Goal: Task Accomplishment & Management: Use online tool/utility

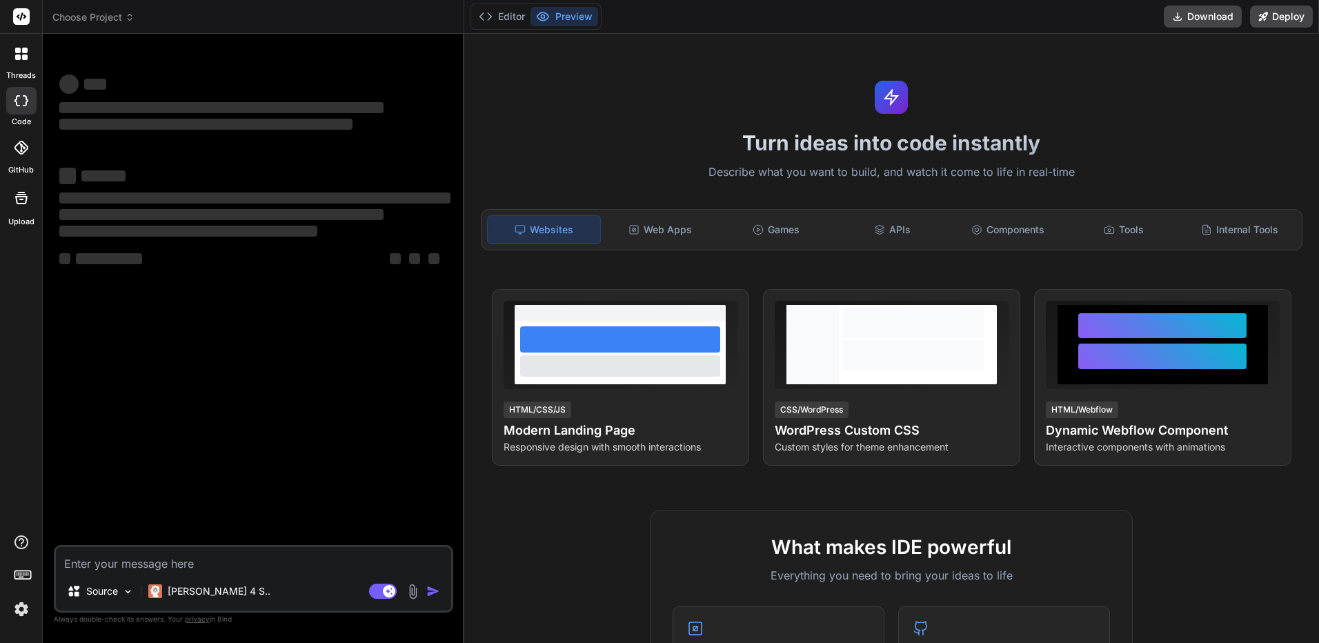
click at [128, 23] on span "Choose Project" at bounding box center [93, 17] width 82 height 14
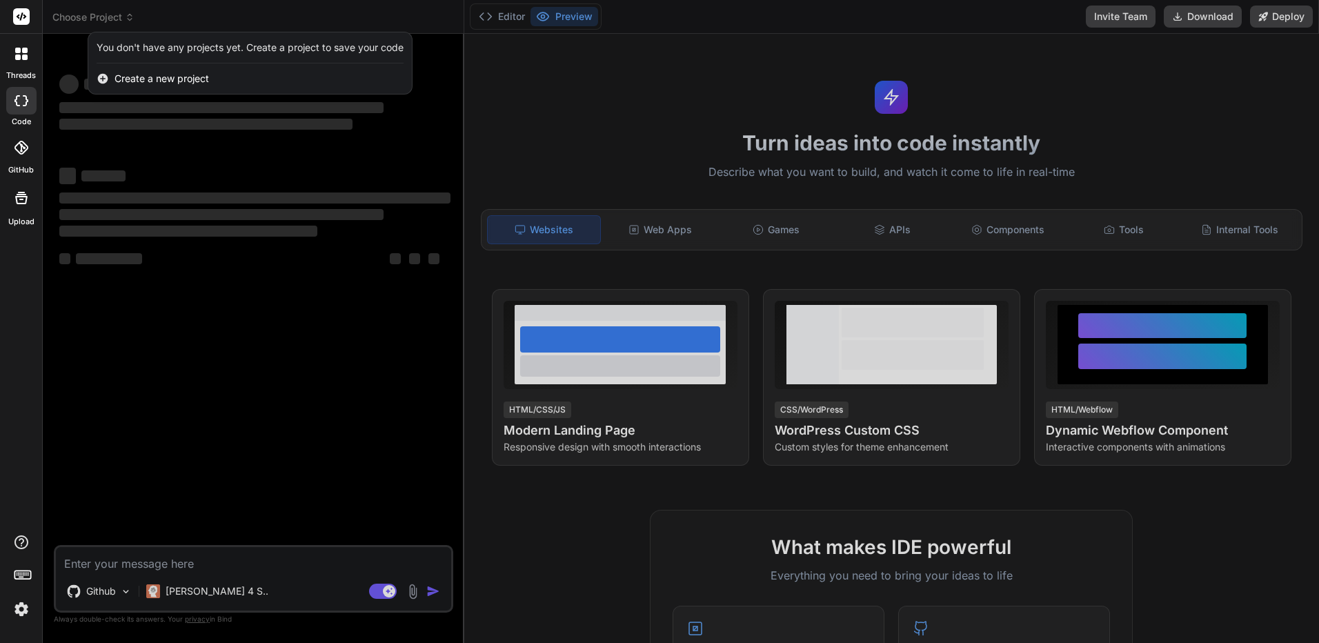
click at [72, 28] on div at bounding box center [659, 321] width 1319 height 643
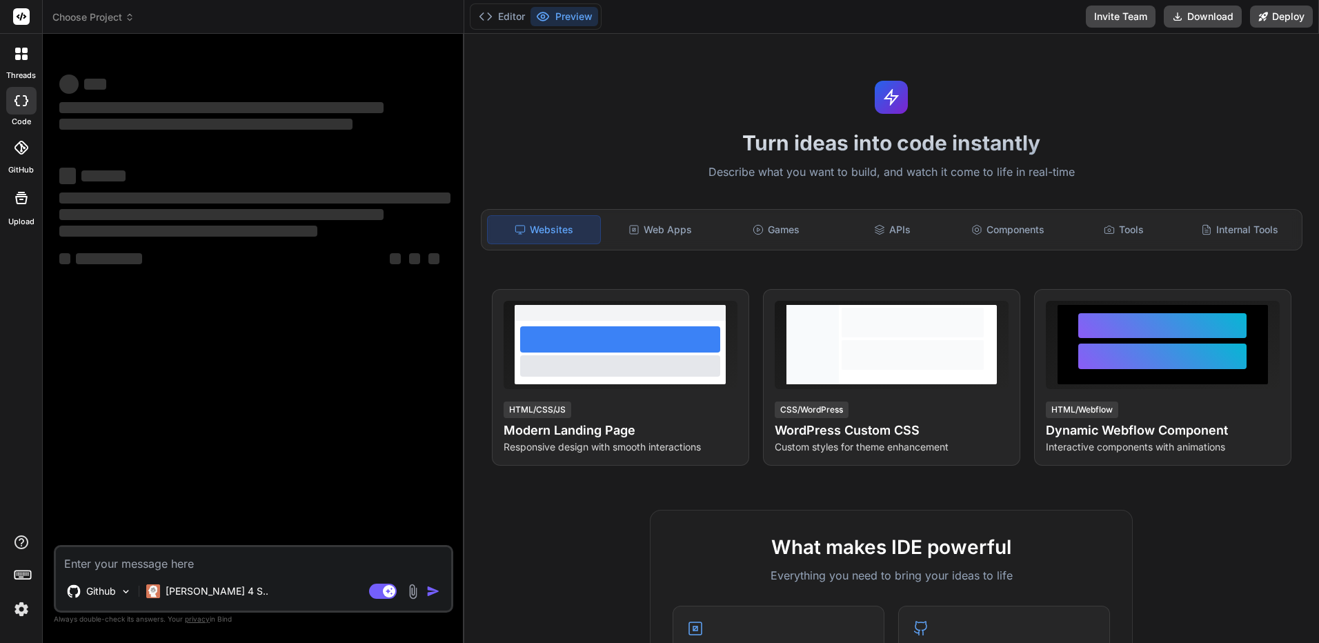
click at [0, 51] on html "threads code GitHub Upload Choose Project Created with Pixso. Bind AI Web Searc…" at bounding box center [659, 321] width 1319 height 643
click at [18, 50] on icon at bounding box center [18, 51] width 6 height 6
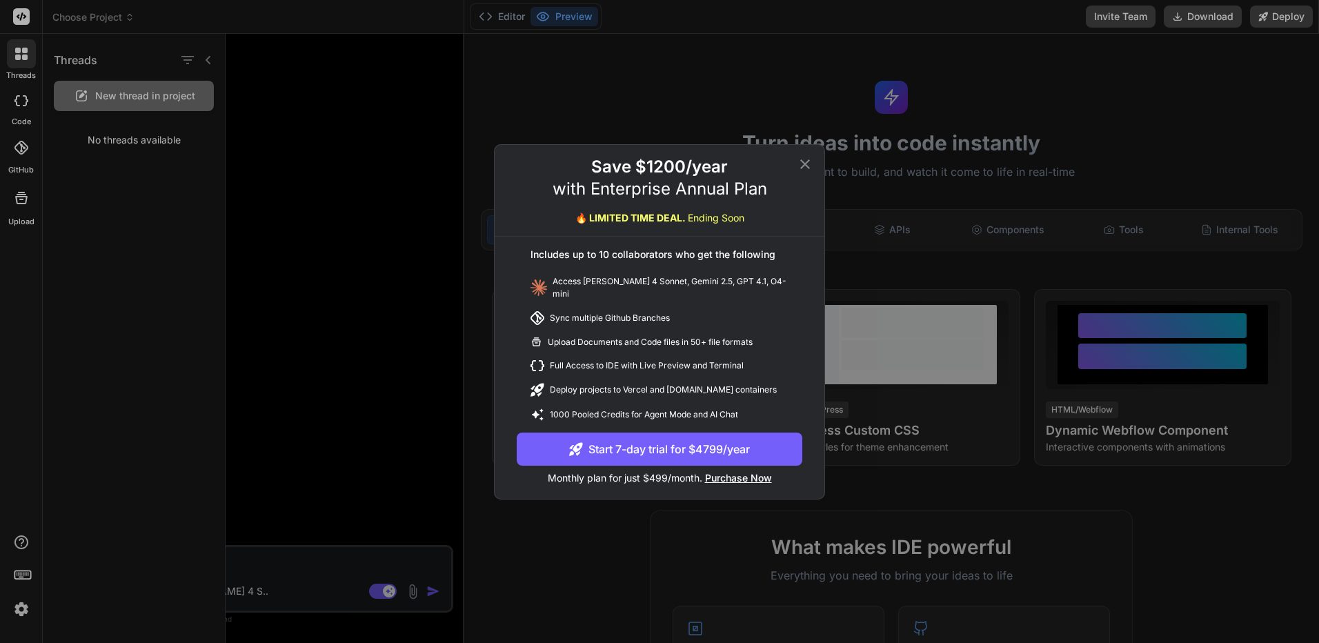
click at [175, 61] on div "Save $1200/year with Enterprise Annual Plan 🔥 LIMITED TIME DEAL. Ending Soon In…" at bounding box center [659, 321] width 1319 height 643
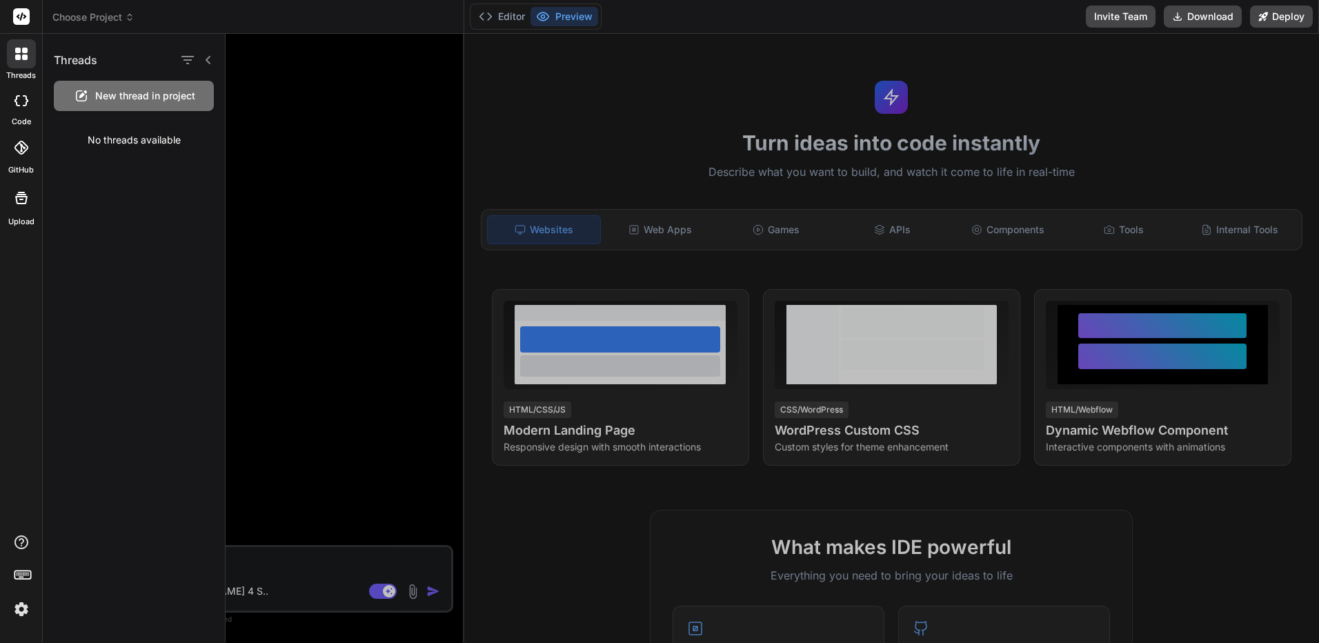
click at [180, 84] on div "New thread in project" at bounding box center [134, 96] width 160 height 30
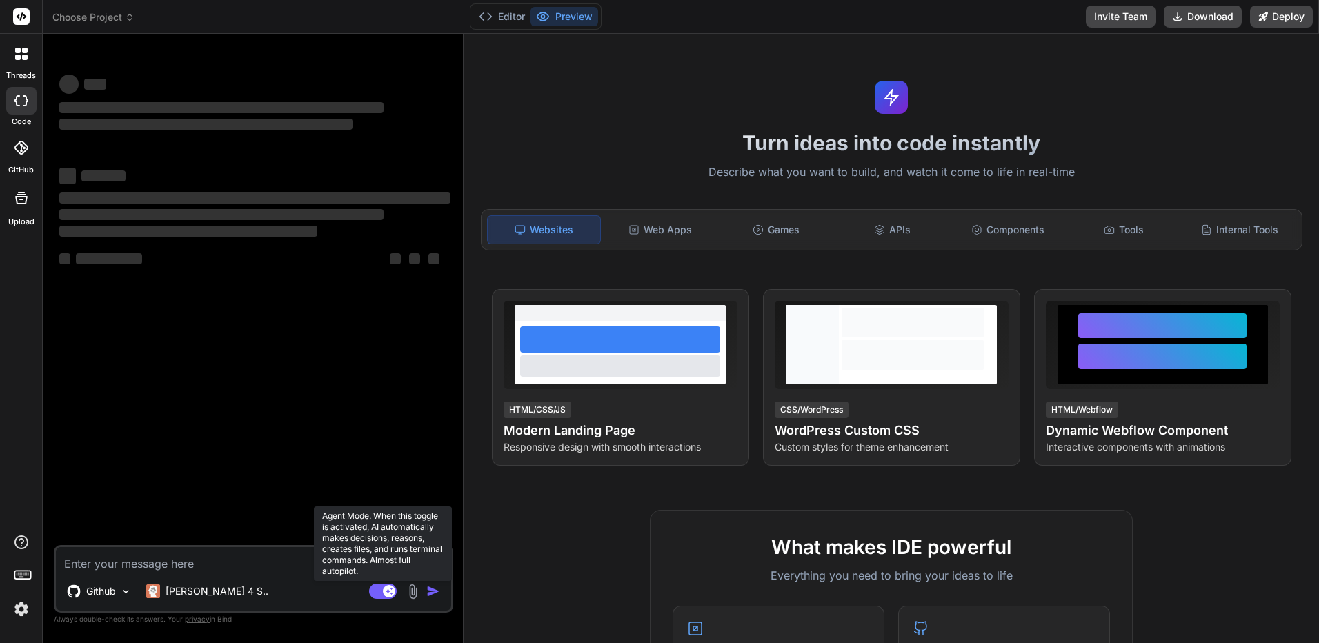
click at [394, 588] on rect at bounding box center [389, 591] width 12 height 12
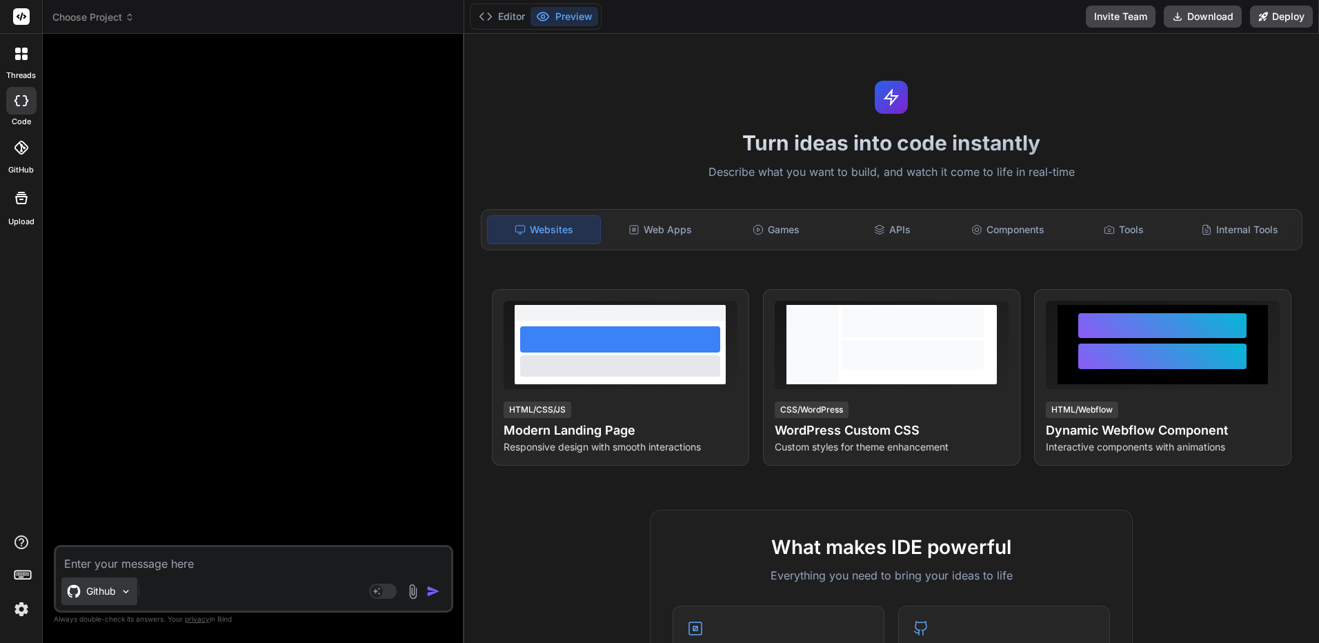
click at [128, 590] on img at bounding box center [126, 592] width 12 height 12
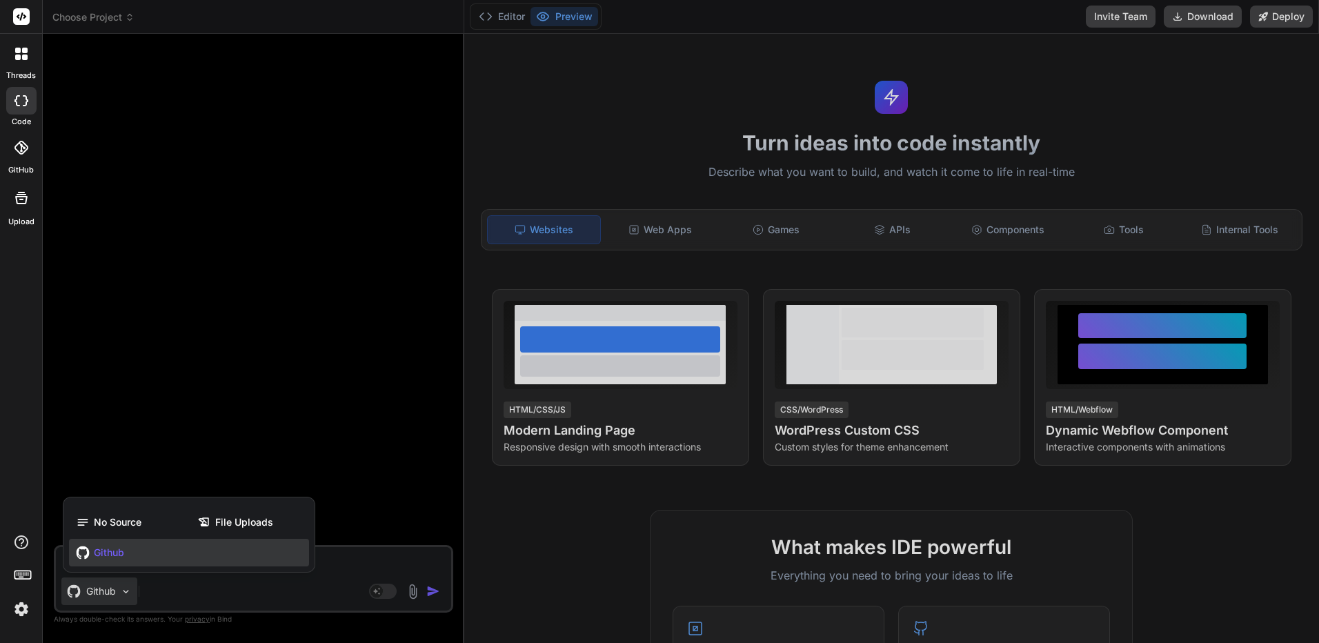
click at [126, 590] on div at bounding box center [659, 321] width 1319 height 643
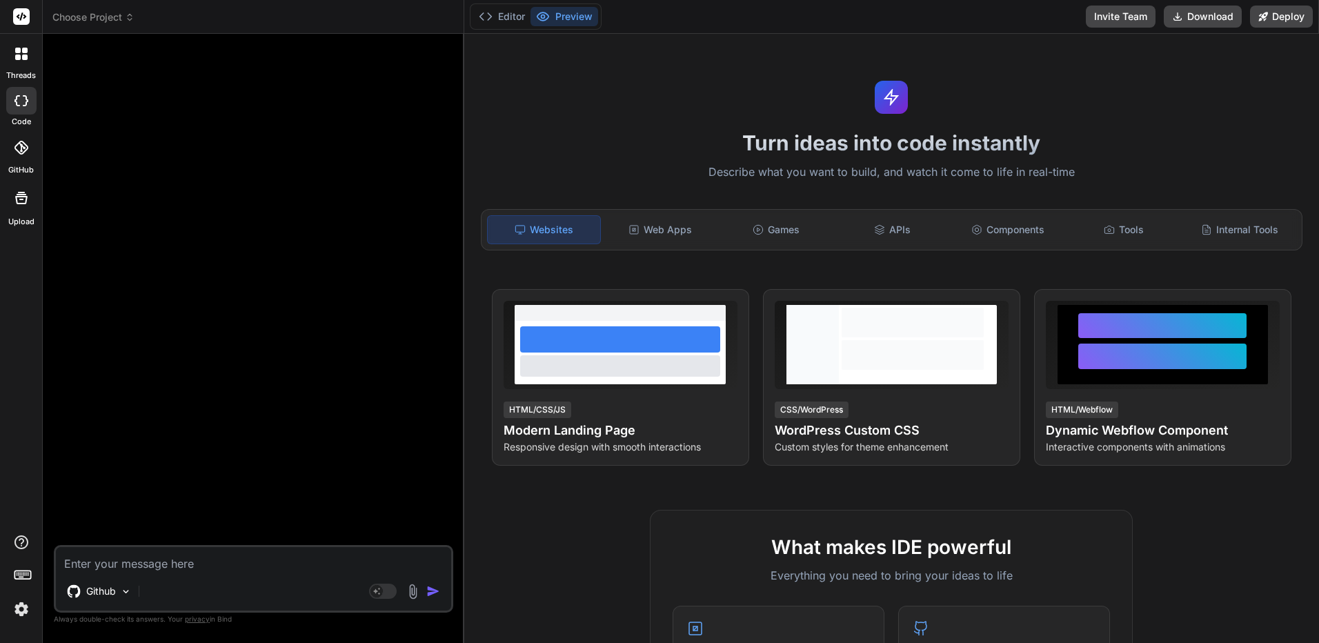
click at [26, 618] on img at bounding box center [21, 608] width 23 height 23
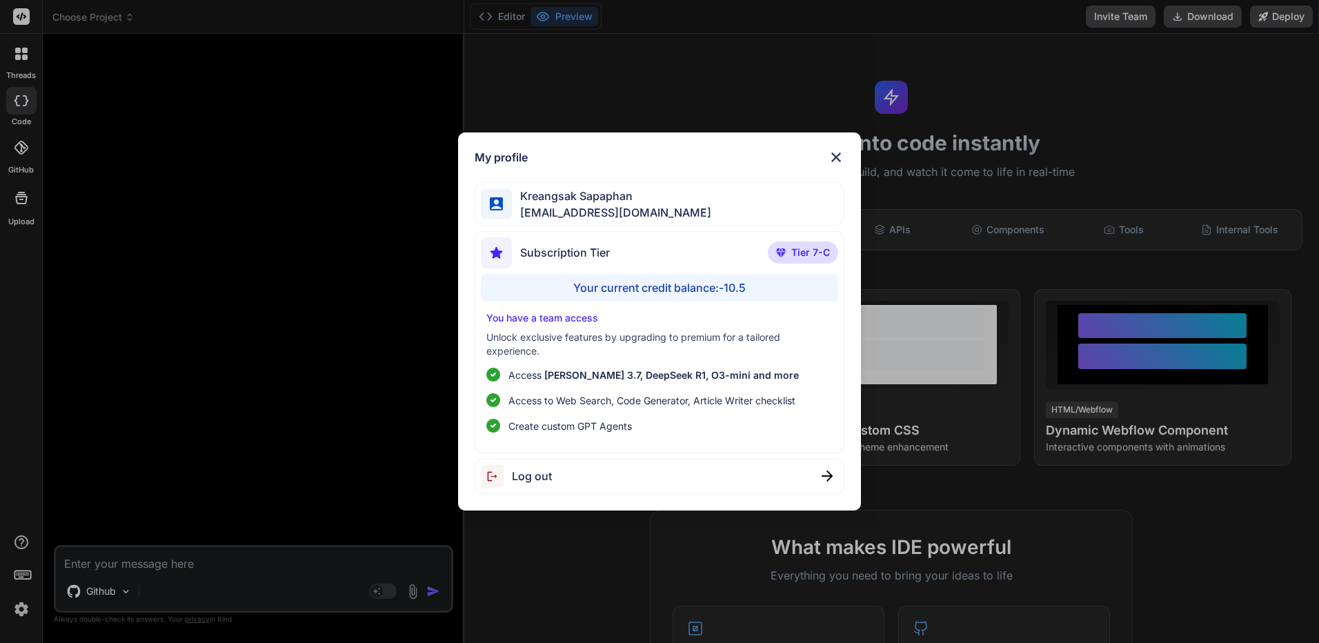
click at [710, 295] on div "Your current credit balance: -10.5" at bounding box center [659, 288] width 357 height 28
drag, startPoint x: 710, startPoint y: 295, endPoint x: 774, endPoint y: 297, distance: 64.2
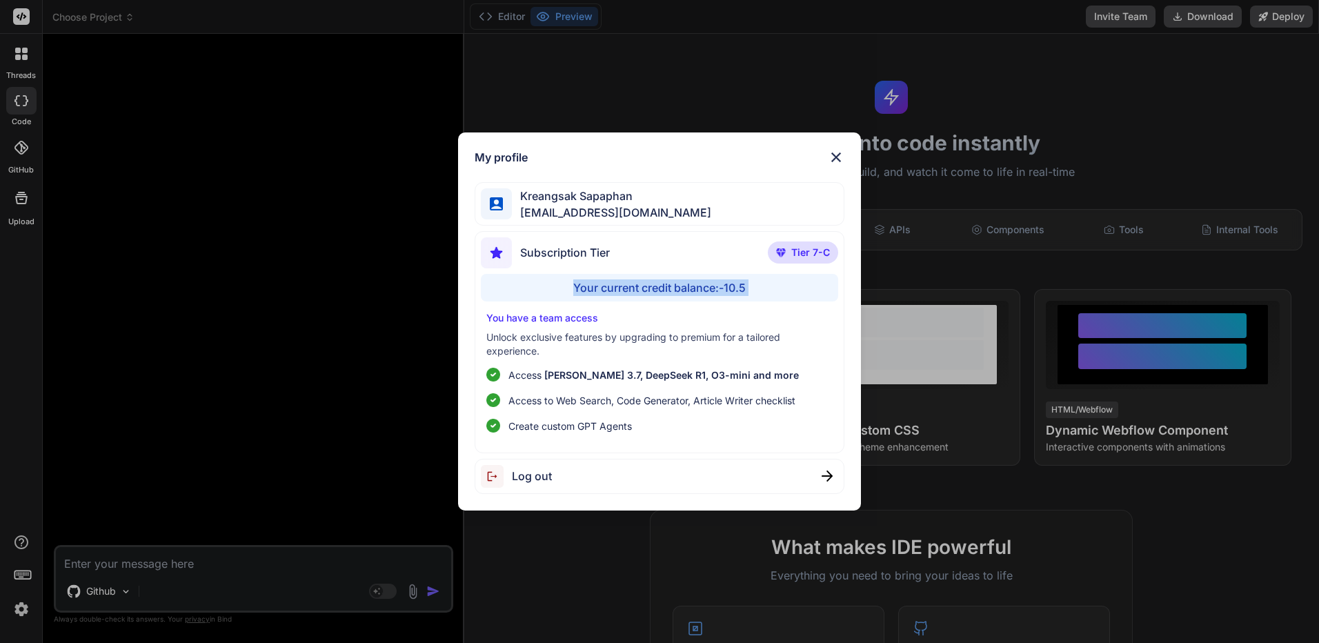
click at [774, 297] on div "Your current credit balance: -10.5" at bounding box center [659, 288] width 357 height 28
click at [733, 294] on div "Your current credit balance: -10.5" at bounding box center [659, 288] width 357 height 28
click at [603, 486] on div "Log out" at bounding box center [659, 476] width 370 height 35
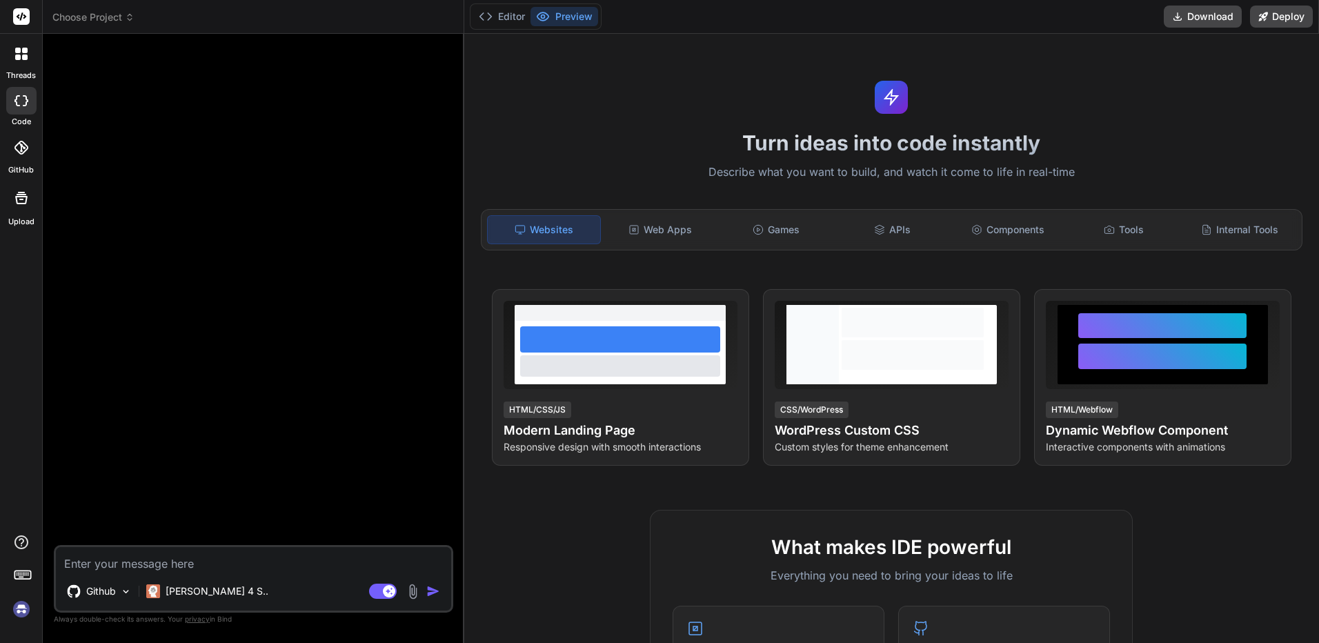
scroll to position [13, 0]
type textarea "x"
click at [21, 614] on img at bounding box center [21, 608] width 23 height 23
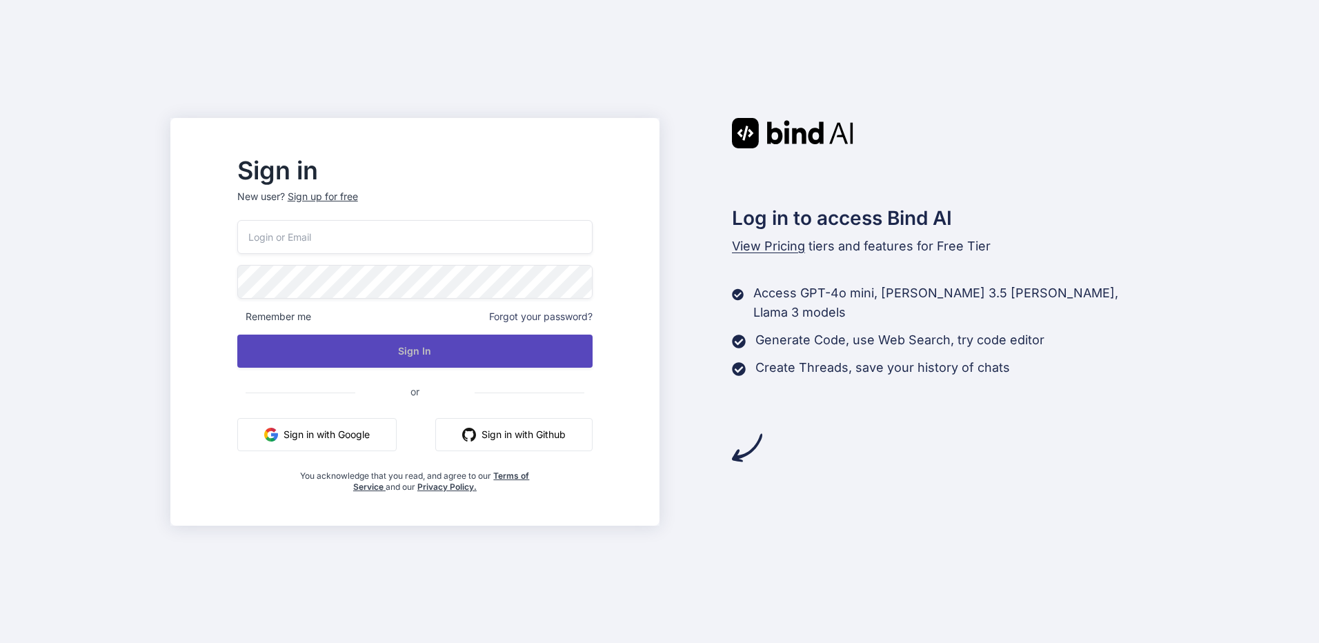
type input "inseiong@gmail.com"
click at [374, 352] on button "Sign In" at bounding box center [414, 350] width 355 height 33
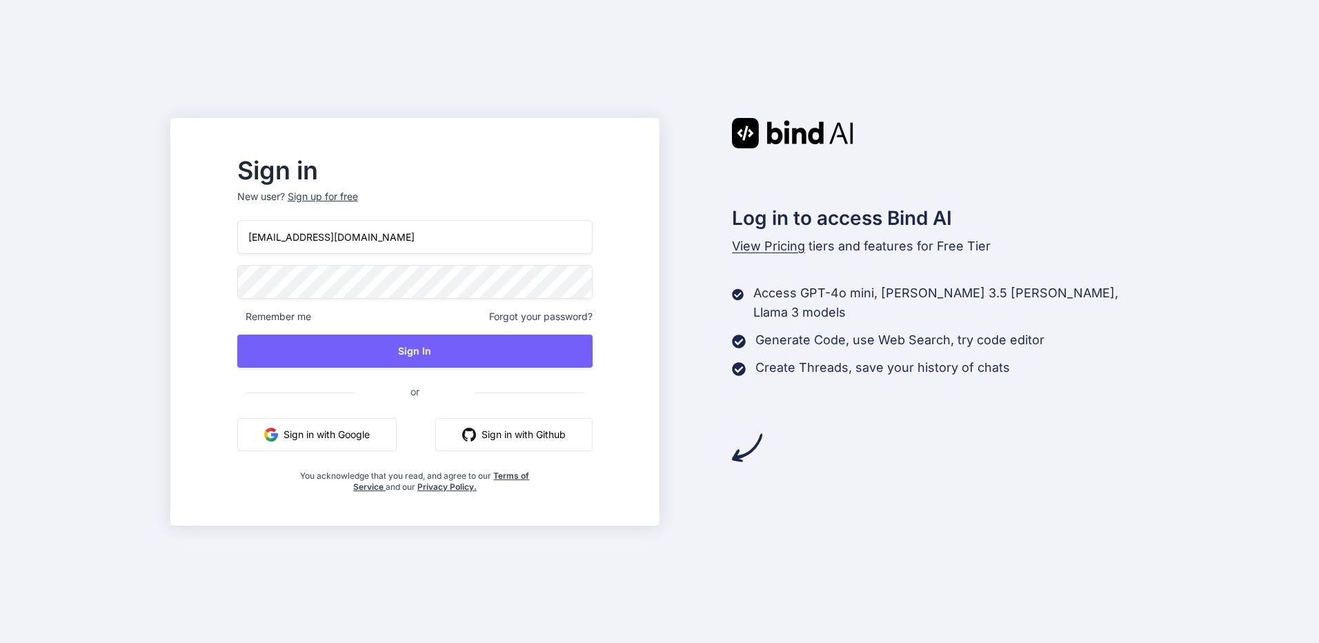
click at [788, 249] on span "View Pricing" at bounding box center [768, 246] width 73 height 14
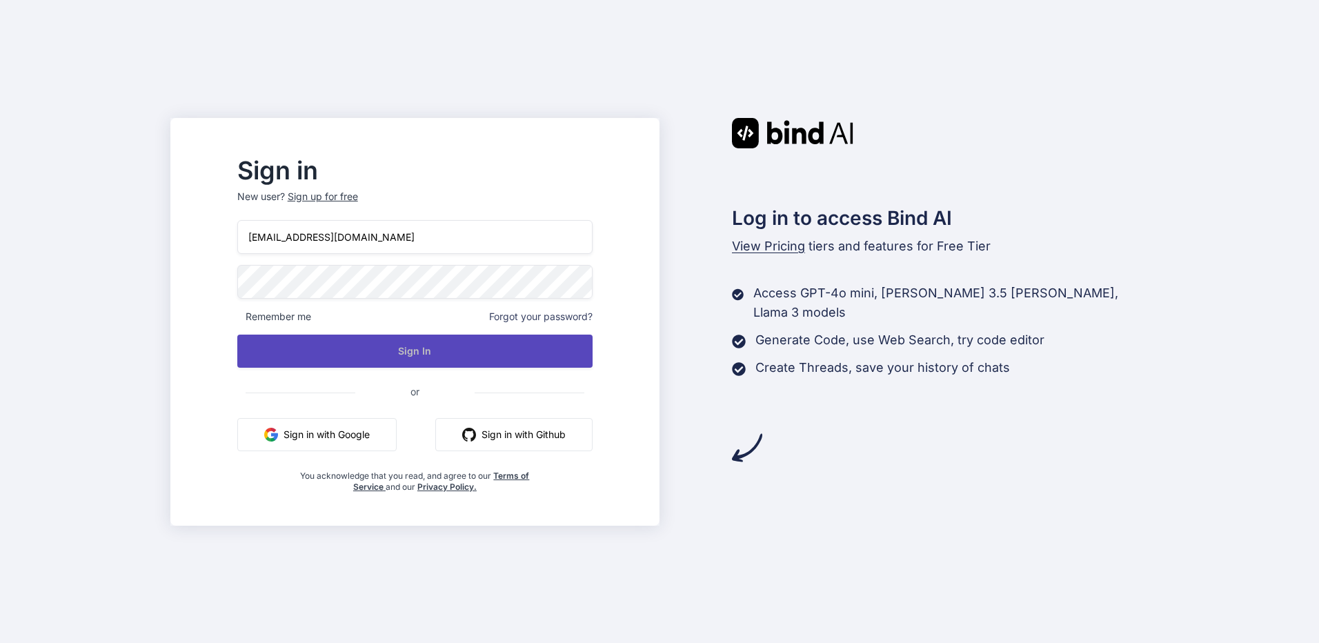
drag, startPoint x: 757, startPoint y: 241, endPoint x: 494, endPoint y: 334, distance: 278.8
click at [494, 334] on div "inseiong@gmail.com Remember me Forgot your password? Sign In or Sign in with Go…" at bounding box center [414, 356] width 355 height 272
click at [490, 348] on button "Sign In" at bounding box center [414, 350] width 355 height 33
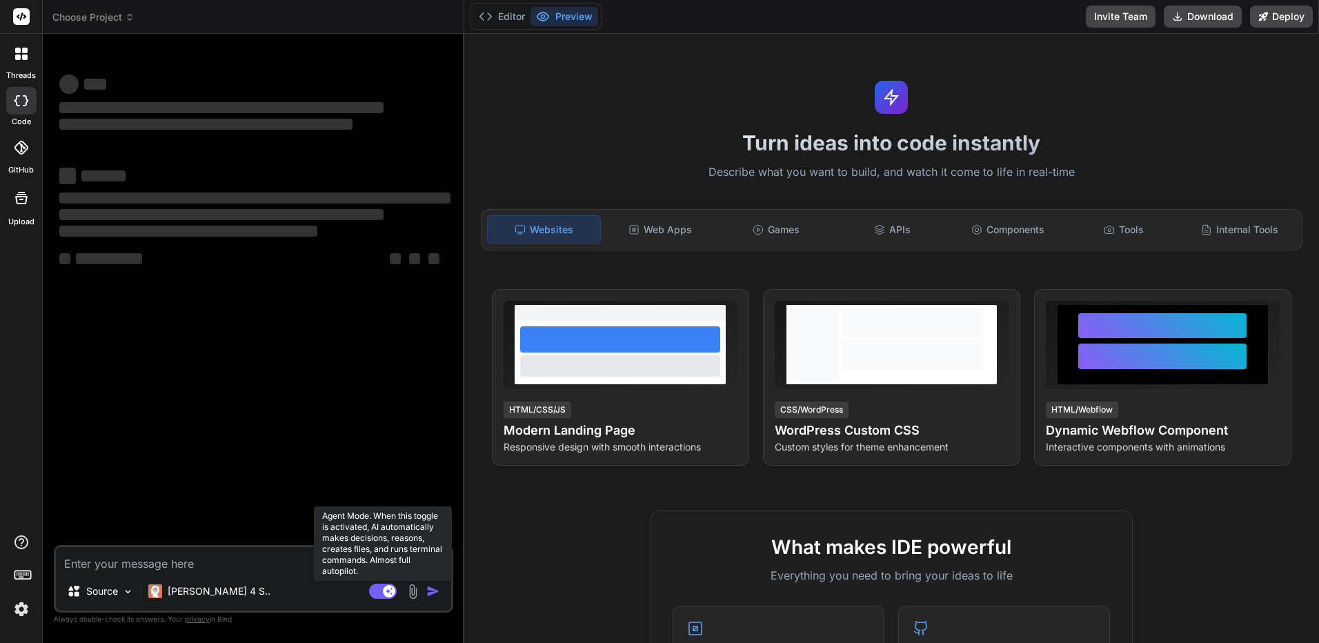
click at [374, 588] on rect at bounding box center [383, 590] width 28 height 15
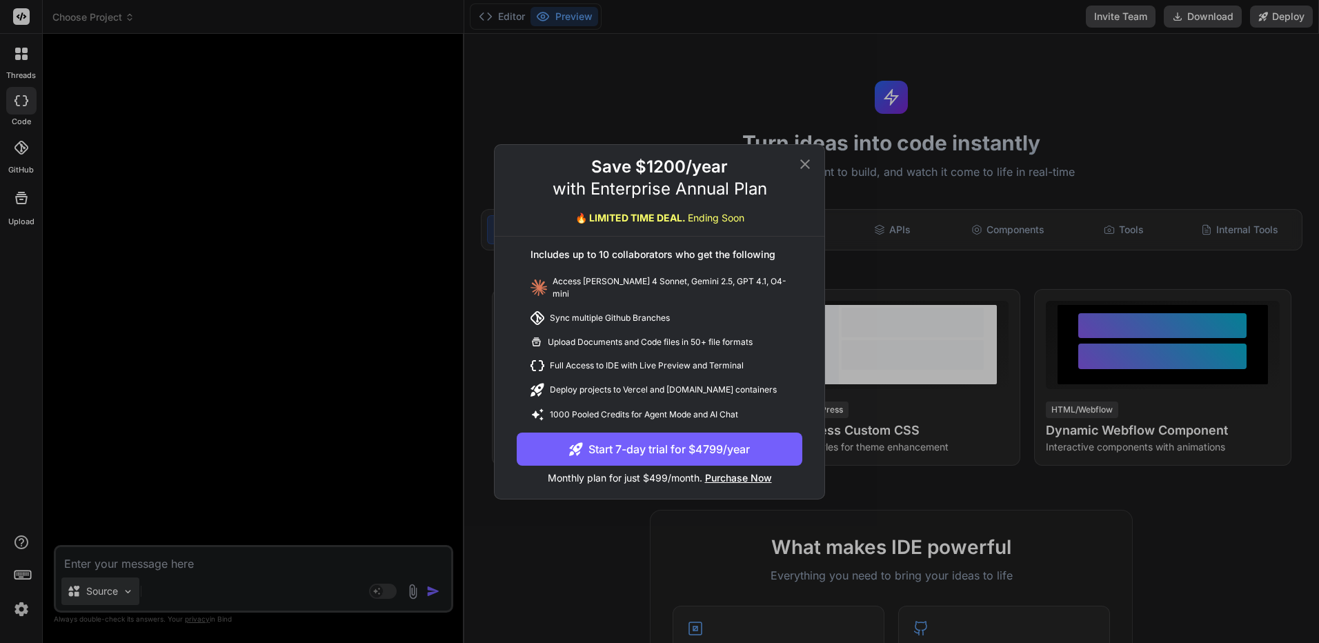
click at [122, 590] on div "Save $1200/year with Enterprise Annual Plan 🔥 LIMITED TIME DEAL. Ending Soon In…" at bounding box center [659, 321] width 1319 height 643
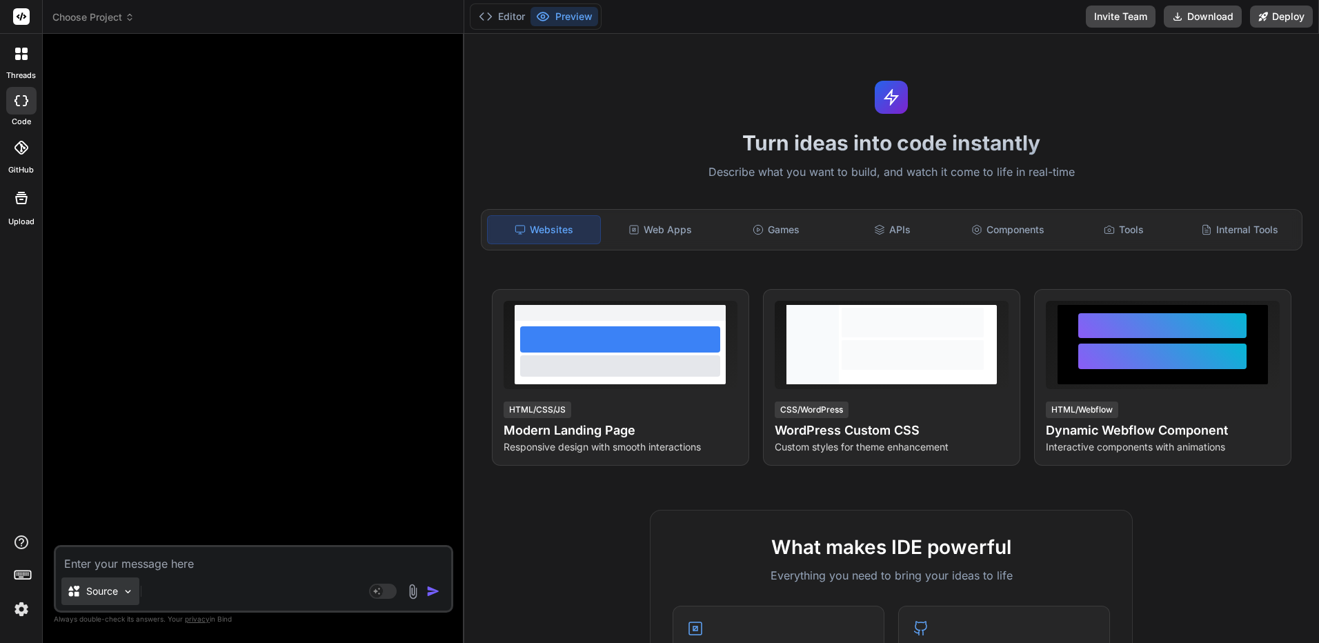
click at [122, 590] on img at bounding box center [128, 592] width 12 height 12
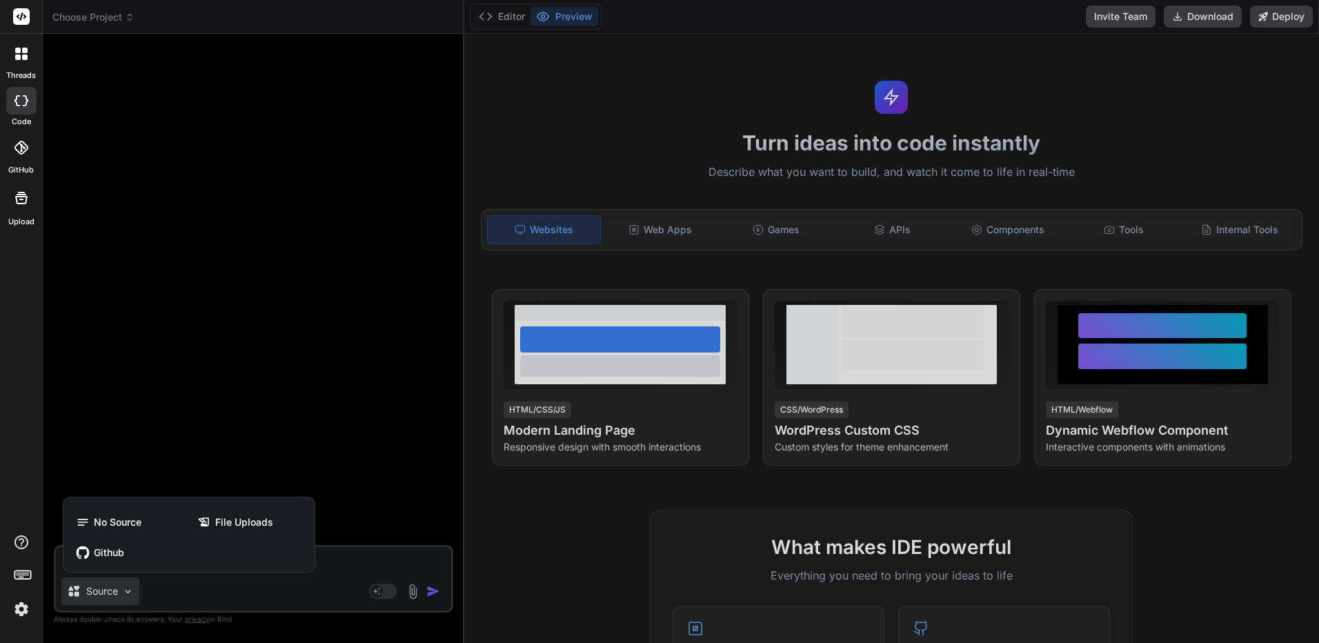
click at [32, 590] on div at bounding box center [21, 577] width 42 height 87
click at [28, 613] on img at bounding box center [21, 608] width 23 height 23
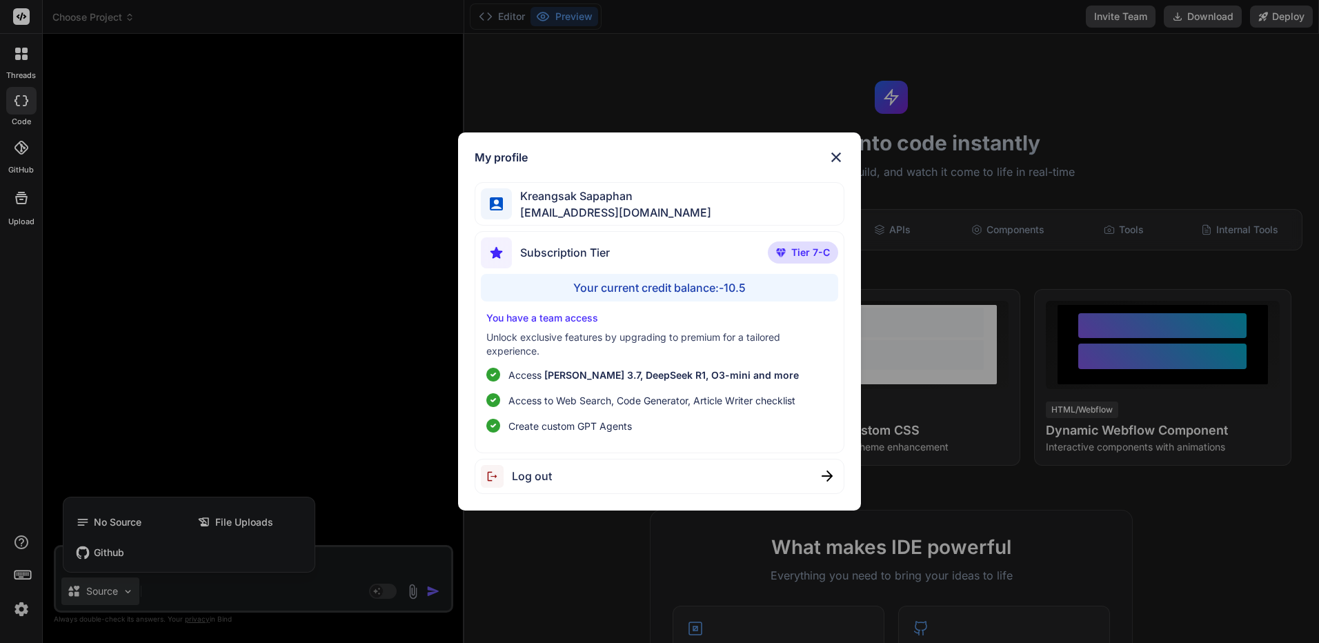
click at [16, 612] on div "My profile Kreangsak Sapaphan inseiong@gmail.com Subscription Tier Tier 7-C You…" at bounding box center [659, 321] width 1319 height 643
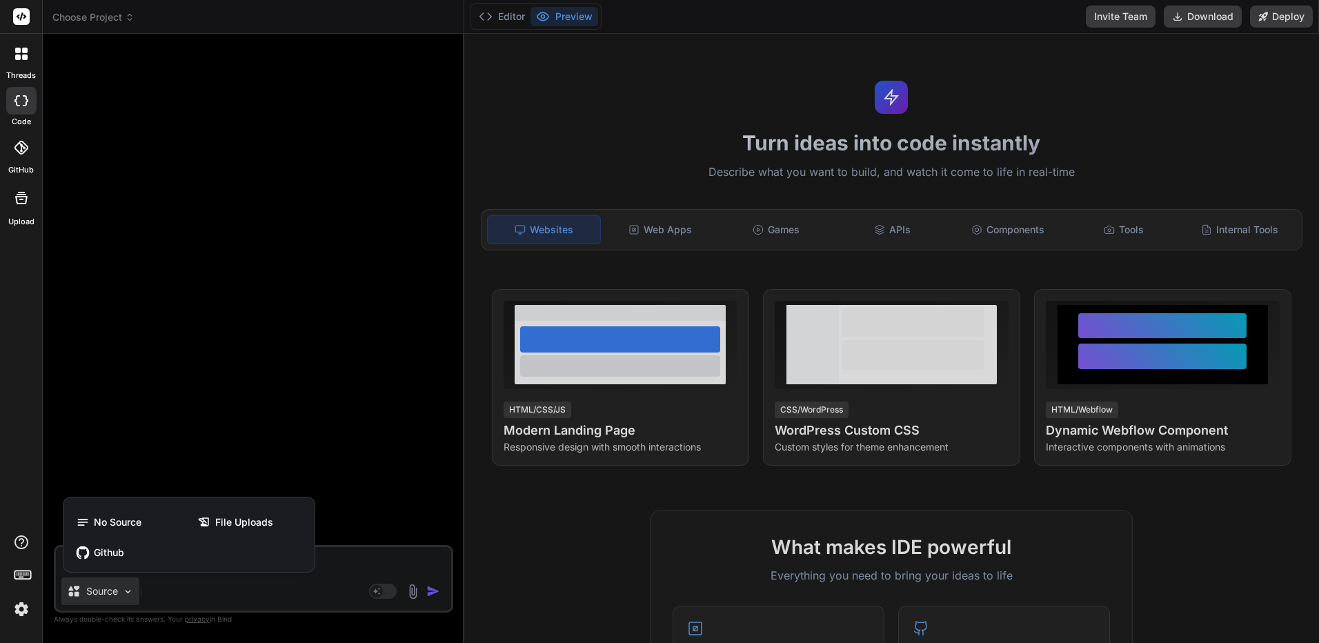
click at [16, 612] on img at bounding box center [21, 608] width 23 height 23
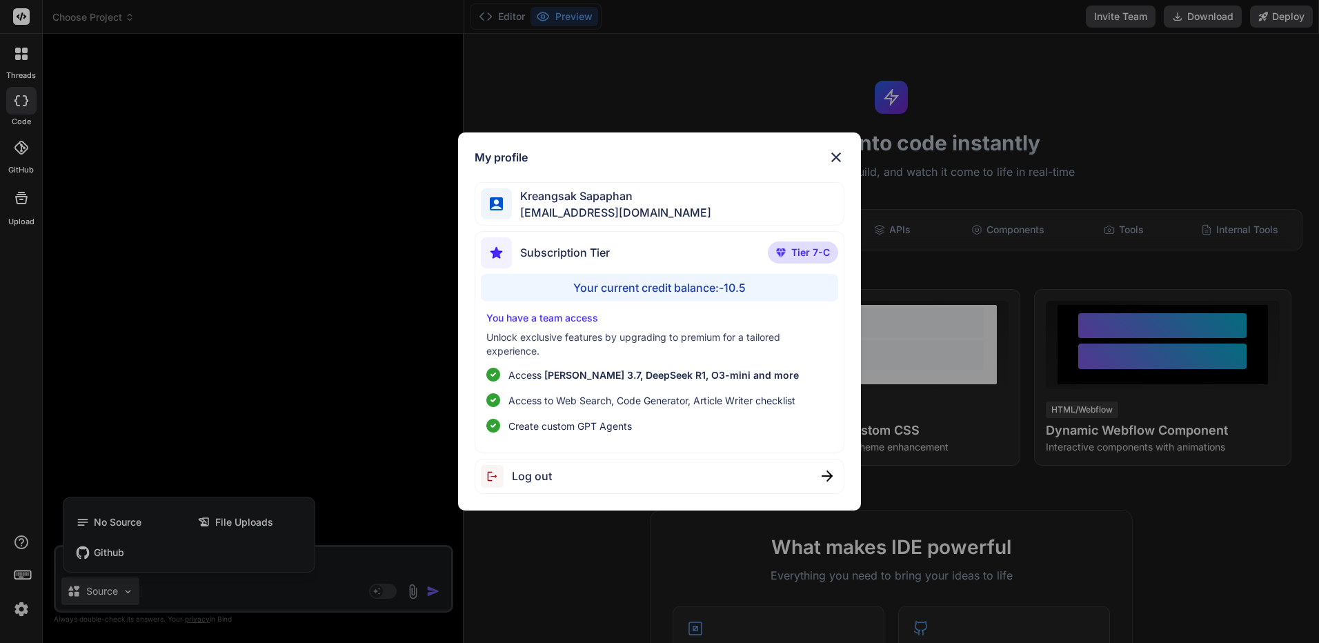
click at [801, 256] on span "Tier 7-C" at bounding box center [810, 253] width 39 height 14
drag, startPoint x: 801, startPoint y: 256, endPoint x: 793, endPoint y: 255, distance: 8.3
click at [793, 255] on span "Tier 7-C" at bounding box center [810, 253] width 39 height 14
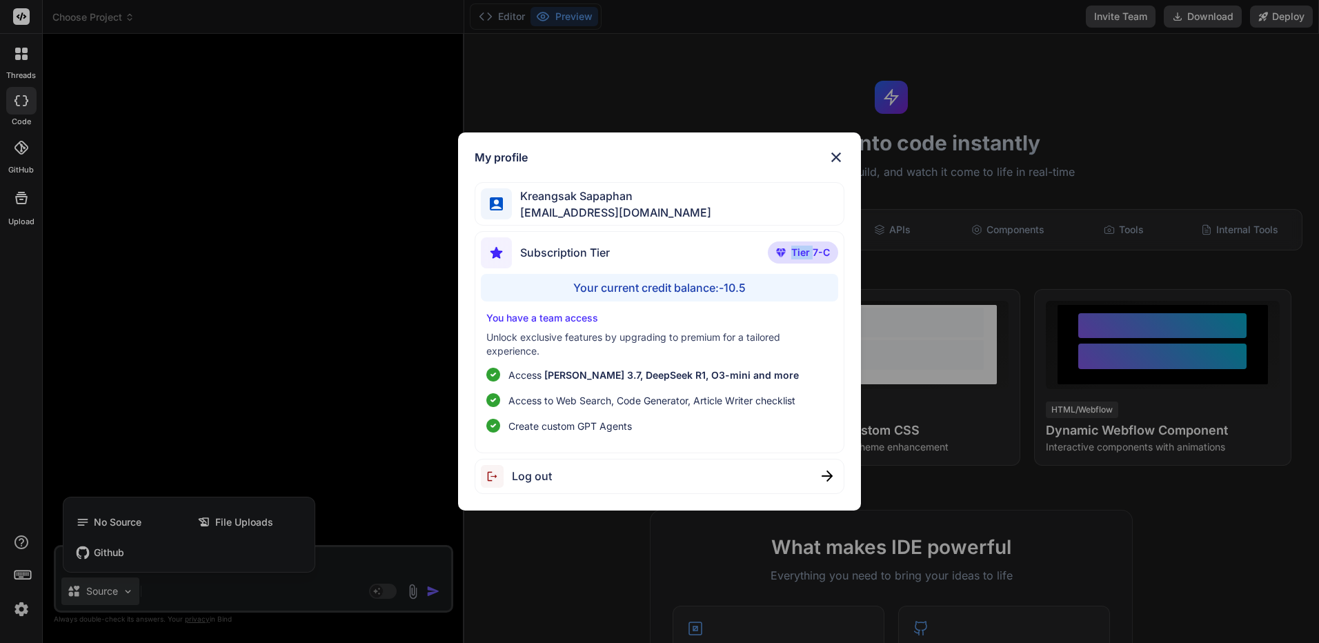
click at [793, 255] on span "Tier 7-C" at bounding box center [810, 253] width 39 height 14
drag, startPoint x: 793, startPoint y: 255, endPoint x: 782, endPoint y: 254, distance: 11.1
click at [782, 254] on img at bounding box center [781, 252] width 10 height 8
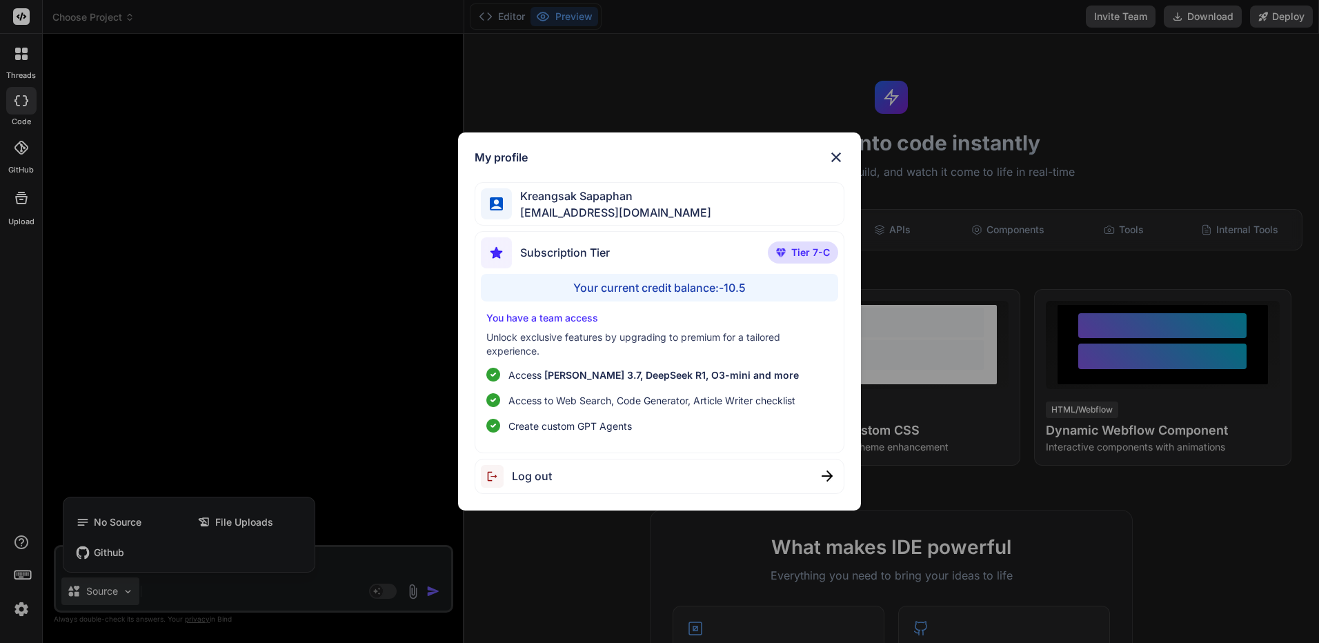
click at [711, 323] on p "You have a team access" at bounding box center [659, 318] width 346 height 14
click at [686, 339] on p "Unlock exclusive features by upgrading to premium for a tailored experience." at bounding box center [659, 344] width 346 height 28
click at [572, 323] on p "You have a team access" at bounding box center [659, 318] width 346 height 14
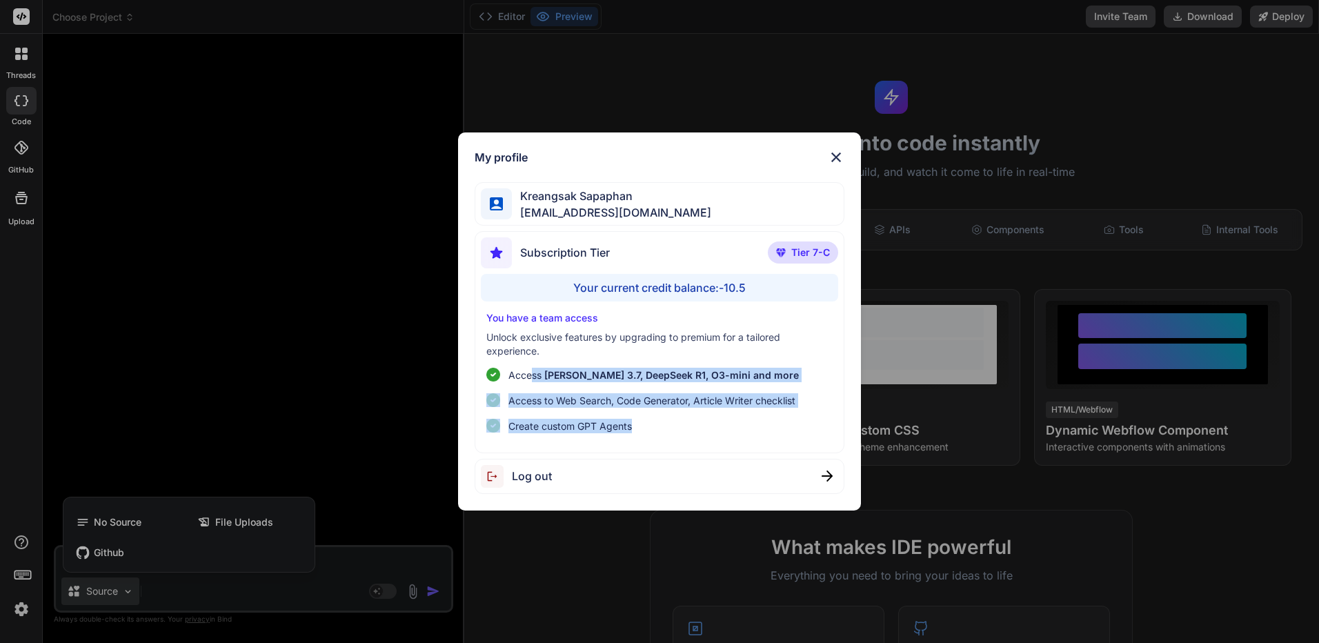
drag, startPoint x: 532, startPoint y: 378, endPoint x: 792, endPoint y: 448, distance: 269.3
click at [792, 448] on div "Subscription Tier Tier 7-C Your current credit balance: -10.5 You have a team a…" at bounding box center [659, 342] width 370 height 222
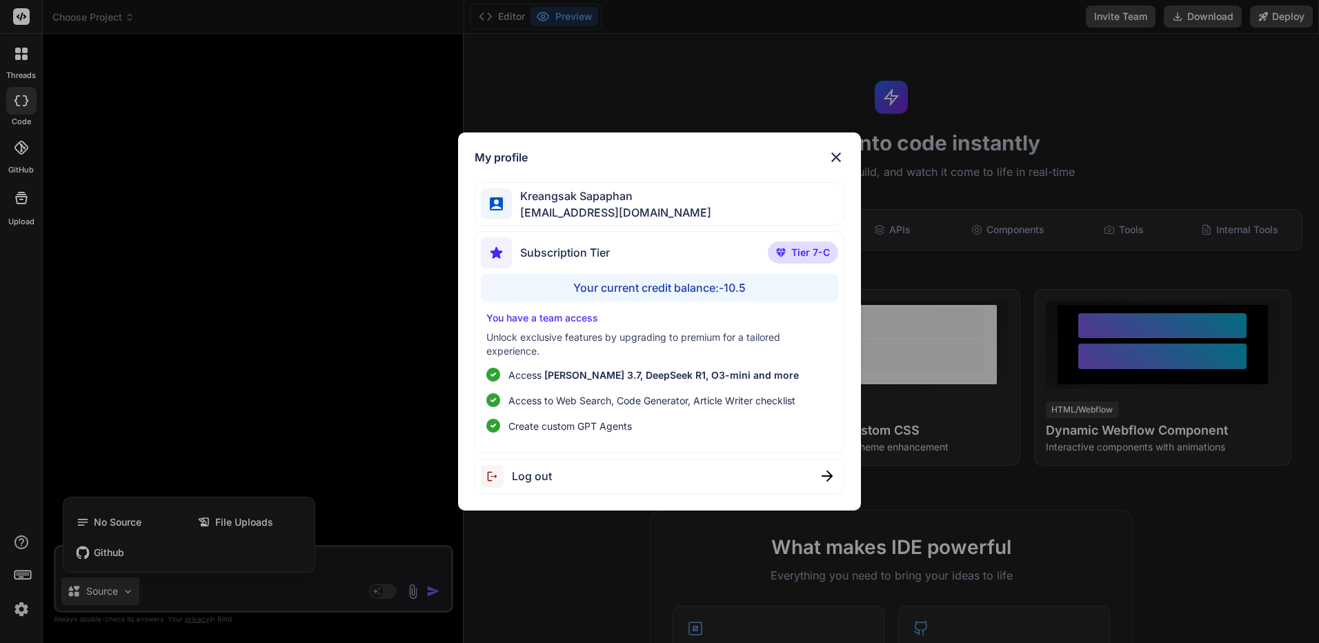
click at [844, 157] on div "My profile [PERSON_NAME] [EMAIL_ADDRESS][DOMAIN_NAME] Subscription Tier Tier 7-…" at bounding box center [659, 321] width 403 height 378
click at [846, 157] on div "My profile [PERSON_NAME] [EMAIL_ADDRESS][DOMAIN_NAME] Subscription Tier Tier 7-…" at bounding box center [659, 321] width 403 height 378
click at [839, 156] on img at bounding box center [836, 157] width 17 height 17
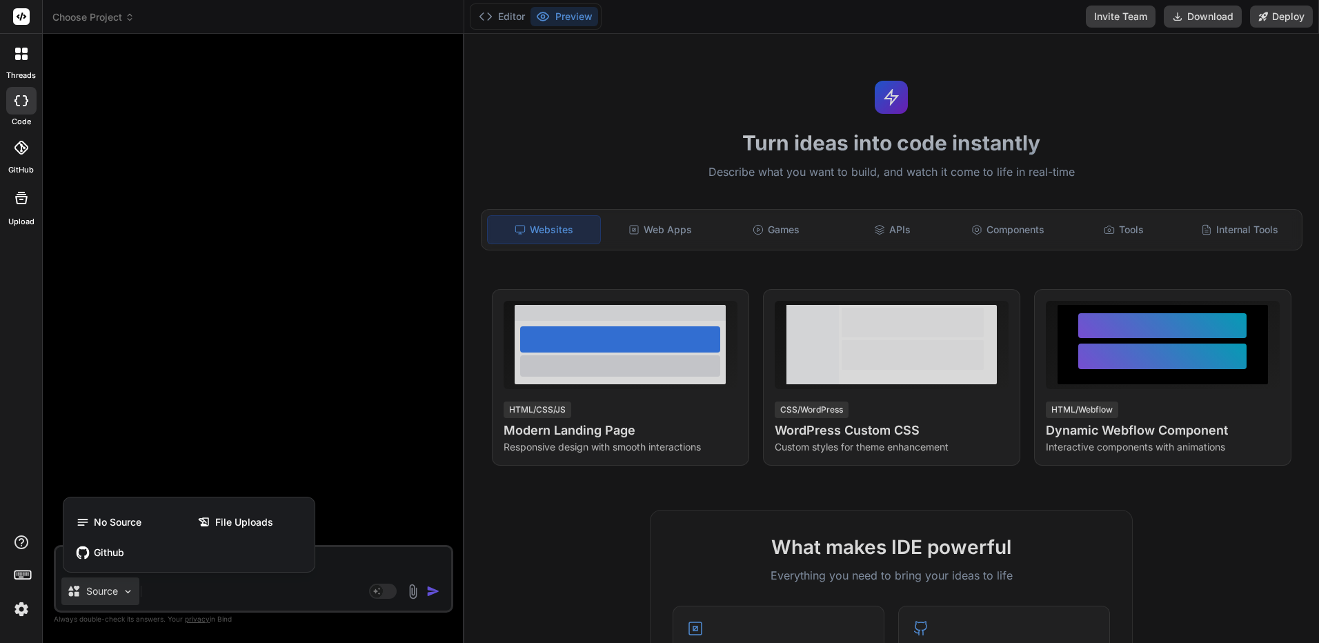
click at [17, 139] on div at bounding box center [21, 147] width 30 height 30
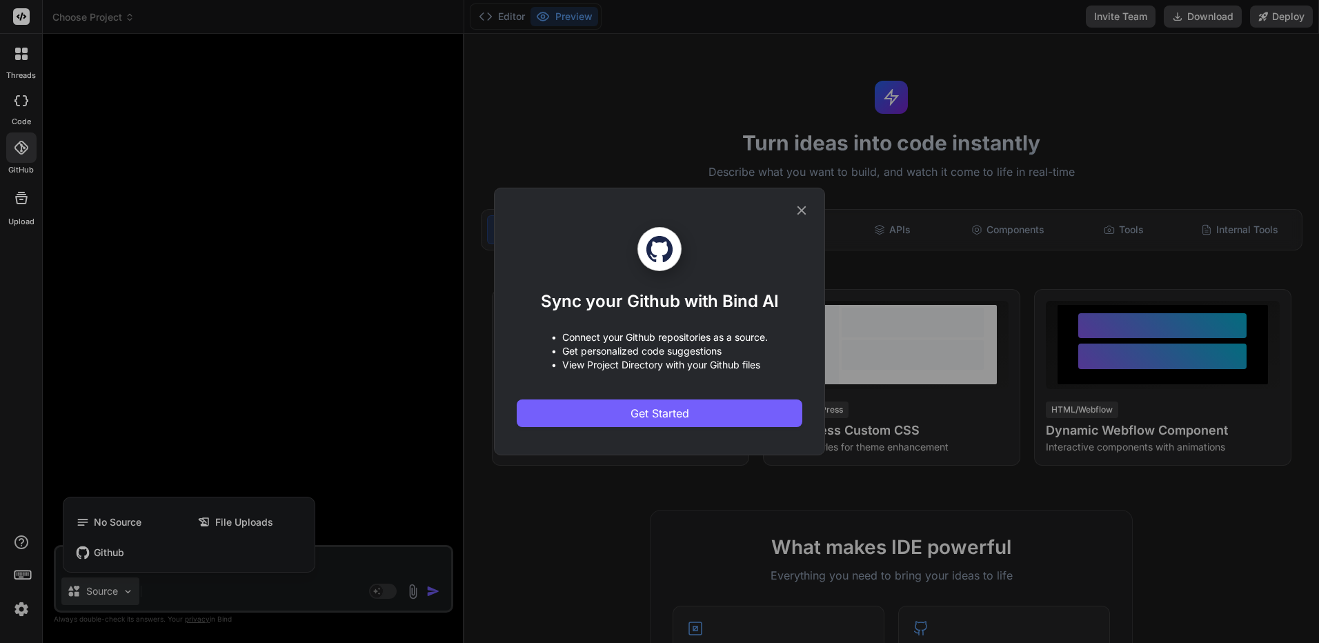
click at [787, 208] on div "Sync your Github with Bind AI • Connect your Github repositories as a source. •…" at bounding box center [660, 321] width 286 height 266
click at [806, 204] on icon at bounding box center [801, 210] width 15 height 15
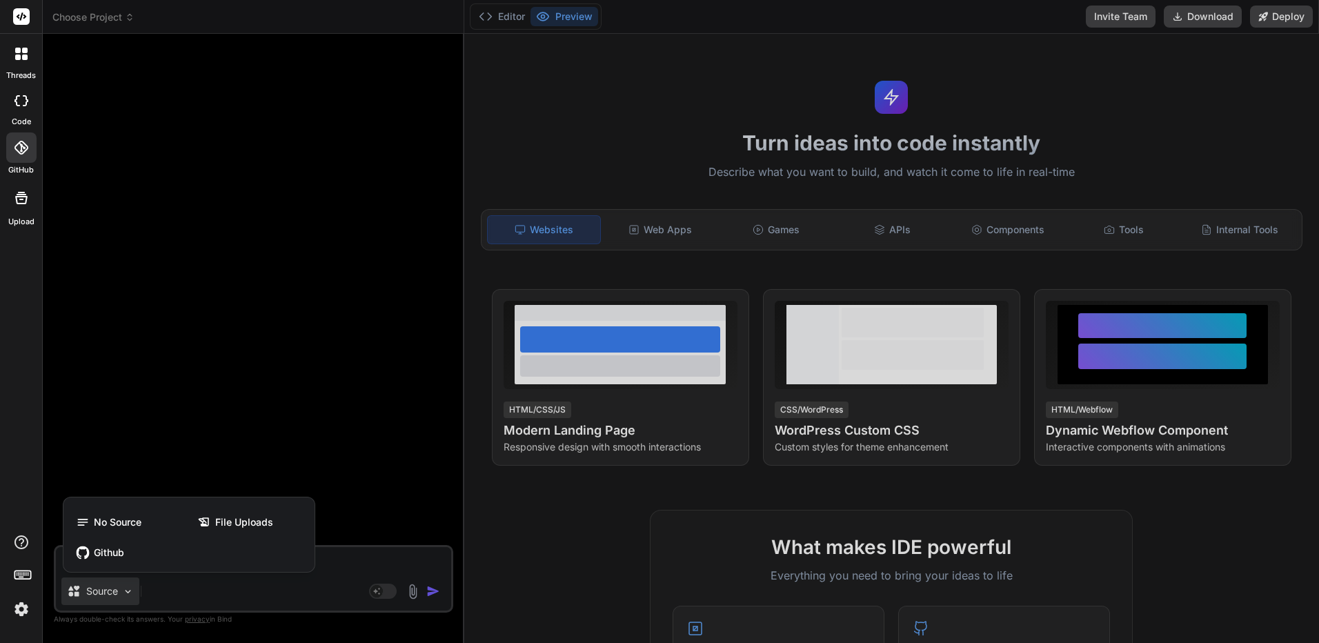
click at [23, 23] on rect at bounding box center [21, 16] width 17 height 17
click at [19, 49] on icon at bounding box center [18, 51] width 6 height 6
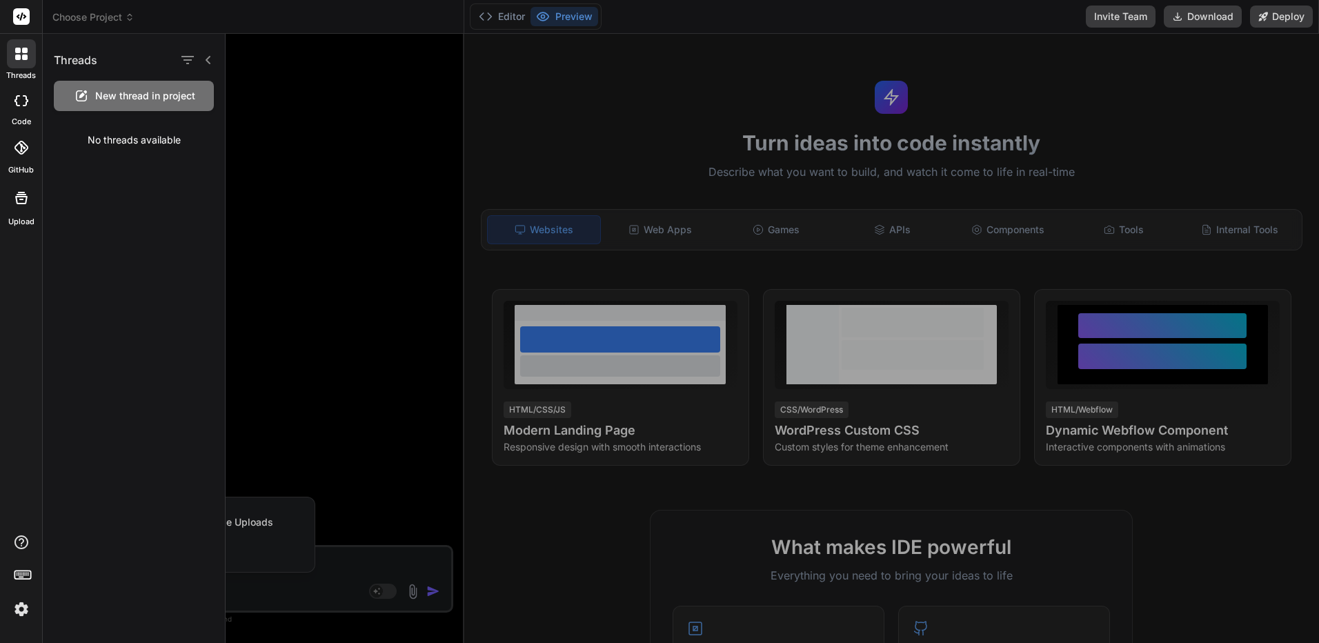
click at [16, 102] on icon at bounding box center [17, 100] width 6 height 11
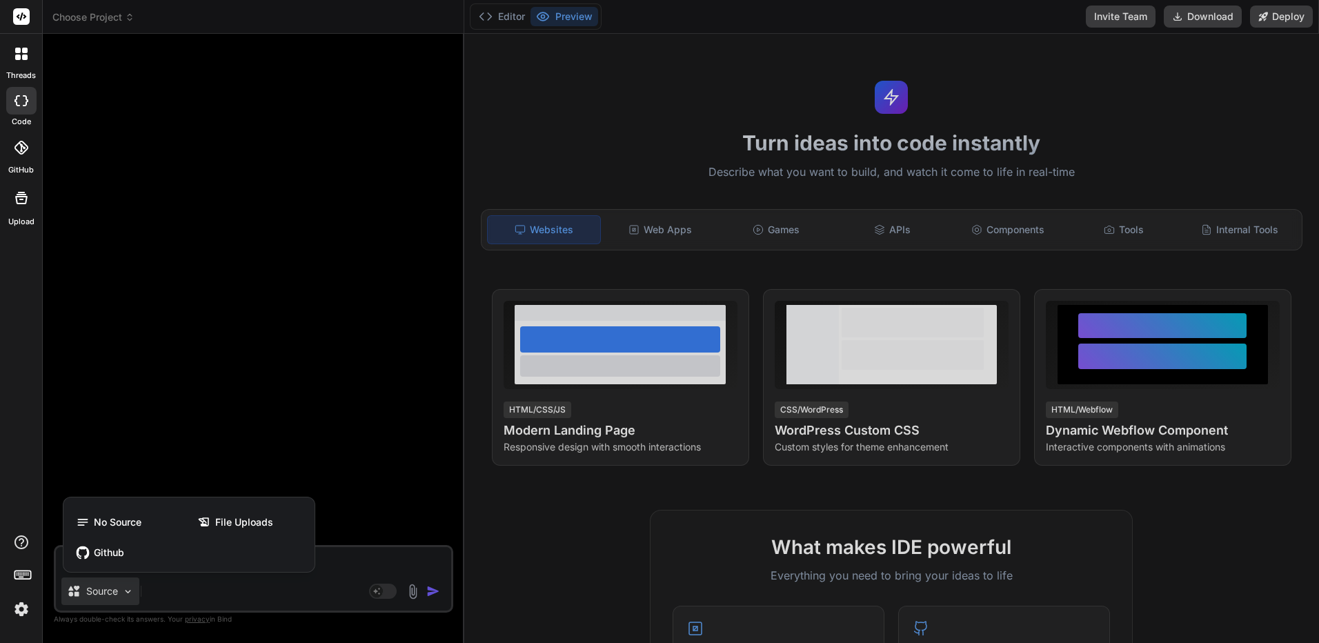
click at [0, 150] on html "threads code GitHub Upload Choose Project Created with Pixso. Bind AI Web Searc…" at bounding box center [659, 321] width 1319 height 643
click at [12, 22] on div at bounding box center [21, 17] width 42 height 34
click at [88, 18] on div at bounding box center [659, 321] width 1319 height 643
type textarea "x"
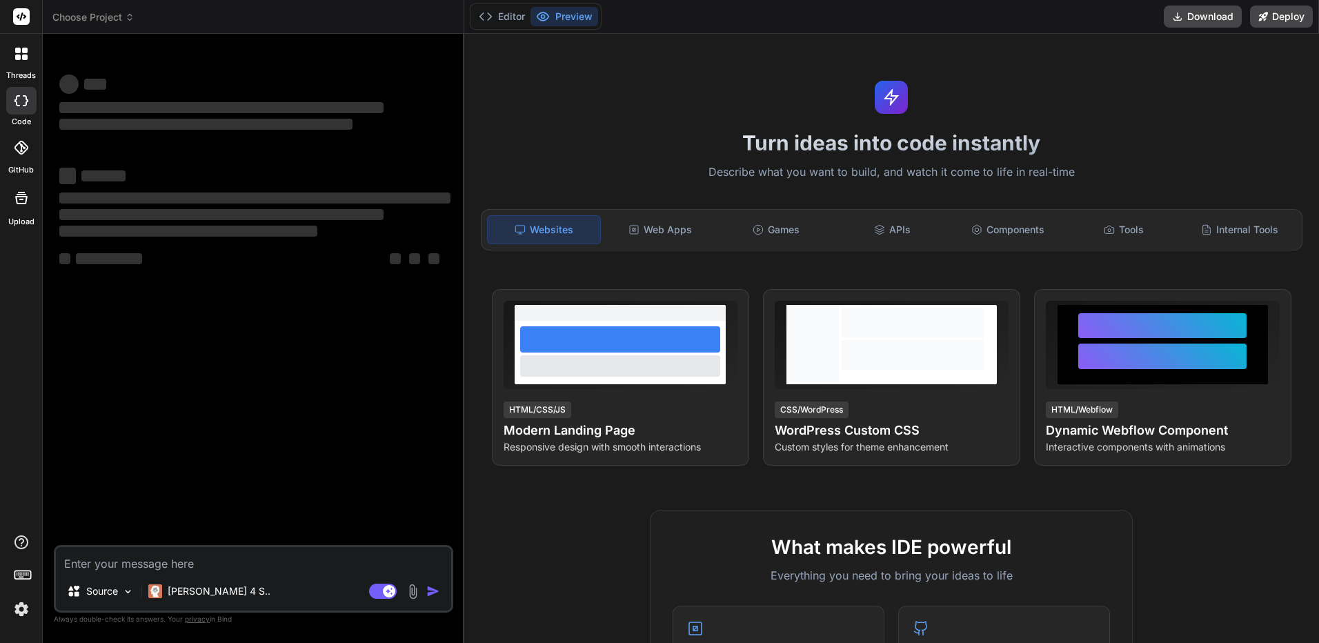
type textarea "x"
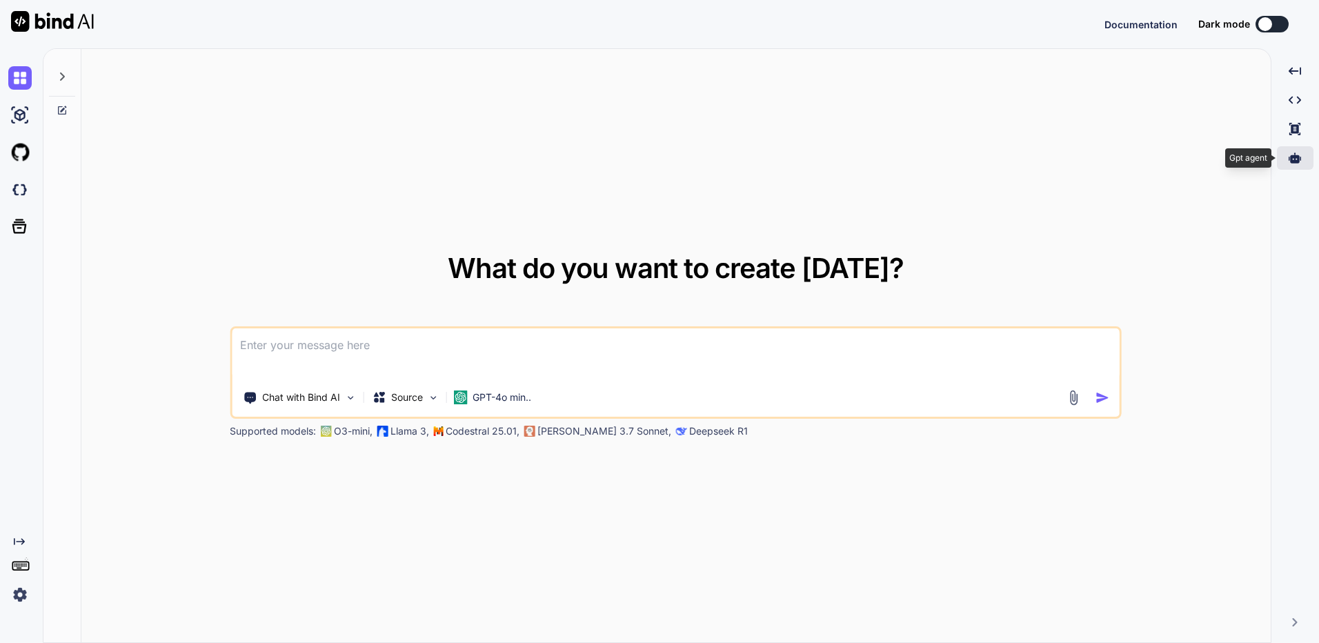
click at [1298, 164] on div at bounding box center [1295, 157] width 37 height 23
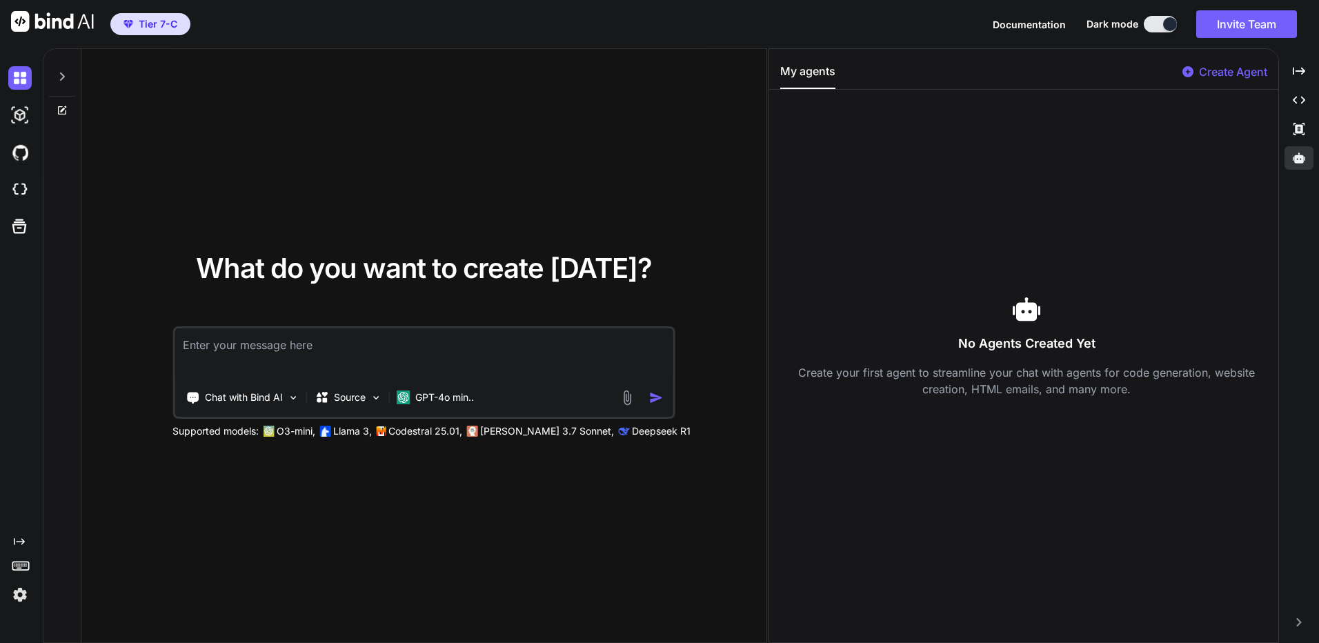
click at [1206, 86] on div "Create Agent" at bounding box center [1224, 75] width 85 height 25
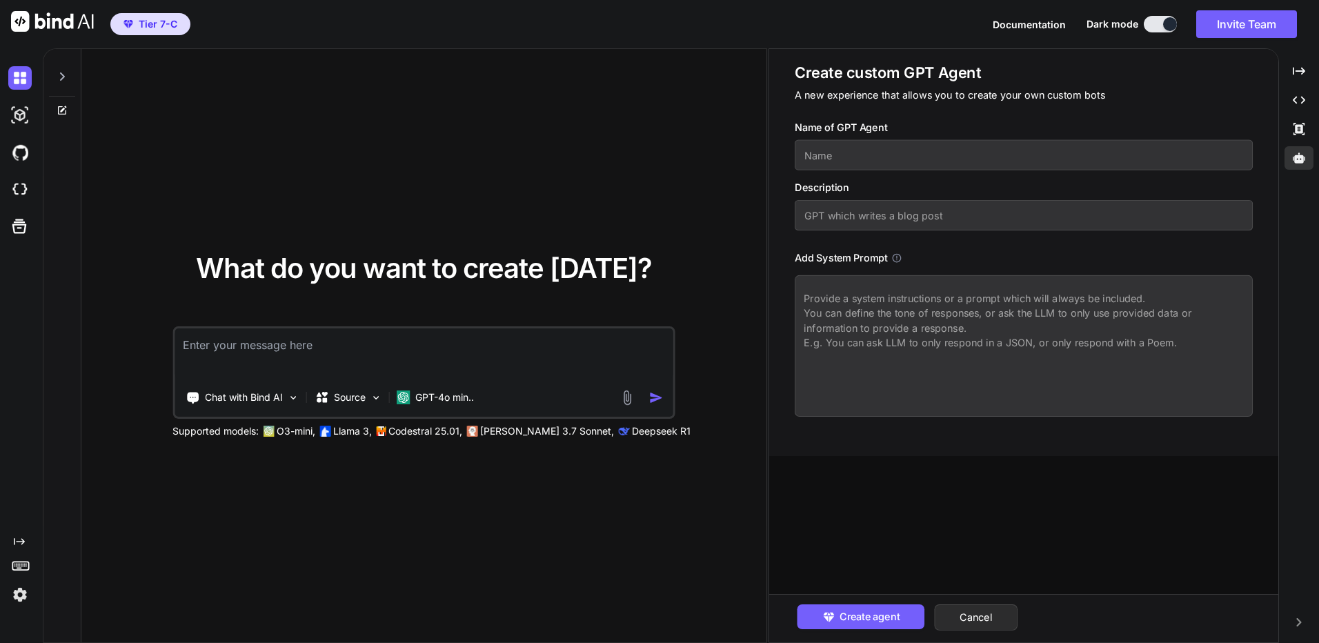
click at [1214, 77] on h1 "Create custom GPT Agent" at bounding box center [1023, 73] width 458 height 20
click at [944, 391] on textarea at bounding box center [1023, 345] width 458 height 141
click at [1152, 23] on button at bounding box center [1159, 24] width 33 height 17
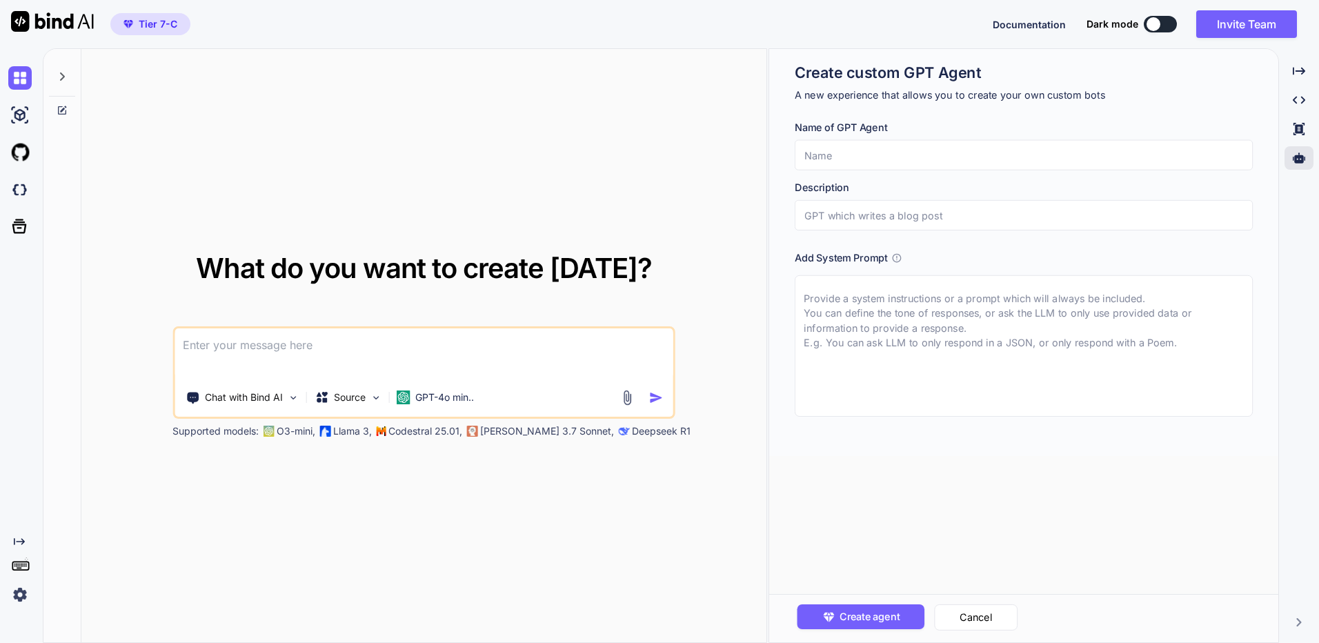
click at [1148, 15] on div "Documentation Dark mode Invite Team Created with Pixso." at bounding box center [1149, 24] width 315 height 28
click at [23, 600] on img at bounding box center [19, 594] width 23 height 23
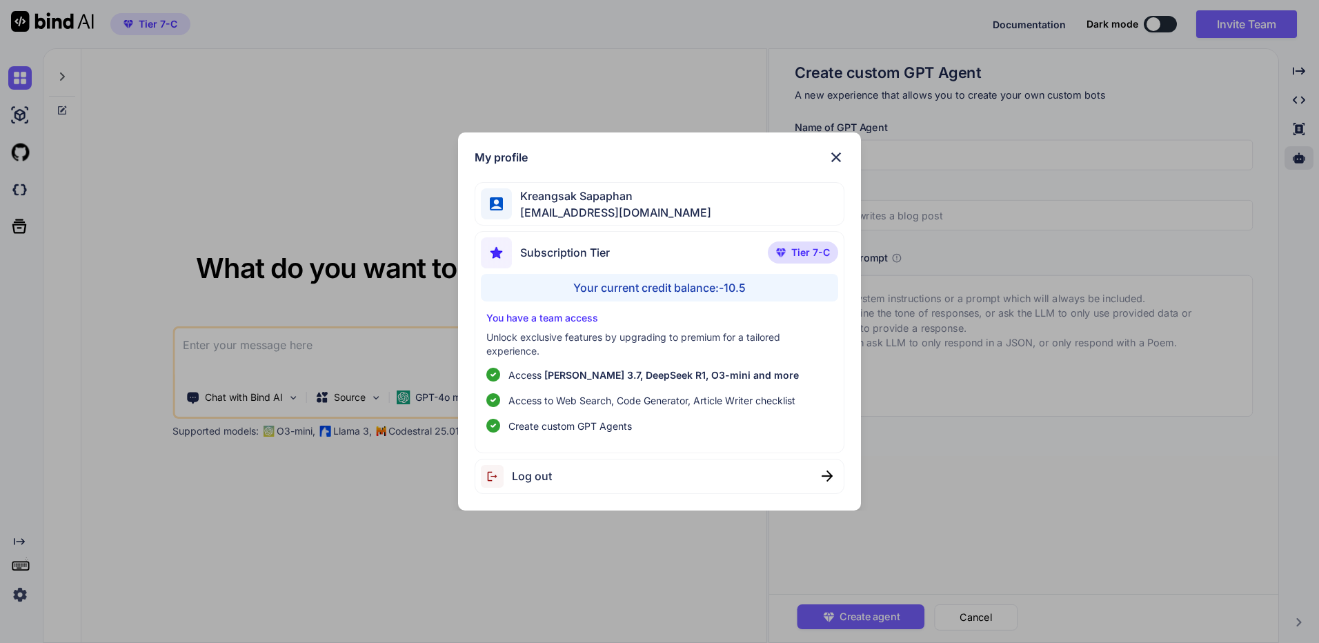
click at [577, 487] on div "Log out" at bounding box center [659, 476] width 370 height 35
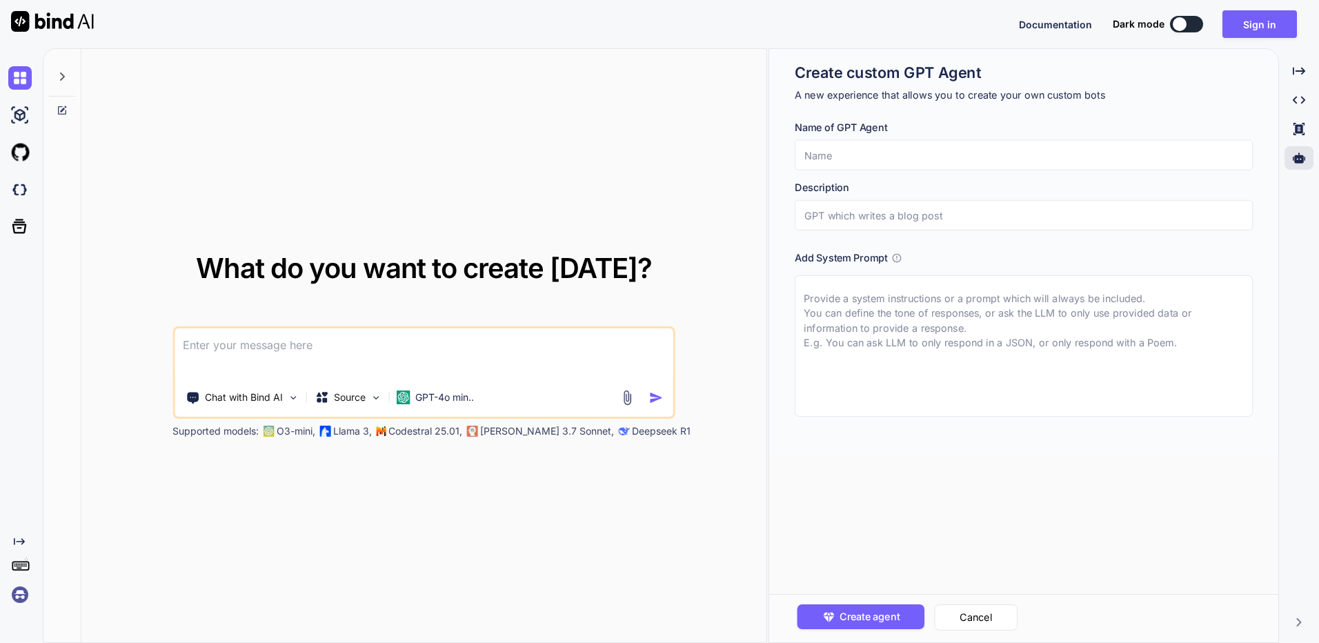
type textarea "x"
click at [29, 596] on img at bounding box center [19, 594] width 23 height 23
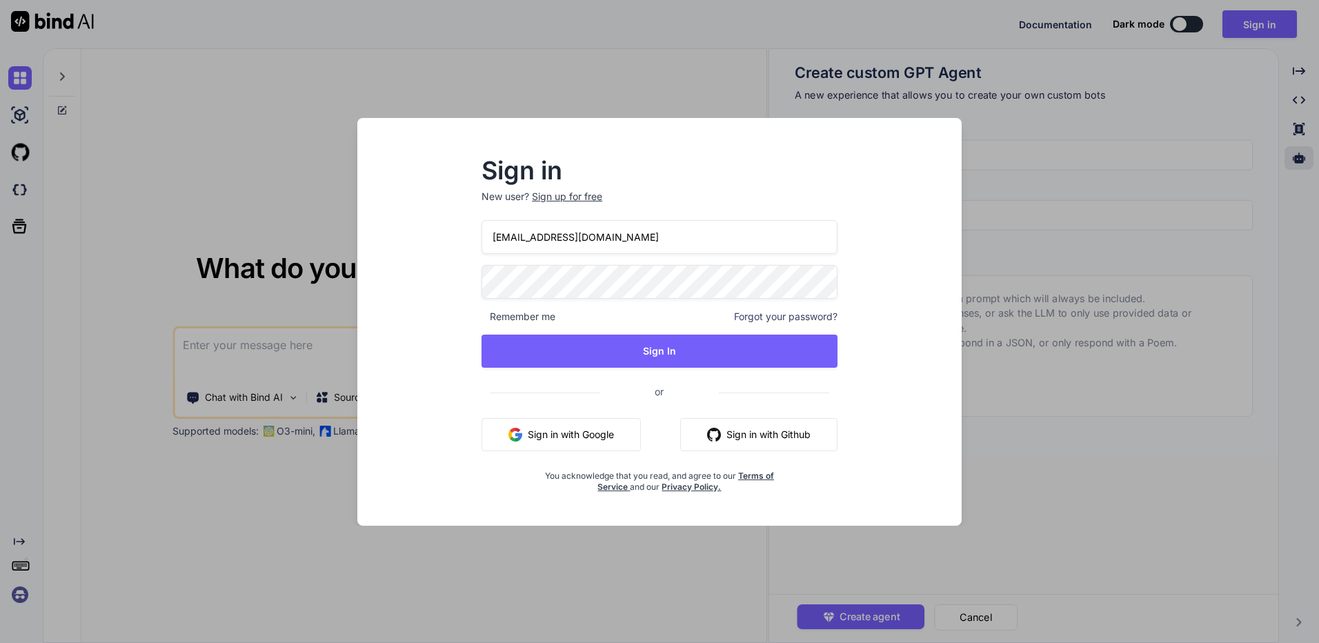
click at [648, 215] on p "New user? Sign up for free" at bounding box center [659, 205] width 356 height 30
click at [639, 229] on input "[EMAIL_ADDRESS][DOMAIN_NAME]" at bounding box center [659, 237] width 356 height 34
type input "[EMAIL_ADDRESS][DOMAIN_NAME]"
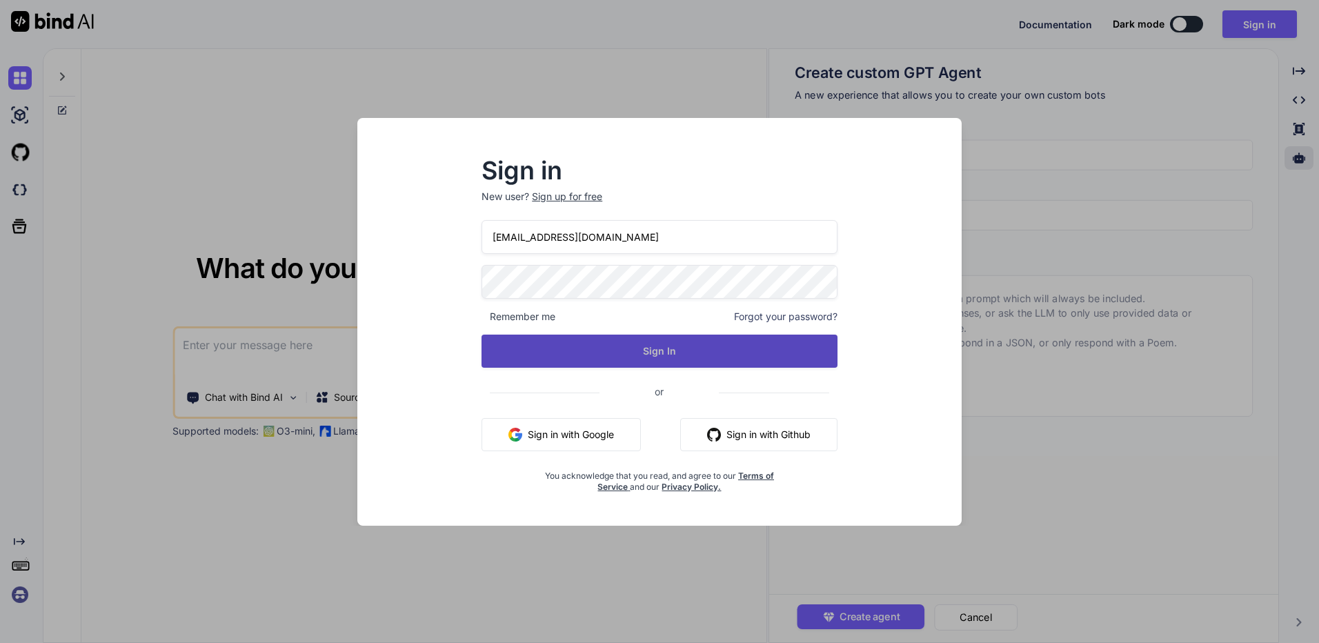
click at [567, 346] on button "Sign In" at bounding box center [659, 350] width 356 height 33
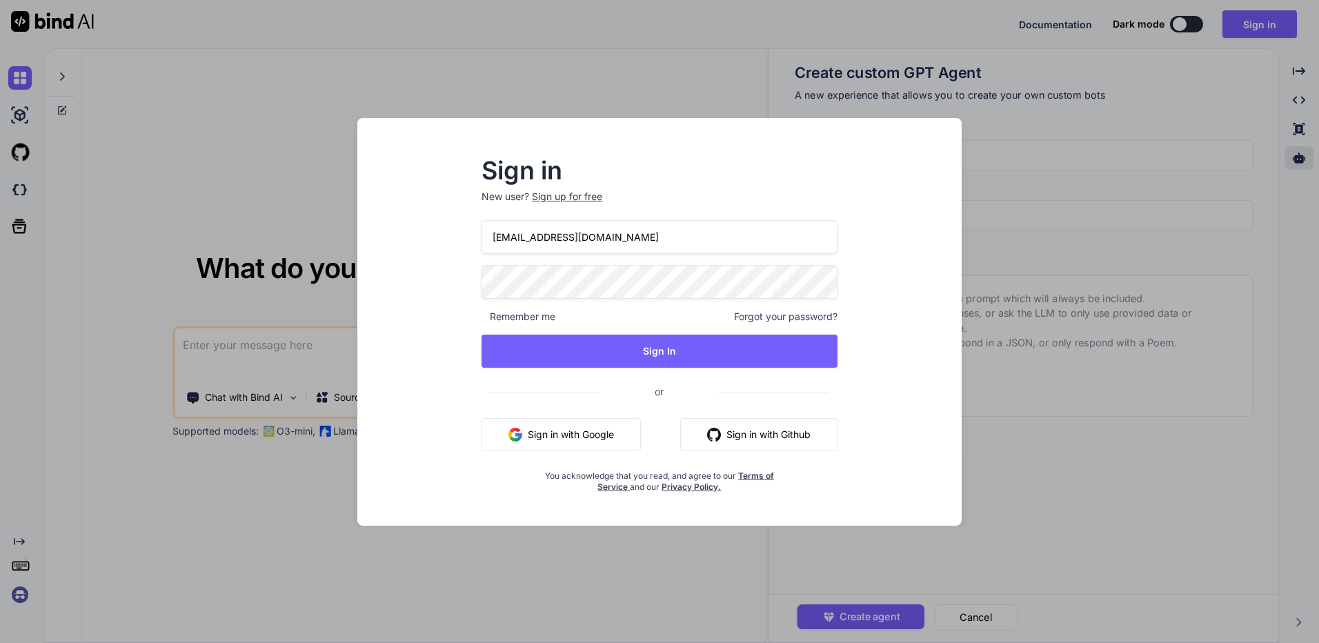
click at [558, 370] on div "bindai@zenkoy.com Remember me Forgot your password? Sign In or Sign in with Goo…" at bounding box center [659, 356] width 356 height 272
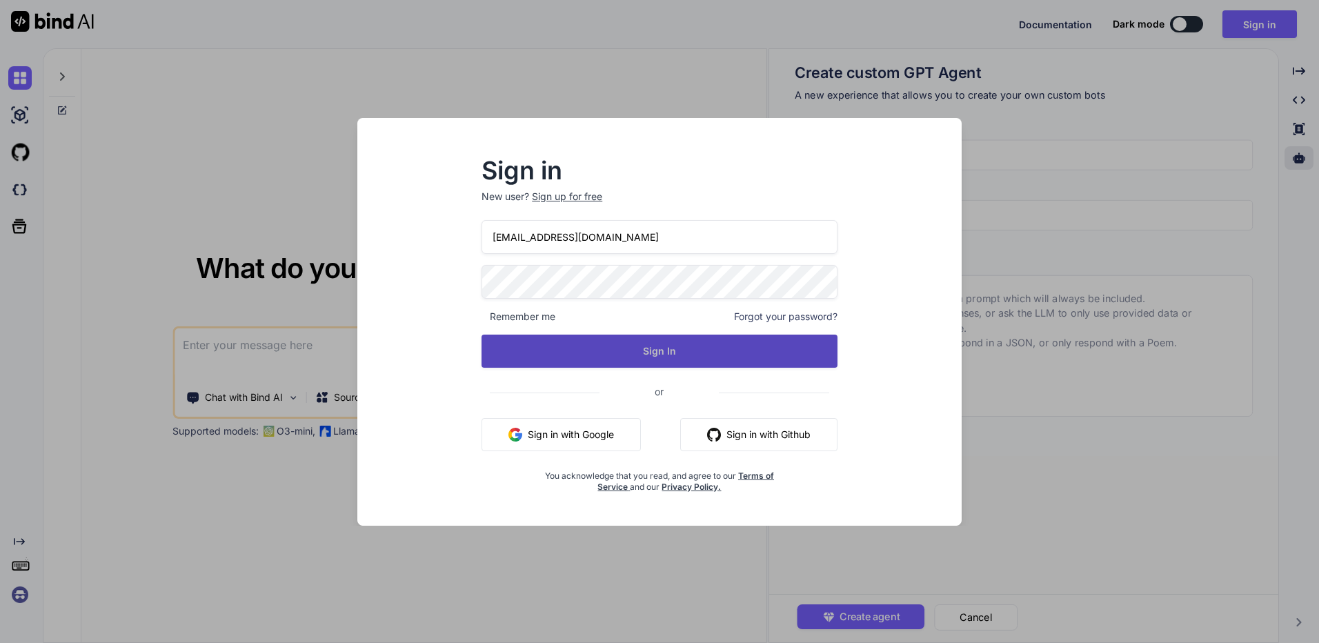
click at [562, 364] on button "Sign In" at bounding box center [659, 350] width 356 height 33
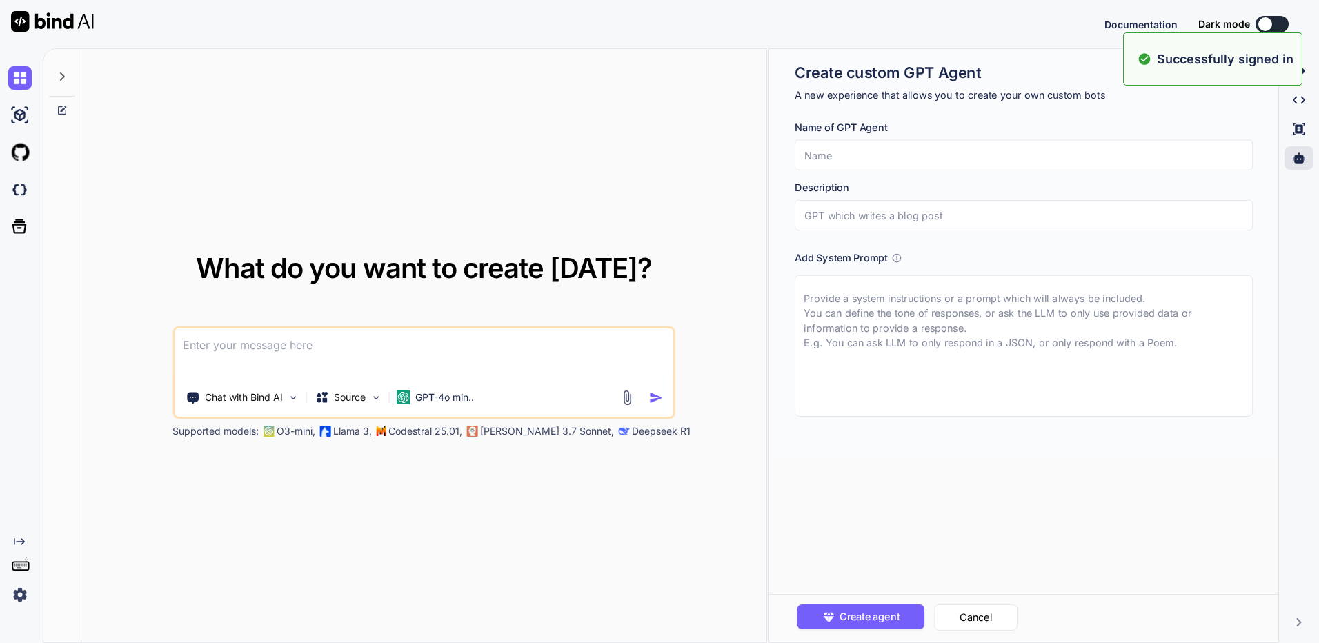
click at [1008, 150] on input "text" at bounding box center [1023, 155] width 458 height 30
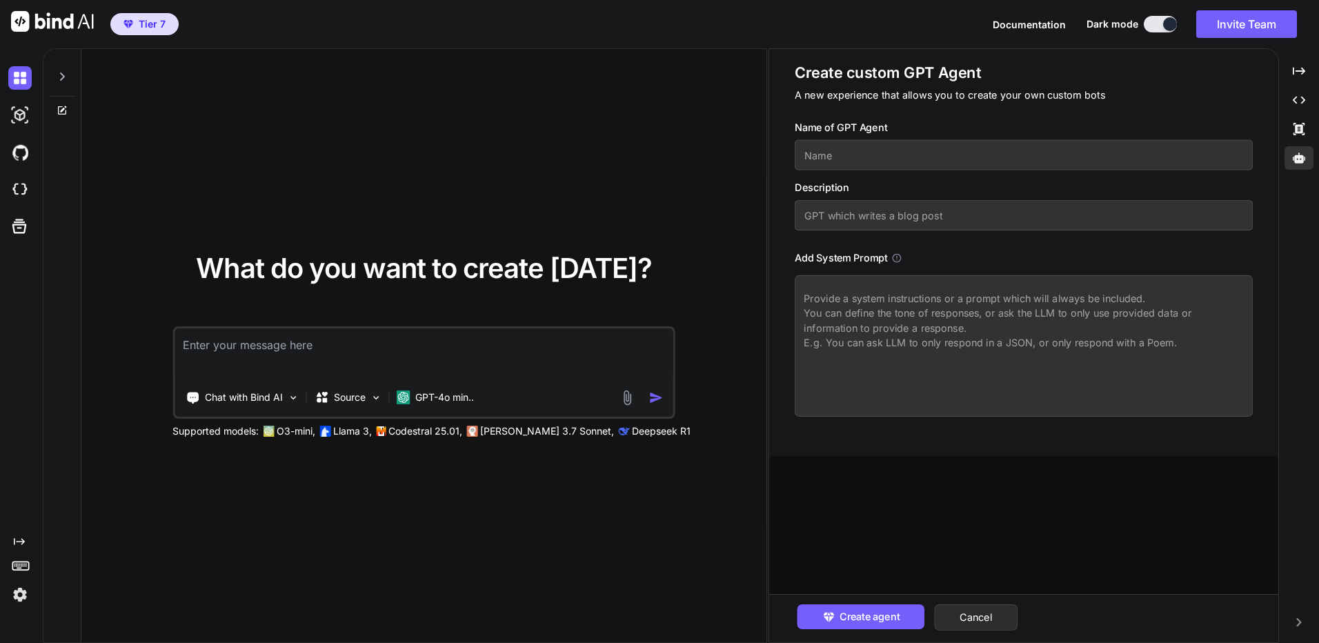
type textarea "x"
type input "s"
click at [938, 217] on input "text" at bounding box center [1023, 215] width 458 height 30
type textarea "x"
type input "s"
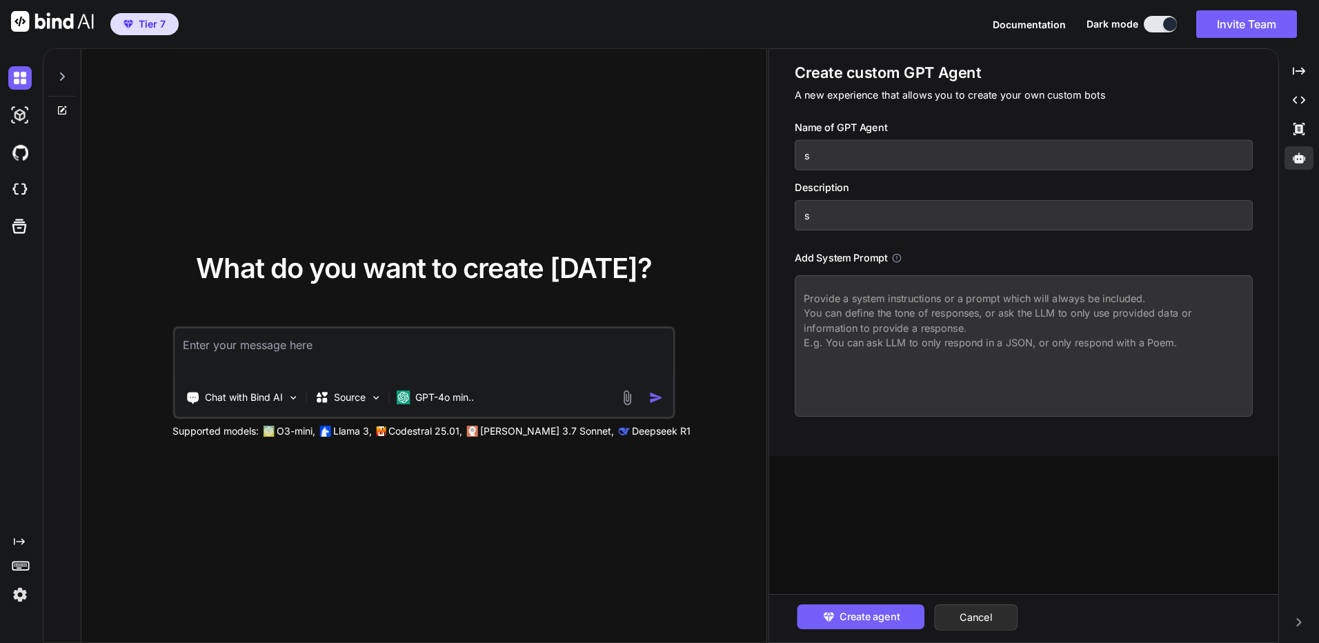
type textarea "x"
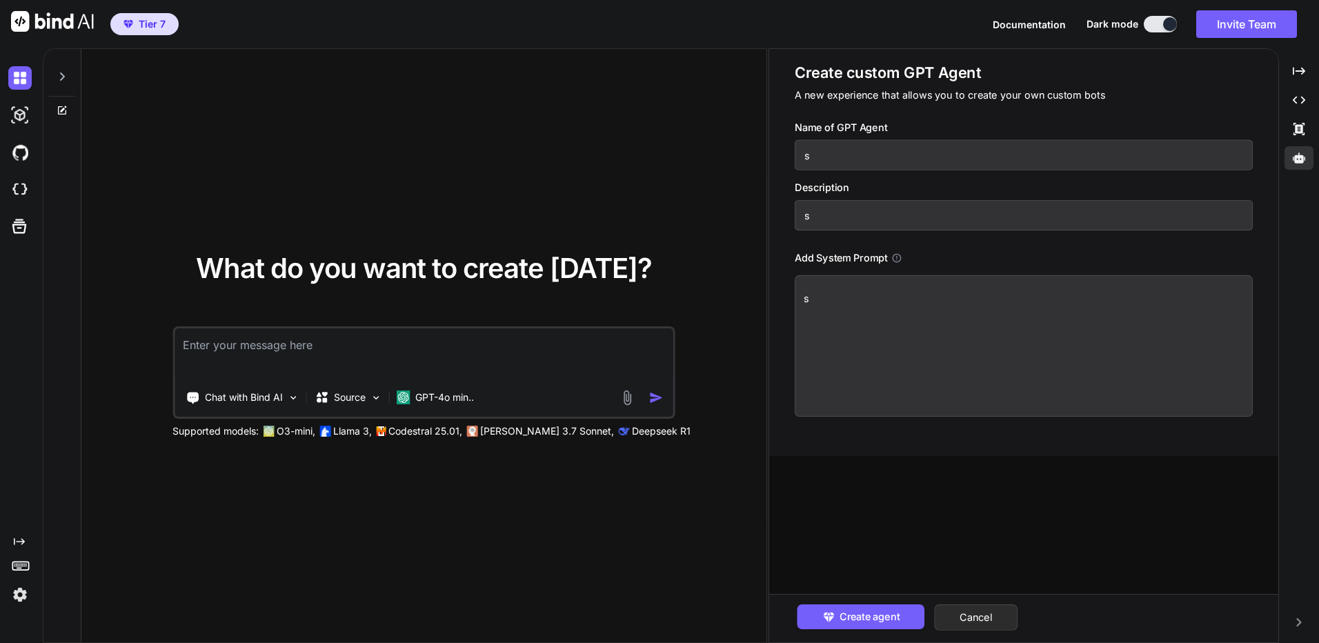
click at [904, 324] on textarea "s" at bounding box center [1023, 345] width 458 height 141
type textarea "s"
click at [857, 605] on button "Create agent" at bounding box center [861, 616] width 128 height 25
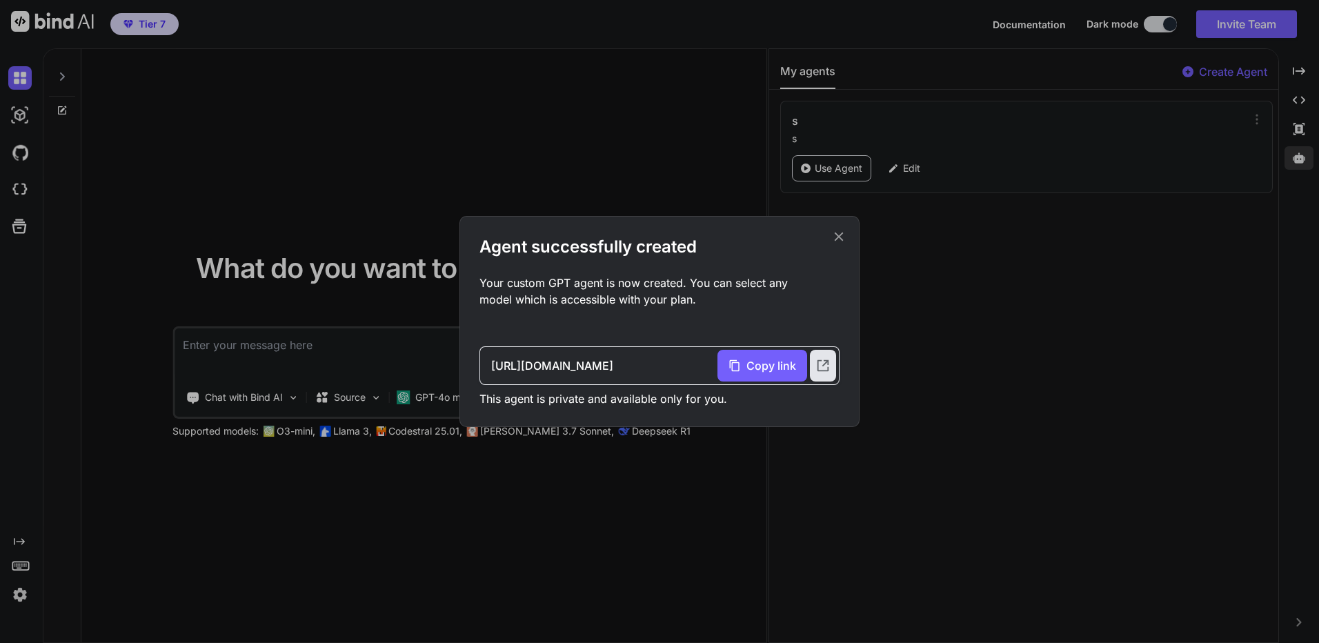
click at [838, 238] on icon at bounding box center [838, 236] width 9 height 9
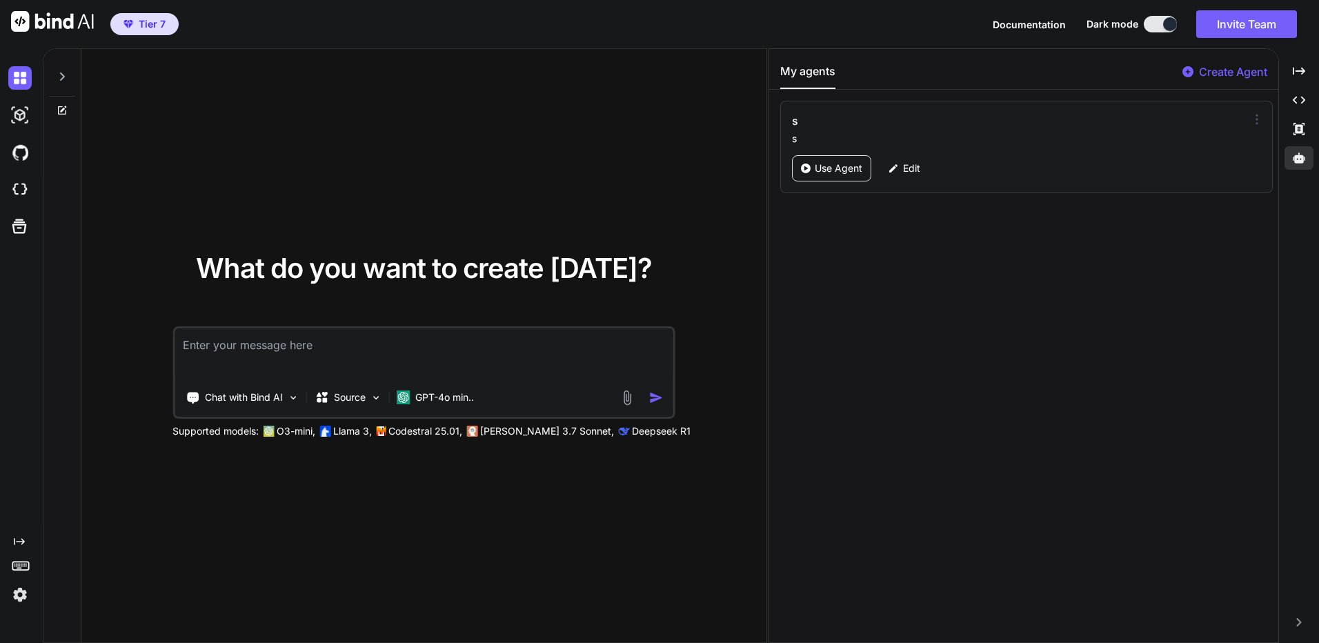
click at [1256, 123] on icon at bounding box center [1256, 118] width 1 height 9
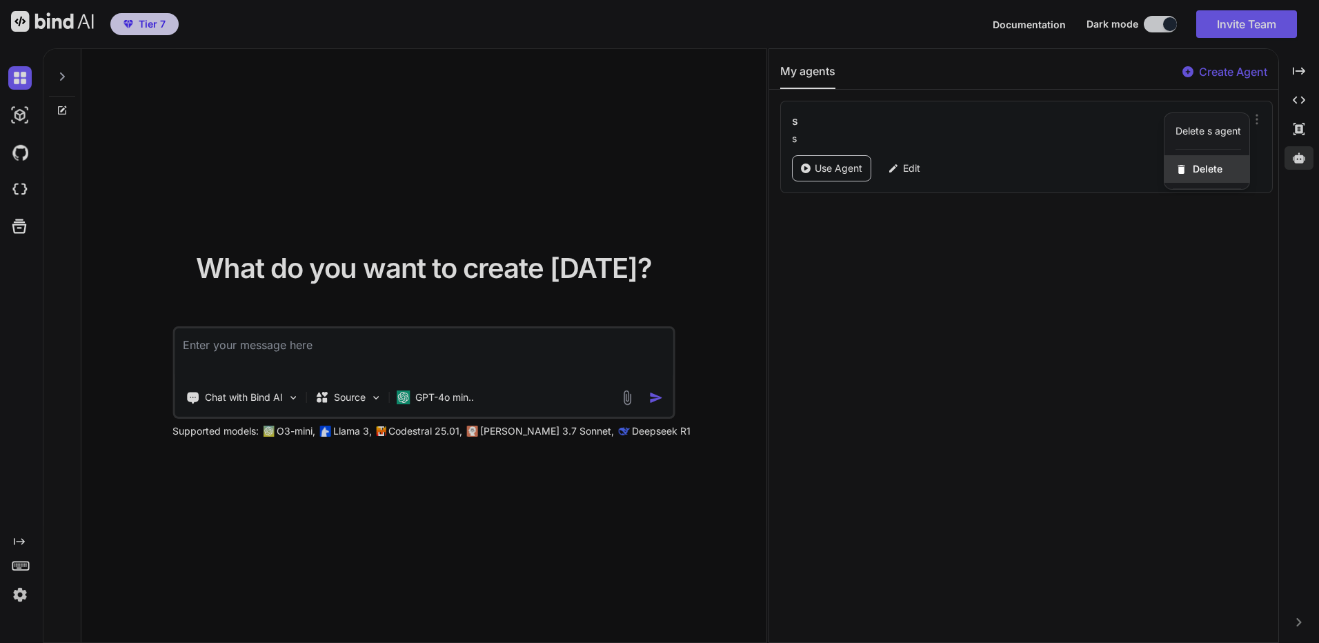
click at [1218, 168] on div "Delete" at bounding box center [1206, 169] width 85 height 28
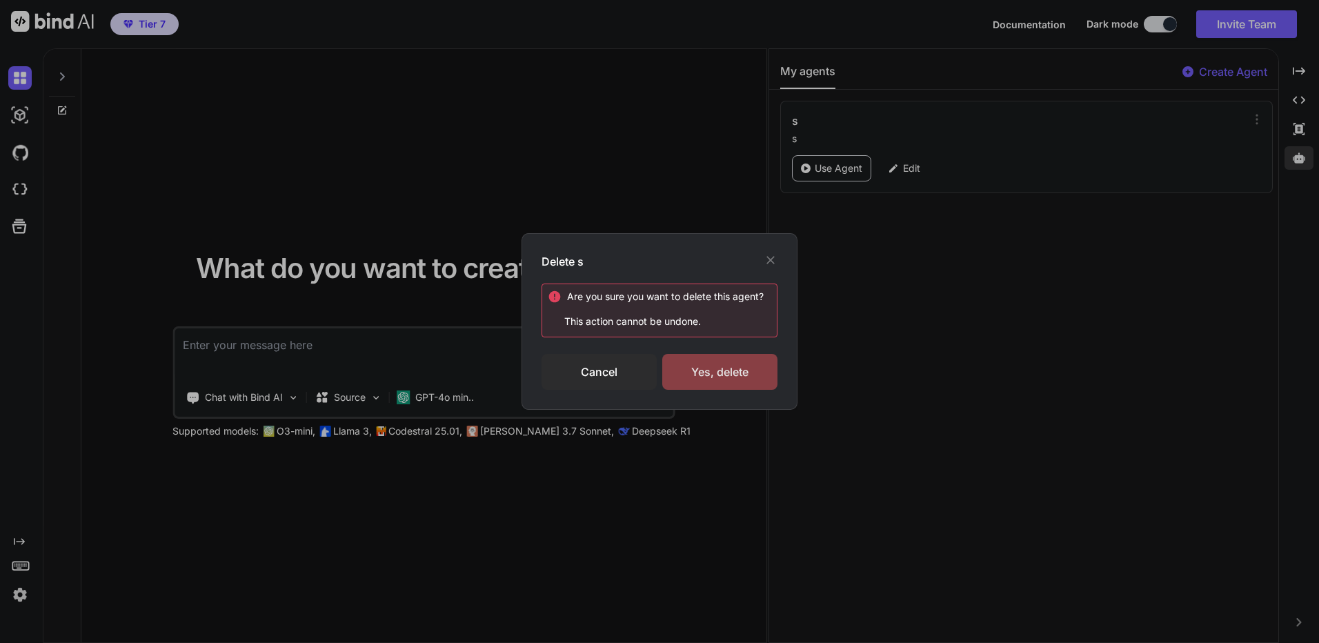
click at [726, 378] on div "Yes, delete" at bounding box center [719, 372] width 115 height 36
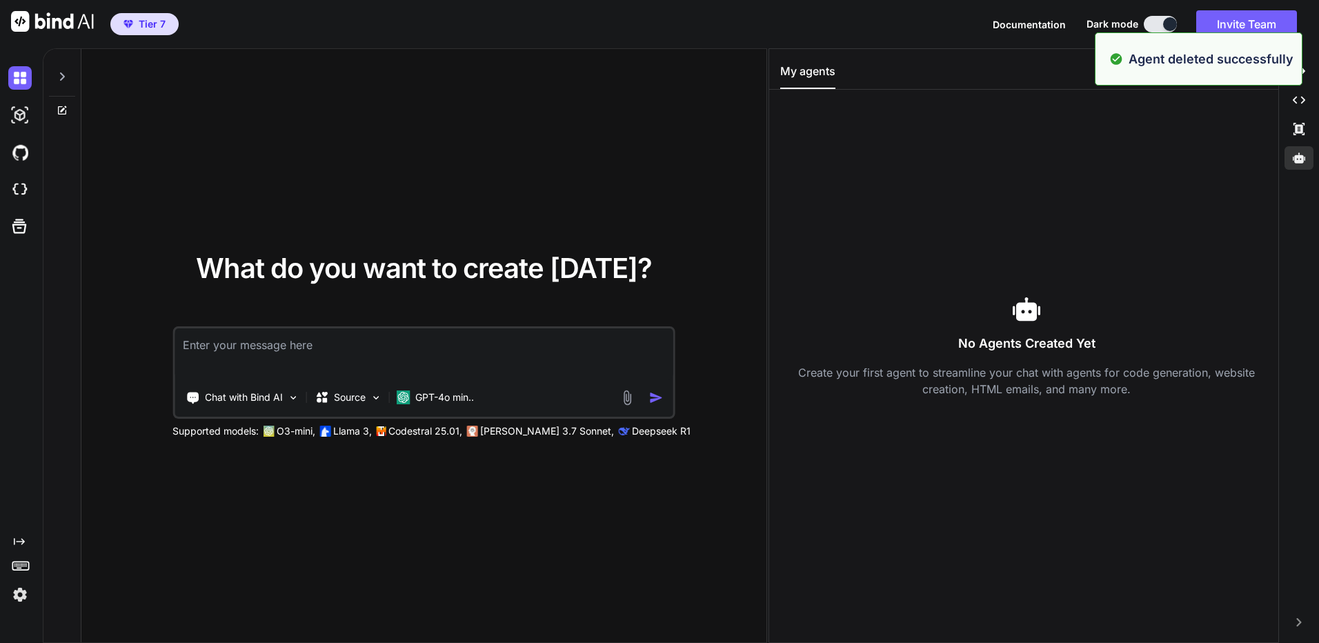
click at [1281, 51] on p "Agent deleted successfully" at bounding box center [1210, 59] width 165 height 19
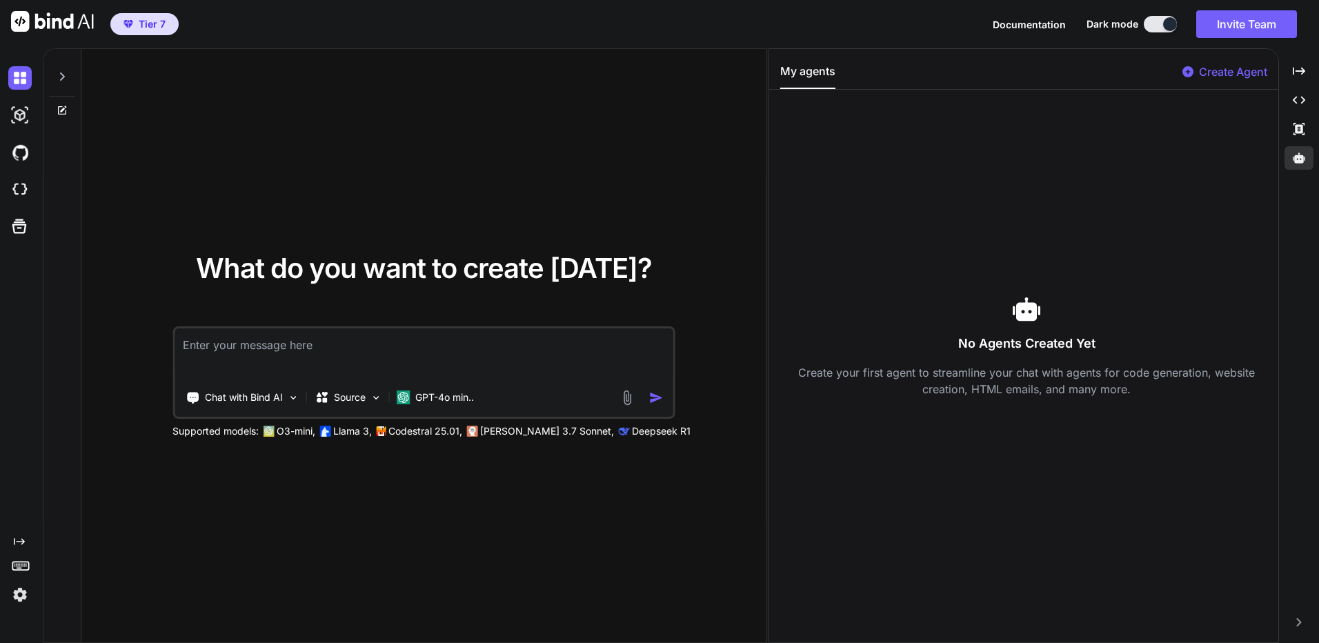
click at [1229, 72] on p "Create Agent" at bounding box center [1233, 71] width 68 height 17
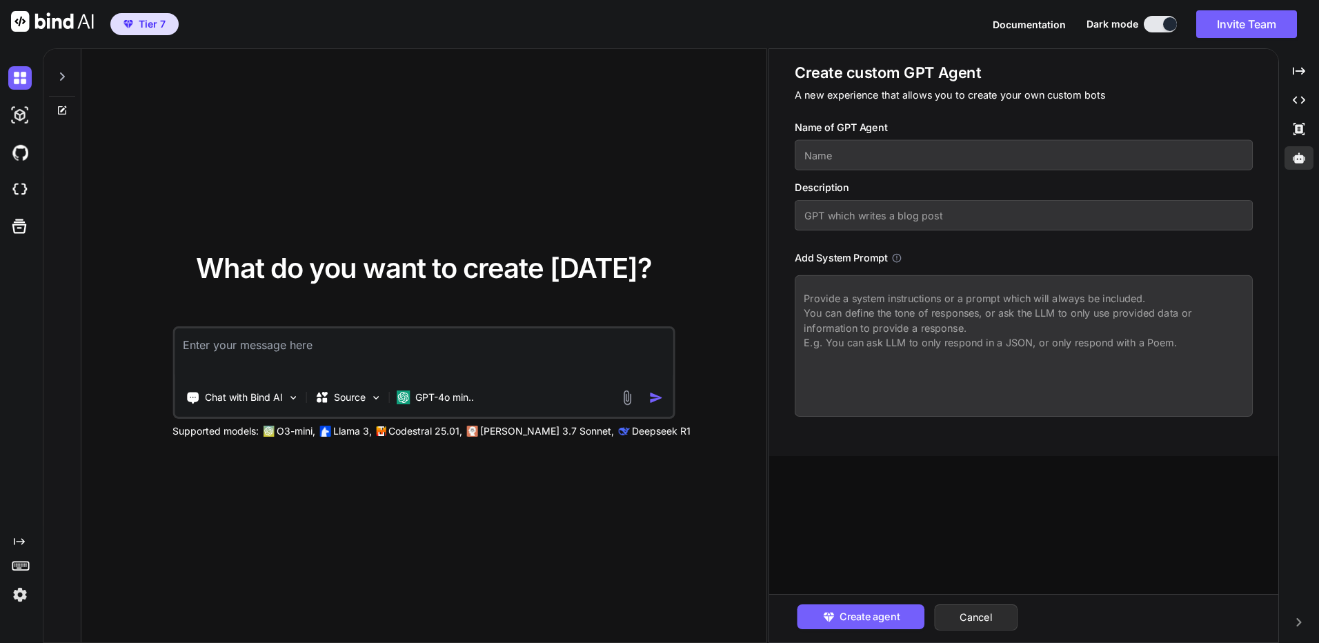
click at [899, 166] on input "text" at bounding box center [1023, 155] width 458 height 30
type textarea "x"
type input "s"
click at [877, 200] on input "text" at bounding box center [1023, 215] width 458 height 30
type textarea "x"
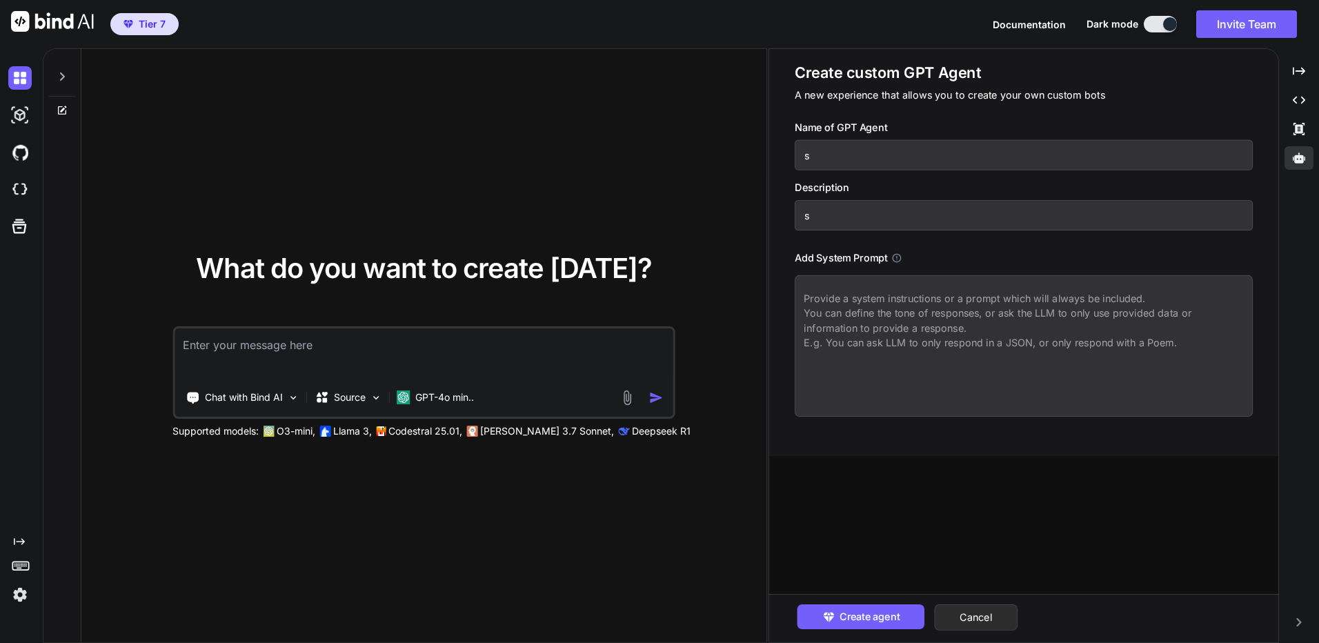
type input "ss"
click at [853, 319] on textarea at bounding box center [1023, 345] width 458 height 141
click at [848, 637] on div "Create agent Cancel" at bounding box center [1023, 618] width 509 height 48
click at [855, 626] on button "Create agent" at bounding box center [861, 616] width 128 height 25
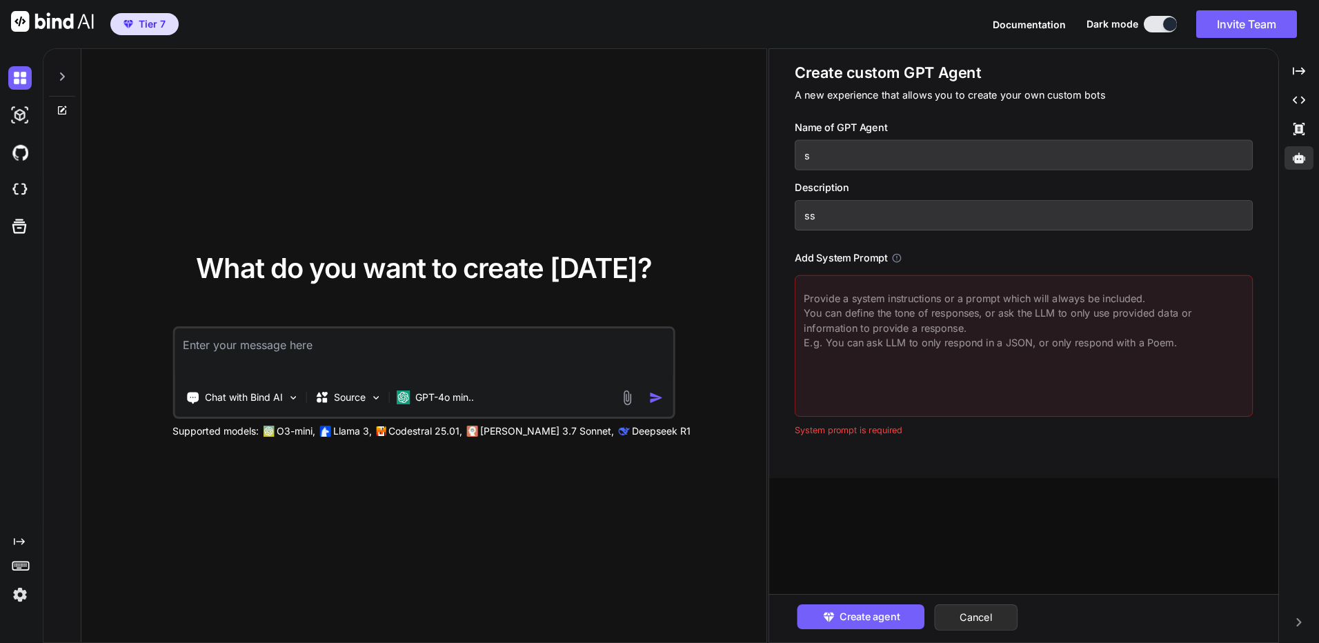
click at [894, 340] on textarea at bounding box center [1023, 345] width 458 height 141
type textarea "x"
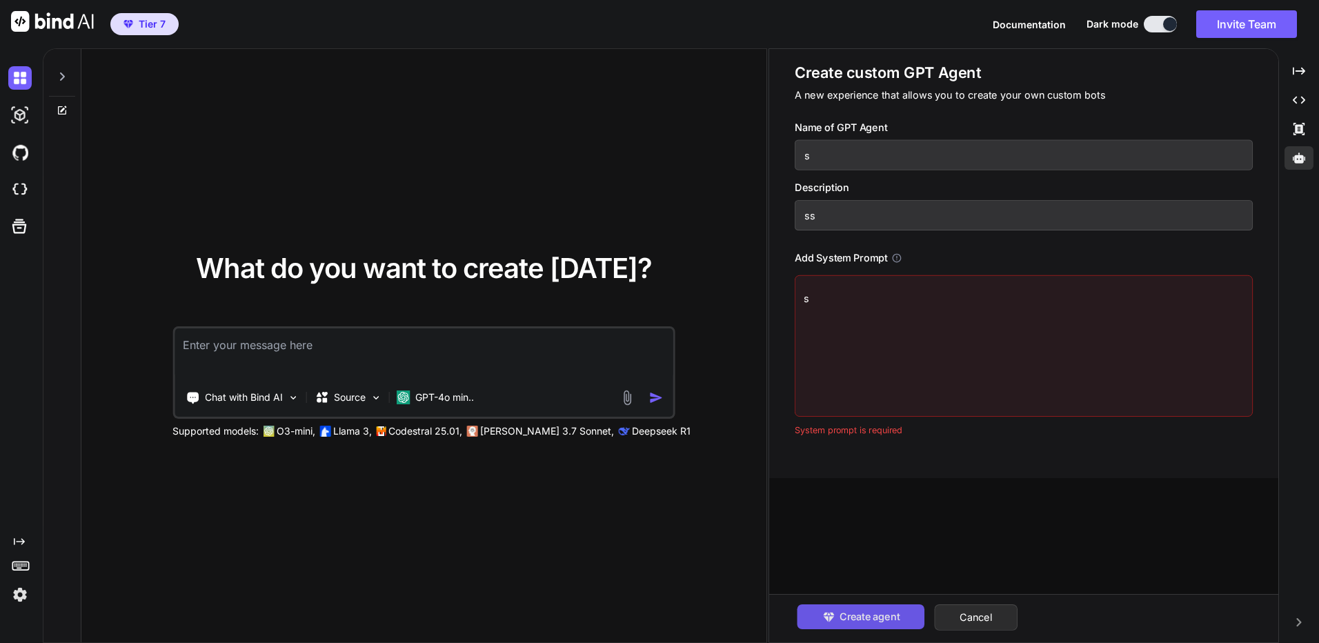
type textarea "s"
click at [850, 616] on span "Create agent" at bounding box center [869, 616] width 60 height 15
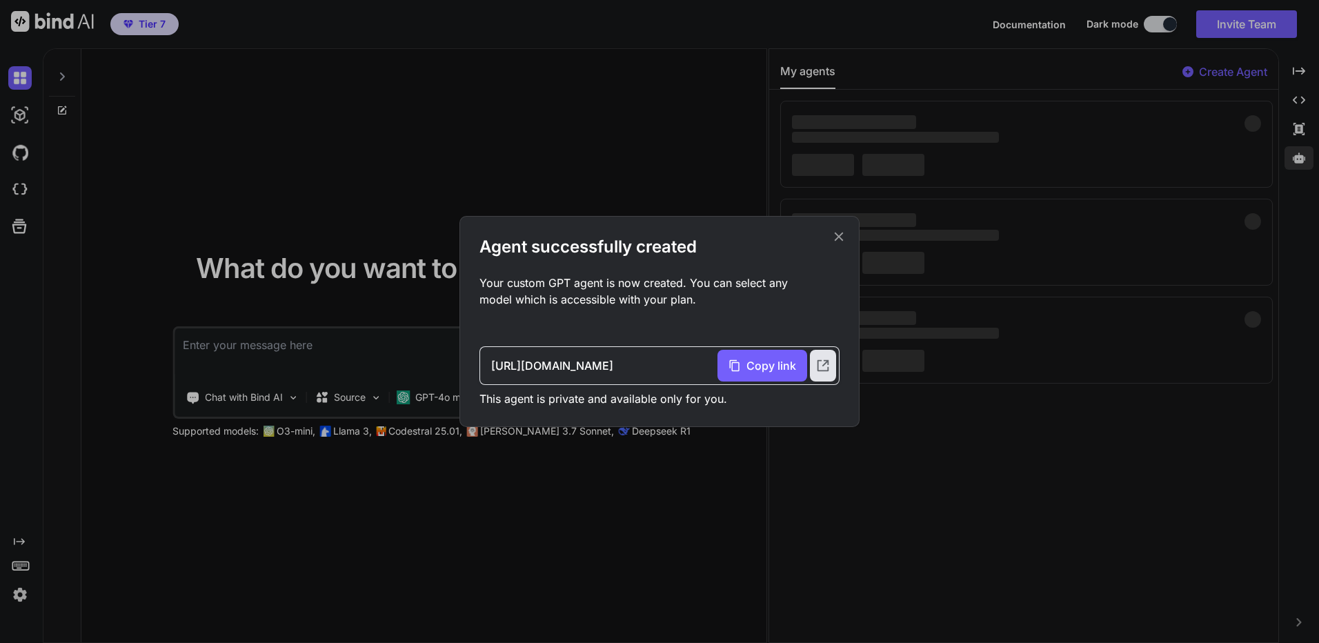
type textarea "x"
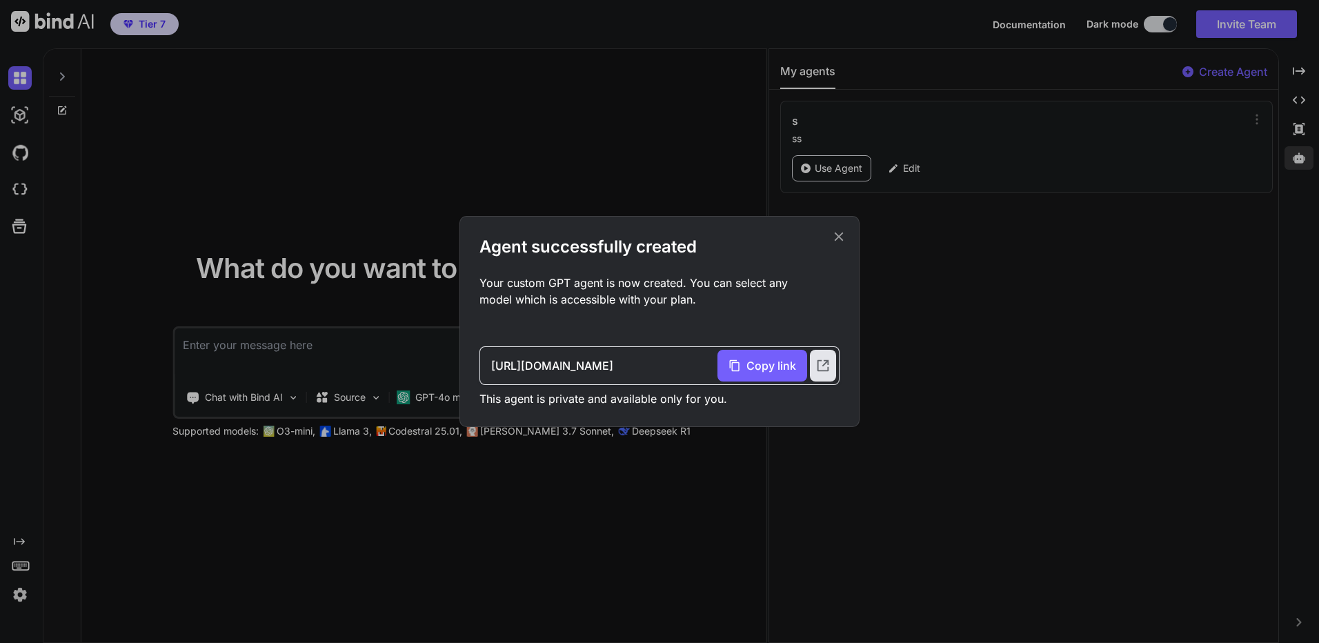
click at [833, 234] on icon at bounding box center [838, 236] width 15 height 15
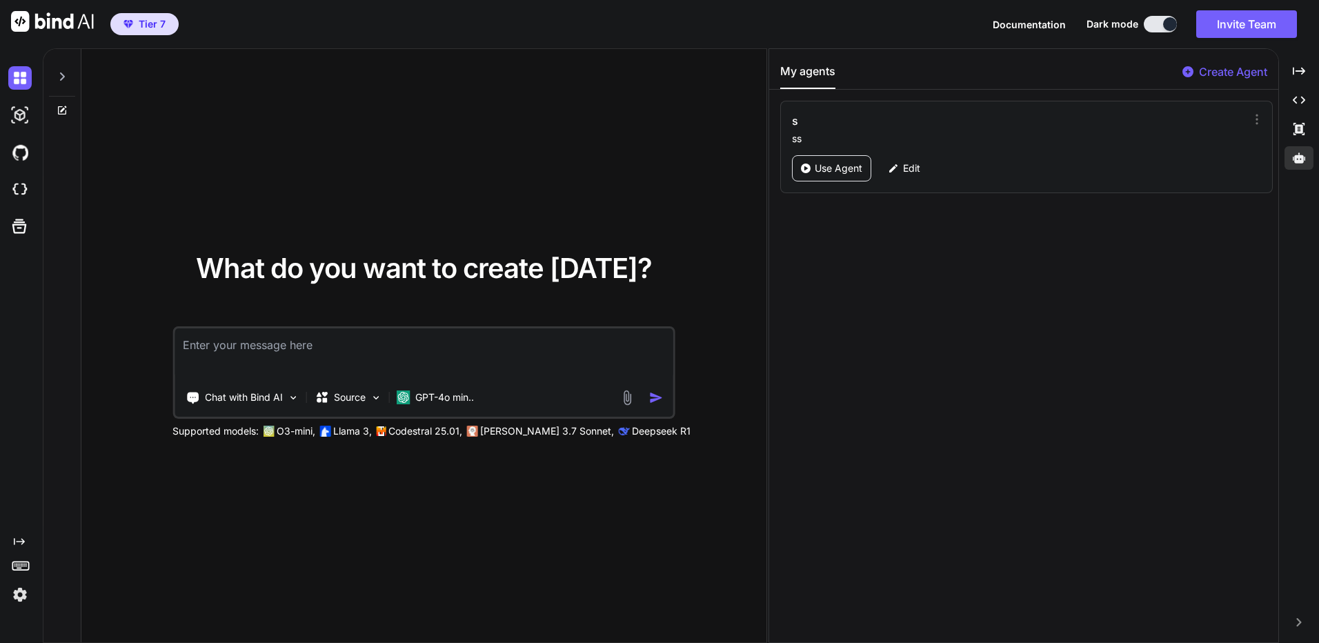
click at [504, 342] on textarea at bounding box center [423, 353] width 499 height 51
click at [28, 119] on img at bounding box center [19, 114] width 23 height 23
click at [162, 26] on span "Tier 7" at bounding box center [152, 24] width 27 height 14
click at [58, 113] on icon at bounding box center [62, 110] width 8 height 8
click at [21, 194] on img at bounding box center [19, 189] width 23 height 23
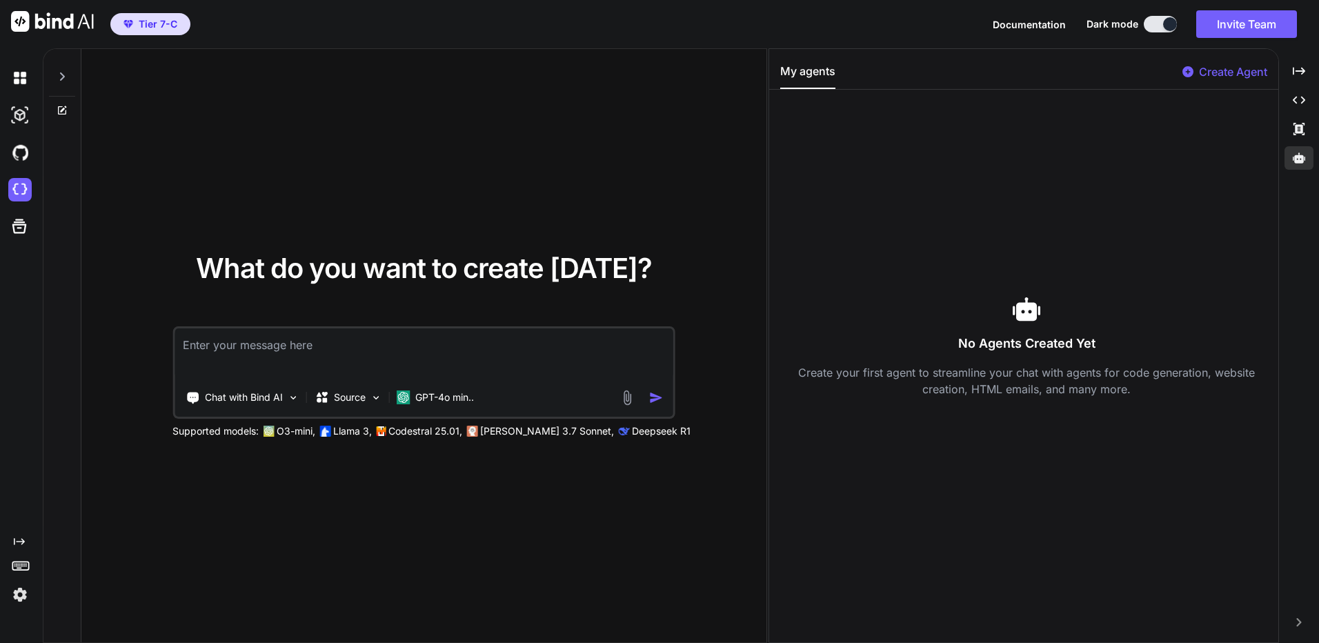
click at [12, 594] on img at bounding box center [19, 594] width 23 height 23
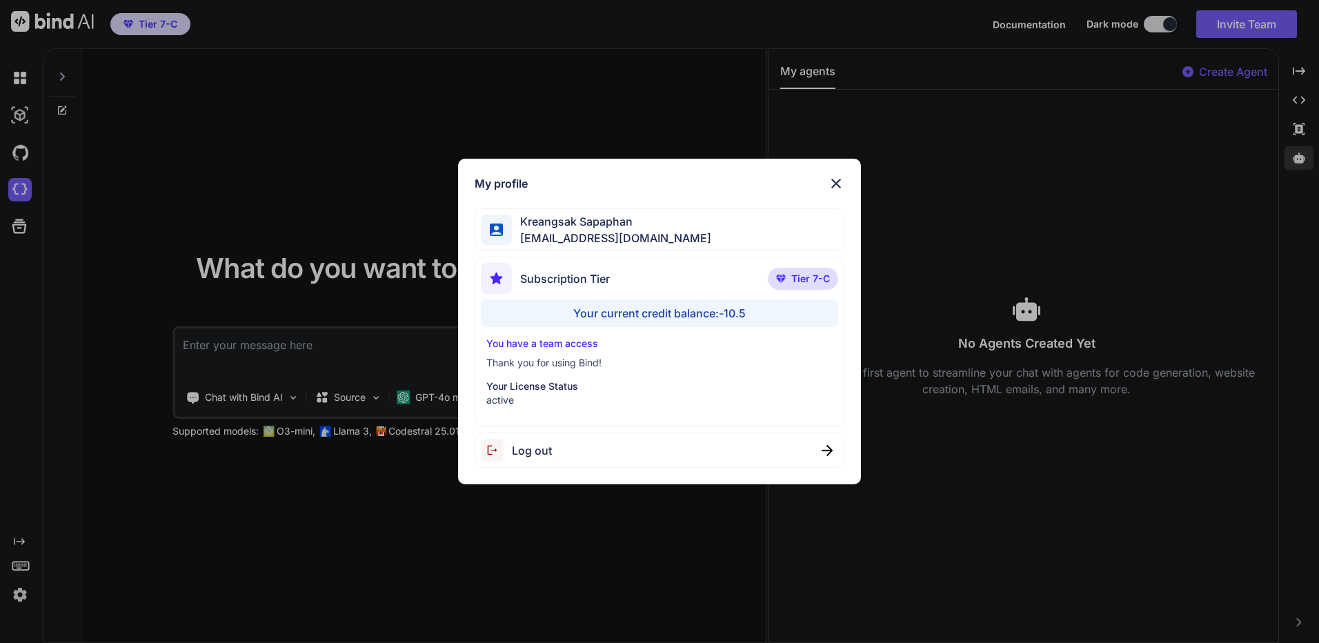
click at [657, 448] on div "Log out" at bounding box center [659, 449] width 370 height 35
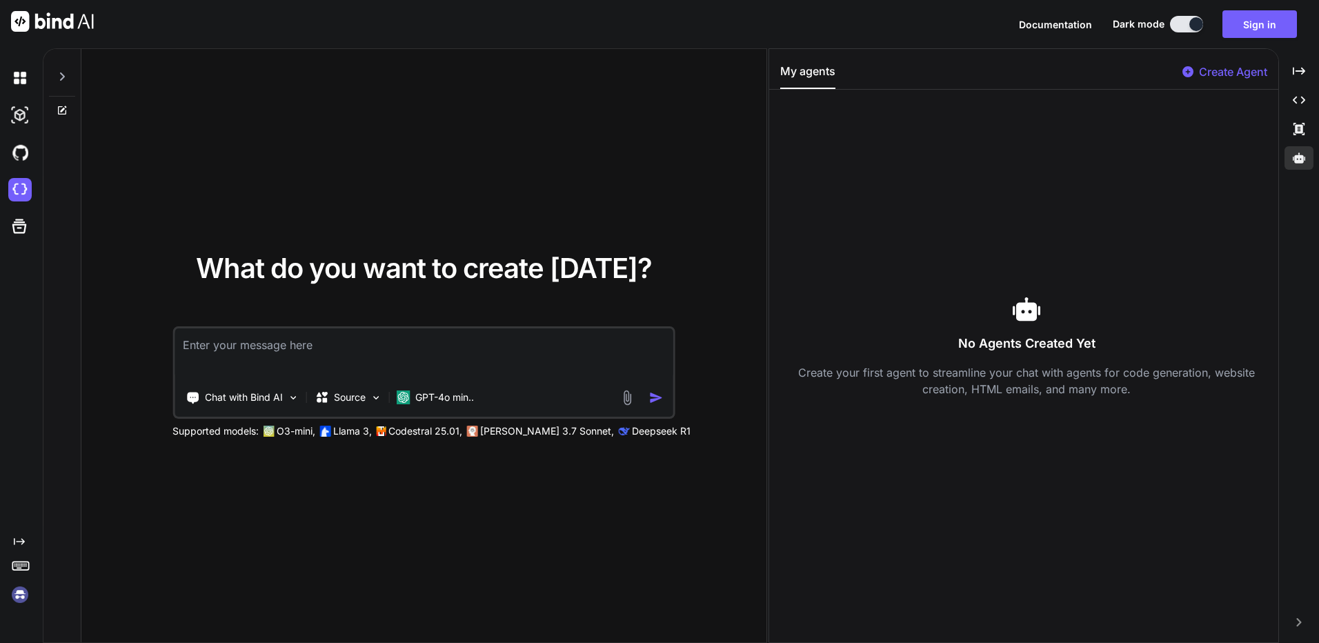
click at [22, 586] on img at bounding box center [19, 594] width 23 height 23
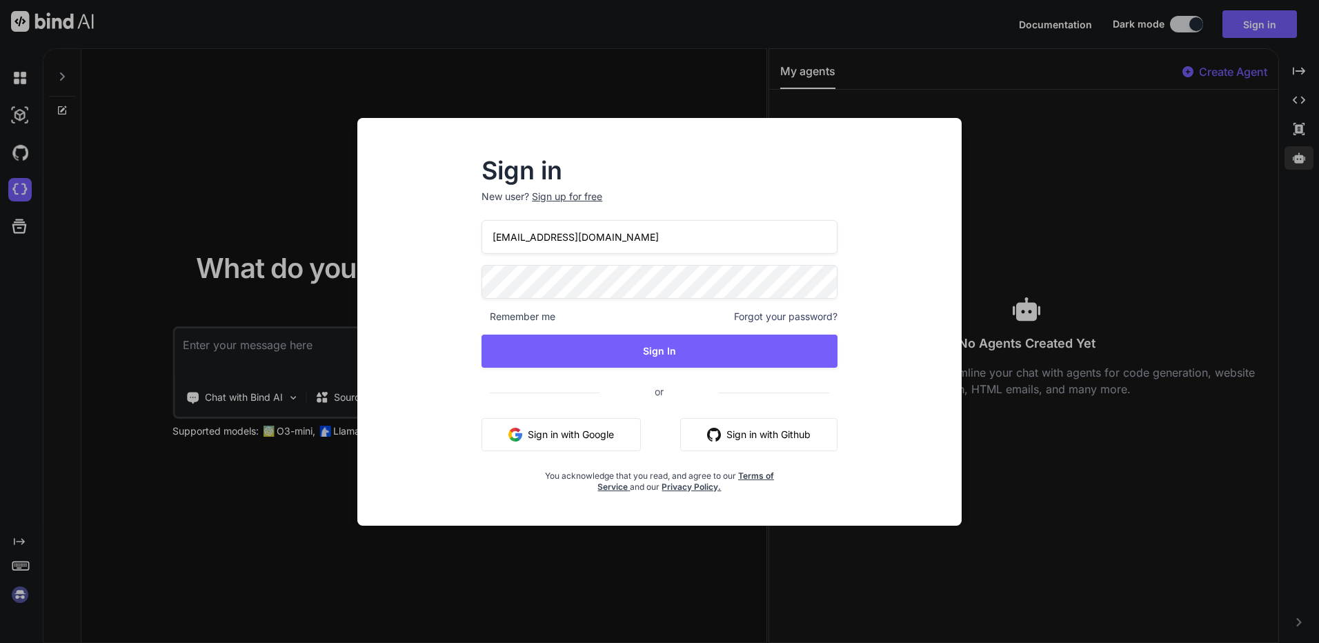
click at [609, 250] on input "[EMAIL_ADDRESS][DOMAIN_NAME]" at bounding box center [659, 237] width 356 height 34
type input "[EMAIL_ADDRESS][DOMAIN_NAME]"
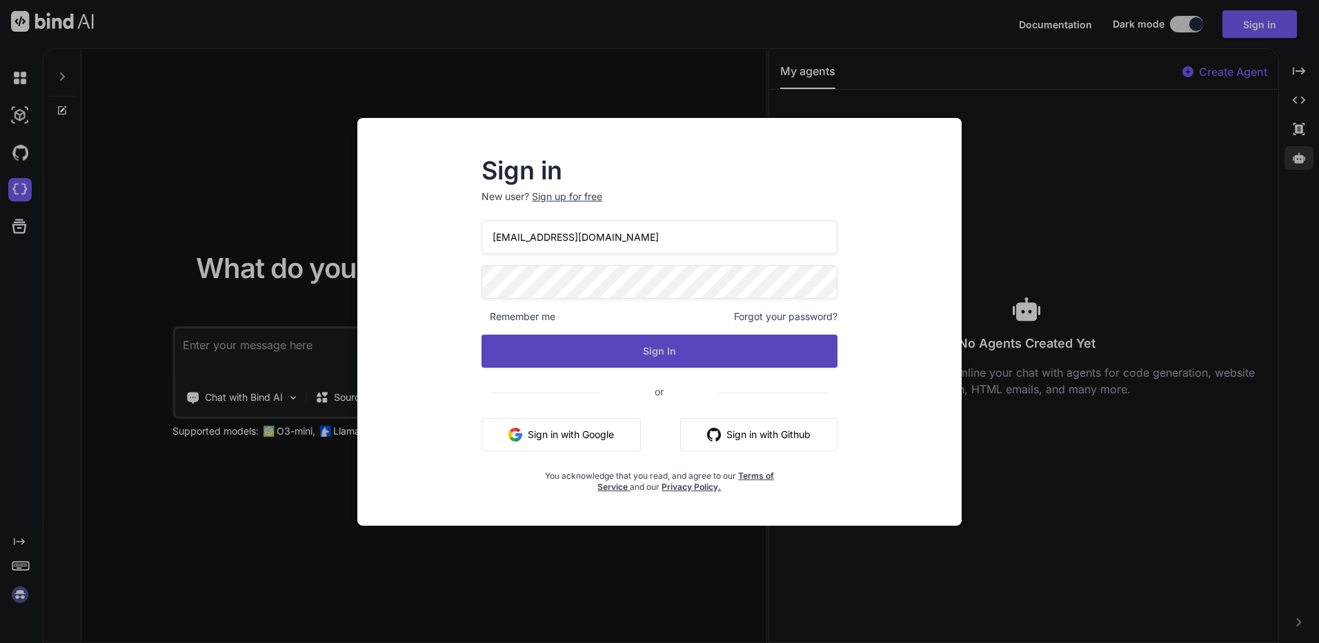
click at [570, 357] on button "Sign In" at bounding box center [659, 350] width 356 height 33
click at [568, 358] on button "Sign In" at bounding box center [659, 350] width 356 height 33
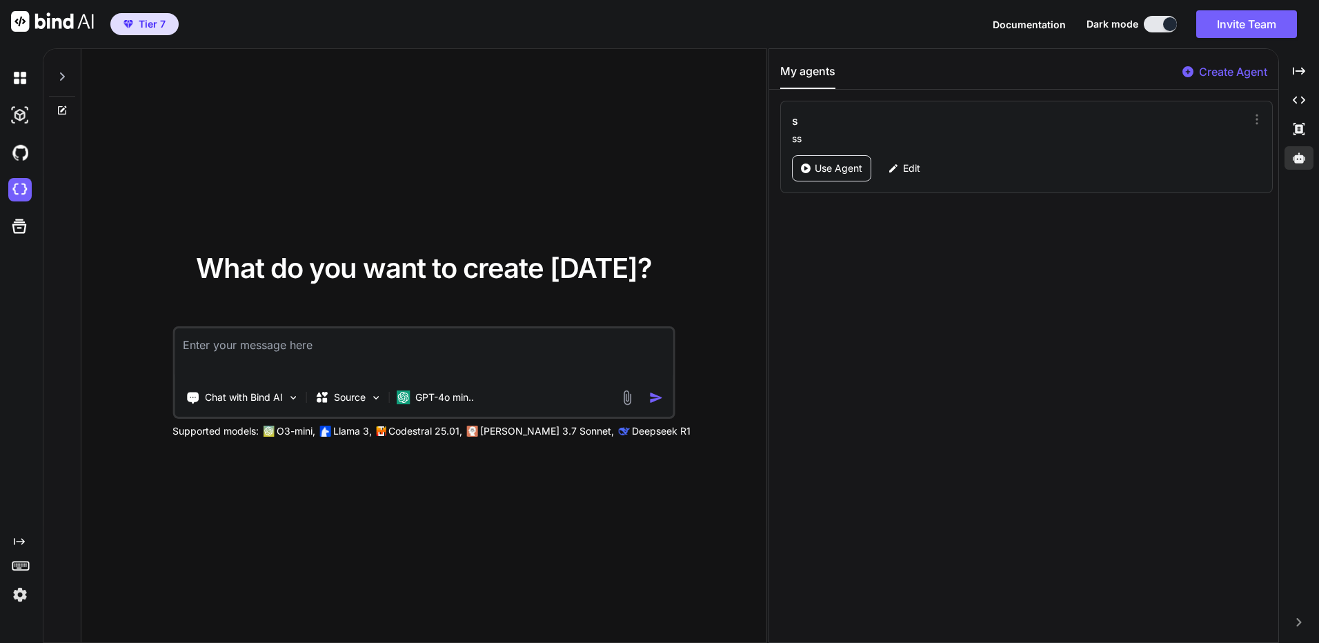
click at [66, 104] on div at bounding box center [61, 82] width 37 height 67
click at [66, 114] on icon at bounding box center [62, 110] width 11 height 11
click at [26, 86] on img at bounding box center [19, 77] width 23 height 23
click at [129, 30] on span "Tier 7" at bounding box center [144, 24] width 53 height 14
click at [144, 21] on span "Tier 7" at bounding box center [152, 24] width 27 height 14
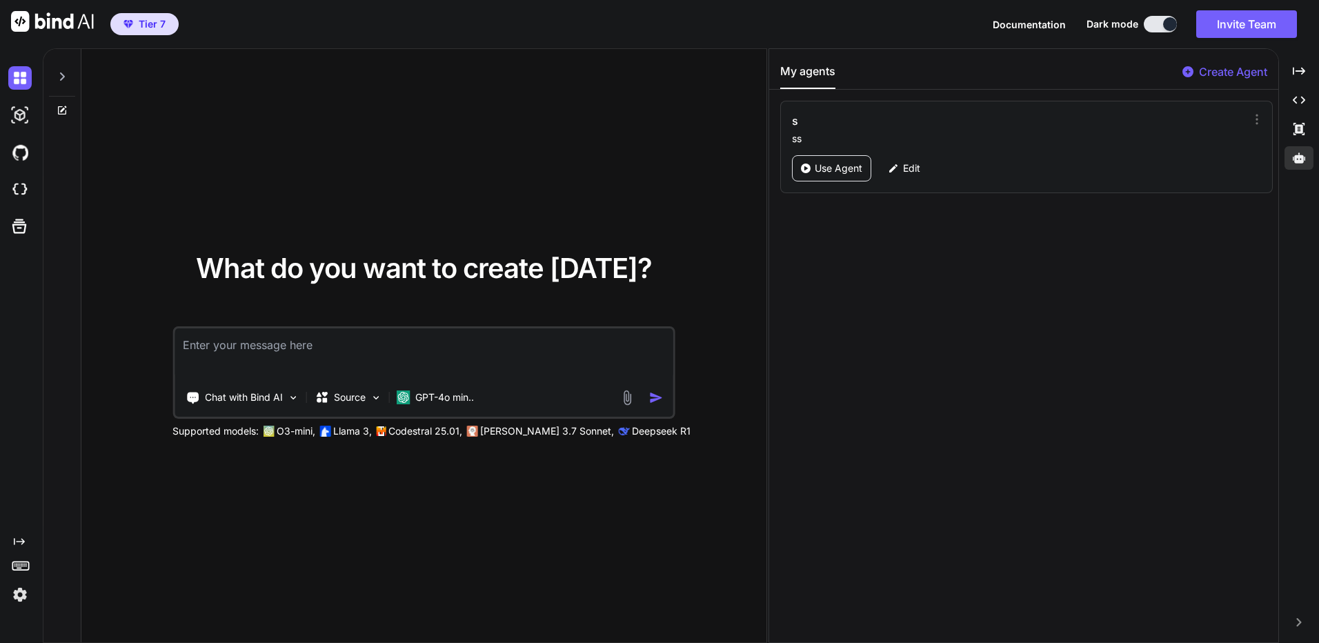
click at [63, 74] on icon at bounding box center [62, 76] width 5 height 8
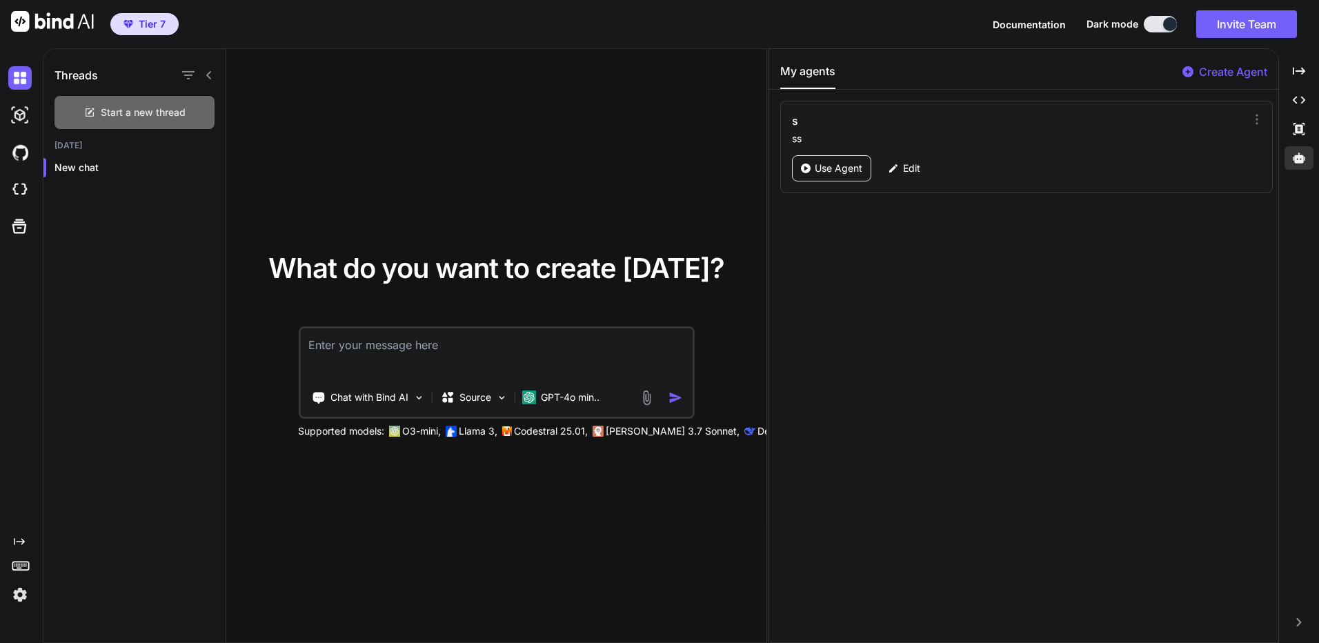
click at [102, 109] on span "Start a new thread" at bounding box center [143, 113] width 85 height 14
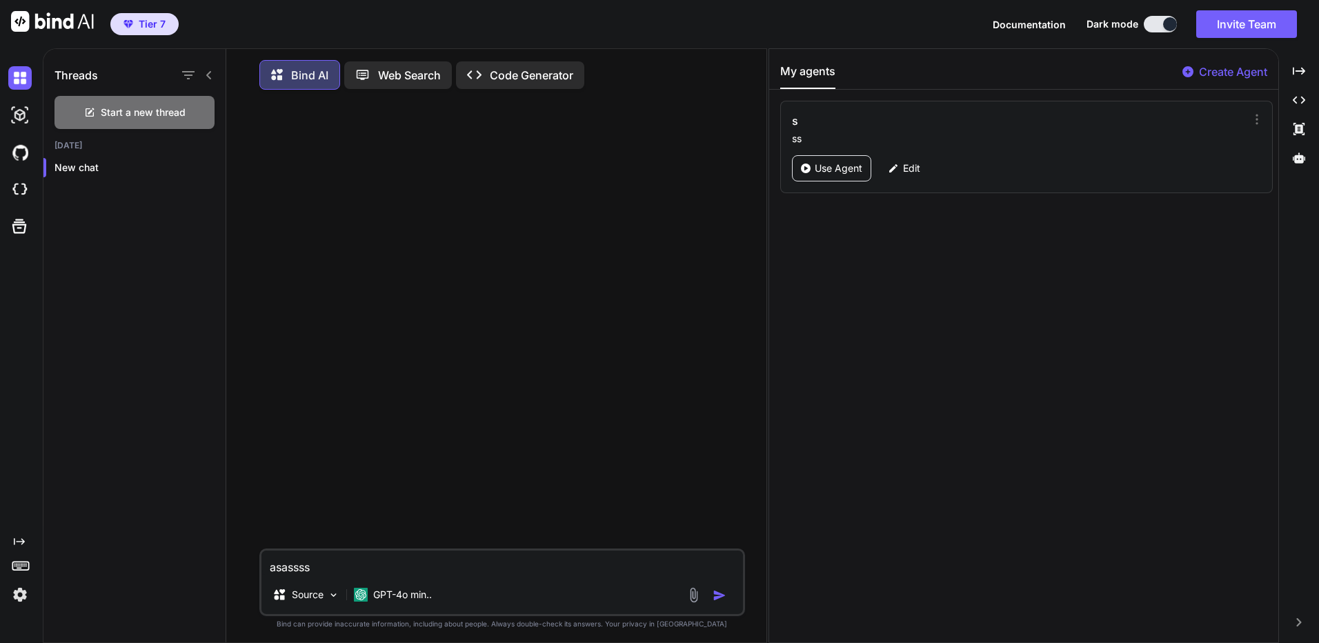
click at [548, 73] on p "Code Generator" at bounding box center [531, 75] width 83 height 17
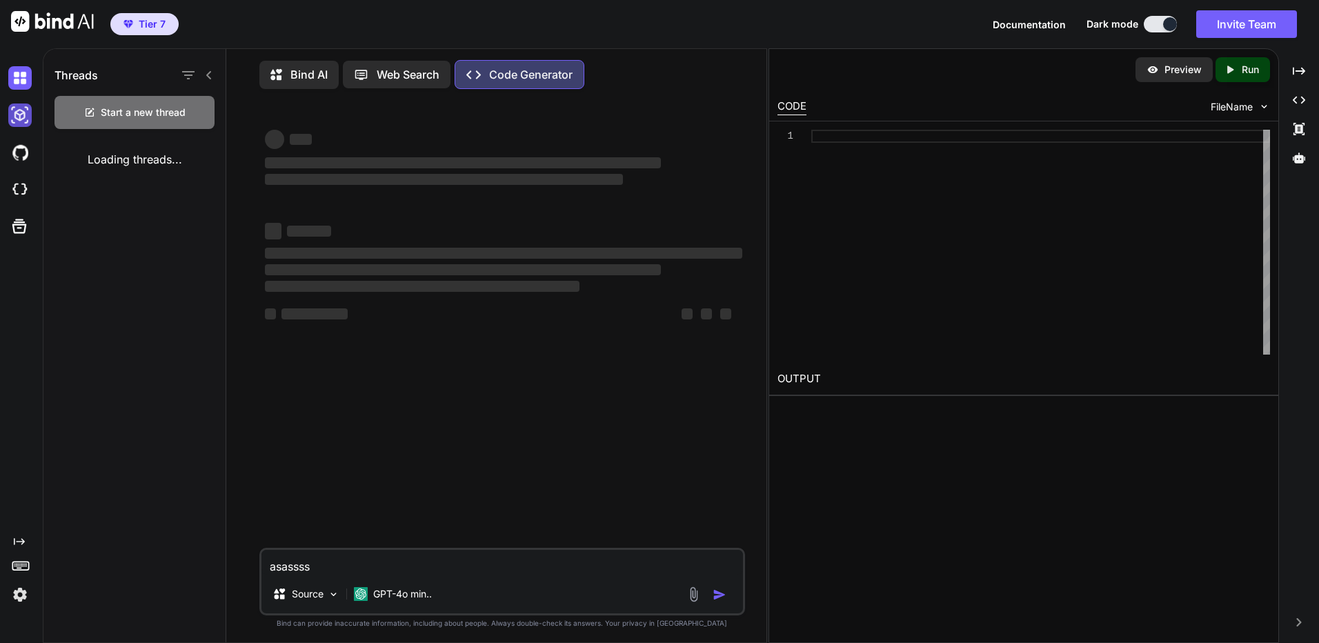
click at [23, 122] on img at bounding box center [19, 114] width 23 height 23
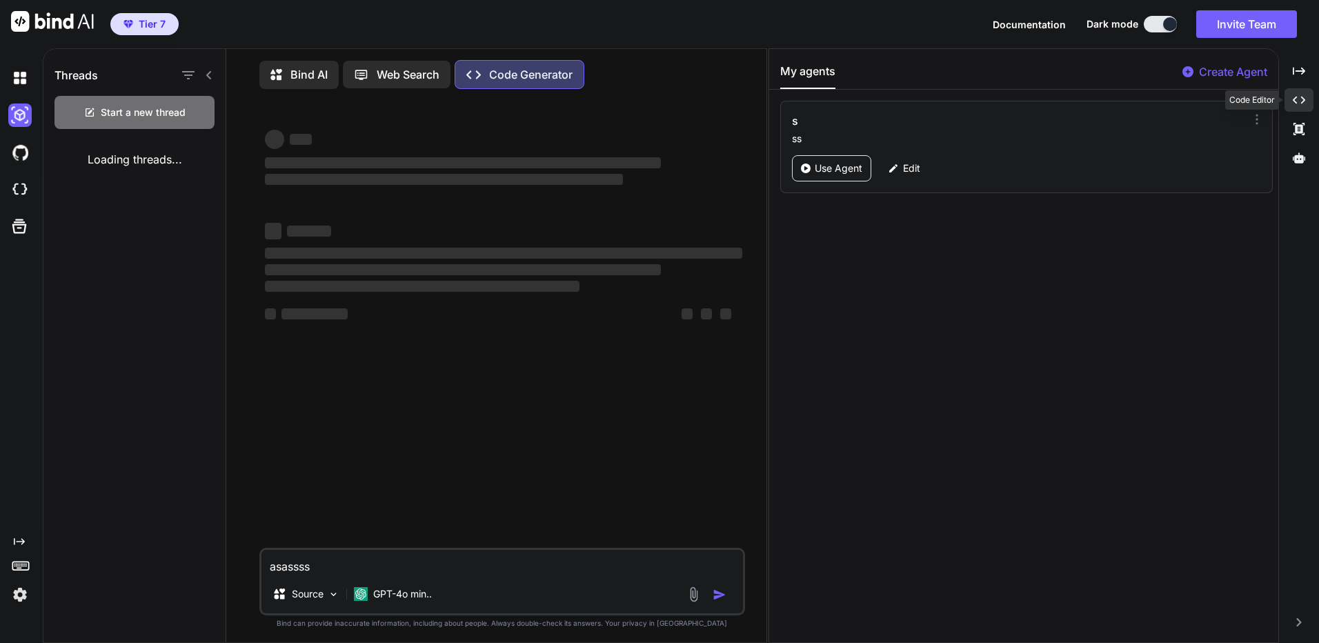
click at [1294, 108] on div "Created with Pixso." at bounding box center [1298, 99] width 29 height 23
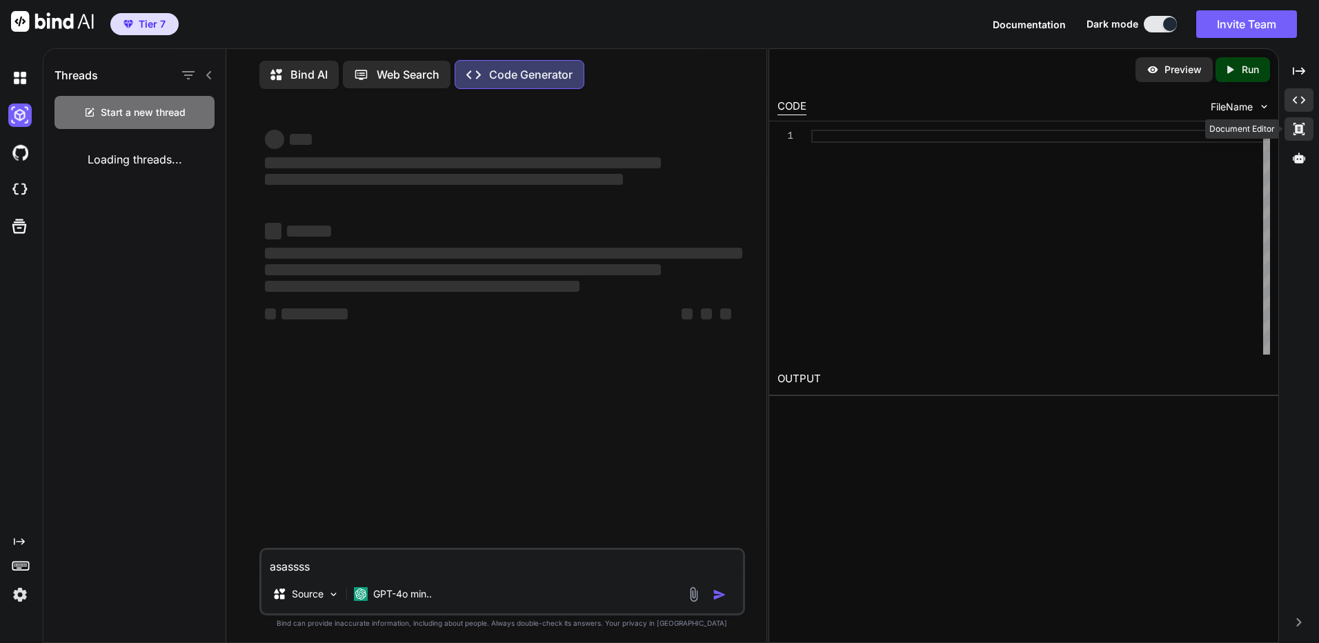
click at [1295, 132] on icon at bounding box center [1298, 129] width 11 height 12
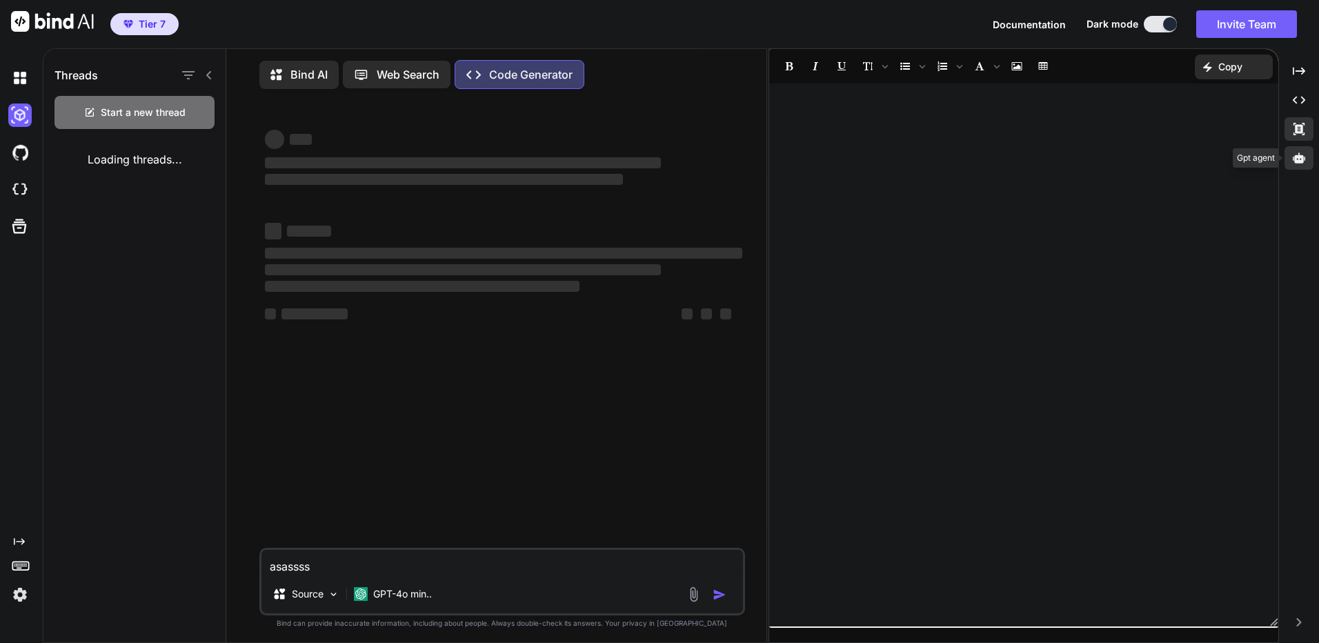
click at [1297, 163] on icon at bounding box center [1298, 157] width 12 height 10
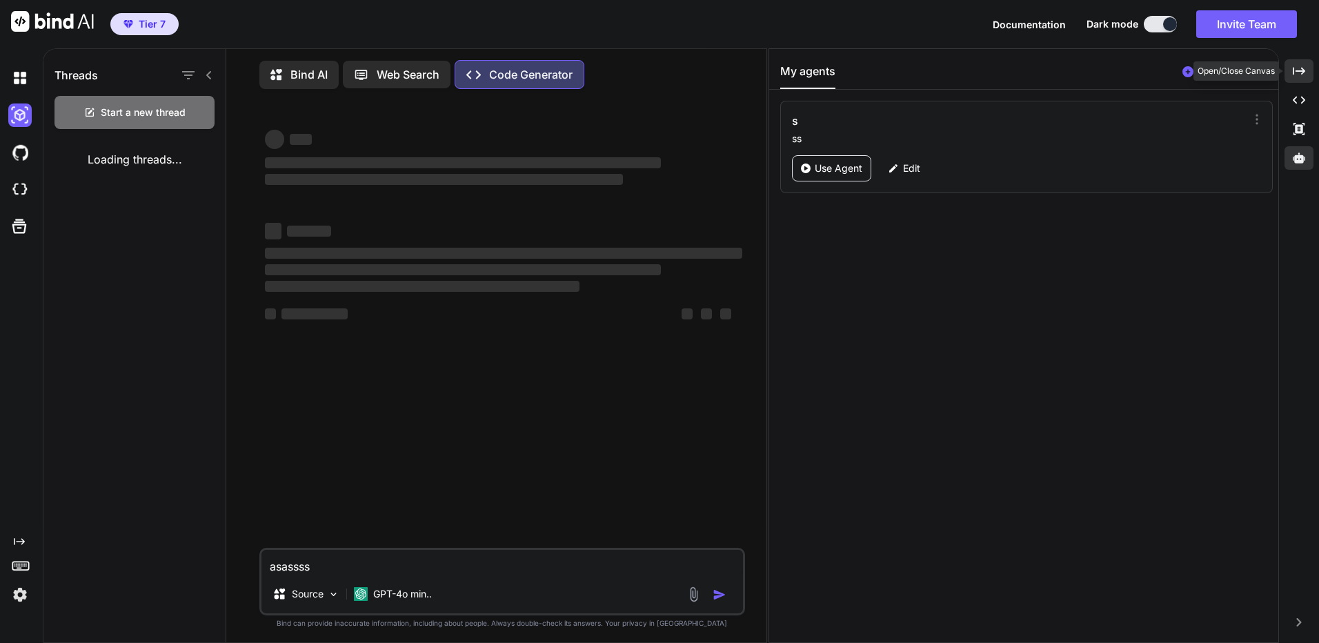
click at [1306, 80] on div "Created with Pixso." at bounding box center [1298, 70] width 29 height 23
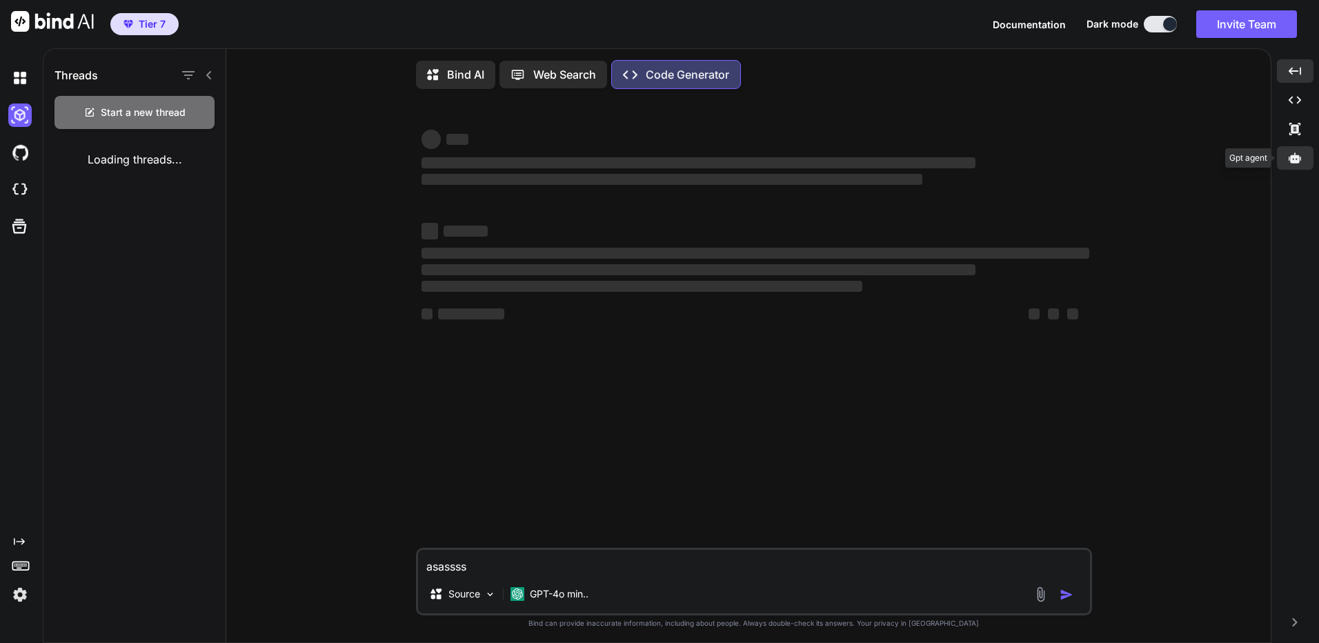
click at [1299, 153] on icon at bounding box center [1294, 158] width 12 height 12
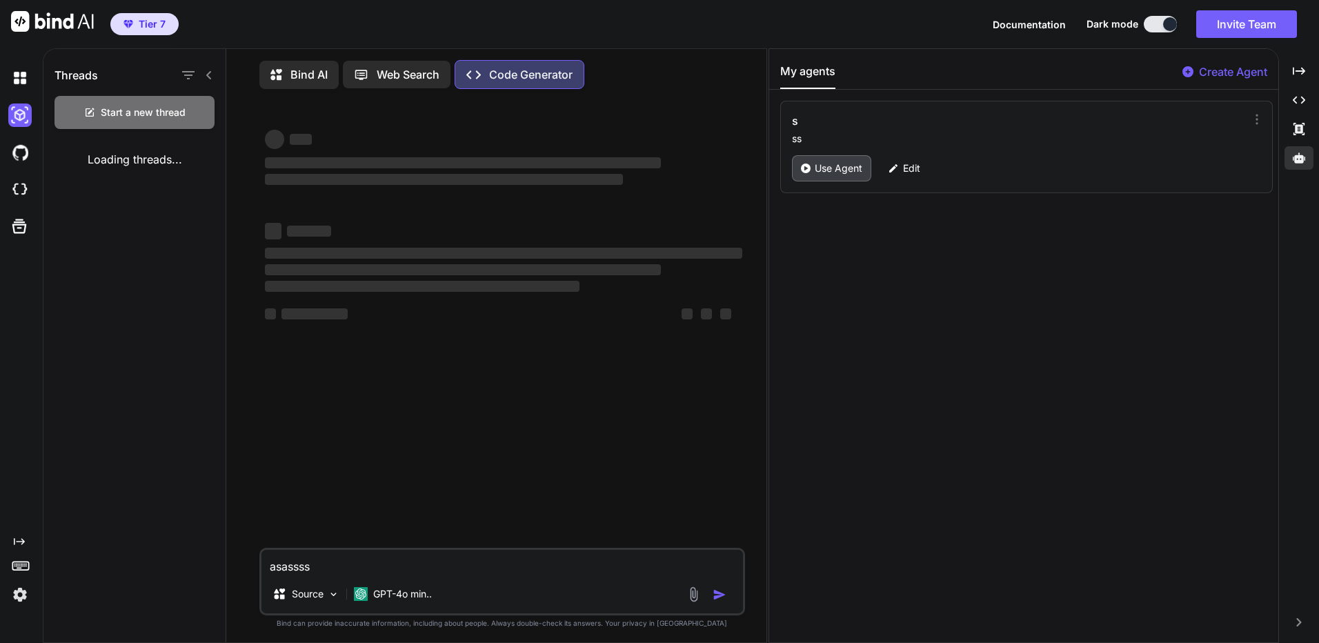
click at [828, 170] on p "Use Agent" at bounding box center [838, 168] width 48 height 14
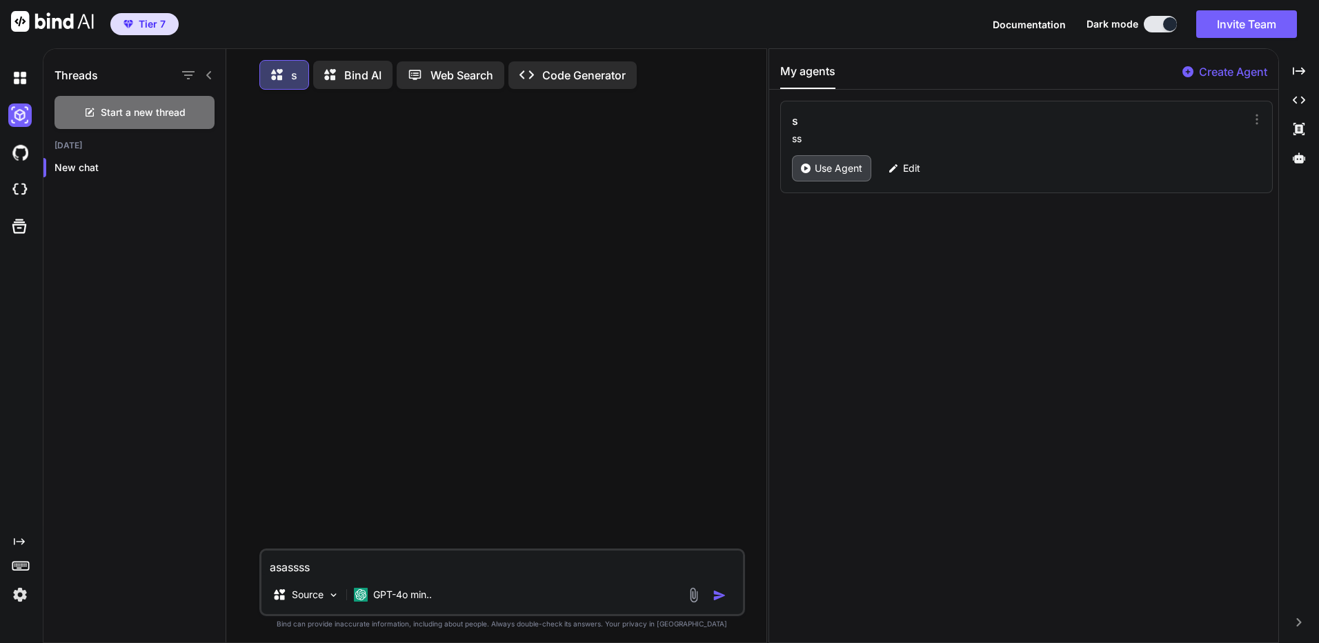
click at [839, 168] on p "Use Agent" at bounding box center [838, 168] width 48 height 14
click at [1308, 94] on div "Created with Pixso." at bounding box center [1298, 99] width 29 height 23
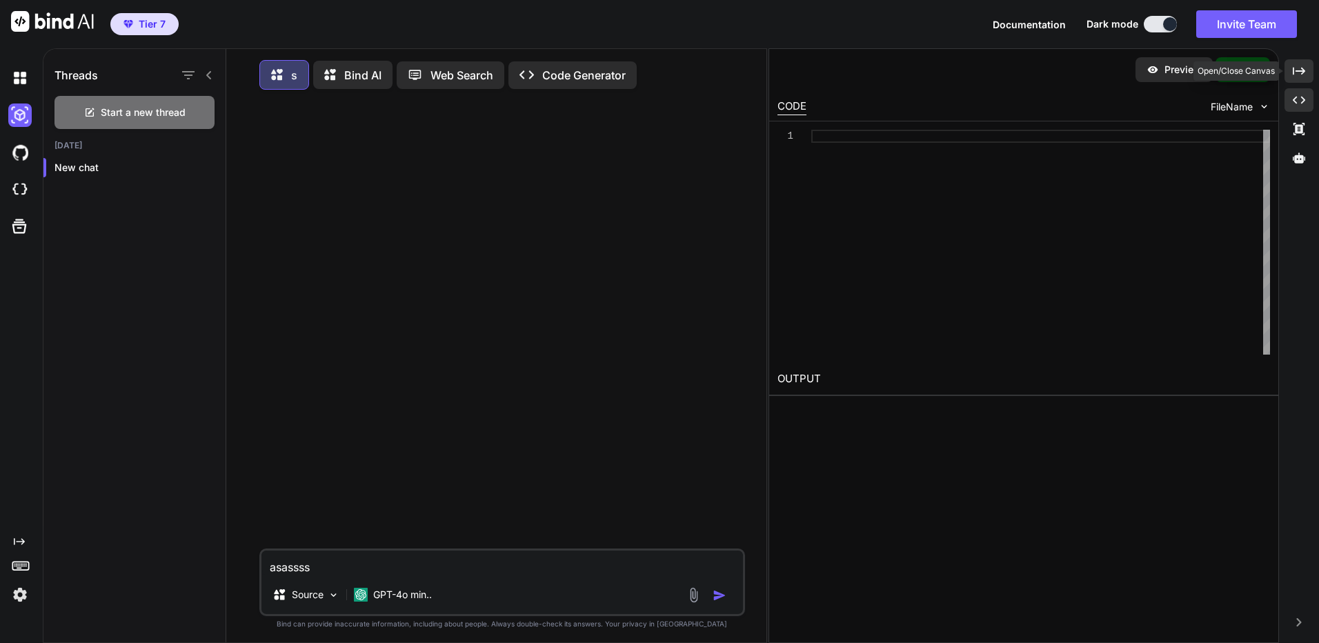
click at [1303, 71] on icon at bounding box center [1298, 71] width 12 height 8
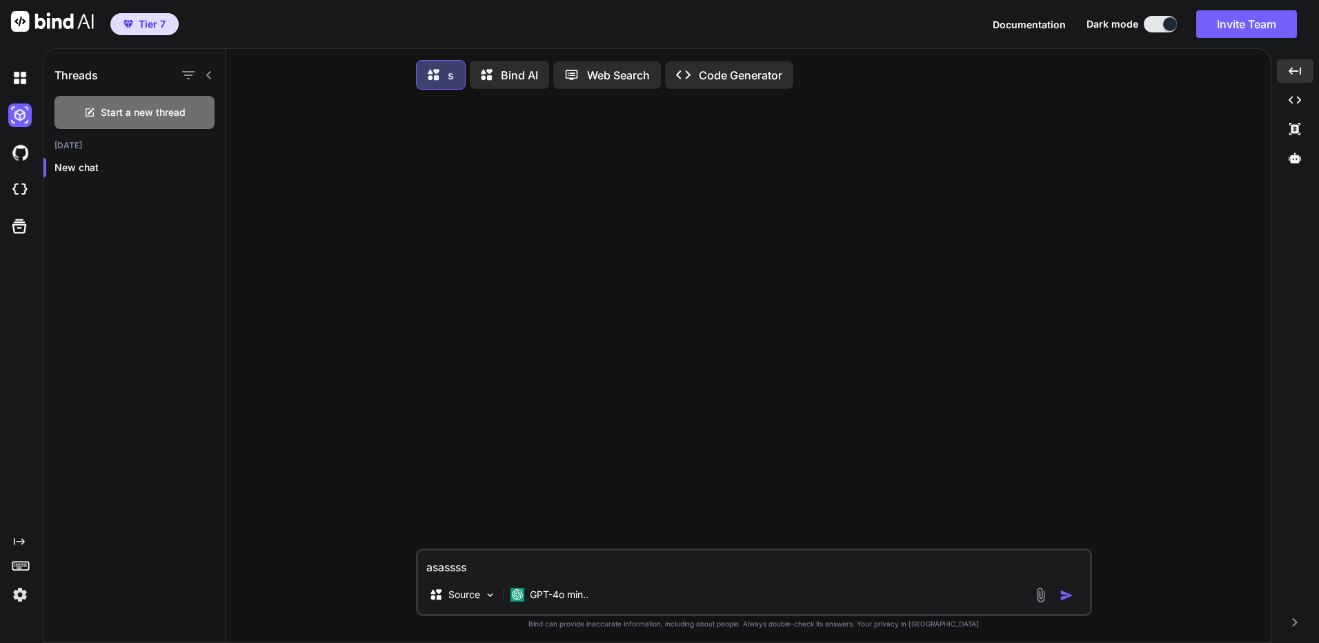
click at [610, 81] on p "Web Search" at bounding box center [618, 75] width 63 height 17
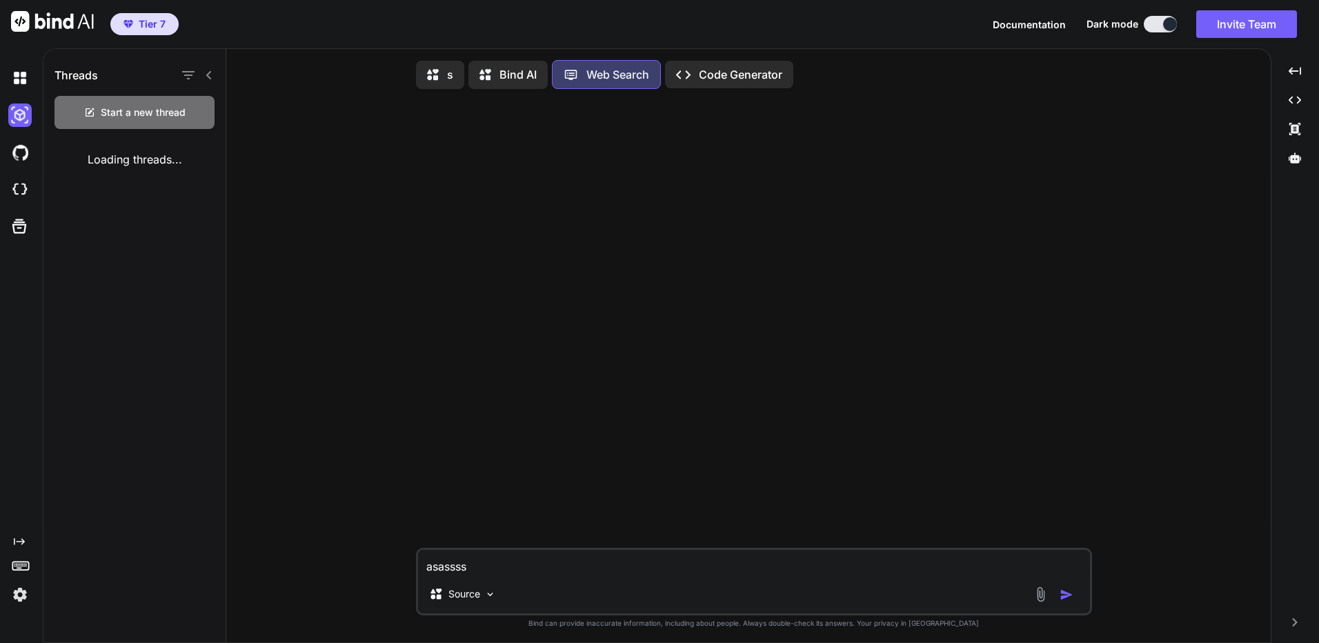
scroll to position [6, 0]
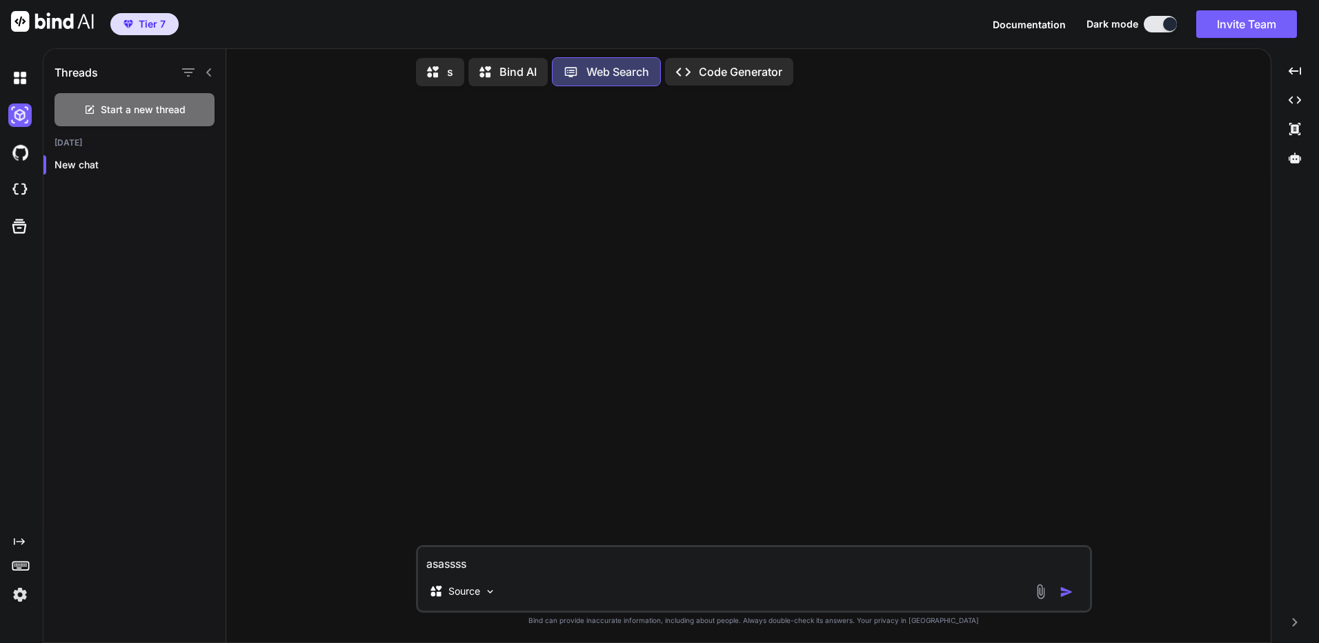
click at [508, 77] on div "Bind AI" at bounding box center [507, 72] width 79 height 28
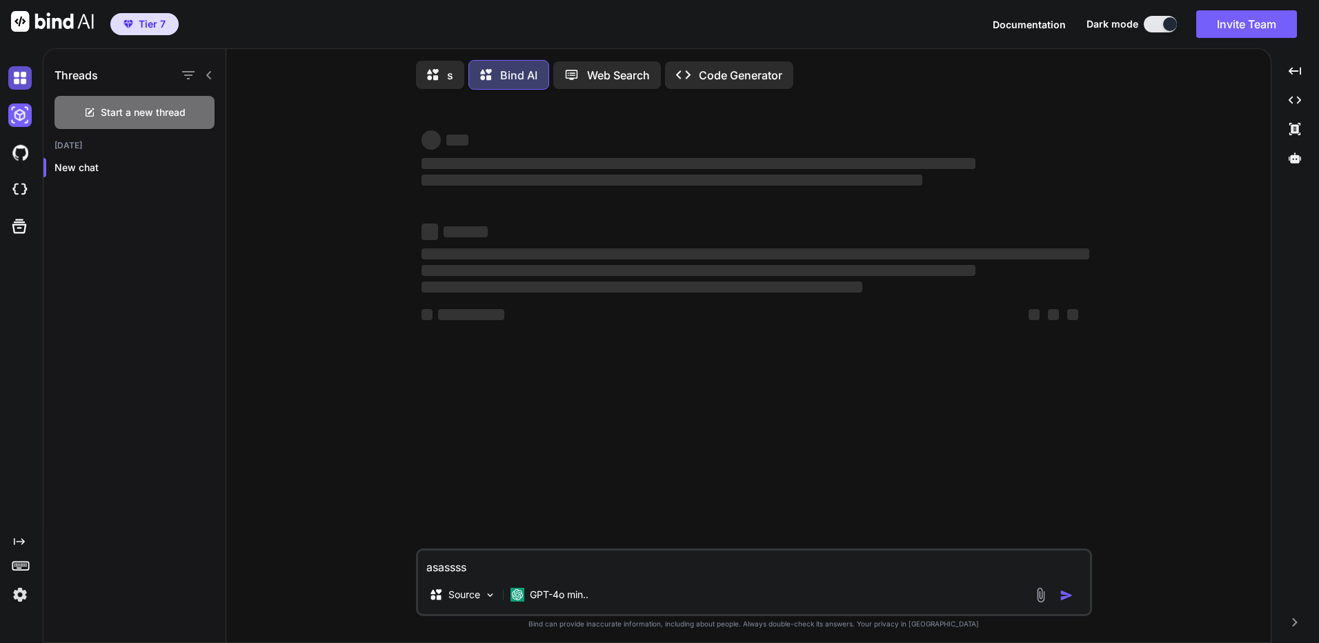
click at [21, 69] on img at bounding box center [19, 77] width 23 height 23
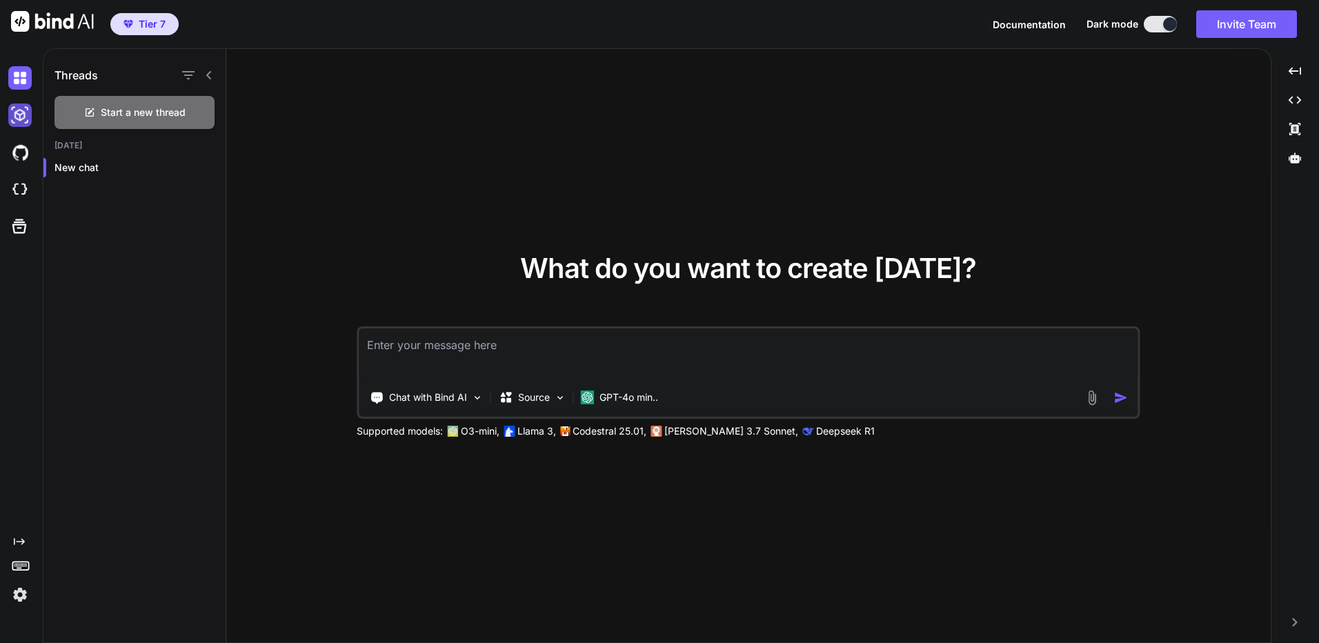
click at [23, 116] on img at bounding box center [19, 114] width 23 height 23
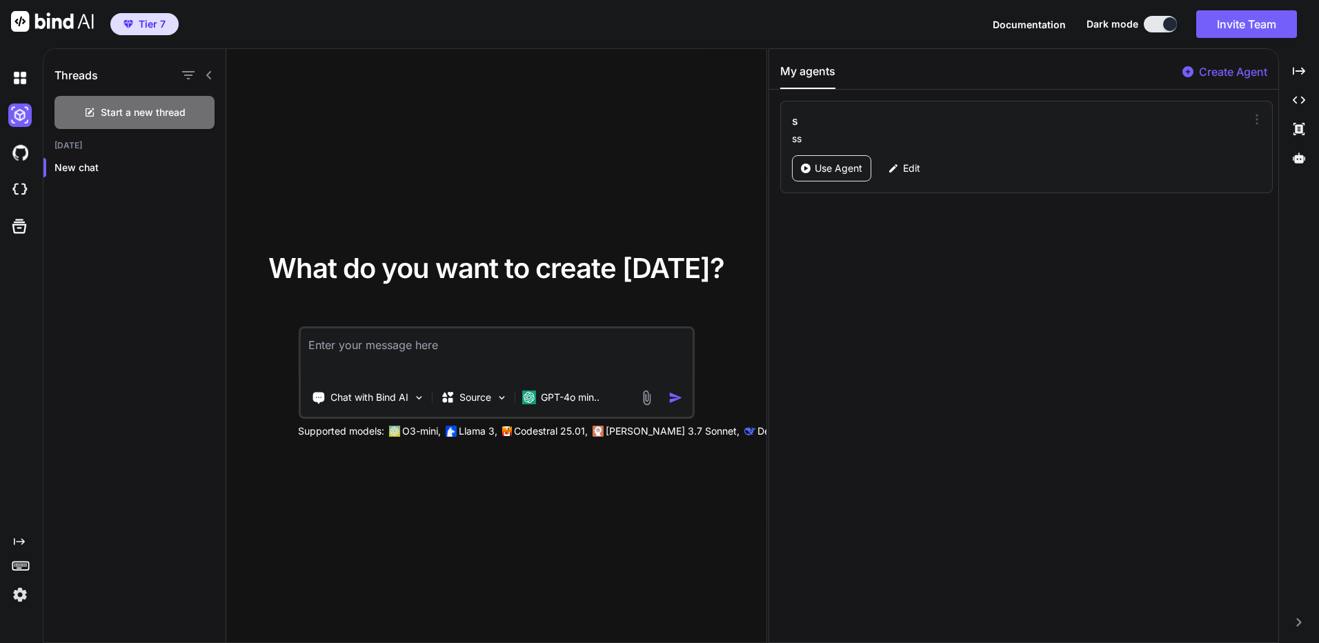
click at [1250, 117] on icon at bounding box center [1257, 119] width 14 height 14
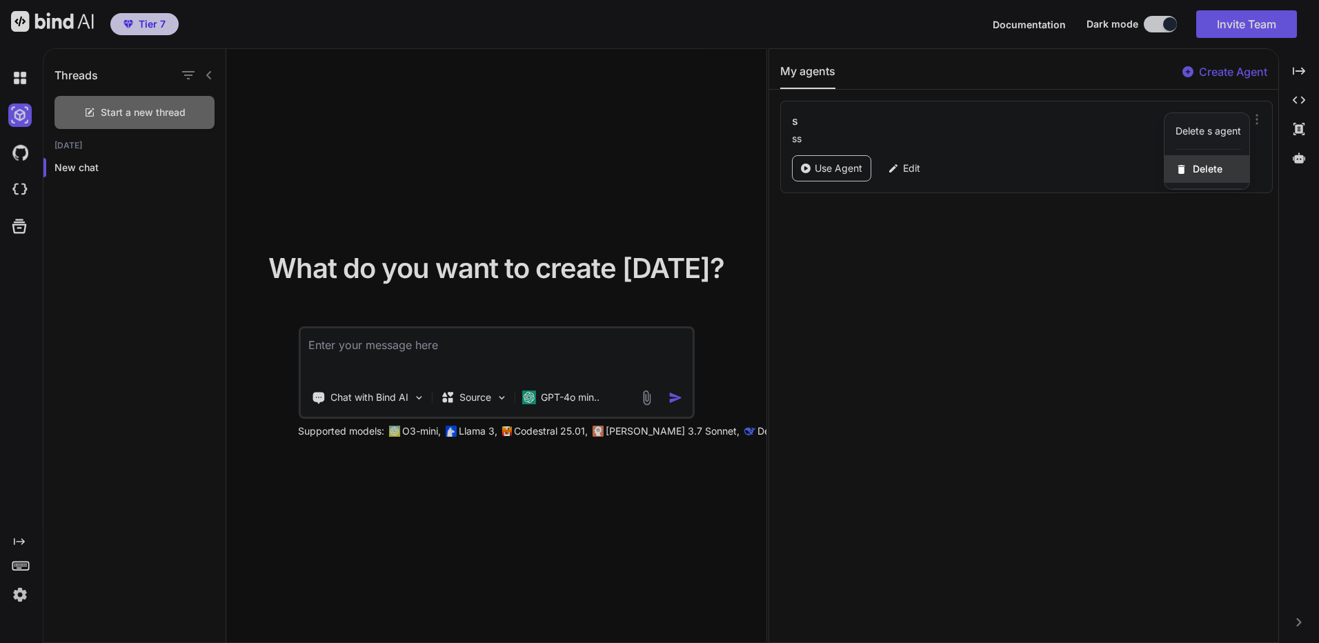
click at [1195, 174] on span "Delete" at bounding box center [1207, 169] width 30 height 14
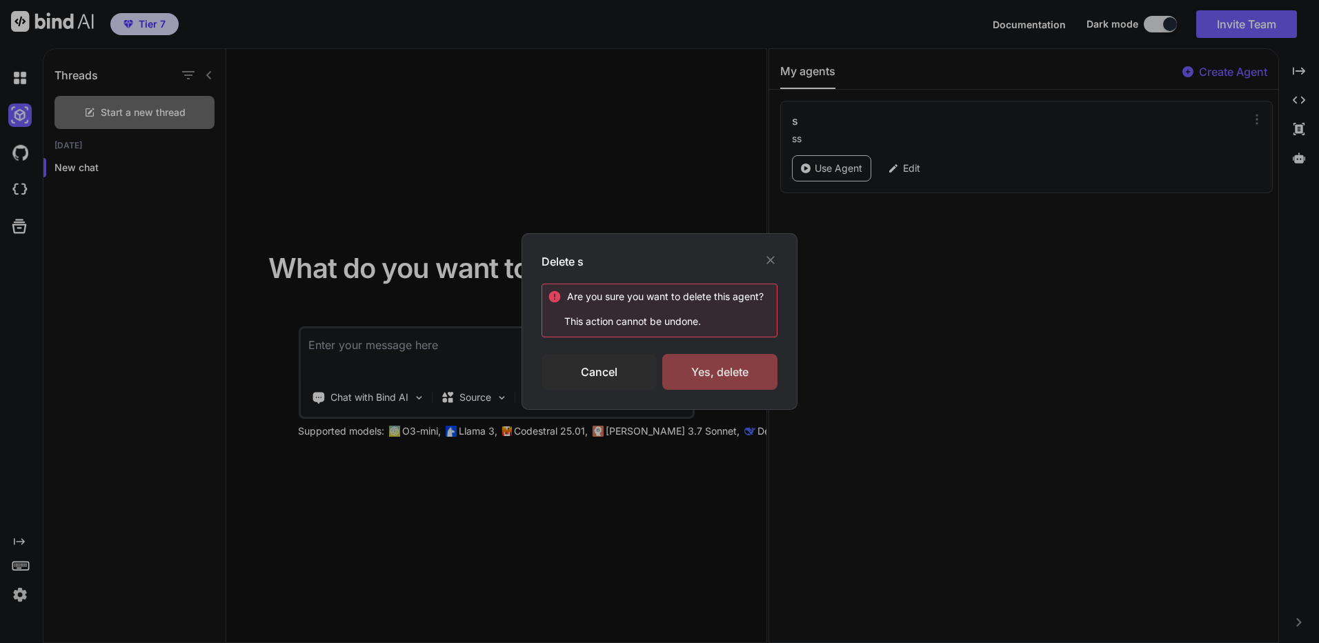
click at [739, 368] on div "Yes, delete" at bounding box center [719, 372] width 115 height 36
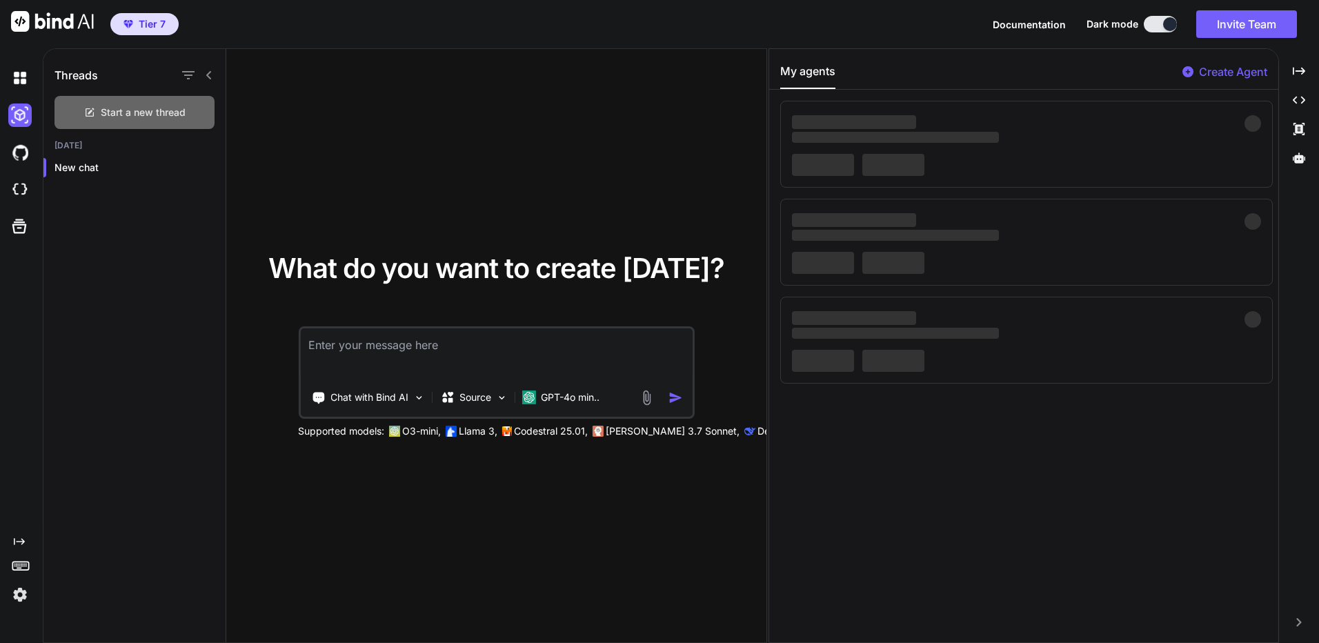
click at [159, 115] on span "Start a new thread" at bounding box center [143, 113] width 85 height 14
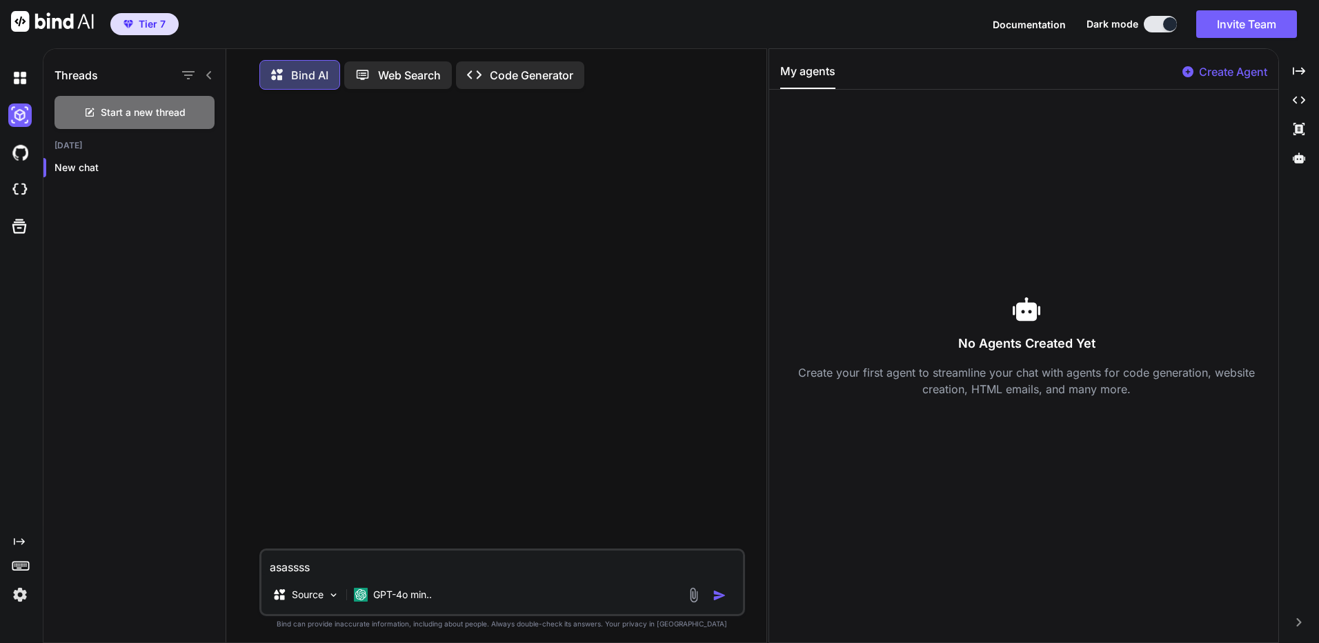
click at [397, 70] on p "Web Search" at bounding box center [409, 75] width 63 height 17
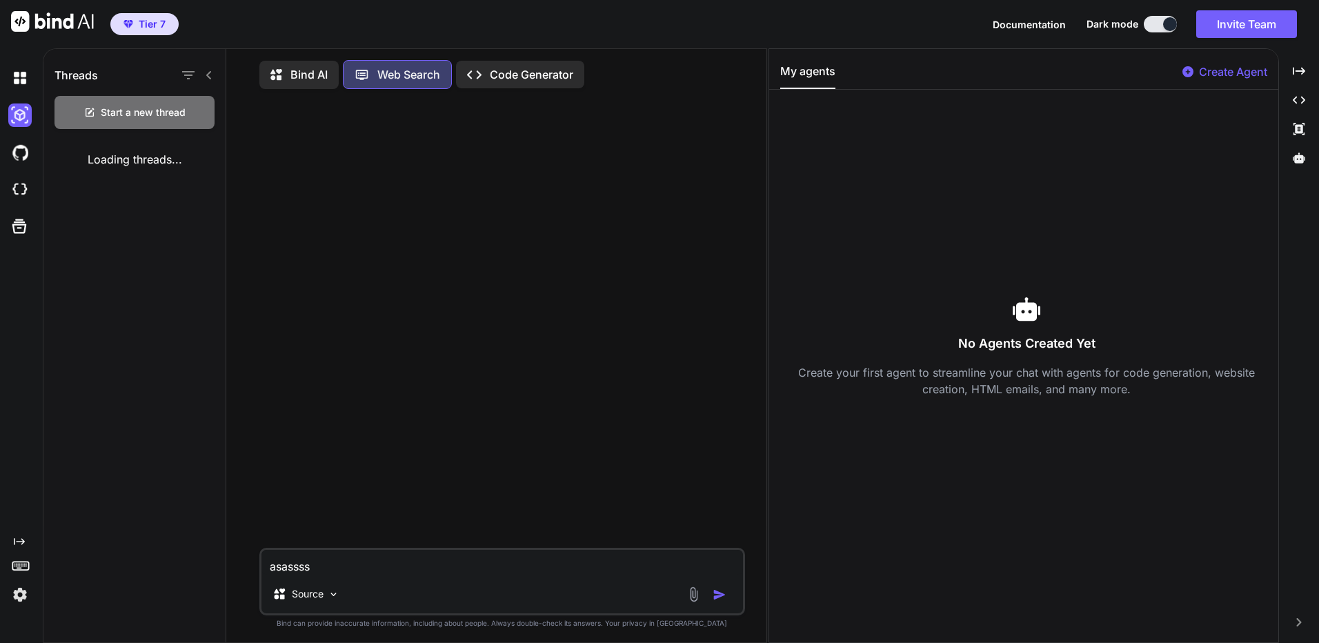
scroll to position [6, 0]
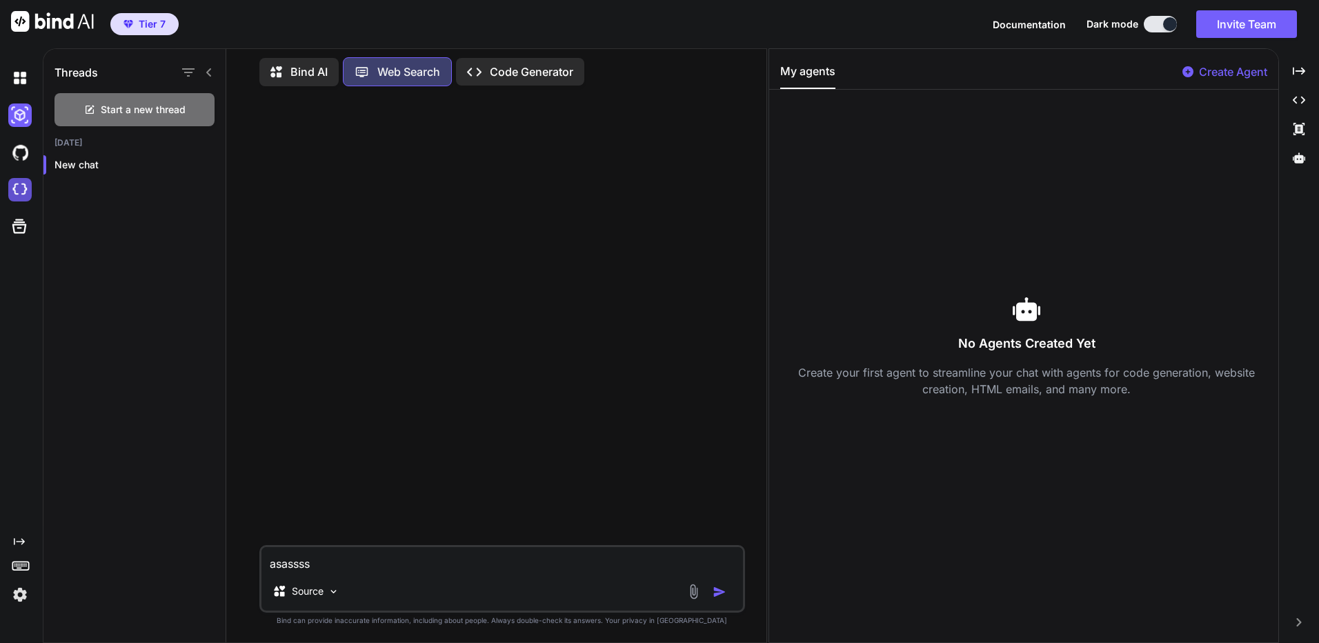
click at [18, 186] on img at bounding box center [19, 189] width 23 height 23
click at [538, 78] on div "Created with Pixso. Code Generator" at bounding box center [520, 72] width 128 height 28
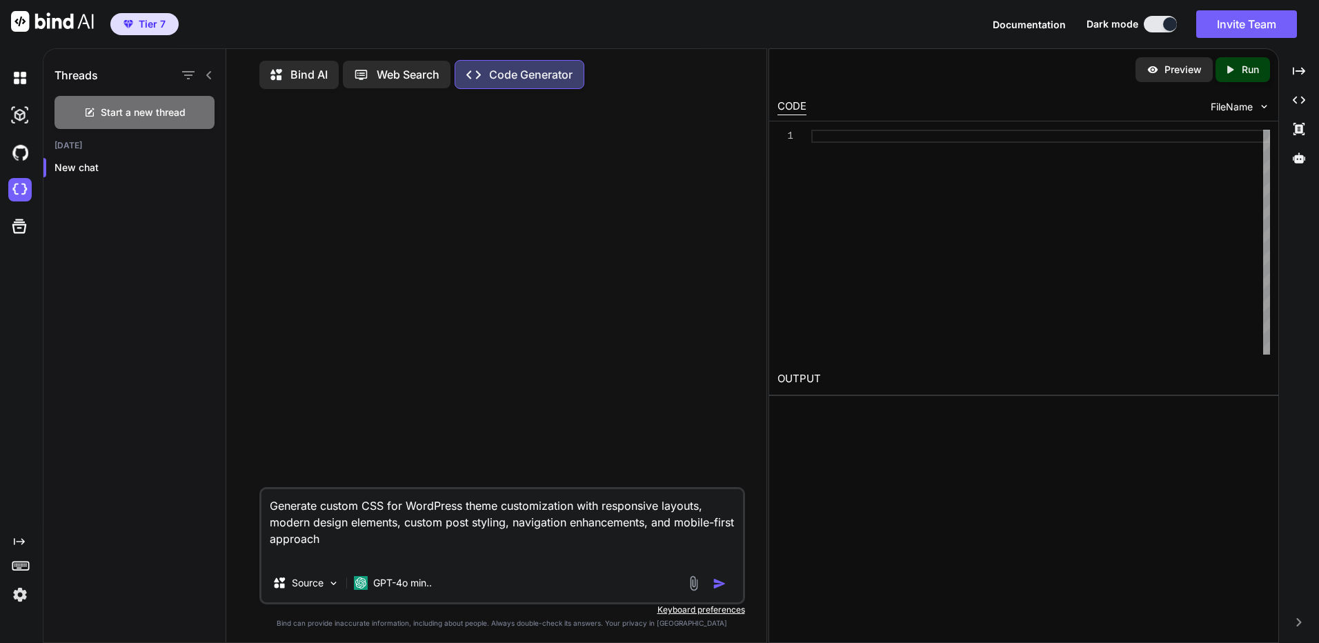
type textarea "Generate custom CSS for WordPress theme customization with responsive layouts, …"
click at [727, 590] on button "button" at bounding box center [721, 584] width 19 height 14
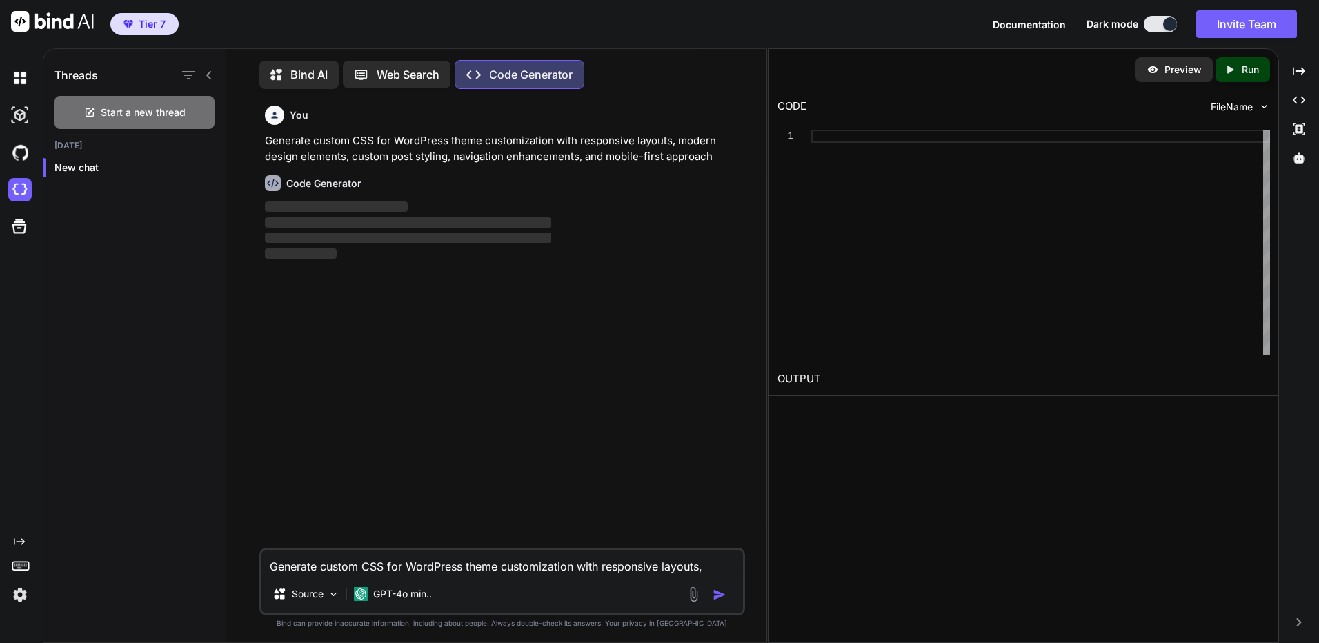
scroll to position [6, 0]
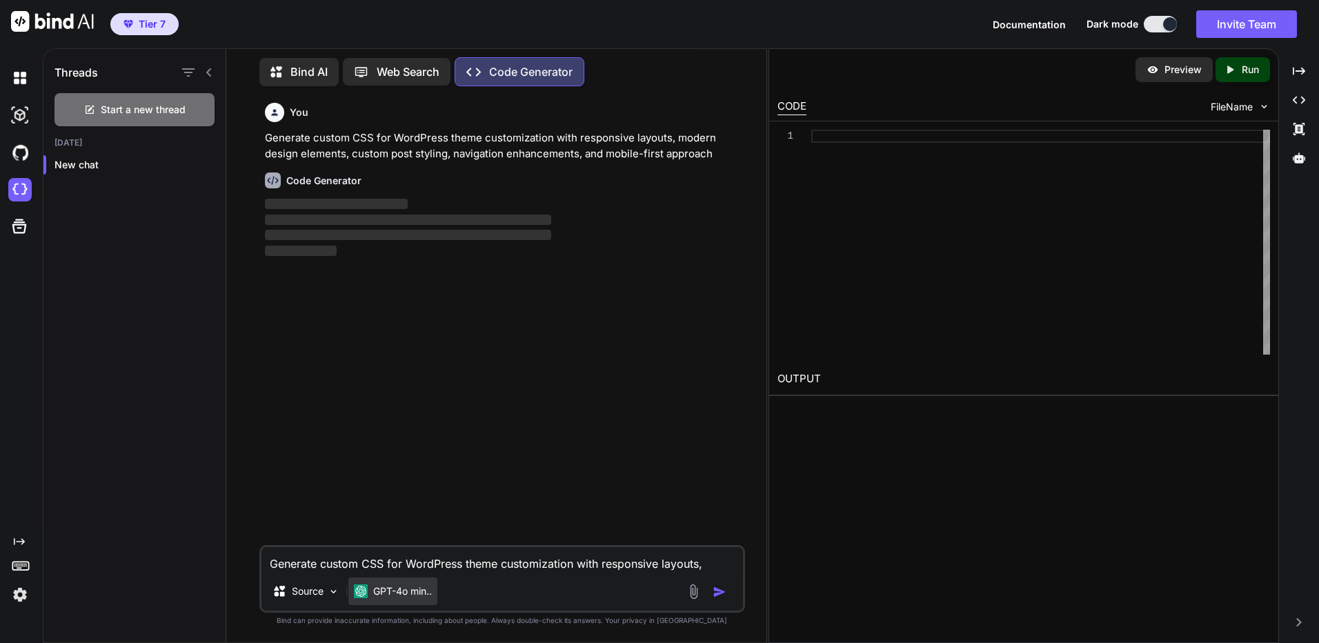
click at [419, 594] on p "GPT-4o min.." at bounding box center [402, 591] width 59 height 14
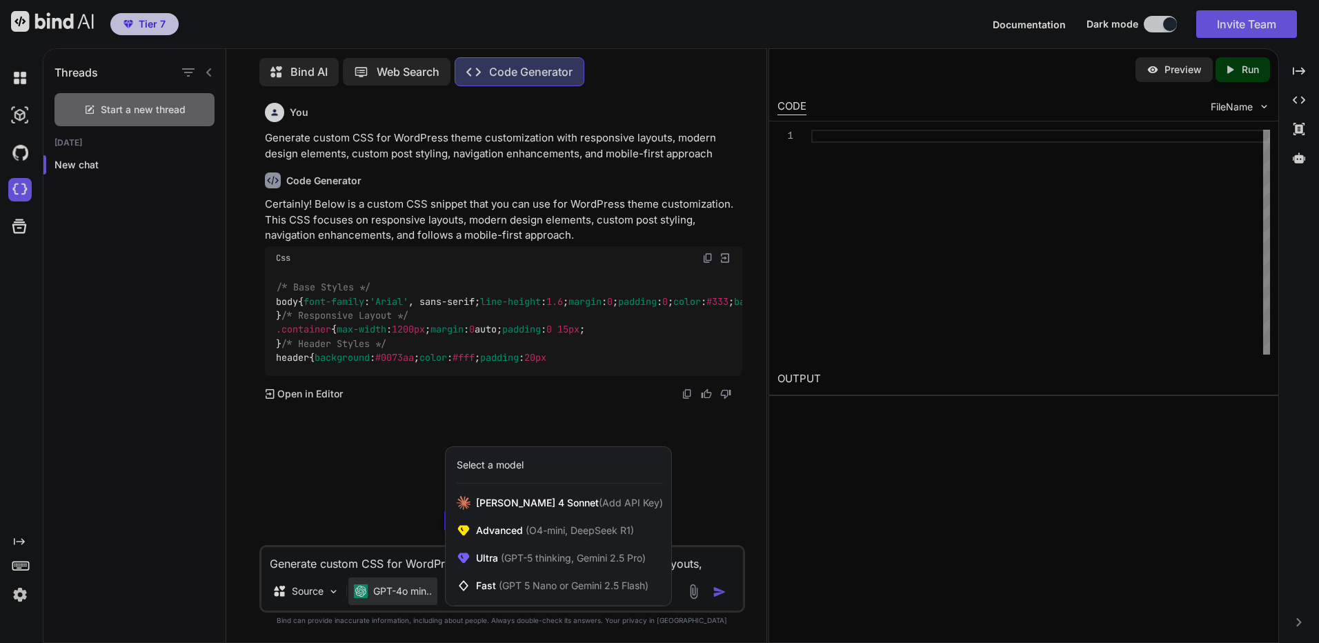
click at [387, 566] on div at bounding box center [659, 321] width 1319 height 643
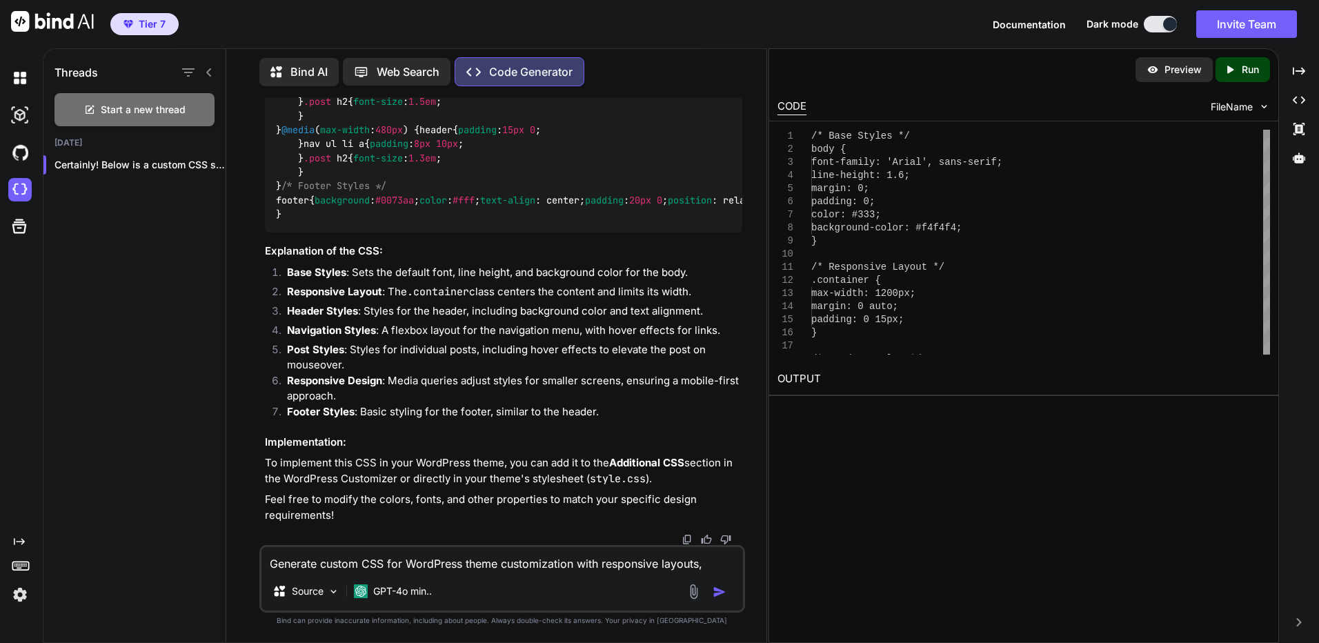
scroll to position [1517, 0]
click at [1155, 56] on div "Preview Created with Pixso. Run" at bounding box center [1023, 69] width 509 height 41
click at [1159, 68] on div "Preview" at bounding box center [1173, 69] width 77 height 25
click at [1163, 30] on button at bounding box center [1159, 24] width 33 height 17
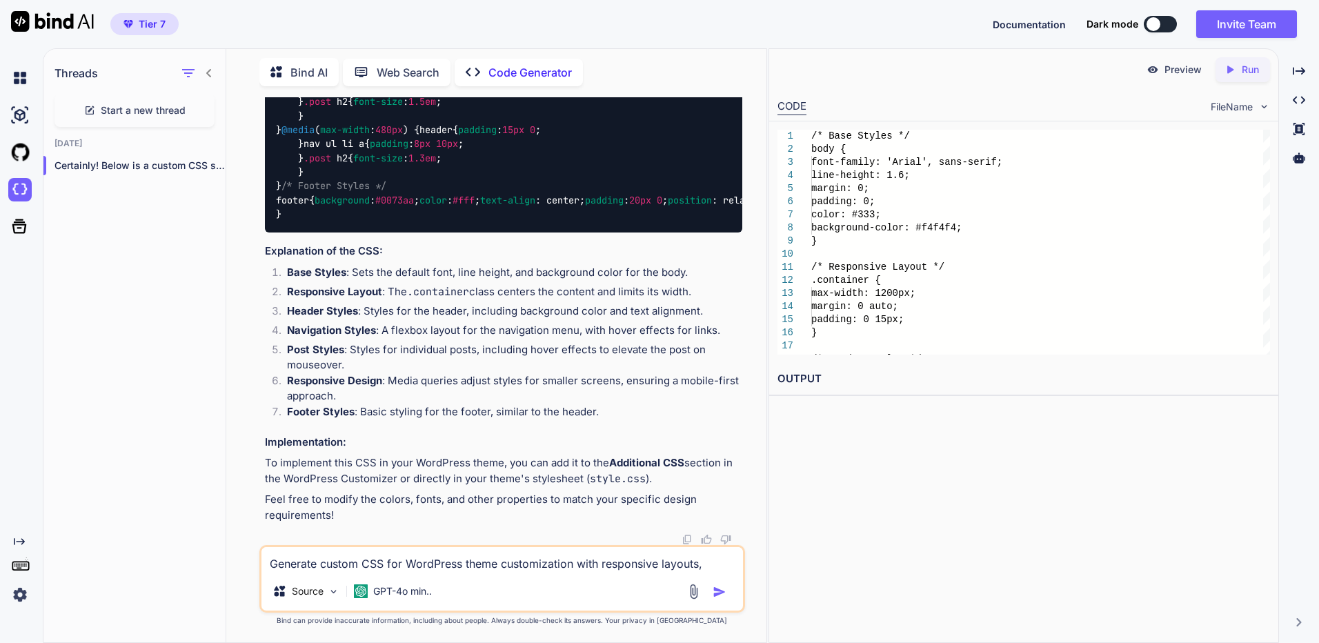
click at [1163, 28] on button at bounding box center [1159, 24] width 33 height 17
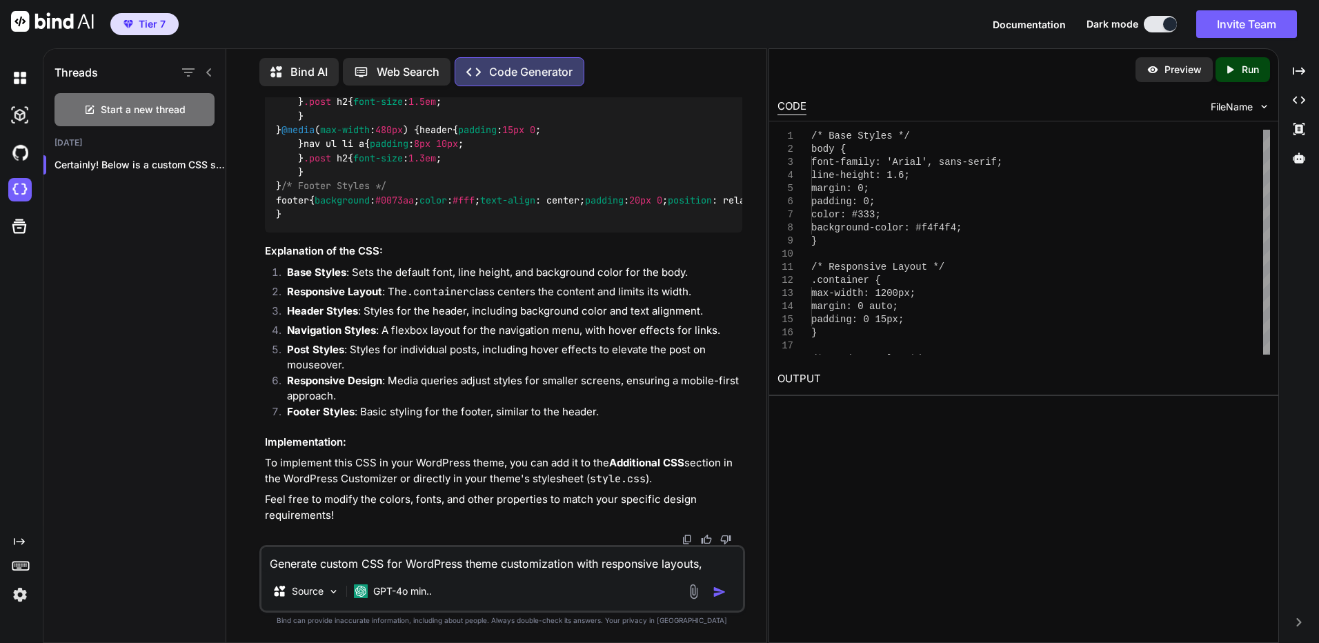
click at [1230, 72] on icon "Created with Pixso." at bounding box center [1229, 69] width 12 height 12
click at [426, 566] on textarea "Generate custom CSS for WordPress theme customization with responsive layouts, …" at bounding box center [501, 559] width 481 height 25
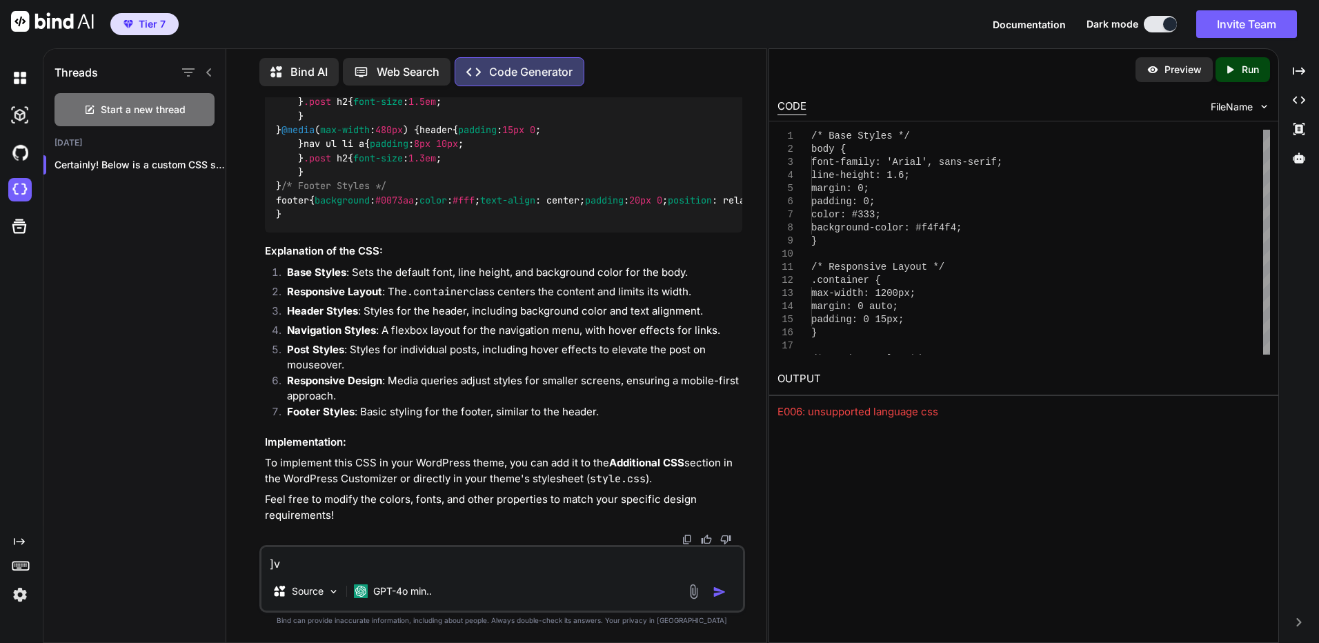
type textarea "]"
type textarea "ลองสร้างเว็บไซต์เกี่ยวกับน้ำดื่ม"
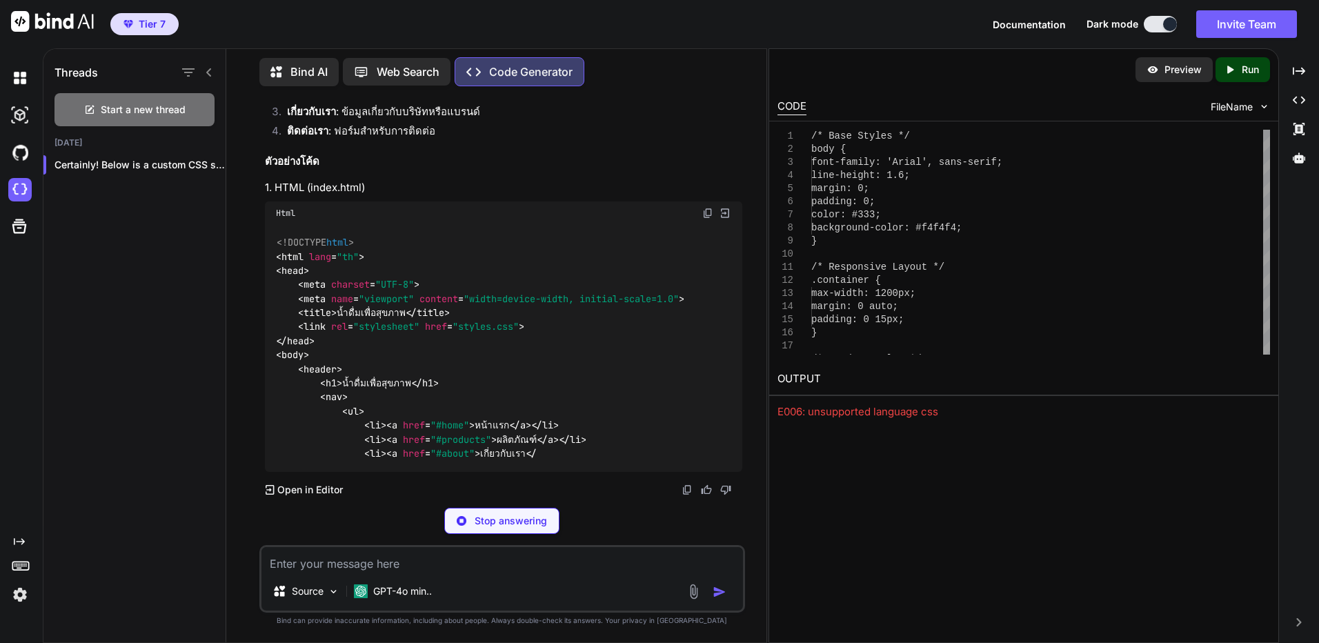
scroll to position [2529, 0]
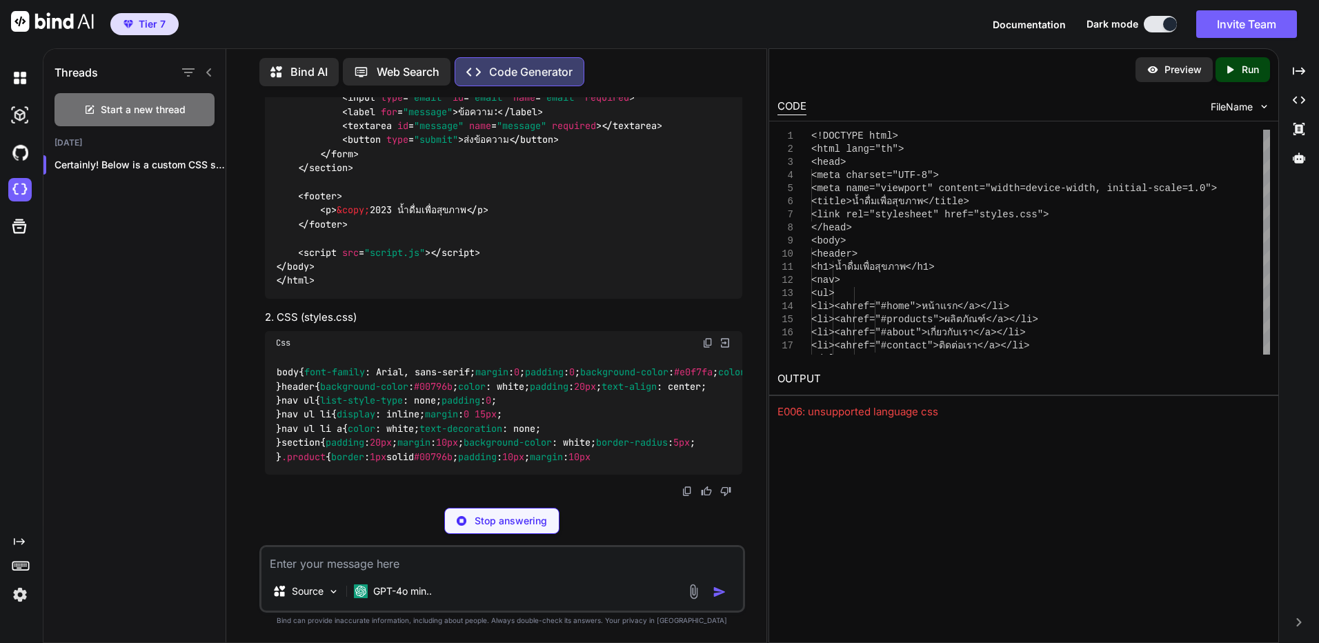
scroll to position [3426, 0]
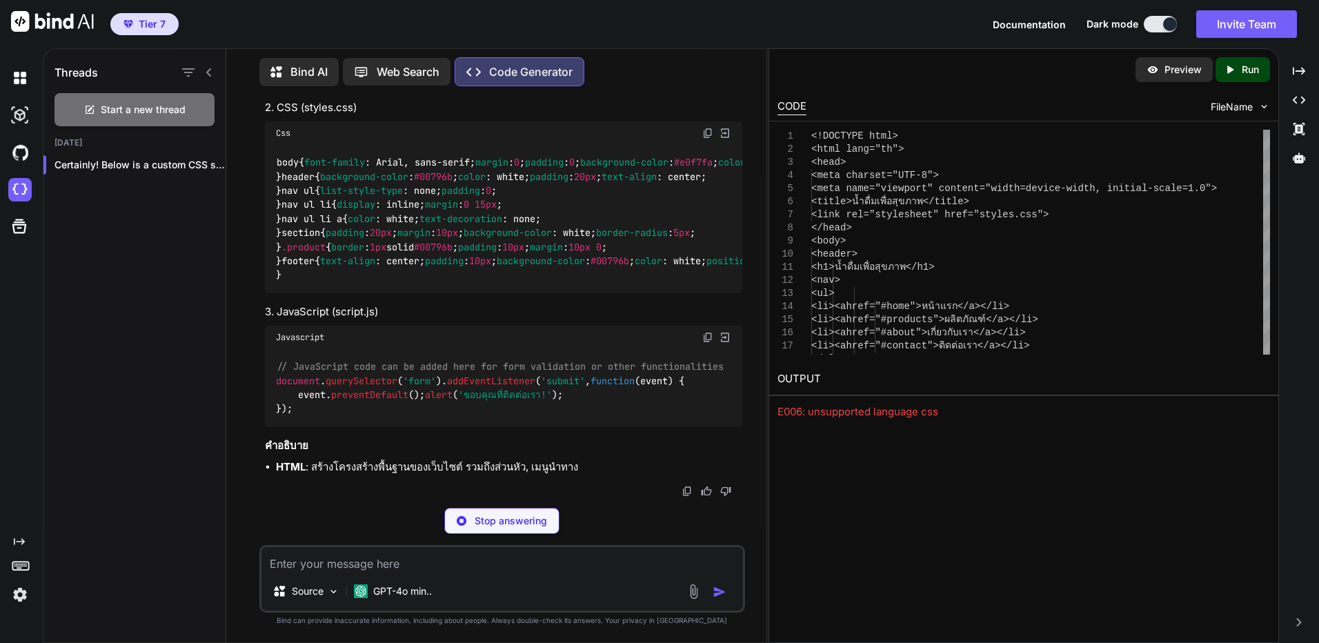
click at [1253, 67] on p "Run" at bounding box center [1249, 70] width 17 height 14
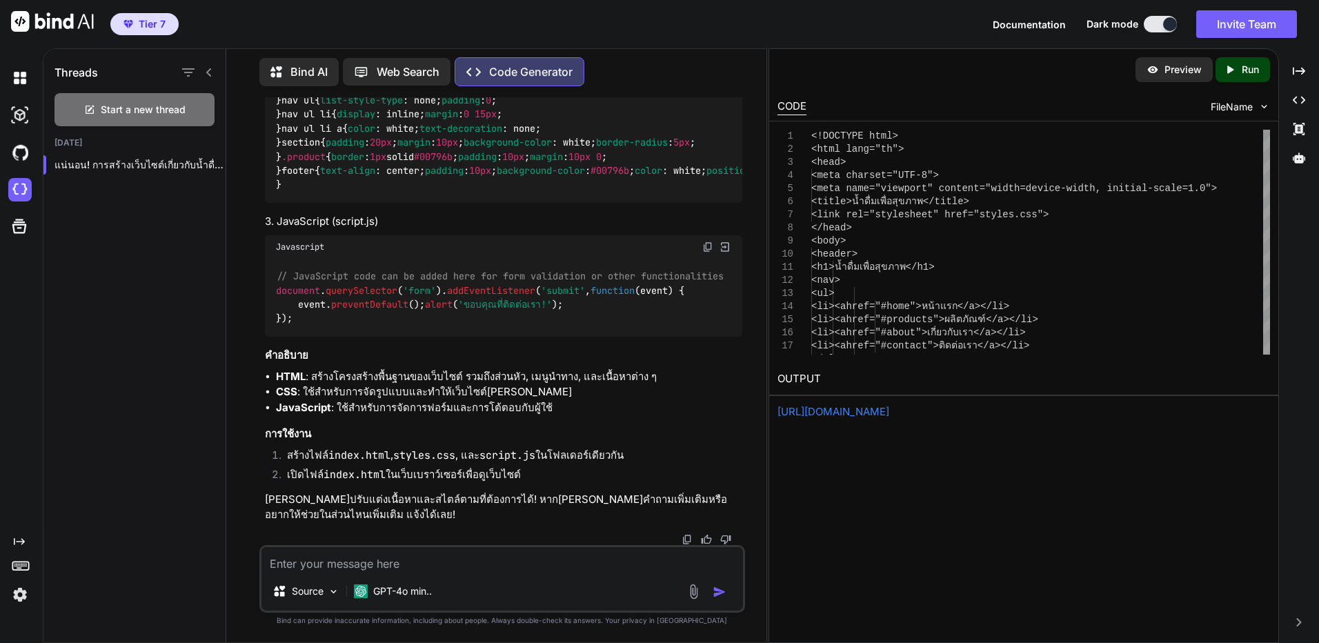
click at [889, 413] on link "https://app.onecompiler.com/43vjjawkc_43vy8xwxc" at bounding box center [833, 411] width 112 height 13
click at [723, 49] on img at bounding box center [725, 43] width 12 height 12
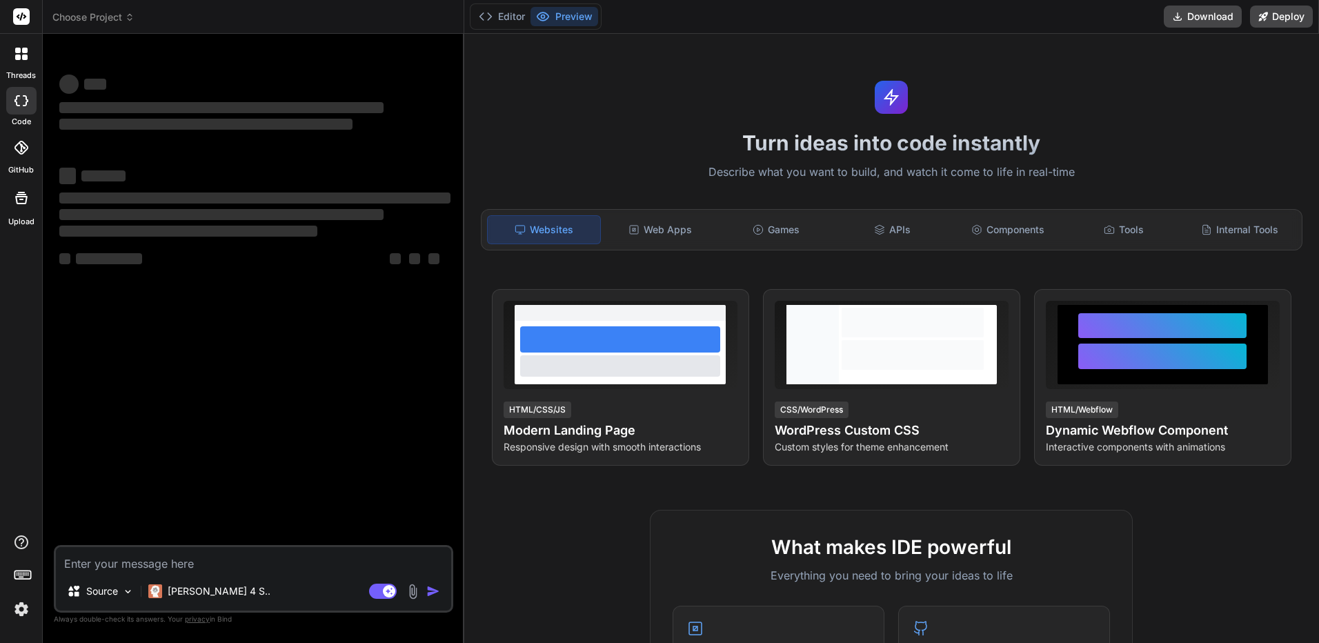
type textarea "x"
click at [335, 557] on textarea at bounding box center [253, 559] width 395 height 25
type textarea "a"
type textarea "x"
type textarea "as"
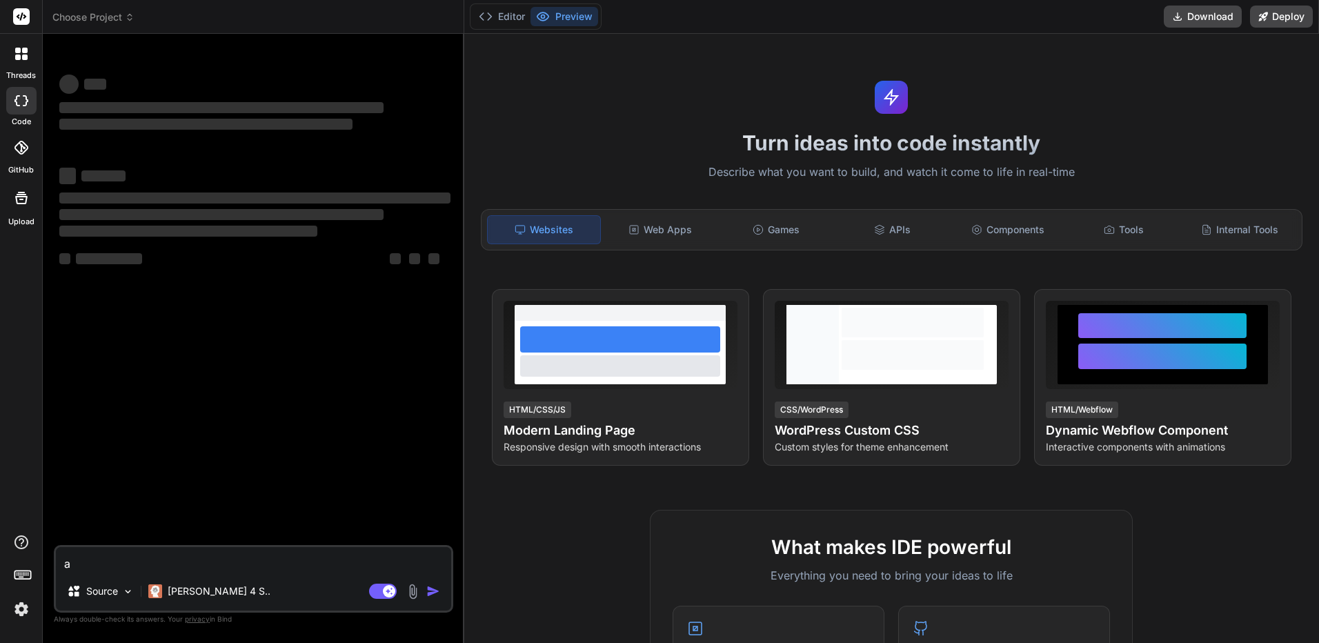
type textarea "x"
type textarea "asa"
type textarea "x"
type textarea "asas"
type textarea "x"
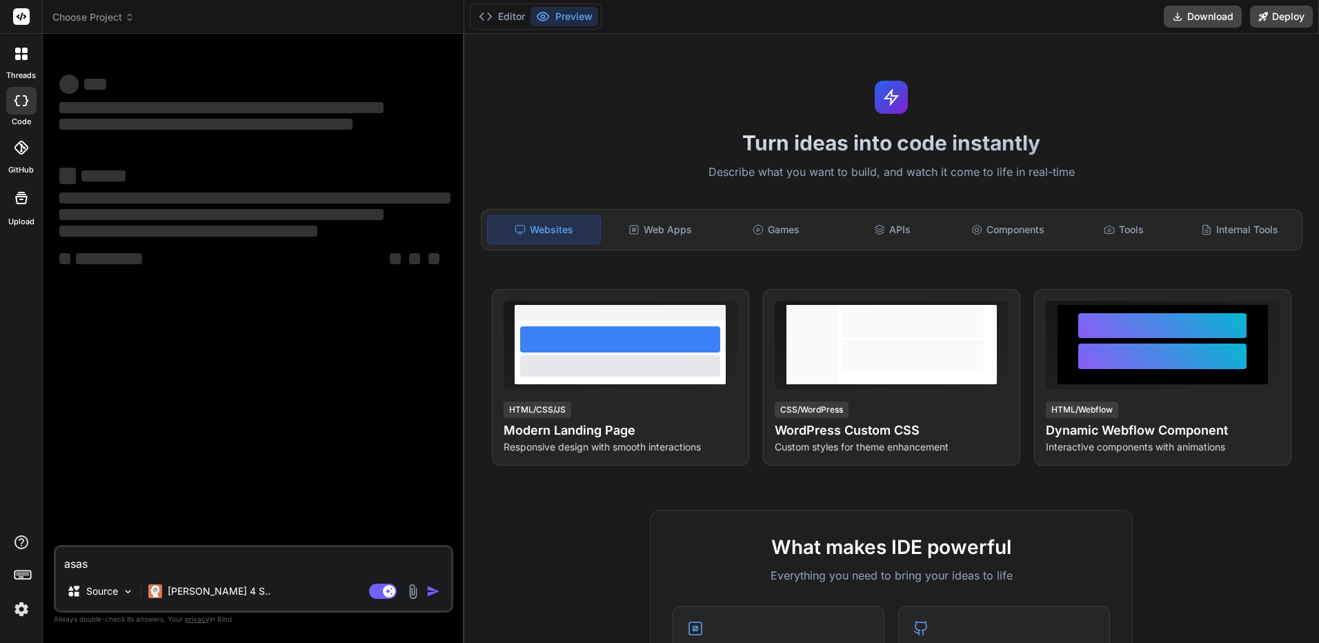
type textarea "asas"
click at [425, 592] on div "Agent Mode. When this toggle is activated, AI automatically makes decisions, re…" at bounding box center [405, 591] width 79 height 17
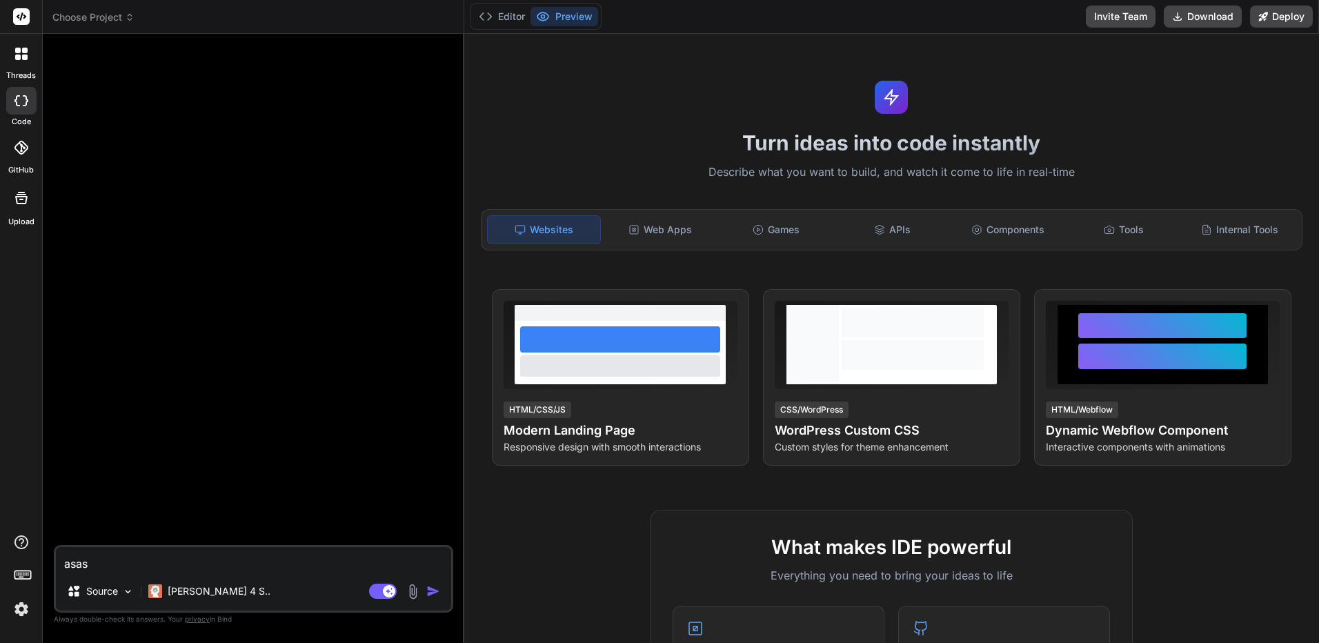
click at [433, 593] on img "button" at bounding box center [433, 591] width 14 height 14
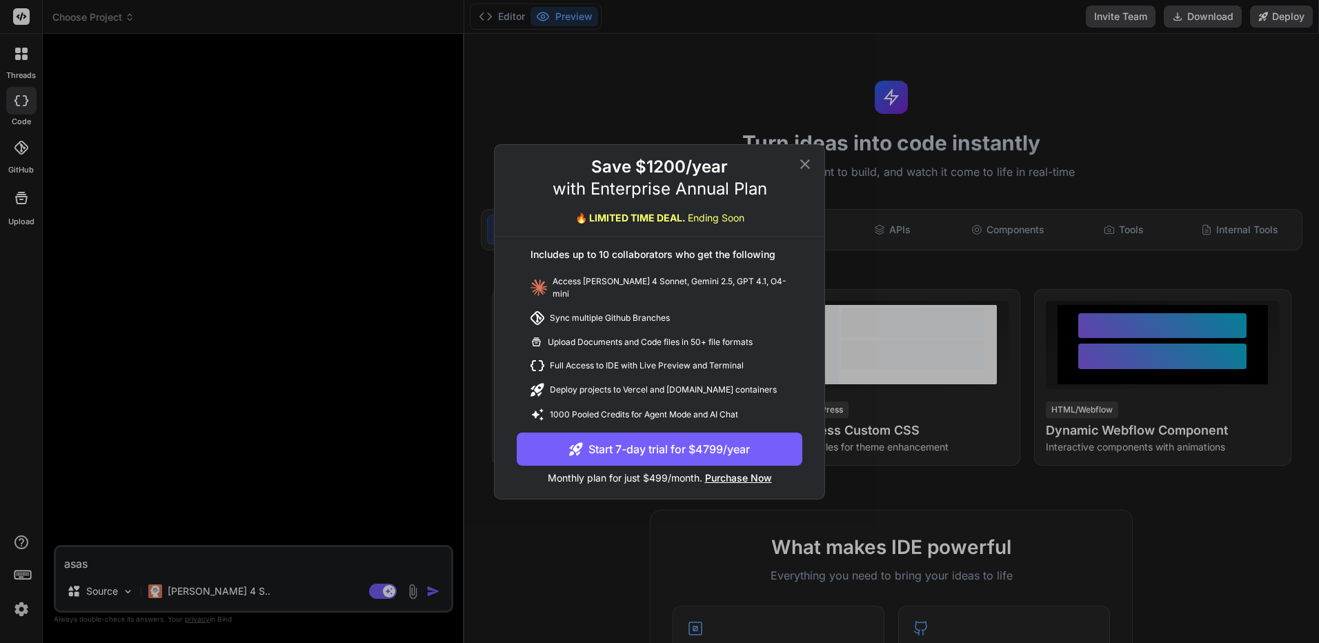
click at [406, 488] on div "Save $1200/year with Enterprise Annual Plan 🔥 LIMITED TIME DEAL. Ending Soon In…" at bounding box center [659, 321] width 1319 height 643
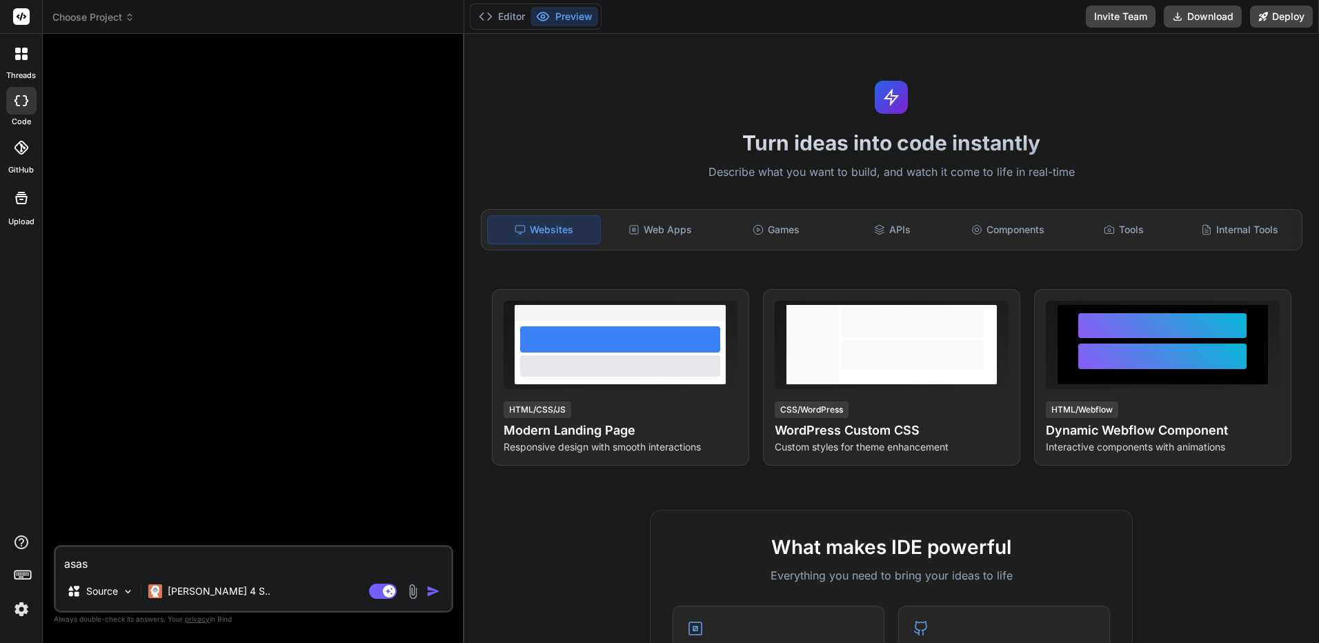
click at [431, 593] on img "button" at bounding box center [433, 591] width 14 height 14
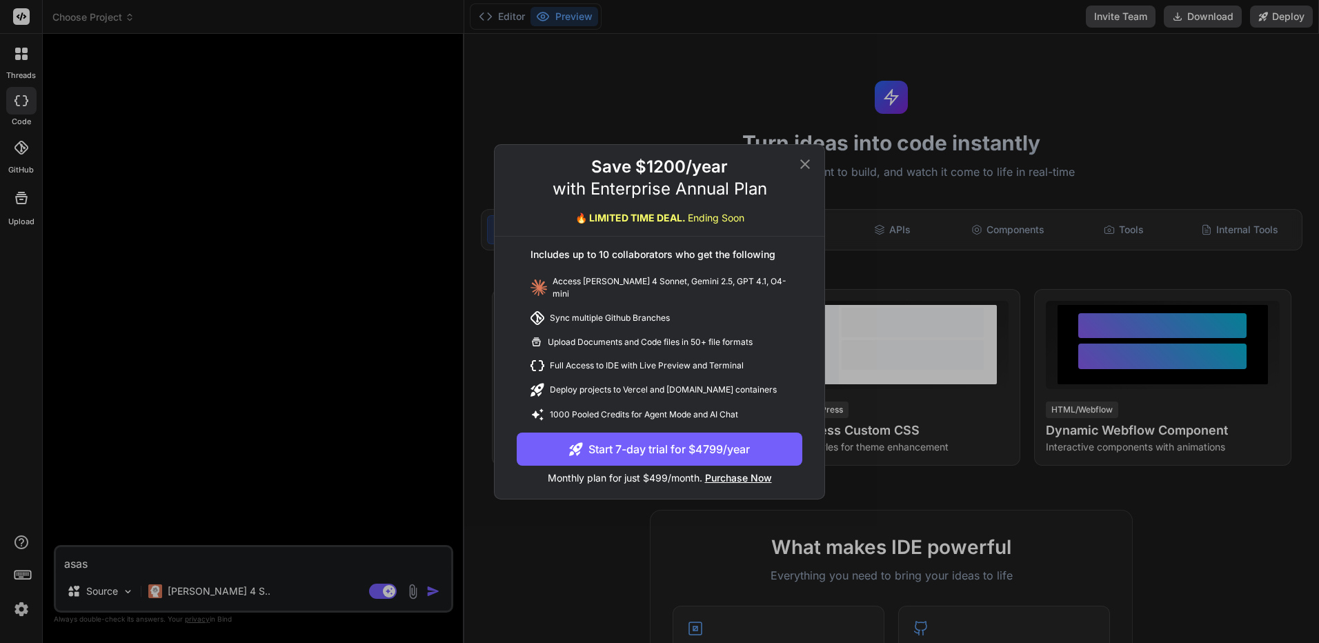
click at [806, 164] on icon at bounding box center [805, 164] width 17 height 17
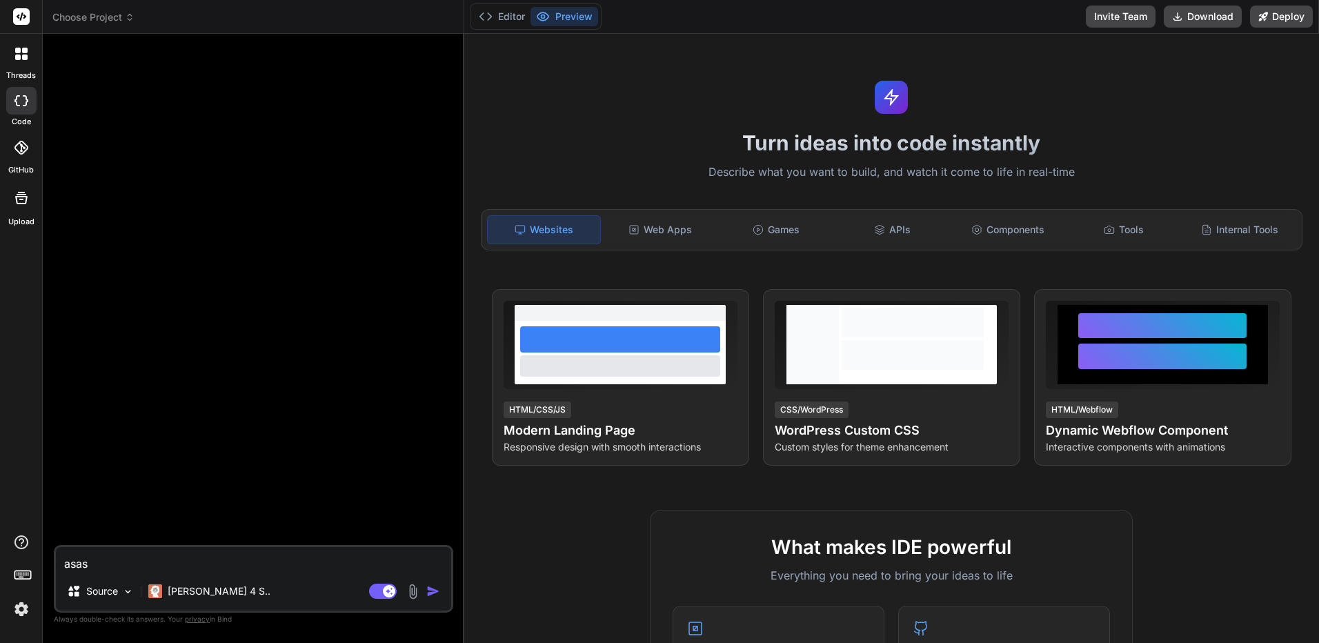
click at [23, 140] on div at bounding box center [21, 147] width 30 height 30
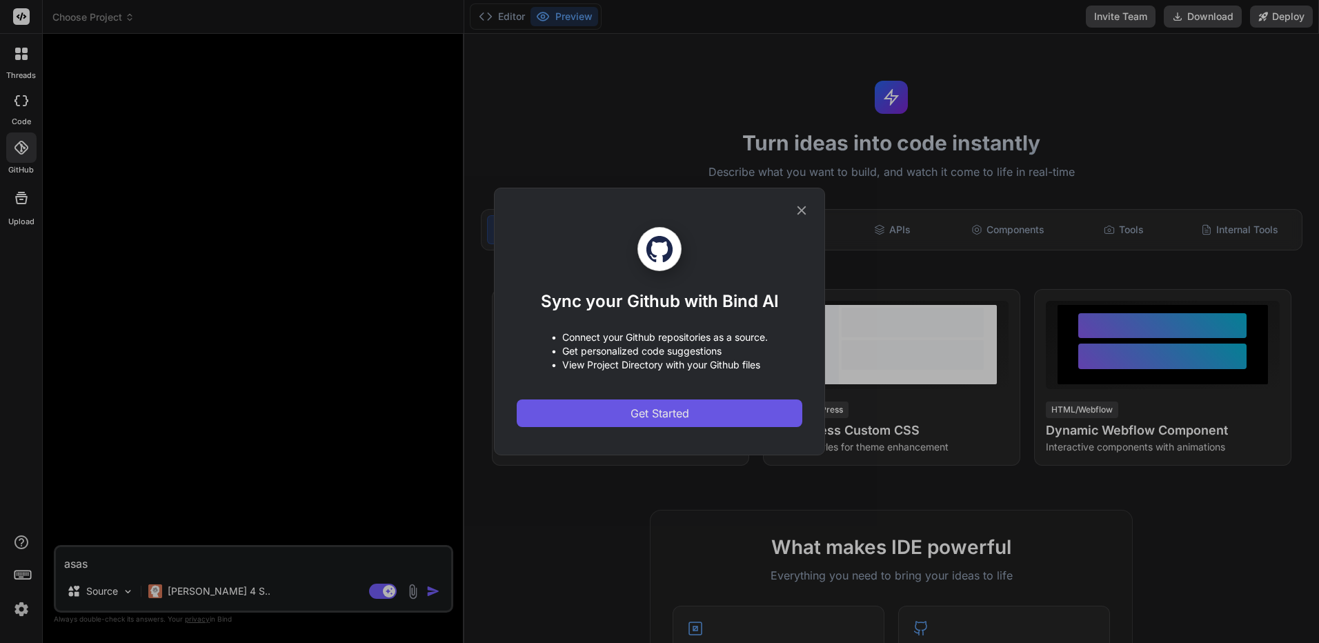
click at [674, 421] on button "Get Started" at bounding box center [660, 413] width 286 height 28
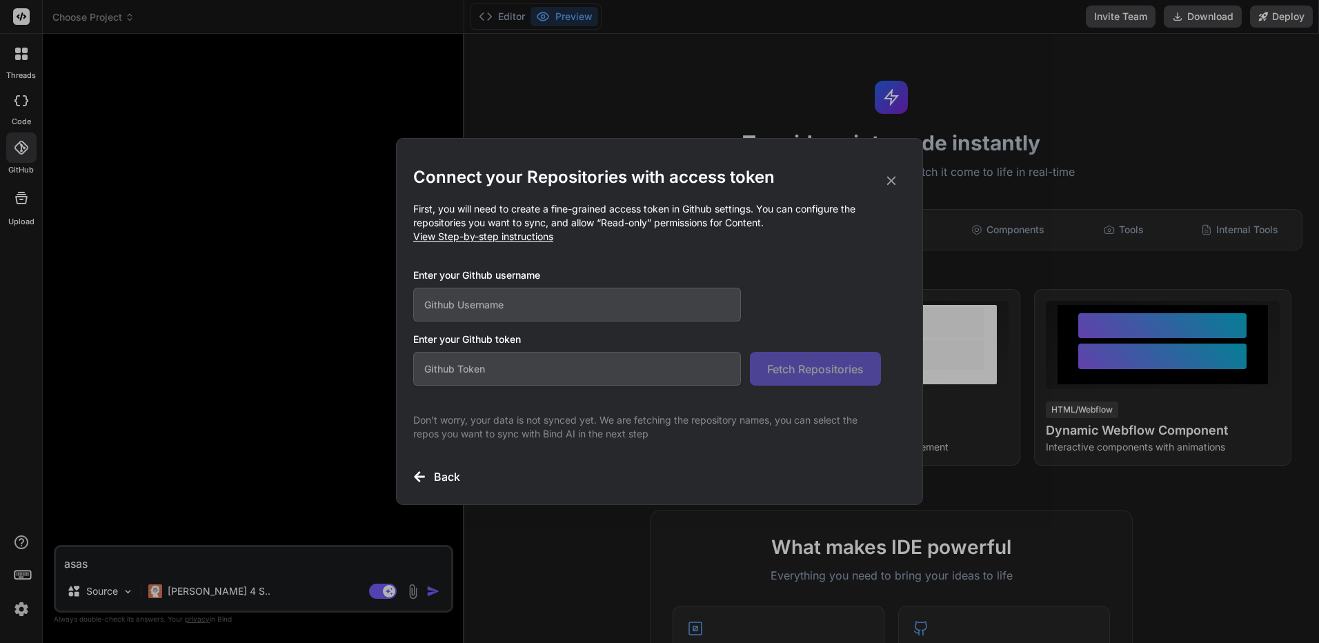
click at [901, 163] on div "Connect your Repositories with access token First, you will need to create a fi…" at bounding box center [659, 322] width 492 height 366
click at [890, 173] on icon at bounding box center [890, 180] width 15 height 15
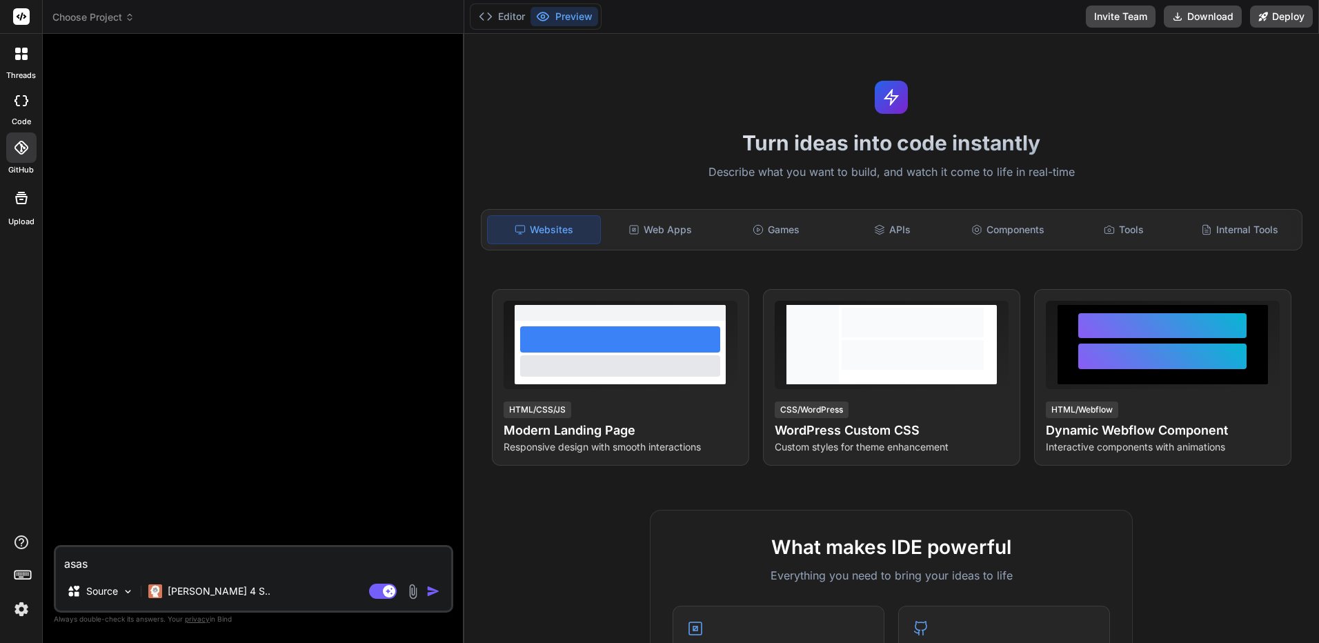
click at [8, 201] on div at bounding box center [21, 197] width 33 height 33
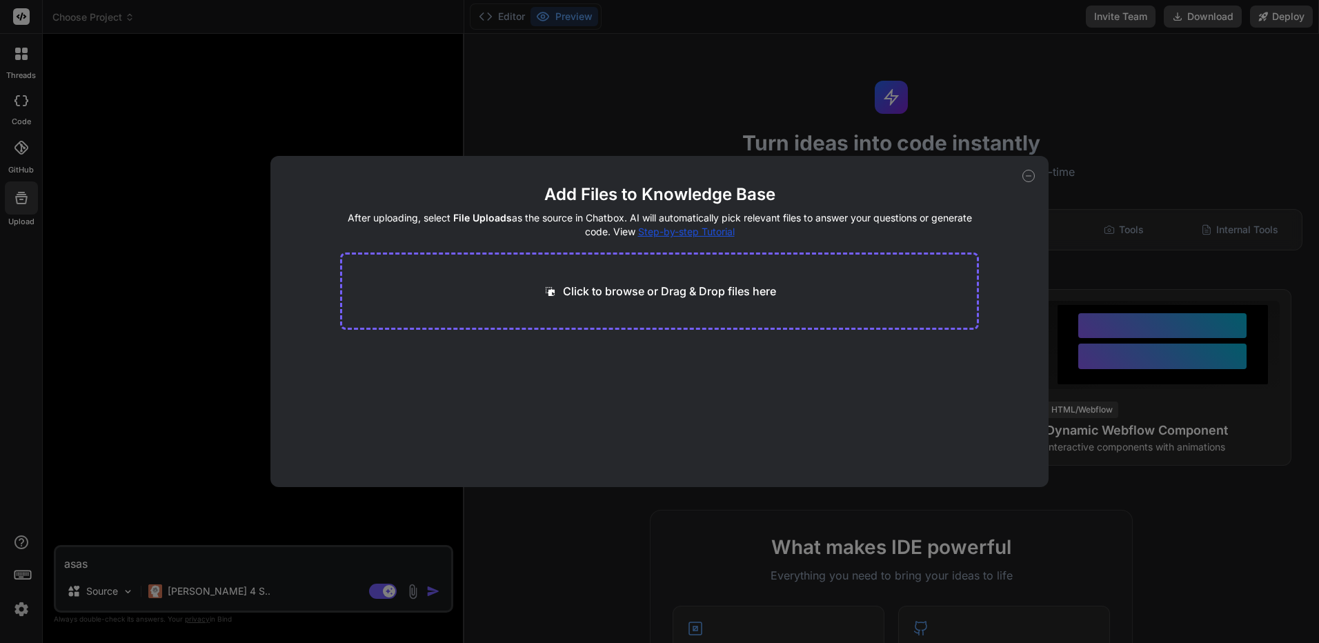
click at [1011, 173] on div "Add Files to Knowledge Base After uploading, select File Uploads as the source …" at bounding box center [659, 321] width 778 height 331
click at [1017, 173] on div "Add Files to Knowledge Base After uploading, select File Uploads as the source …" at bounding box center [659, 321] width 778 height 331
click at [1006, 178] on div "Add Files to Knowledge Base After uploading, select File Uploads as the source …" at bounding box center [659, 321] width 778 height 331
click at [1024, 178] on icon at bounding box center [1028, 176] width 12 height 12
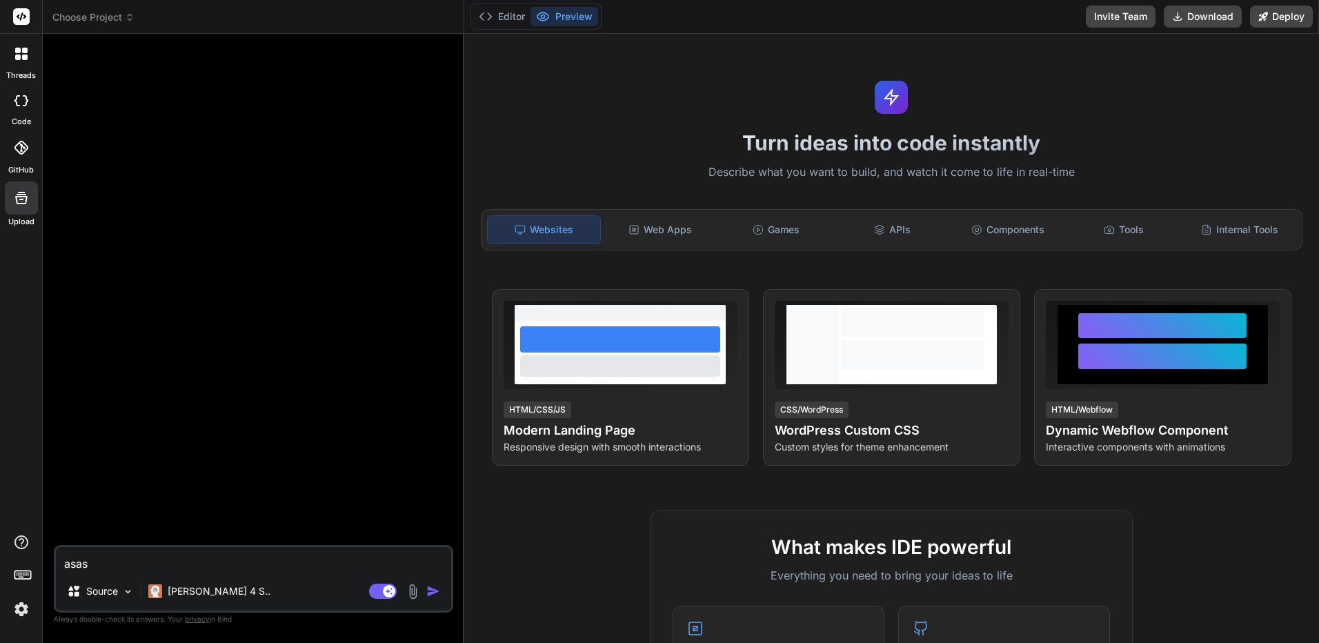
click at [30, 63] on div at bounding box center [21, 53] width 29 height 29
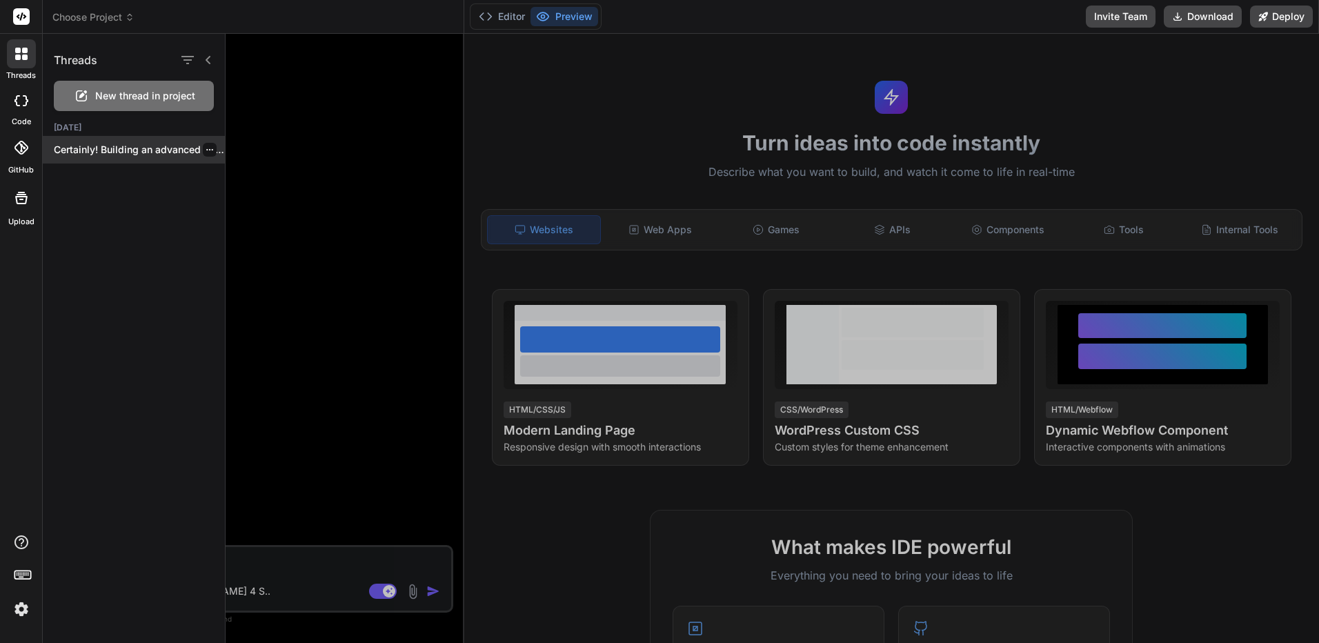
click at [158, 147] on p "Certainly! Building an advanced data table component..." at bounding box center [139, 150] width 171 height 14
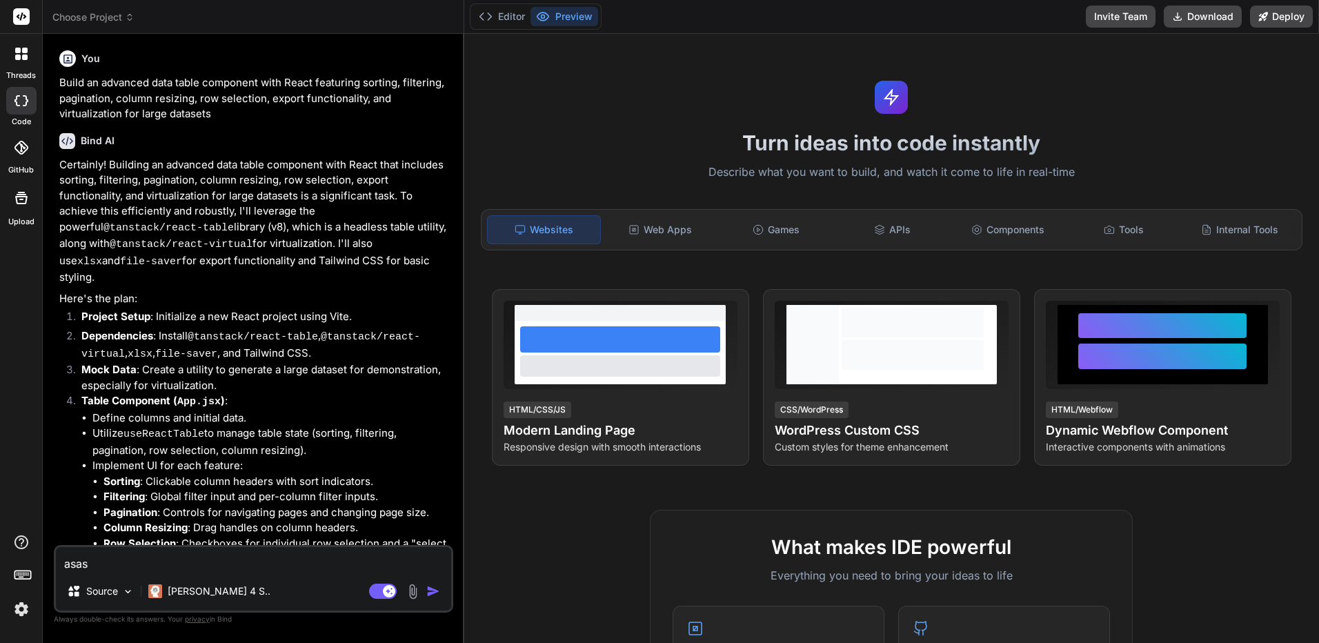
type textarea "x"
click at [118, 19] on span "Choose Project" at bounding box center [93, 17] width 82 height 14
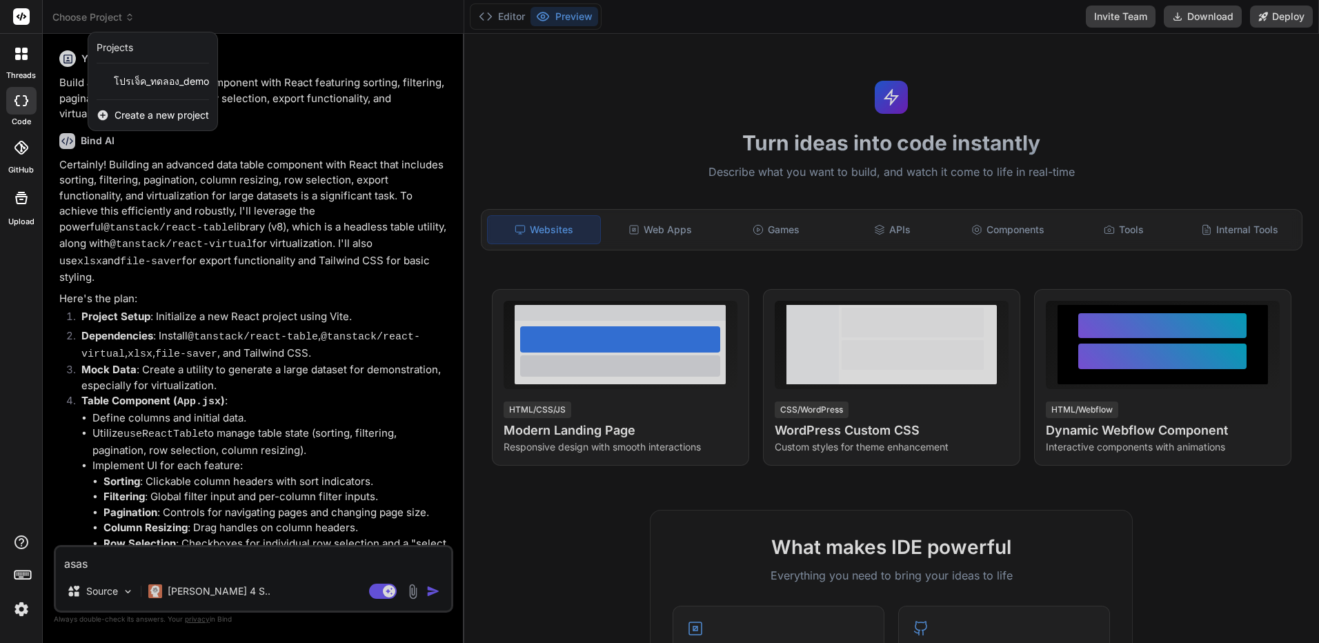
click at [334, 192] on div at bounding box center [659, 321] width 1319 height 643
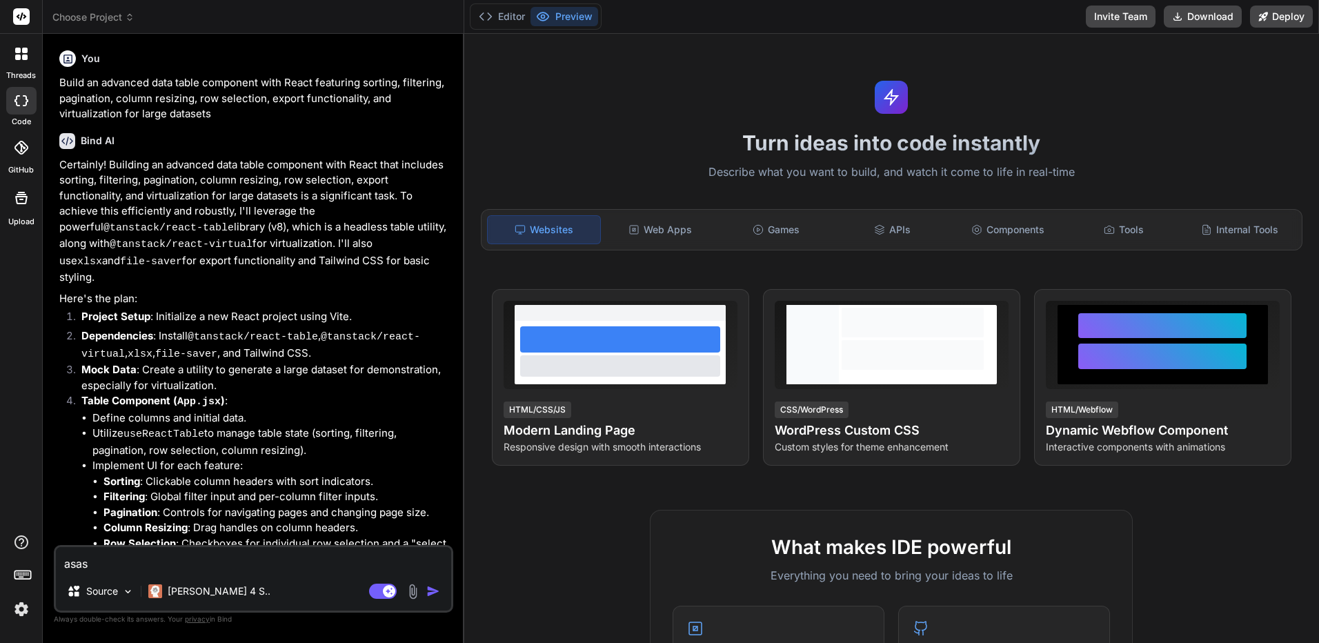
click at [30, 574] on rect at bounding box center [22, 574] width 16 height 8
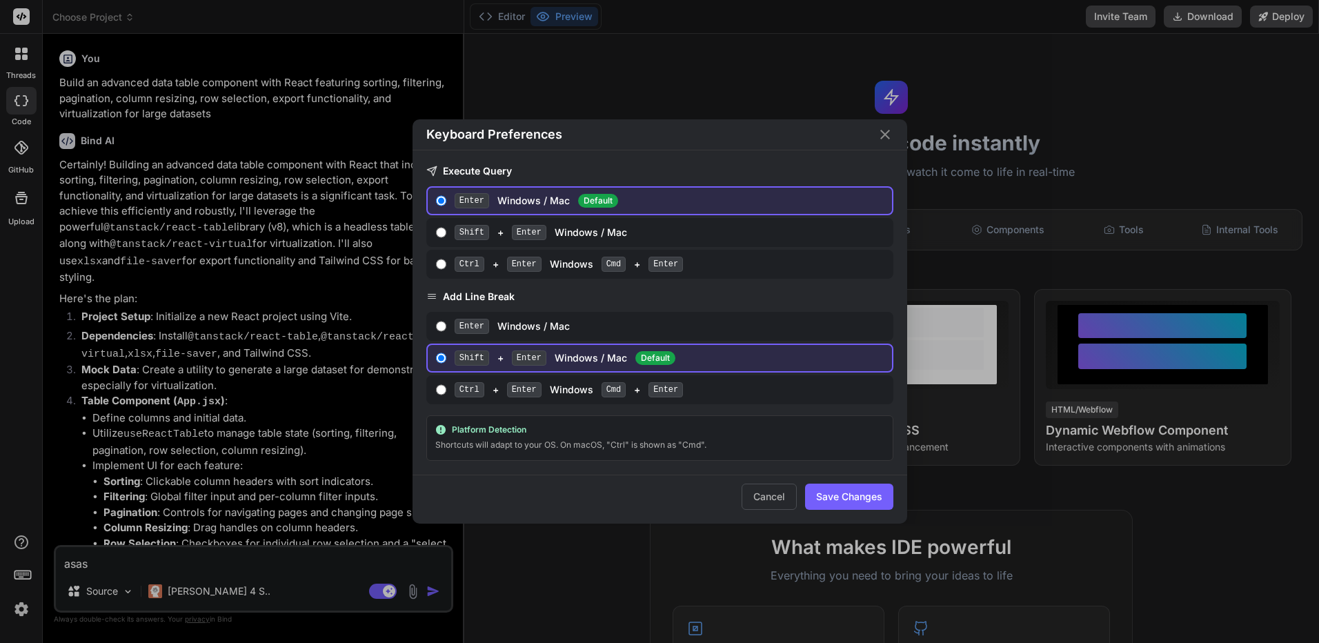
click at [117, 509] on div "Keyboard Preferences Execute Query Enter Windows / Mac Default Shift + Enter Wi…" at bounding box center [659, 321] width 1319 height 643
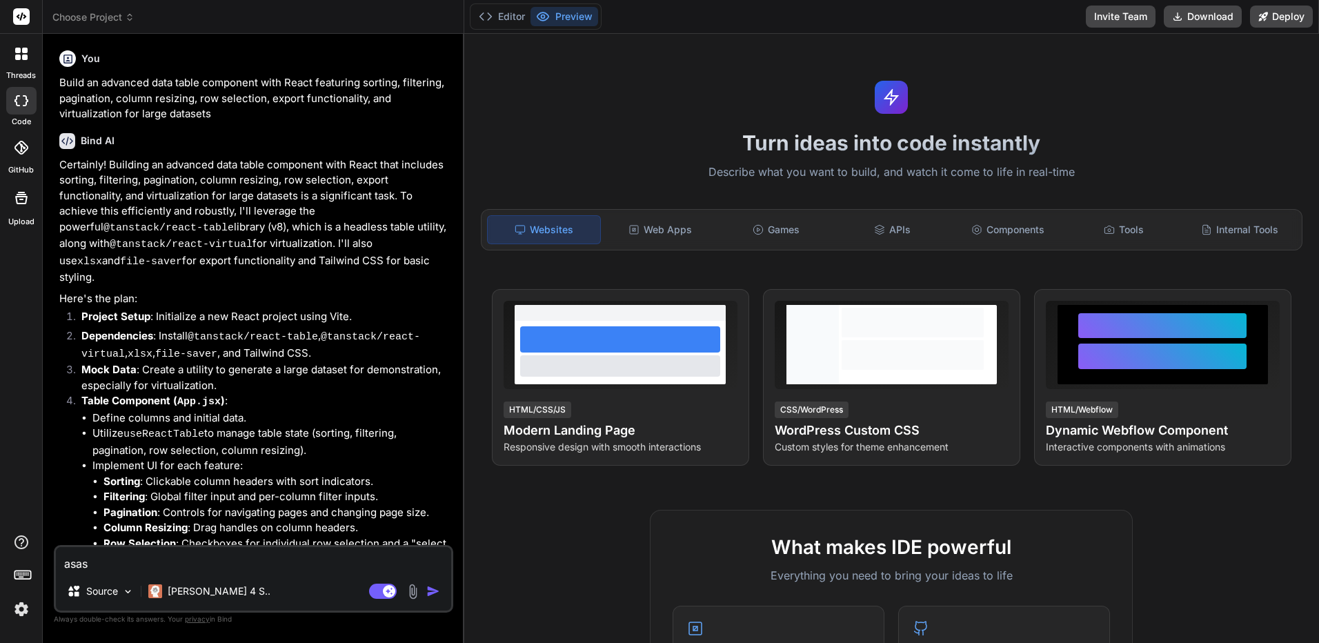
click at [210, 574] on div "asas Source Claude 4 S.. Agent Mode. When this toggle is activated, AI automati…" at bounding box center [253, 579] width 399 height 68
type textarea "asass"
type textarea "x"
type textarea "asasss"
type textarea "x"
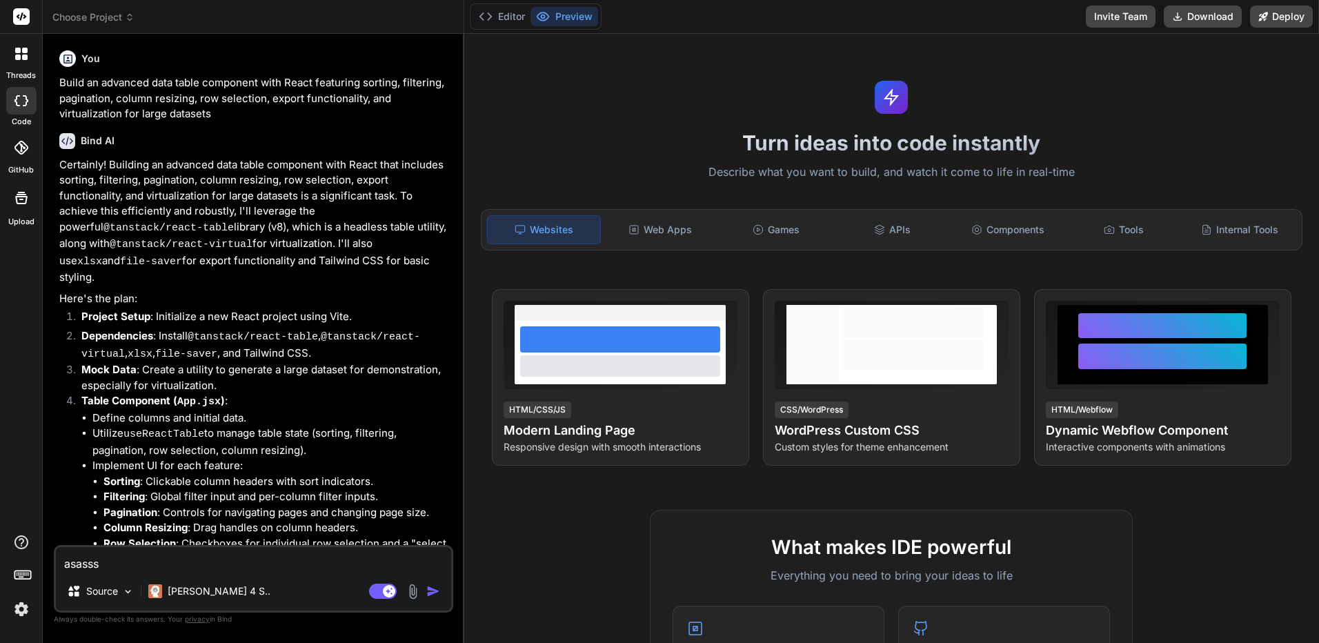
type textarea "asassss"
type textarea "x"
type textarea "asassss"
click at [427, 590] on img "button" at bounding box center [433, 591] width 14 height 14
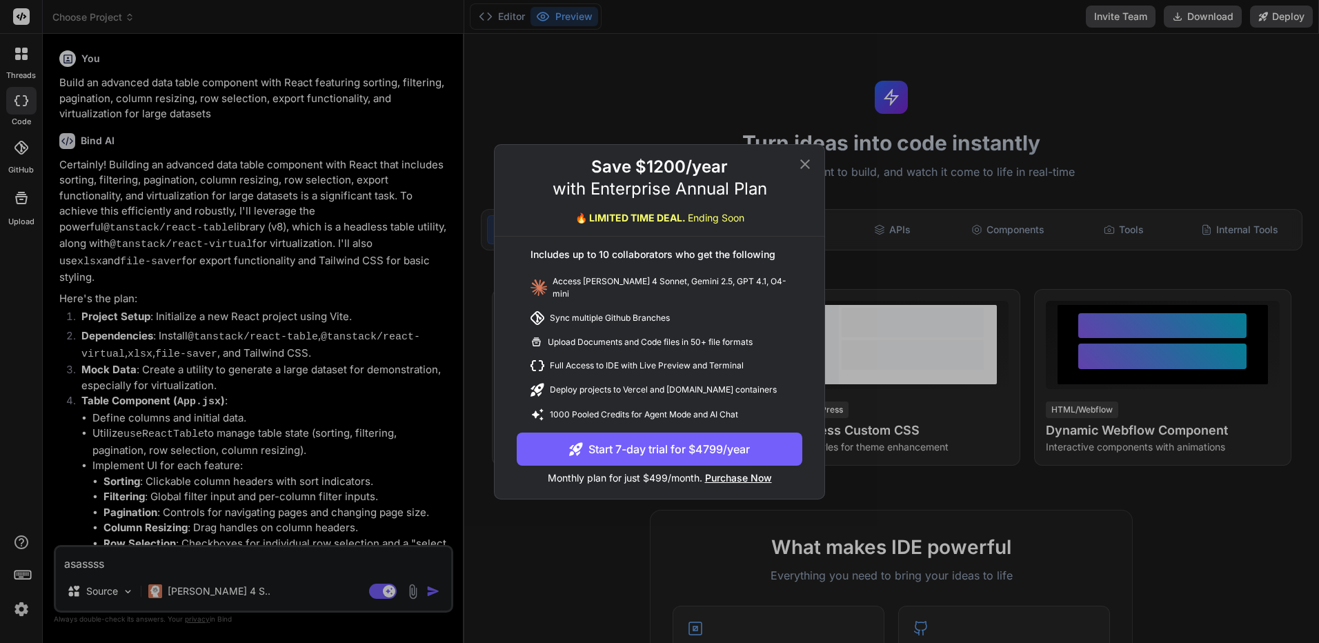
click at [1159, 348] on div "Save $1200/year with Enterprise Annual Plan 🔥 LIMITED TIME DEAL. Ending Soon In…" at bounding box center [659, 321] width 1319 height 643
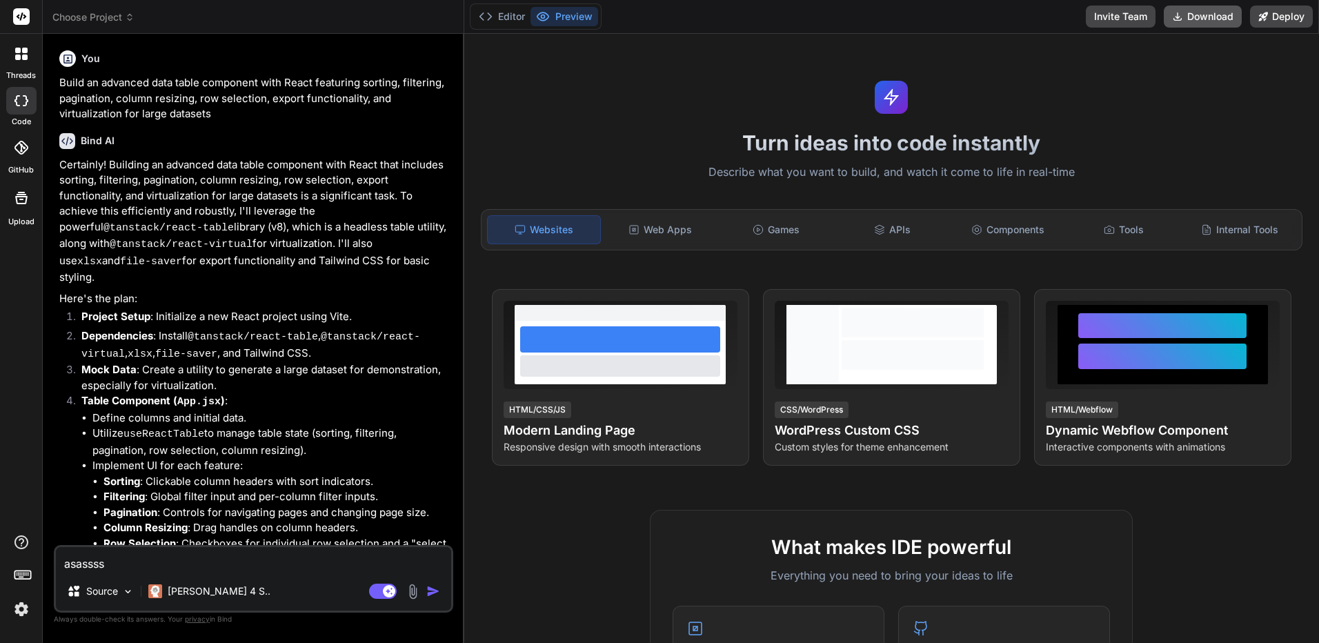
click at [1225, 22] on button "Download" at bounding box center [1202, 17] width 78 height 22
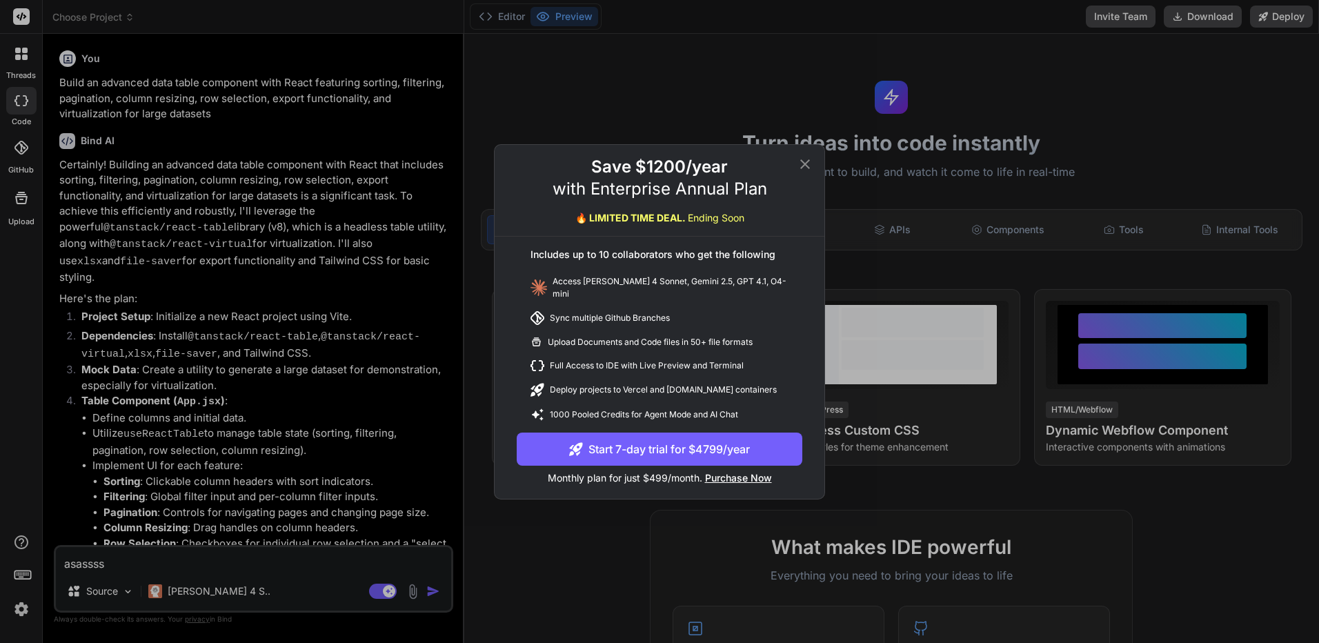
click at [805, 164] on icon at bounding box center [805, 164] width 17 height 17
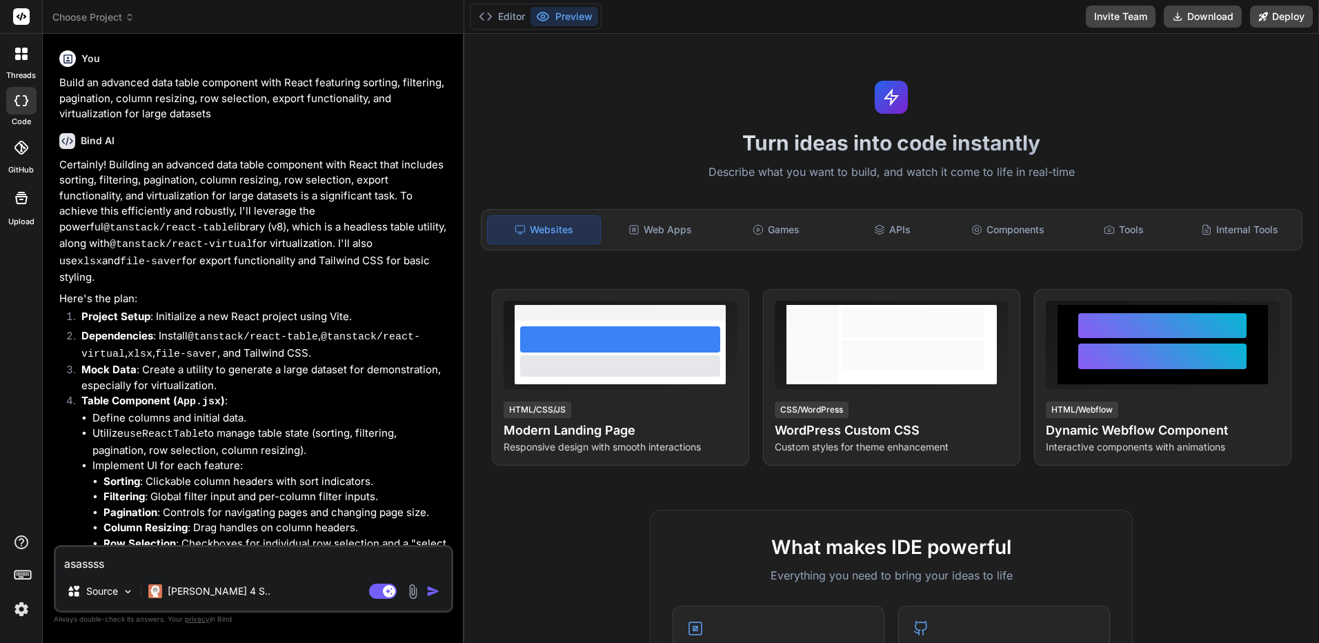
click at [576, 13] on button "Preview" at bounding box center [564, 16] width 68 height 19
click at [1117, 20] on button "Invite Team" at bounding box center [1121, 17] width 70 height 22
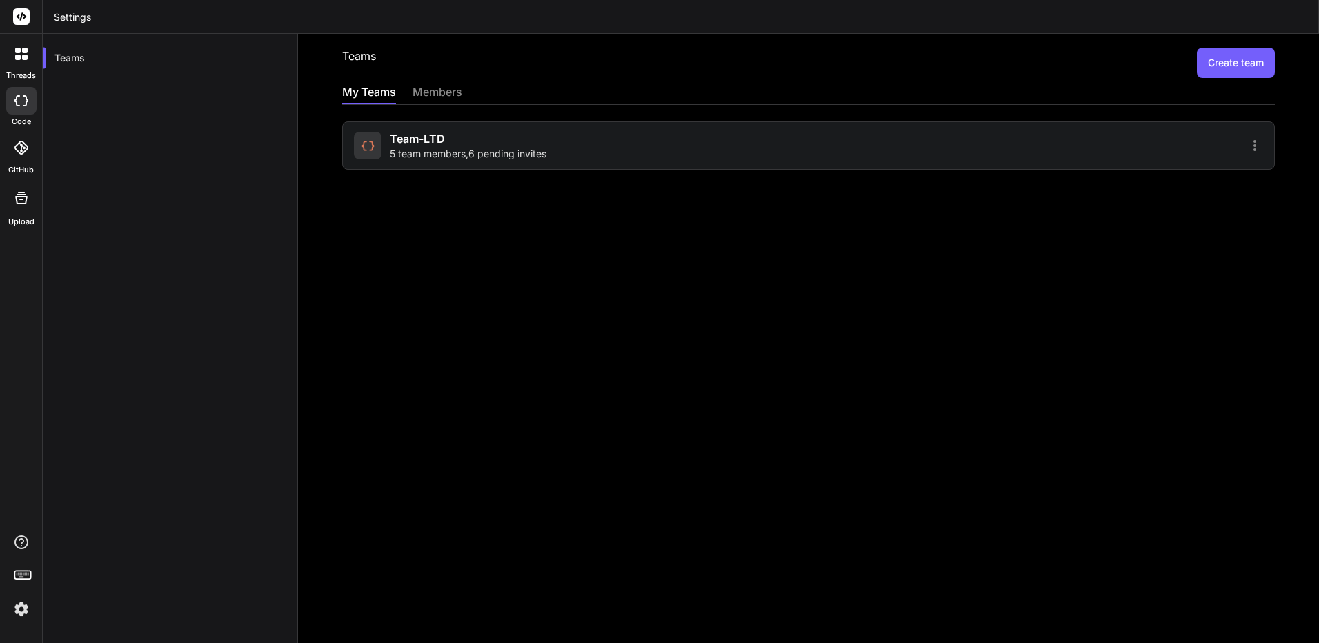
click at [379, 150] on div at bounding box center [368, 146] width 28 height 28
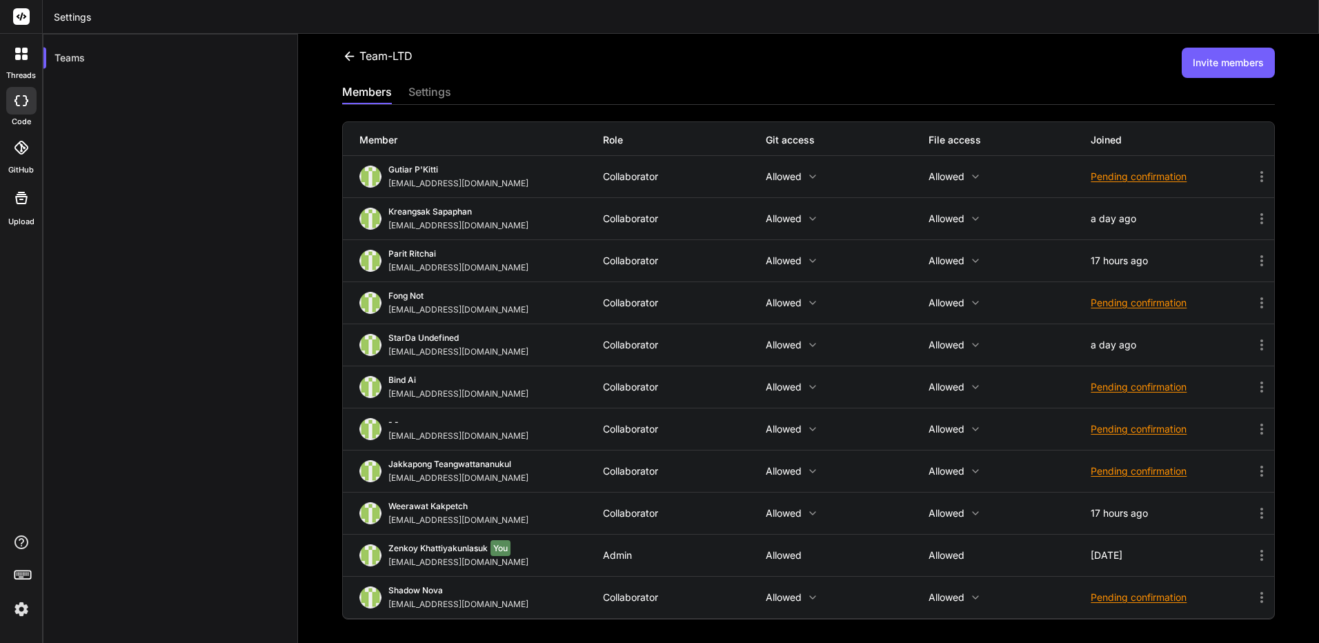
click at [439, 95] on div "settings" at bounding box center [429, 92] width 43 height 19
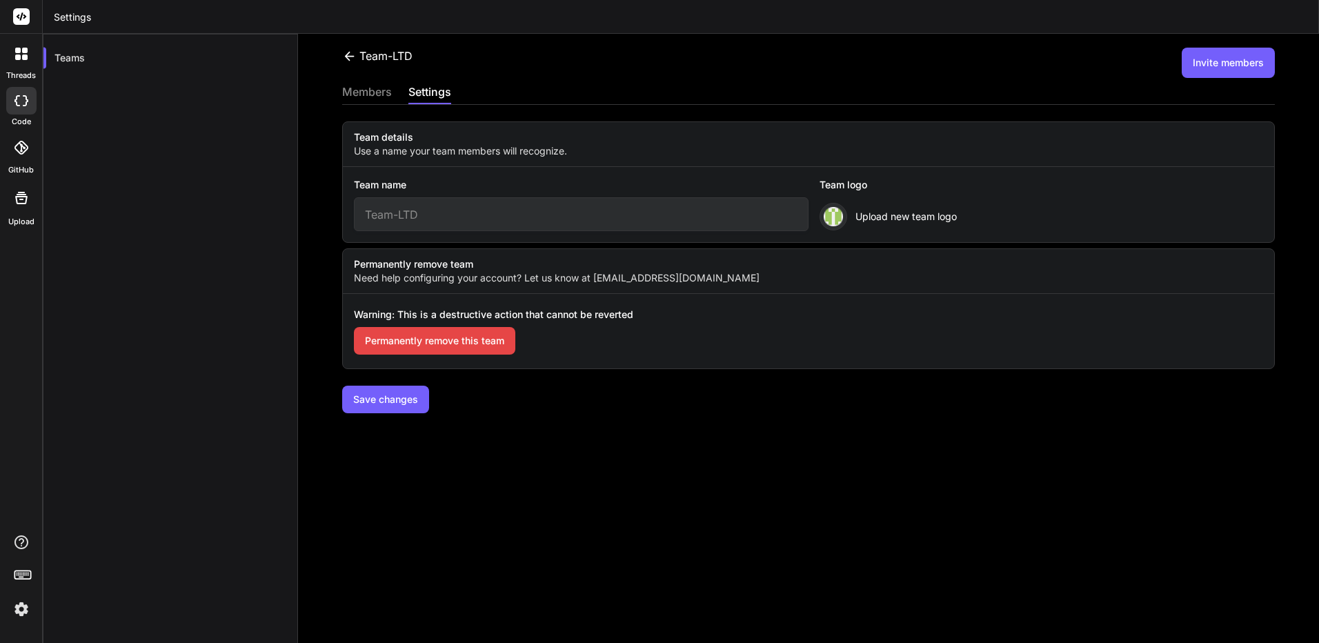
click at [373, 97] on div "members" at bounding box center [367, 92] width 50 height 19
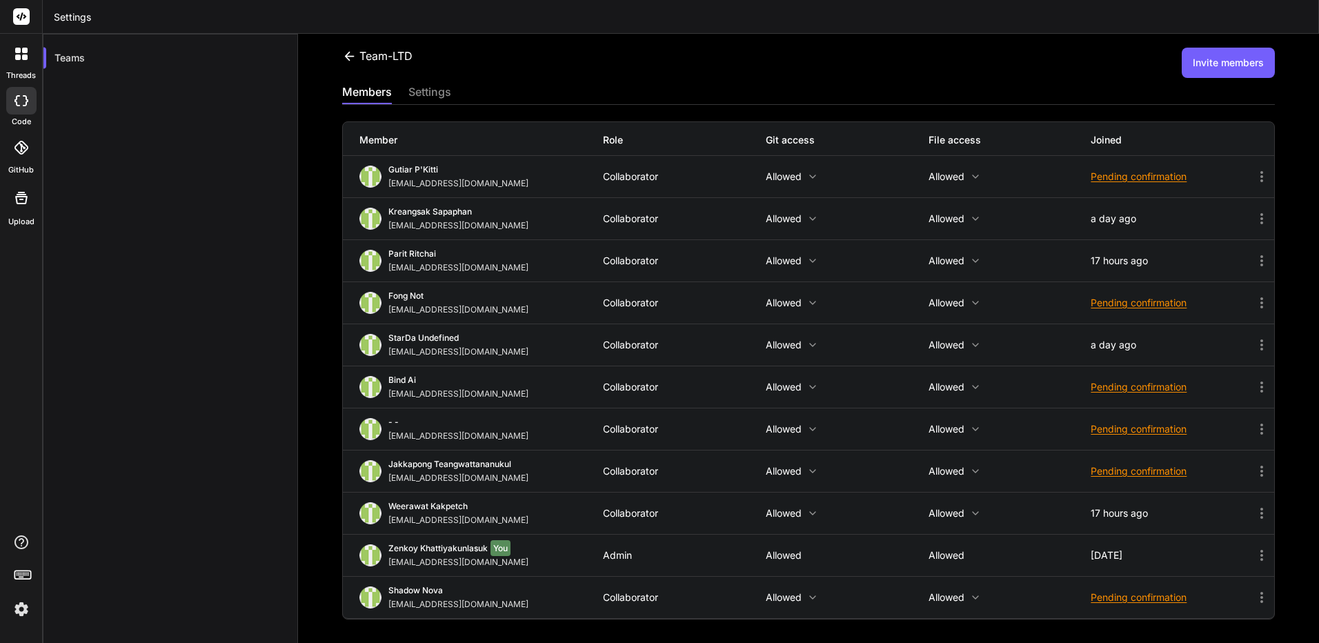
click at [801, 178] on p "Allowed" at bounding box center [847, 176] width 163 height 11
click at [806, 172] on div at bounding box center [659, 321] width 1319 height 643
click at [930, 174] on p "Allowed" at bounding box center [1009, 176] width 163 height 11
click at [929, 174] on div at bounding box center [659, 321] width 1319 height 643
click at [639, 177] on div "Collaborator" at bounding box center [684, 176] width 163 height 11
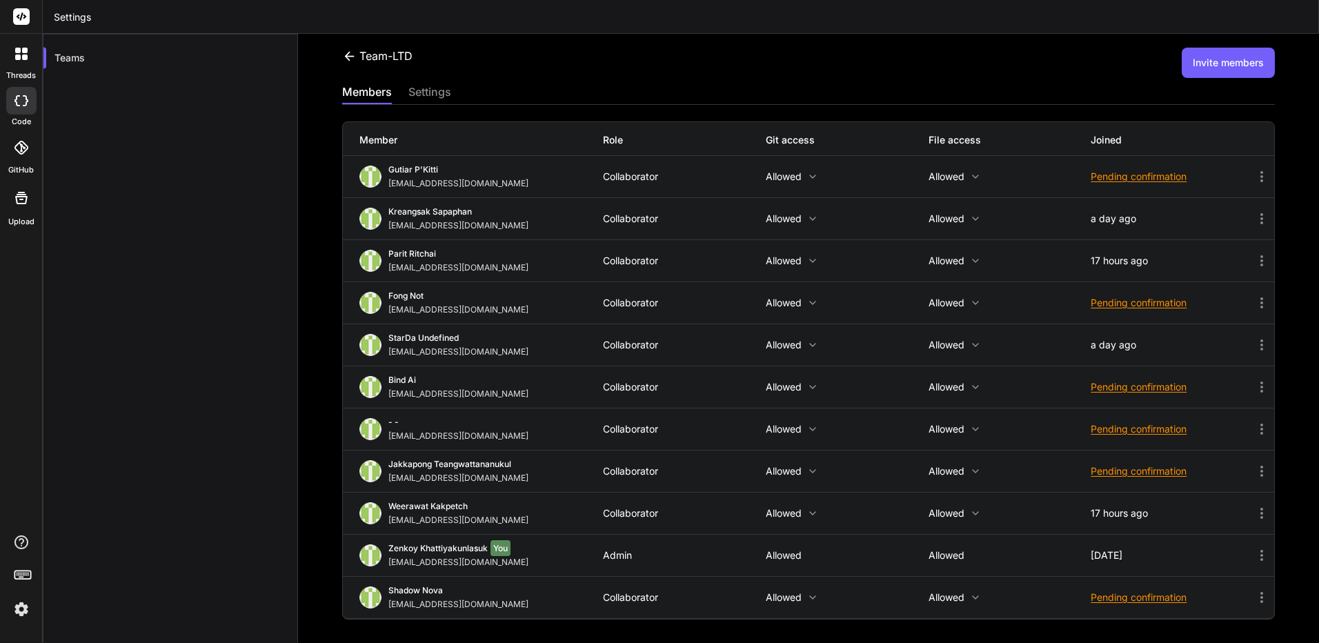
click at [1257, 177] on icon at bounding box center [1261, 176] width 17 height 17
click at [708, 176] on div at bounding box center [659, 321] width 1319 height 643
click at [652, 179] on div "Collaborator" at bounding box center [684, 176] width 163 height 11
click at [449, 102] on div "settings" at bounding box center [429, 92] width 43 height 19
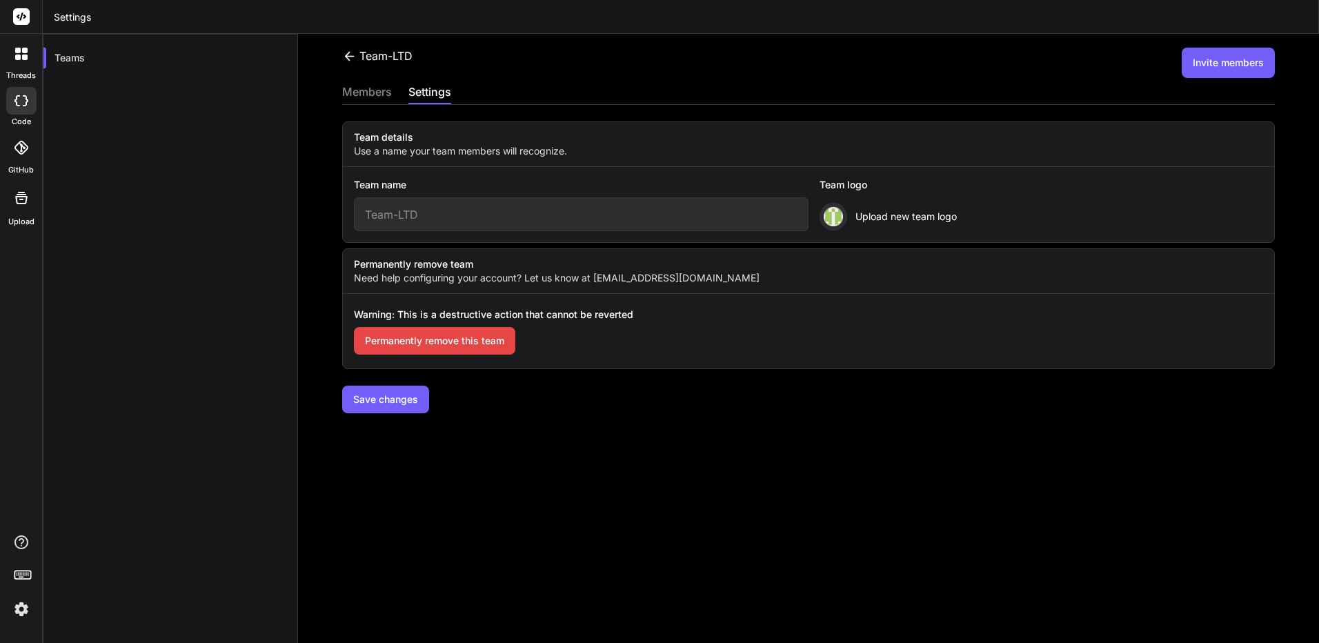
click at [379, 99] on div "members" at bounding box center [367, 92] width 50 height 19
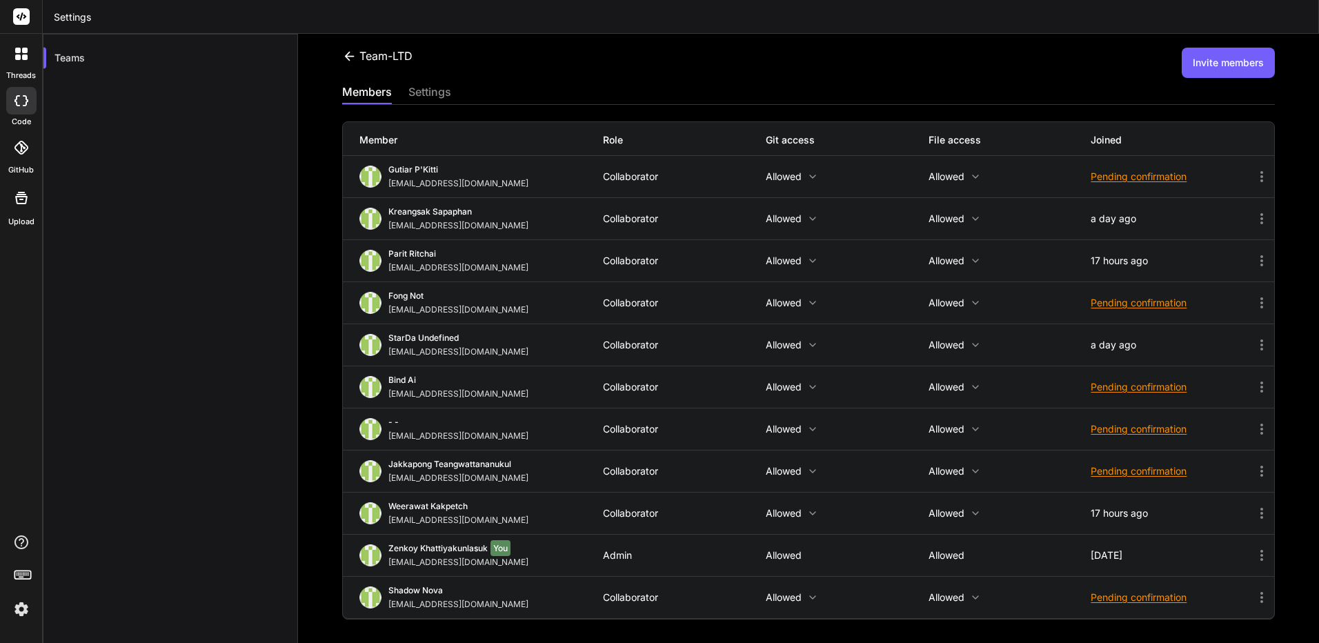
click at [1253, 557] on icon at bounding box center [1261, 555] width 17 height 17
click at [1253, 507] on icon at bounding box center [1261, 513] width 17 height 17
click at [712, 426] on div at bounding box center [659, 321] width 1319 height 643
click at [29, 16] on rect at bounding box center [21, 16] width 17 height 17
click at [11, 608] on img at bounding box center [21, 608] width 23 height 23
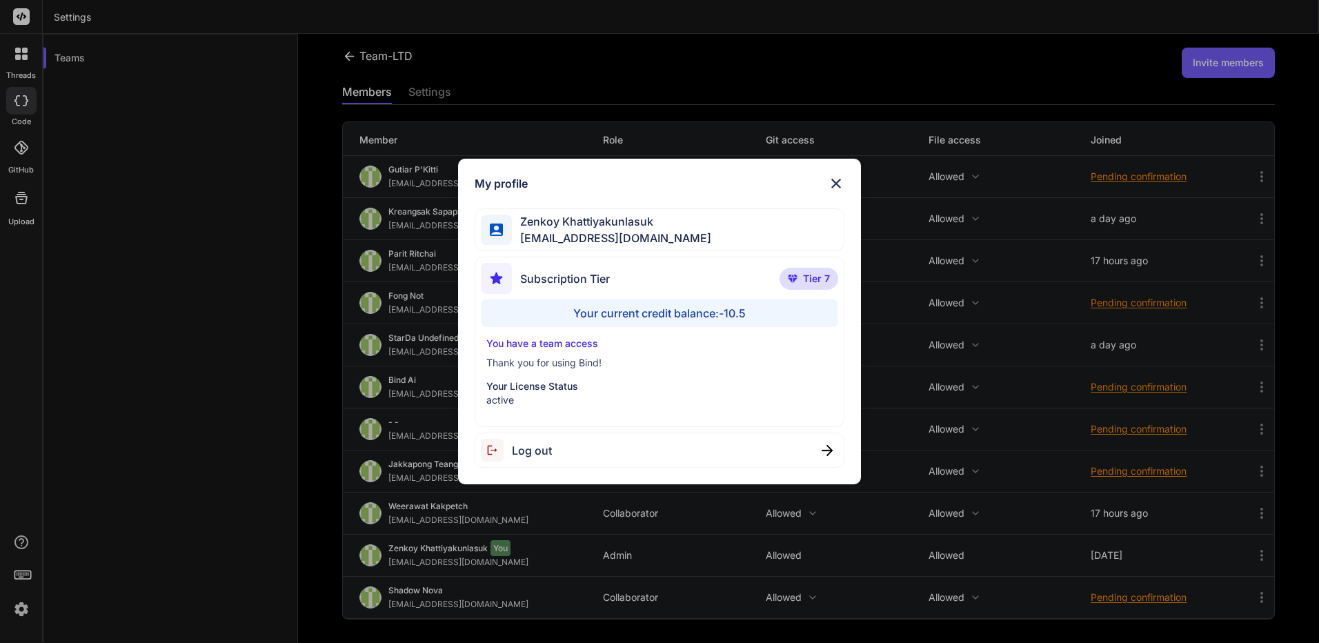
click at [571, 363] on p "Thank you for using Bind!" at bounding box center [659, 363] width 346 height 14
click at [545, 386] on p "Your License Status" at bounding box center [659, 386] width 346 height 14
drag, startPoint x: 523, startPoint y: 346, endPoint x: 598, endPoint y: 347, distance: 74.5
click at [598, 347] on p "You have a team access" at bounding box center [659, 344] width 346 height 14
click at [597, 347] on p "You have a team access" at bounding box center [659, 344] width 346 height 14
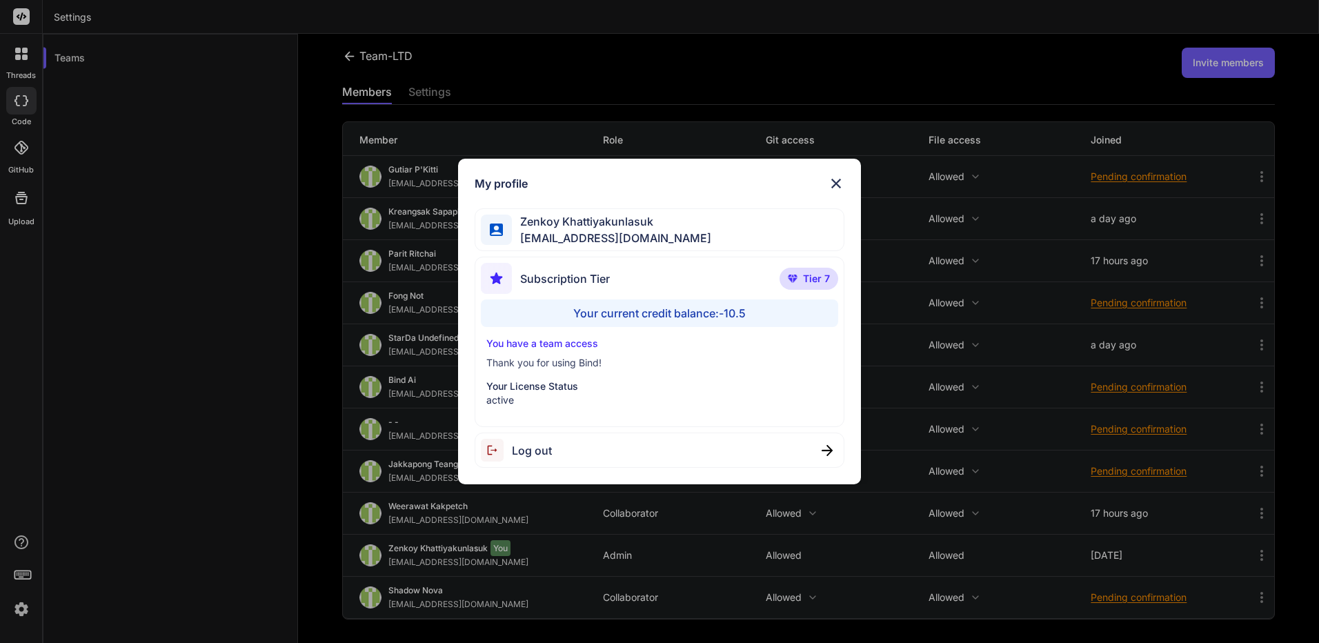
click at [590, 348] on p "You have a team access" at bounding box center [659, 344] width 346 height 14
drag, startPoint x: 590, startPoint y: 348, endPoint x: 566, endPoint y: 388, distance: 46.7
click at [566, 388] on p "Your License Status" at bounding box center [659, 386] width 346 height 14
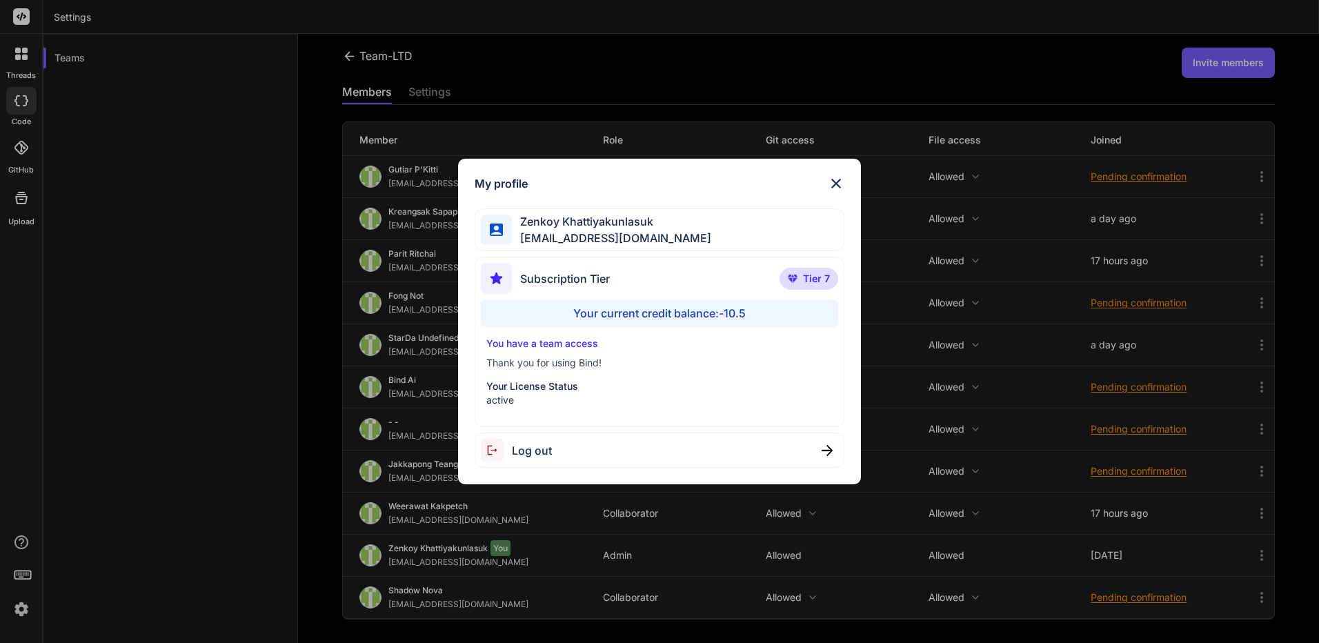
drag, startPoint x: 566, startPoint y: 388, endPoint x: 572, endPoint y: 452, distance: 64.5
click at [572, 452] on div "Log out" at bounding box center [659, 449] width 370 height 35
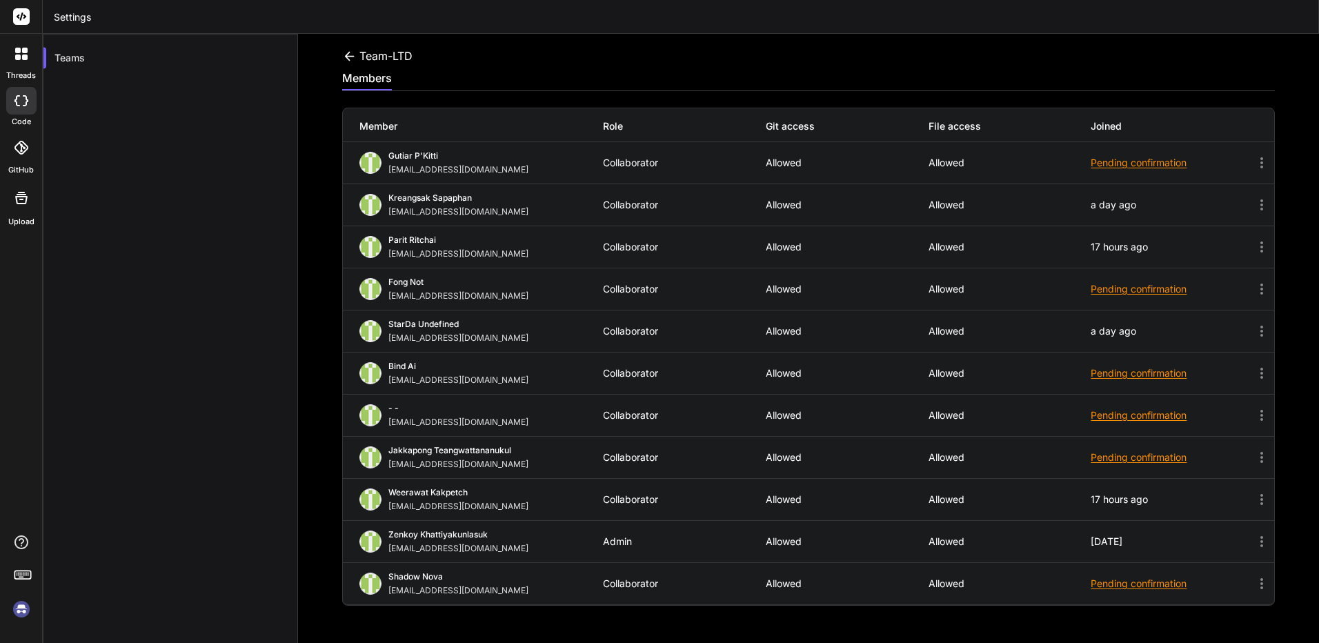
click at [20, 610] on img at bounding box center [21, 608] width 23 height 23
click at [30, 205] on div at bounding box center [21, 197] width 33 height 33
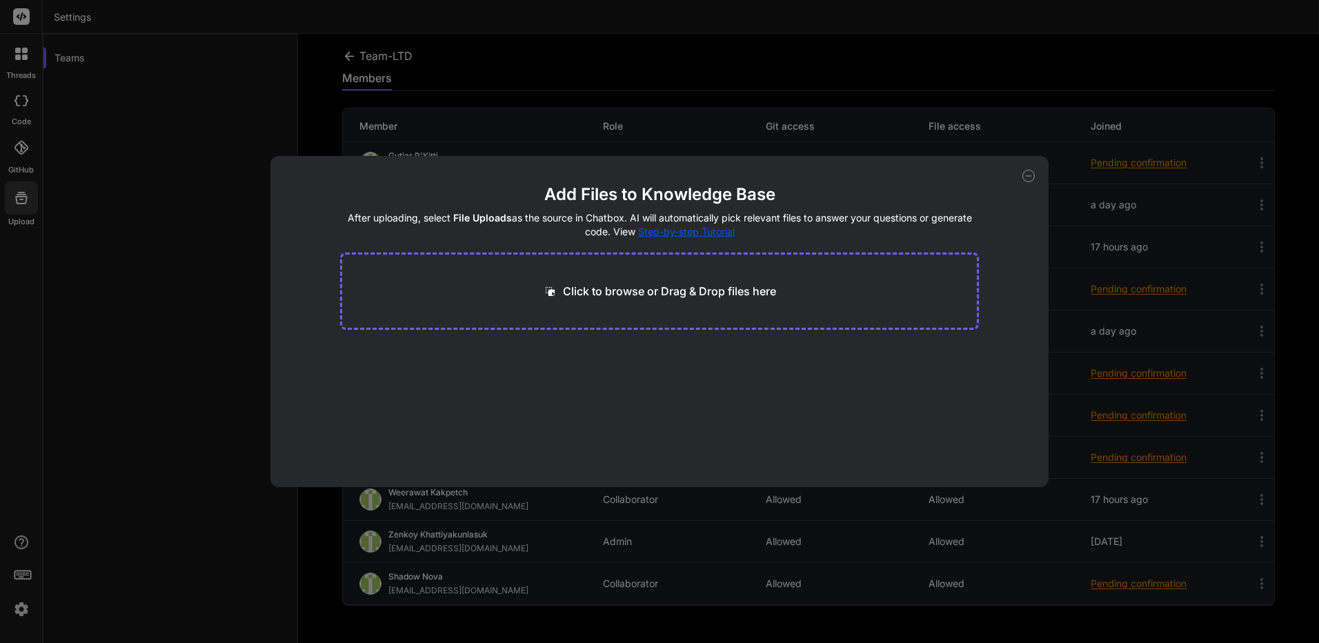
click at [34, 202] on div "Add Files to Knowledge Base After uploading, select File Uploads as the source …" at bounding box center [659, 321] width 1319 height 643
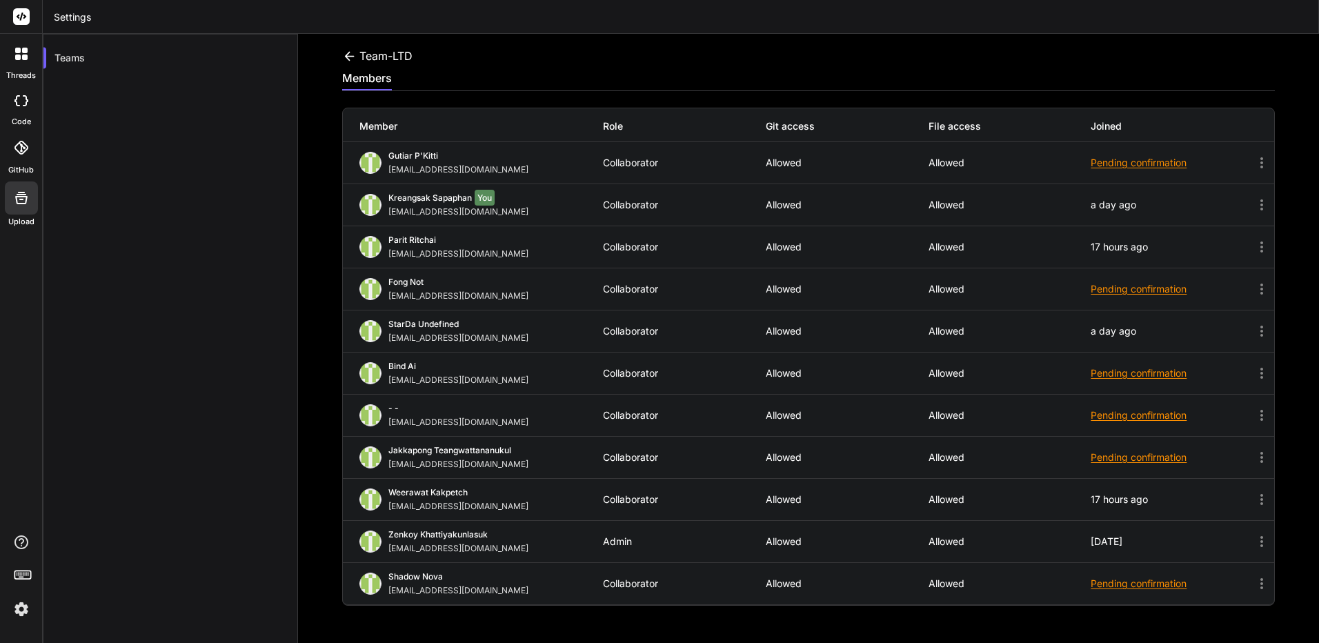
click at [25, 150] on icon at bounding box center [21, 148] width 14 height 14
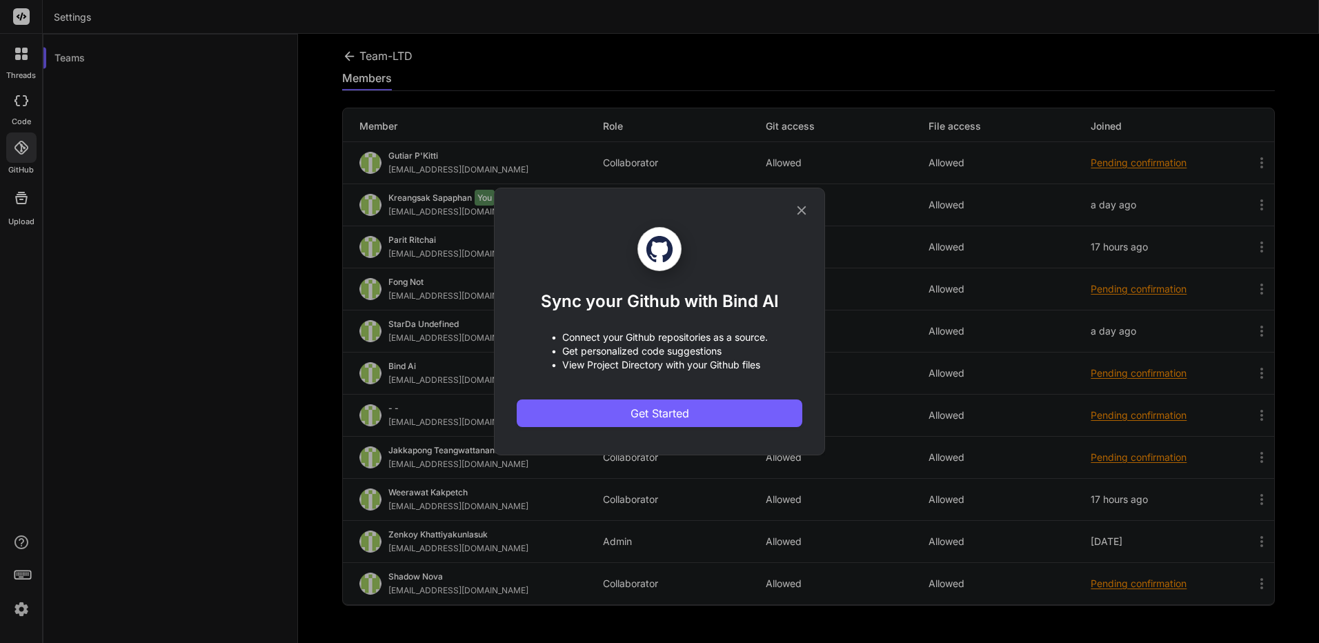
click at [88, 220] on div "Sync your Github with Bind AI • Connect your Github repositories as a source. •…" at bounding box center [659, 321] width 1319 height 643
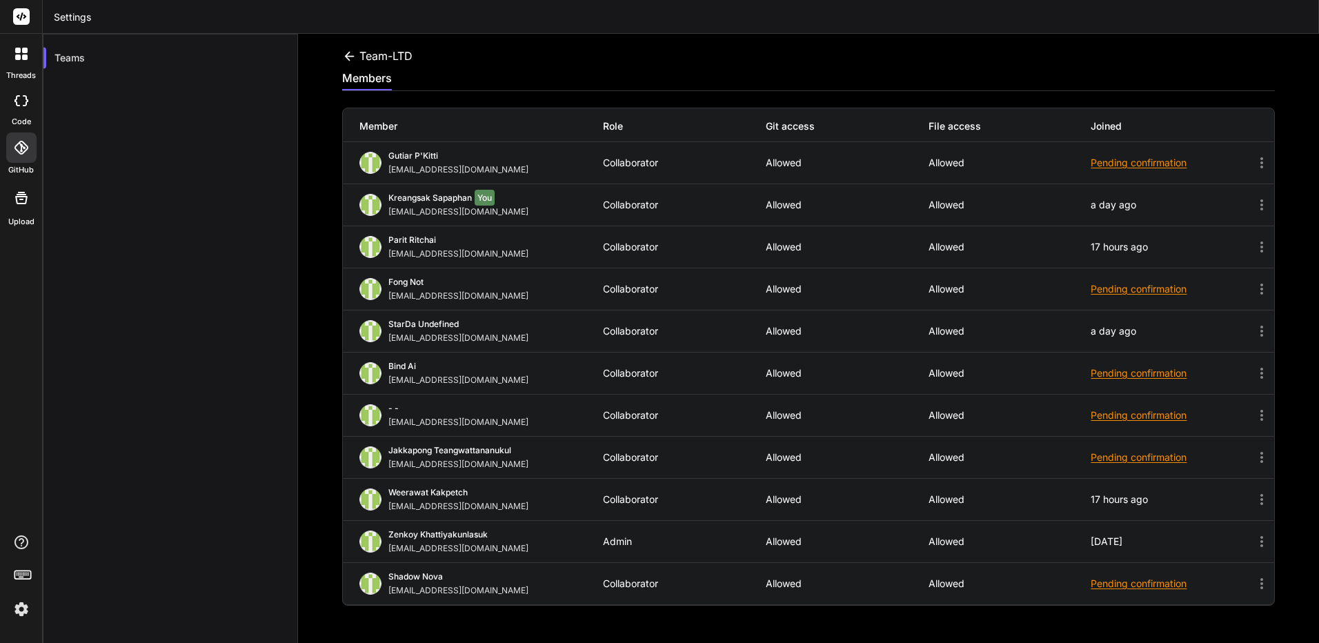
click at [30, 112] on div at bounding box center [21, 101] width 30 height 28
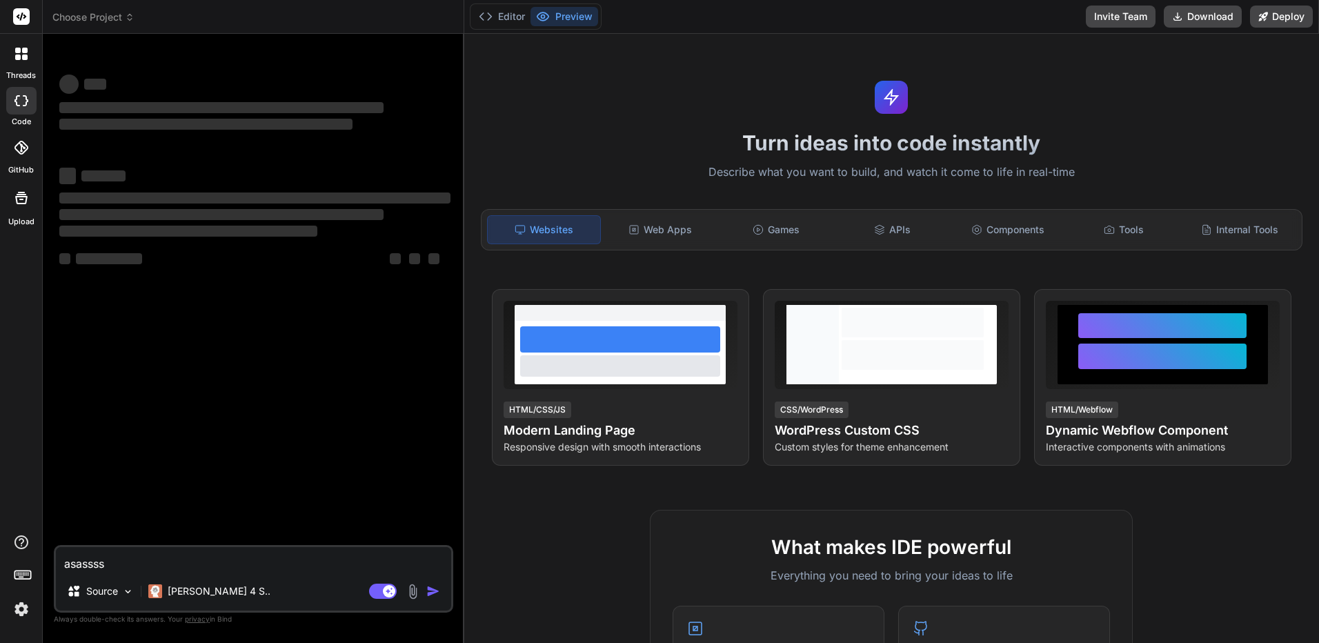
type textarea "x"
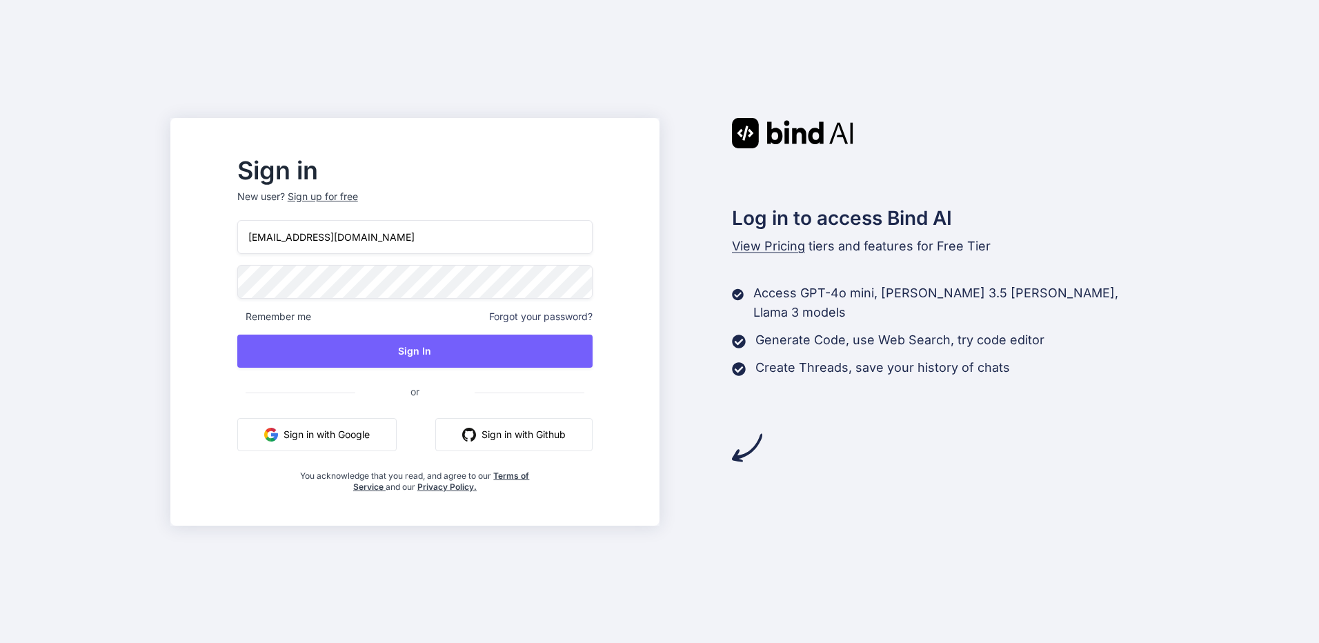
click at [378, 253] on input "[EMAIL_ADDRESS][DOMAIN_NAME]" at bounding box center [414, 237] width 355 height 34
click at [390, 234] on input "[EMAIL_ADDRESS][DOMAIN_NAME]" at bounding box center [414, 237] width 355 height 34
type input "[EMAIL_ADDRESS][DOMAIN_NAME]"
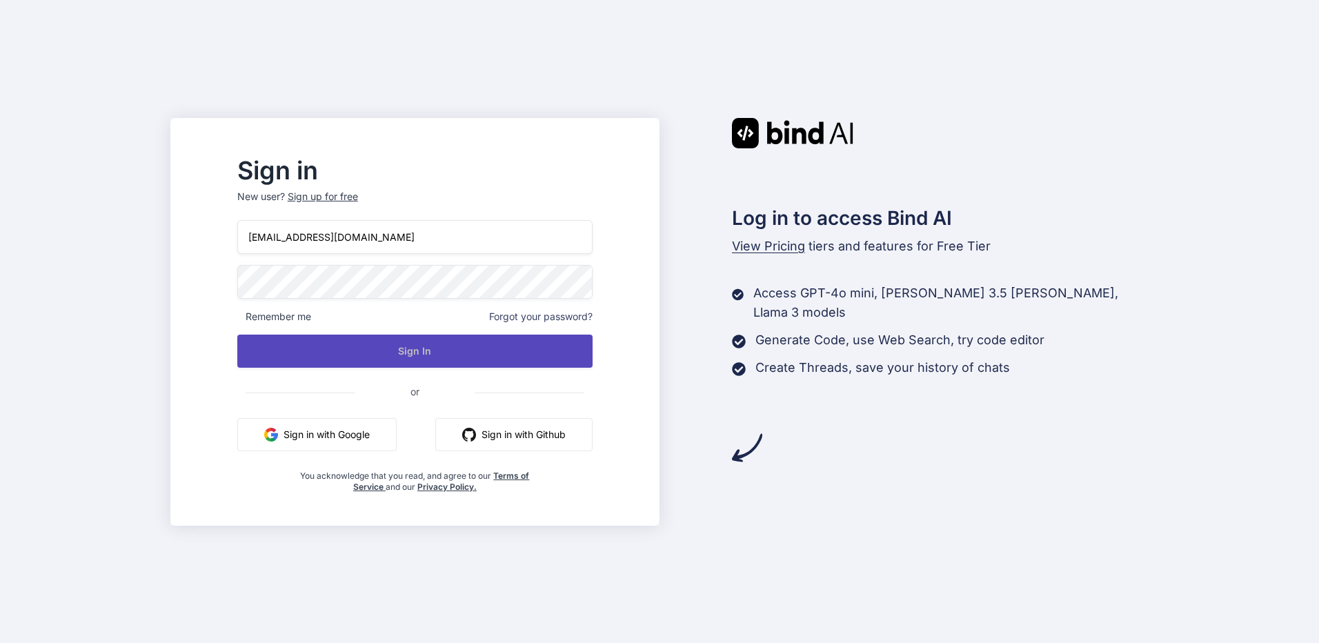
click at [328, 343] on button "Sign In" at bounding box center [414, 350] width 355 height 33
click at [419, 350] on button "Sign In" at bounding box center [414, 350] width 355 height 33
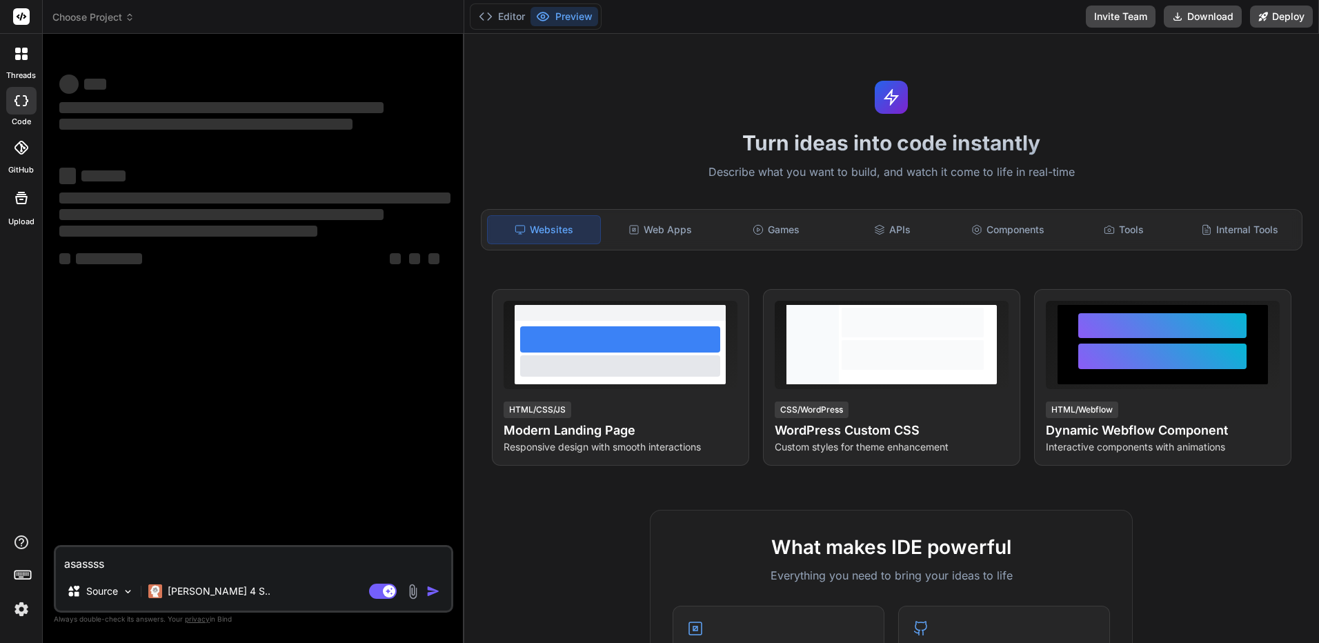
click at [12, 60] on div at bounding box center [21, 53] width 29 height 29
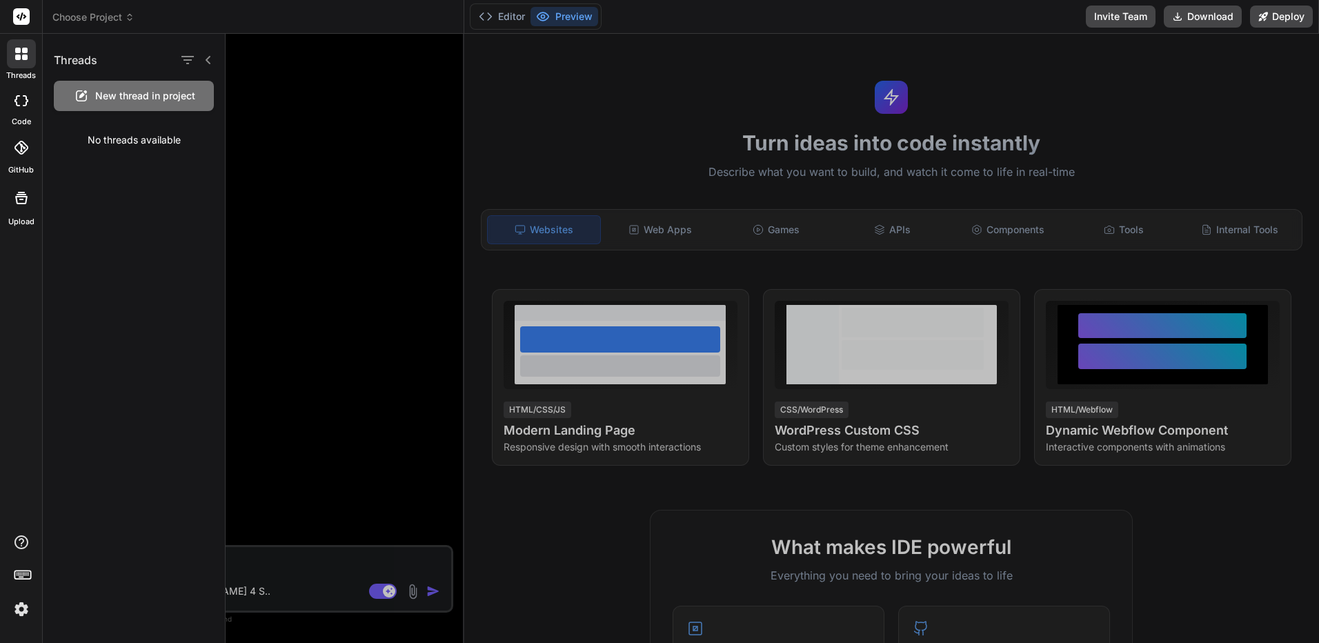
type textarea "x"
click at [20, 22] on rect at bounding box center [21, 16] width 17 height 17
click at [319, 120] on div at bounding box center [772, 338] width 1093 height 609
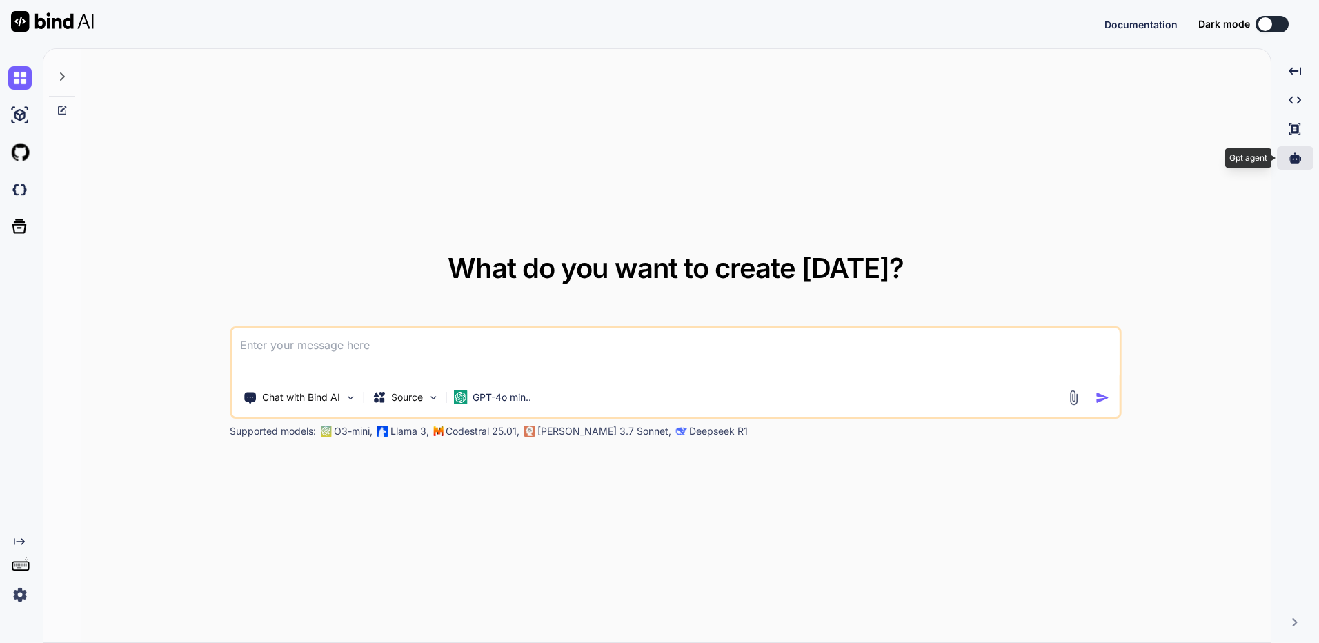
click at [1306, 152] on div at bounding box center [1295, 157] width 37 height 23
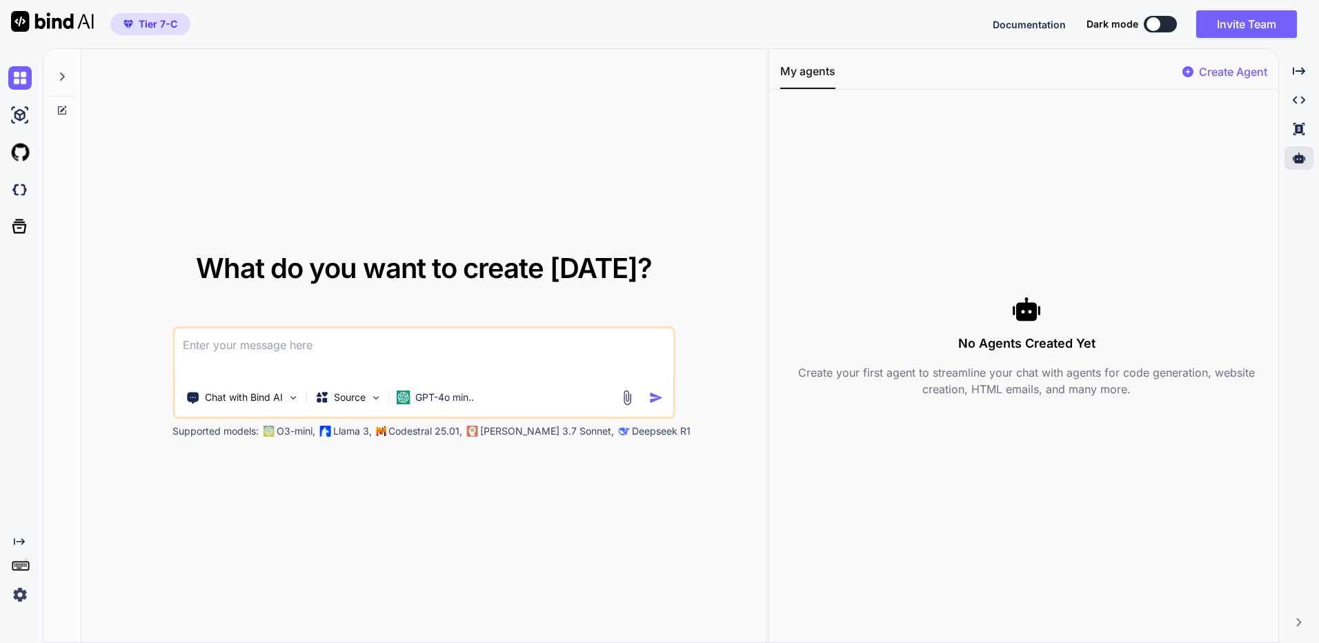
click at [1234, 70] on p "Create Agent" at bounding box center [1233, 71] width 68 height 17
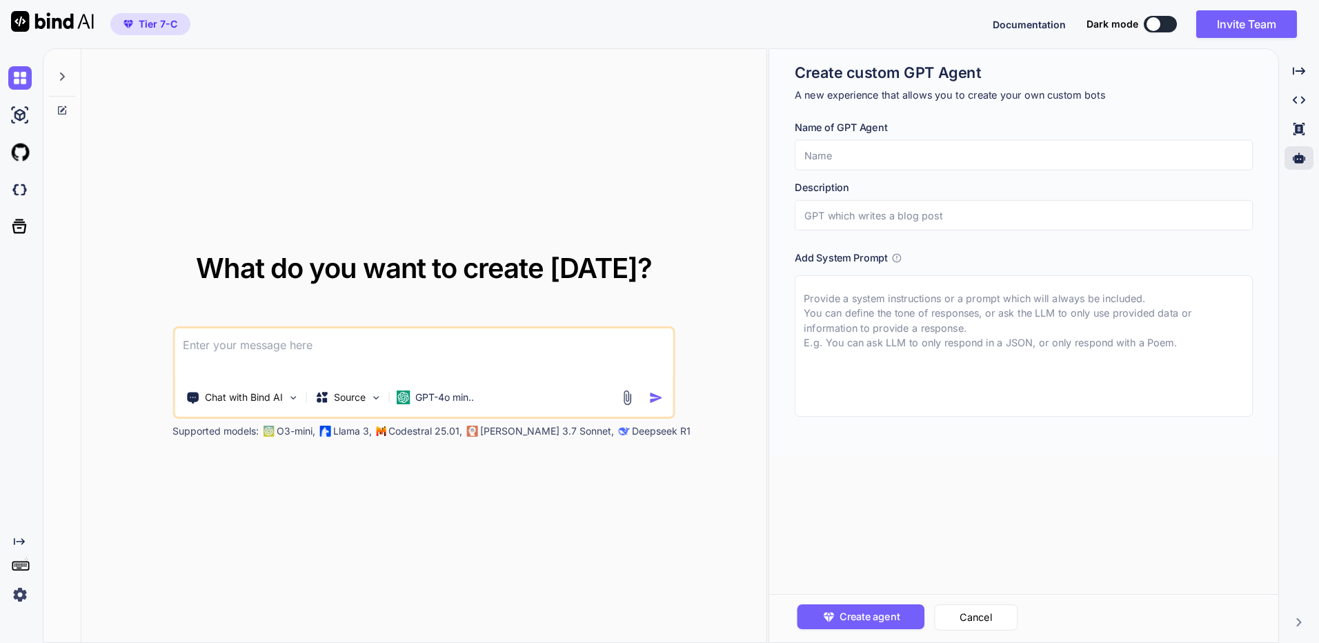
click at [978, 167] on input "text" at bounding box center [1023, 155] width 458 height 30
type textarea "x"
type input "s"
click at [941, 203] on input "text" at bounding box center [1023, 215] width 458 height 30
type textarea "x"
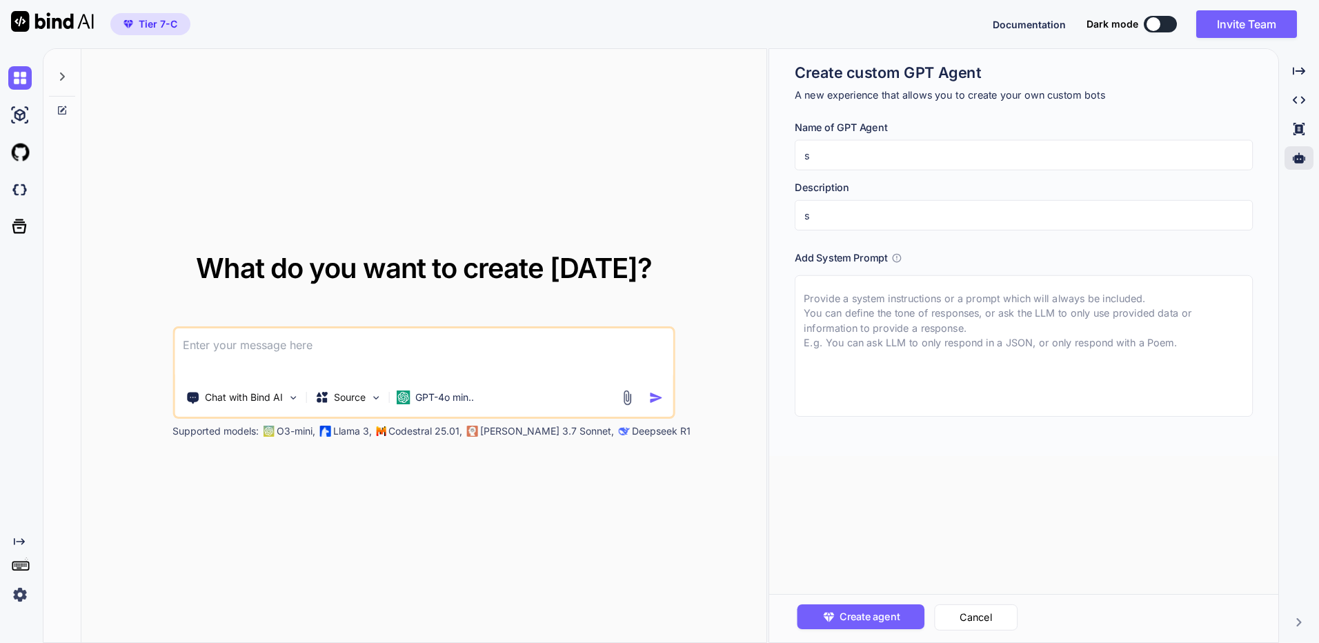
type input "s"
click at [916, 339] on textarea at bounding box center [1023, 345] width 458 height 141
type textarea "x"
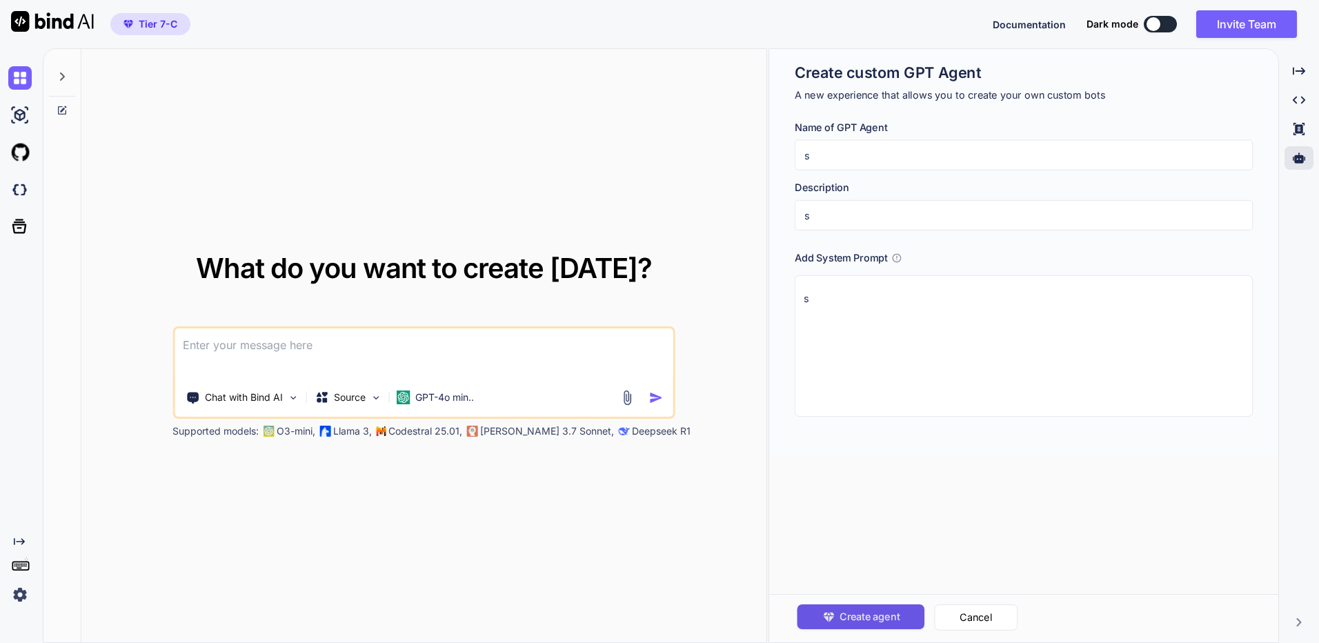
type textarea "s"
click at [861, 623] on span "Create agent" at bounding box center [869, 616] width 60 height 15
type textarea "x"
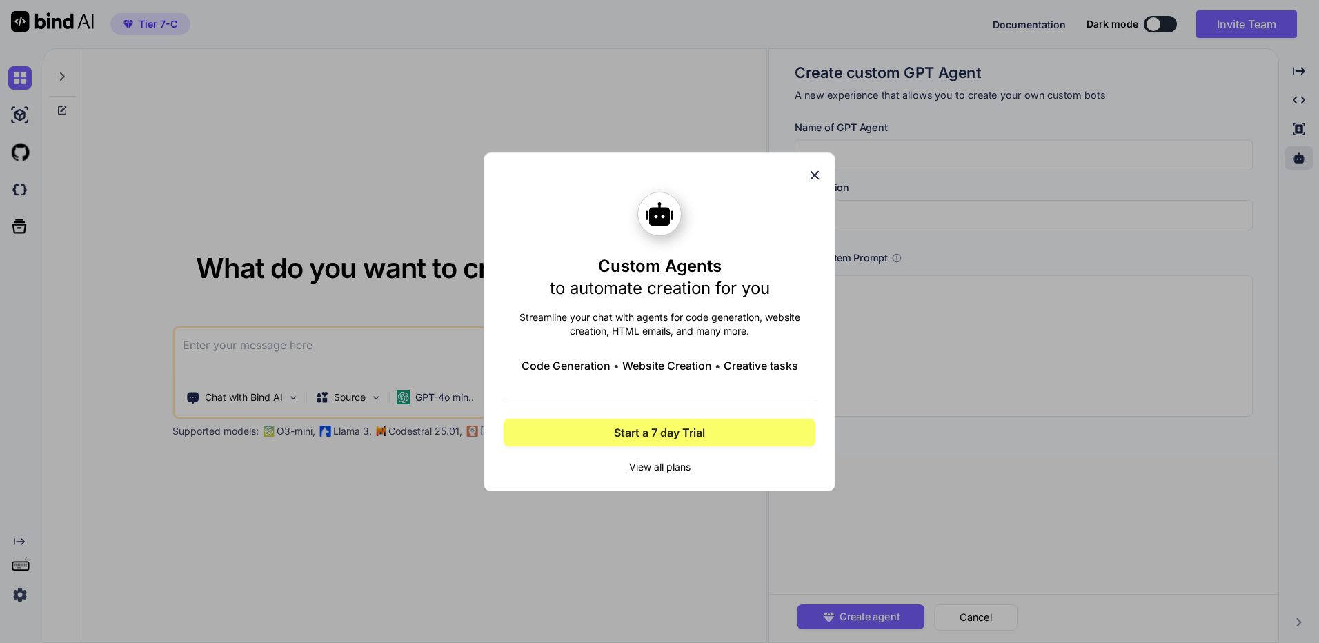
click at [661, 470] on span "View all plans" at bounding box center [659, 467] width 312 height 14
click at [815, 173] on icon at bounding box center [814, 175] width 15 height 15
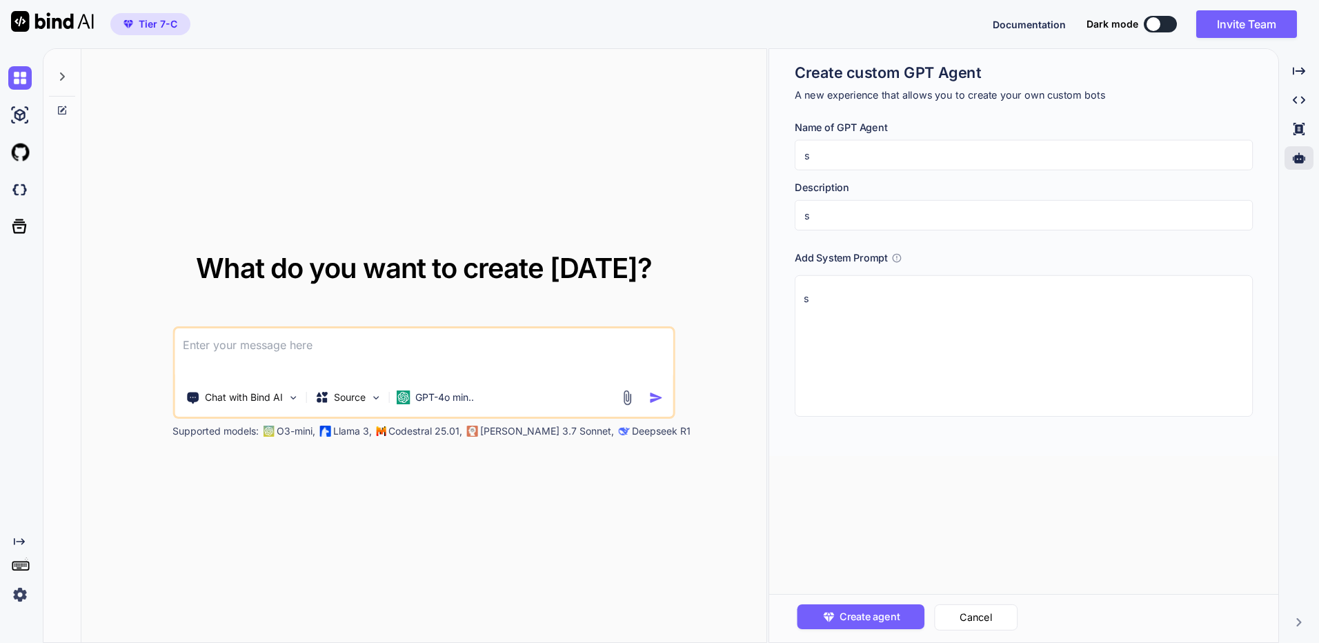
click at [147, 27] on span "Tier 7-C" at bounding box center [158, 24] width 39 height 14
click at [21, 587] on img at bounding box center [19, 594] width 23 height 23
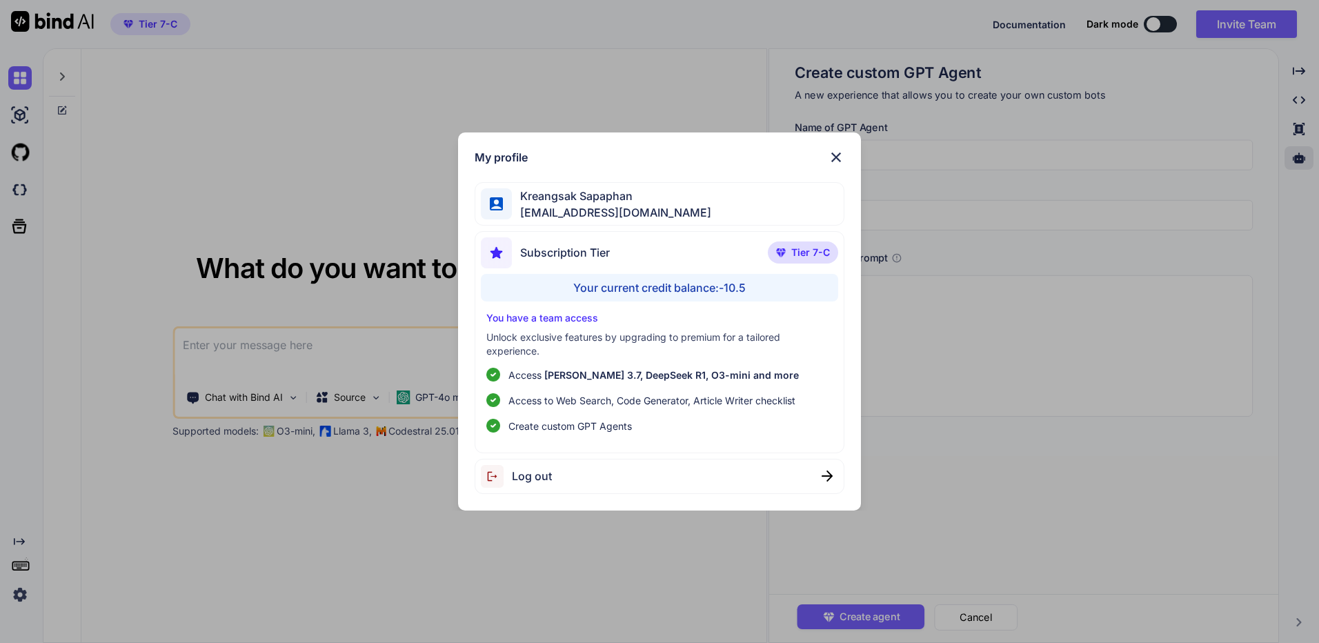
click at [1044, 308] on div "My profile [PERSON_NAME] [EMAIL_ADDRESS][DOMAIN_NAME] Subscription Tier Tier 7-…" at bounding box center [659, 321] width 1319 height 643
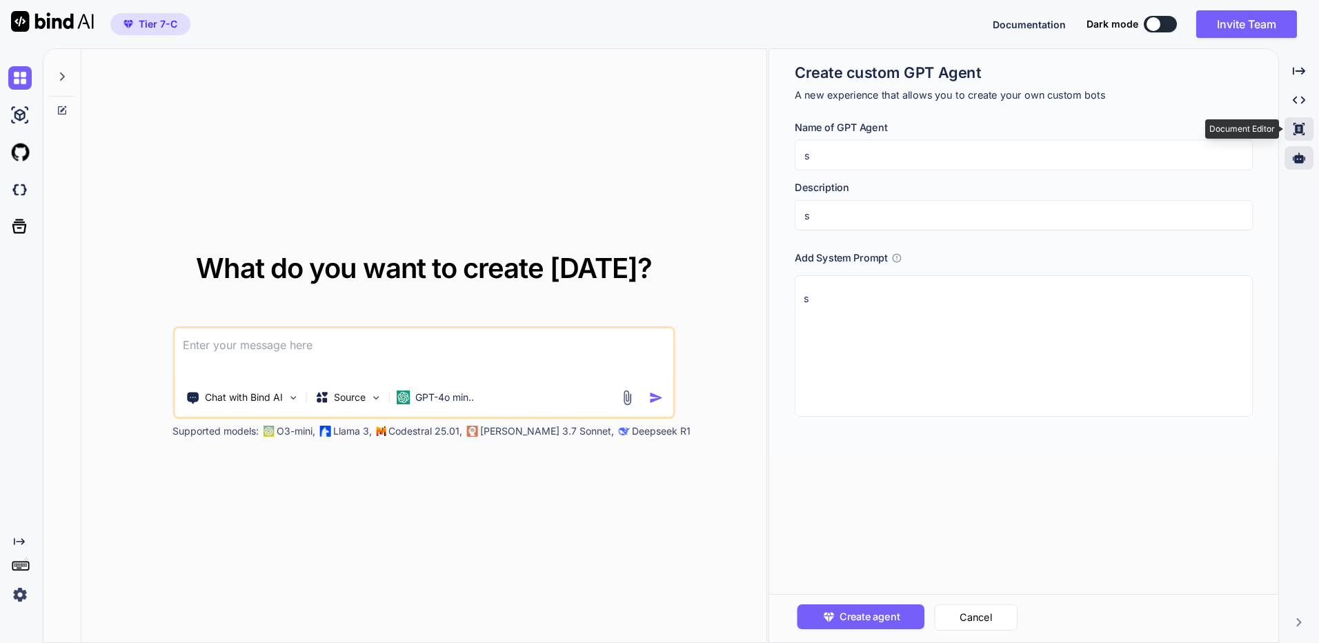
click at [1298, 131] on icon "Created with Pixso." at bounding box center [1298, 129] width 12 height 12
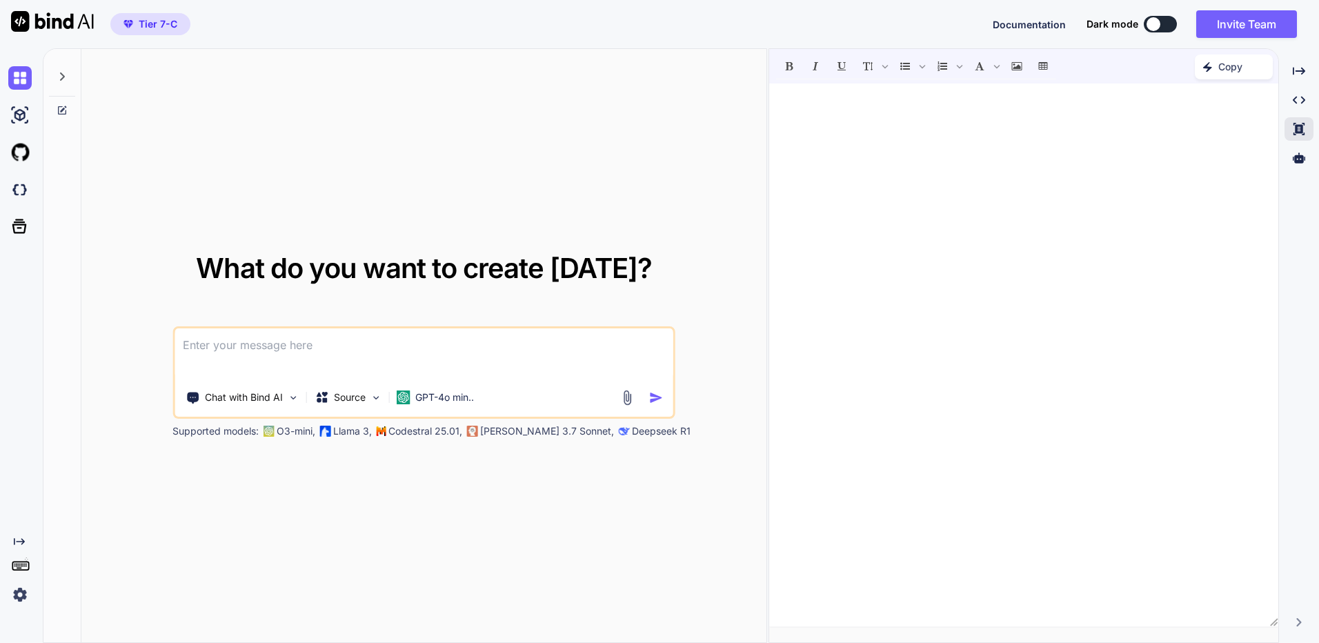
click at [1165, 26] on button at bounding box center [1159, 24] width 33 height 17
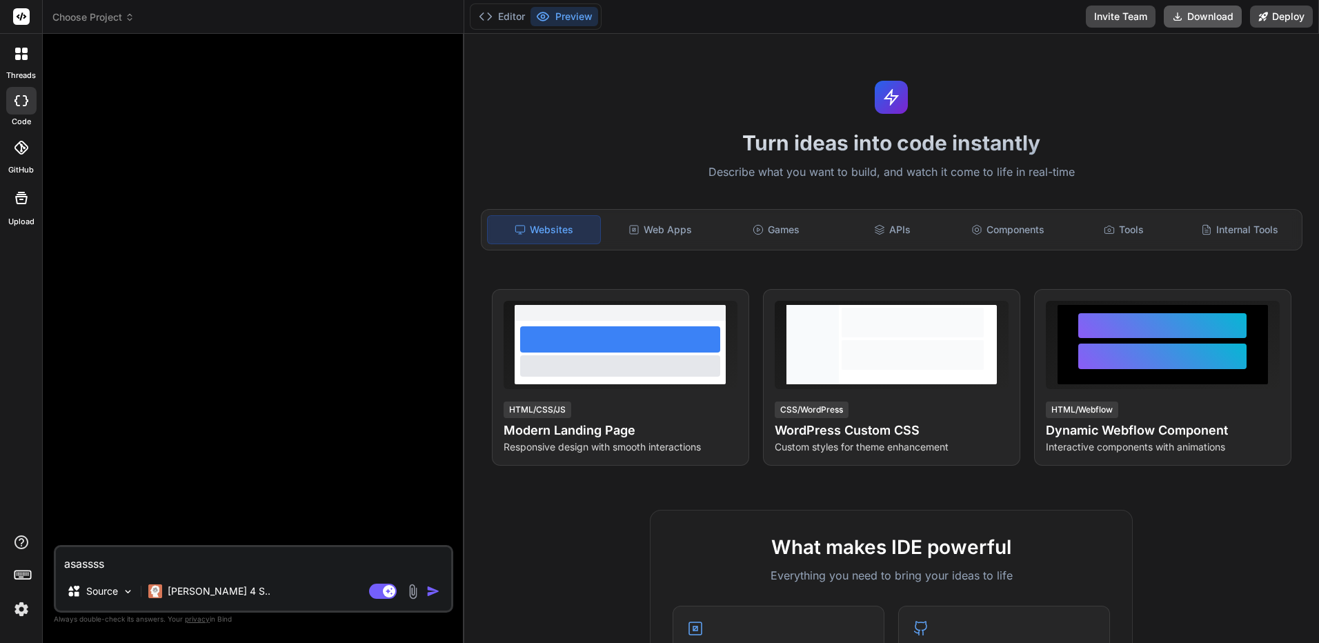
click at [1216, 17] on button "Download" at bounding box center [1202, 17] width 78 height 22
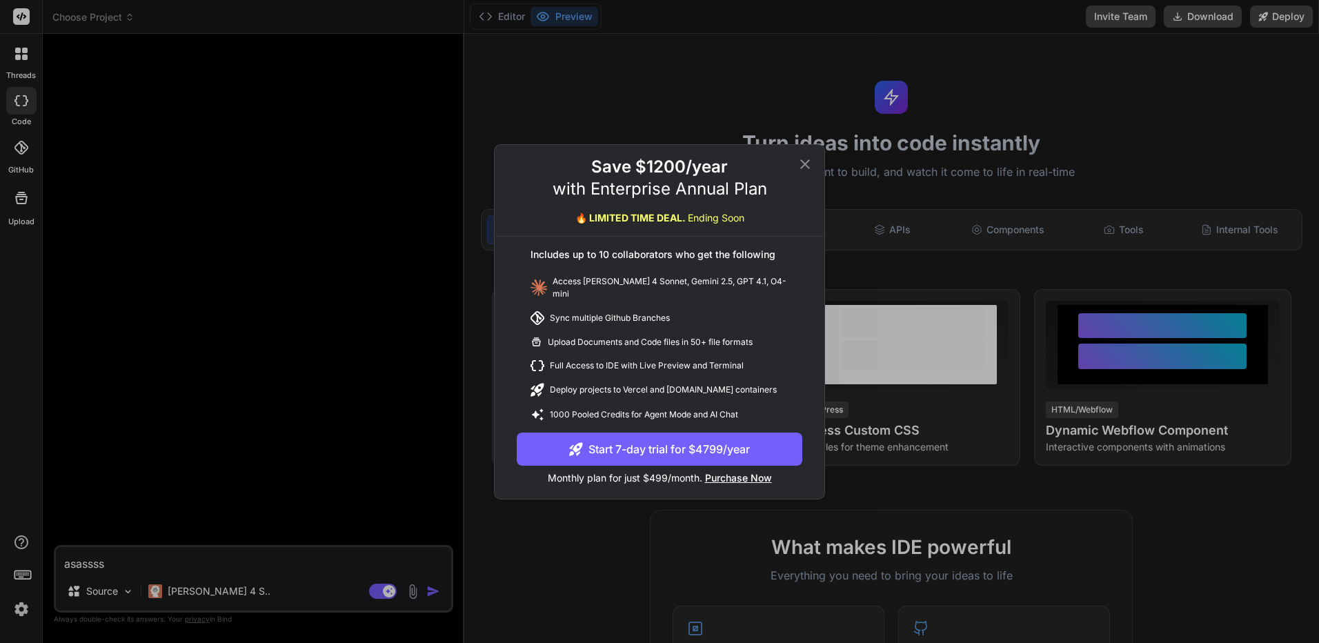
type textarea "x"
click at [1190, 88] on div "Save $1200/year with Enterprise Annual Plan 🔥 LIMITED TIME DEAL. Ending Soon In…" at bounding box center [659, 321] width 1319 height 643
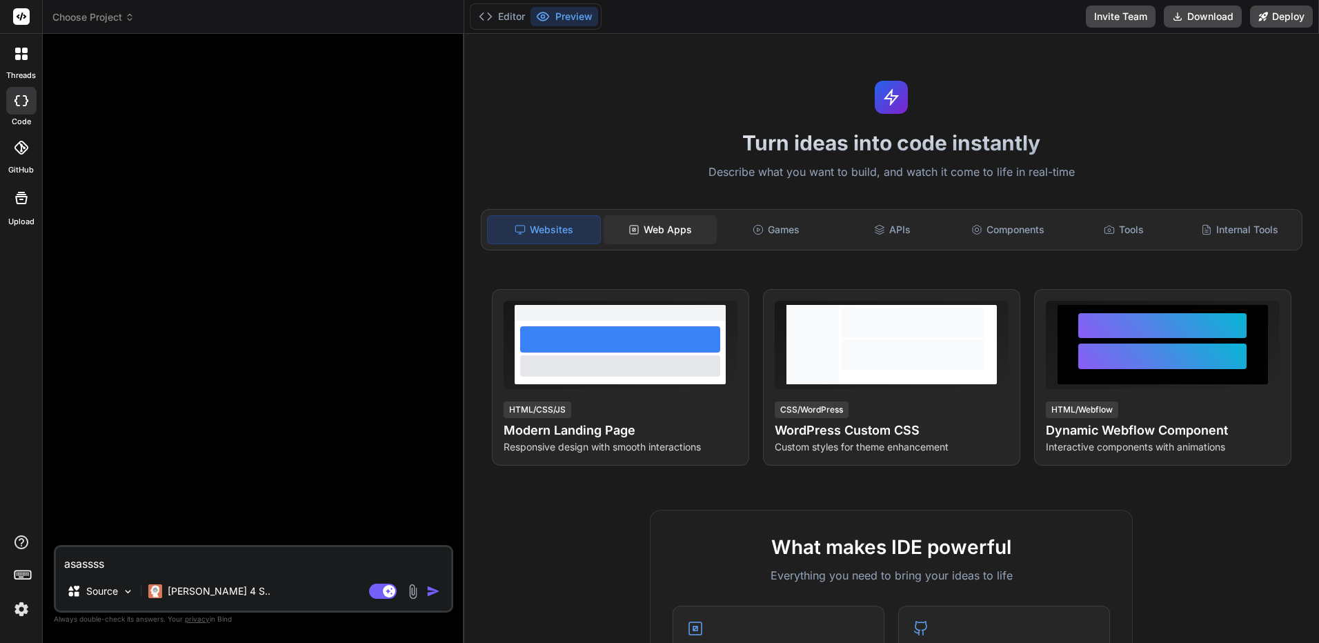
click at [693, 223] on div "Web Apps" at bounding box center [659, 229] width 113 height 29
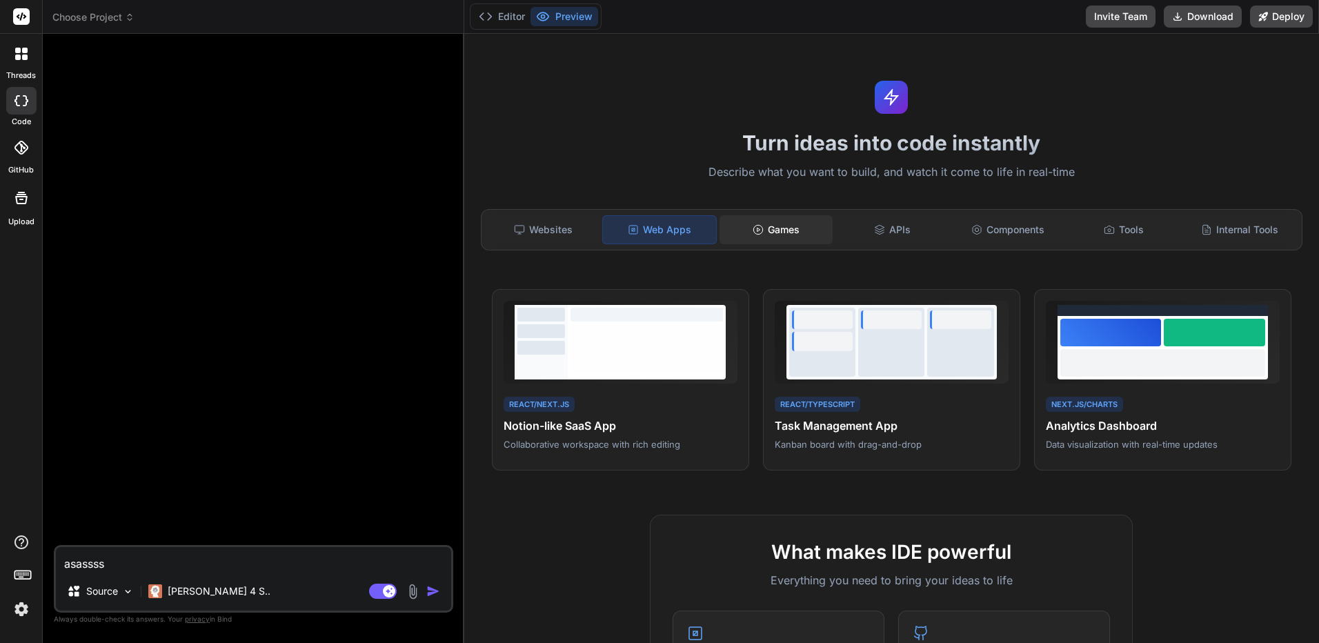
click at [792, 230] on div "Games" at bounding box center [775, 229] width 113 height 29
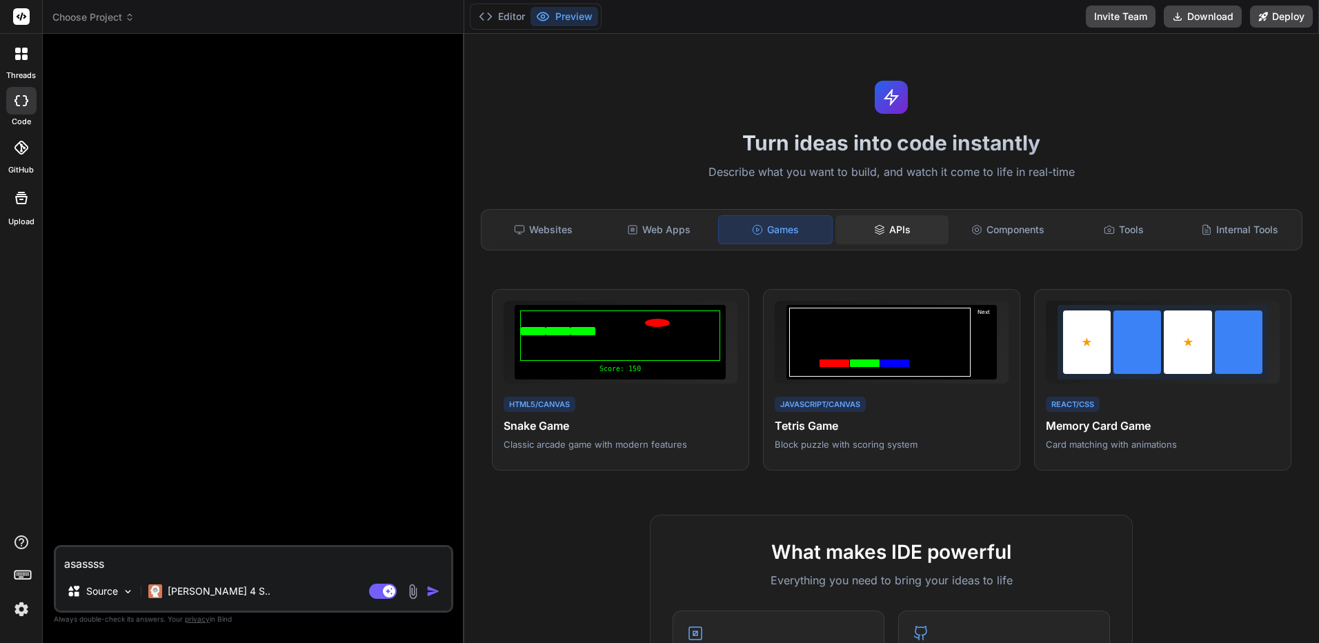
click at [860, 229] on div "APIs" at bounding box center [891, 229] width 113 height 29
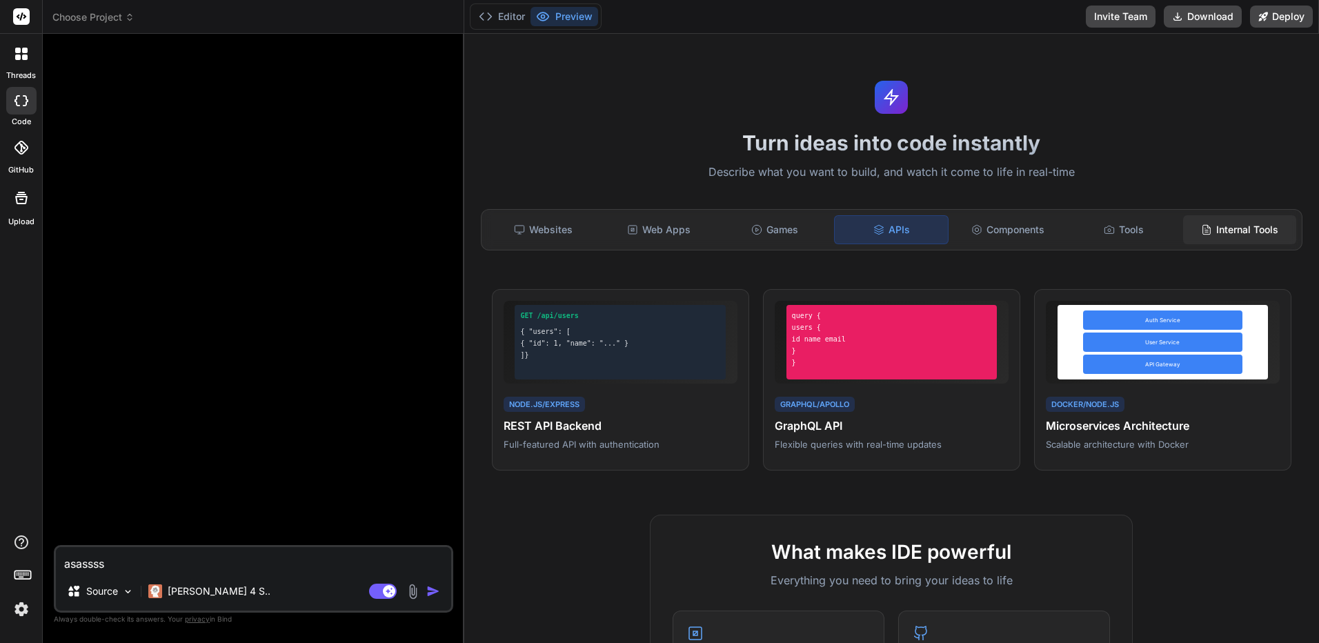
click at [1221, 239] on div "Internal Tools" at bounding box center [1239, 229] width 113 height 29
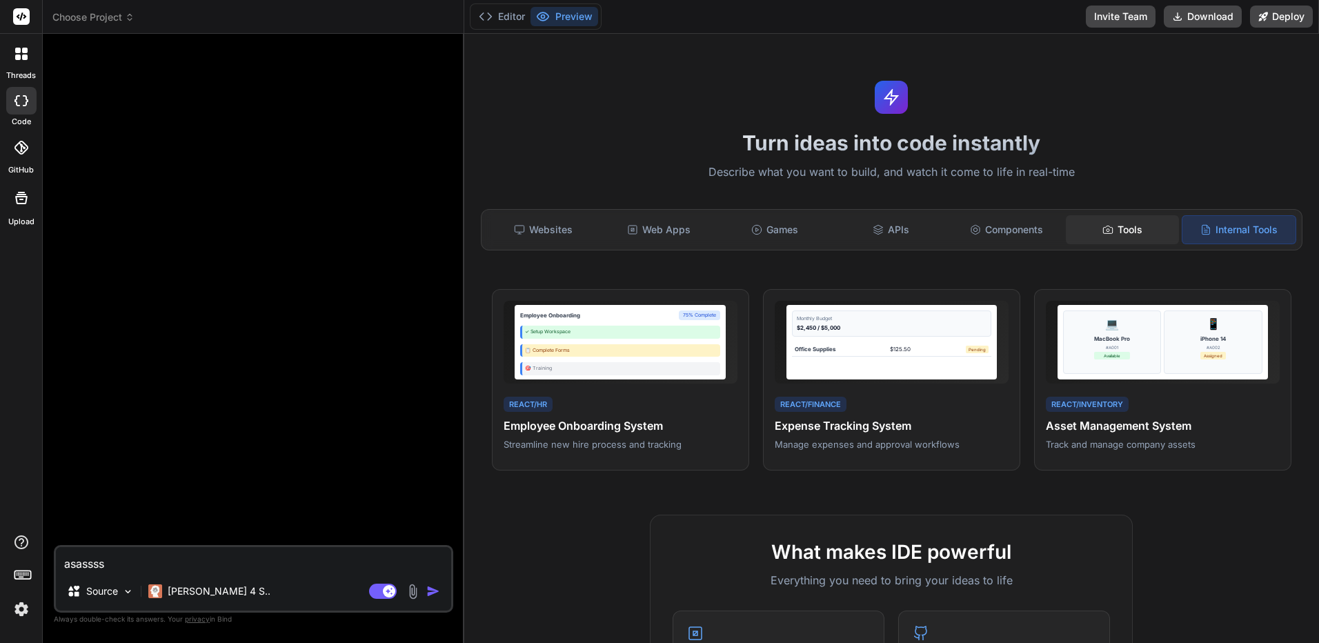
click at [1101, 240] on div "Tools" at bounding box center [1122, 229] width 113 height 29
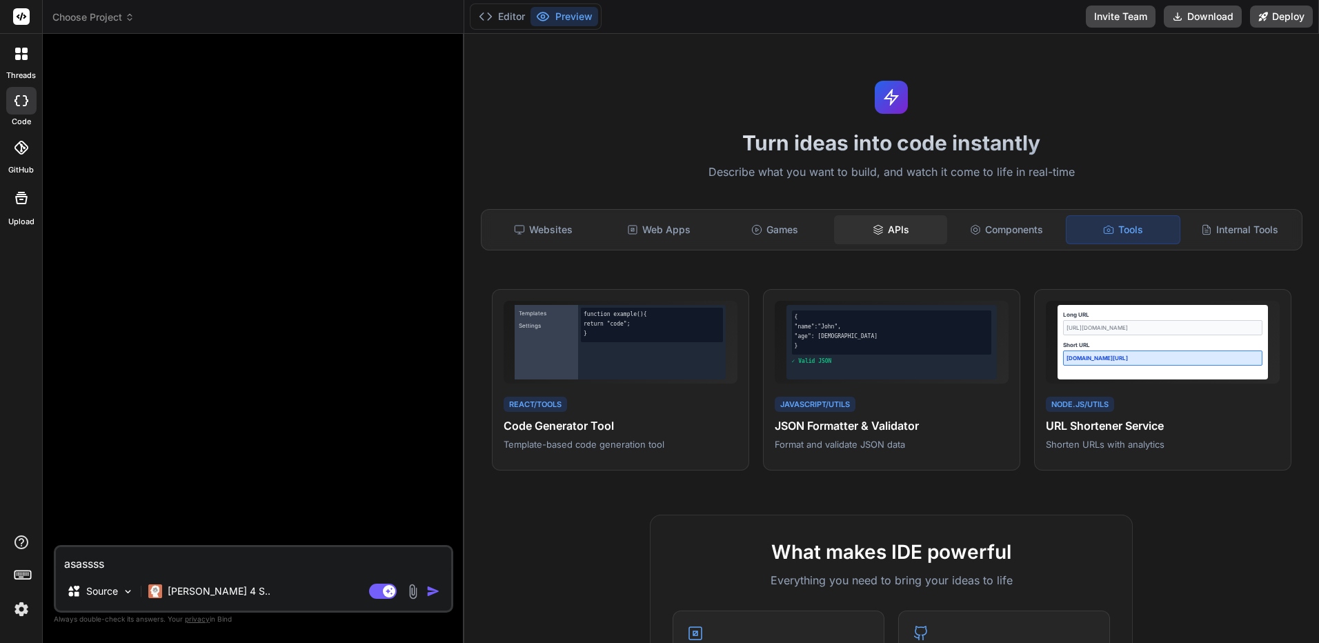
click at [932, 241] on div "APIs" at bounding box center [890, 229] width 113 height 29
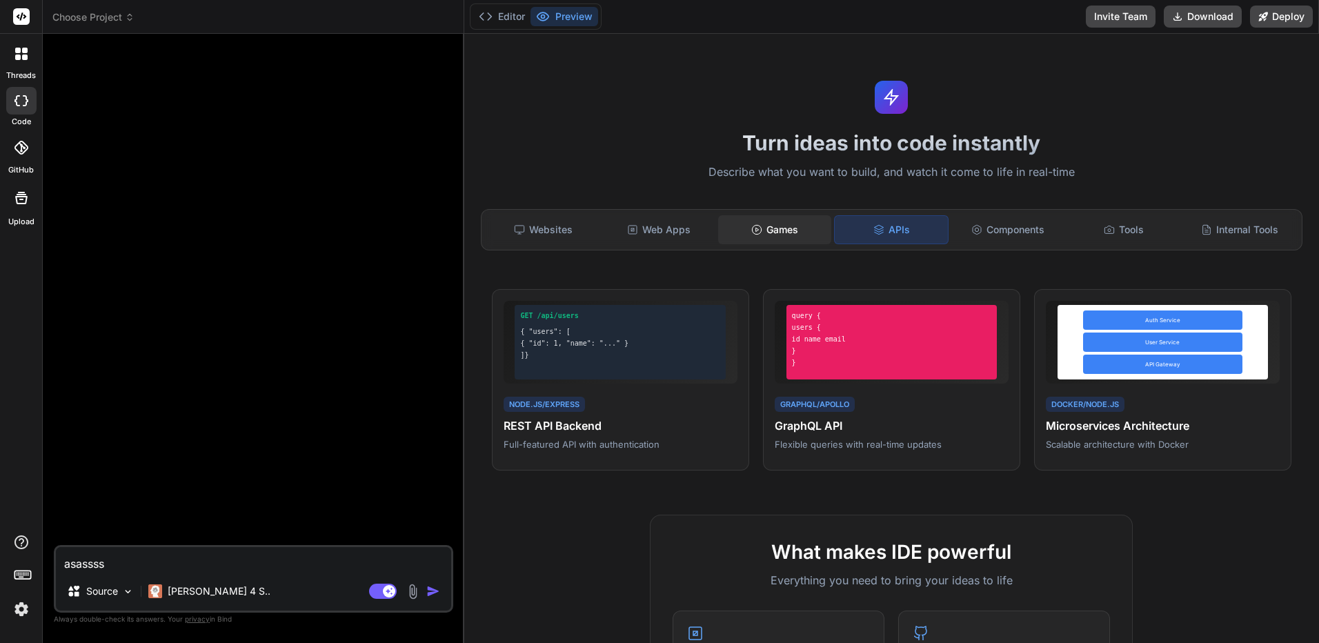
click at [816, 239] on div "Games" at bounding box center [774, 229] width 113 height 29
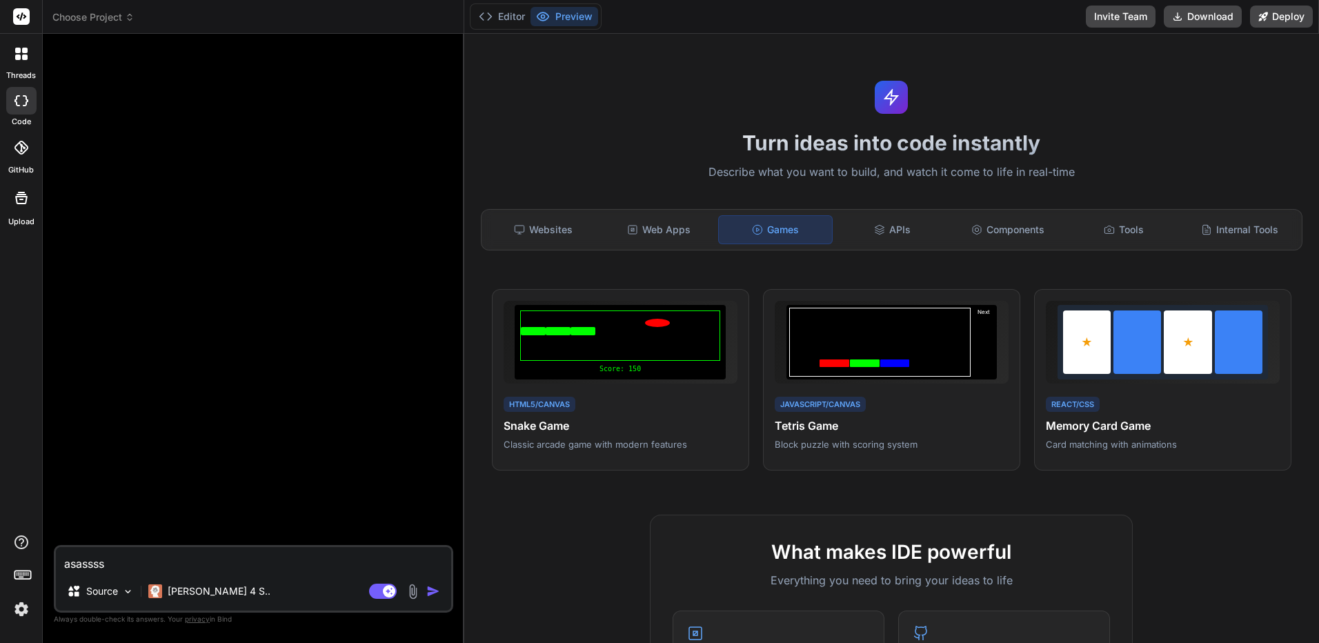
click at [719, 239] on div "Games" at bounding box center [775, 229] width 114 height 29
click at [616, 233] on div "Web Apps" at bounding box center [658, 229] width 113 height 29
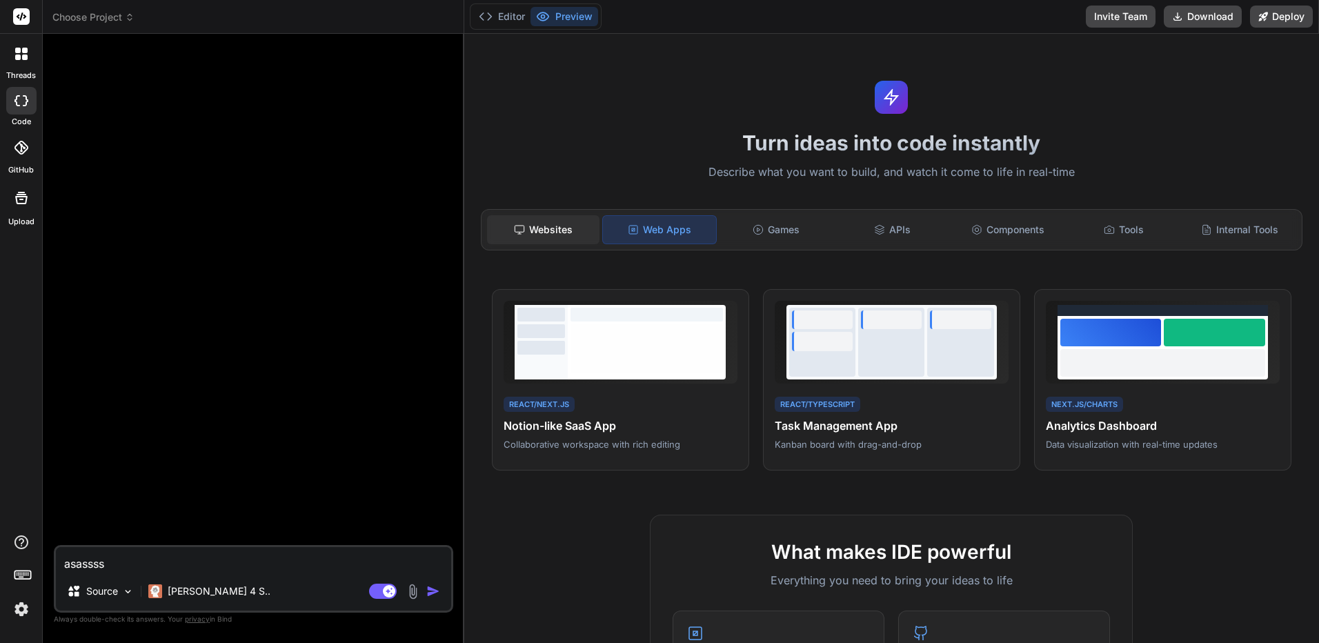
click at [552, 232] on div "Websites" at bounding box center [543, 229] width 113 height 29
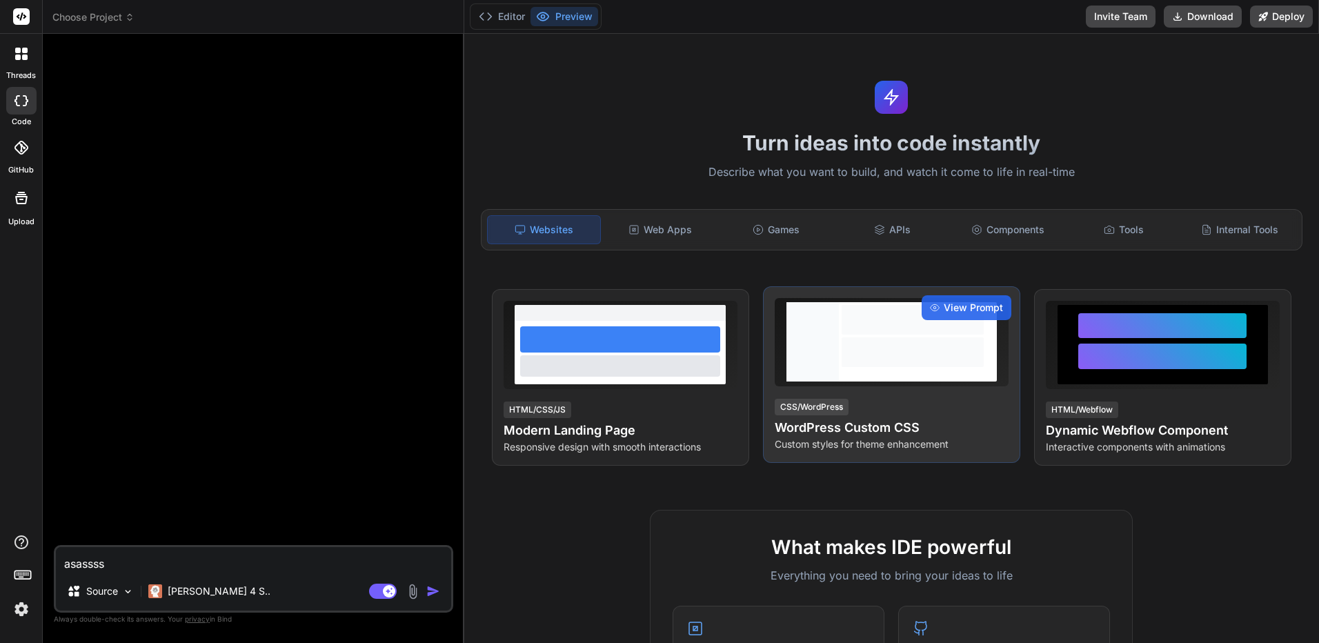
click at [920, 434] on h4 "WordPress Custom CSS" at bounding box center [891, 427] width 234 height 19
click at [909, 399] on div "CSS/WordPress WordPress Custom CSS Custom styles for theme enhancement" at bounding box center [891, 424] width 234 height 54
click at [893, 442] on p "Custom styles for theme enhancement" at bounding box center [891, 444] width 234 height 14
click at [961, 319] on div "View Prompt" at bounding box center [966, 307] width 90 height 25
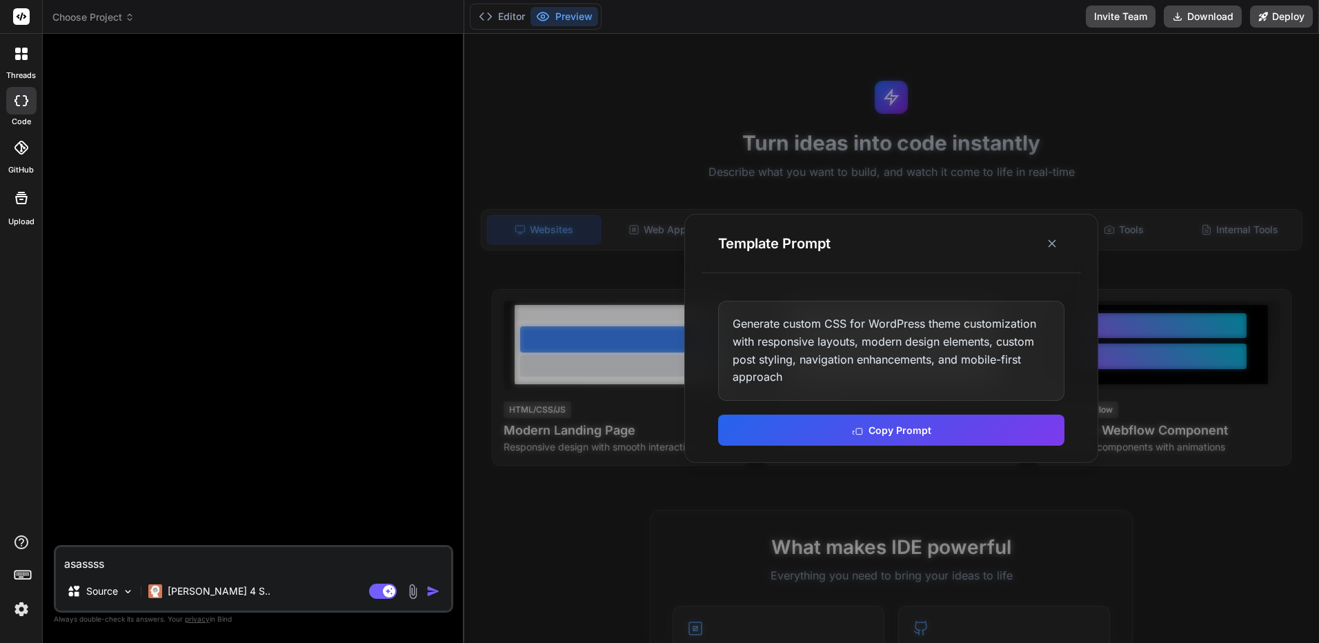
click at [930, 334] on div "Generate custom CSS for WordPress theme customization with responsive layouts, …" at bounding box center [891, 350] width 346 height 99
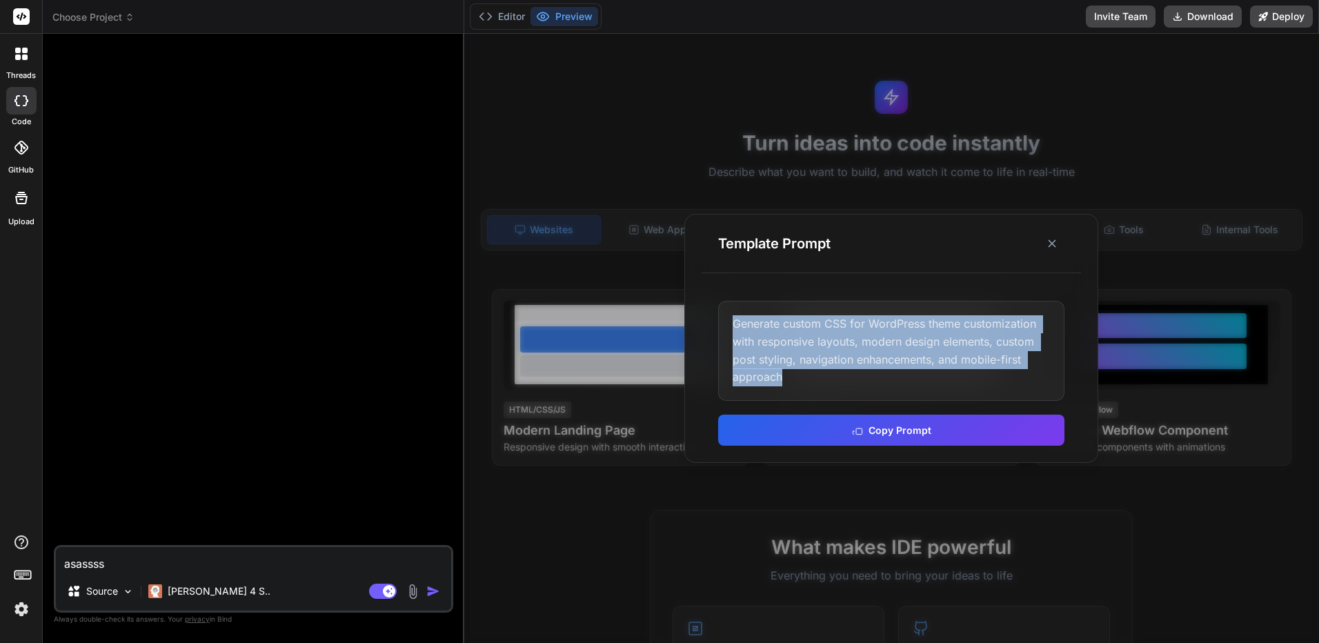
click at [930, 334] on div "Generate custom CSS for WordPress theme customization with responsive layouts, …" at bounding box center [891, 350] width 346 height 99
copy div "Generate custom CSS for WordPress theme customization with responsive layouts, …"
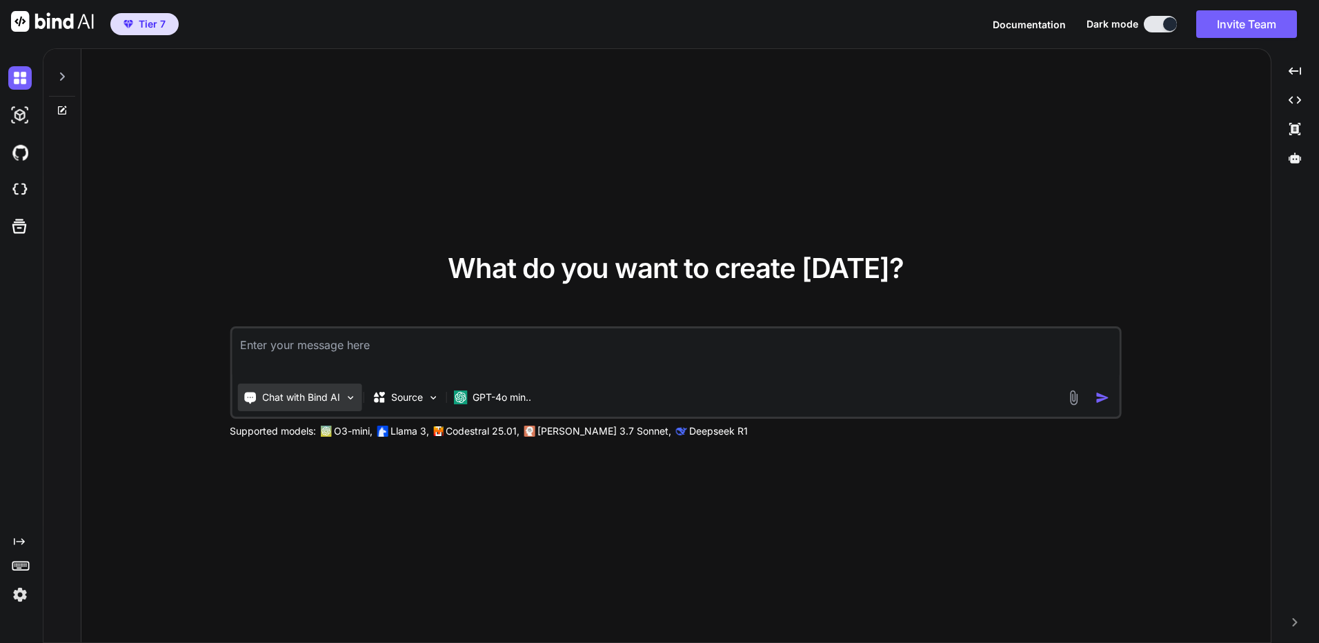
click at [315, 395] on p "Chat with Bind AI" at bounding box center [301, 397] width 78 height 14
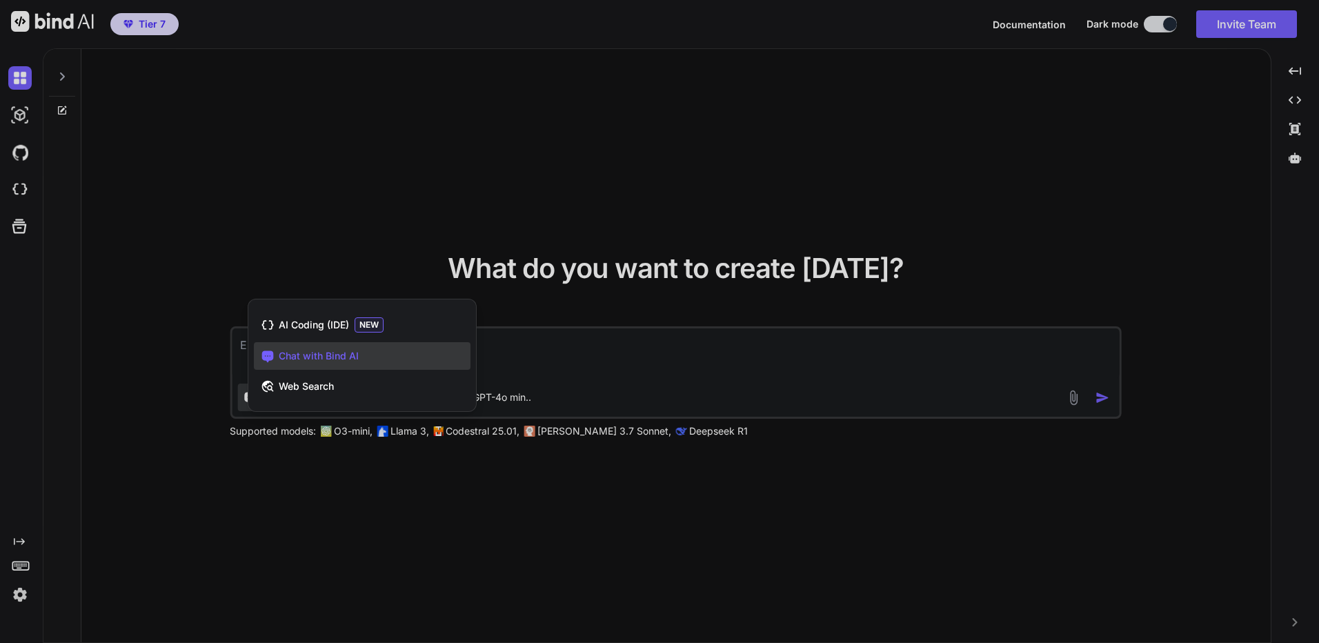
click at [379, 511] on div at bounding box center [659, 321] width 1319 height 643
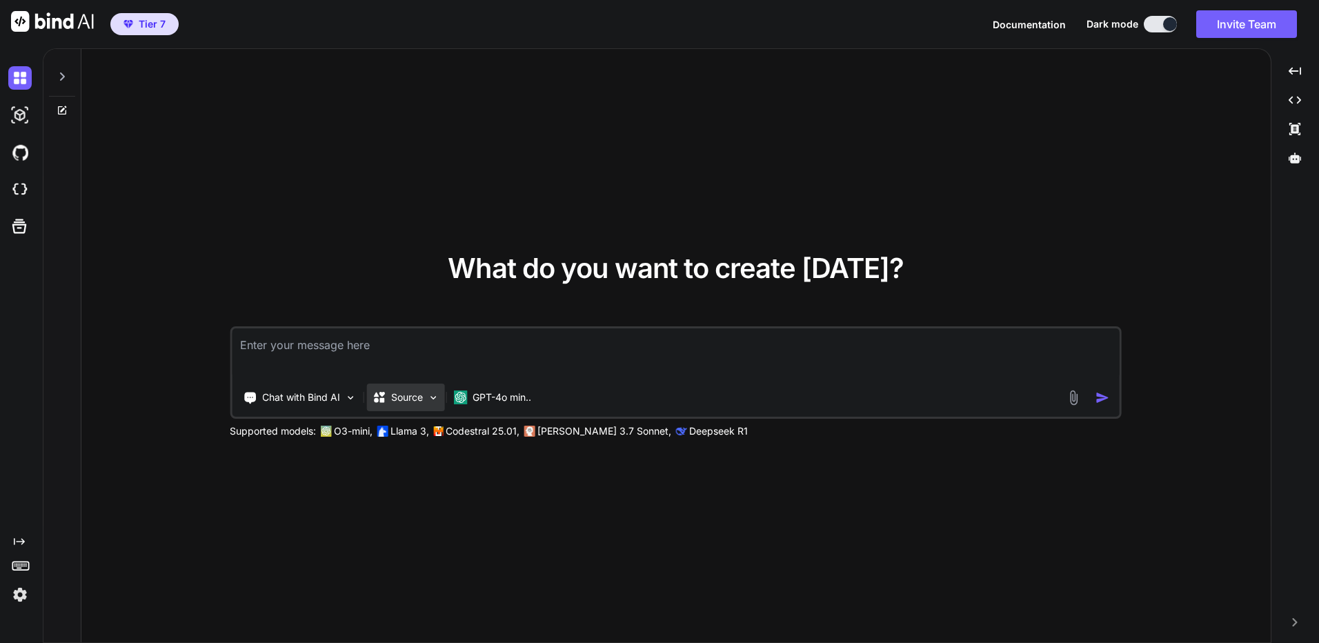
click at [412, 392] on p "Source" at bounding box center [407, 397] width 32 height 14
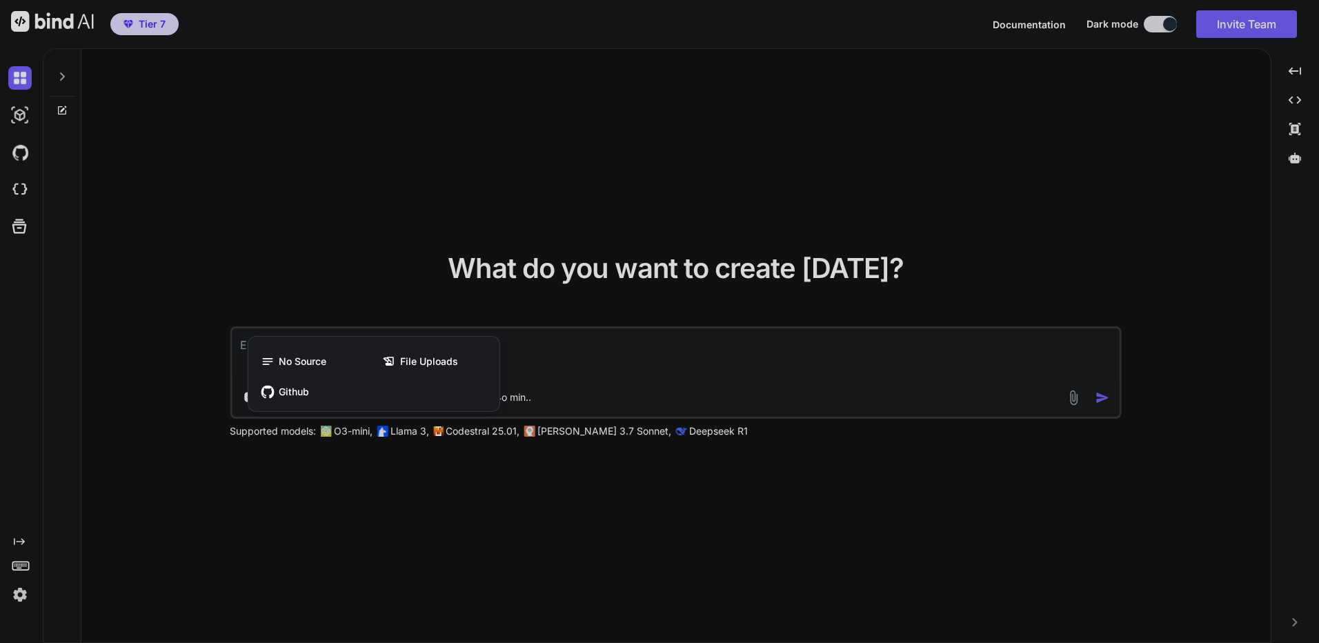
click at [685, 368] on div at bounding box center [659, 321] width 1319 height 643
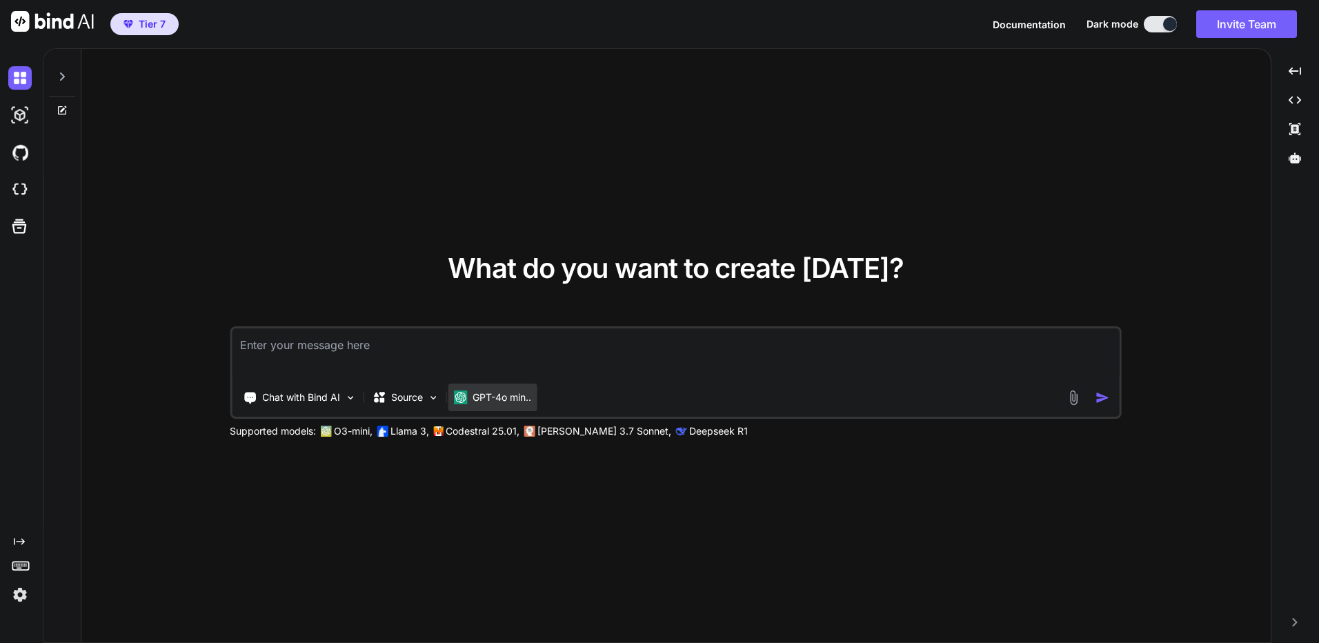
click at [525, 401] on p "GPT-4o min.." at bounding box center [501, 397] width 59 height 14
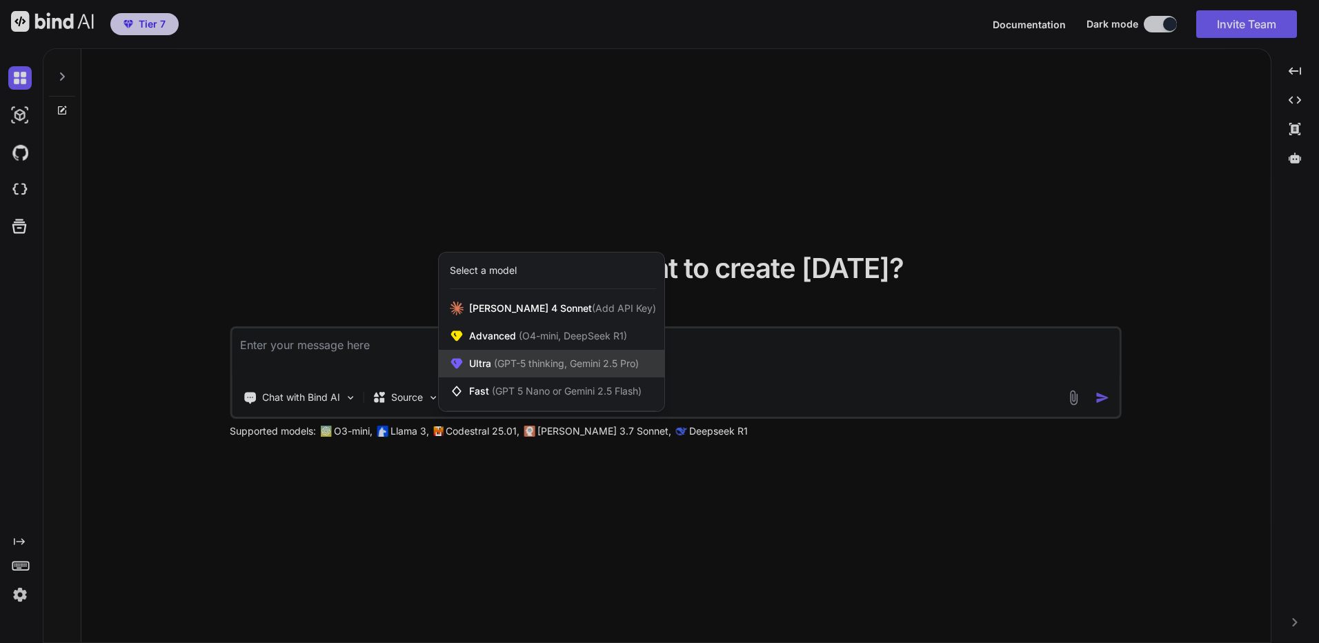
click at [534, 368] on span "(GPT-5 thinking, Gemini 2.5 Pro)" at bounding box center [565, 363] width 148 height 12
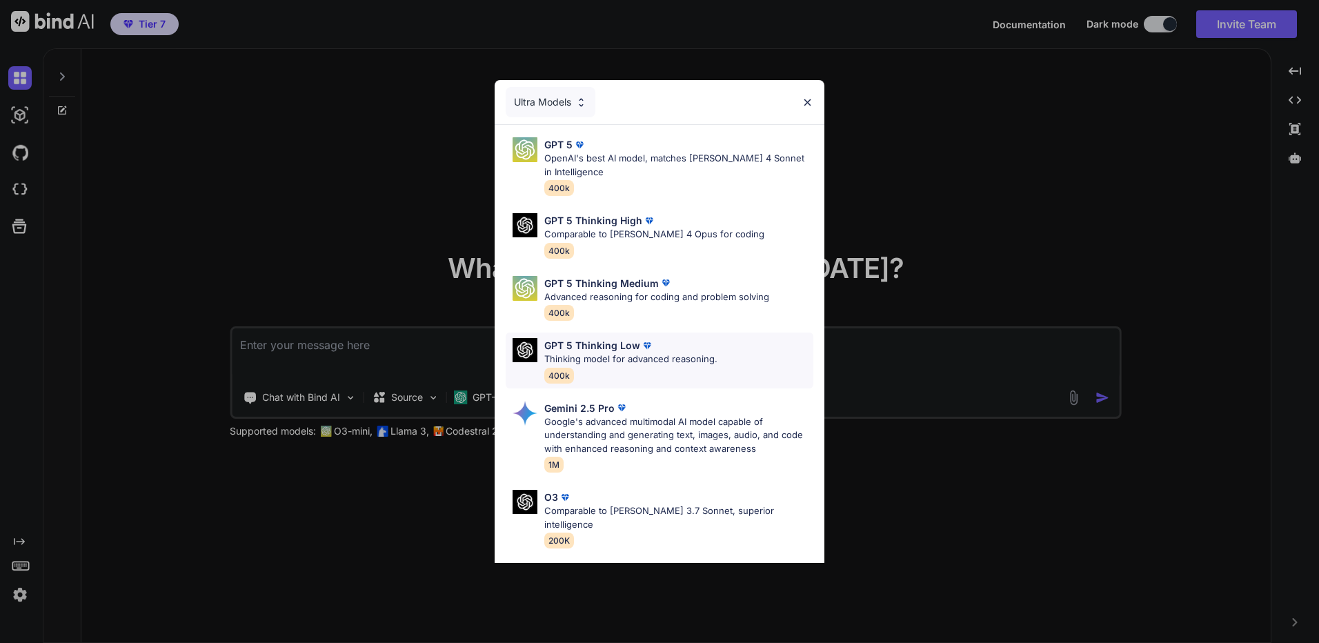
click at [653, 371] on div "GPT 5 Thinking Low Thinking model for advanced reasoning. 400k" at bounding box center [630, 360] width 173 height 45
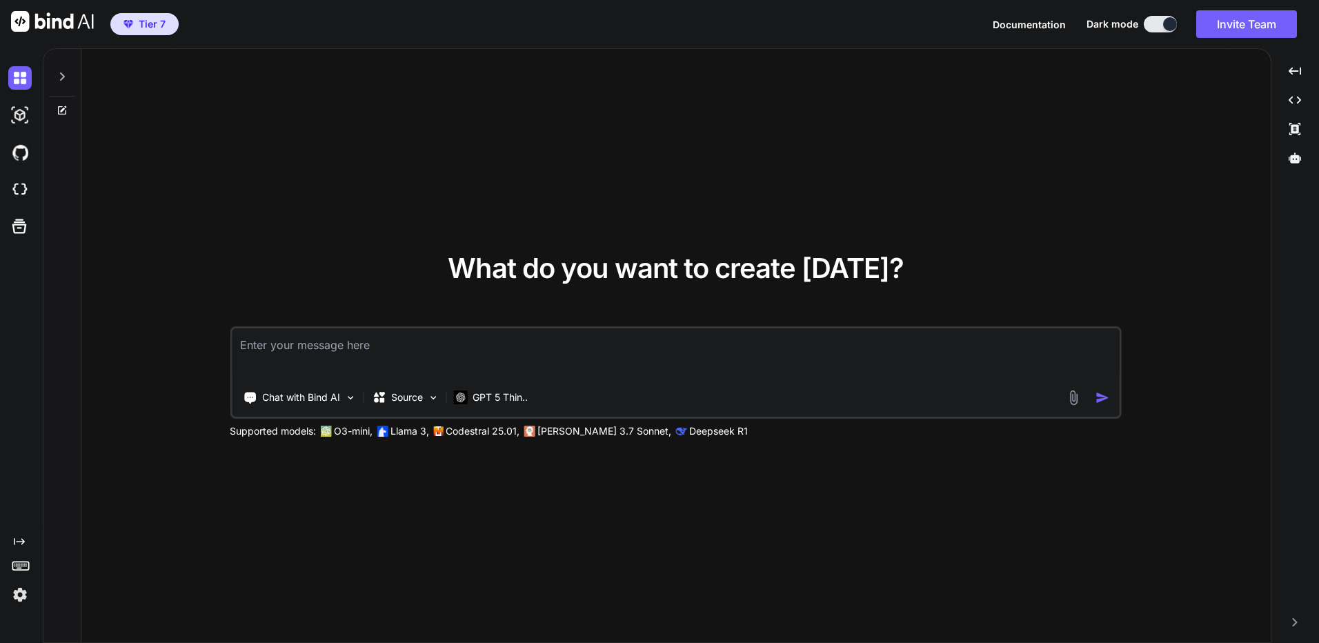
click at [923, 386] on div "Chat with Bind AI Source GPT 5 Thin.." at bounding box center [649, 397] width 834 height 28
click at [517, 410] on div "GPT 5 Thin.." at bounding box center [491, 397] width 86 height 28
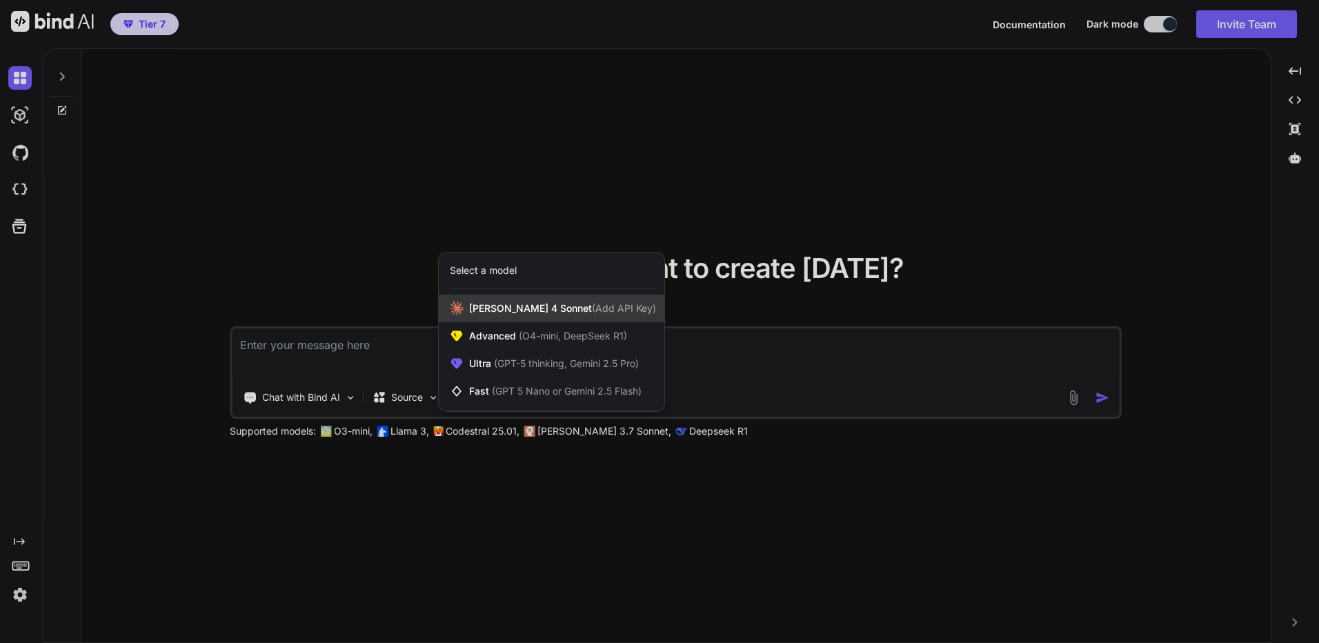
click at [592, 313] on span "(Add API Key)" at bounding box center [624, 308] width 64 height 12
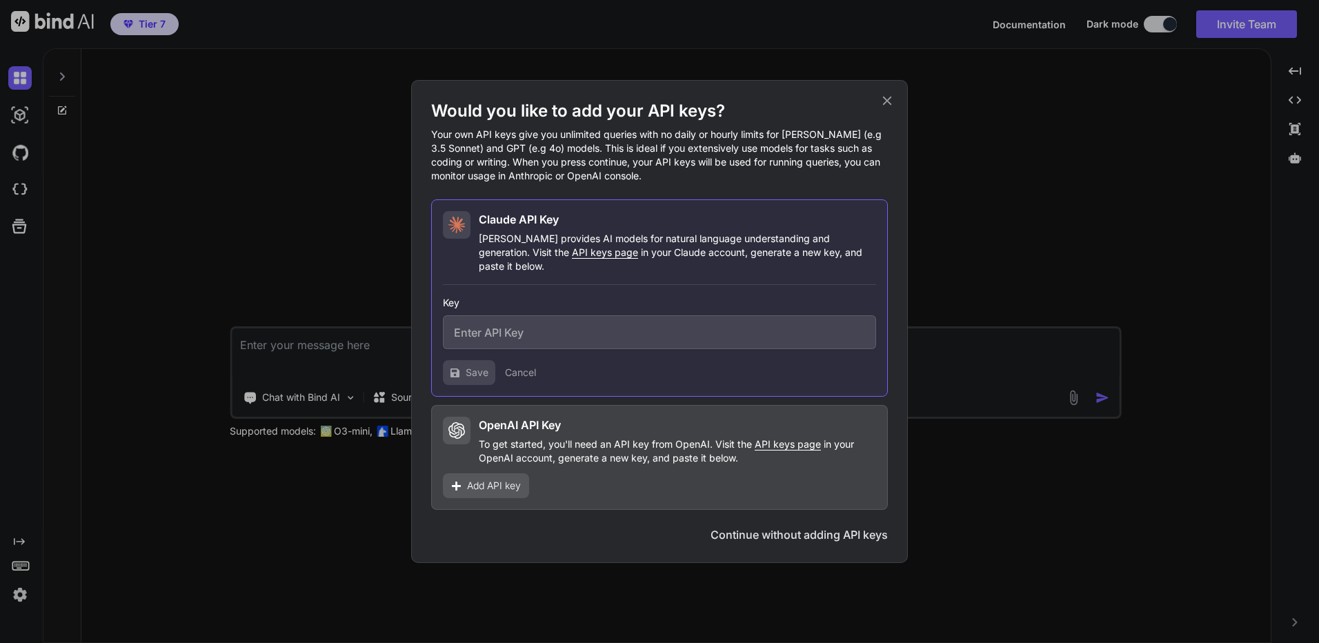
click at [328, 352] on div "Would you like to add your API keys? Your own API keys give you unlimited queri…" at bounding box center [659, 321] width 1319 height 643
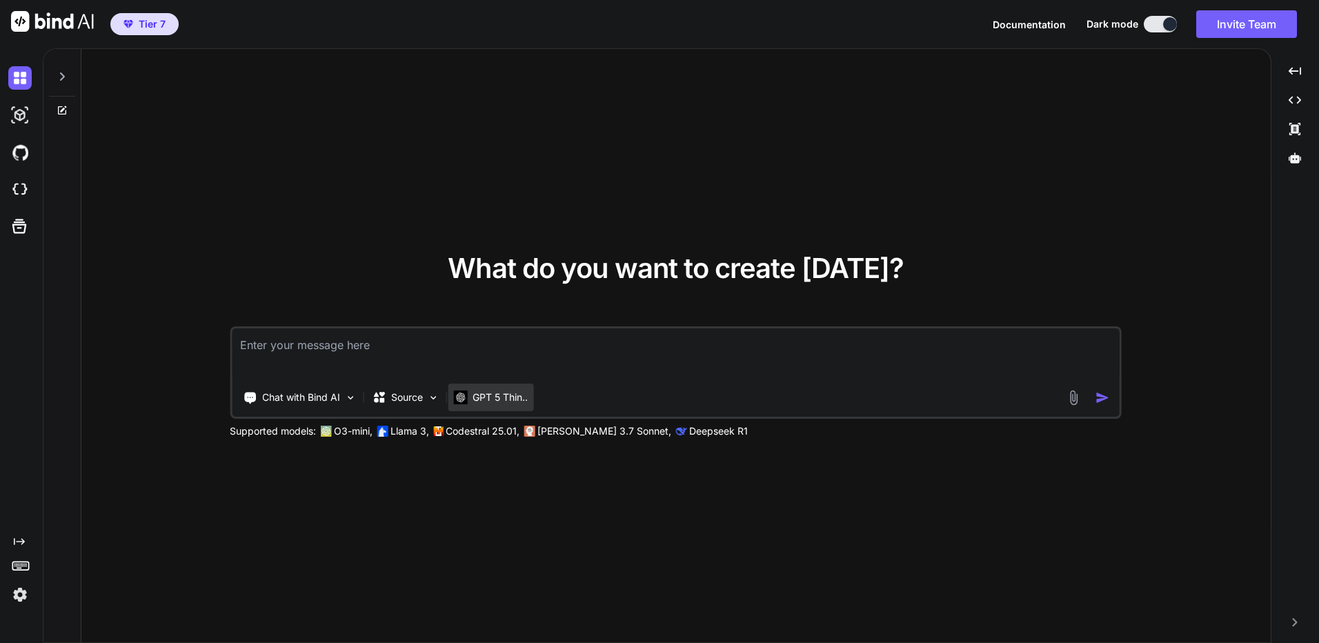
click at [518, 392] on p "GPT 5 Thin.." at bounding box center [499, 397] width 55 height 14
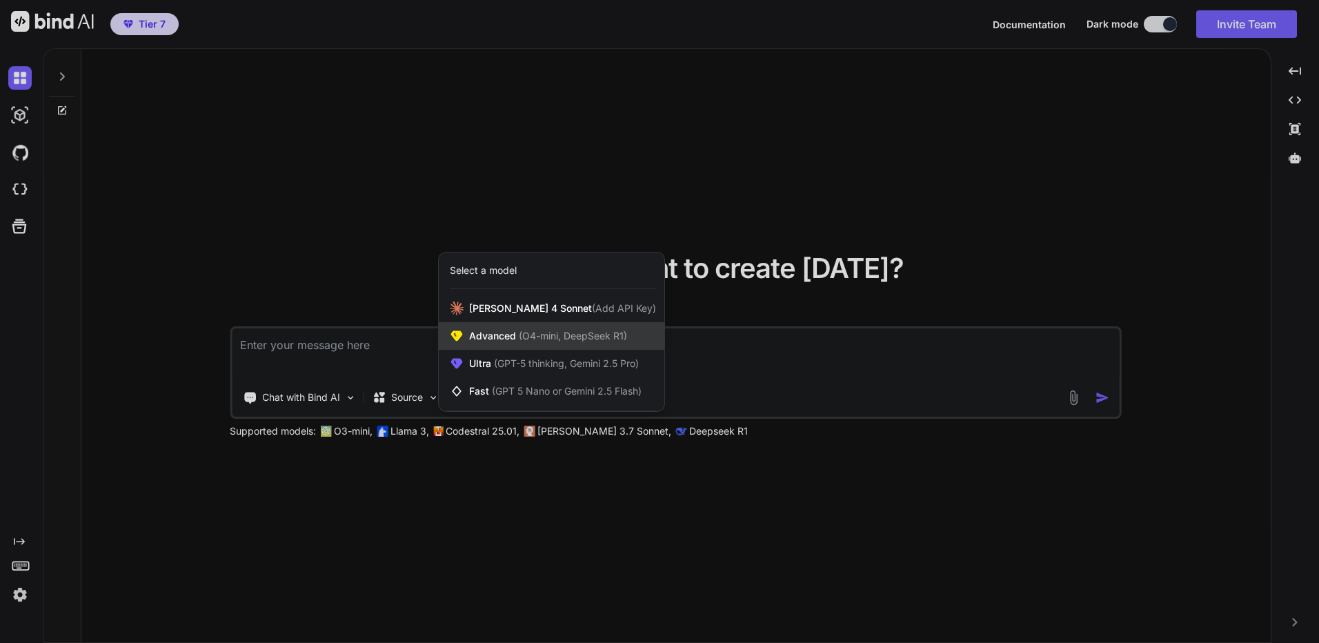
click at [571, 343] on div "Advanced (O4-mini, DeepSeek R1)" at bounding box center [552, 336] width 226 height 28
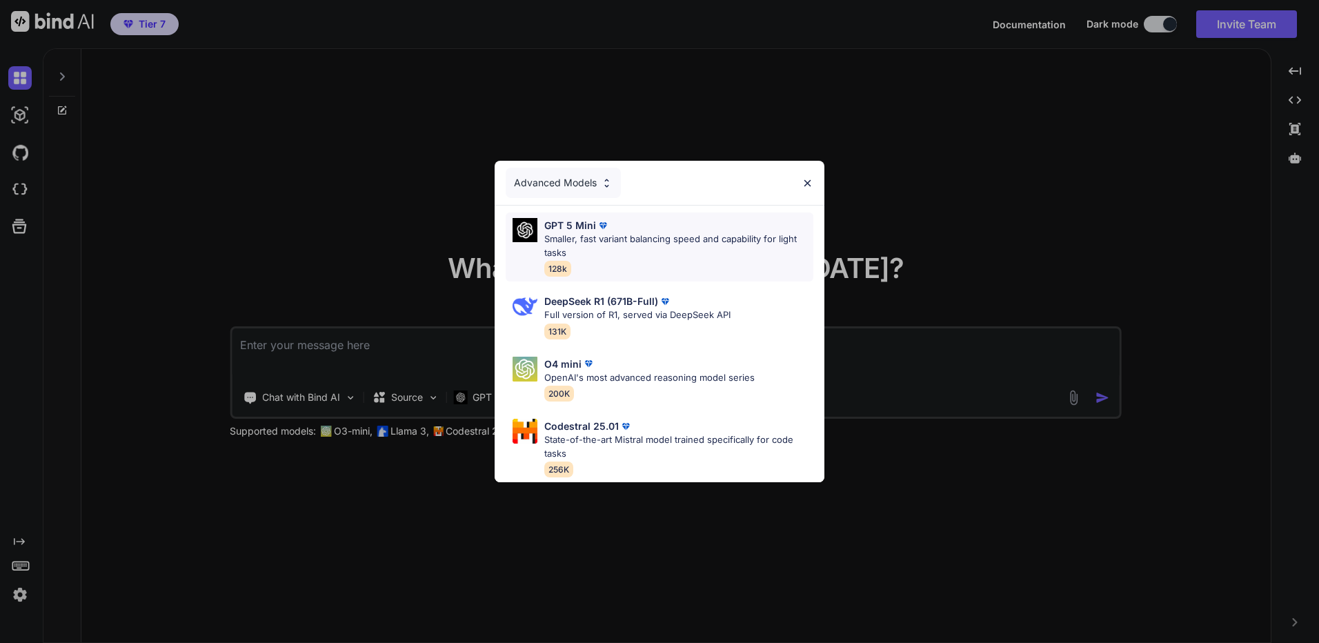
click at [629, 232] on p "Smaller, fast variant balancing speed and capability for light tasks" at bounding box center [678, 245] width 269 height 27
type textarea "x"
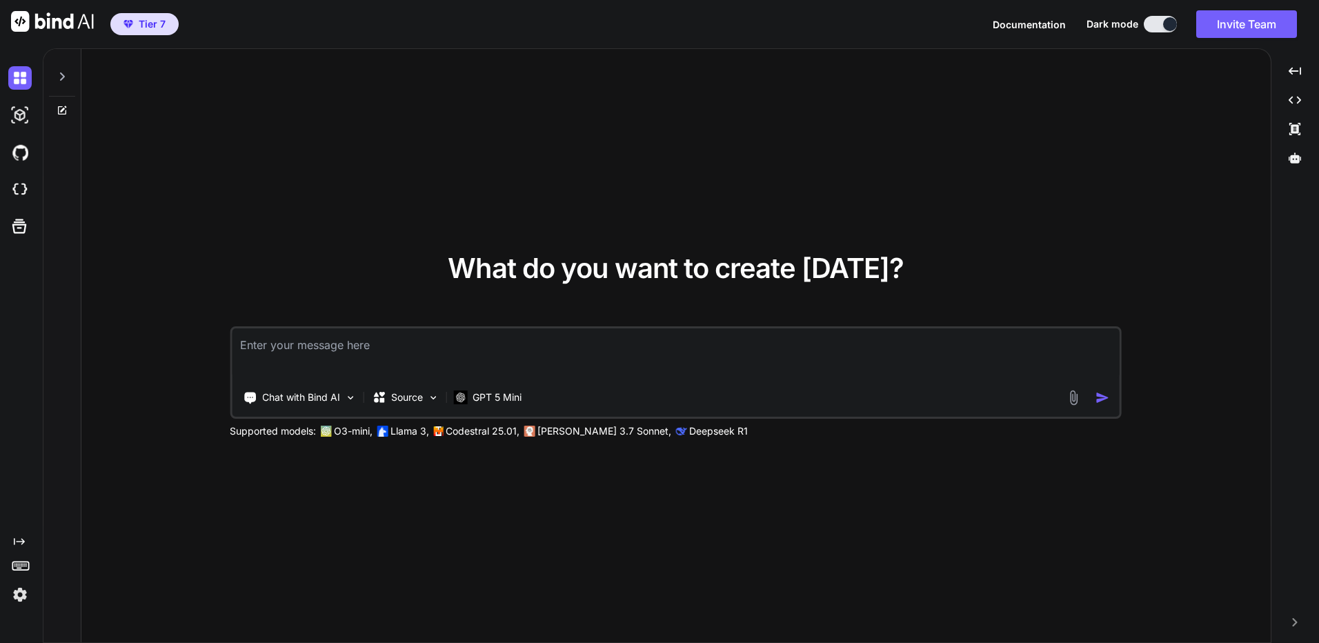
click at [542, 359] on textarea at bounding box center [676, 353] width 888 height 51
click at [545, 347] on textarea at bounding box center [676, 353] width 888 height 51
type textarea "ส"
type textarea "x"
type textarea "สร"
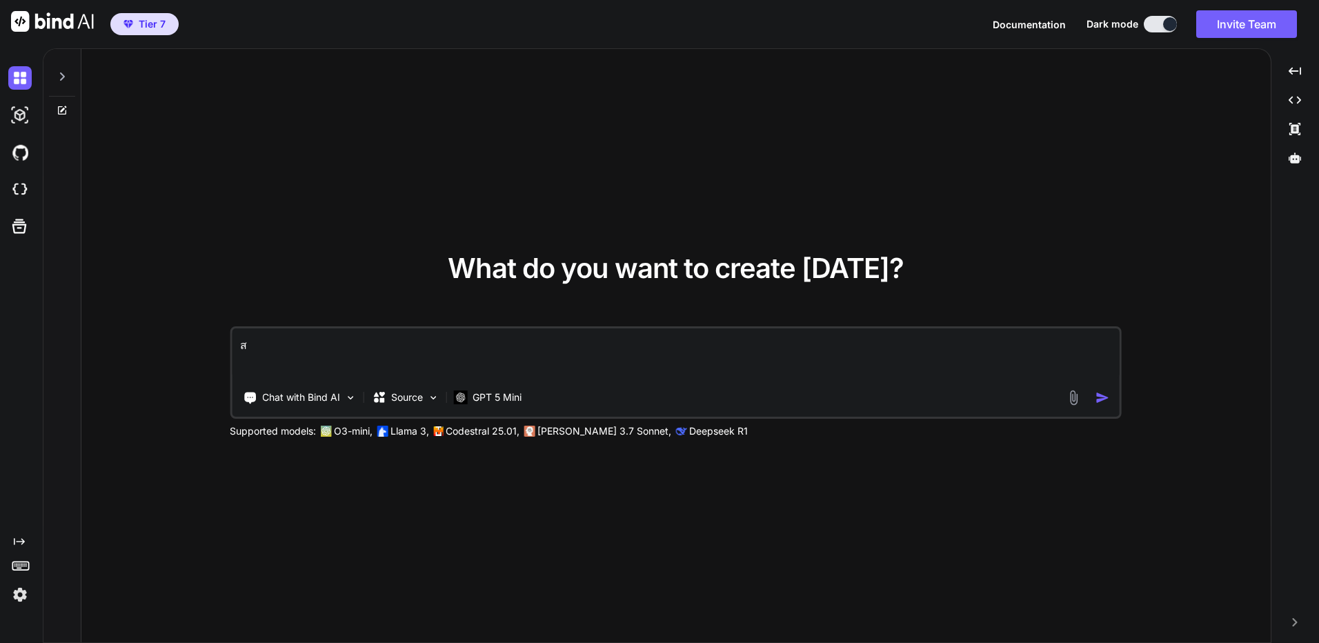
type textarea "x"
type textarea "สร้"
type textarea "x"
type textarea "สร้า"
type textarea "x"
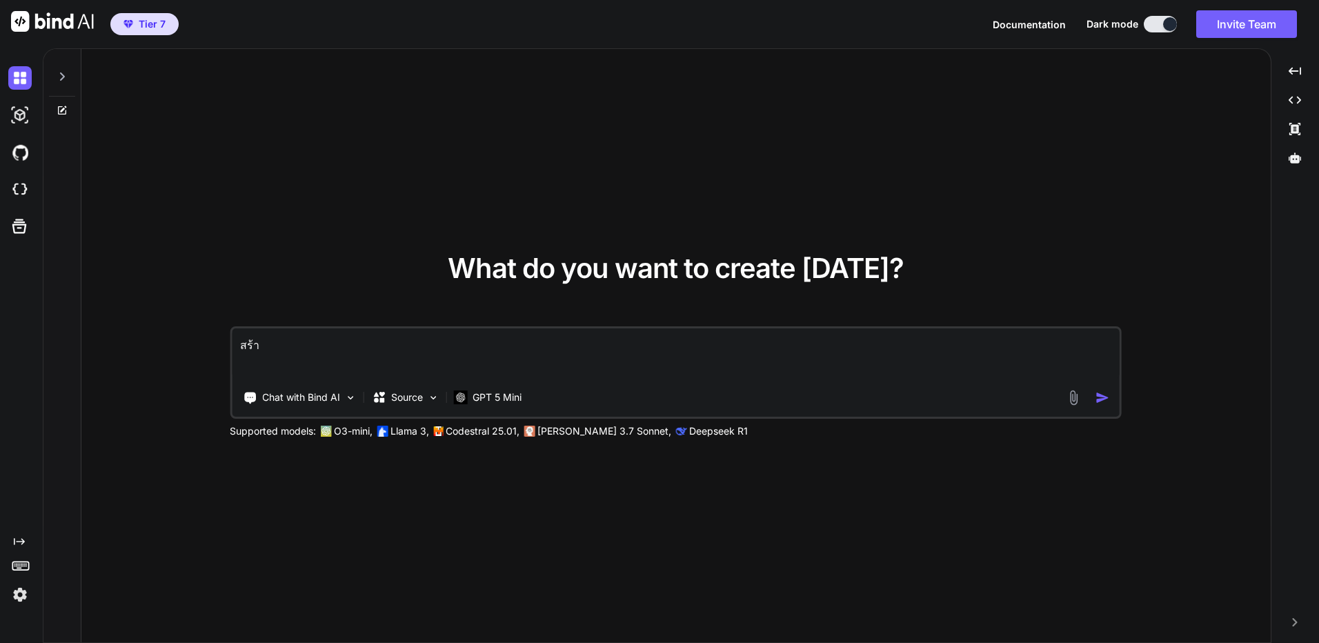
type textarea "สร้าง"
type textarea "x"
type textarea "สร้างเ"
type textarea "x"
type textarea "สร้างเว"
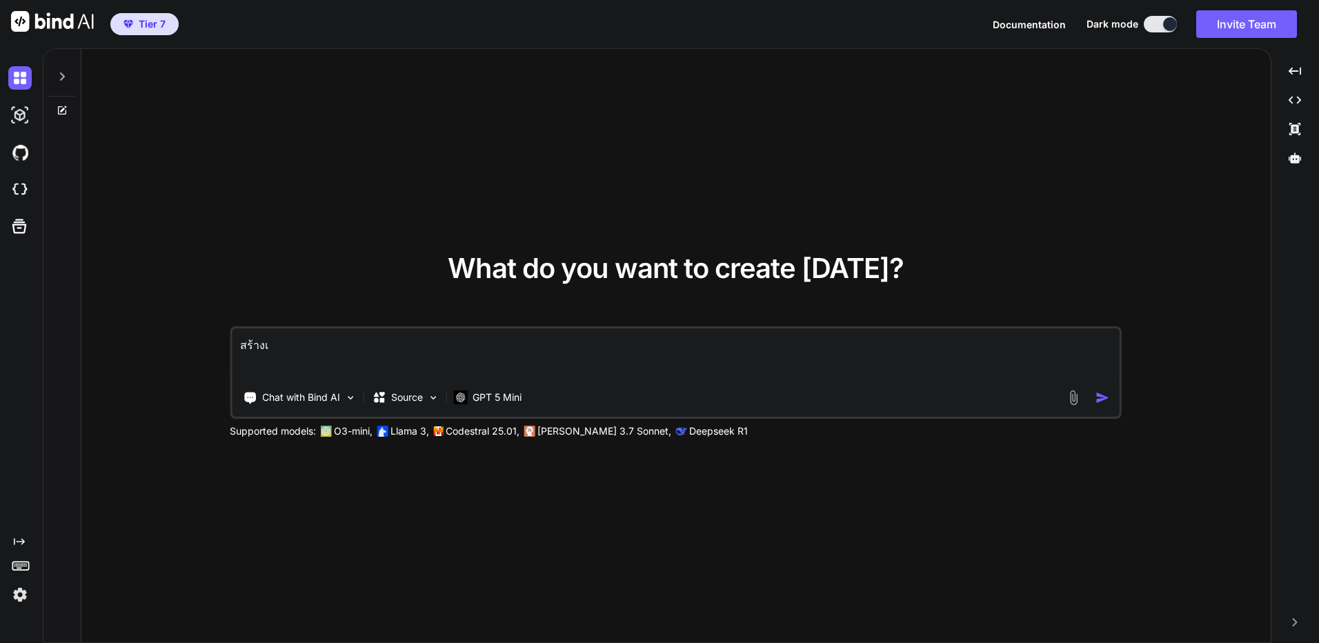
type textarea "x"
type textarea "สร้างเว็"
type textarea "x"
type textarea "สร้างเว็บ"
type textarea "x"
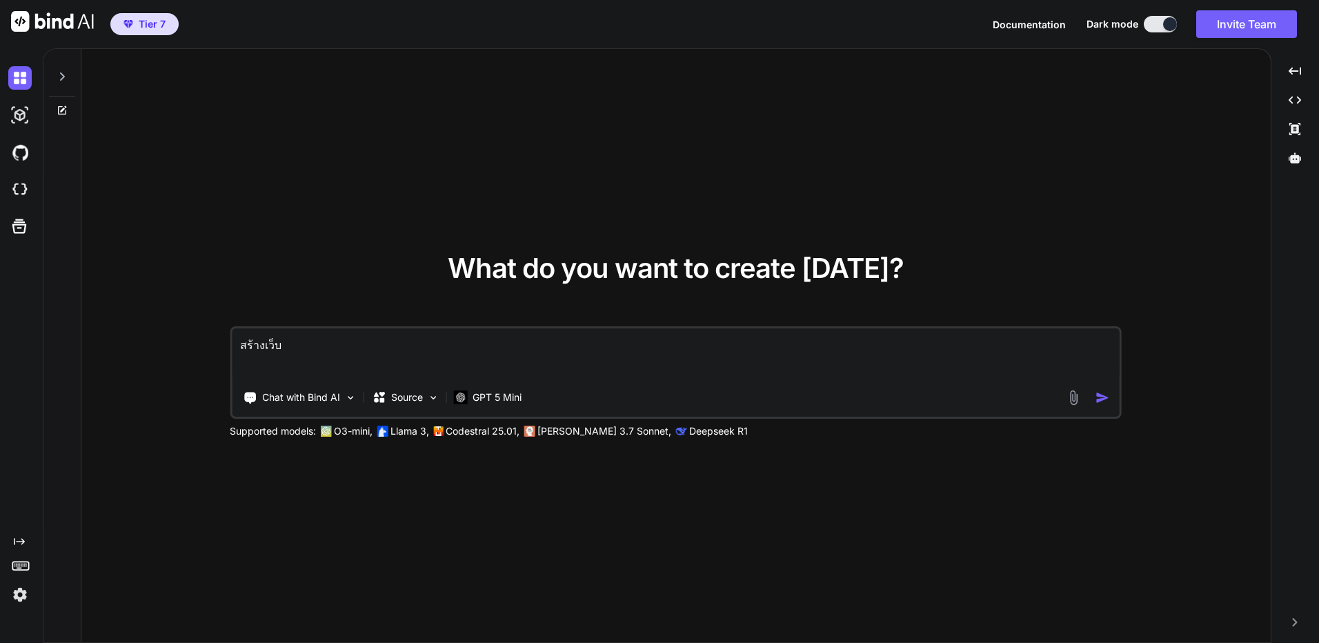
type textarea "สร้างเว็บไ"
type textarea "x"
type textarea "สร้างเว็บไซ"
type textarea "x"
type textarea "สร้างเว็บไซต"
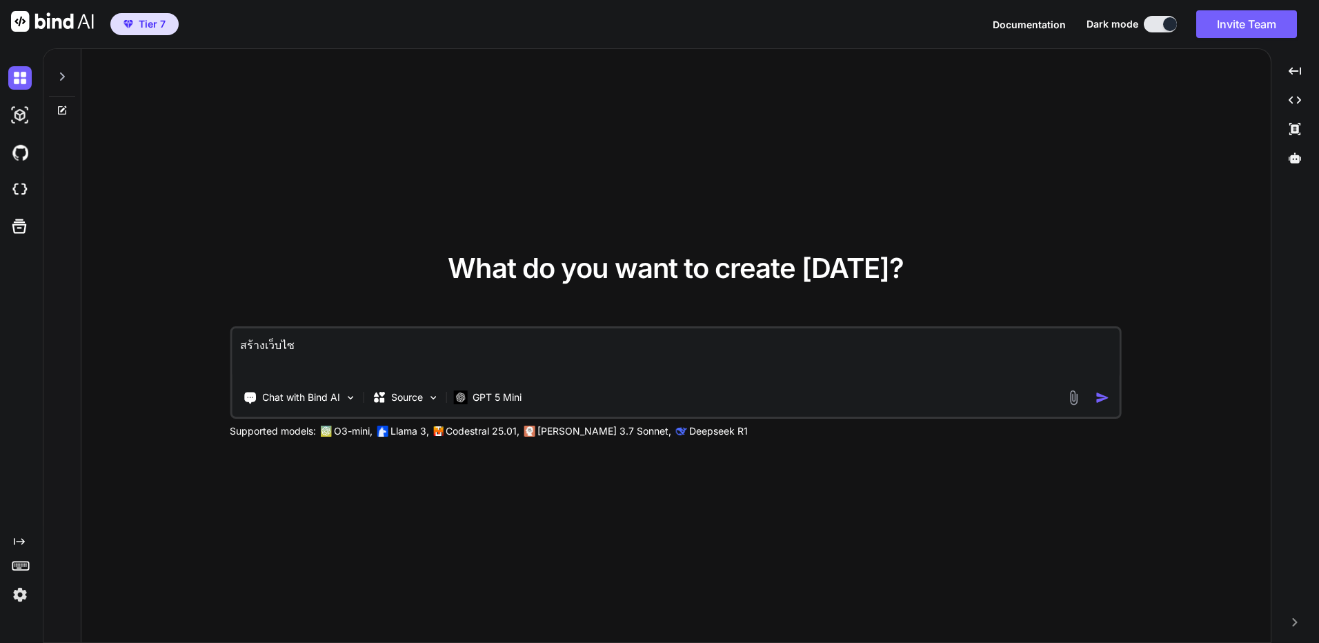
type textarea "x"
type textarea "สร้างเว็บไซต์"
type textarea "x"
type textarea "สร้างเว็บไซต์"
type textarea "x"
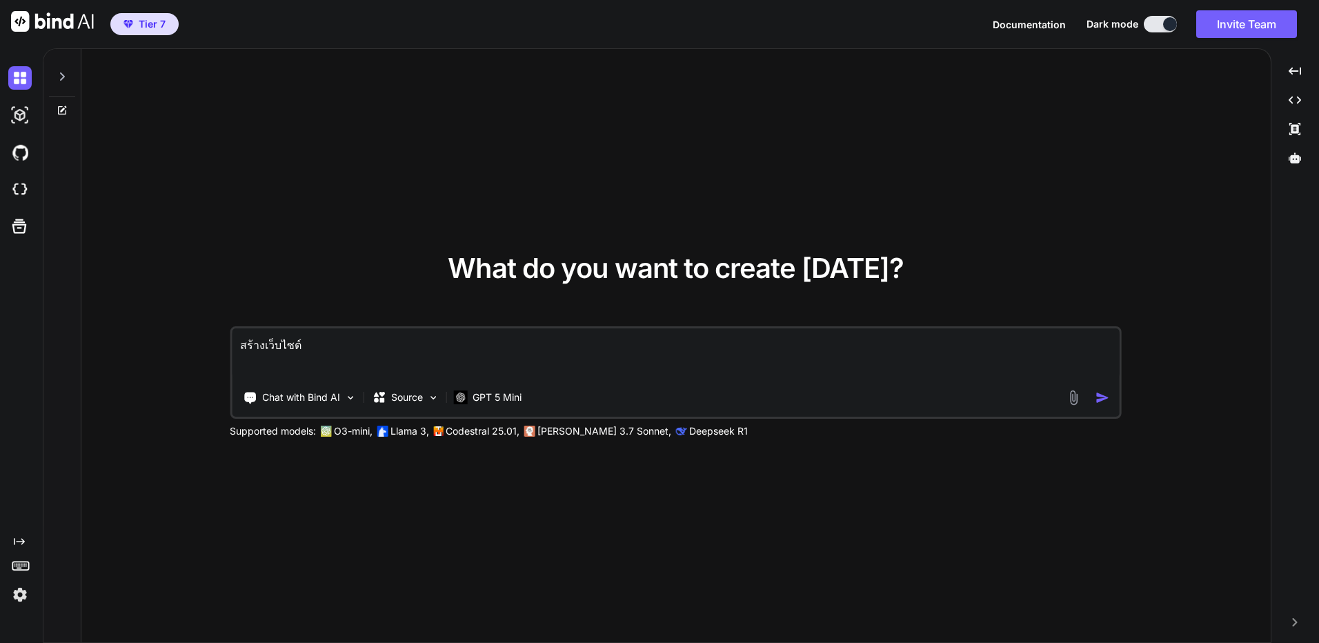
type textarea "สร้างเว็บไซต์ ใ"
type textarea "x"
type textarea "สร้างเว็บไซต์ ให"
type textarea "x"
type textarea "สร้างเว็บไซต์ ให้"
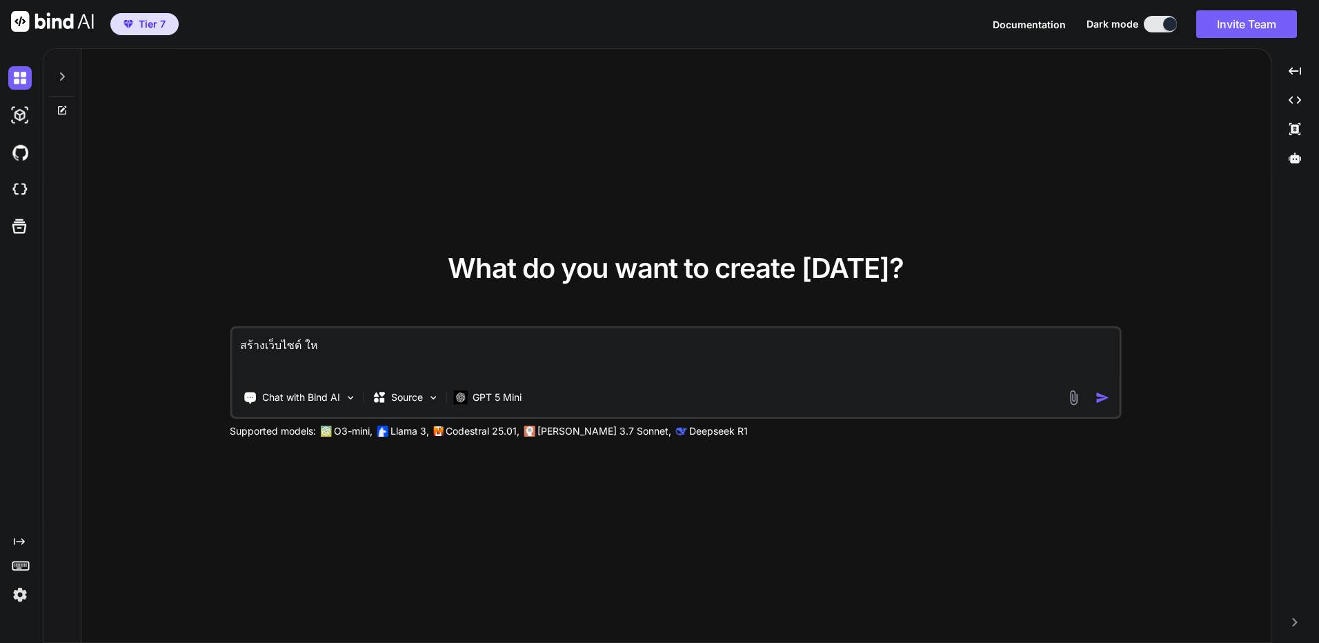
type textarea "x"
type textarea "สร้างเว็บไซต์ ให้ด"
type textarea "x"
type textarea "สร้างเว็บไซต์ ให้ดู"
type textarea "x"
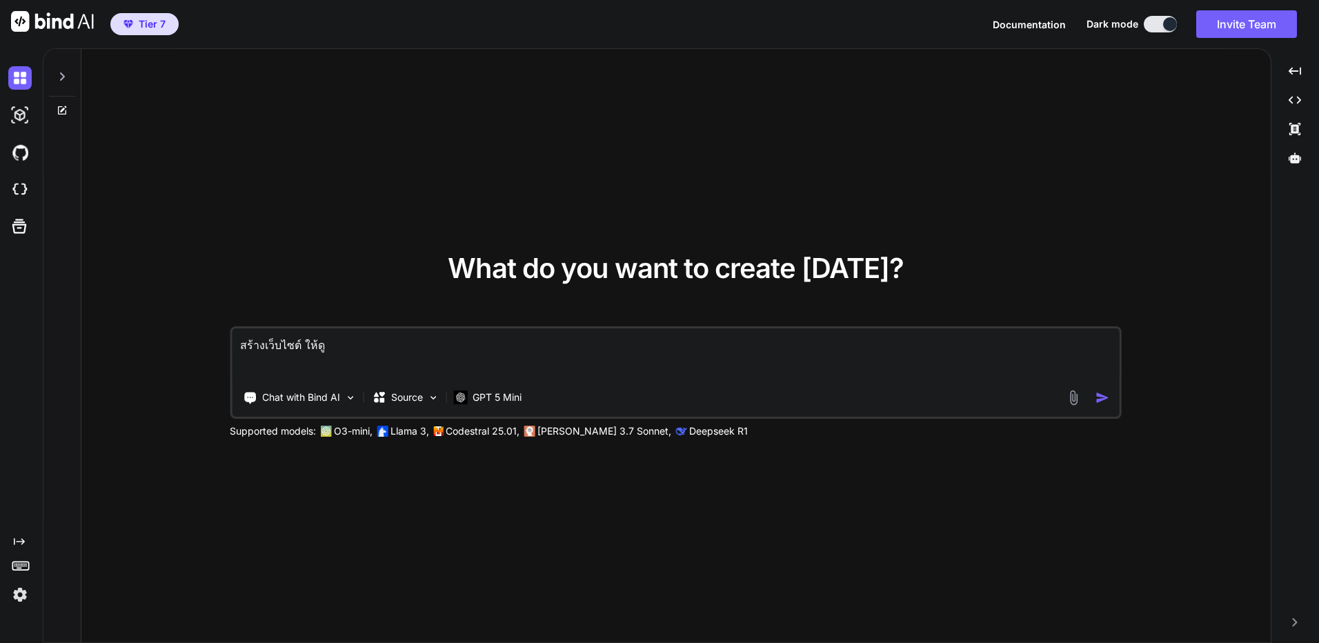
type textarea "สร้างเว็บไซต์ ให้ดูห"
type textarea "x"
type textarea "สร้างเว็บไซต์ ให้ดูหน"
type textarea "x"
type textarea "สร้างเว็บไซต์ ให้ดูหน่"
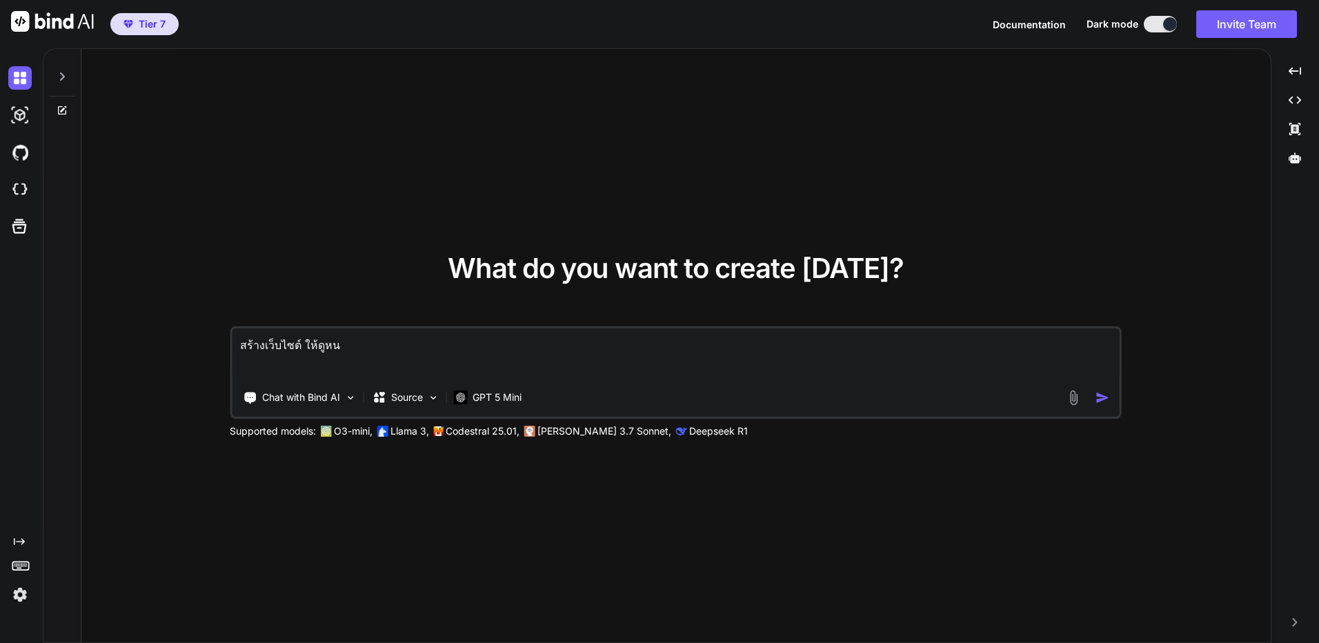
type textarea "x"
type textarea "สร้างเว็บไซต์ ให้ดูหน่อ"
type textarea "x"
type textarea "สร้างเว็บไซต์ ให้ดูหน่อย"
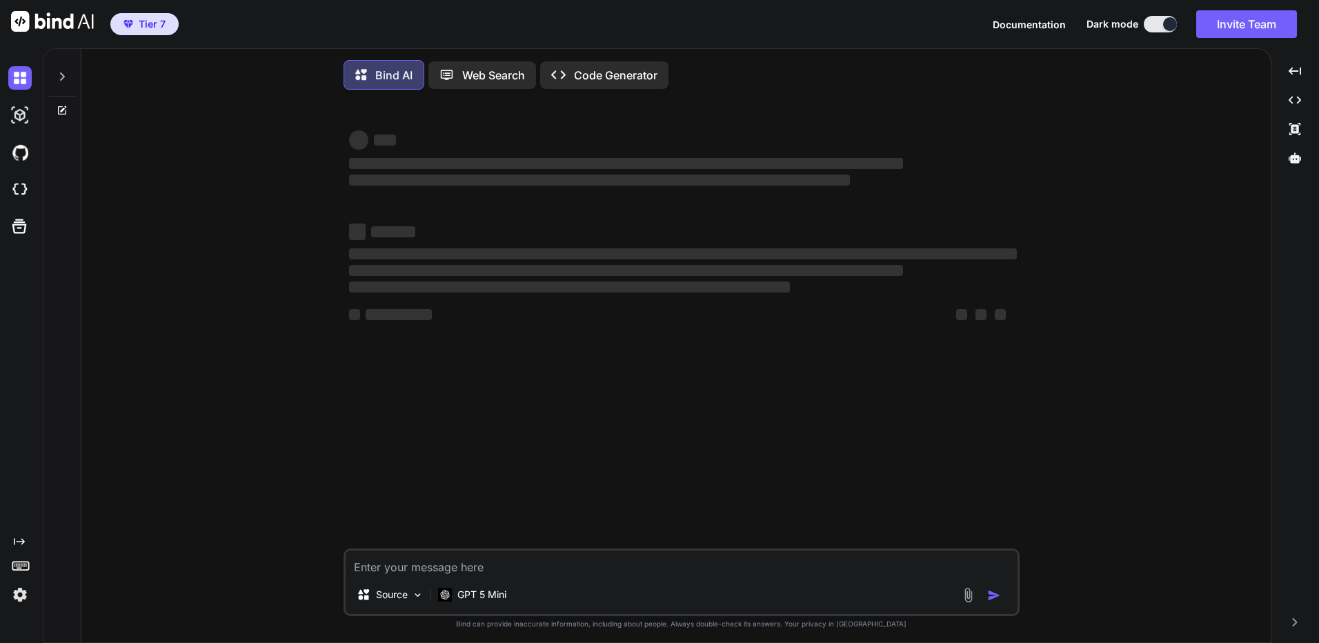
type textarea "x"
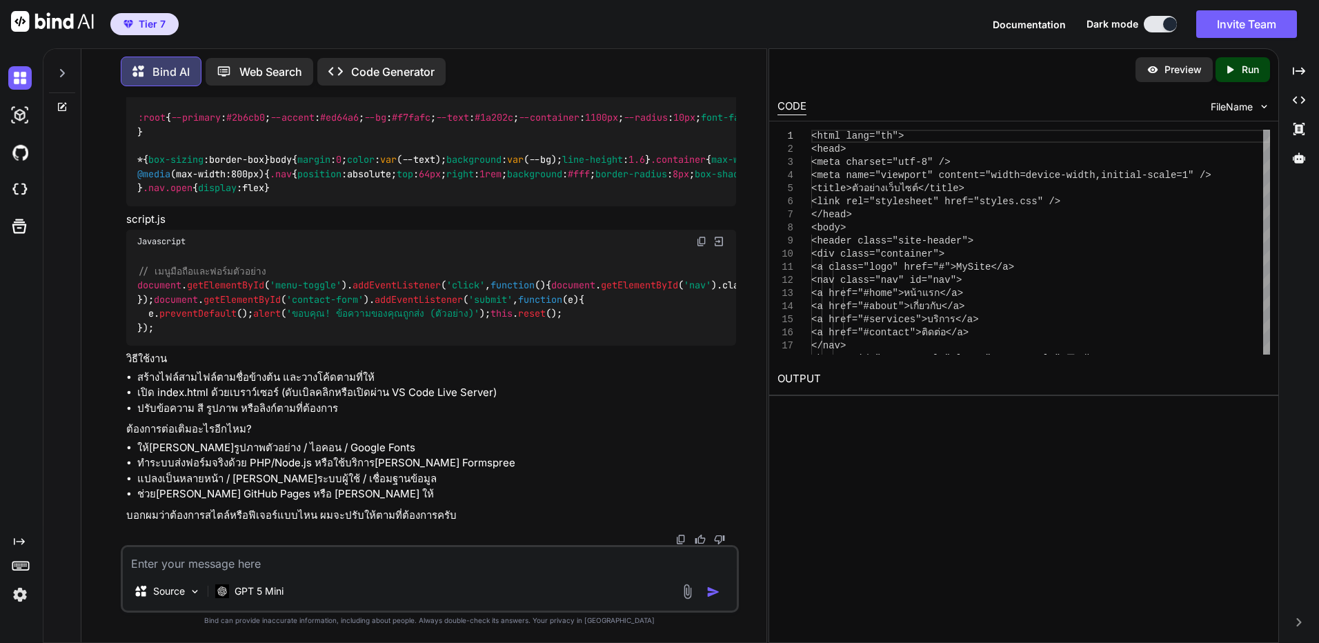
scroll to position [2052, 0]
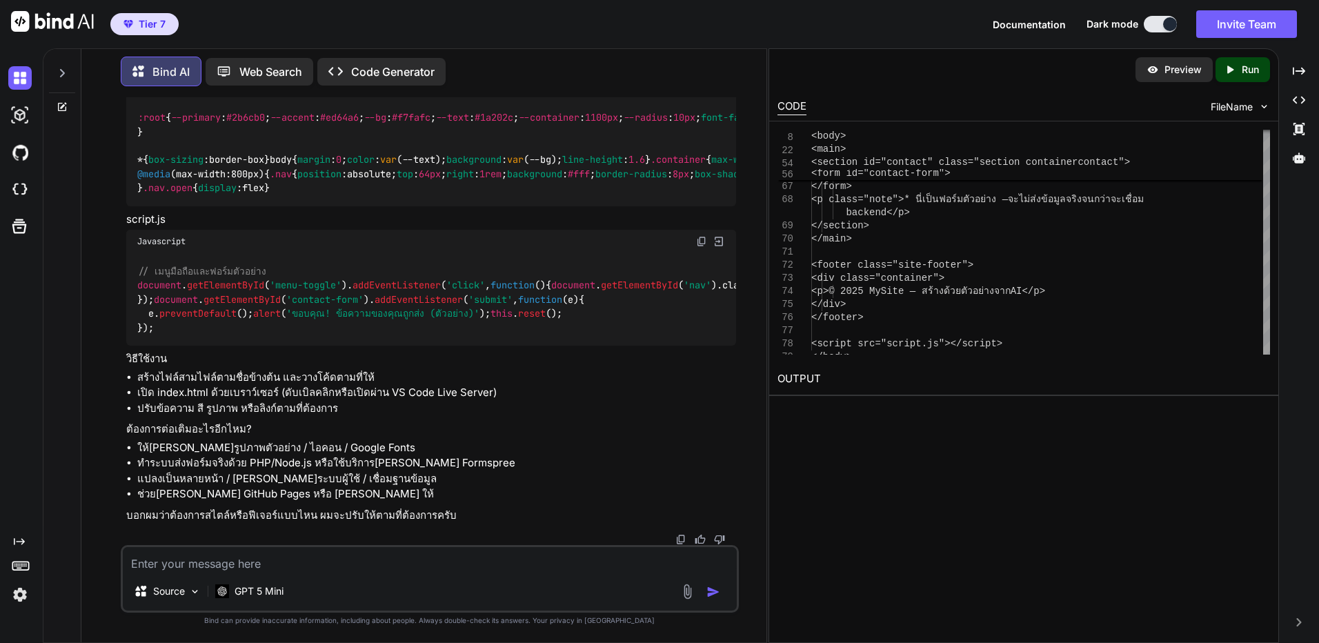
click at [1252, 77] on div "Created with Pixso. Run" at bounding box center [1242, 69] width 54 height 25
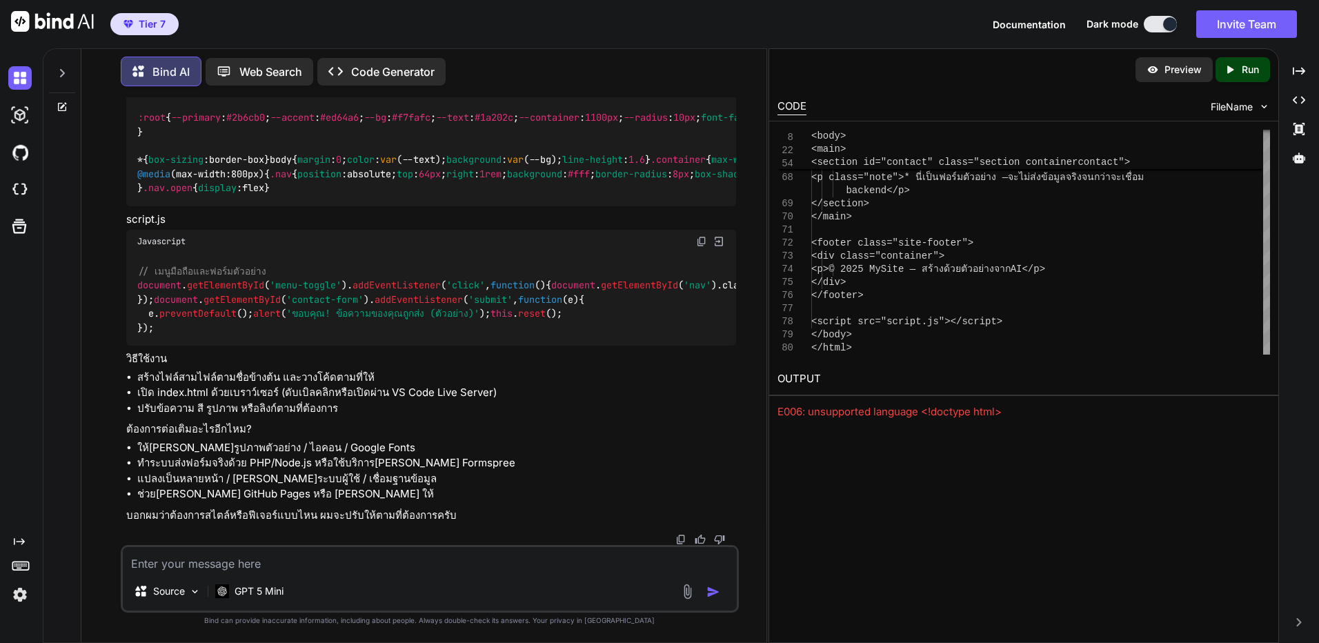
click at [1245, 76] on p "Run" at bounding box center [1249, 70] width 17 height 14
click at [267, 597] on p "GPT 5 Mini" at bounding box center [258, 591] width 49 height 14
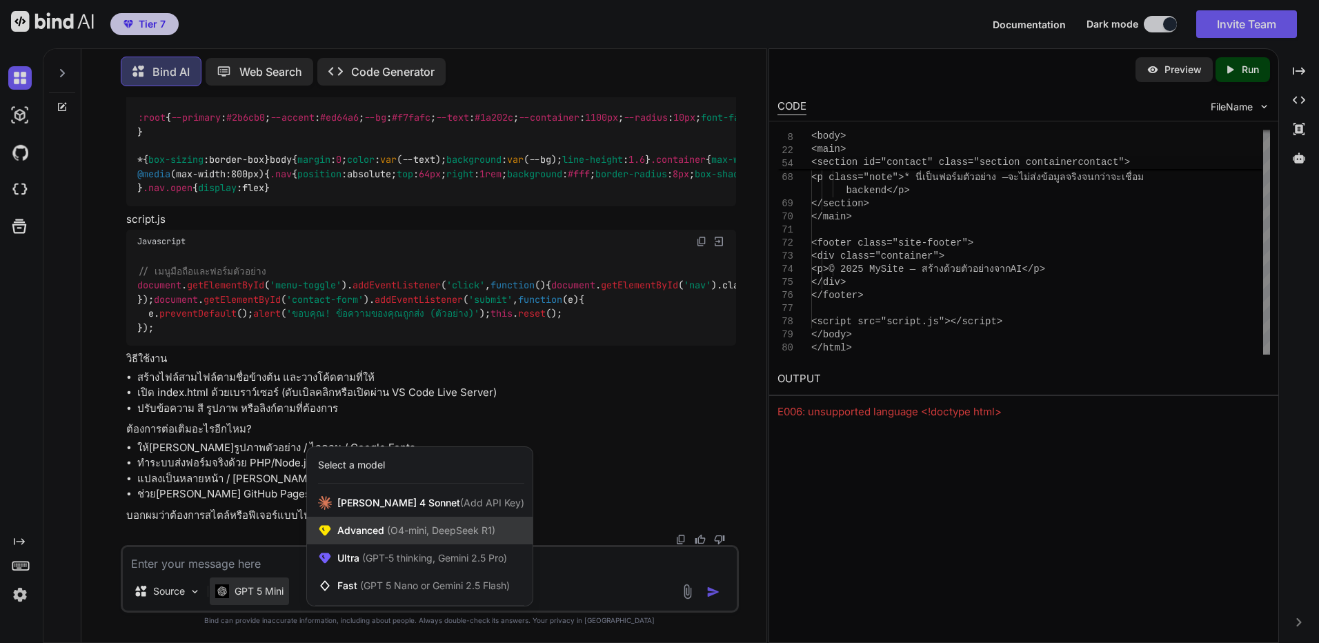
click at [480, 534] on span "(O4-mini, DeepSeek R1)" at bounding box center [439, 530] width 111 height 12
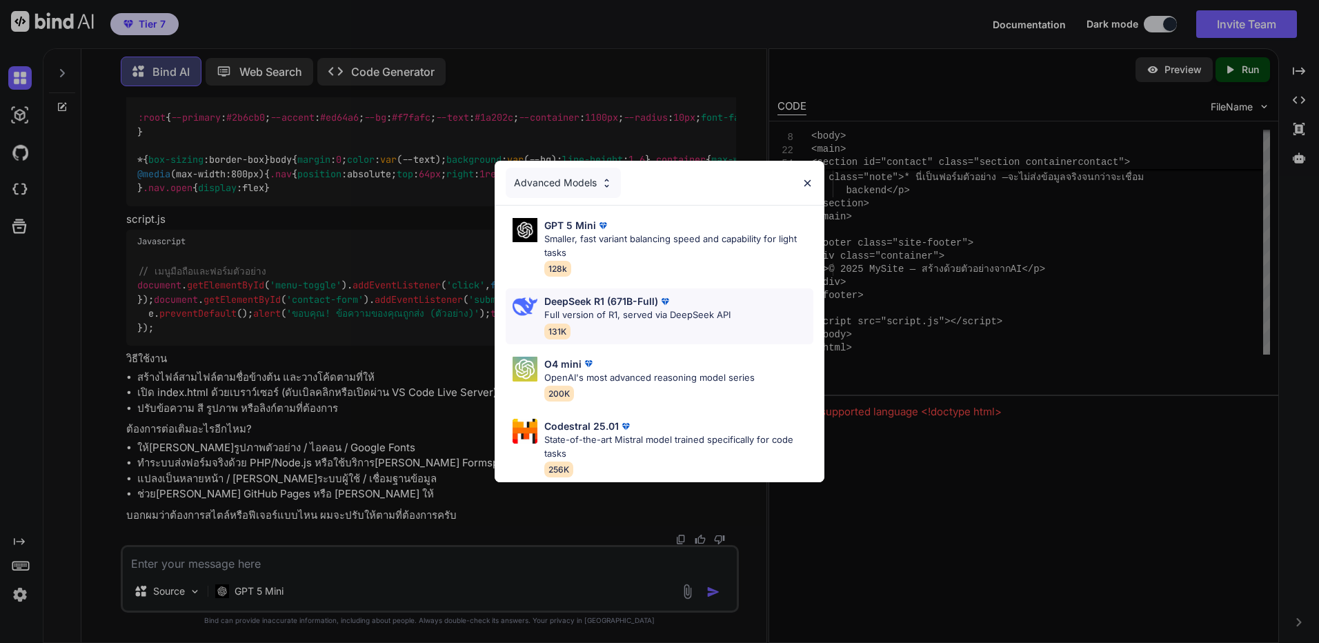
click at [741, 307] on div "DeepSeek R1 (671B-Full) Full version of R1, served via DeepSeek API 131K" at bounding box center [660, 316] width 308 height 56
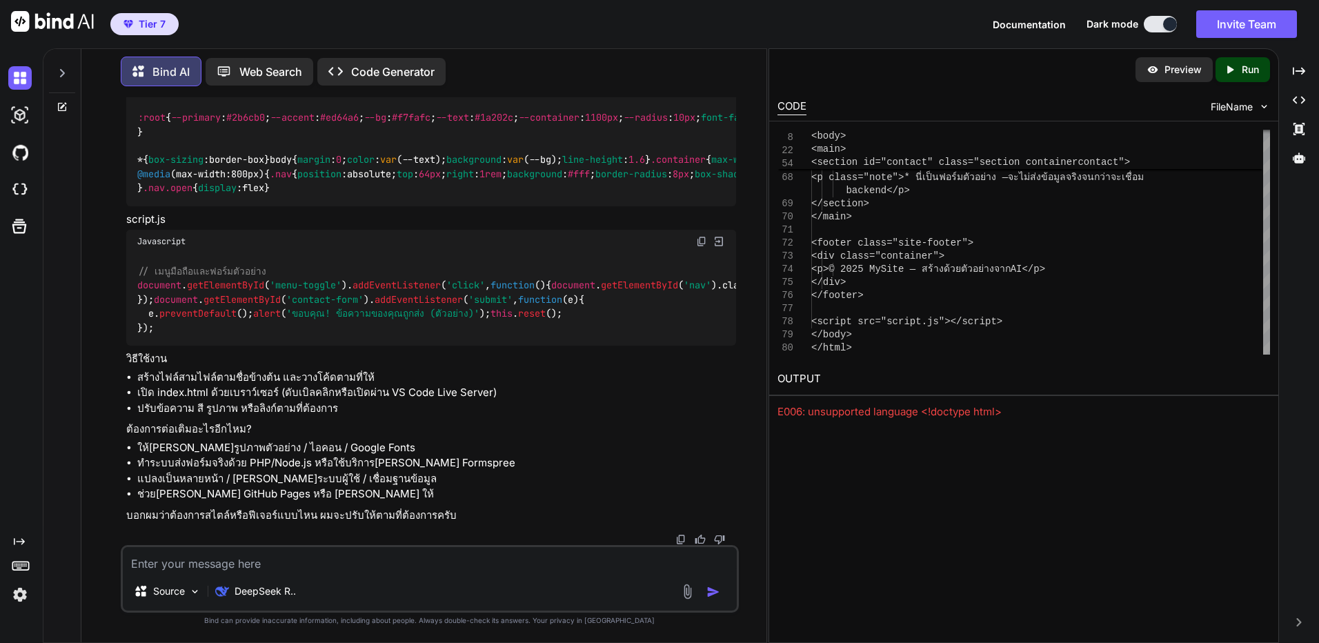
click at [461, 570] on textarea at bounding box center [430, 559] width 614 height 25
paste textarea "Create an e-commerce website with a responsive product grid, search and filter …"
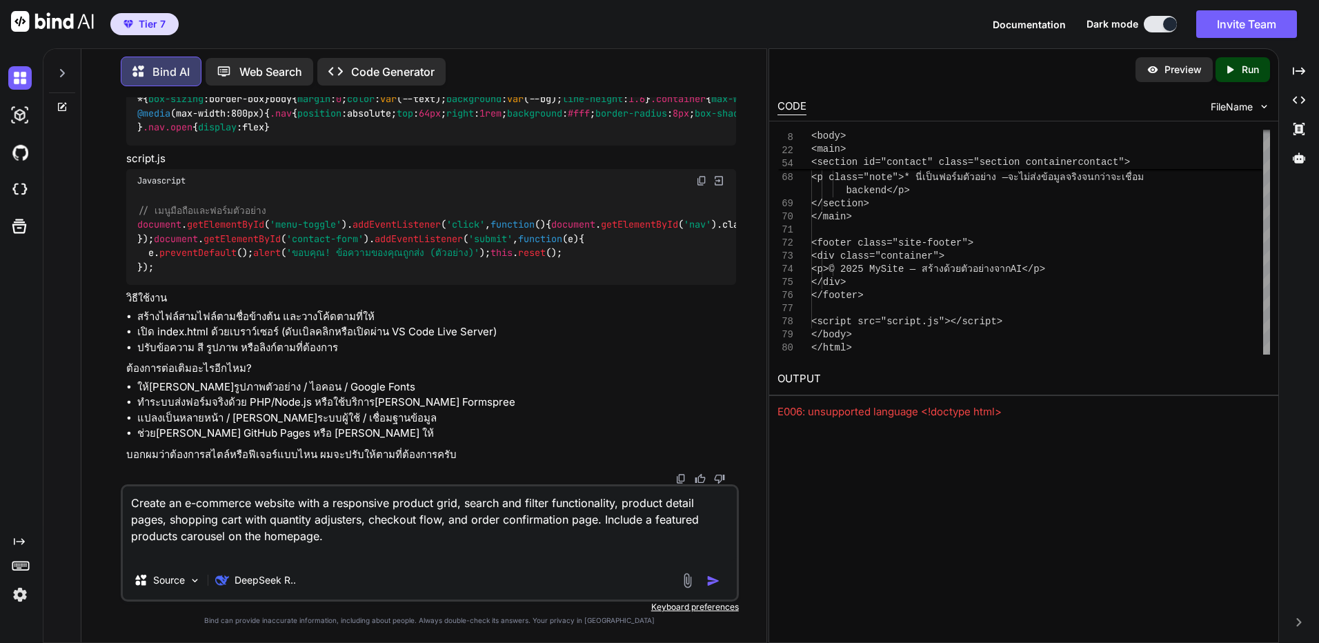
type textarea "Create an e-commerce website with a responsive product grid, search and filter …"
click at [715, 581] on img "button" at bounding box center [713, 581] width 14 height 14
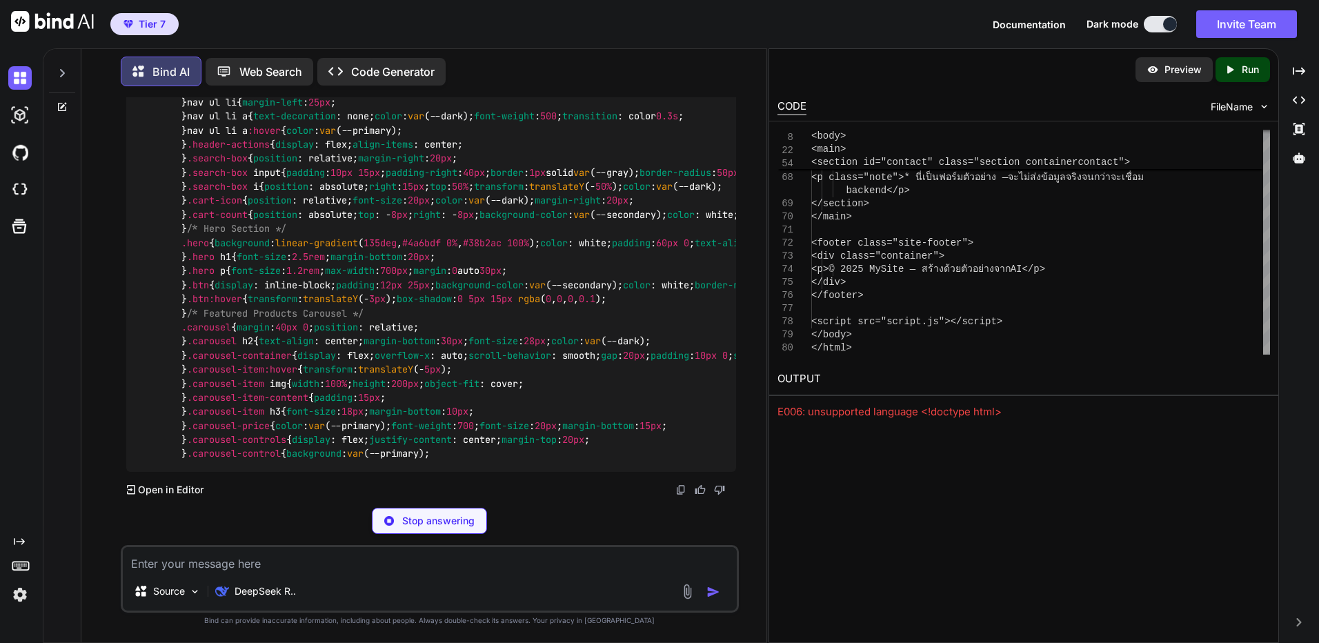
scroll to position [3263, 0]
click at [1268, 119] on div "CODE FileName" at bounding box center [1023, 105] width 509 height 30
click at [1260, 107] on img at bounding box center [1264, 107] width 12 height 12
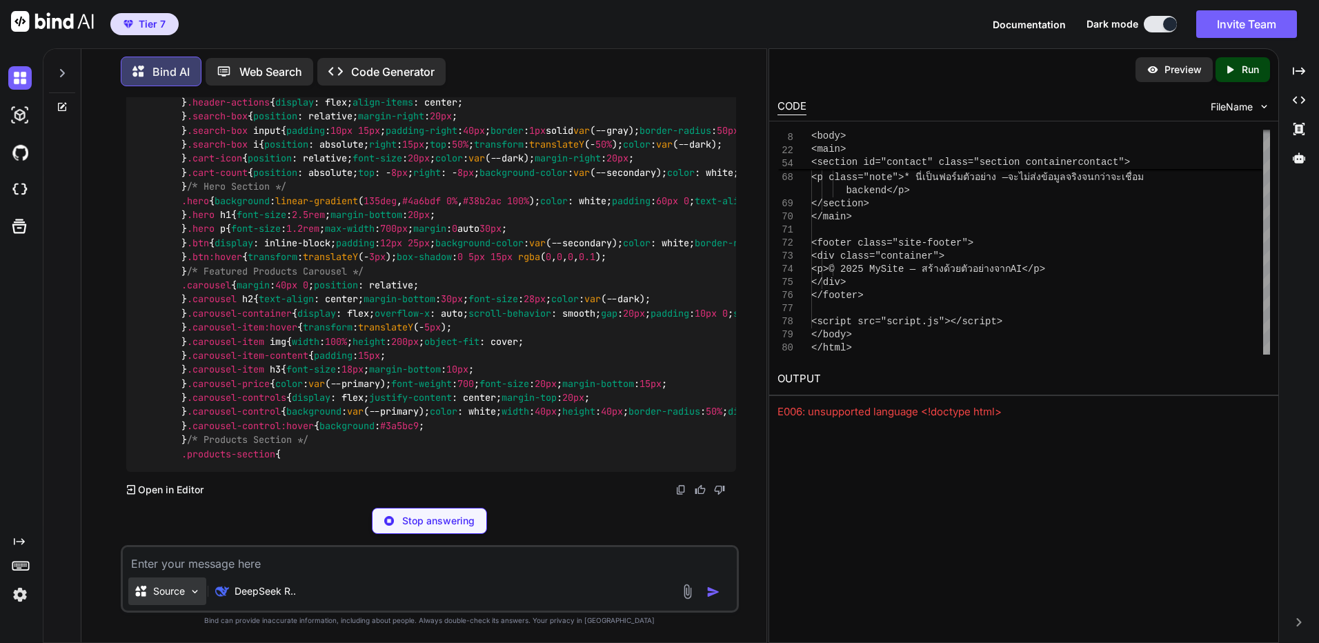
click at [168, 589] on p "Source" at bounding box center [169, 591] width 32 height 14
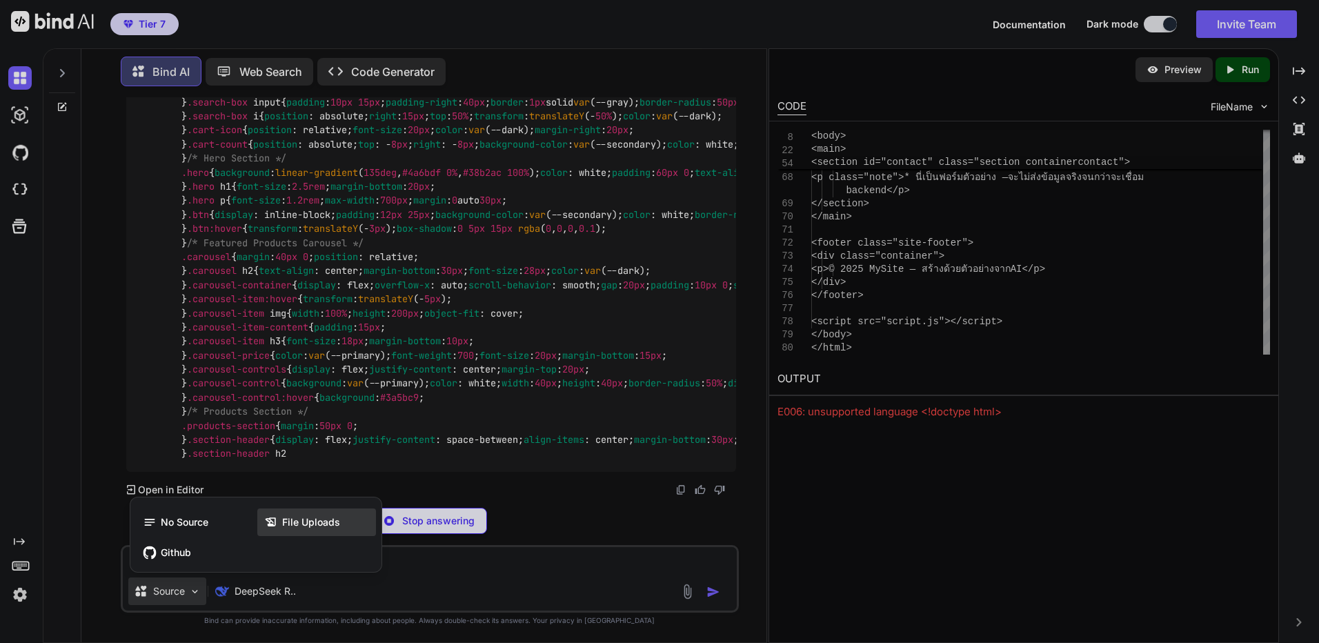
click at [320, 521] on span "File Uploads" at bounding box center [311, 522] width 58 height 14
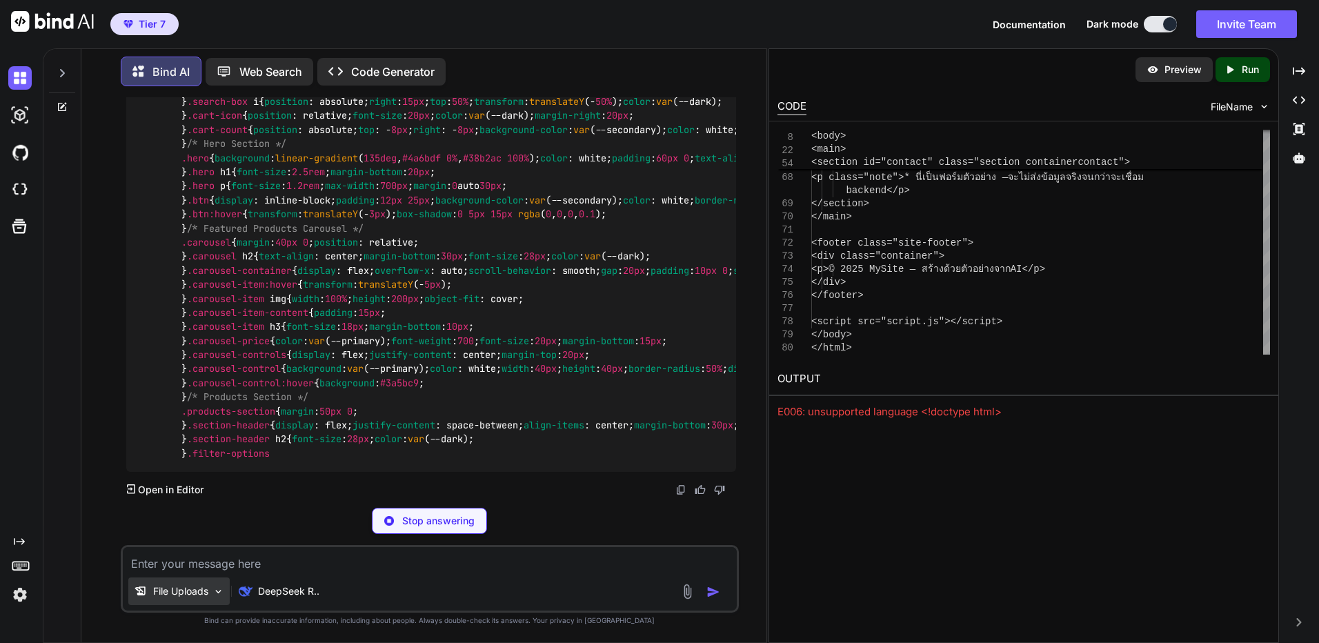
click at [181, 590] on p "File Uploads" at bounding box center [180, 591] width 55 height 14
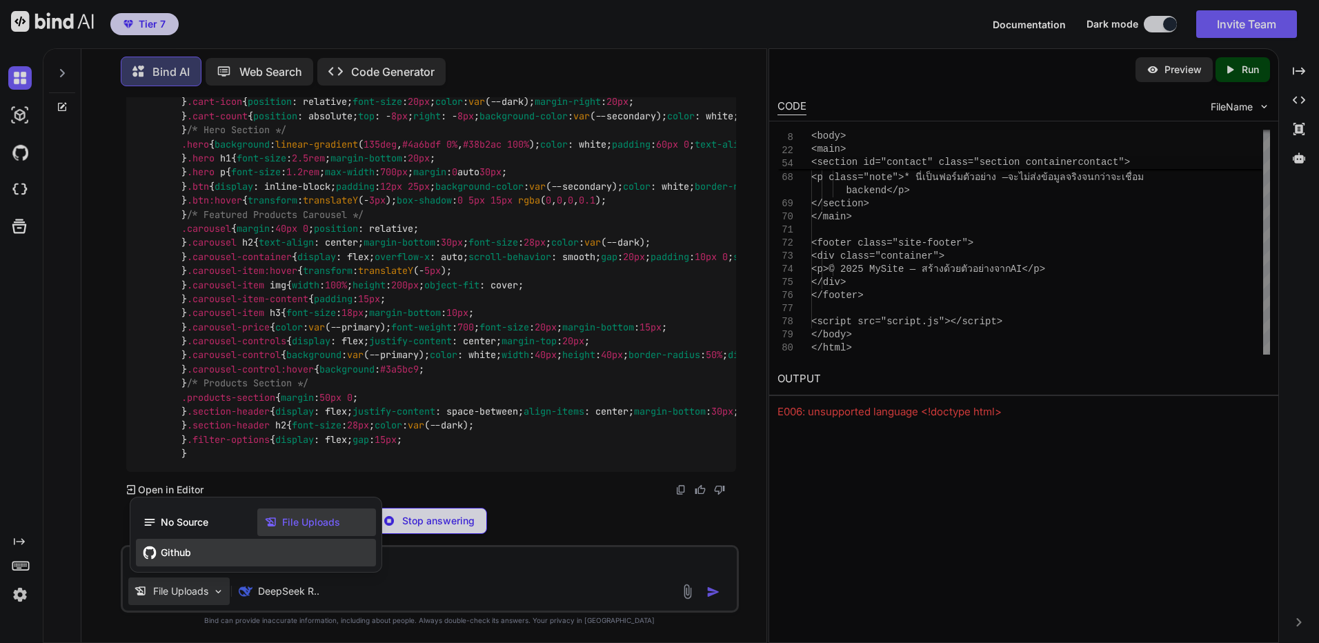
click at [207, 554] on div "Github" at bounding box center [256, 553] width 240 height 28
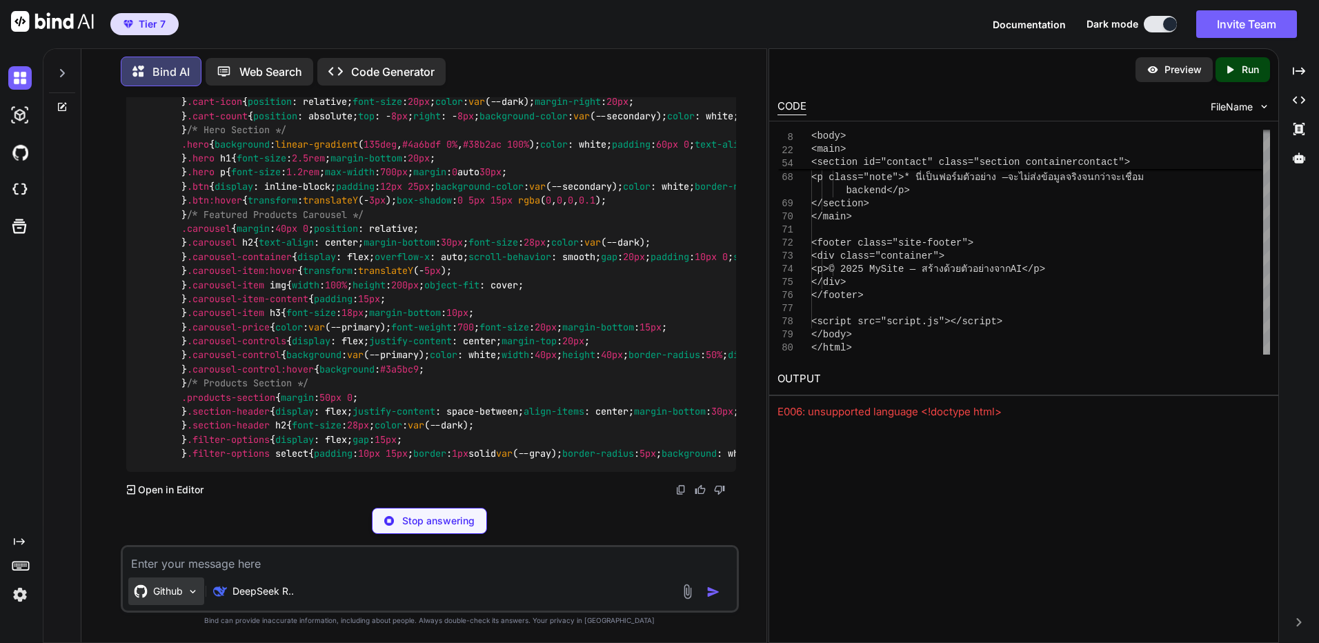
click at [161, 584] on p "Github" at bounding box center [168, 591] width 30 height 14
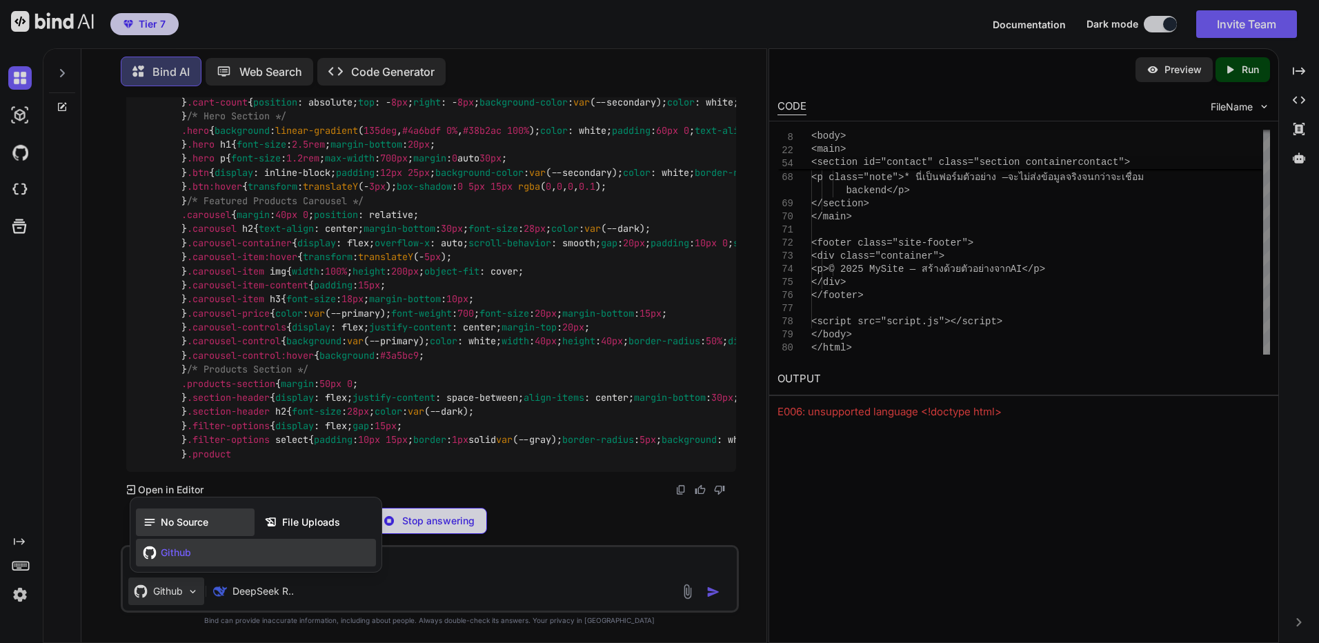
click at [192, 524] on span "No Source" at bounding box center [185, 522] width 48 height 14
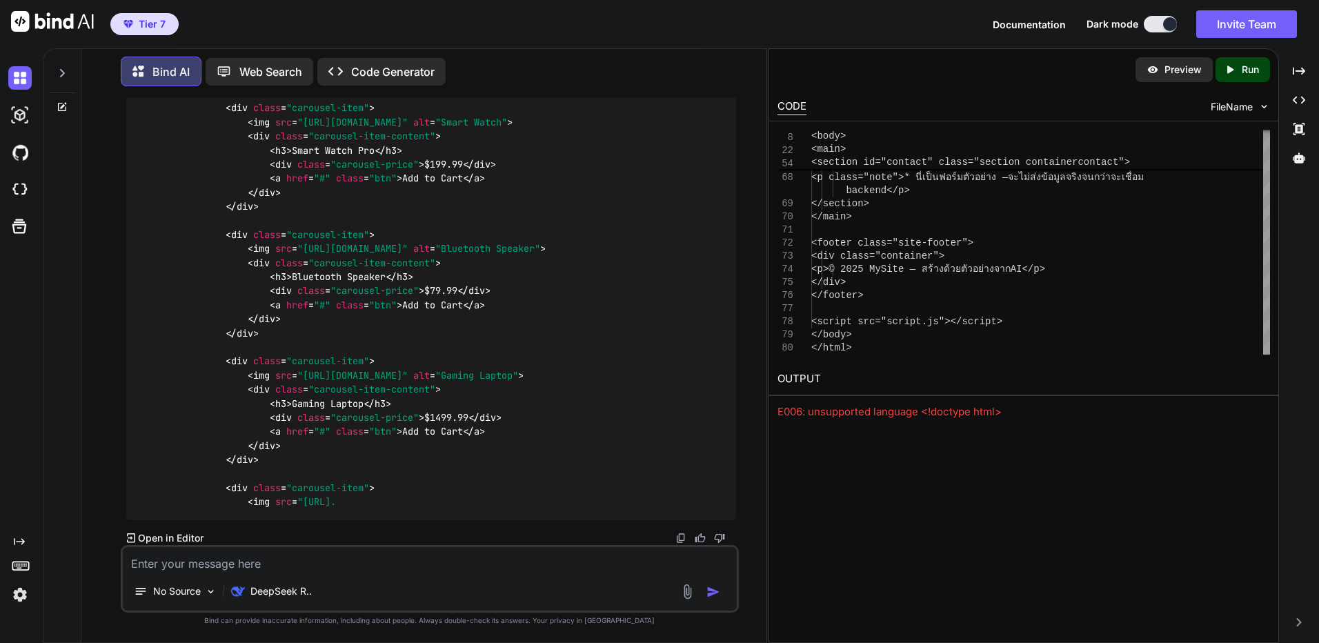
scroll to position [10631, 0]
click at [278, 588] on p "DeepSeek R.." at bounding box center [280, 591] width 61 height 14
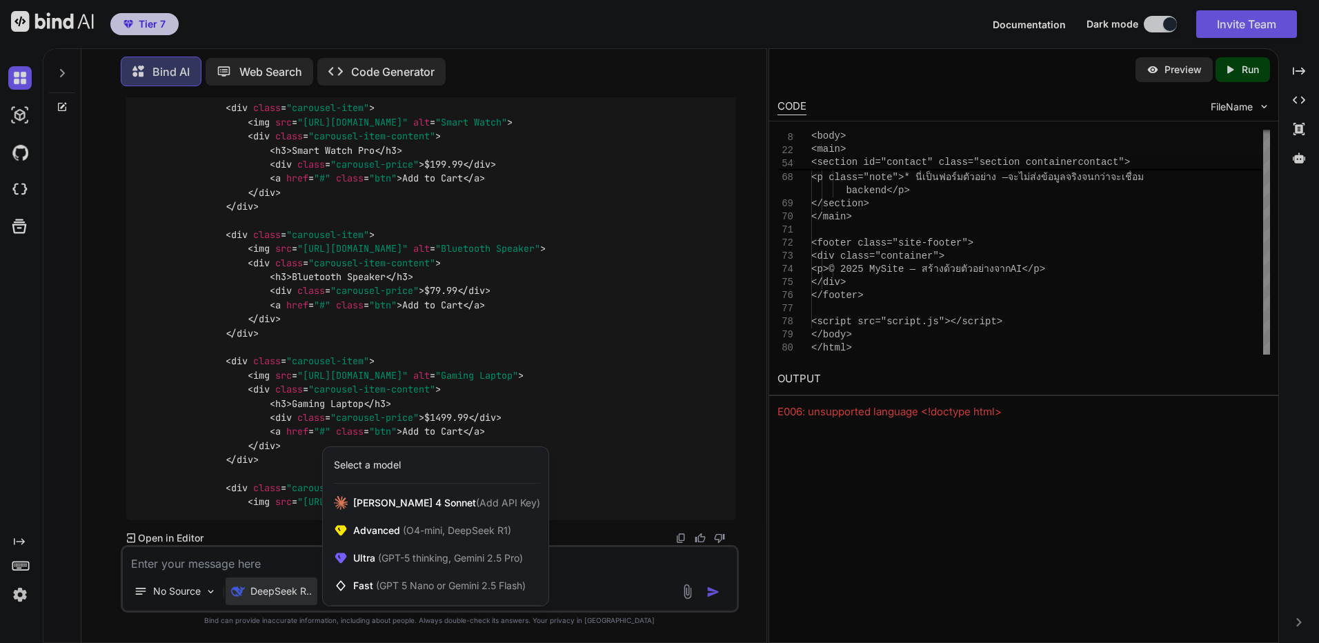
click at [937, 557] on div at bounding box center [659, 321] width 1319 height 643
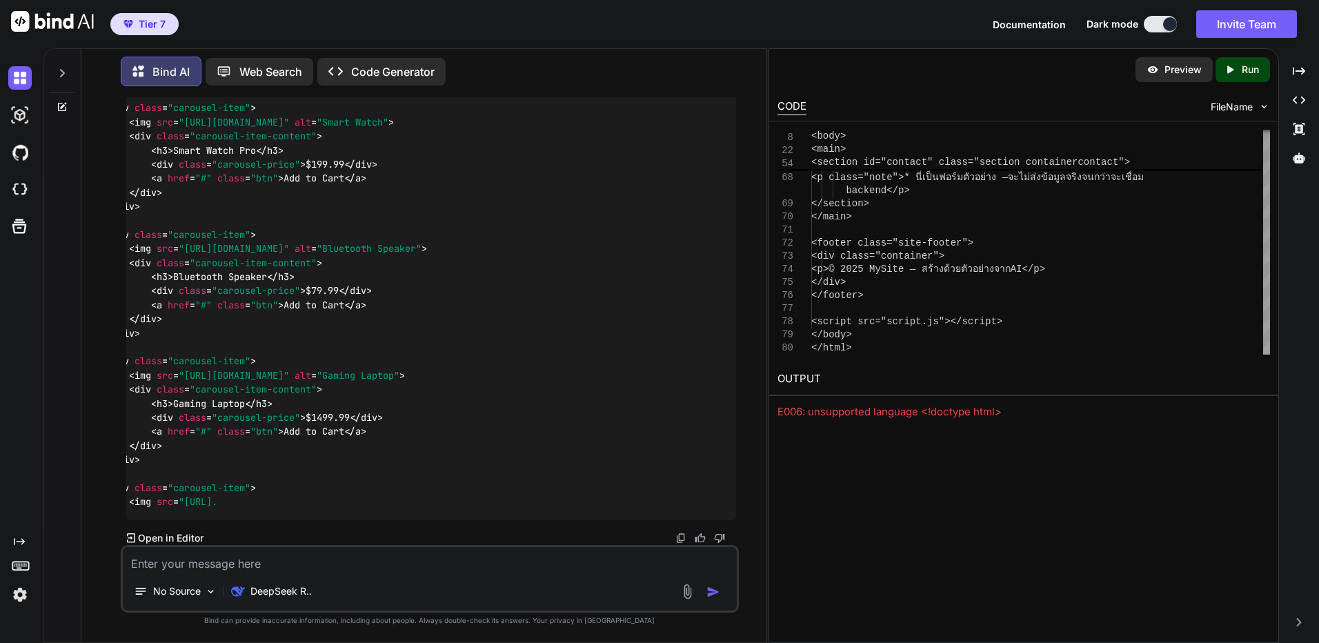
scroll to position [0, 0]
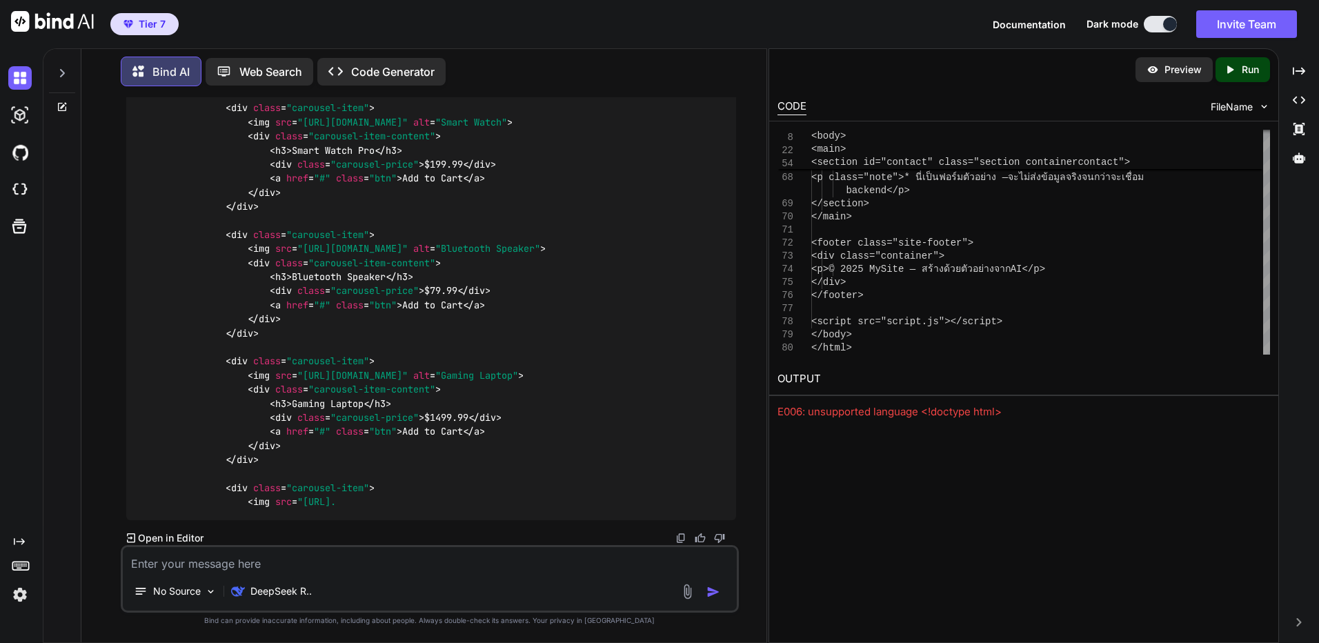
click at [1230, 74] on icon "Created with Pixso." at bounding box center [1229, 69] width 12 height 12
click at [1184, 68] on p "Preview" at bounding box center [1186, 70] width 37 height 14
click at [1177, 70] on p "Preview" at bounding box center [1182, 70] width 37 height 14
click at [181, 536] on p "Open in Editor" at bounding box center [171, 538] width 66 height 14
click at [195, 539] on p "Open in Editor" at bounding box center [171, 538] width 66 height 14
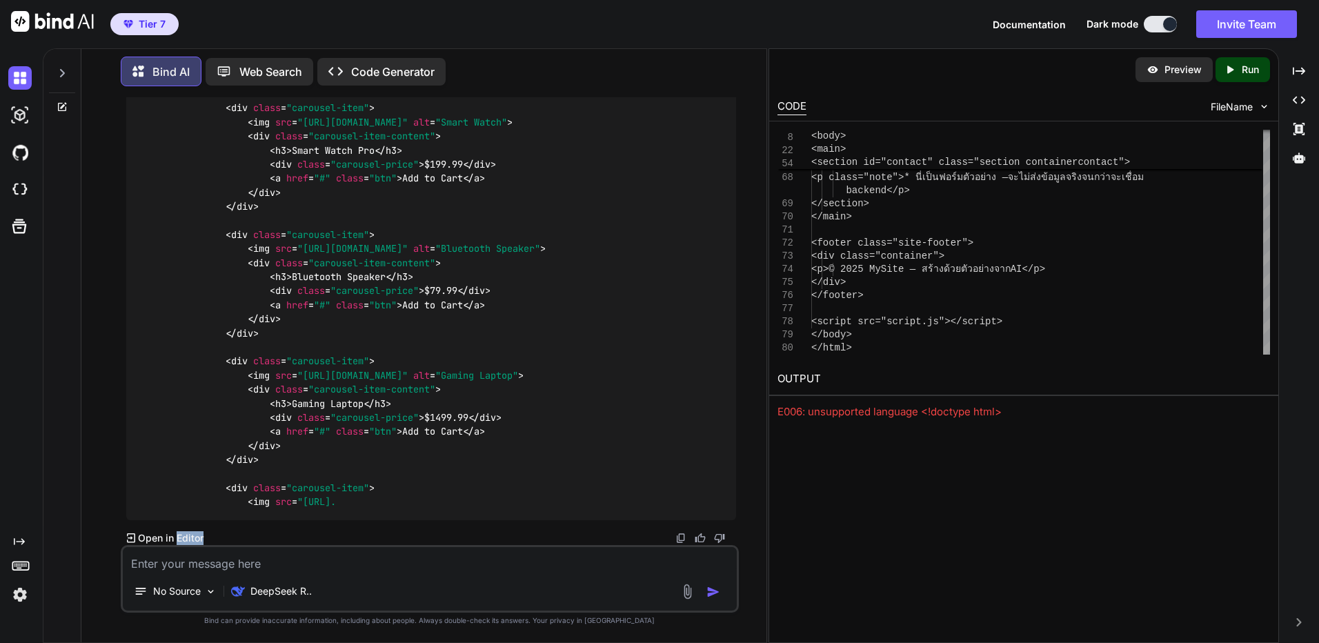
click at [195, 539] on p "Open in Editor" at bounding box center [171, 538] width 66 height 14
drag, startPoint x: 195, startPoint y: 539, endPoint x: 134, endPoint y: 533, distance: 61.6
click at [139, 532] on p "Open in Editor" at bounding box center [171, 538] width 66 height 14
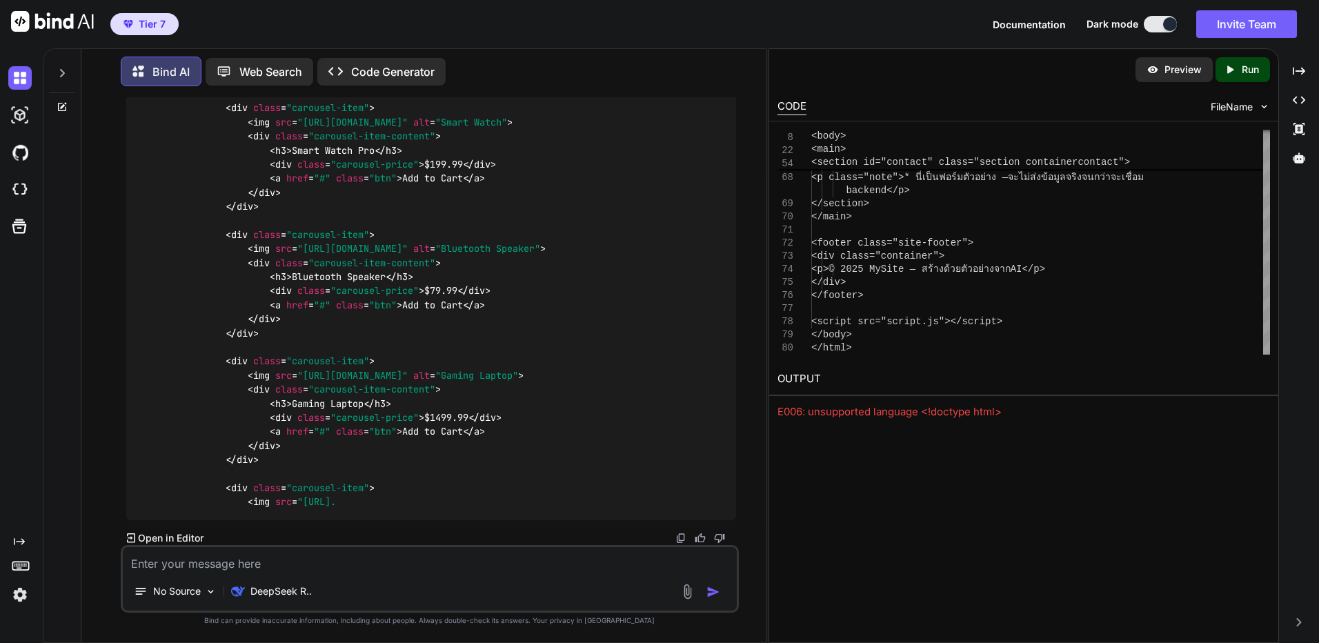
click at [123, 538] on div "You สร้างเว็บไซต์ ให้ดูหน่อย Bind AI ได้เลย — ผมช่วยสร้างตัวอย่างเว็บไซต์หน้าเด…" at bounding box center [430, 321] width 615 height 448
click at [130, 538] on icon at bounding box center [131, 538] width 9 height 10
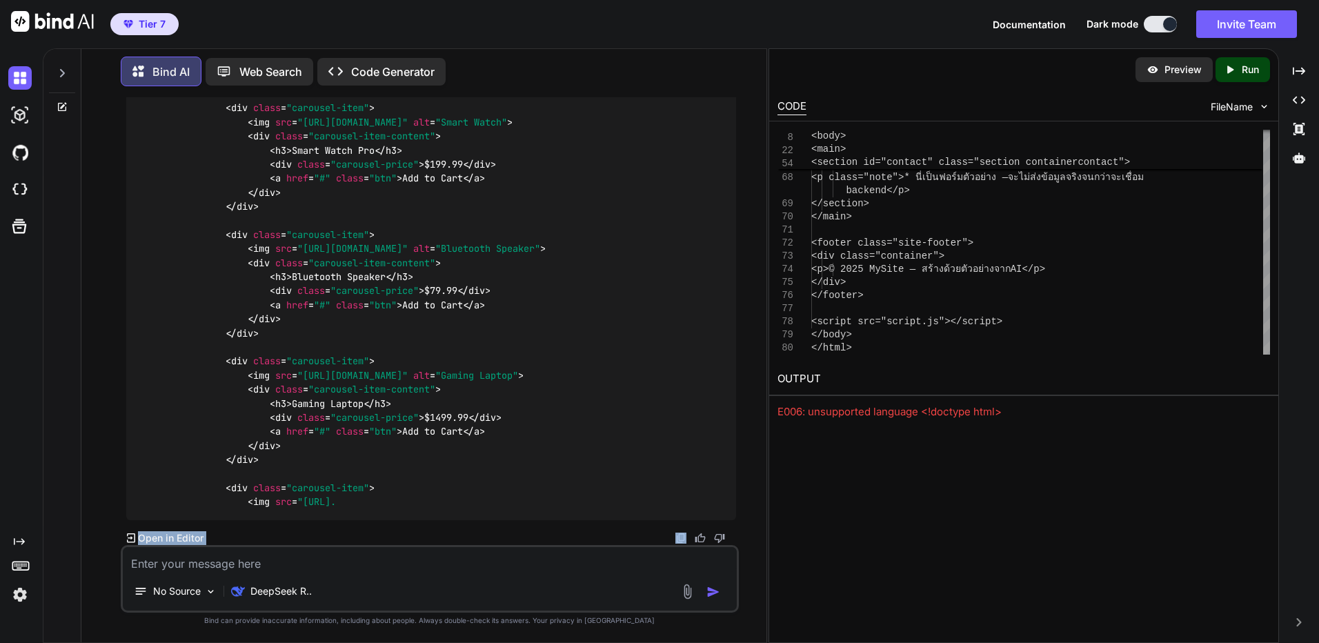
click at [130, 538] on icon at bounding box center [131, 538] width 9 height 10
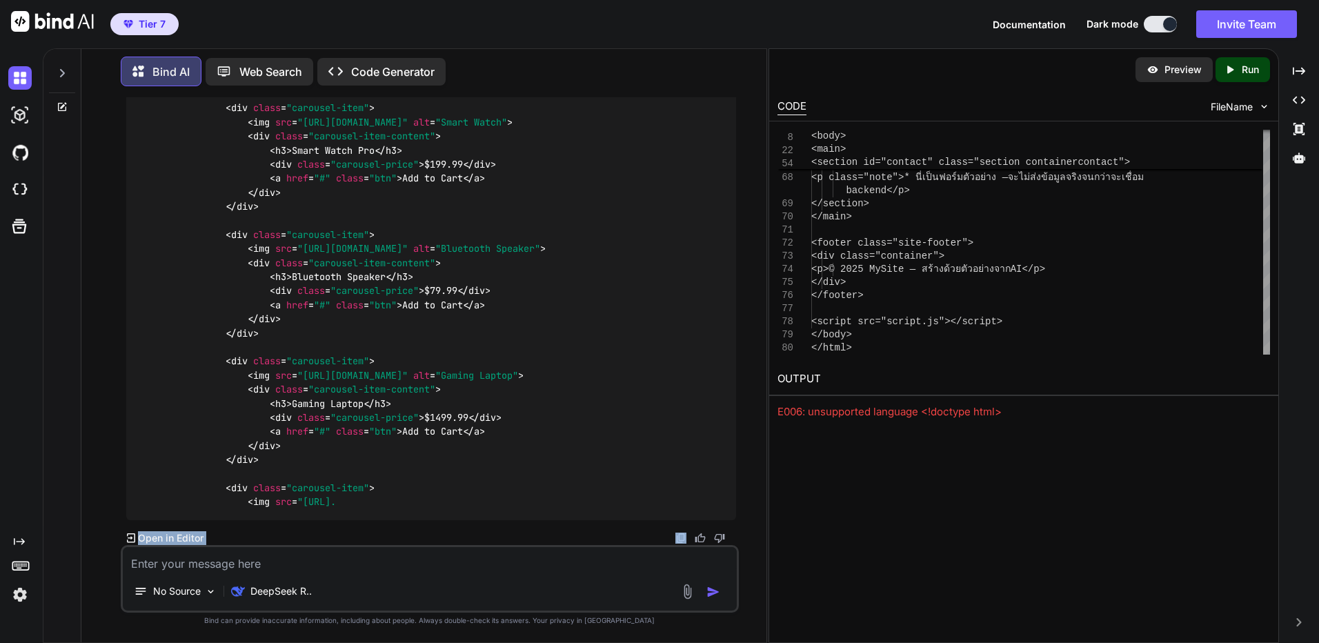
click at [130, 538] on icon at bounding box center [131, 538] width 9 height 10
click at [293, 66] on p "Web Search" at bounding box center [270, 71] width 63 height 17
click at [408, 58] on div "Created with Pixso. Code Generator" at bounding box center [381, 72] width 128 height 28
click at [408, 68] on p "Code Generator" at bounding box center [392, 71] width 83 height 17
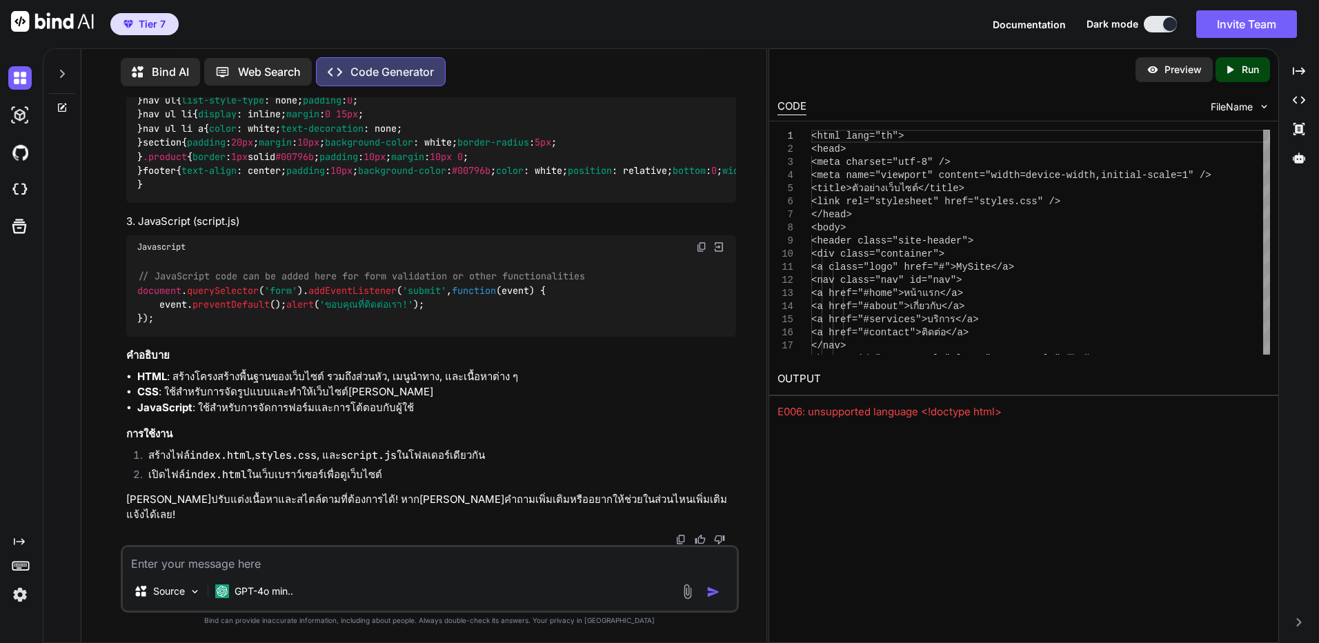
scroll to position [2517, 0]
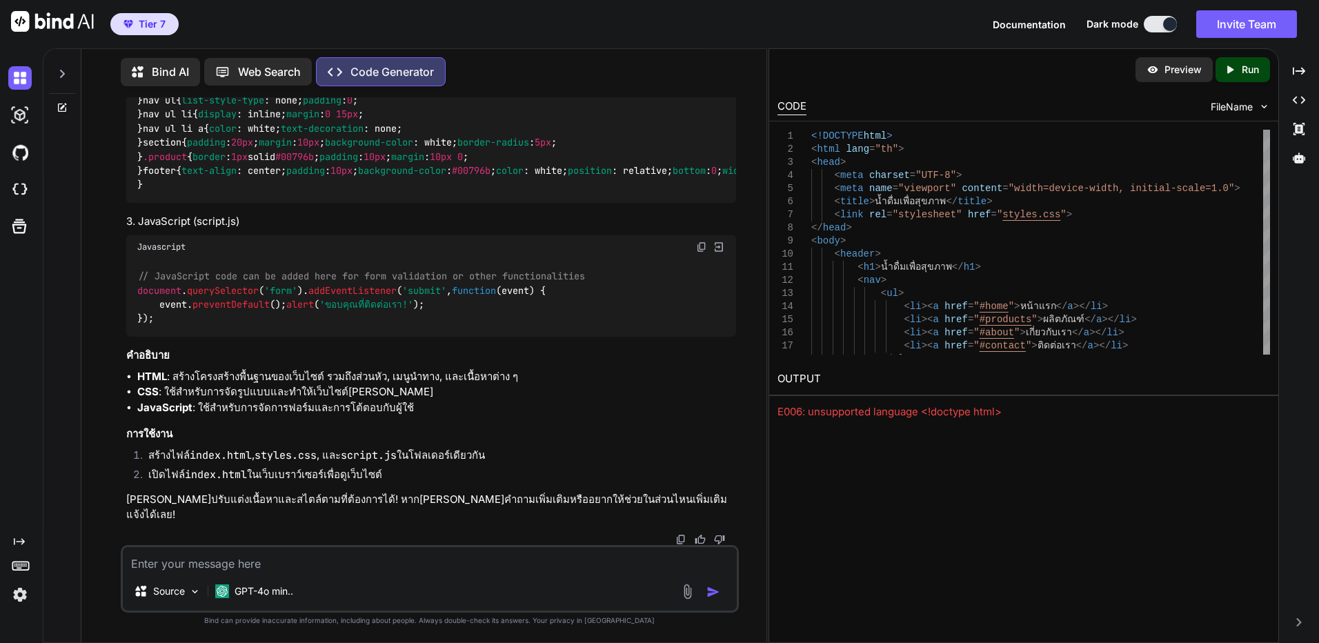
click at [1236, 66] on icon "Created with Pixso." at bounding box center [1232, 69] width 18 height 12
click at [889, 412] on link "https://app.onecompiler.com/43vjjahkf_43vy9c2kz" at bounding box center [833, 411] width 112 height 13
drag, startPoint x: 580, startPoint y: 331, endPoint x: 571, endPoint y: 469, distance: 138.2
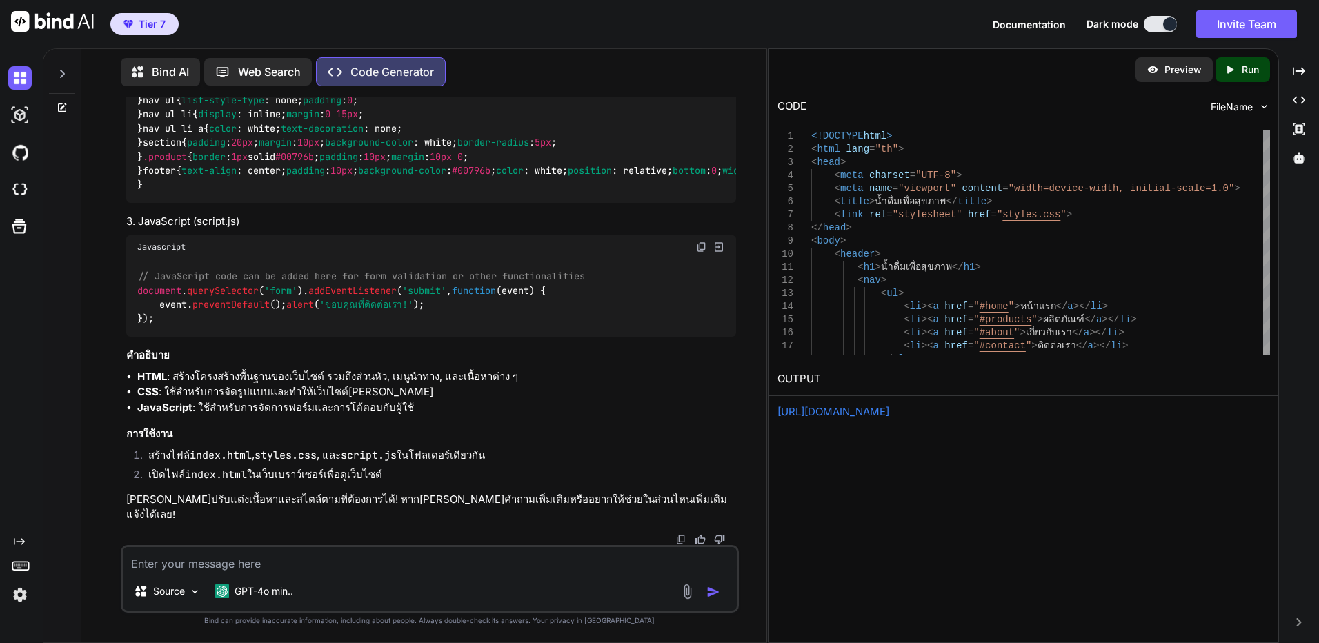
click at [721, 248] on img at bounding box center [718, 247] width 12 height 12
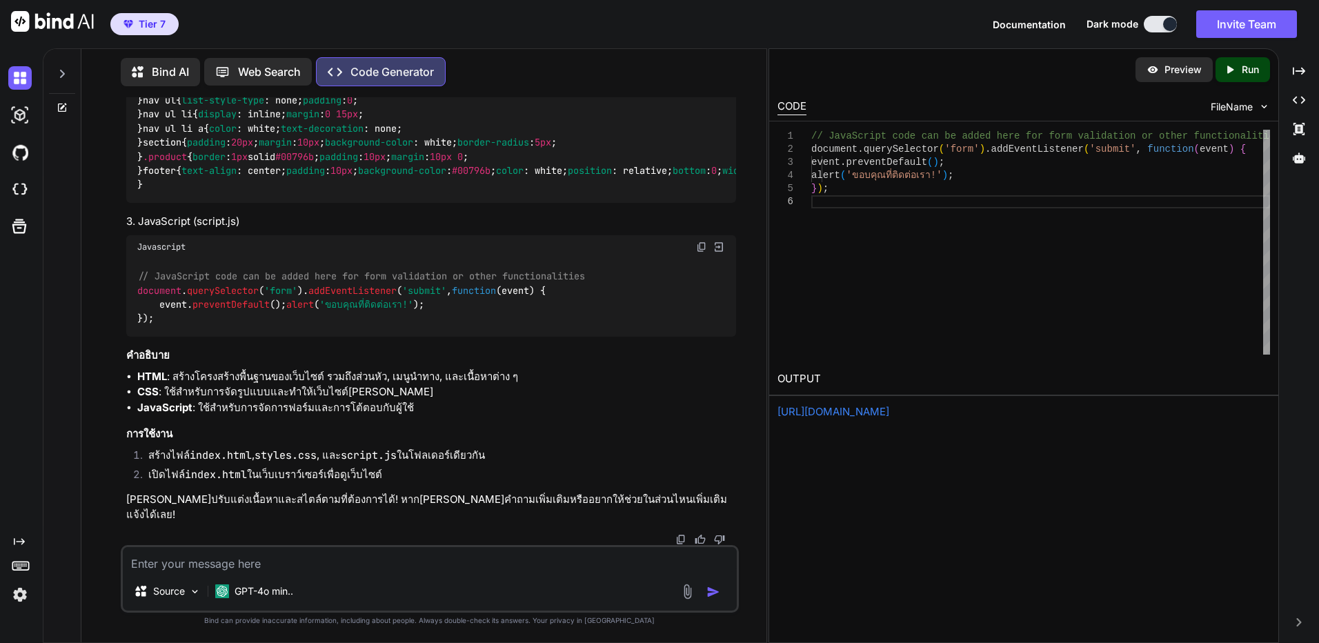
click at [1243, 70] on p "Run" at bounding box center [1249, 70] width 17 height 14
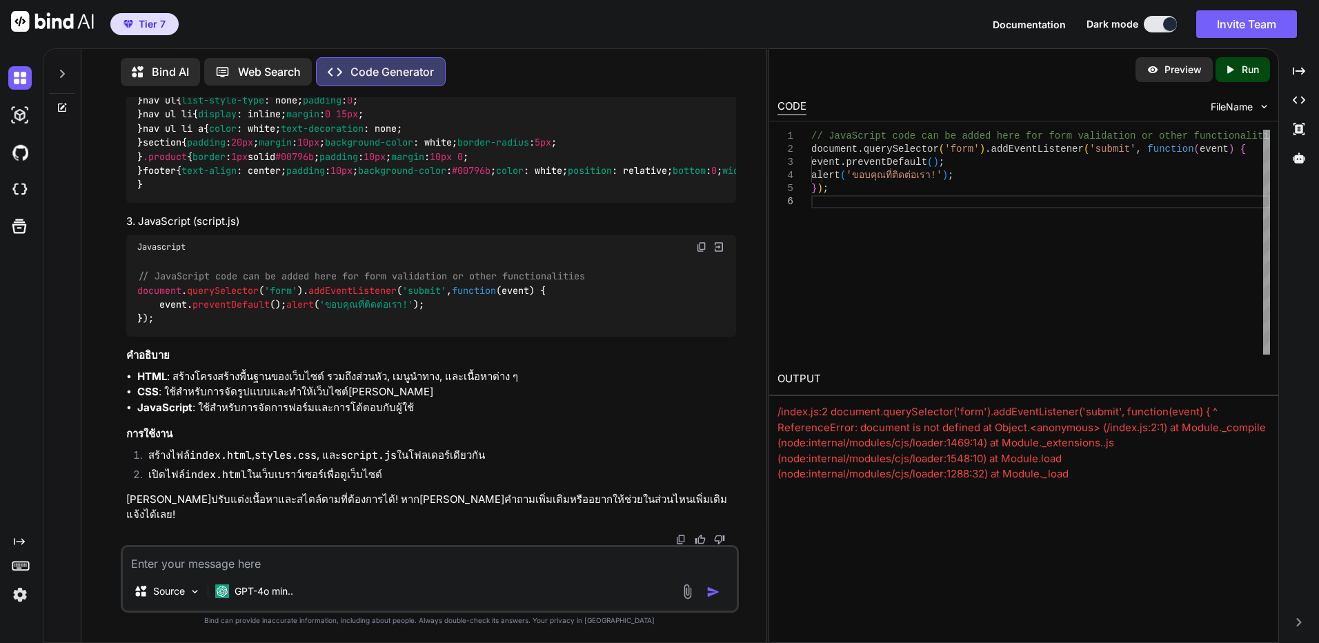
click at [66, 104] on icon at bounding box center [62, 107] width 8 height 8
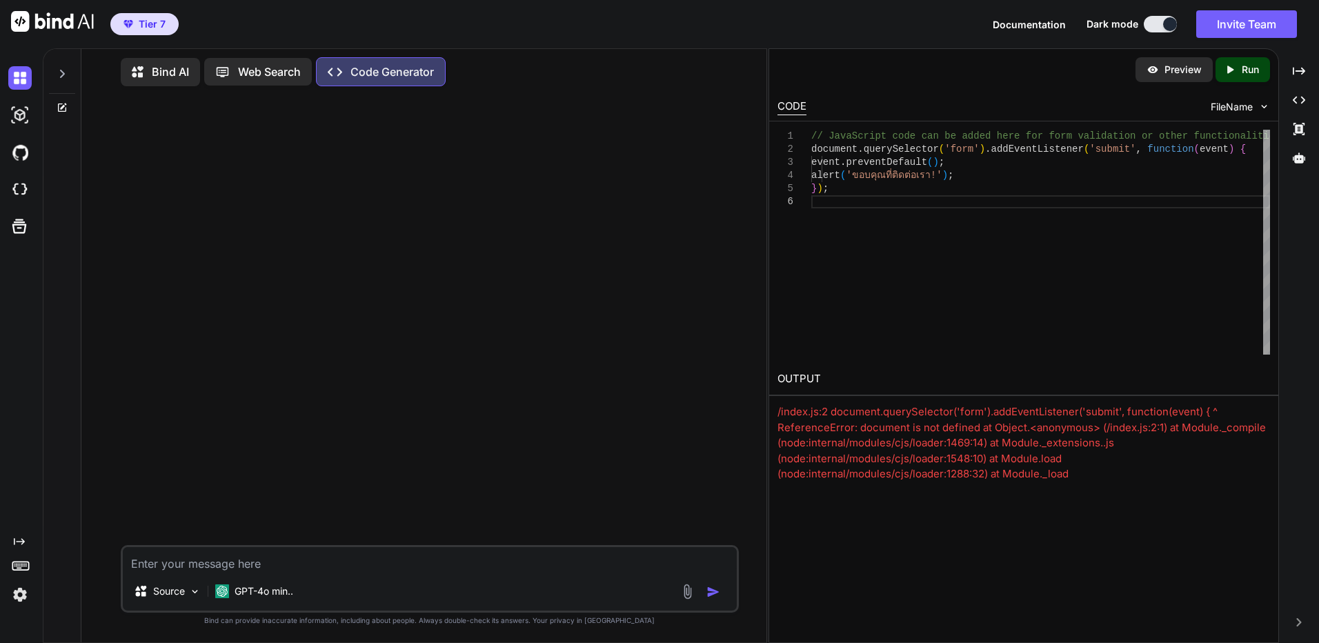
click at [69, 80] on div at bounding box center [62, 70] width 26 height 48
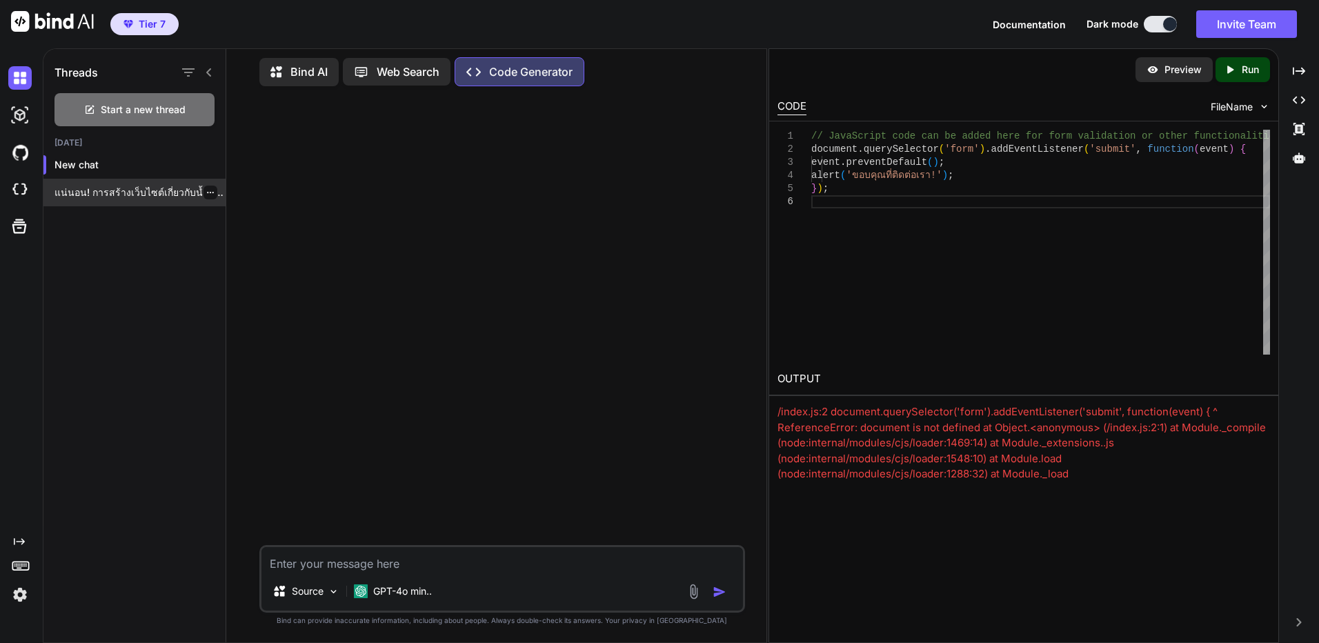
click at [207, 192] on icon "button" at bounding box center [210, 192] width 7 height 1
click at [248, 243] on span "Delete" at bounding box center [242, 244] width 30 height 14
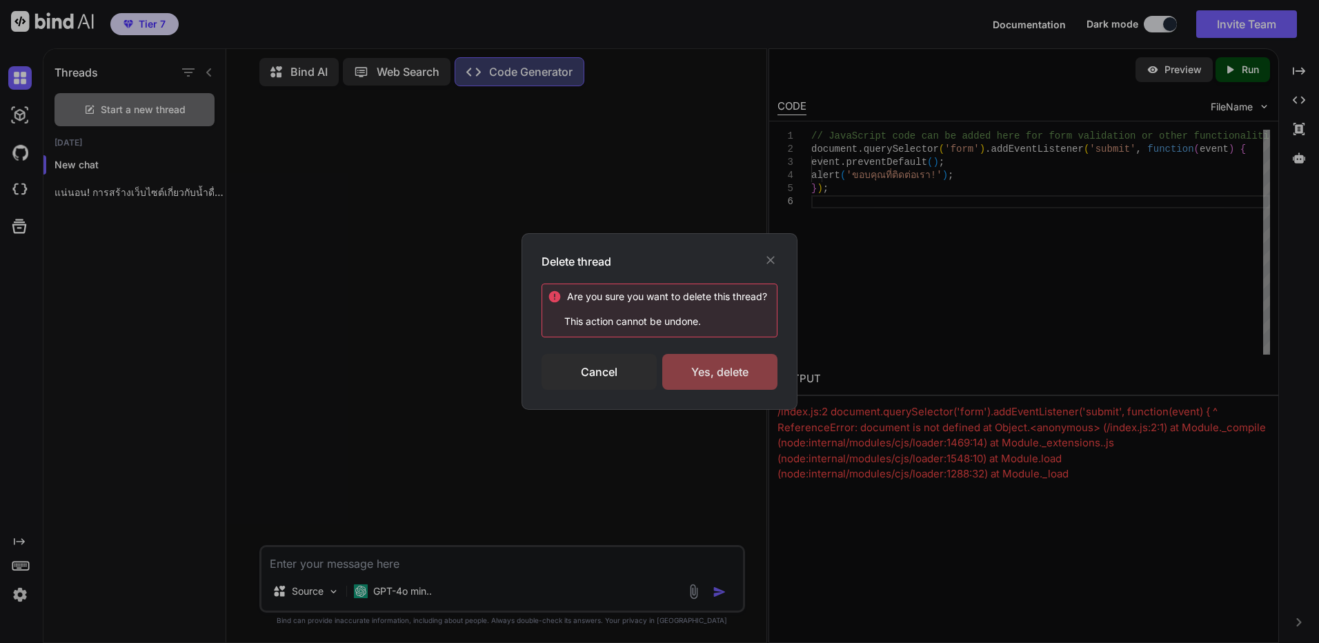
click at [748, 386] on div "Yes, delete" at bounding box center [719, 372] width 115 height 36
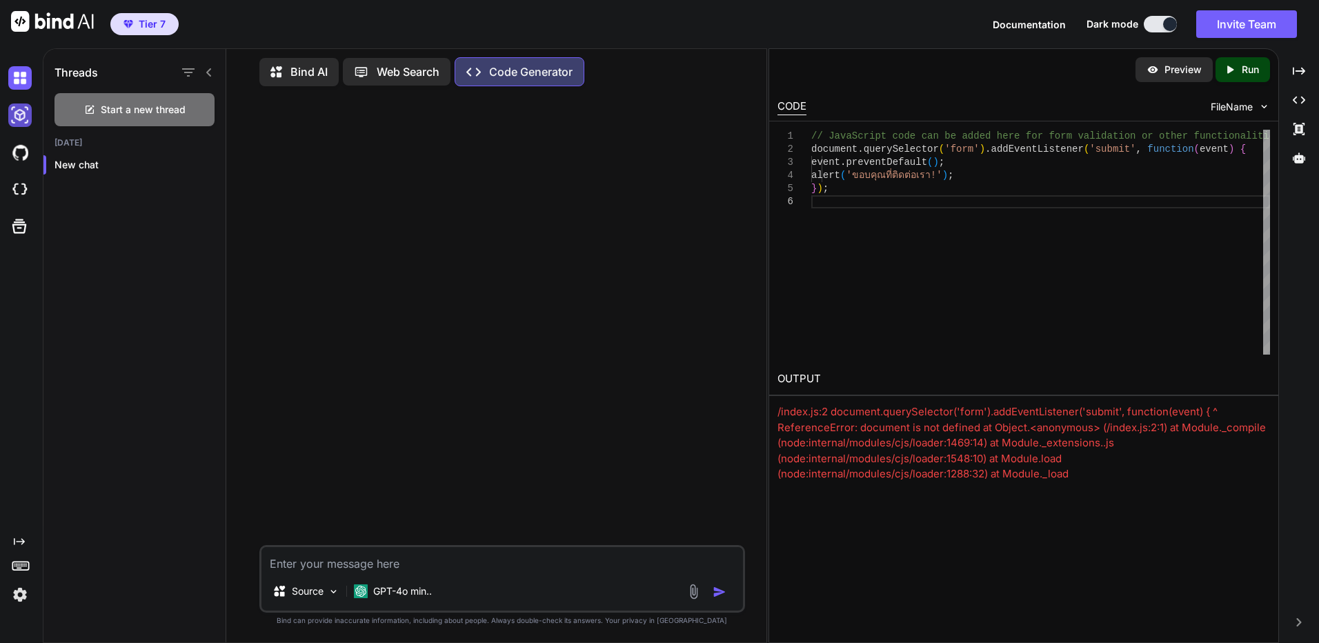
click at [28, 117] on img at bounding box center [19, 114] width 23 height 23
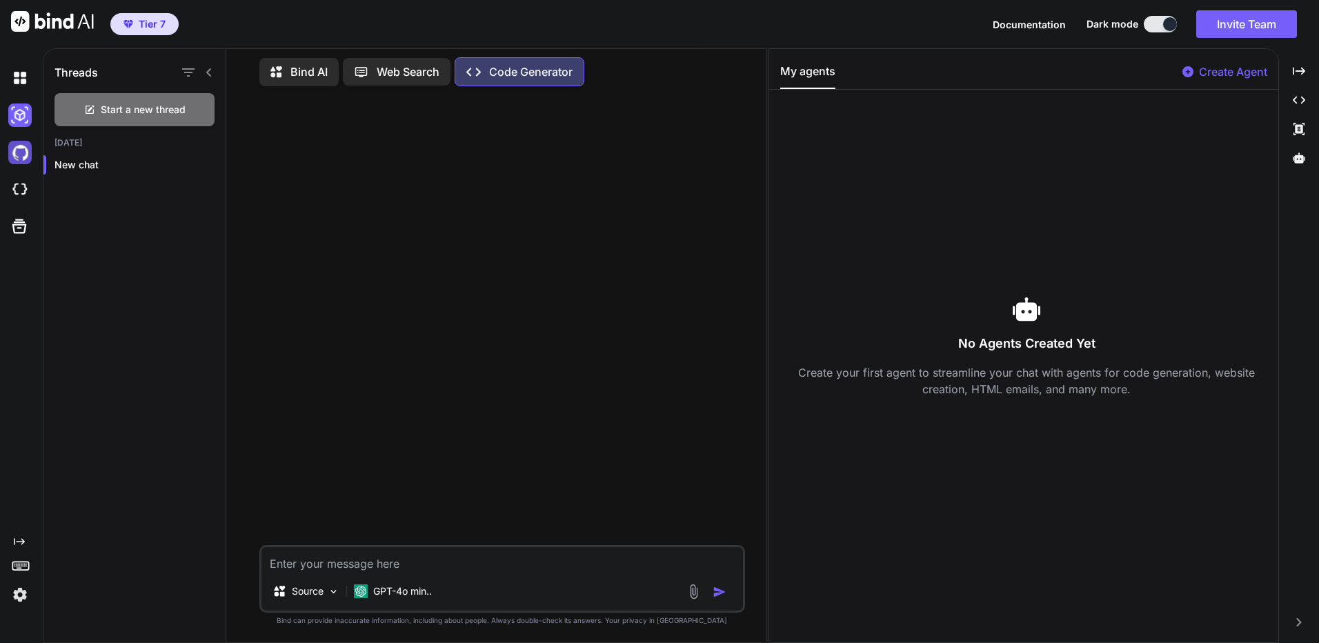
click at [26, 157] on img at bounding box center [19, 152] width 23 height 23
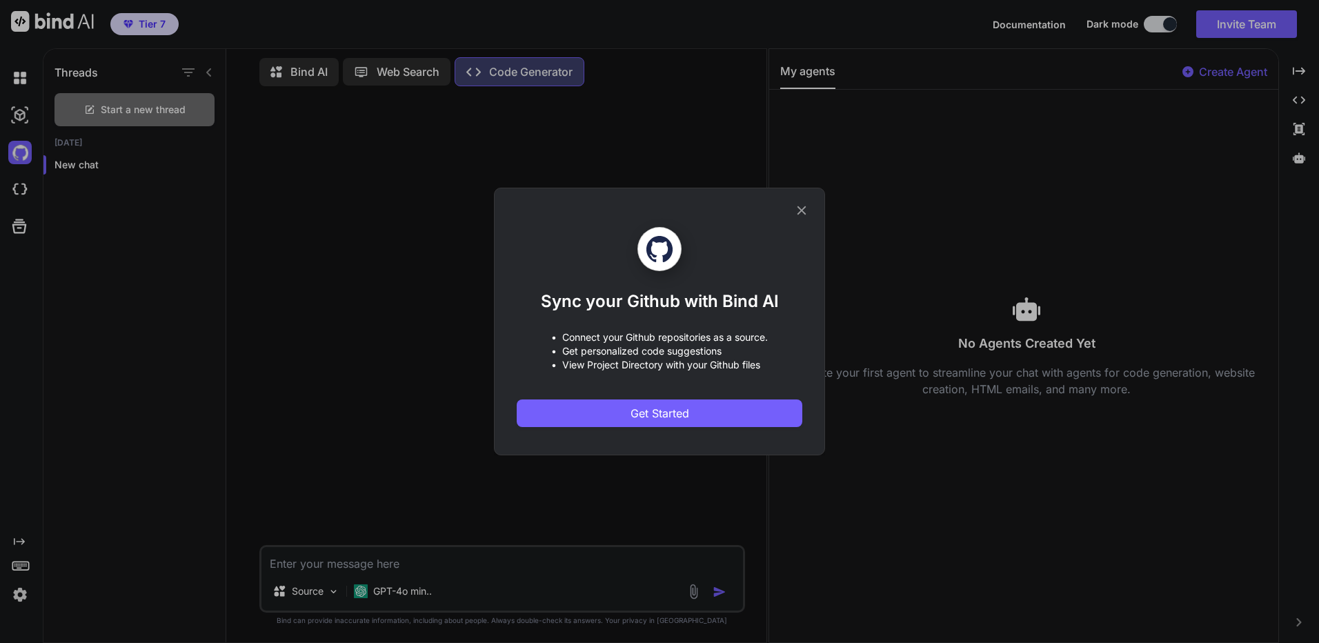
click at [801, 216] on icon at bounding box center [801, 210] width 15 height 15
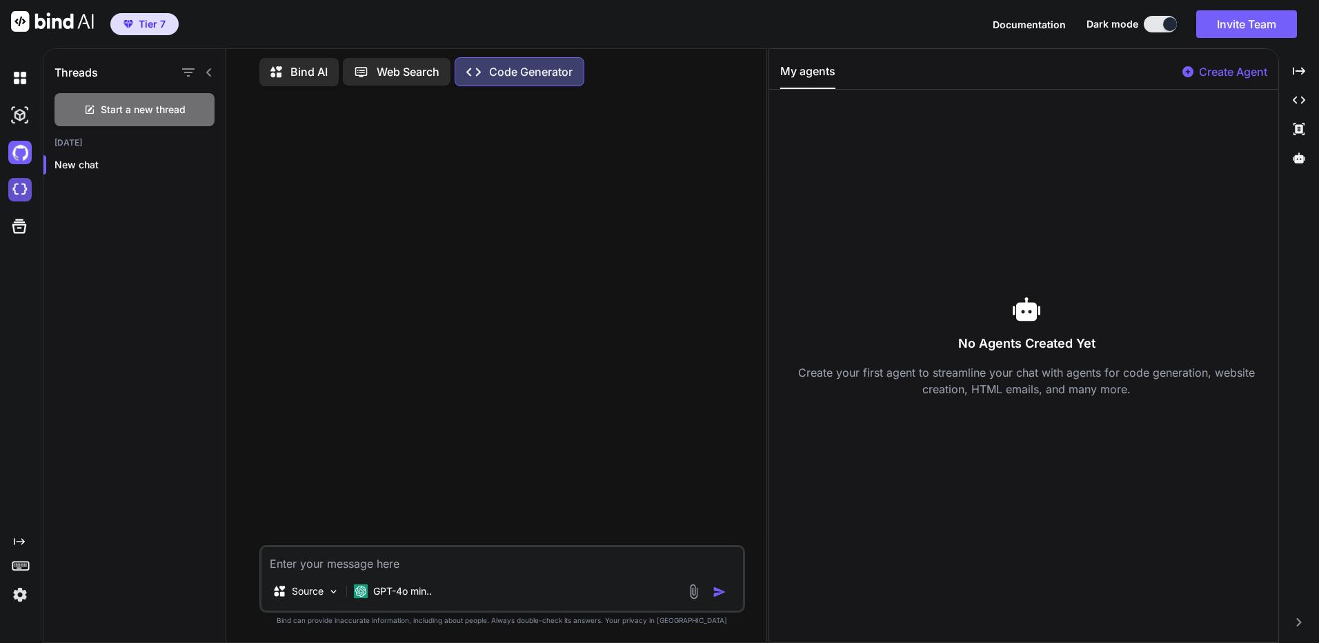
click at [21, 194] on img at bounding box center [19, 189] width 23 height 23
click at [421, 599] on div "GPT-4o min.." at bounding box center [392, 591] width 89 height 28
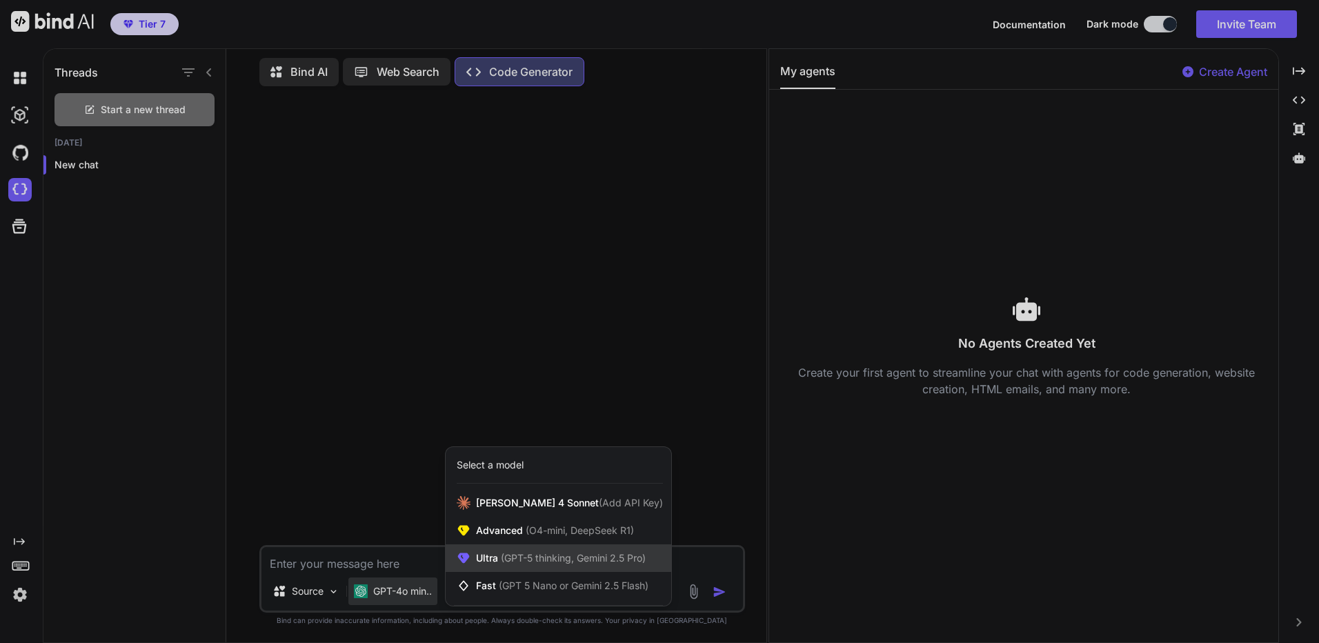
click at [528, 552] on span "(GPT-5 thinking, Gemini 2.5 Pro)" at bounding box center [572, 558] width 148 height 12
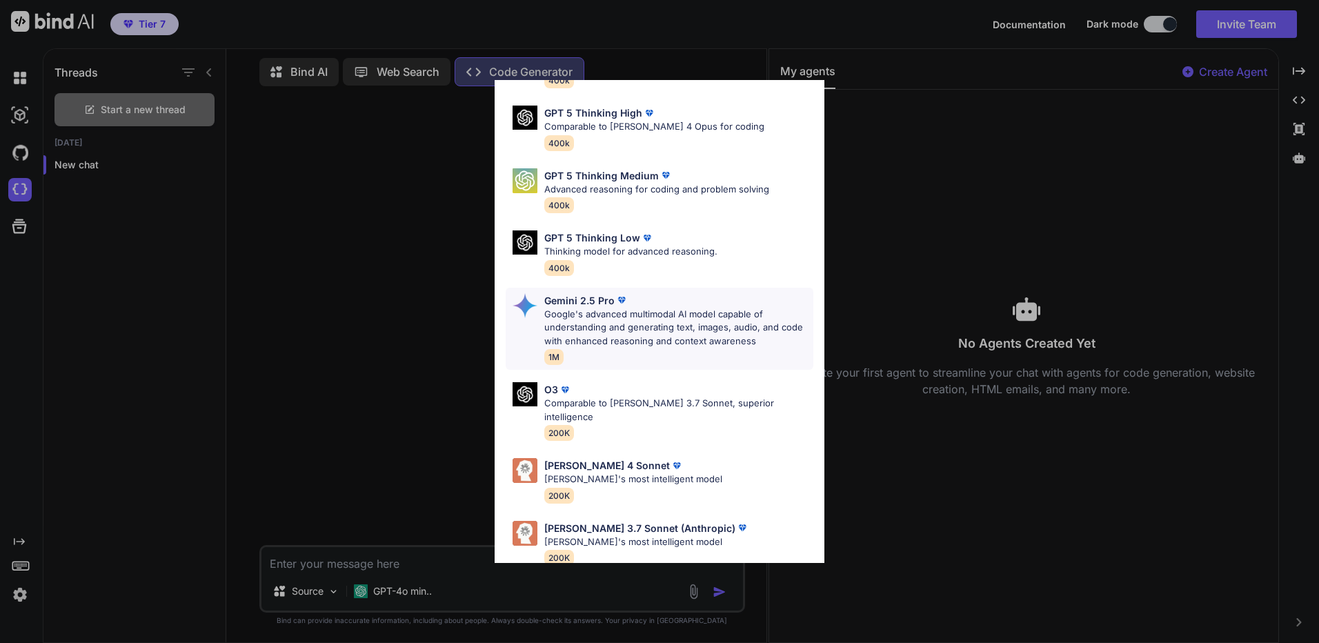
scroll to position [112, 0]
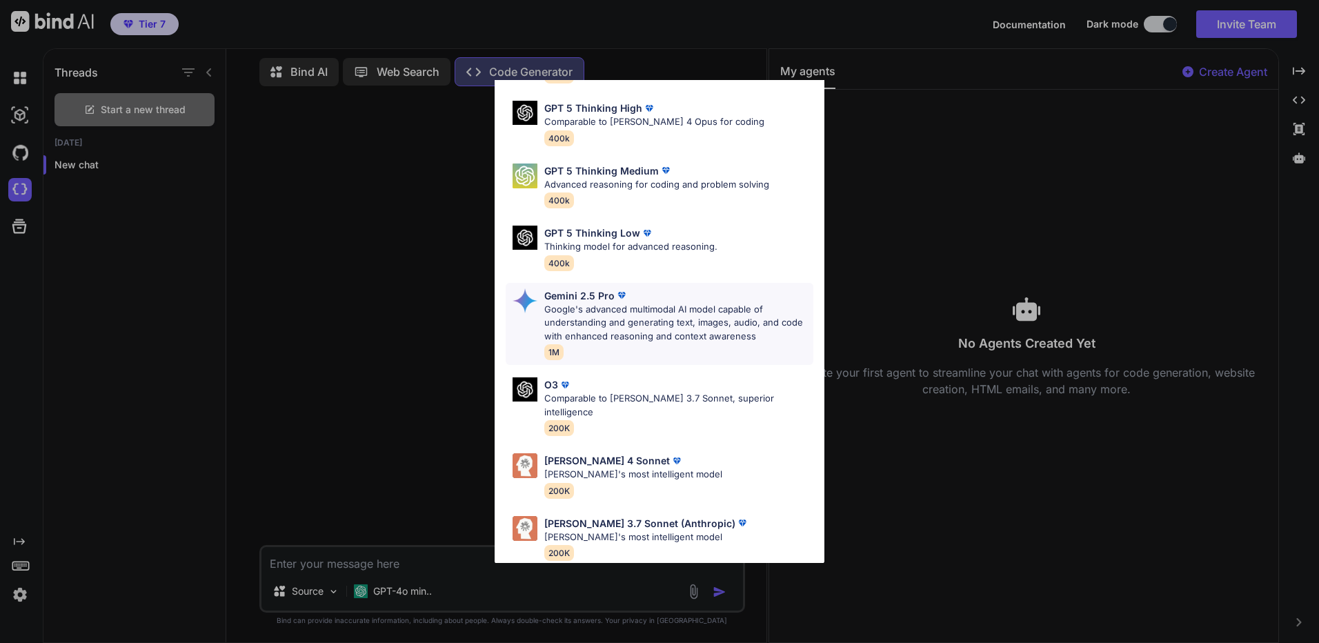
click at [692, 327] on p "Google's advanced multimodal AI model capable of understanding and generating t…" at bounding box center [678, 323] width 269 height 41
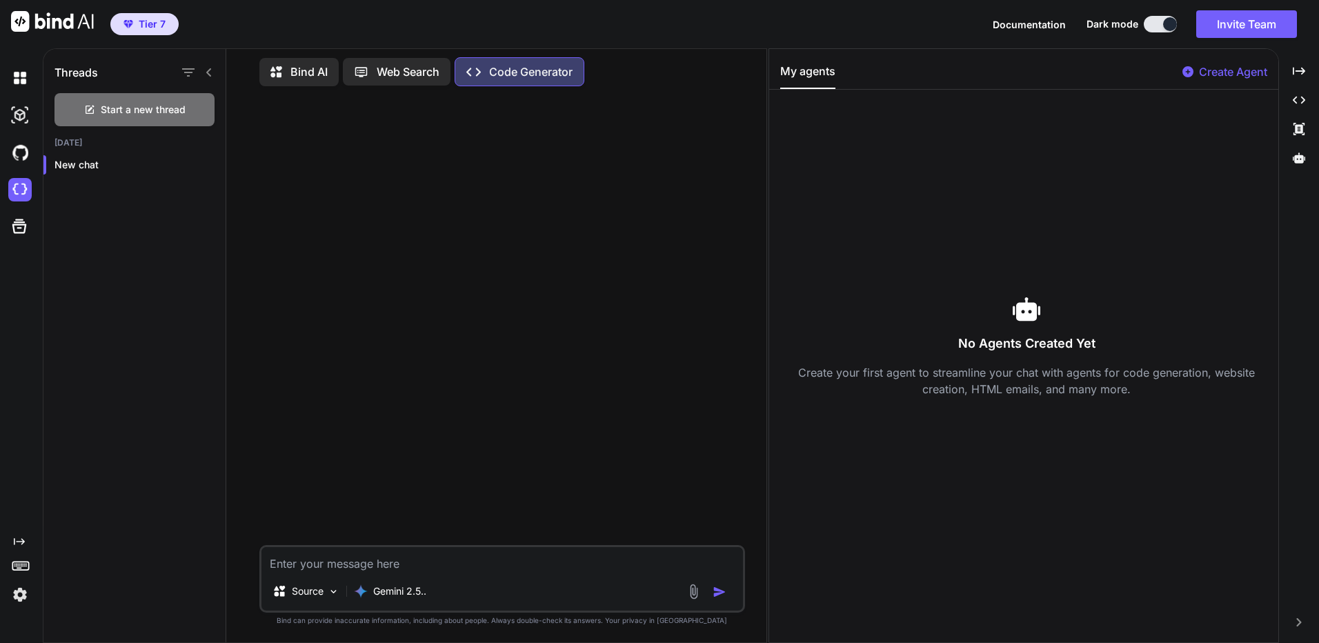
click at [719, 595] on img "button" at bounding box center [719, 592] width 14 height 14
click at [434, 72] on p "Web Search" at bounding box center [408, 71] width 63 height 17
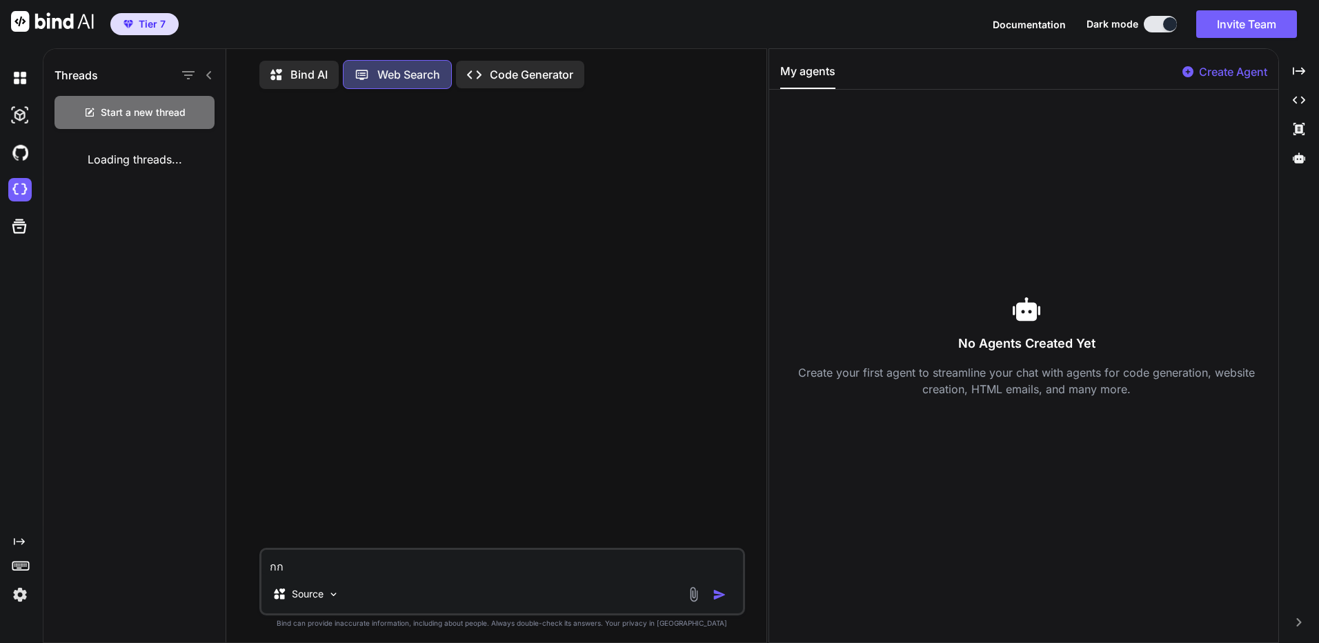
scroll to position [6, 0]
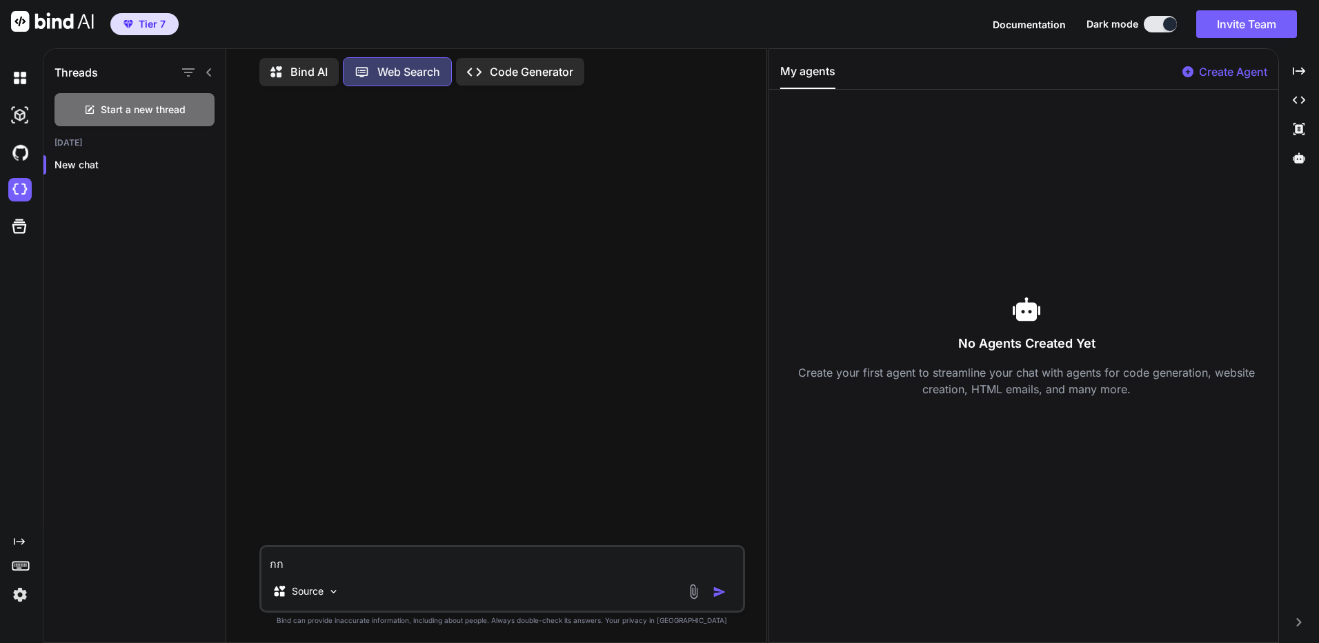
click at [398, 561] on textarea "กก" at bounding box center [501, 559] width 481 height 25
click at [398, 568] on textarea "กก" at bounding box center [501, 559] width 481 height 25
type textarea "ข้อมูลสถิติน้ำดิ่มปี 2025"
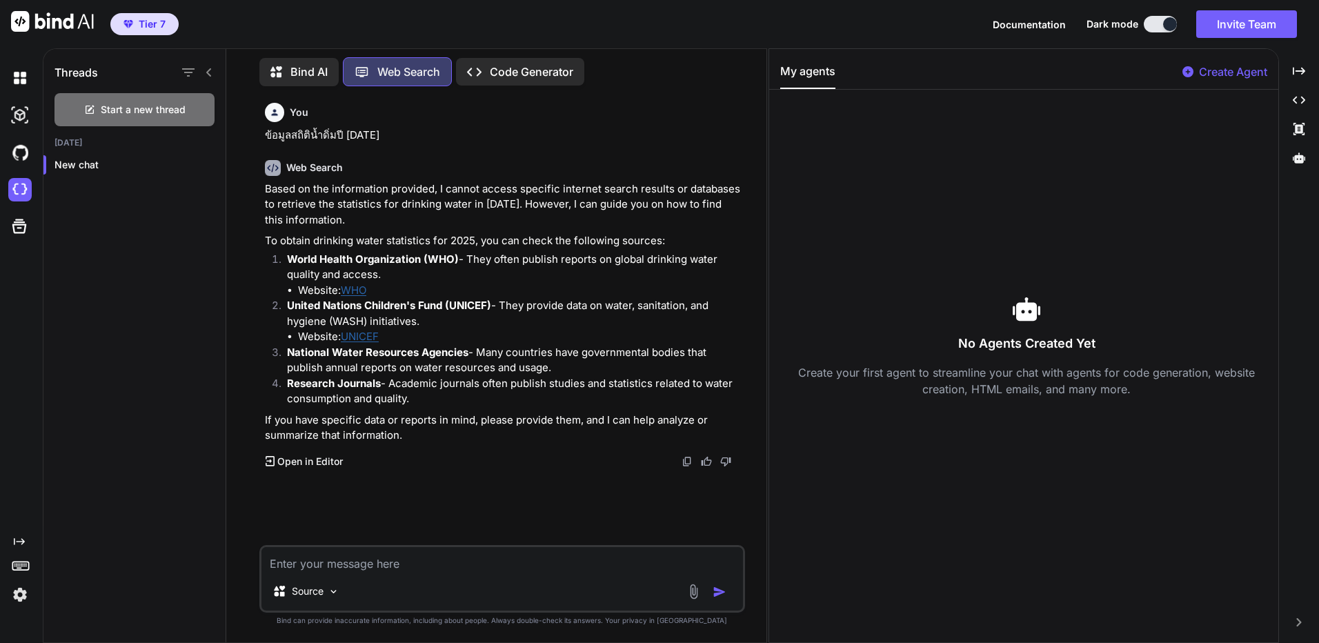
click at [336, 464] on p "Open in Editor" at bounding box center [310, 461] width 66 height 14
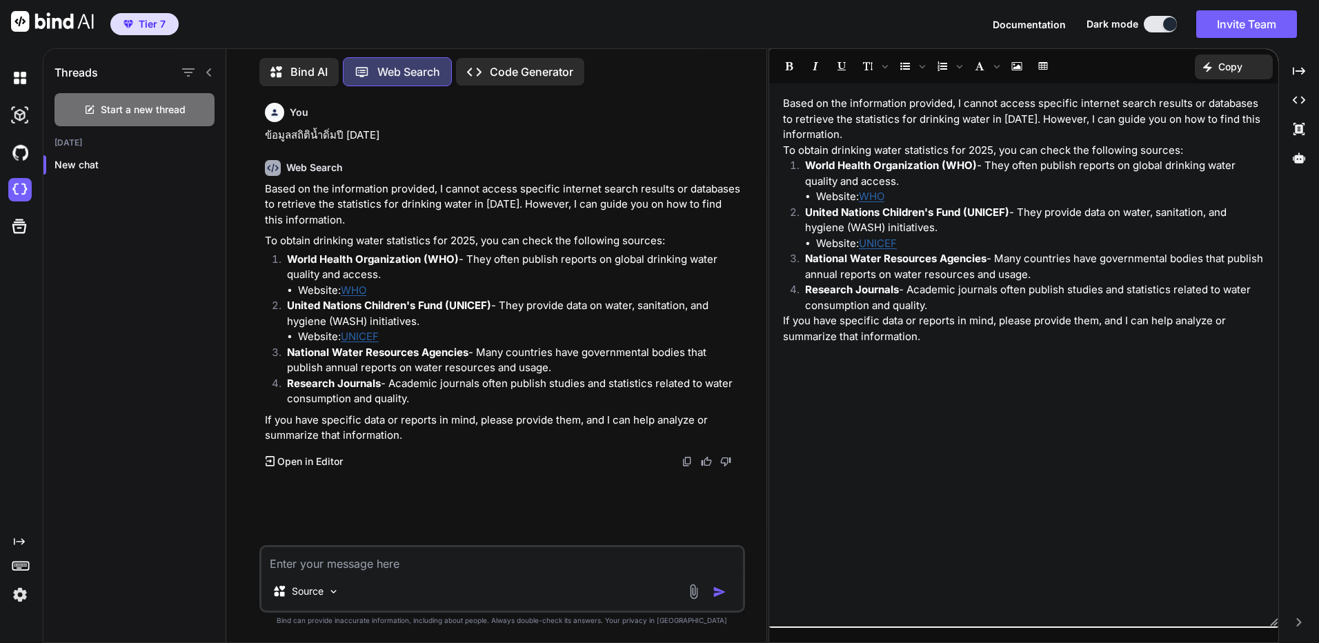
click at [1236, 70] on p "Copy" at bounding box center [1230, 67] width 24 height 14
click at [321, 137] on p "ข้อมูลสถิติน้ำดิ่มปี 2025" at bounding box center [503, 136] width 477 height 16
copy p "ข้อมูลสถิติน้ำดิ่มปี 2025"
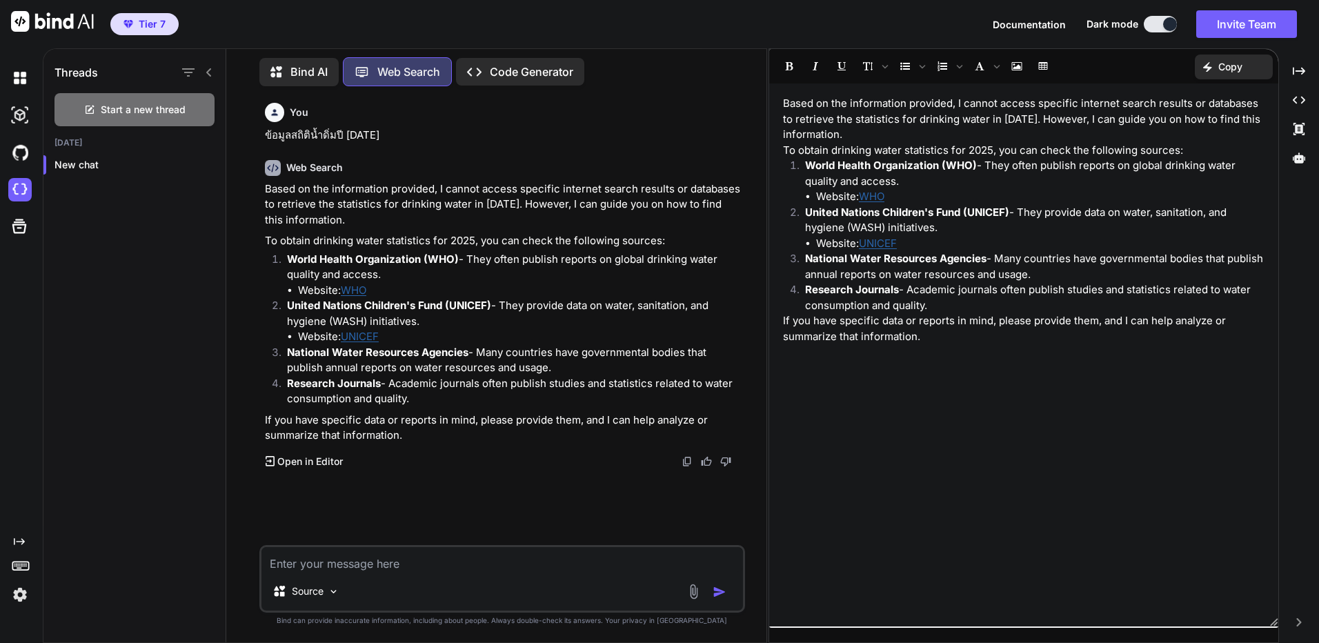
click at [463, 571] on textarea at bounding box center [501, 559] width 481 height 25
paste textarea "ข้อมูลสถิติน้ำดิ่มปี 2025"
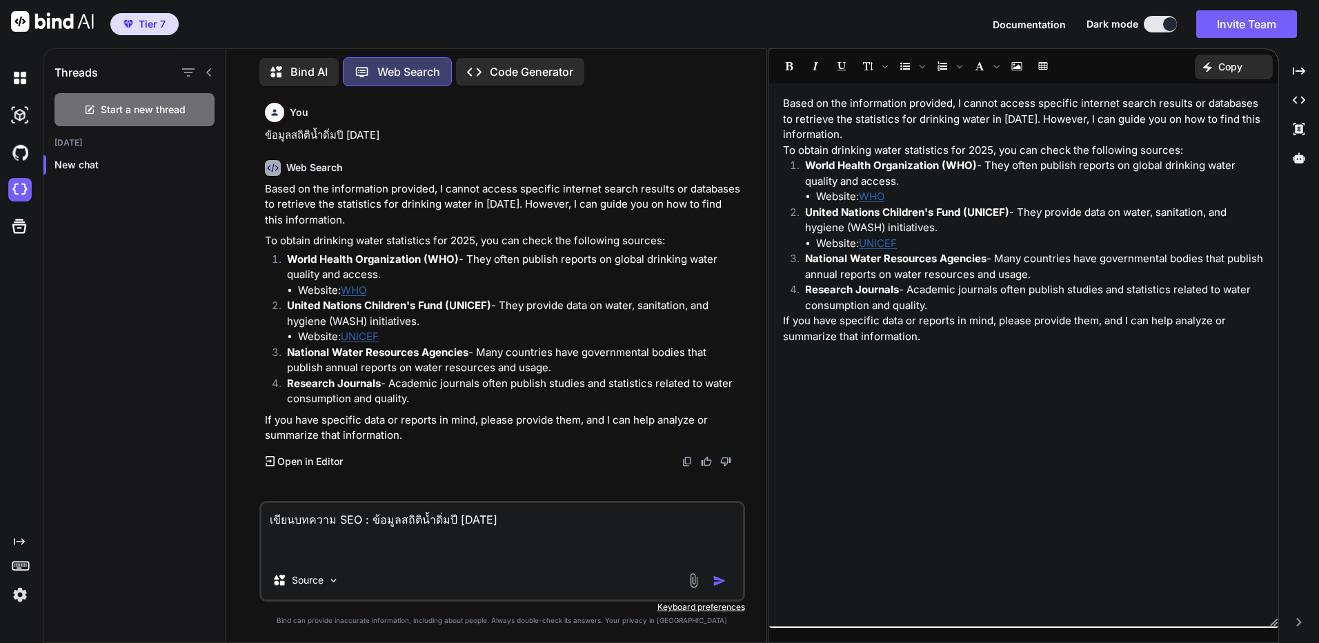
click at [431, 518] on textarea "เขียนบทความ SEO : ข้อมูลสถิติน้ำดิ่มปี 2025" at bounding box center [501, 532] width 481 height 58
type textarea "เขียนบทความ SEO : ข้อมูลสถิติน้ำดื่มปี 2025 เป็นภาษาไทย"
click at [323, 570] on div "Source" at bounding box center [306, 580] width 78 height 28
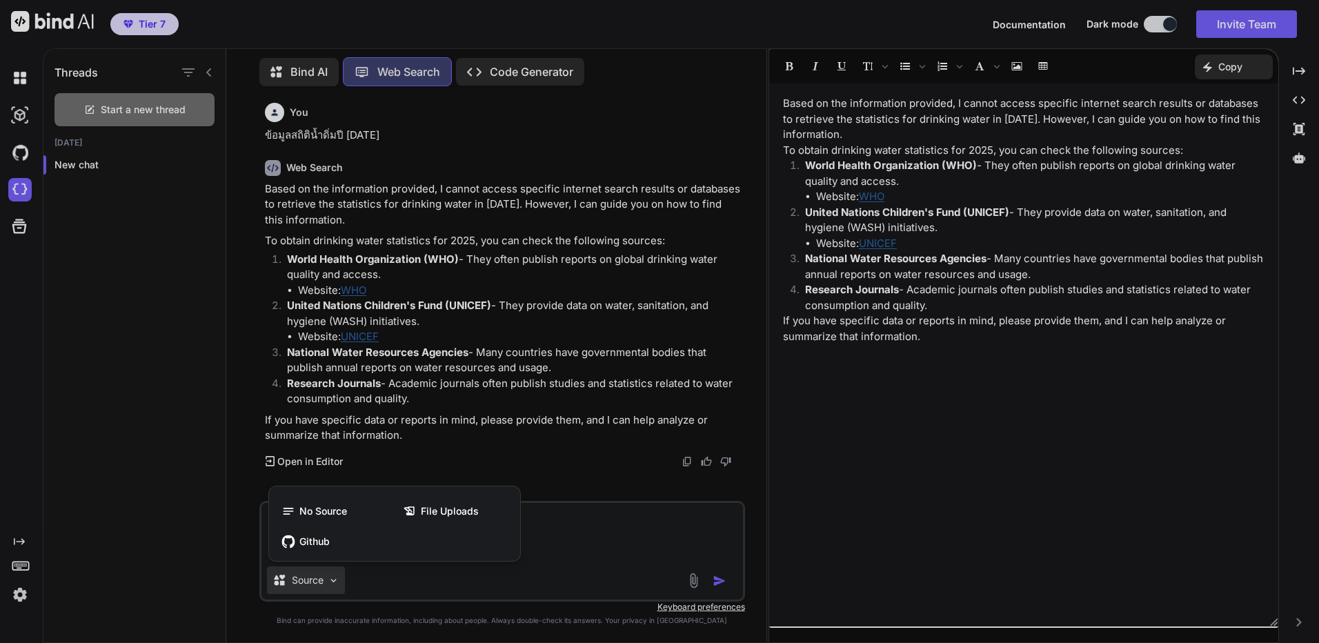
click at [469, 586] on div at bounding box center [659, 321] width 1319 height 643
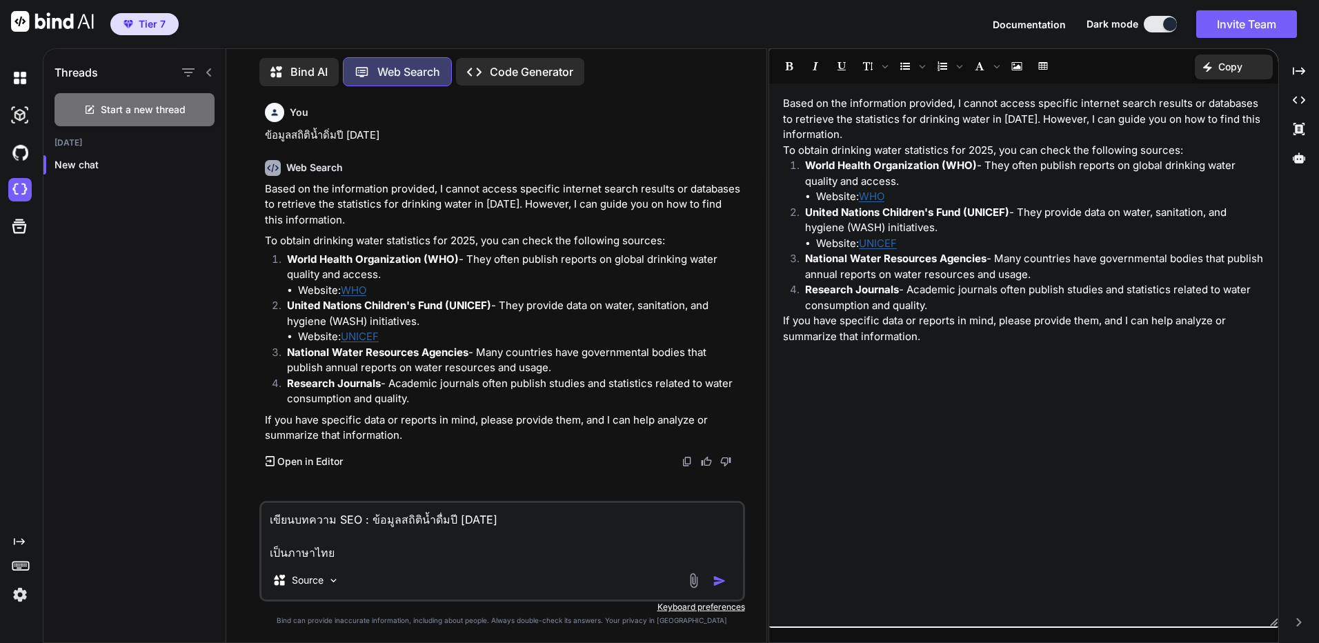
click at [719, 575] on img "button" at bounding box center [719, 581] width 14 height 14
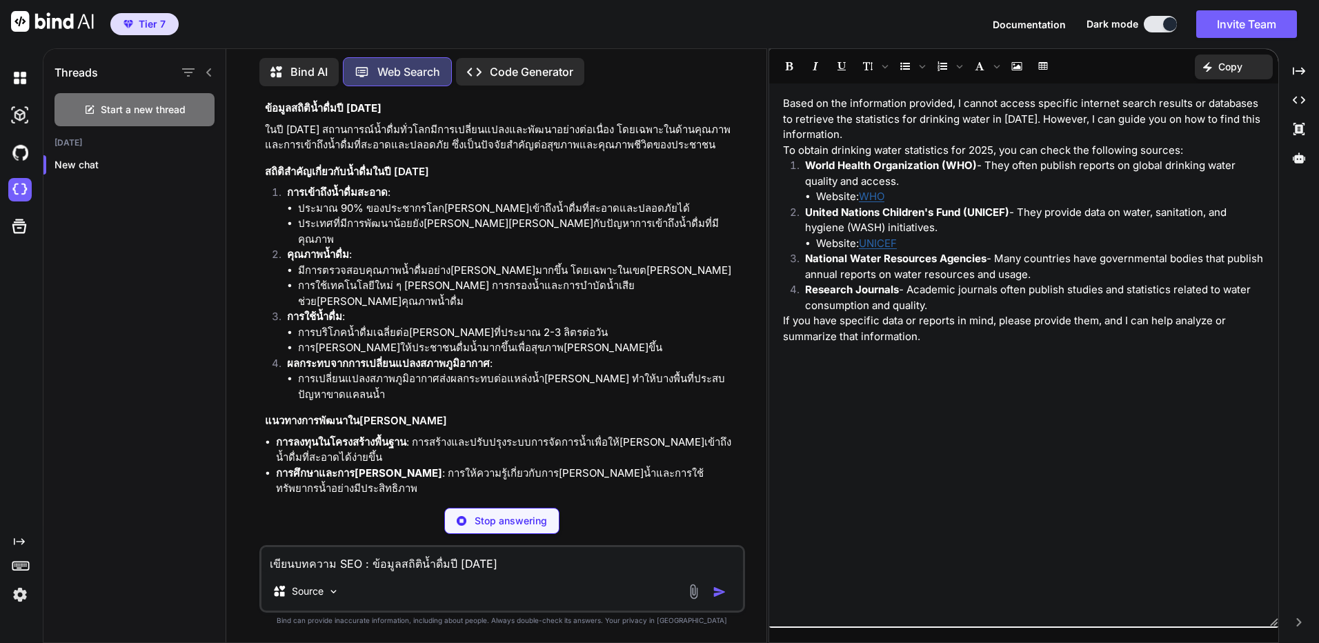
scroll to position [489, 0]
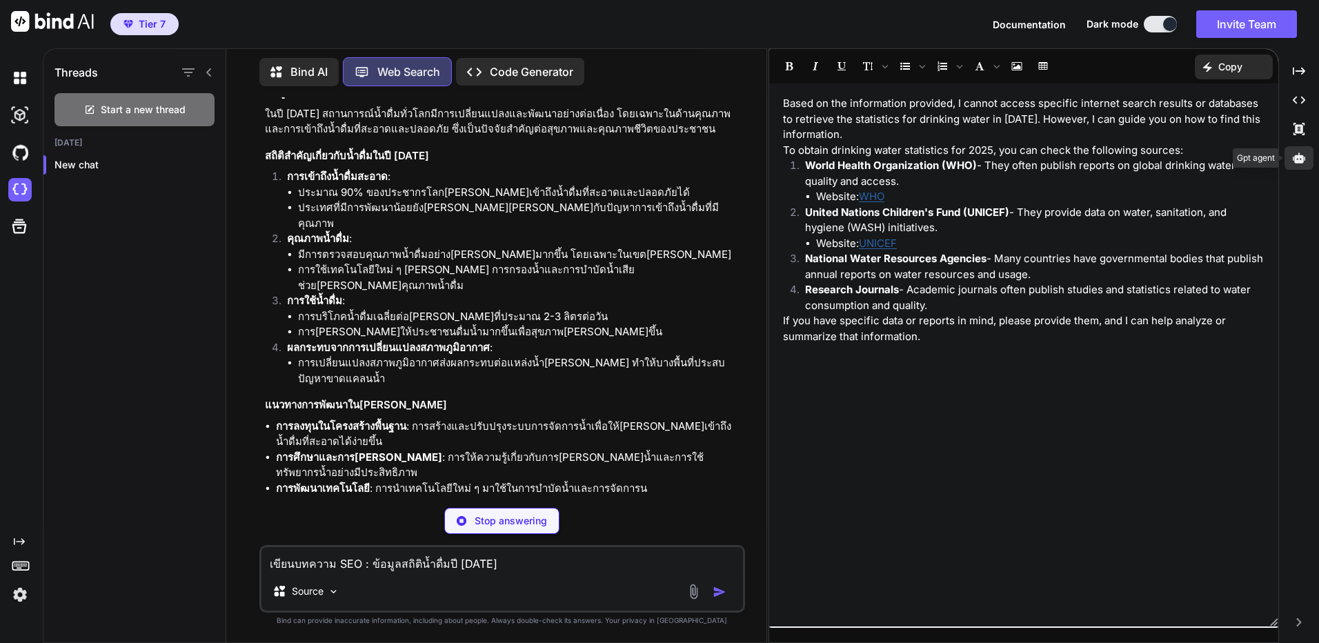
click at [1296, 168] on div at bounding box center [1298, 157] width 29 height 23
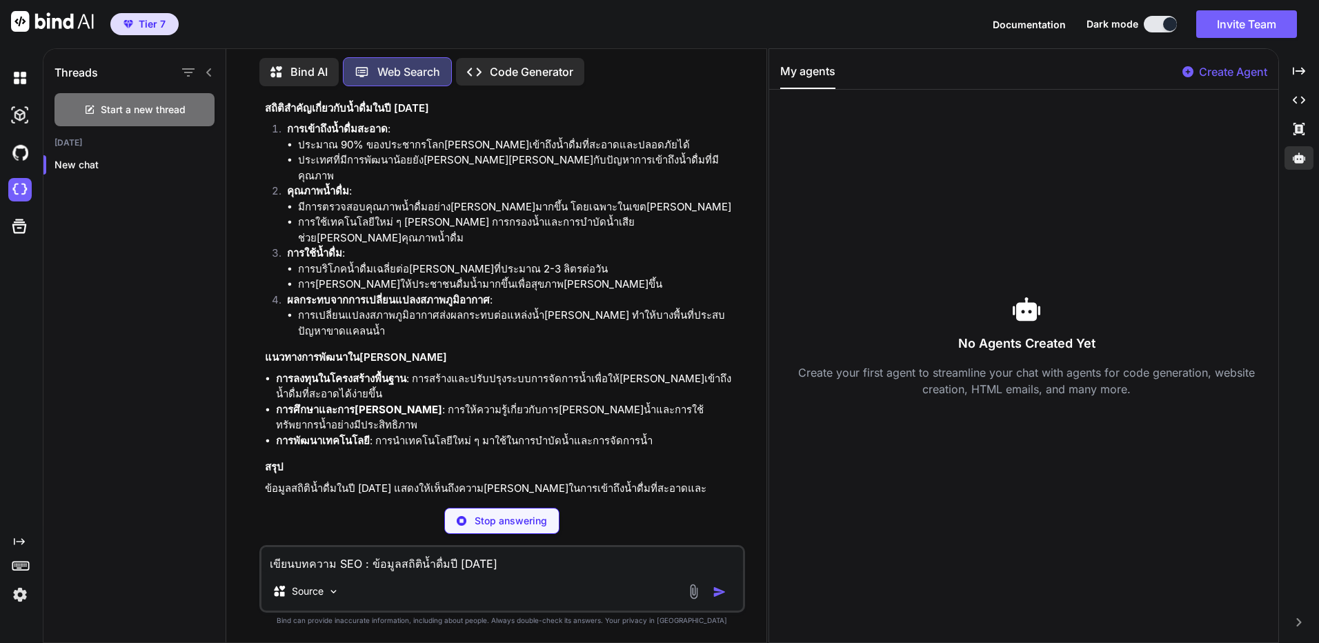
scroll to position [552, 0]
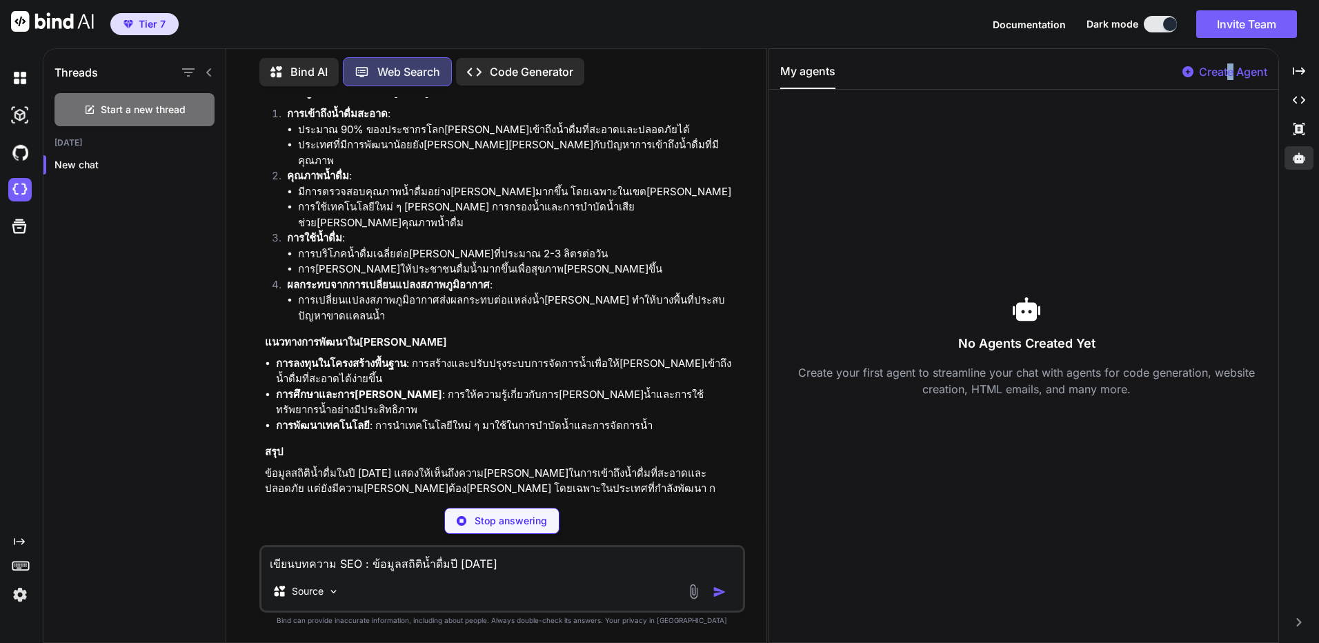
click at [1229, 75] on p "Create Agent" at bounding box center [1233, 71] width 68 height 17
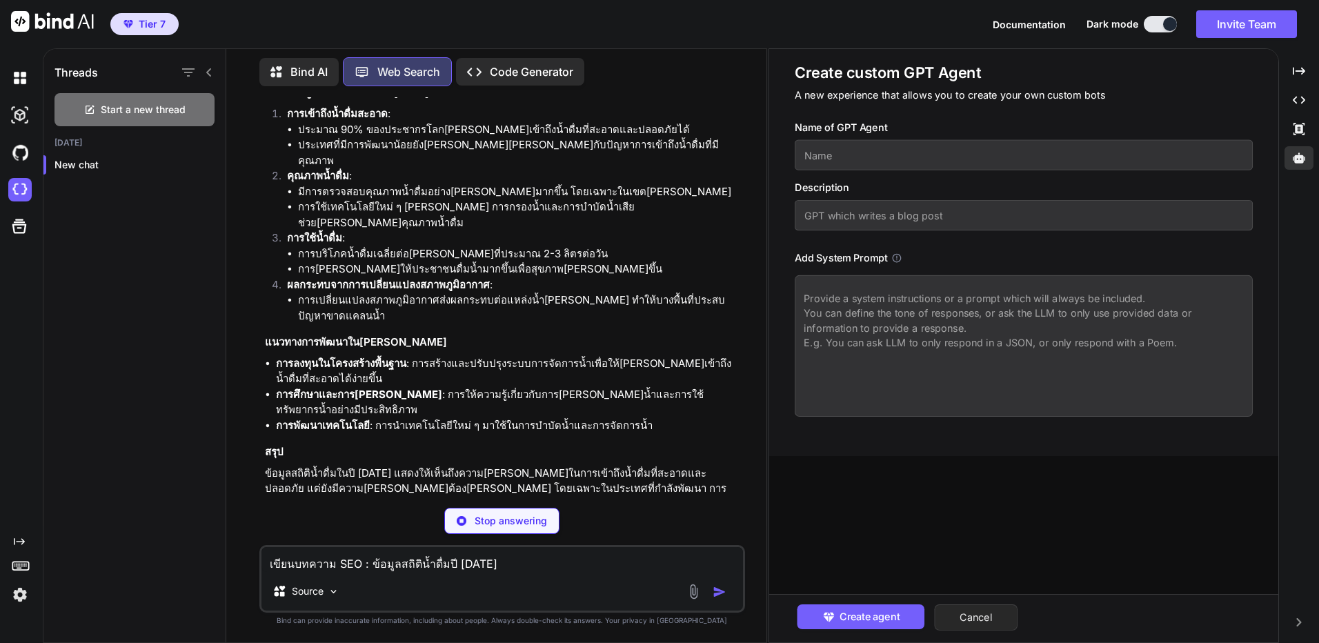
scroll to position [568, 0]
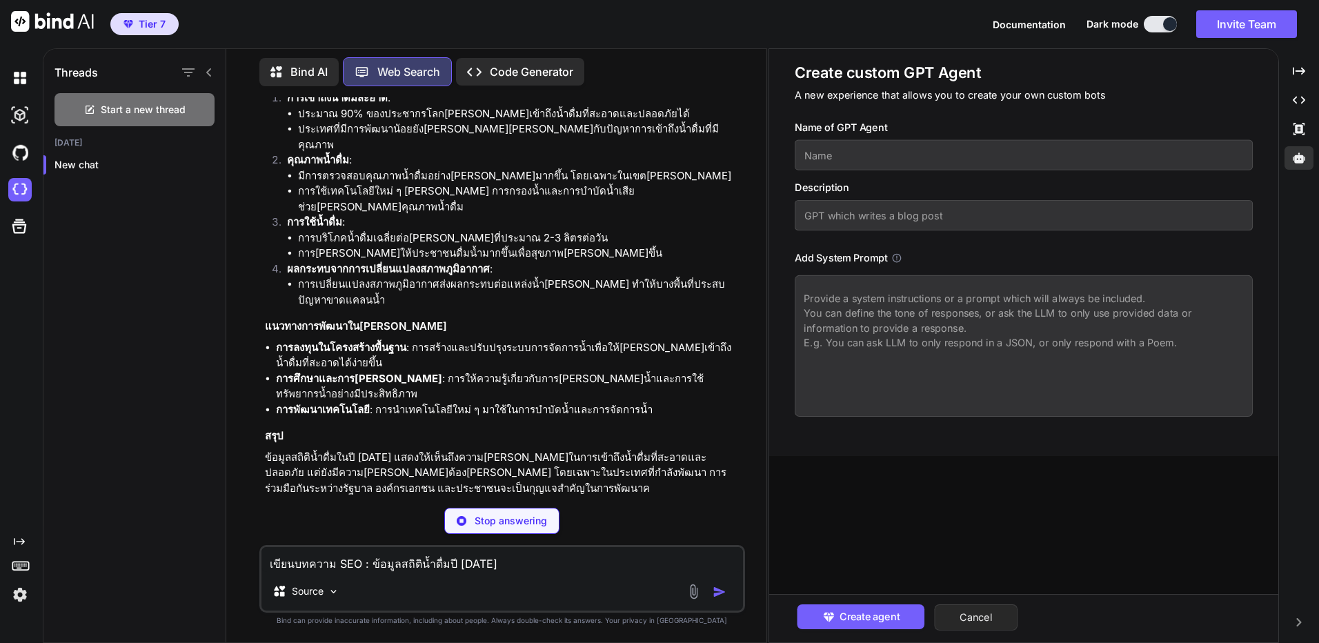
click at [966, 611] on button "Cancel" at bounding box center [975, 617] width 83 height 26
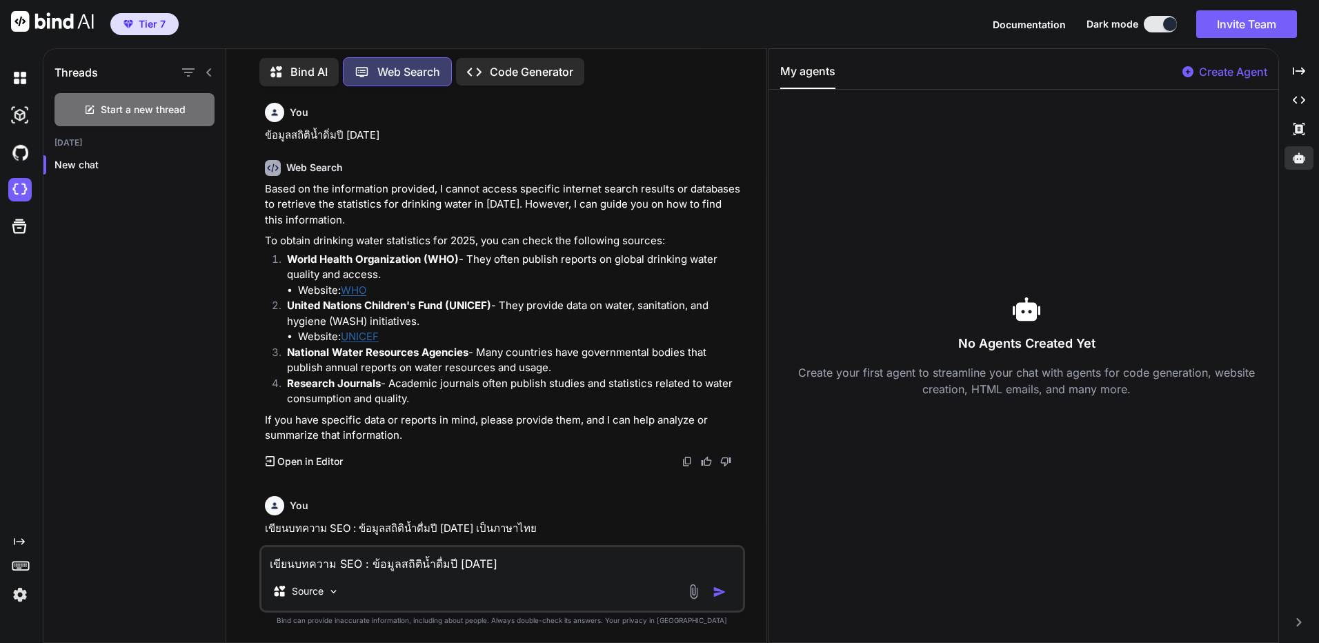
scroll to position [345, 0]
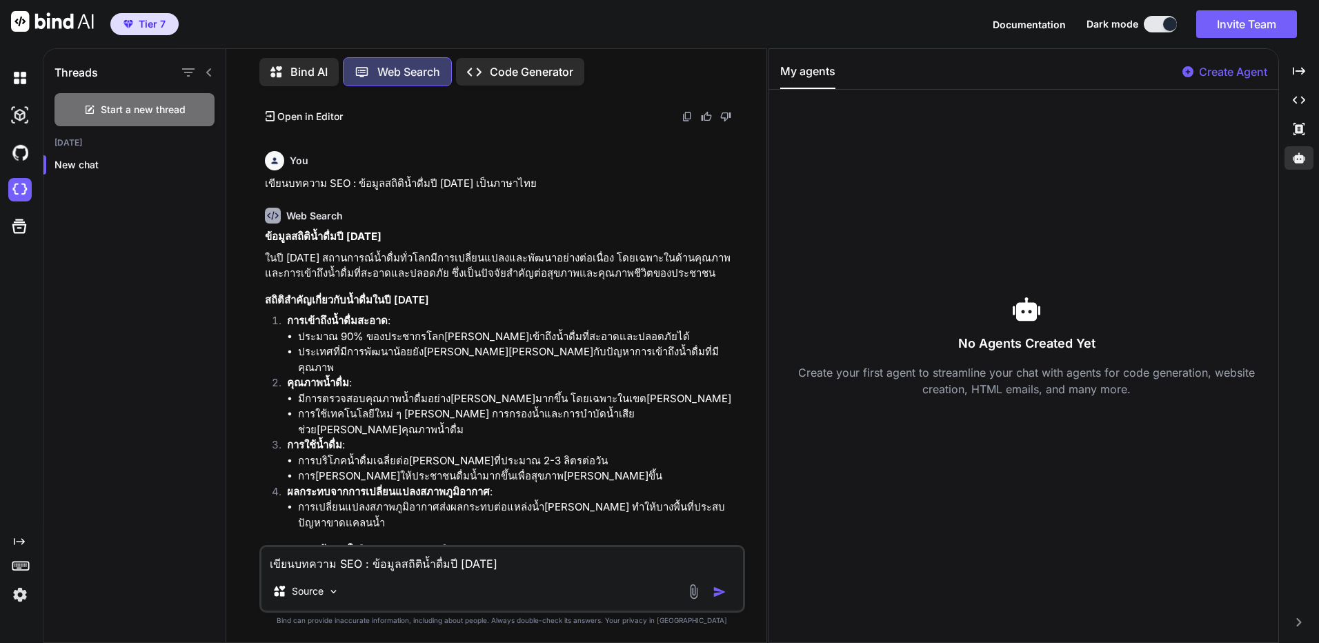
click at [28, 589] on img at bounding box center [19, 594] width 23 height 23
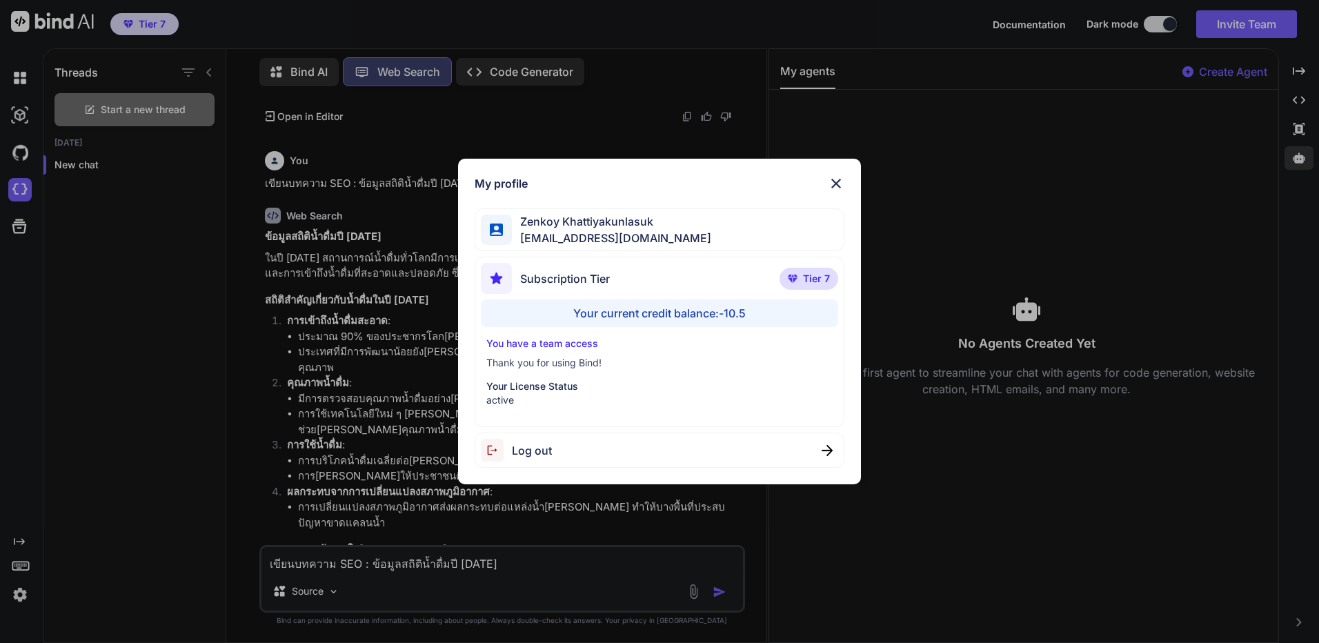
click at [1183, 462] on div "My profile Zenkoy Khattiyakunlasuk bindai@zenkoy.com Subscription Tier Tier 7 Y…" at bounding box center [659, 321] width 1319 height 643
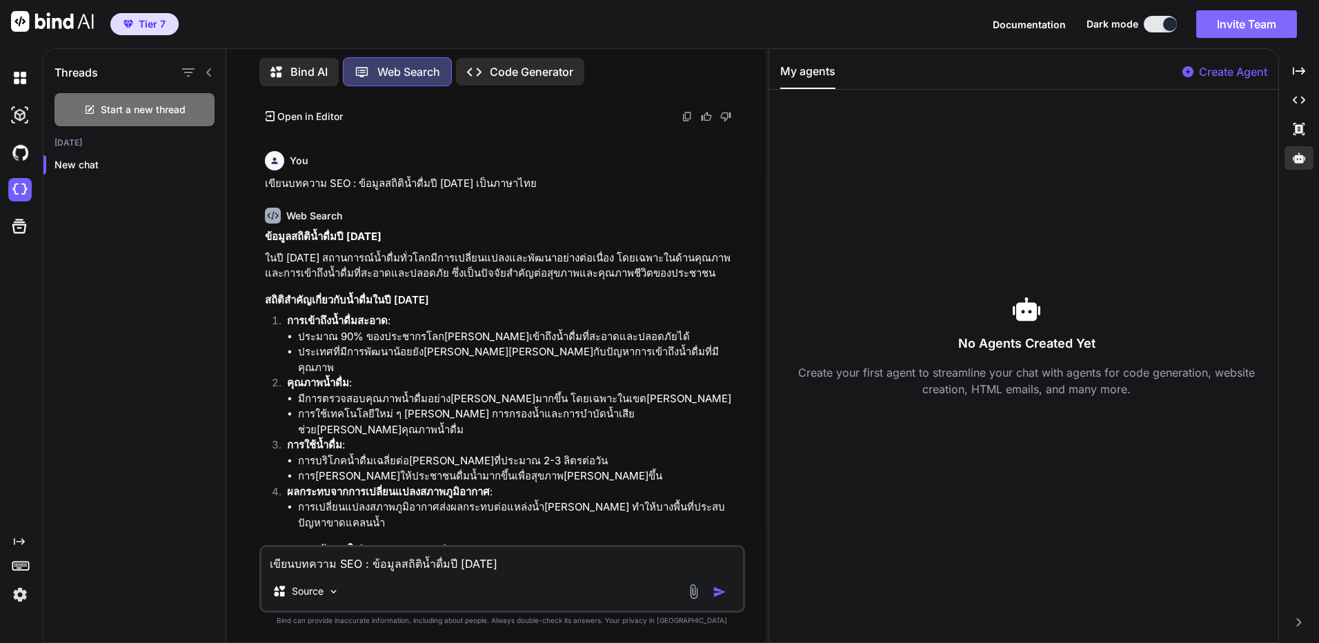
click at [1248, 26] on button "Invite Team" at bounding box center [1246, 24] width 101 height 28
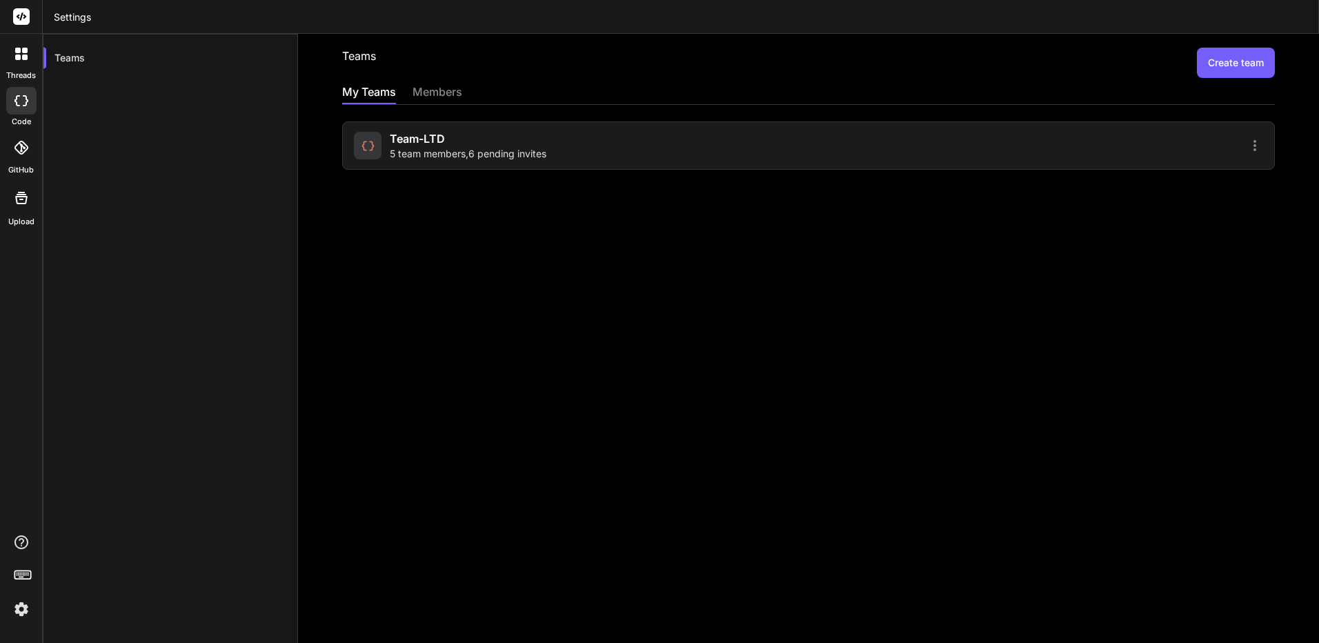
click at [432, 86] on div "members" at bounding box center [437, 92] width 50 height 19
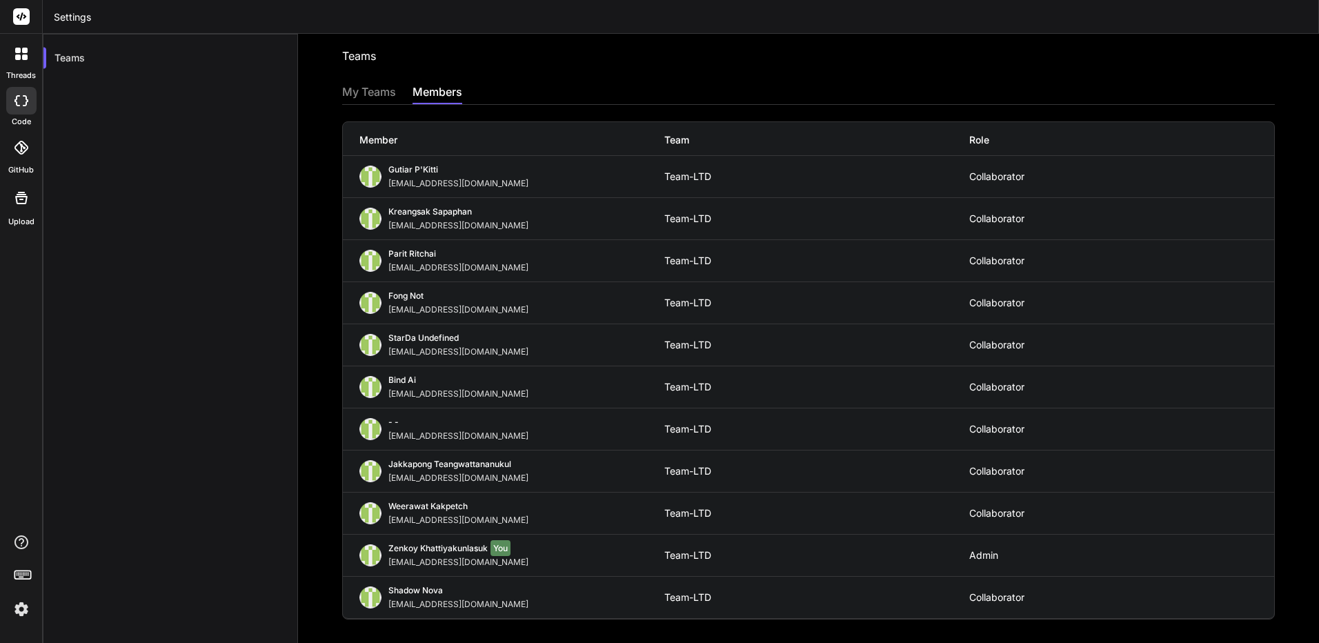
click at [376, 89] on div "My Teams" at bounding box center [369, 92] width 54 height 19
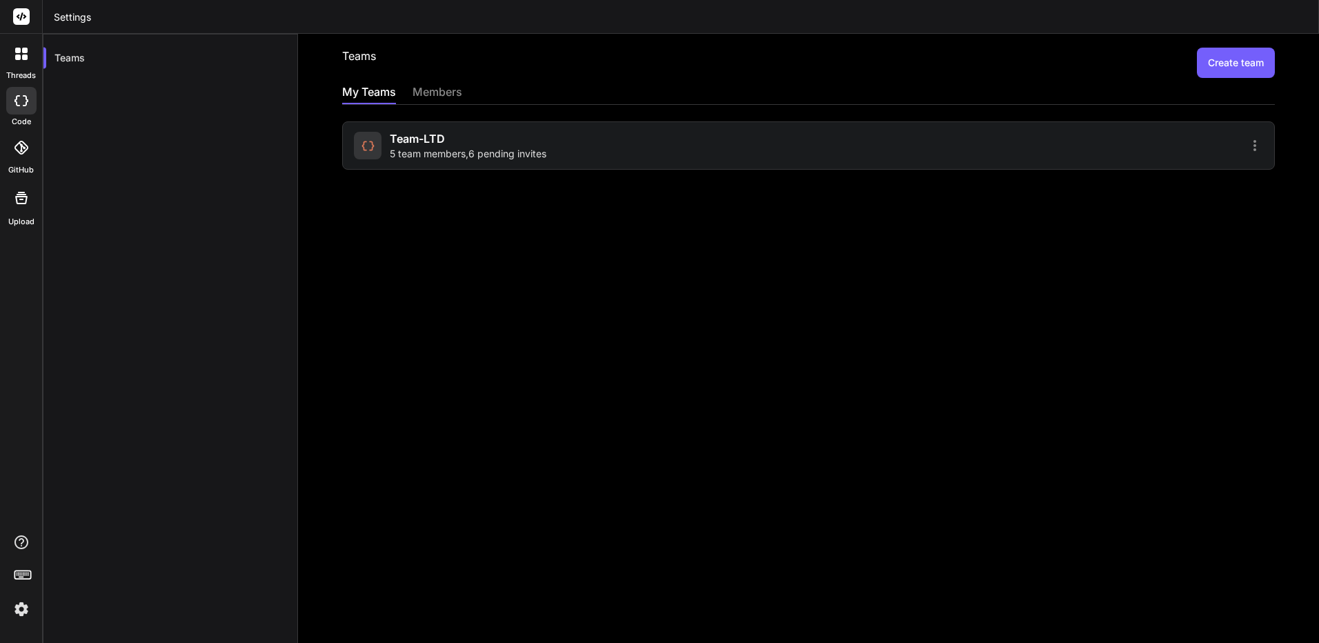
click at [1232, 141] on div at bounding box center [1037, 145] width 450 height 17
click at [1246, 141] on icon at bounding box center [1254, 145] width 17 height 17
click at [1182, 146] on li "Settings" at bounding box center [1175, 153] width 112 height 25
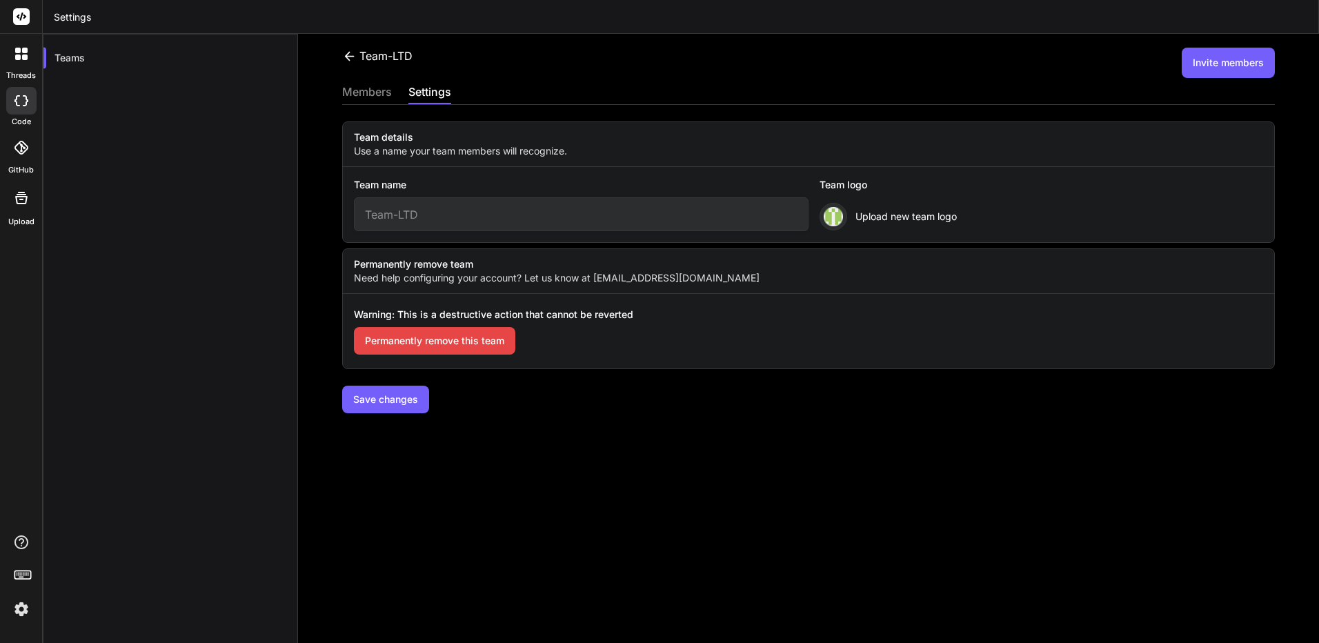
click at [386, 97] on div "members" at bounding box center [367, 92] width 50 height 19
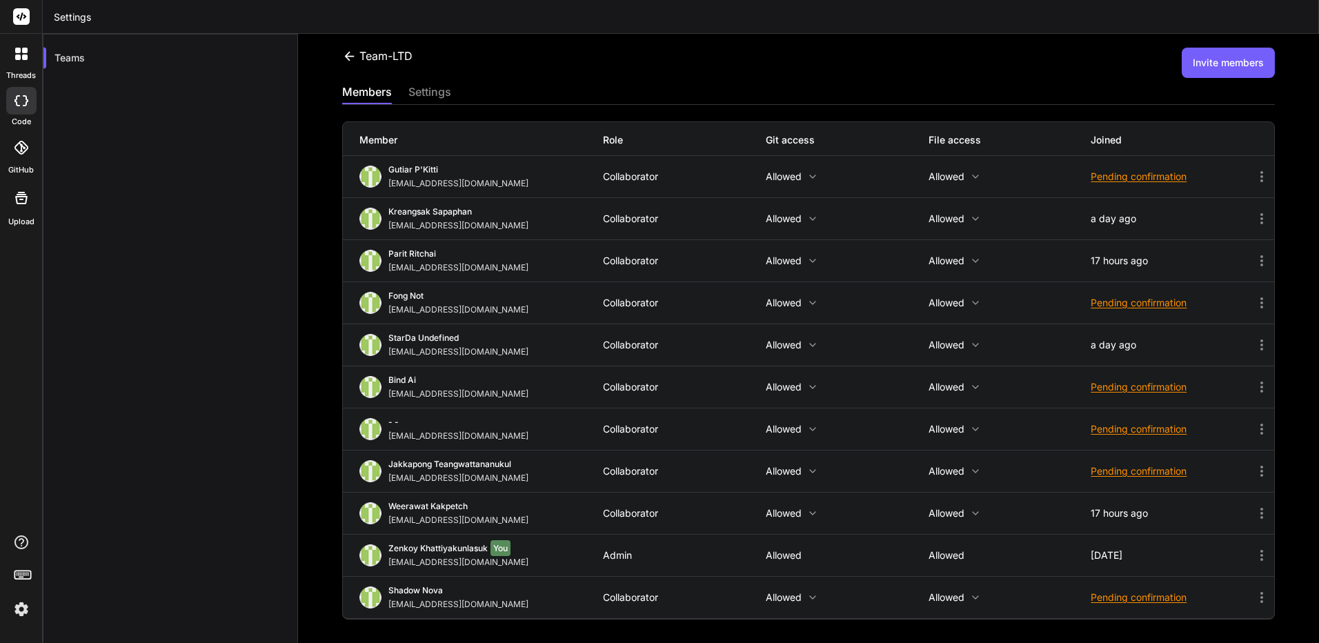
click at [949, 178] on p "Allowed" at bounding box center [1009, 176] width 163 height 11
click at [952, 178] on div at bounding box center [659, 321] width 1319 height 643
click at [641, 182] on div "Gutiar P'Kitti babystoreroom@gmail.com Collaborator Allowed Allowed Pending con…" at bounding box center [808, 176] width 931 height 41
click at [1253, 177] on icon at bounding box center [1261, 176] width 17 height 17
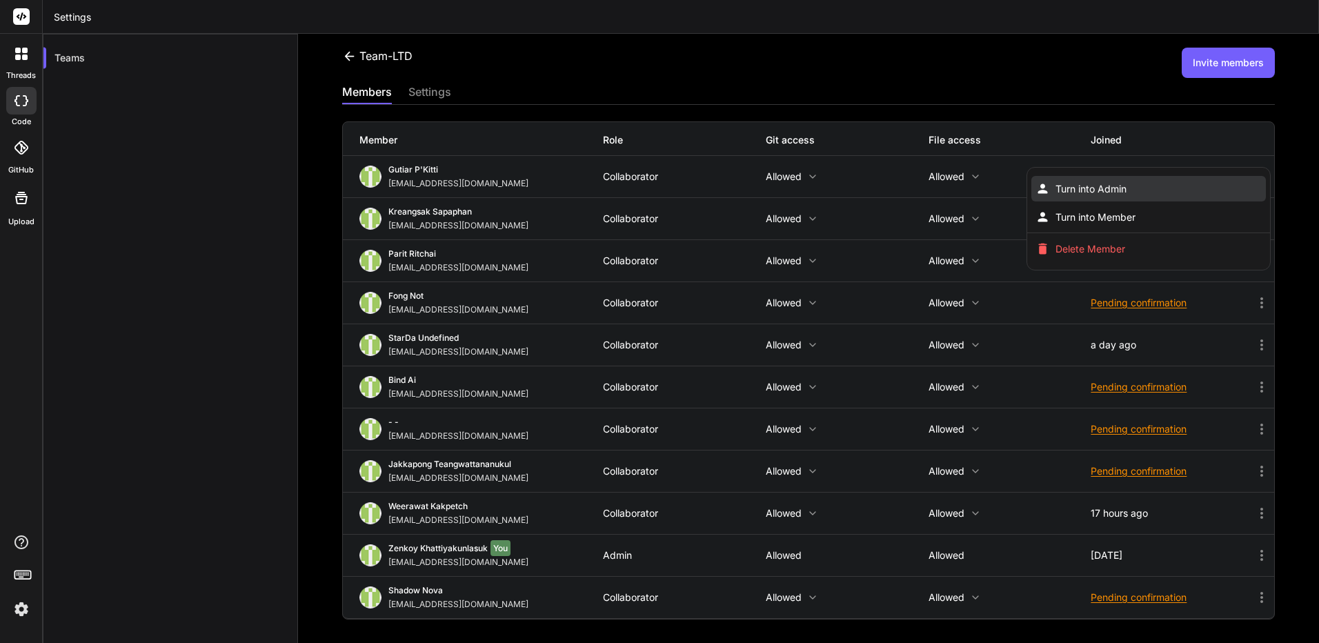
click at [1221, 191] on li "Turn into Admin" at bounding box center [1148, 189] width 234 height 26
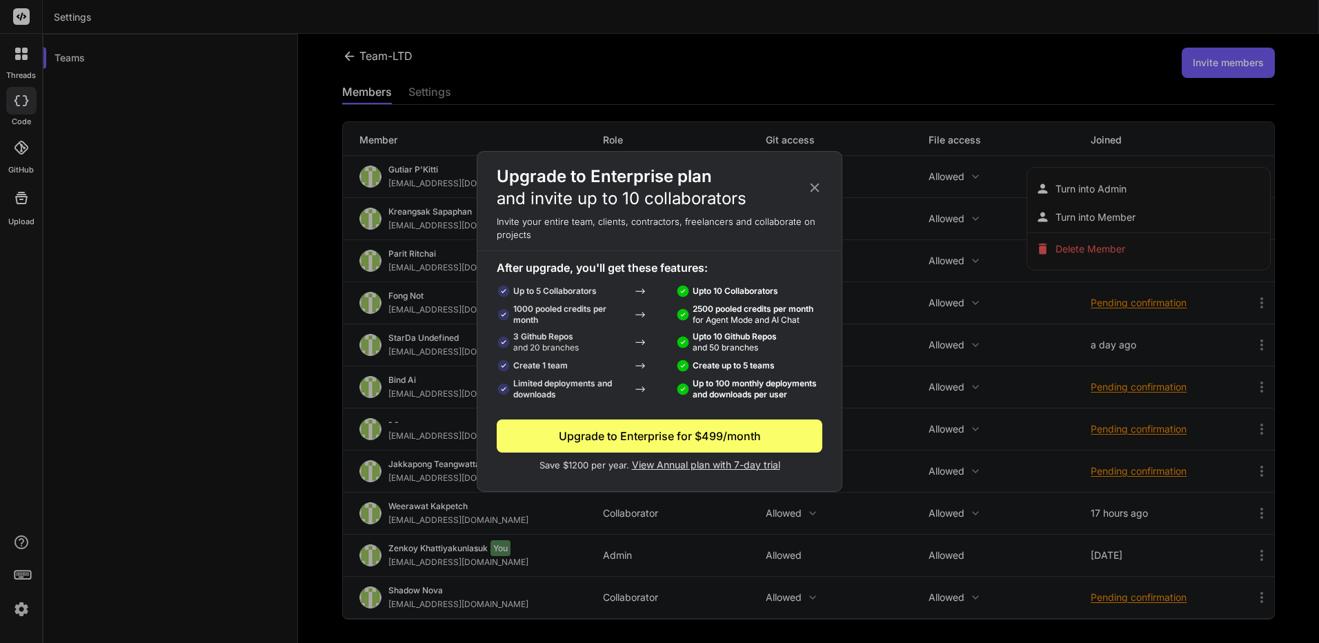
click at [813, 180] on div "Upgrade to Enterprise plan and invite up to 10 collaborators" at bounding box center [659, 188] width 364 height 44
click at [813, 182] on icon at bounding box center [814, 187] width 15 height 15
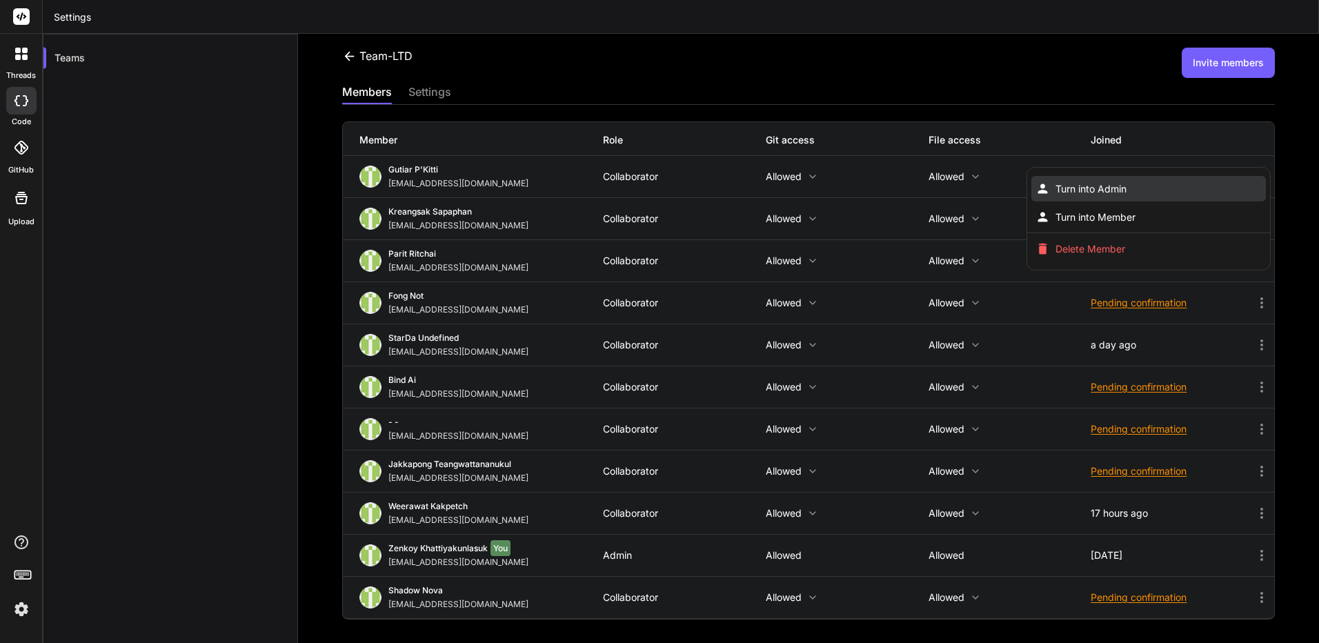
click at [1134, 190] on li "Turn into Admin" at bounding box center [1148, 189] width 234 height 26
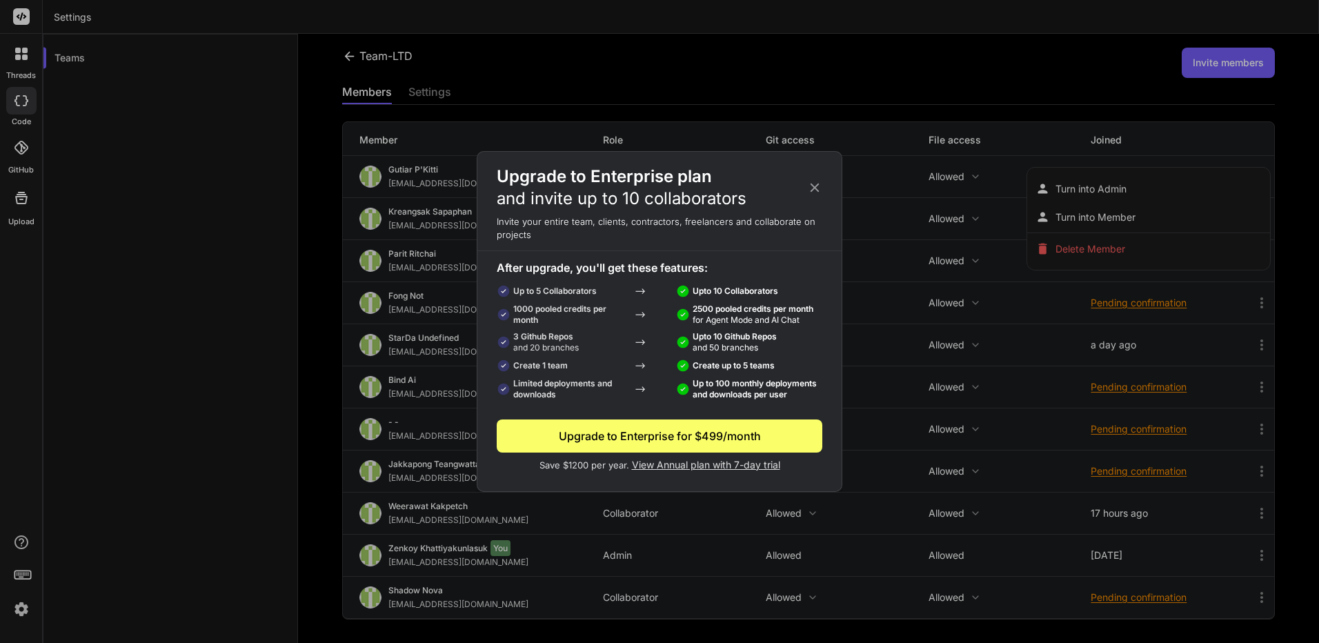
click at [665, 441] on div "Upgrade to Enterprise for $499/month" at bounding box center [660, 436] width 326 height 17
click at [814, 194] on icon at bounding box center [814, 187] width 15 height 15
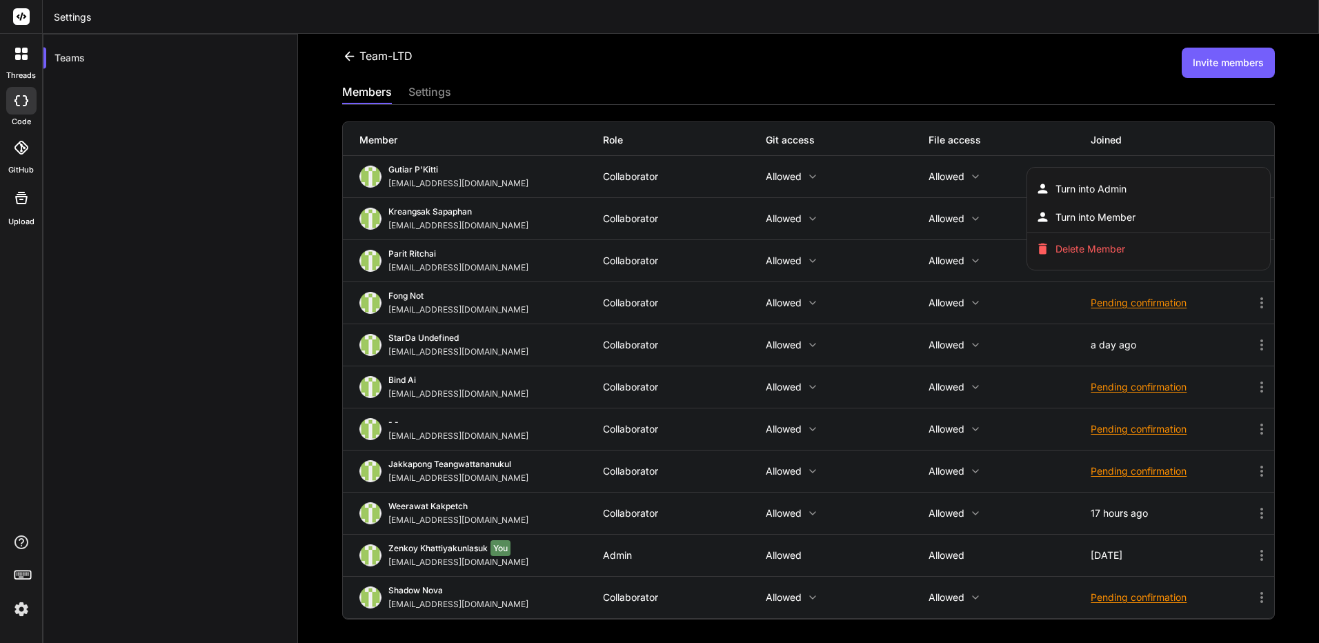
click at [808, 183] on div at bounding box center [659, 321] width 1319 height 643
click at [1253, 559] on icon at bounding box center [1261, 555] width 17 height 17
click at [1232, 61] on button "Invite members" at bounding box center [1227, 63] width 93 height 30
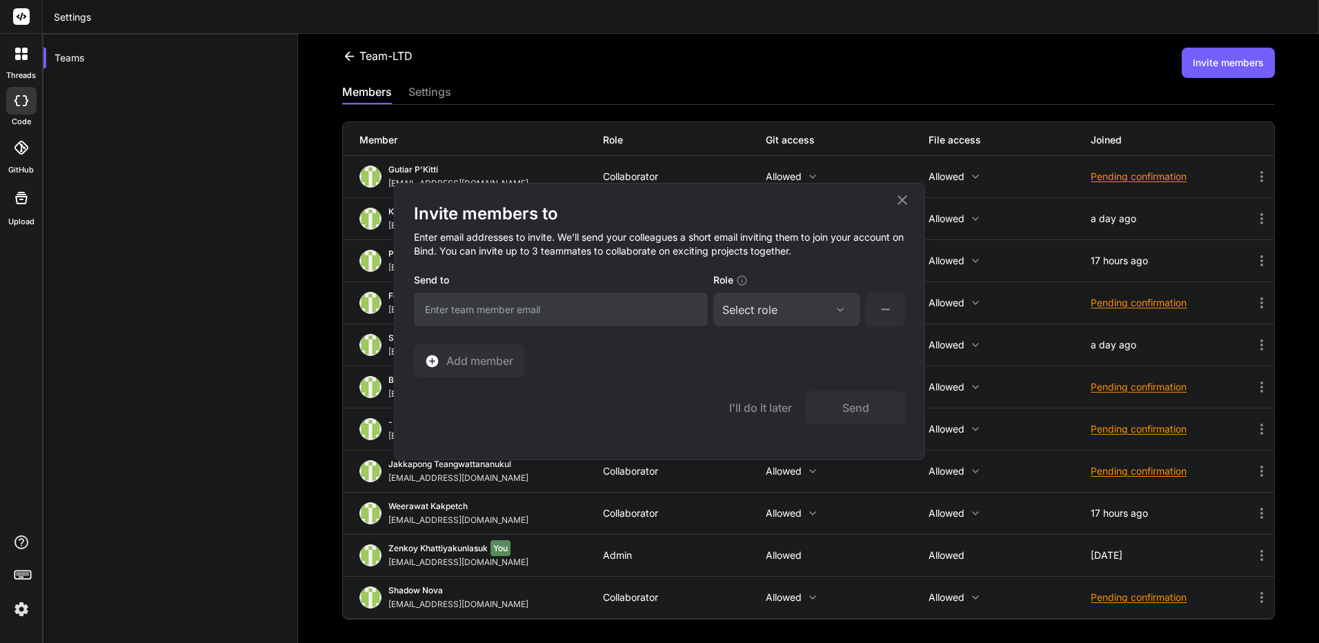
click at [802, 308] on div "Select role" at bounding box center [786, 309] width 129 height 17
click at [885, 316] on icon at bounding box center [885, 309] width 17 height 17
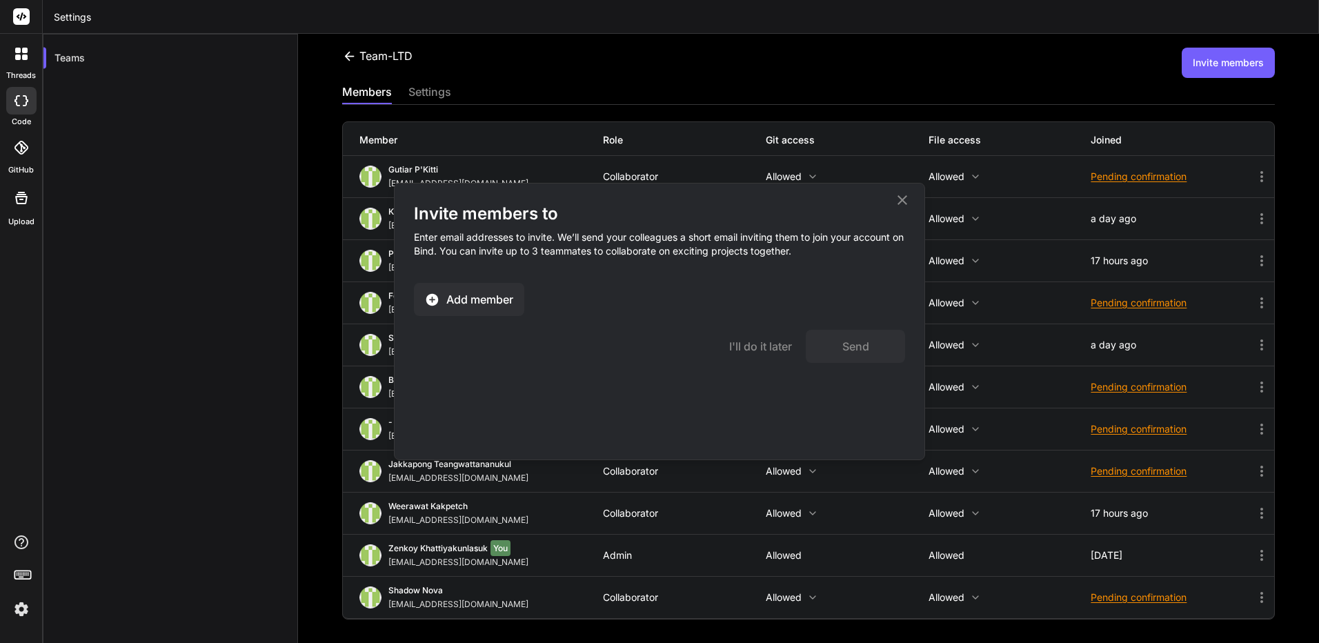
click at [488, 309] on button "Add member" at bounding box center [469, 299] width 110 height 33
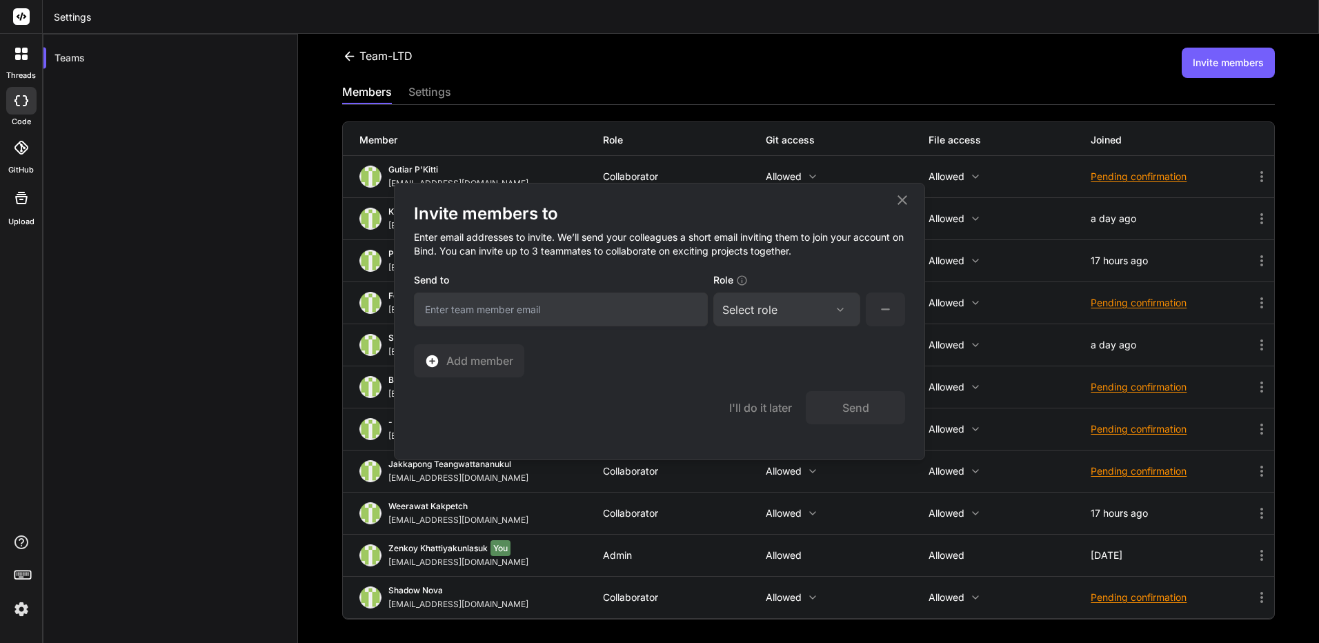
click at [747, 321] on div "Select role Assign Role Admin Collaborator Member" at bounding box center [786, 309] width 147 height 34
click at [822, 301] on div "Select role" at bounding box center [786, 309] width 129 height 17
click at [766, 379] on div "Admin" at bounding box center [755, 376] width 29 height 14
click at [656, 316] on input "email" at bounding box center [561, 309] width 294 height 34
click at [886, 308] on icon at bounding box center [885, 309] width 17 height 17
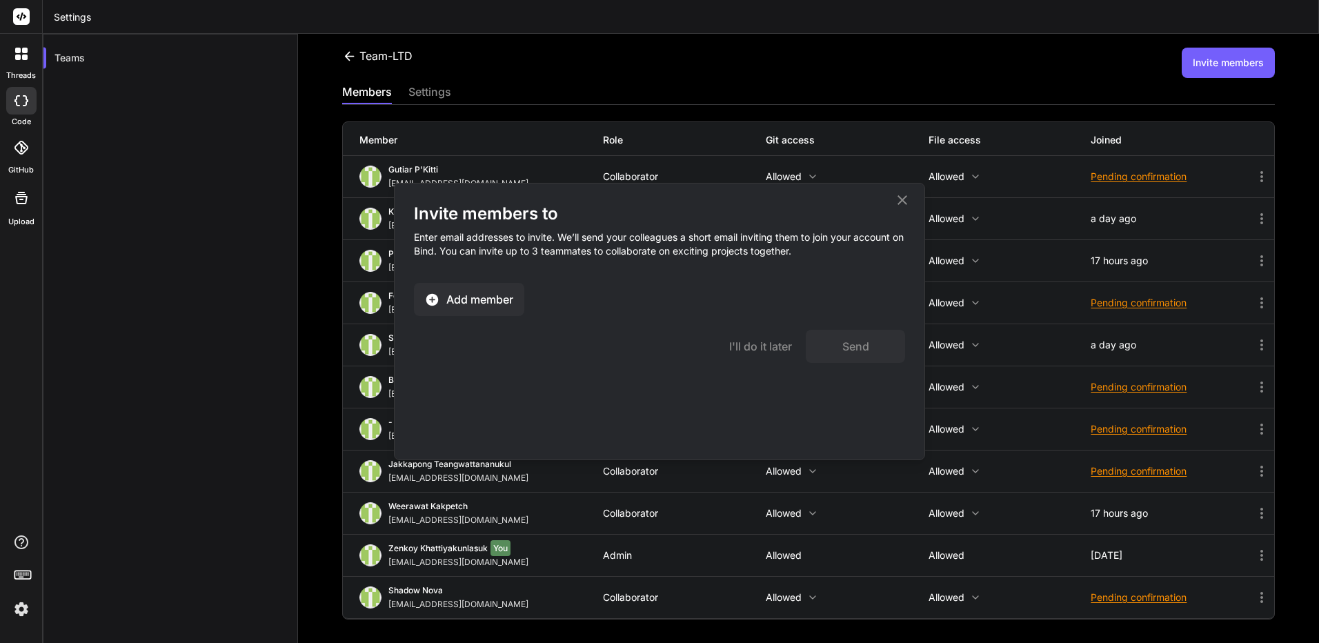
click at [437, 303] on icon at bounding box center [432, 299] width 14 height 14
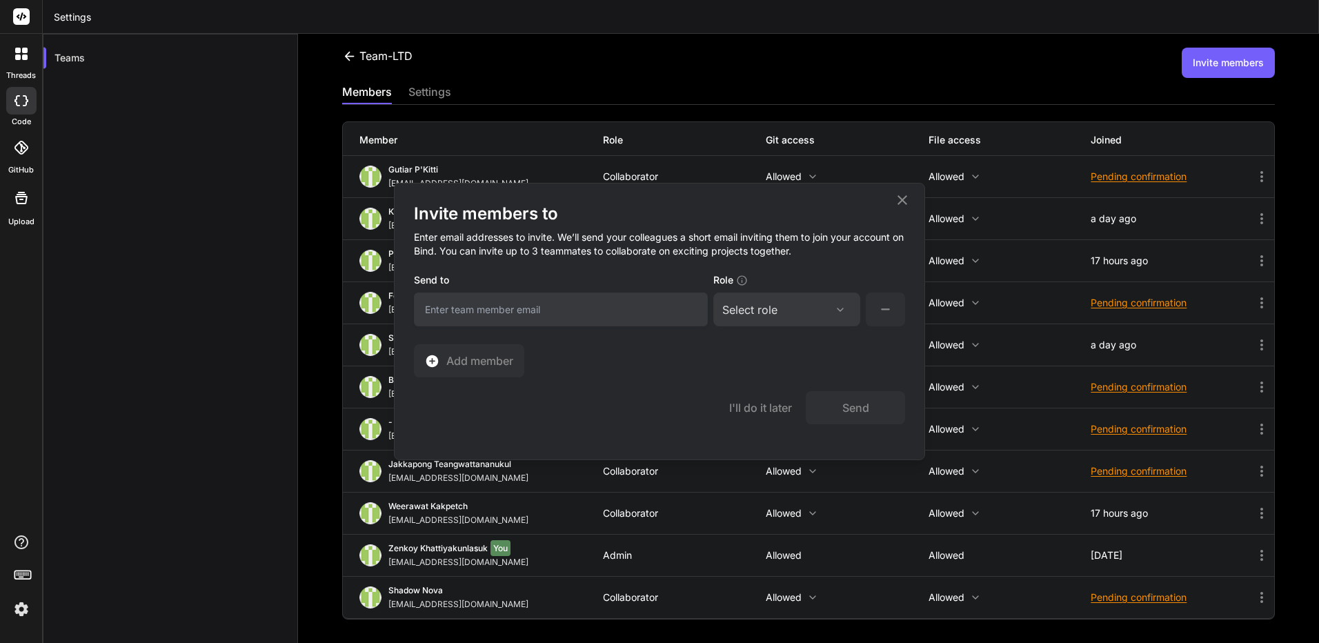
click at [783, 319] on div "Select role Assign Role Admin Collaborator Member" at bounding box center [786, 309] width 147 height 34
click at [806, 311] on div "Select role" at bounding box center [786, 309] width 129 height 17
click at [762, 382] on div "Admin" at bounding box center [755, 376] width 29 height 14
click at [628, 320] on input "email" at bounding box center [561, 309] width 294 height 34
click at [664, 301] on input "email" at bounding box center [561, 309] width 294 height 34
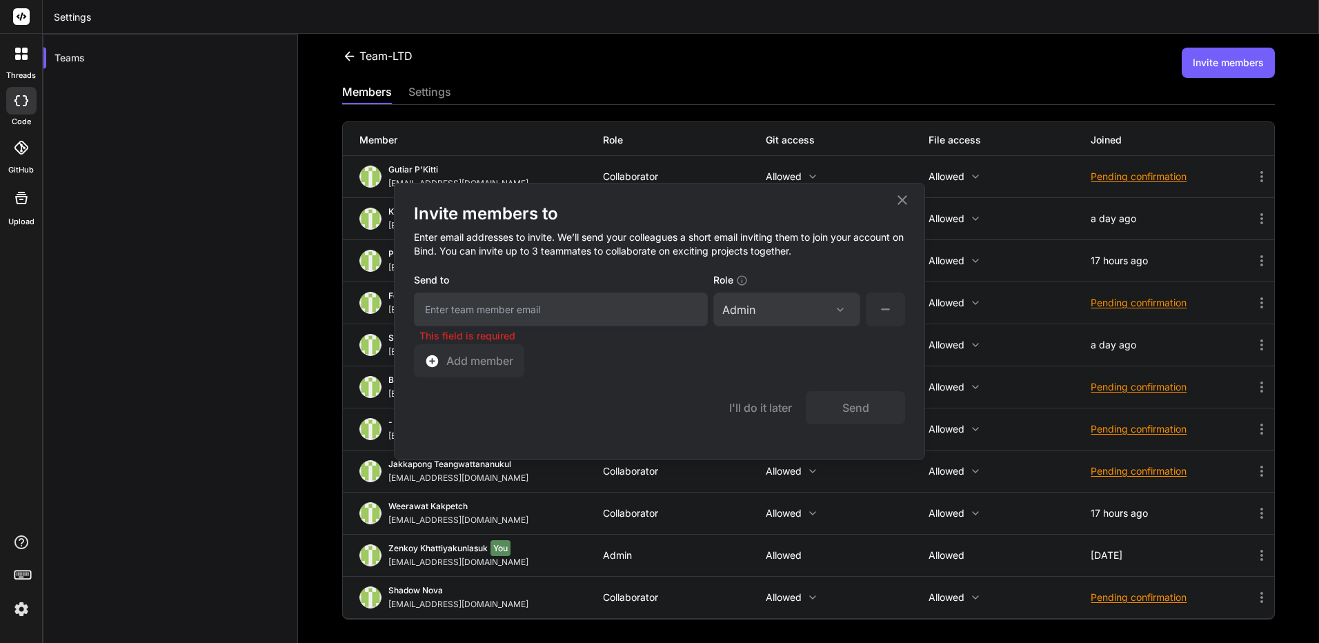
paste input "kingkranyutthasin@gmail.com"
type input "kingkranyutthasin@gmail.com"
click at [751, 366] on div "Invite members to Enter email addresses to invite. We’ll send your colleagues a…" at bounding box center [659, 290] width 491 height 174
click at [559, 311] on input "kingkranyutthasin@gmail.com" at bounding box center [561, 309] width 294 height 34
click at [923, 310] on div "Invite members to Enter email addresses to invite. We’ll send your colleagues a…" at bounding box center [659, 321] width 530 height 276
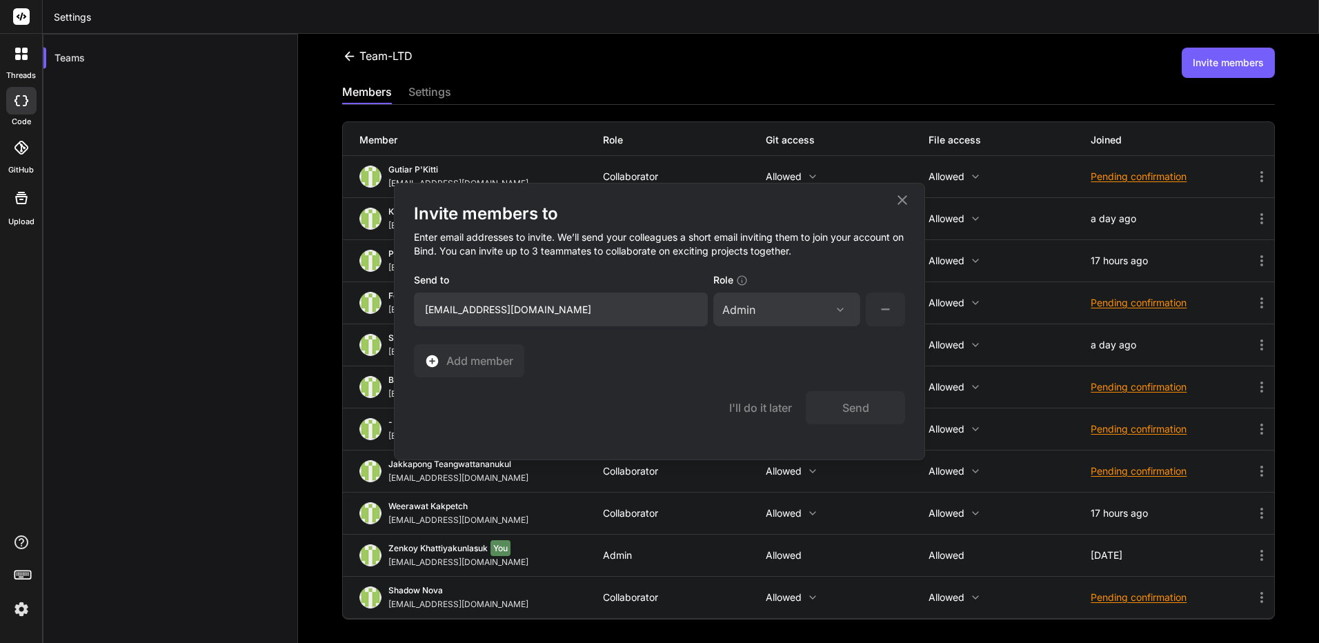
click at [893, 314] on icon at bounding box center [885, 309] width 17 height 17
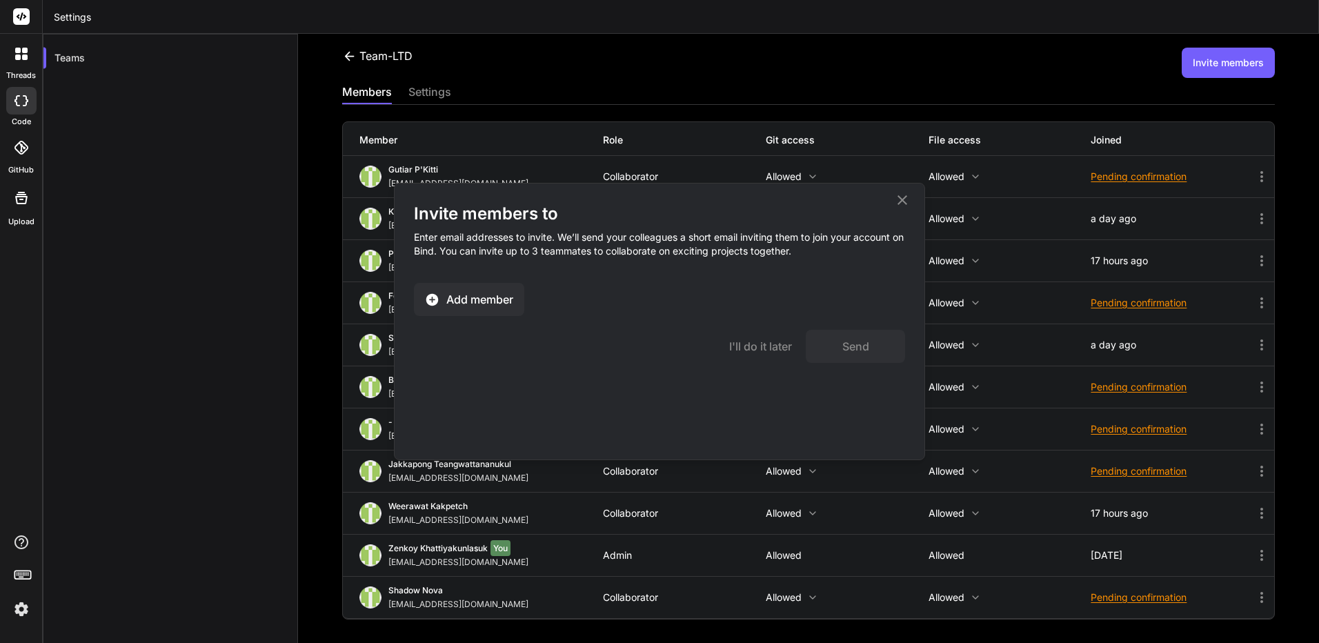
click at [499, 297] on span "Add member" at bounding box center [479, 299] width 67 height 17
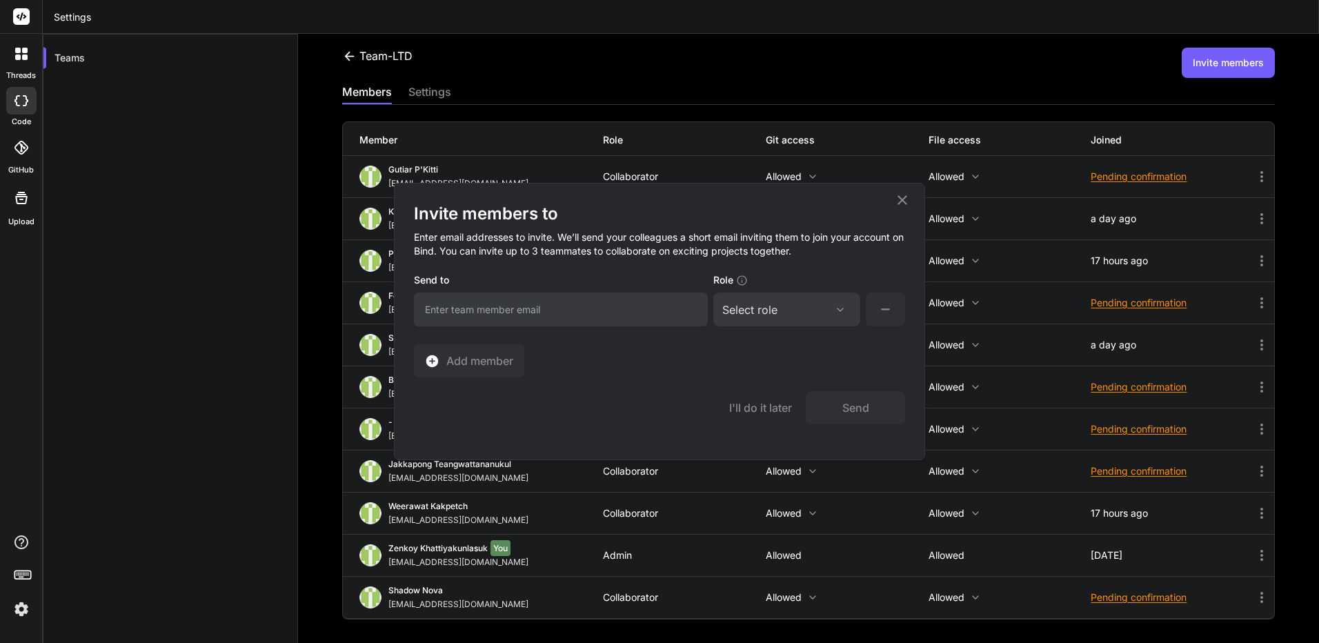
click at [881, 306] on icon at bounding box center [885, 309] width 17 height 17
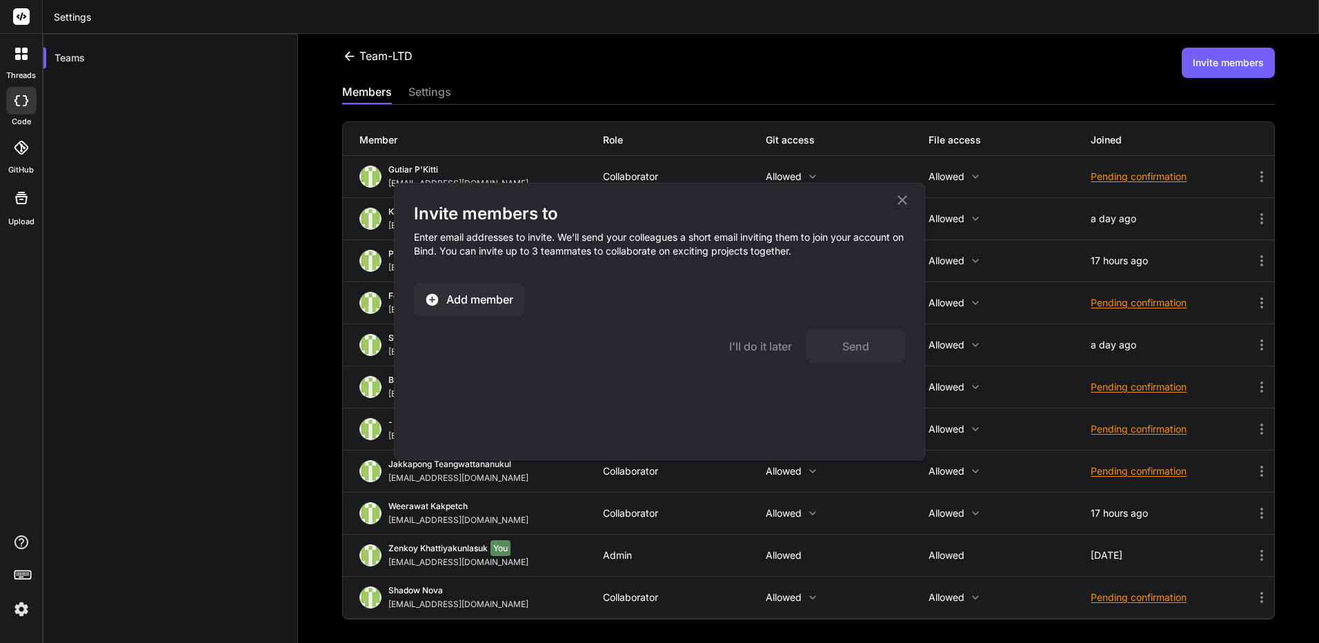
click at [472, 303] on span "Add member" at bounding box center [479, 299] width 67 height 17
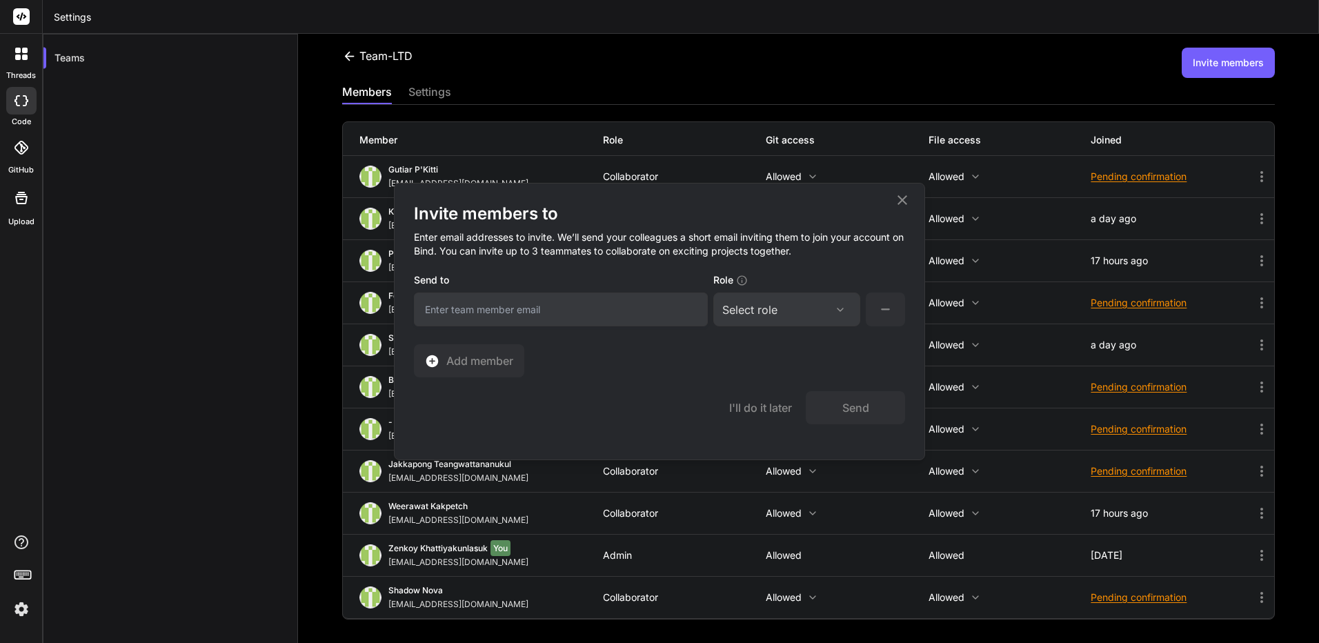
click at [608, 320] on input "email" at bounding box center [561, 309] width 294 height 34
paste input "kingkranyutthasin@gmail.com"
type input "kingkranyutthasin@gmail.com"
click at [781, 310] on div "Select role" at bounding box center [786, 309] width 129 height 17
click at [771, 377] on div "Admin" at bounding box center [786, 375] width 144 height 25
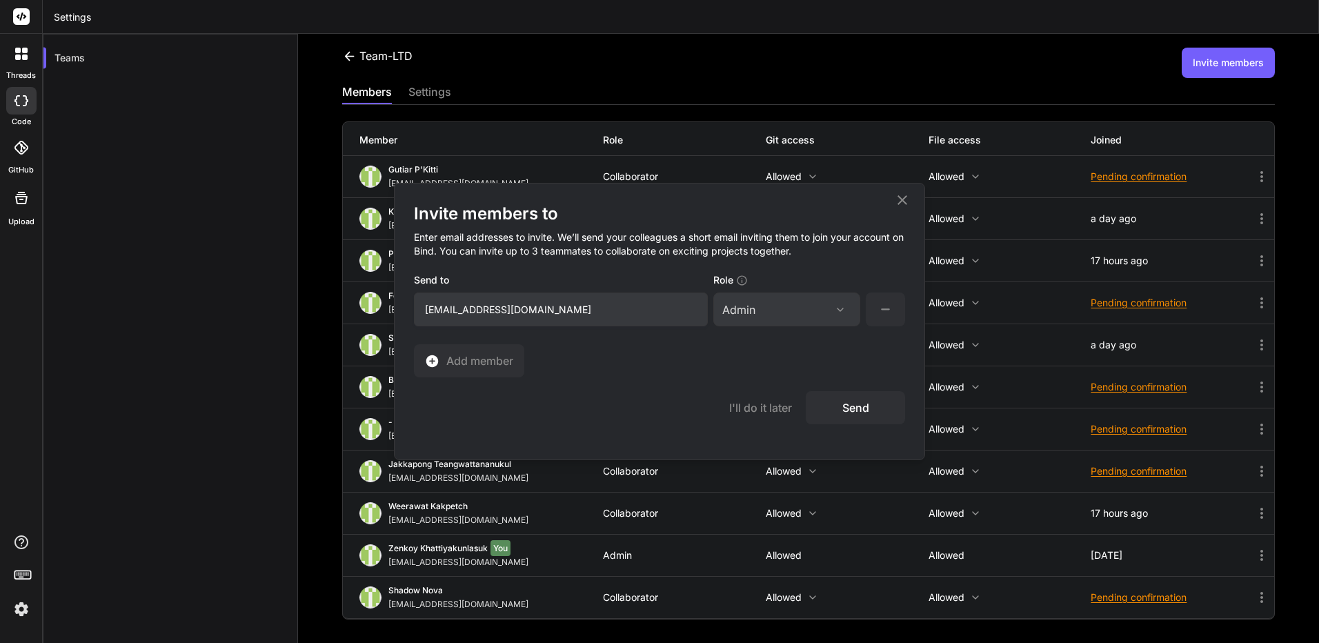
click at [827, 410] on button "Send" at bounding box center [855, 407] width 99 height 33
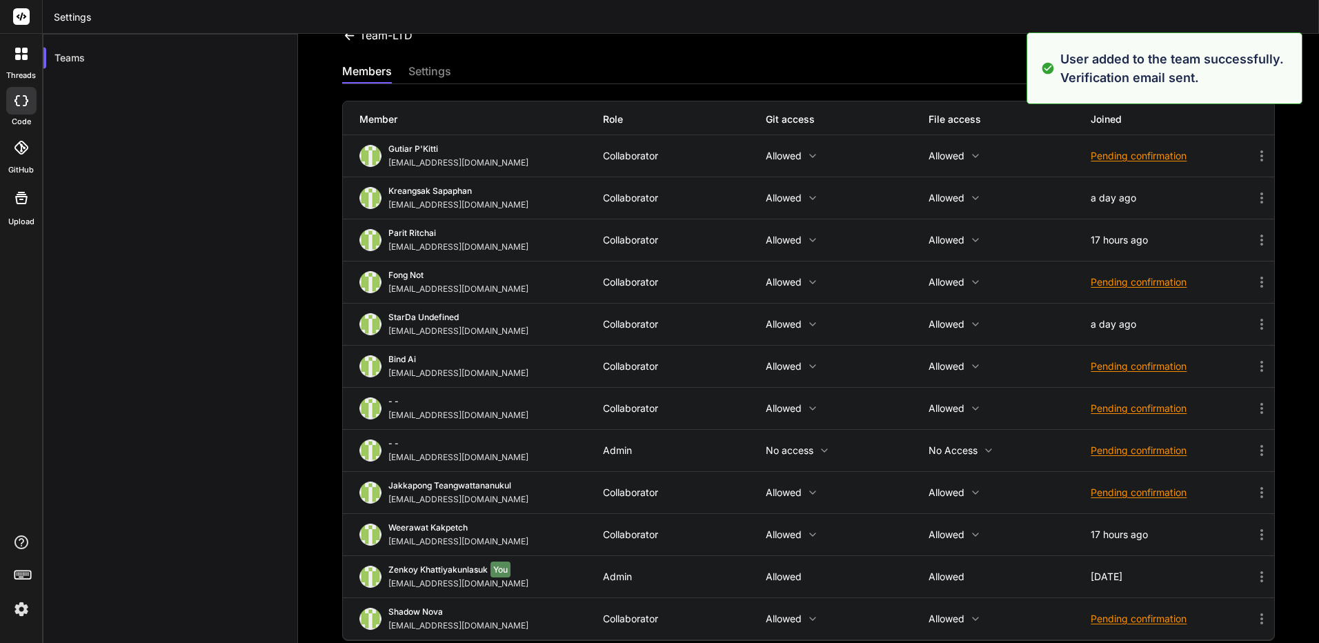
scroll to position [32, 0]
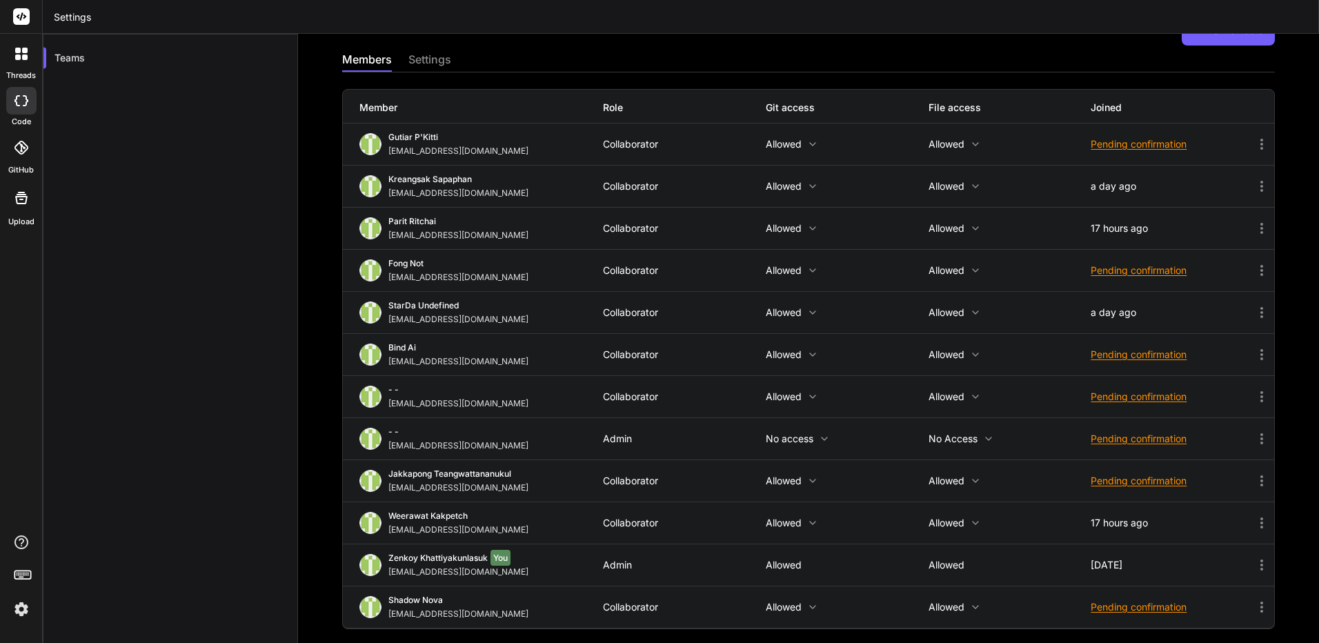
click at [1253, 397] on icon at bounding box center [1261, 396] width 17 height 17
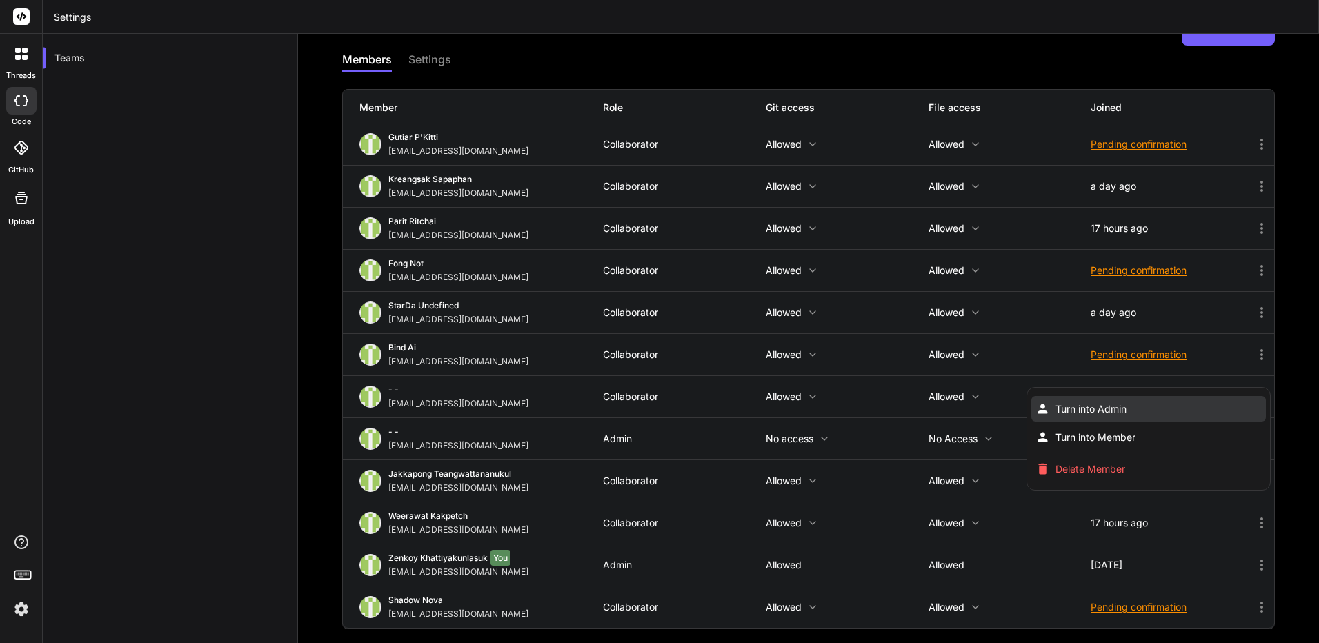
click at [1150, 414] on li "Turn into Admin" at bounding box center [1148, 409] width 234 height 26
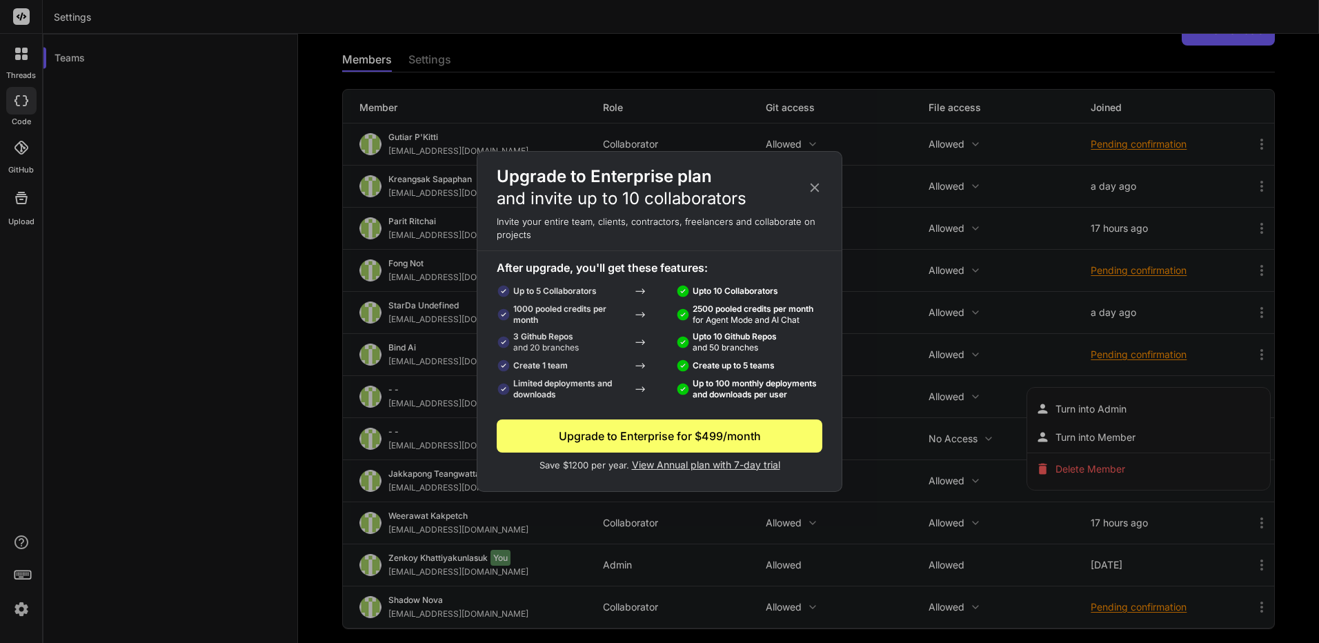
click at [814, 185] on icon at bounding box center [814, 187] width 15 height 15
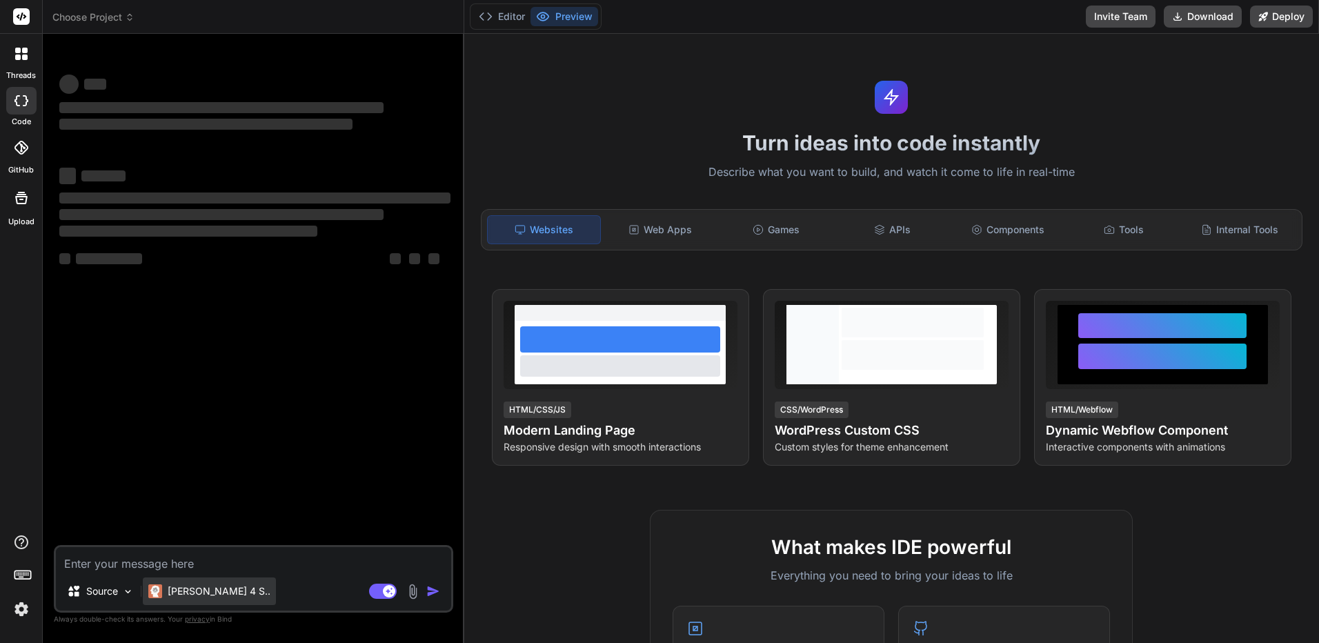
click at [176, 586] on p "Claude 4 S.." at bounding box center [219, 591] width 103 height 14
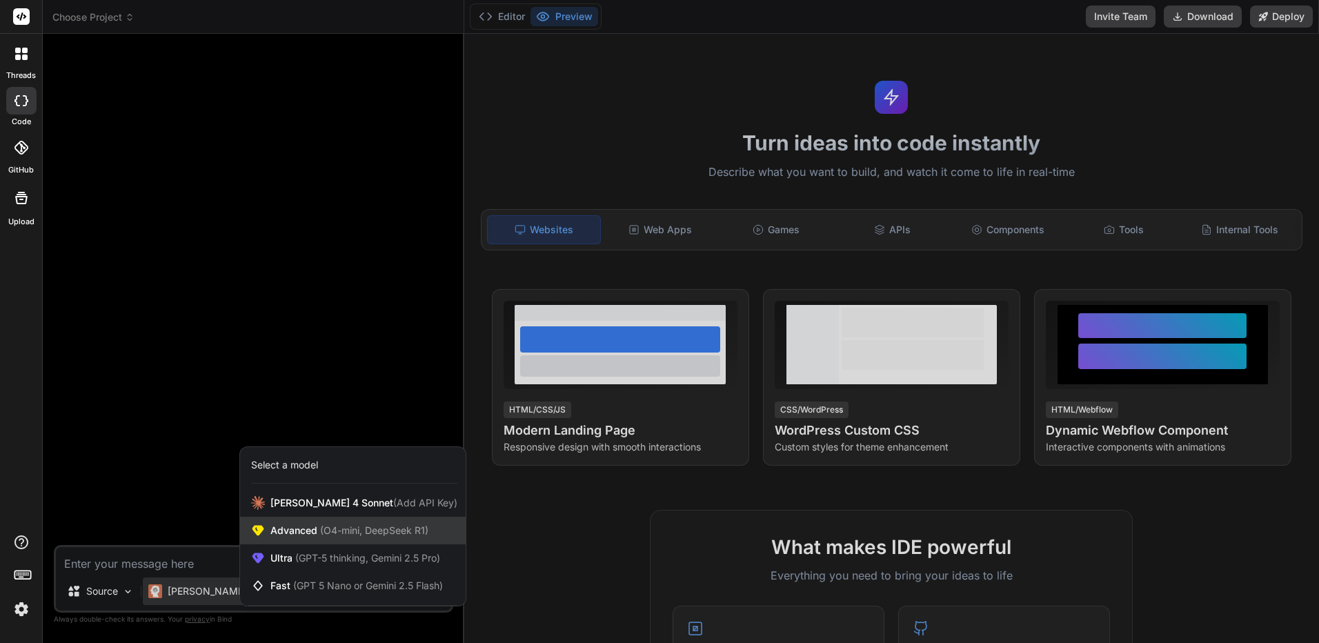
click at [287, 520] on div "Advanced (O4-mini, DeepSeek R1)" at bounding box center [353, 531] width 226 height 28
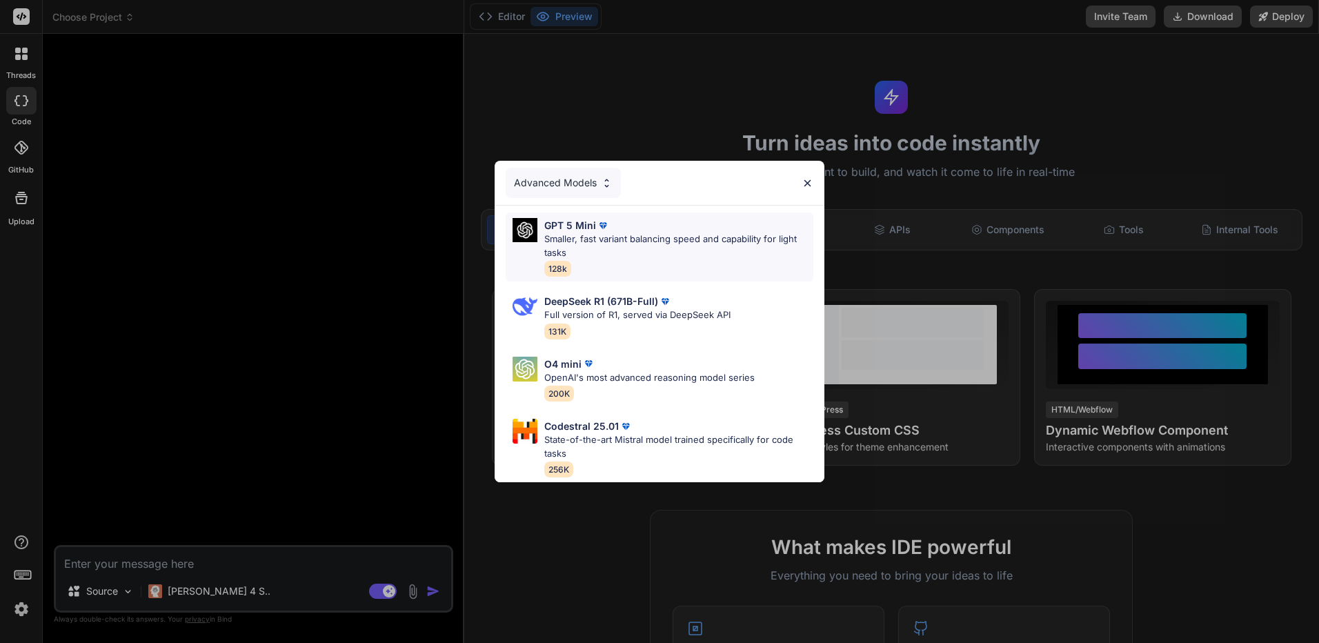
click at [628, 251] on p "Smaller, fast variant balancing speed and capability for light tasks" at bounding box center [678, 245] width 269 height 27
type textarea "x"
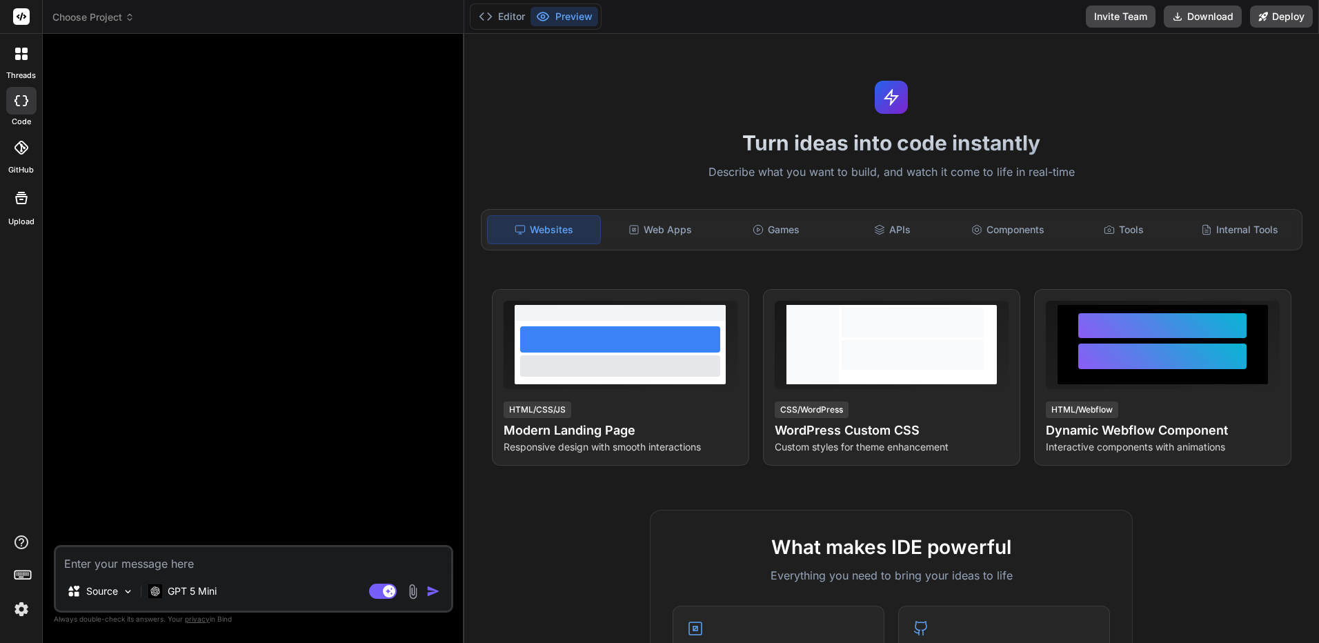
click at [361, 564] on textarea at bounding box center [253, 559] width 395 height 25
type textarea "ก"
type textarea "x"
type textarea "กก"
type textarea "x"
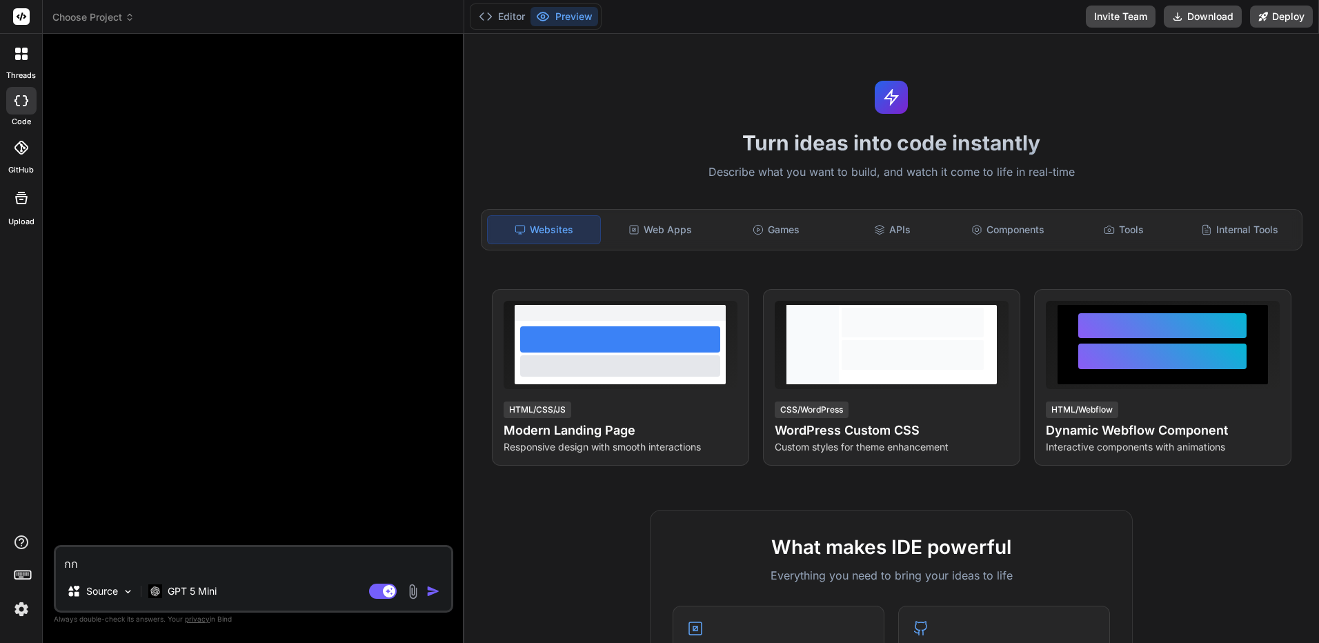
type textarea "กก"
click at [436, 592] on img "button" at bounding box center [433, 591] width 14 height 14
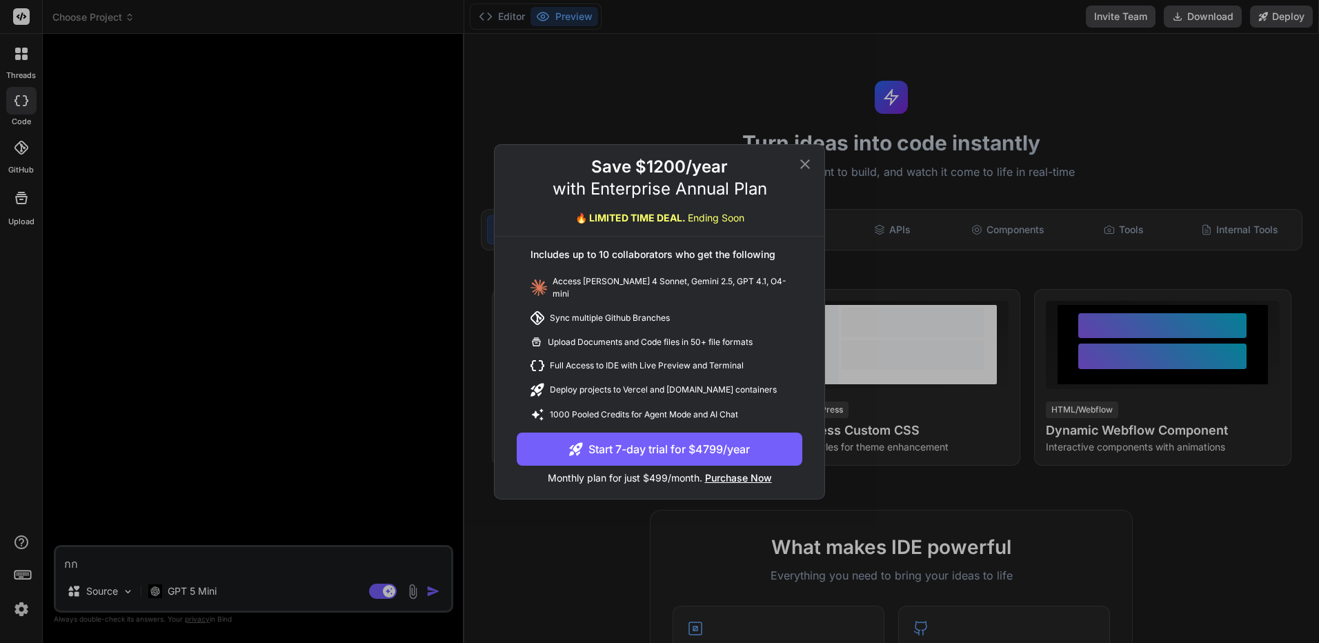
click at [806, 161] on icon at bounding box center [805, 164] width 17 height 17
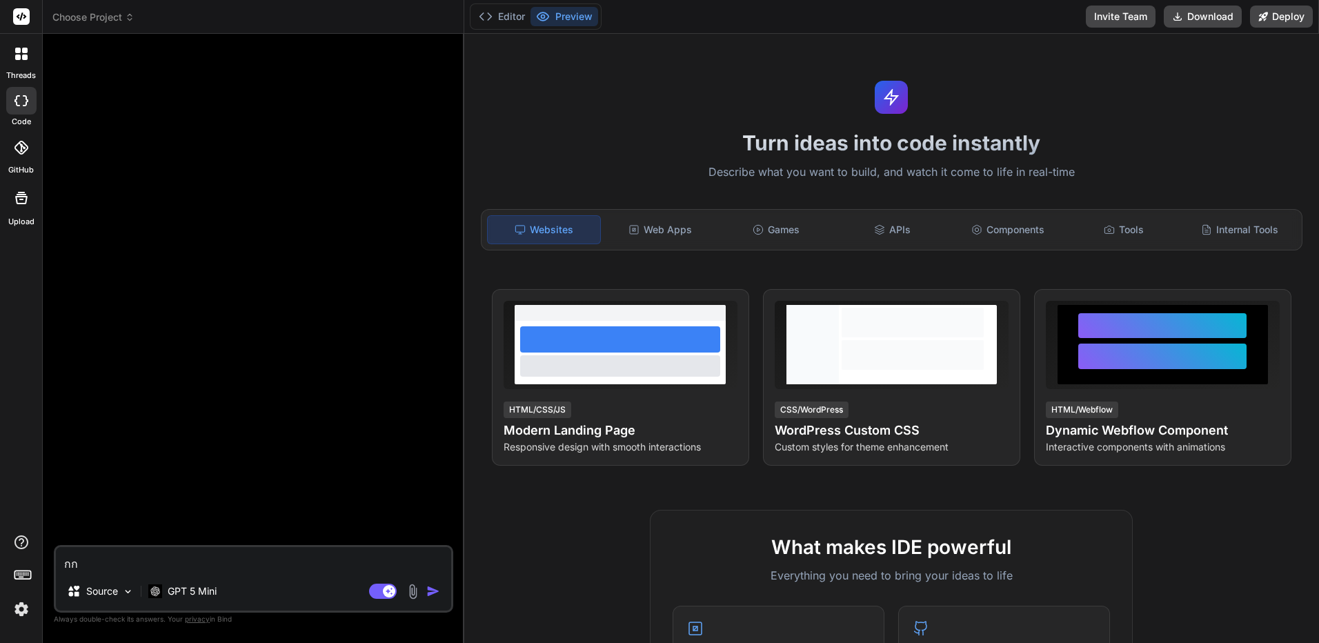
click at [33, 20] on div at bounding box center [21, 17] width 42 height 34
click at [23, 19] on rect at bounding box center [21, 16] width 17 height 17
click at [13, 606] on img at bounding box center [21, 608] width 23 height 23
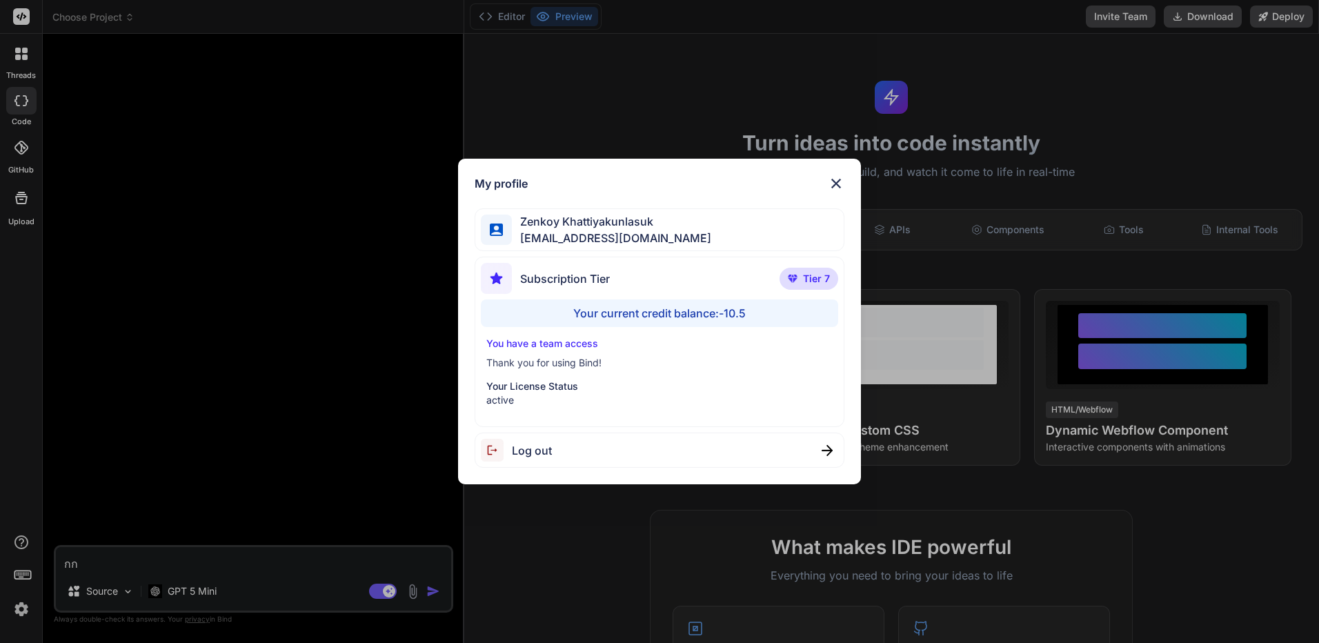
click at [834, 182] on img at bounding box center [836, 183] width 17 height 17
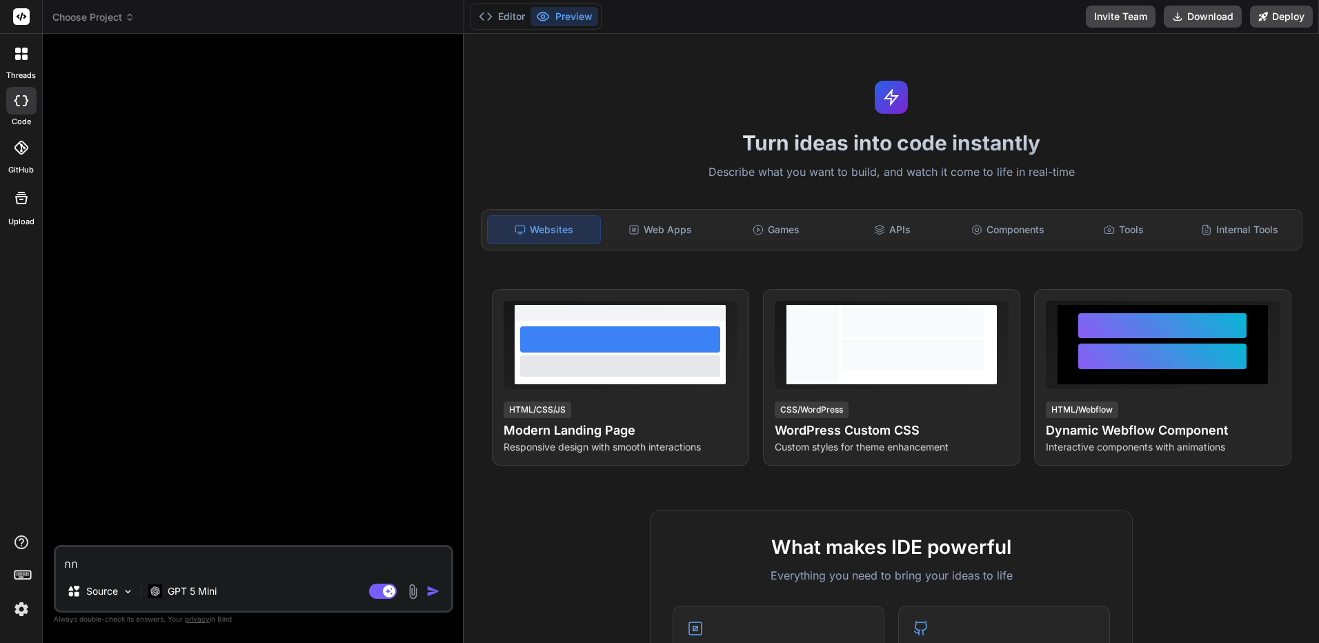
drag, startPoint x: 388, startPoint y: 592, endPoint x: 734, endPoint y: 590, distance: 346.9
click at [734, 590] on div "Choose Project Created with Pixso. Bind AI Web Search Created with Pixso. Code …" at bounding box center [681, 321] width 1276 height 643
click at [27, 204] on icon at bounding box center [21, 198] width 17 height 17
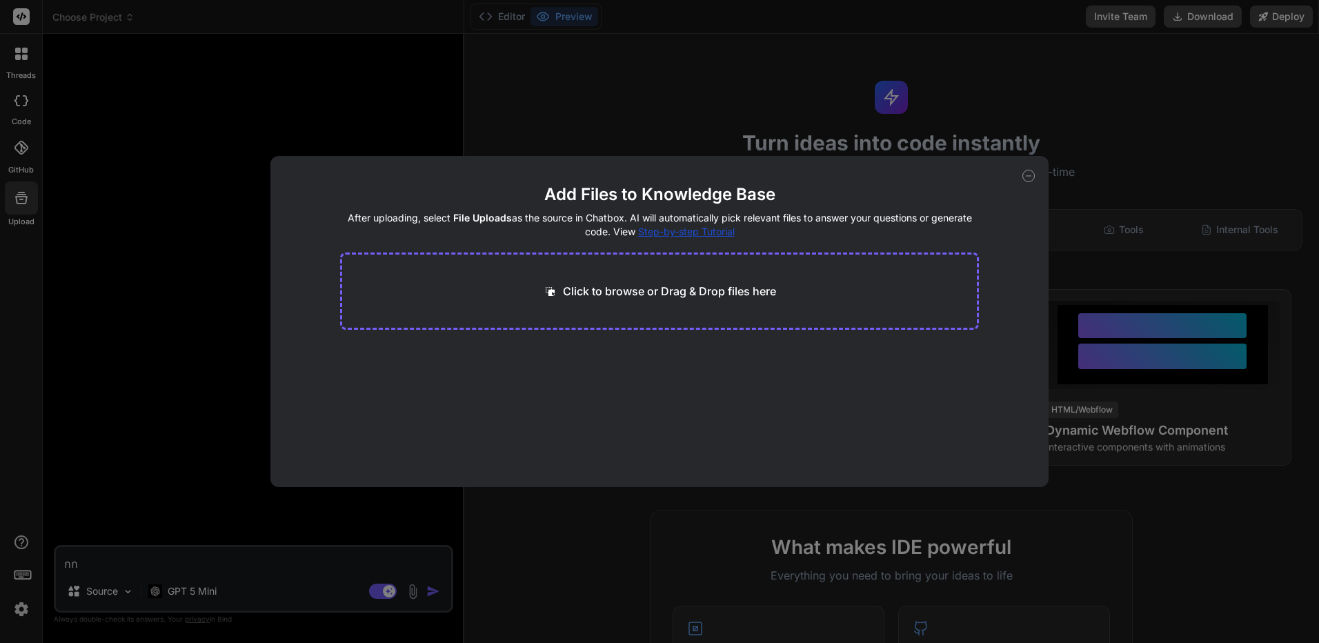
click at [29, 237] on div "Add Files to Knowledge Base After uploading, select File Uploads as the source …" at bounding box center [659, 321] width 1319 height 643
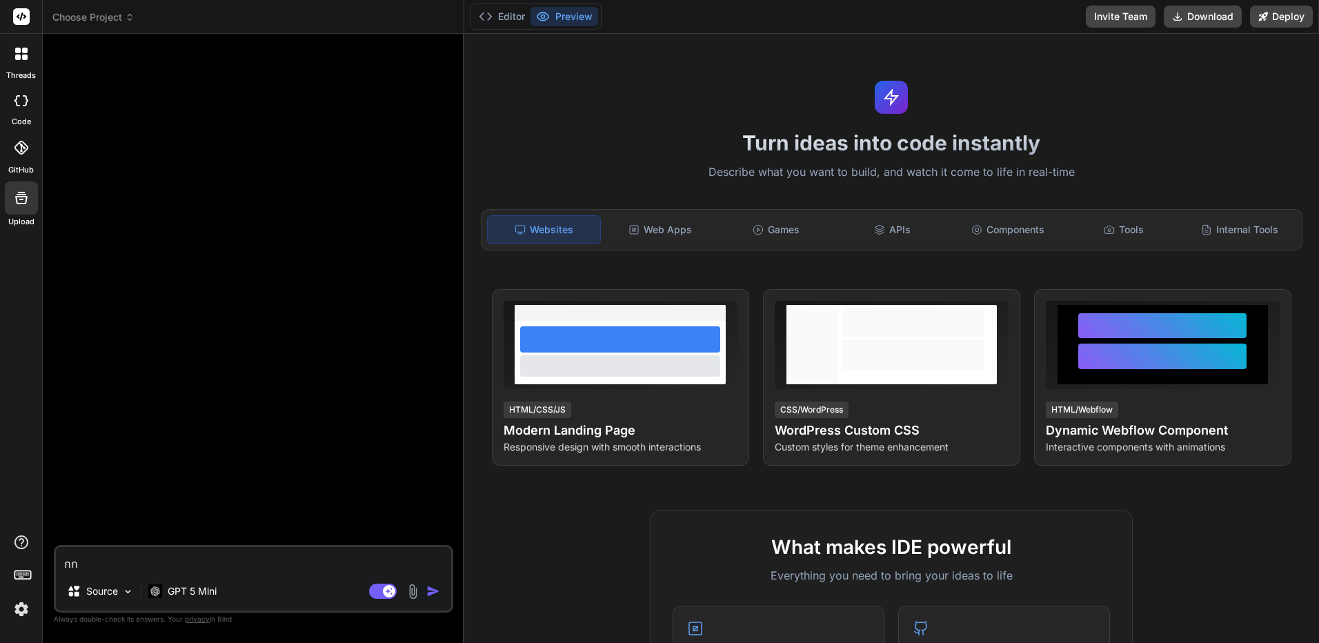
click at [22, 54] on icon at bounding box center [21, 54] width 12 height 12
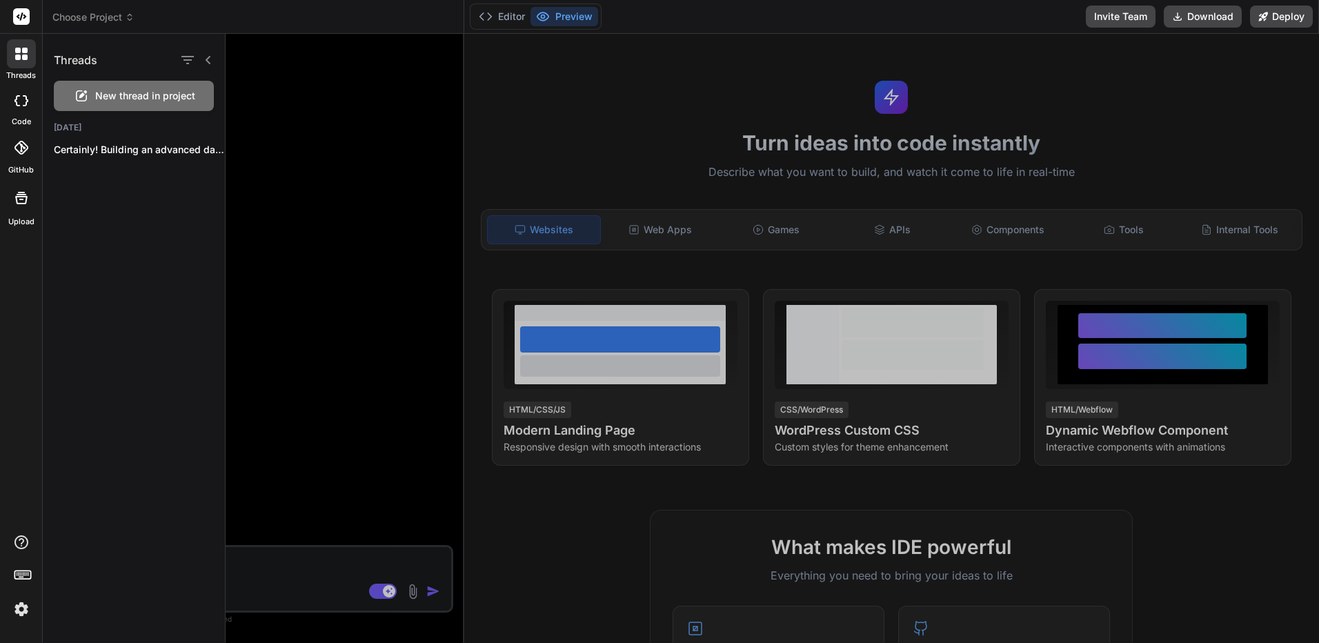
click at [484, 232] on div at bounding box center [772, 338] width 1093 height 609
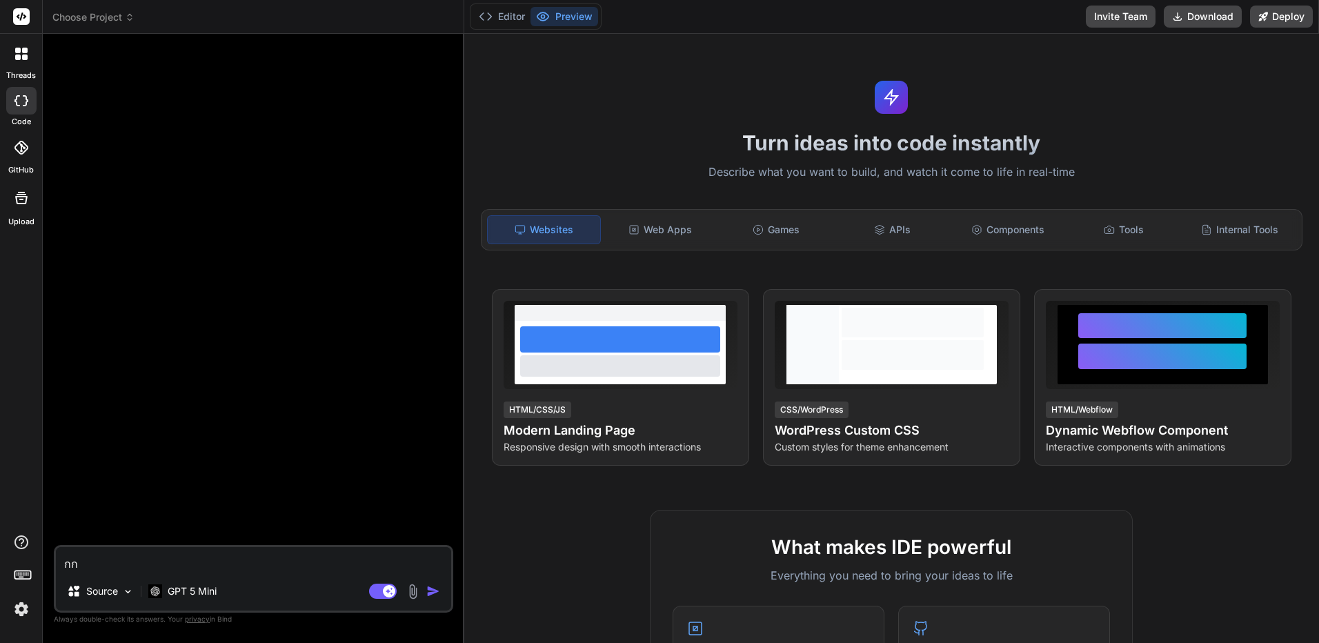
click at [29, 606] on img at bounding box center [21, 608] width 23 height 23
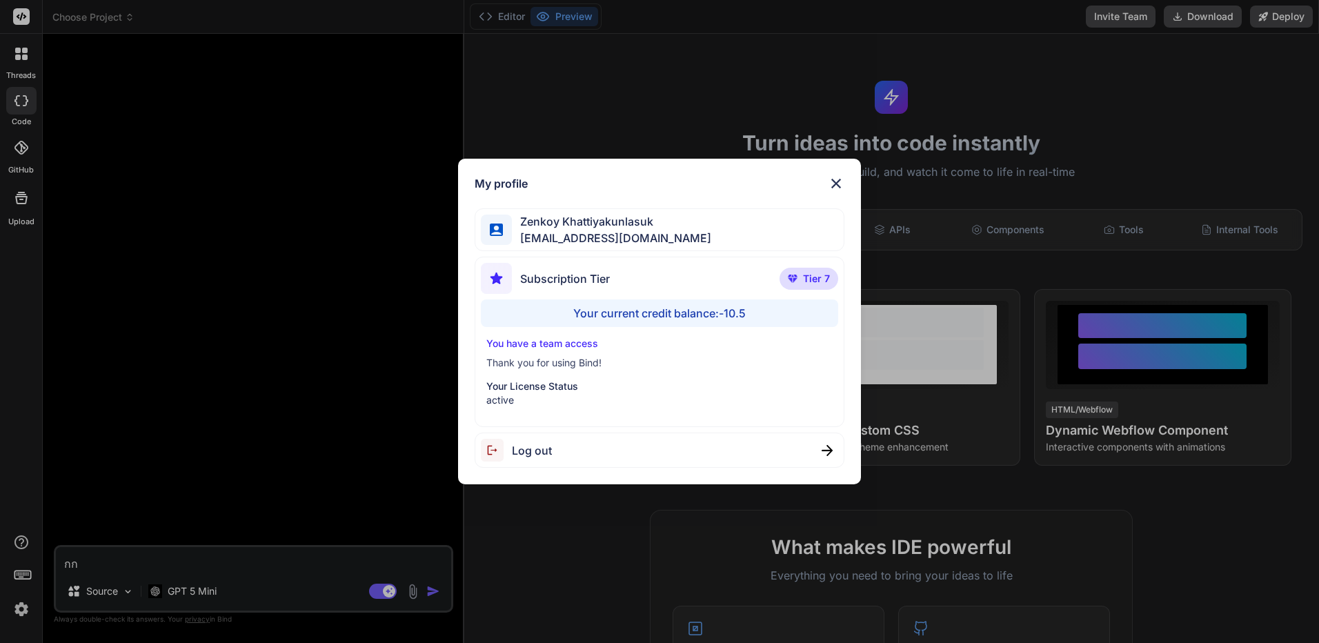
click at [661, 454] on div "Log out" at bounding box center [659, 449] width 370 height 35
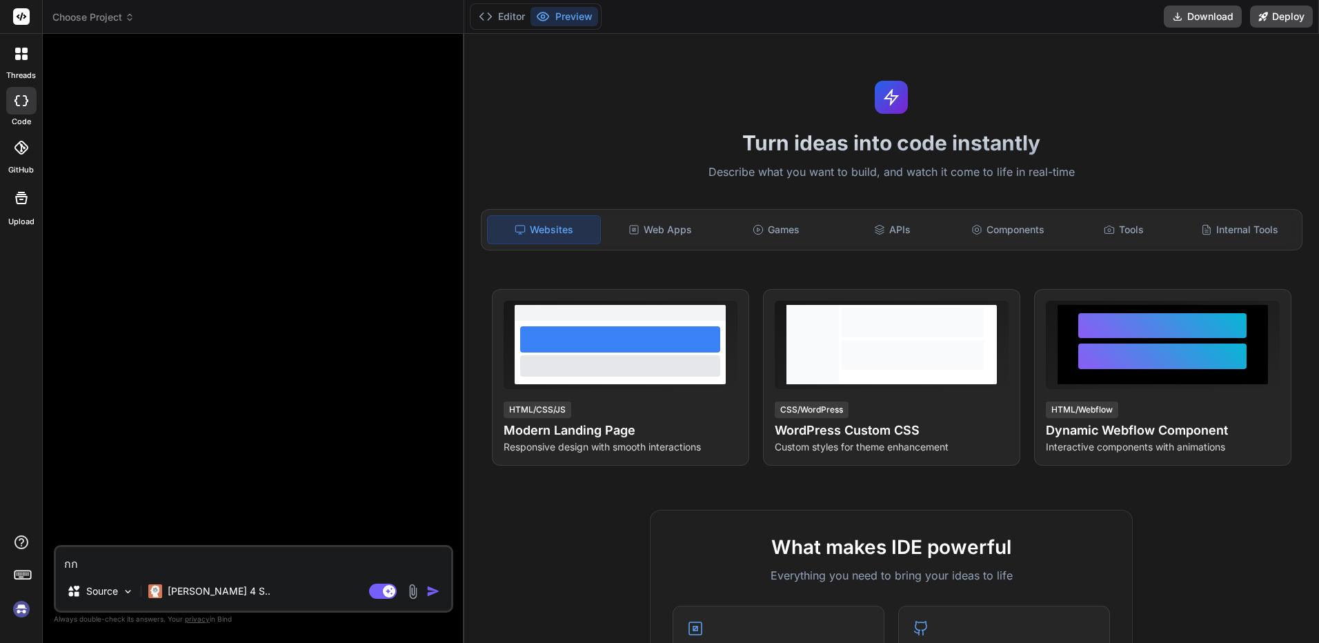
type textarea "x"
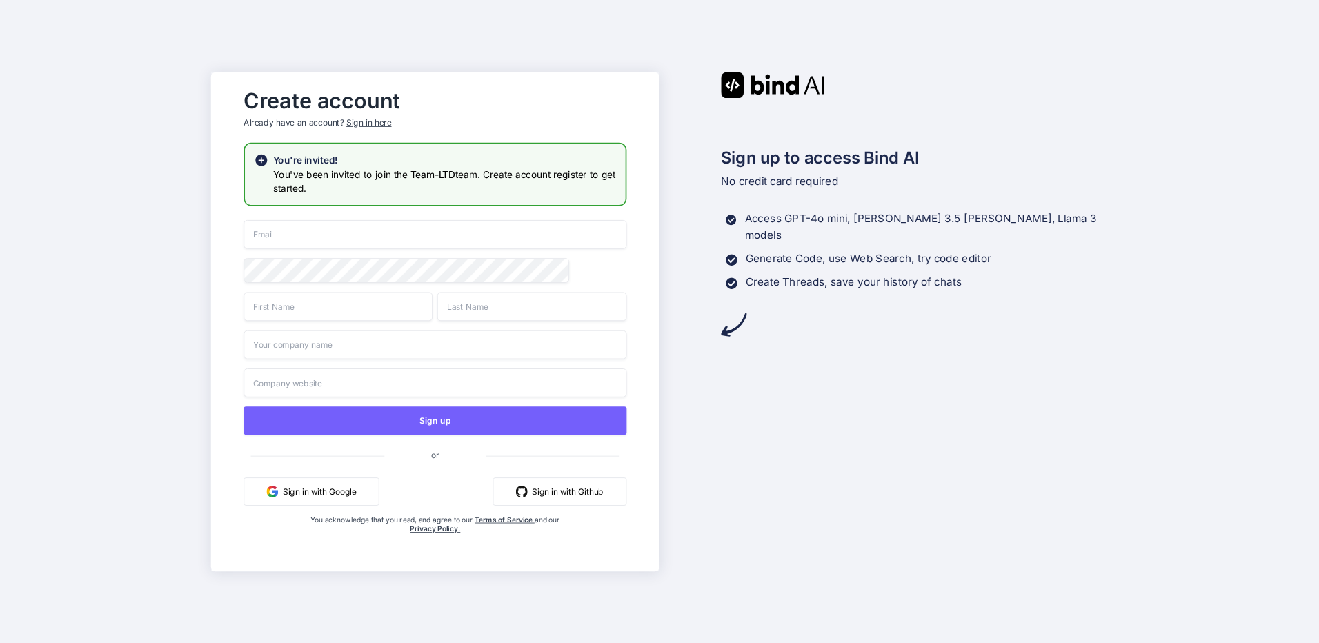
type input "[EMAIL_ADDRESS][DOMAIN_NAME]"
click at [334, 309] on input "text" at bounding box center [338, 306] width 189 height 29
type input "-"
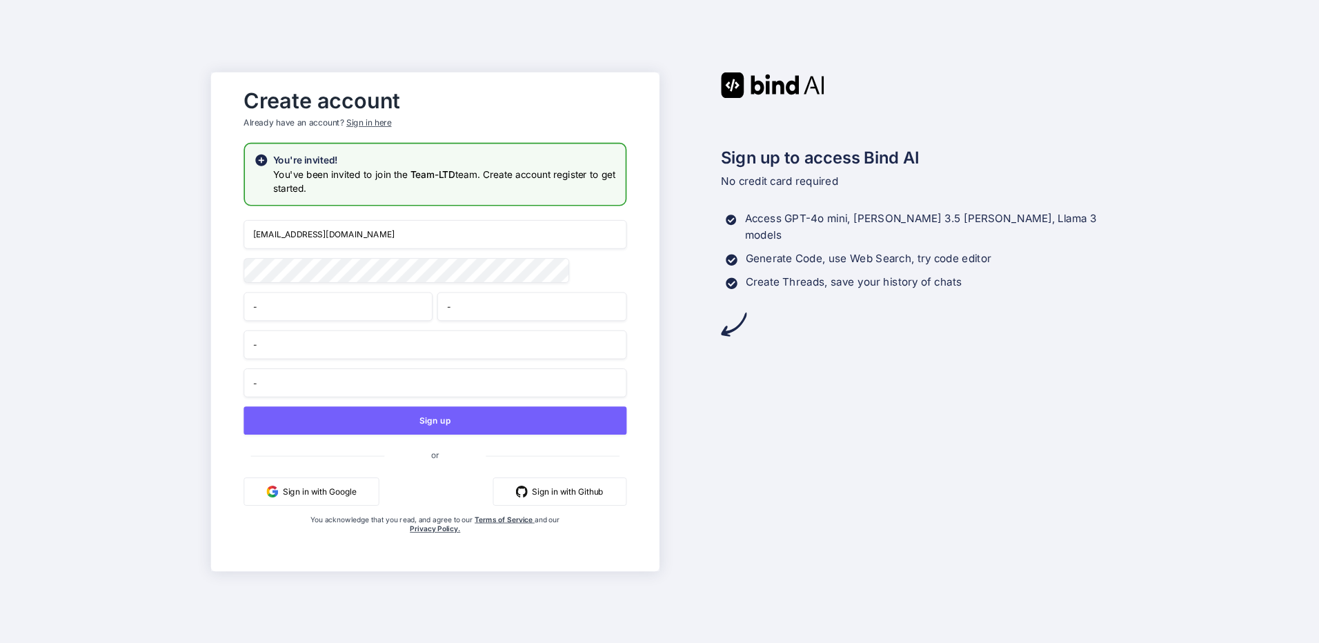
type input "-"
click at [314, 254] on div "bindai@zenkoy.com - - - - Sign up or Sign in with Google Sign in with Github Yo…" at bounding box center [435, 390] width 383 height 341
click at [348, 241] on input "bindai@zenkoy.com" at bounding box center [435, 234] width 383 height 29
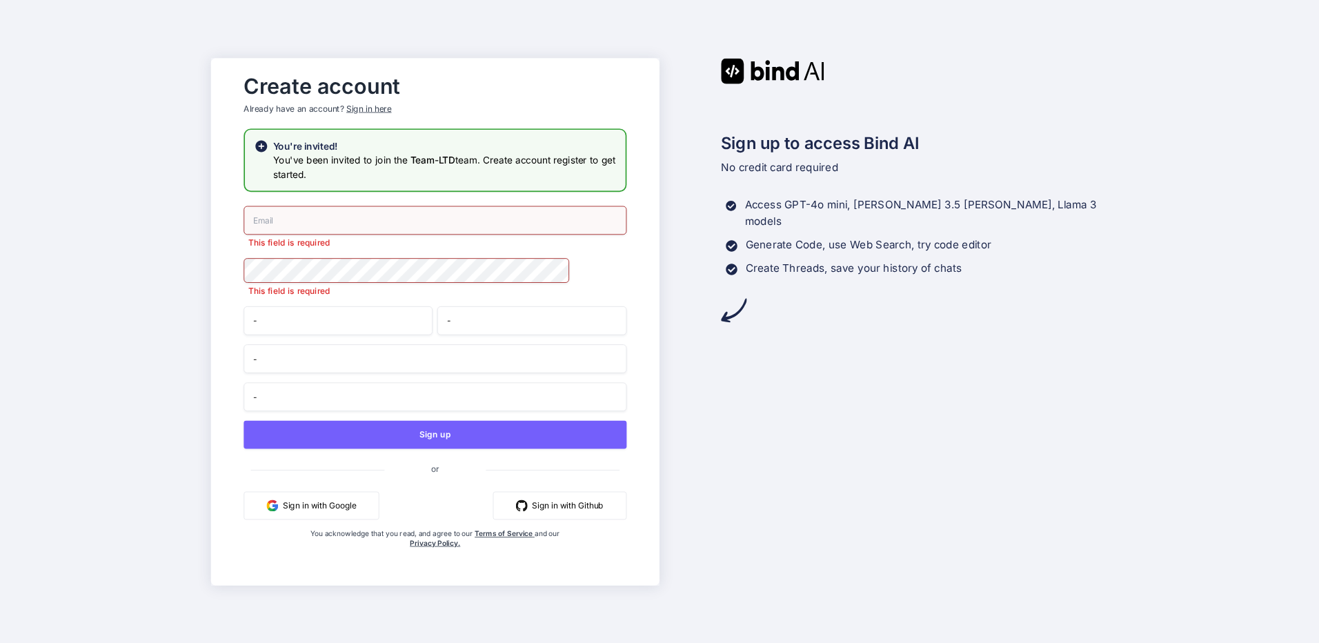
click at [308, 227] on input "email" at bounding box center [435, 220] width 383 height 29
paste input "[EMAIL_ADDRESS][DOMAIN_NAME]"
type input "[EMAIL_ADDRESS][DOMAIN_NAME]"
click at [254, 281] on div "This field is required" at bounding box center [435, 277] width 383 height 39
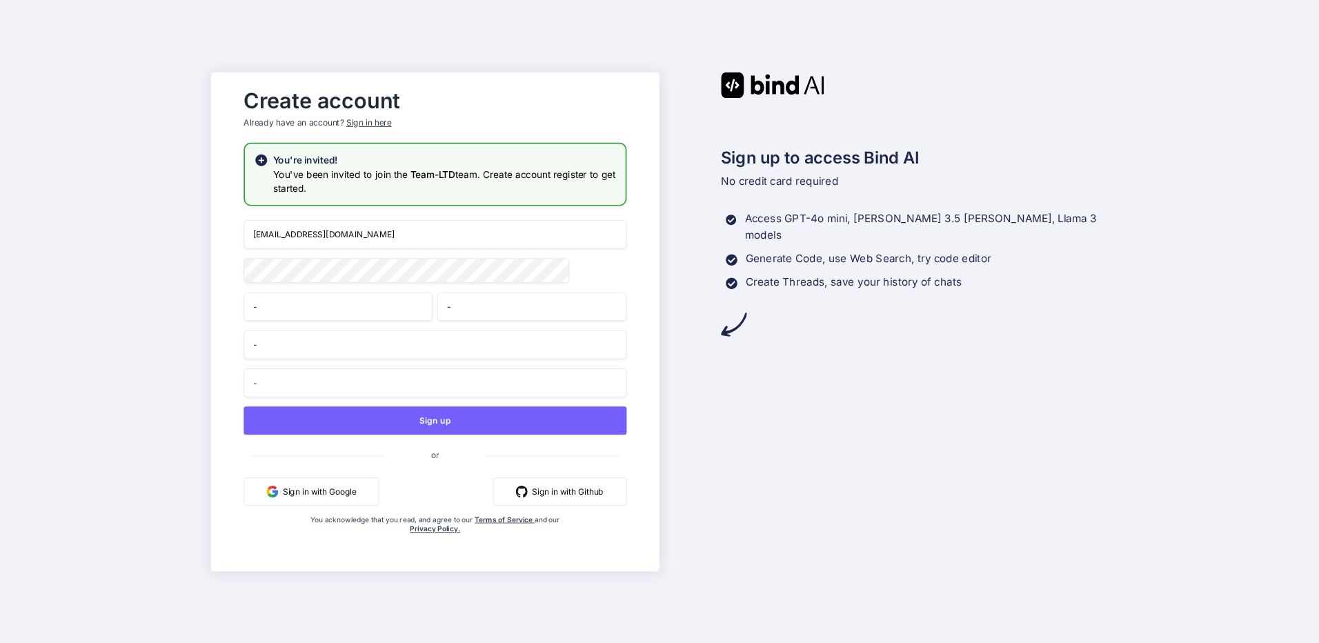
click at [473, 437] on div "kingkranyutthasin@gmail.com - - - - Sign up or Sign in with Google Sign in with…" at bounding box center [435, 390] width 383 height 341
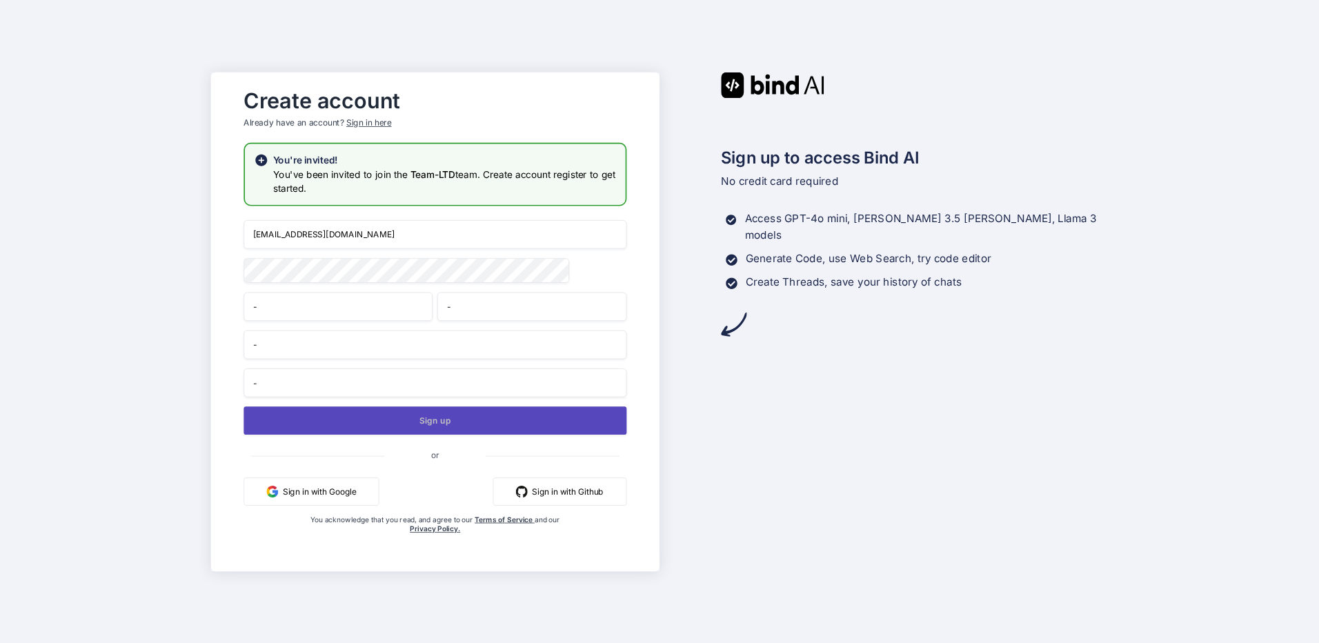
click at [539, 433] on button "Sign up" at bounding box center [435, 420] width 383 height 28
click at [547, 411] on button "Sign up" at bounding box center [435, 420] width 383 height 28
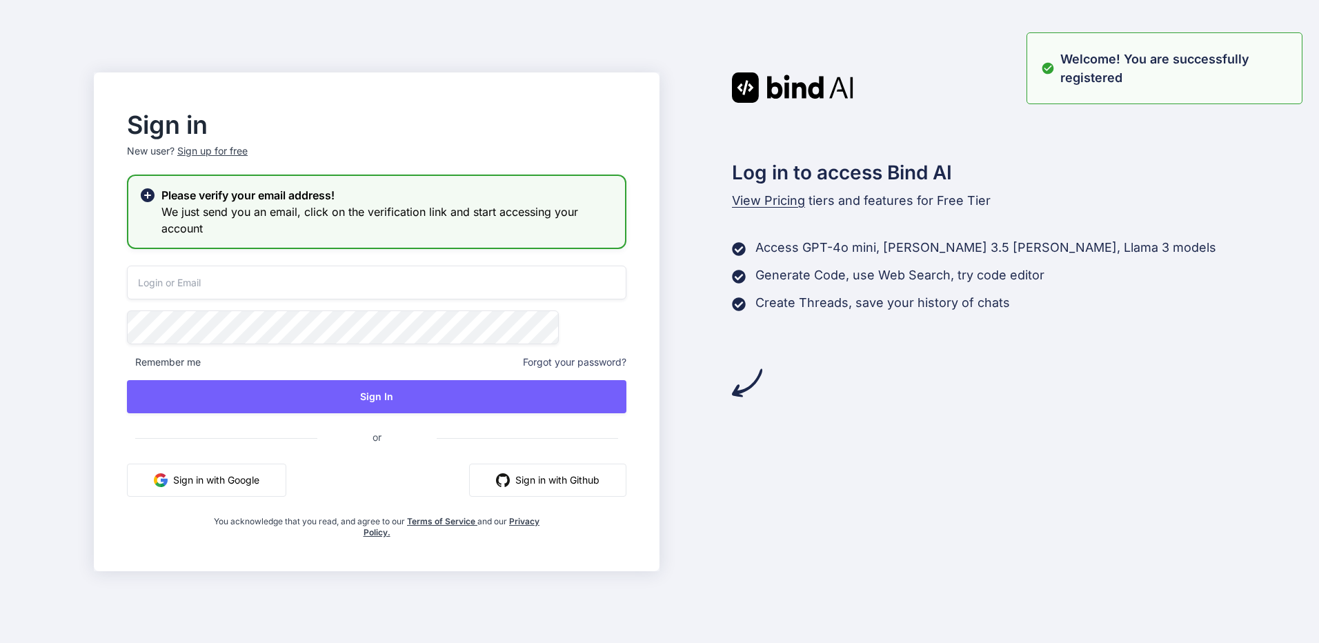
type input "[EMAIL_ADDRESS][DOMAIN_NAME]"
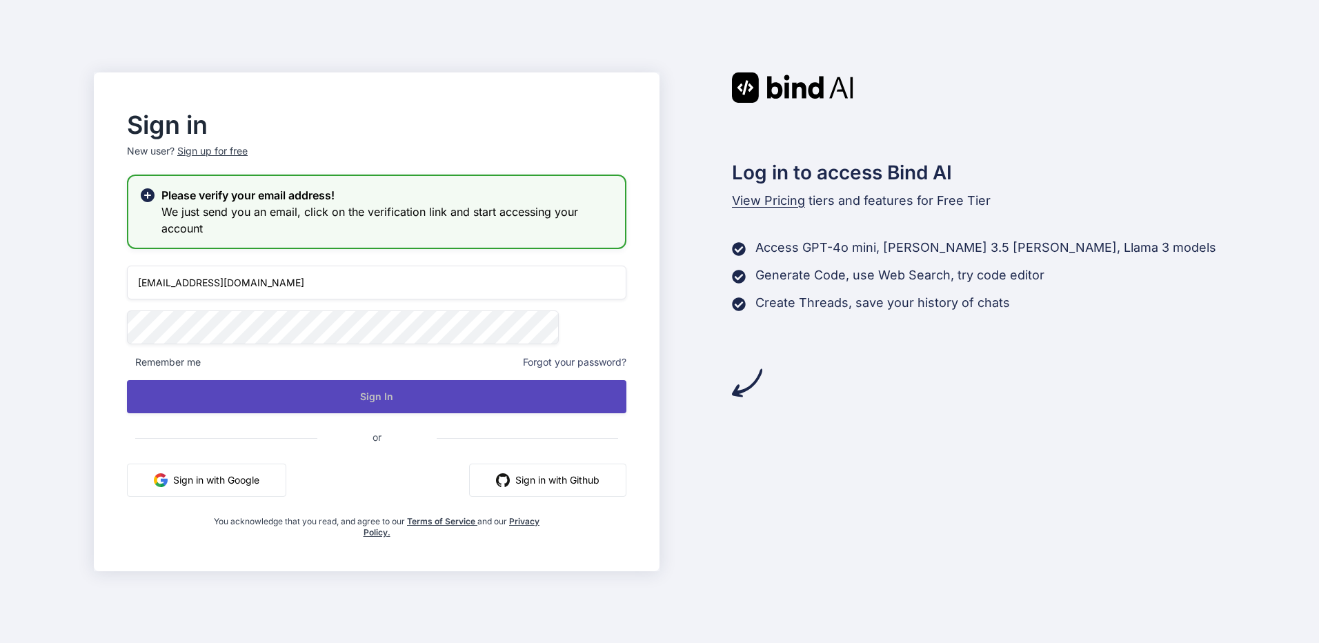
click at [421, 410] on button "Sign In" at bounding box center [376, 396] width 499 height 33
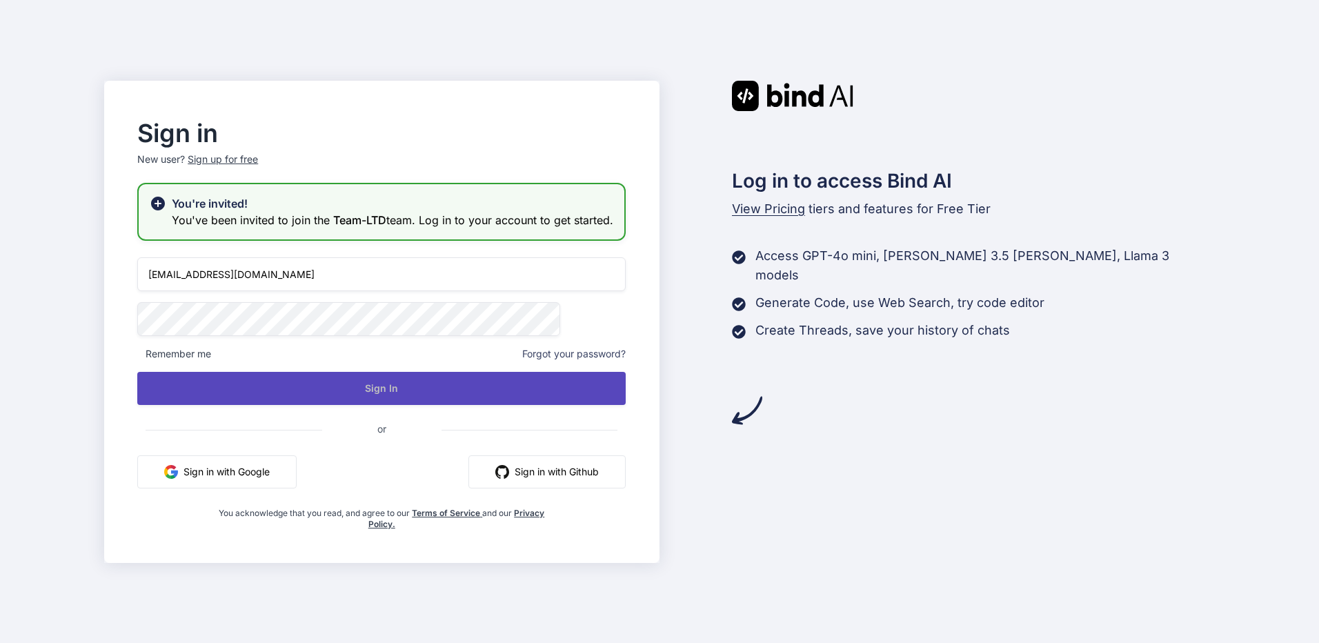
click at [525, 394] on button "Sign In" at bounding box center [381, 388] width 488 height 33
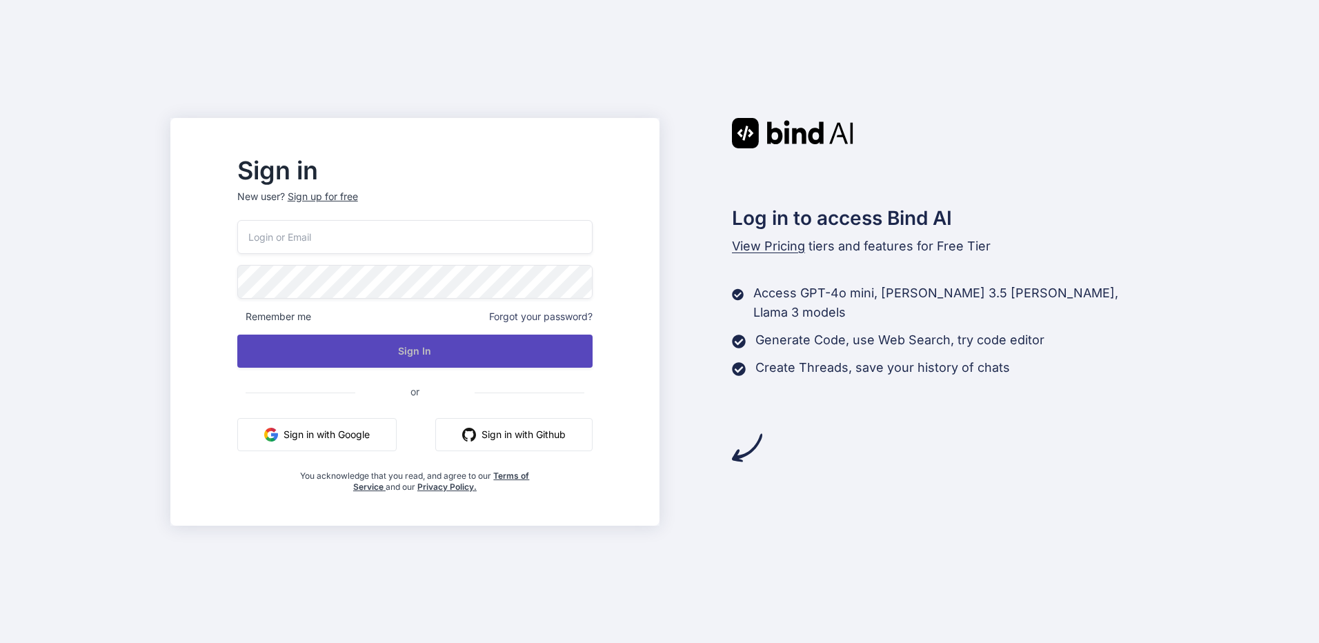
type input "[EMAIL_ADDRESS][DOMAIN_NAME]"
click at [473, 350] on button "Sign In" at bounding box center [414, 350] width 355 height 33
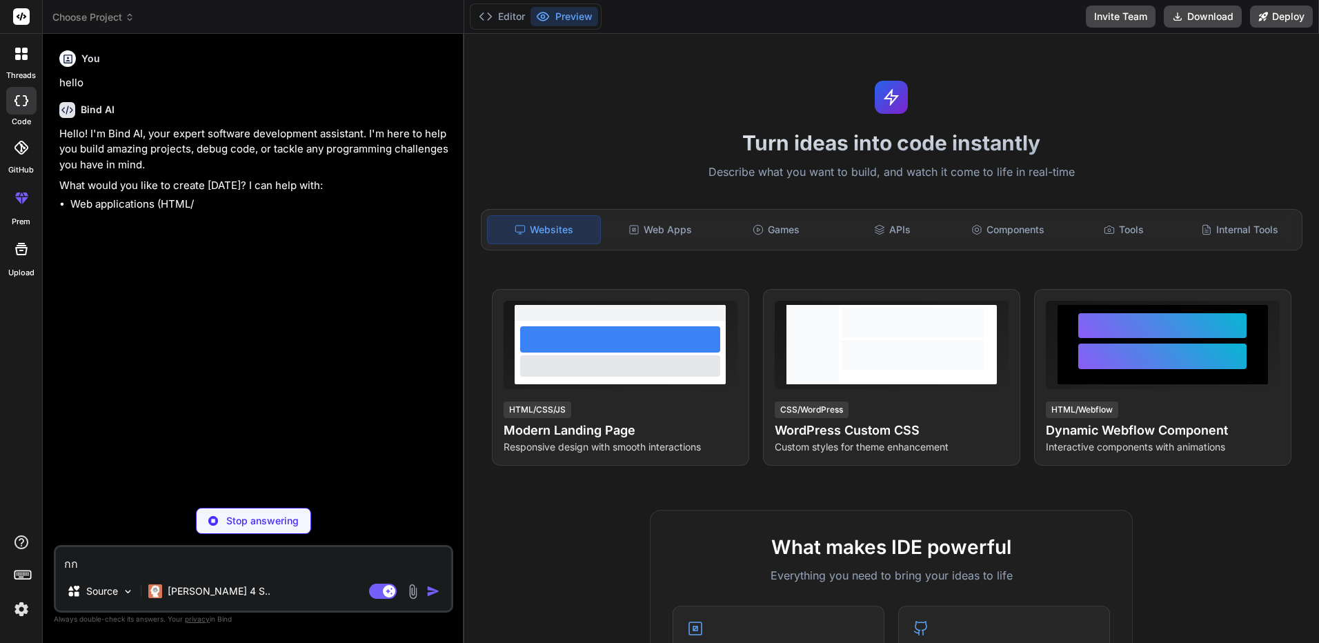
type textarea "x"
type textarea "ก"
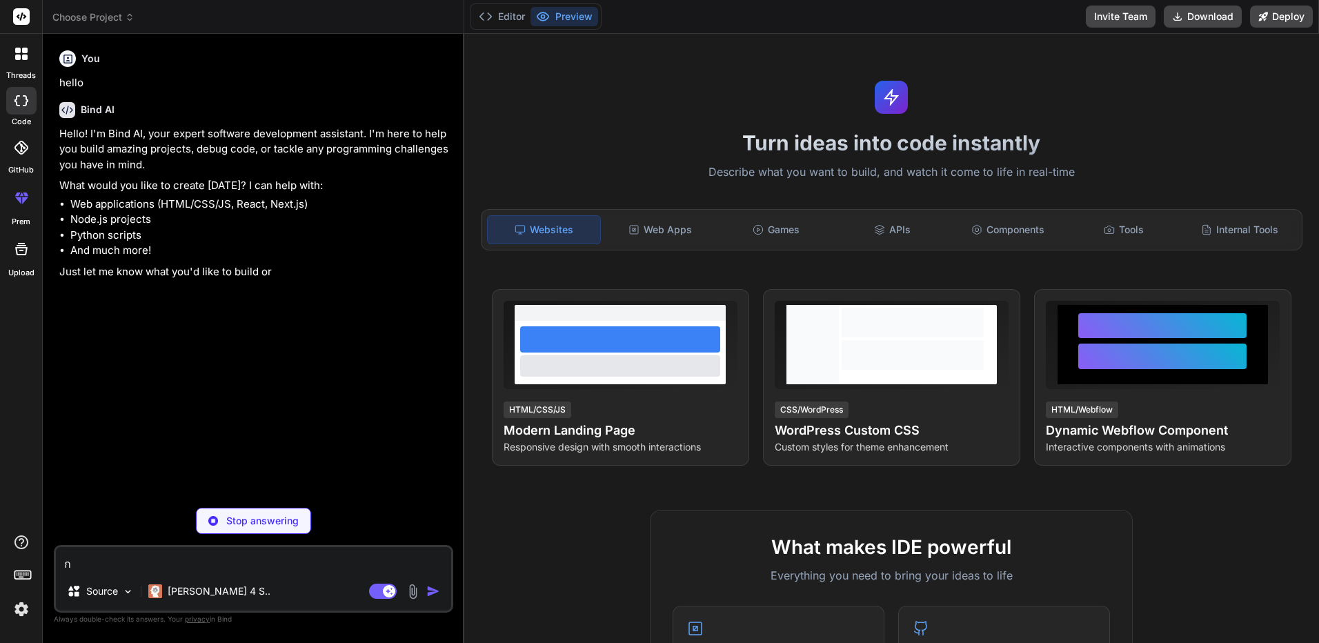
type textarea "x"
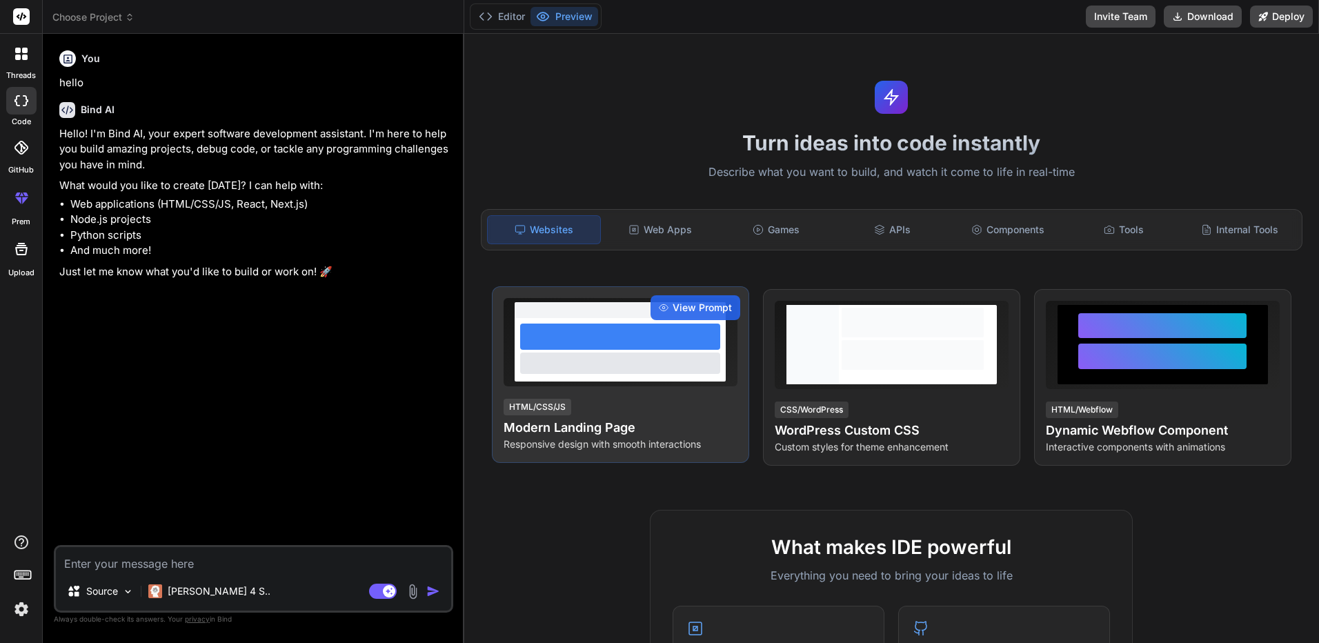
type textarea "x"
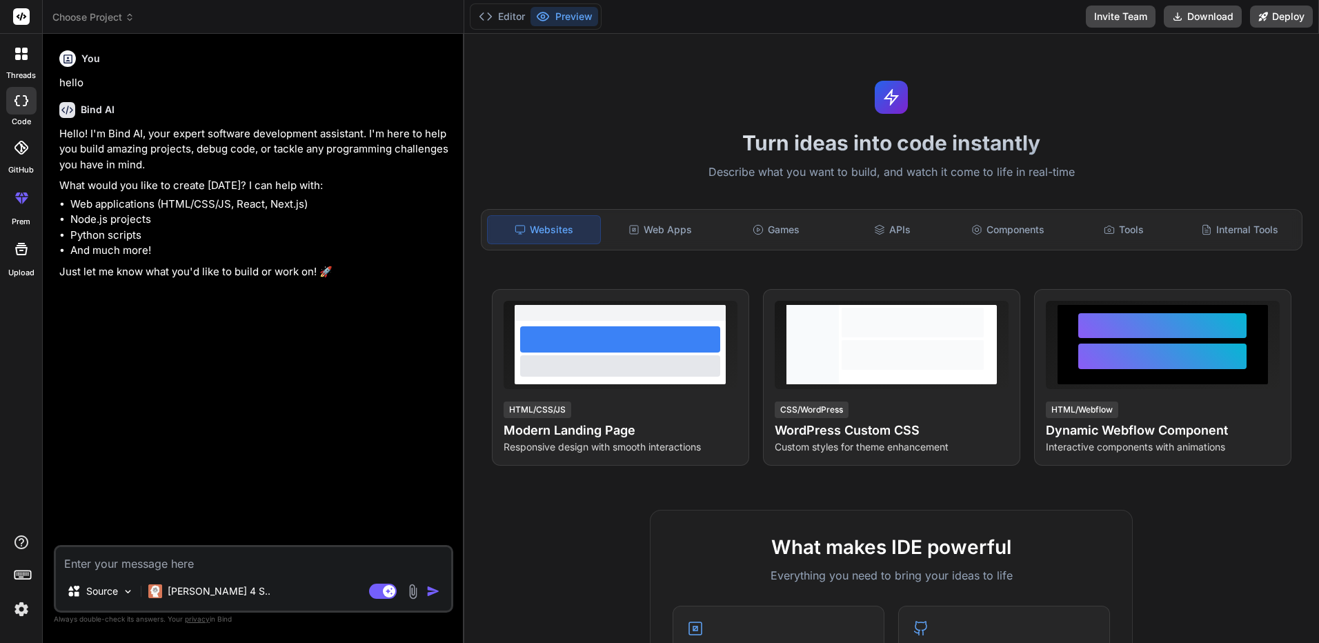
click at [400, 568] on textarea at bounding box center [253, 559] width 395 height 25
type textarea "s"
type textarea "x"
type textarea "ss"
type textarea "x"
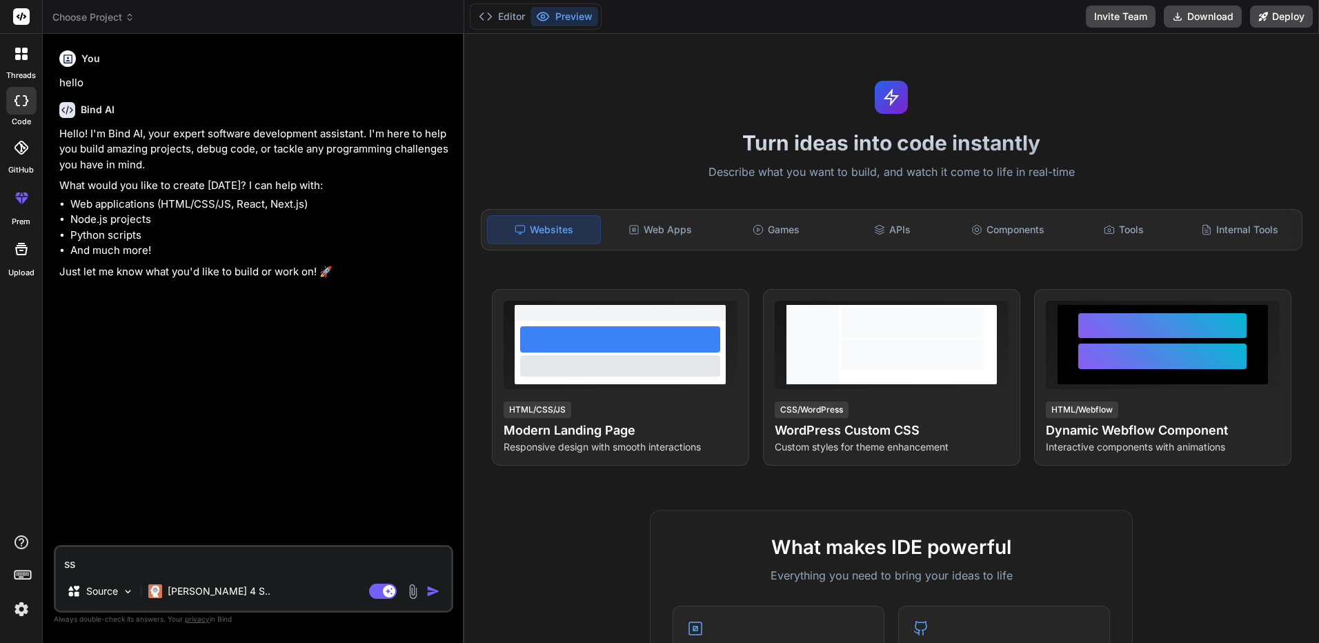
type textarea "sss"
type textarea "x"
type textarea "sss"
click at [437, 594] on img "button" at bounding box center [433, 591] width 14 height 14
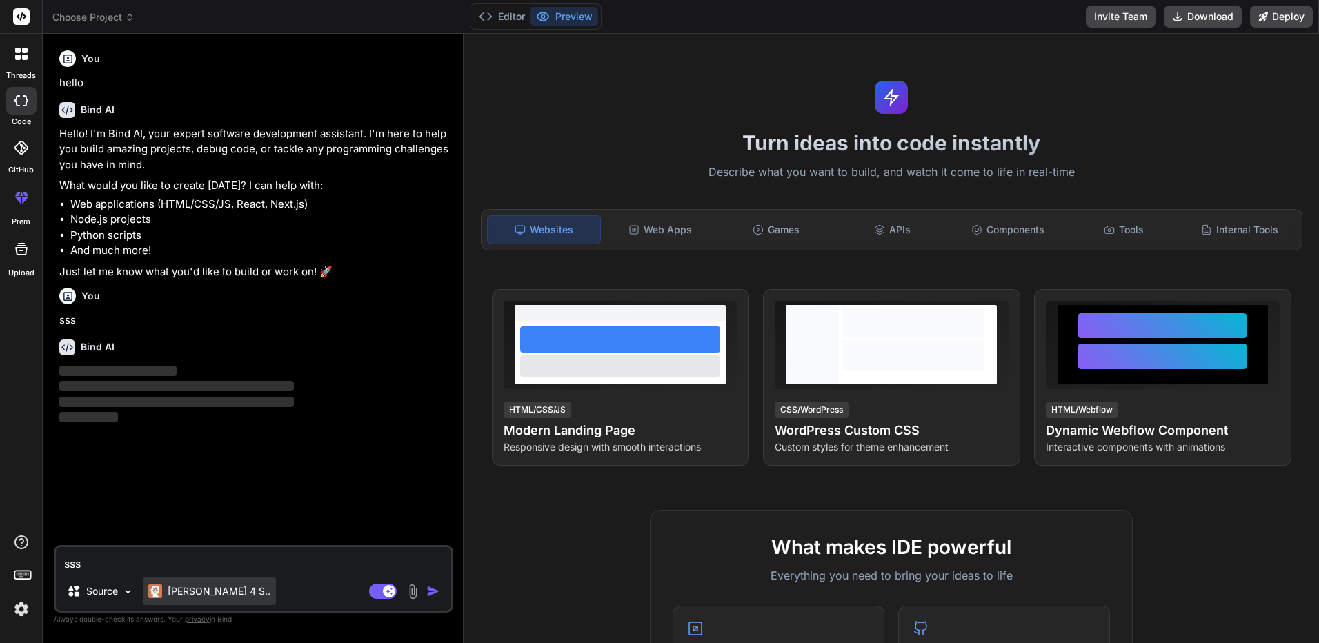
click at [159, 589] on img at bounding box center [155, 591] width 14 height 14
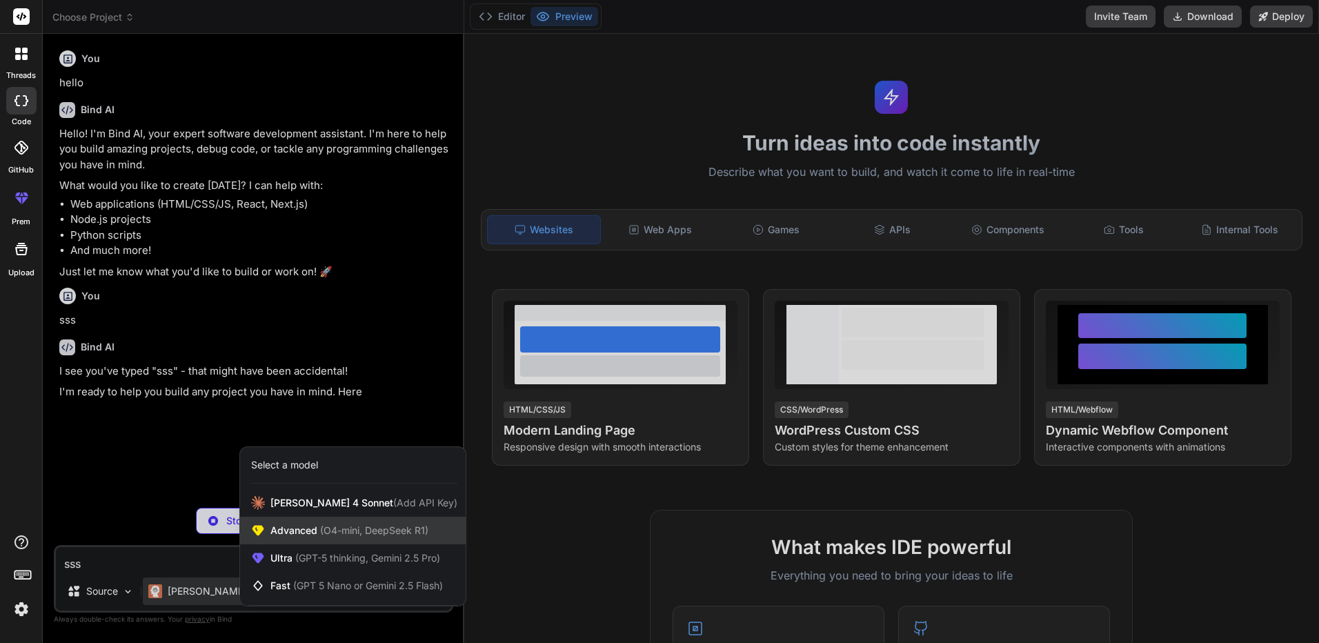
click at [285, 532] on span "Advanced (O4-mini, DeepSeek R1)" at bounding box center [349, 530] width 158 height 14
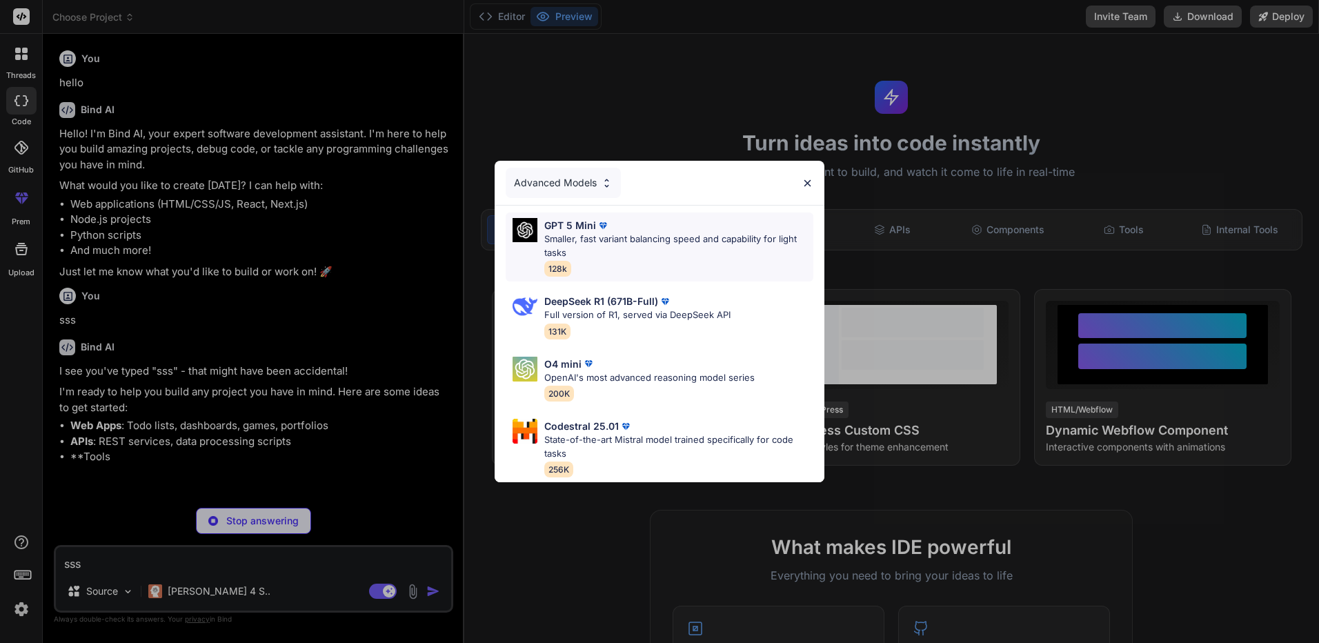
click at [643, 247] on p "Smaller, fast variant balancing speed and capability for light tasks" at bounding box center [678, 245] width 269 height 27
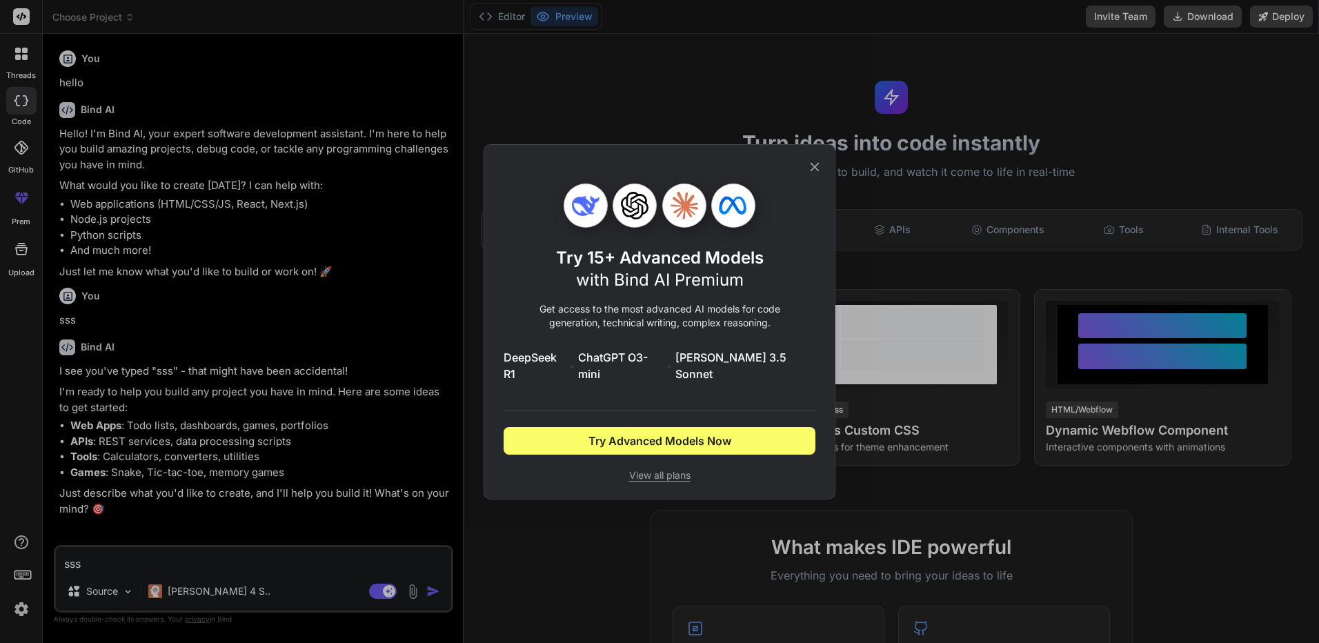
click at [819, 172] on icon at bounding box center [814, 166] width 15 height 15
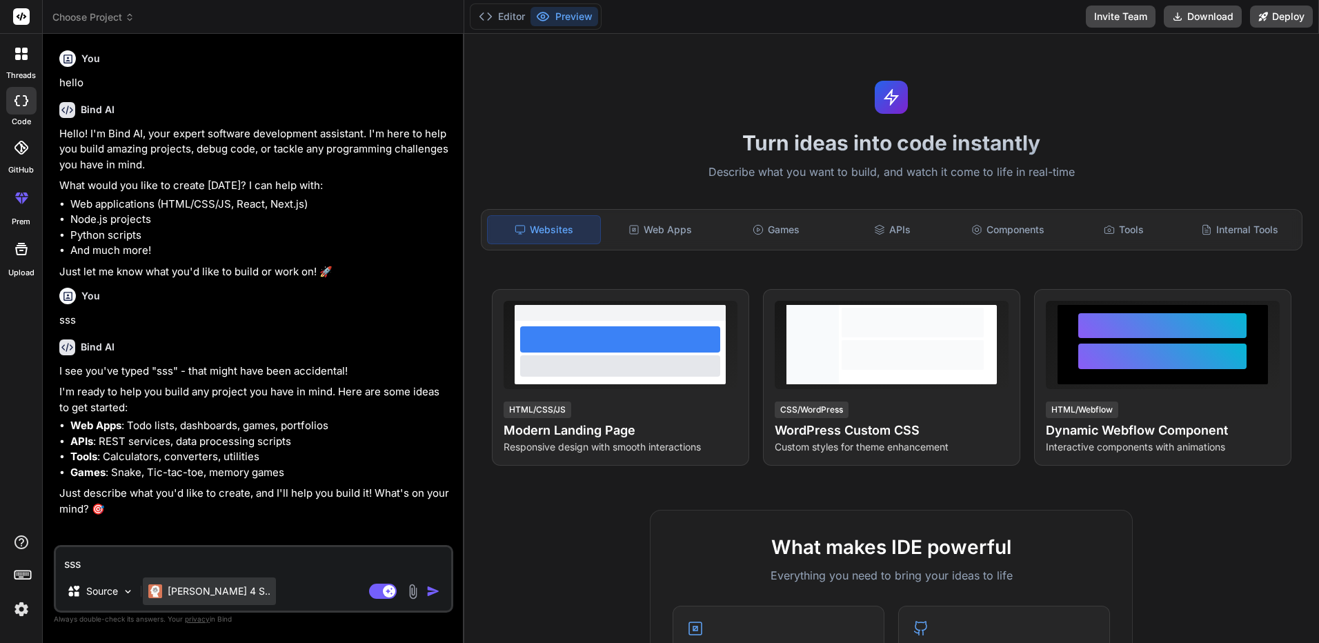
click at [219, 594] on p "Claude 4 S.." at bounding box center [219, 591] width 103 height 14
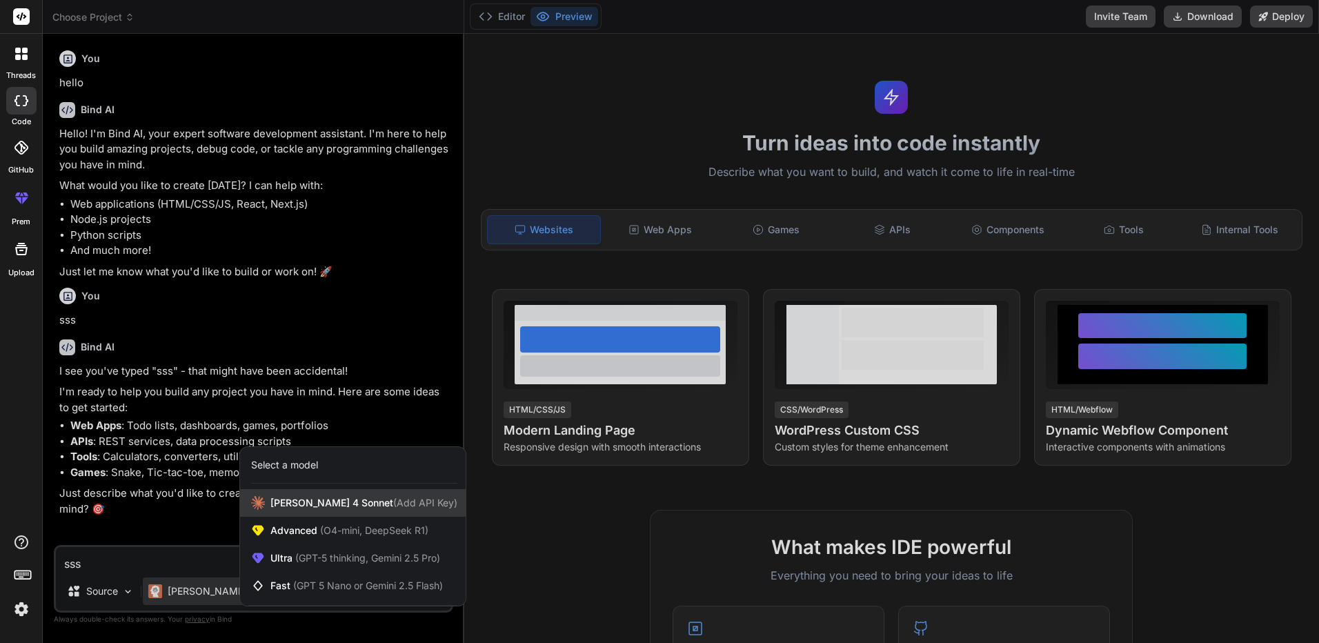
click at [393, 504] on span "(Add API Key)" at bounding box center [425, 503] width 64 height 12
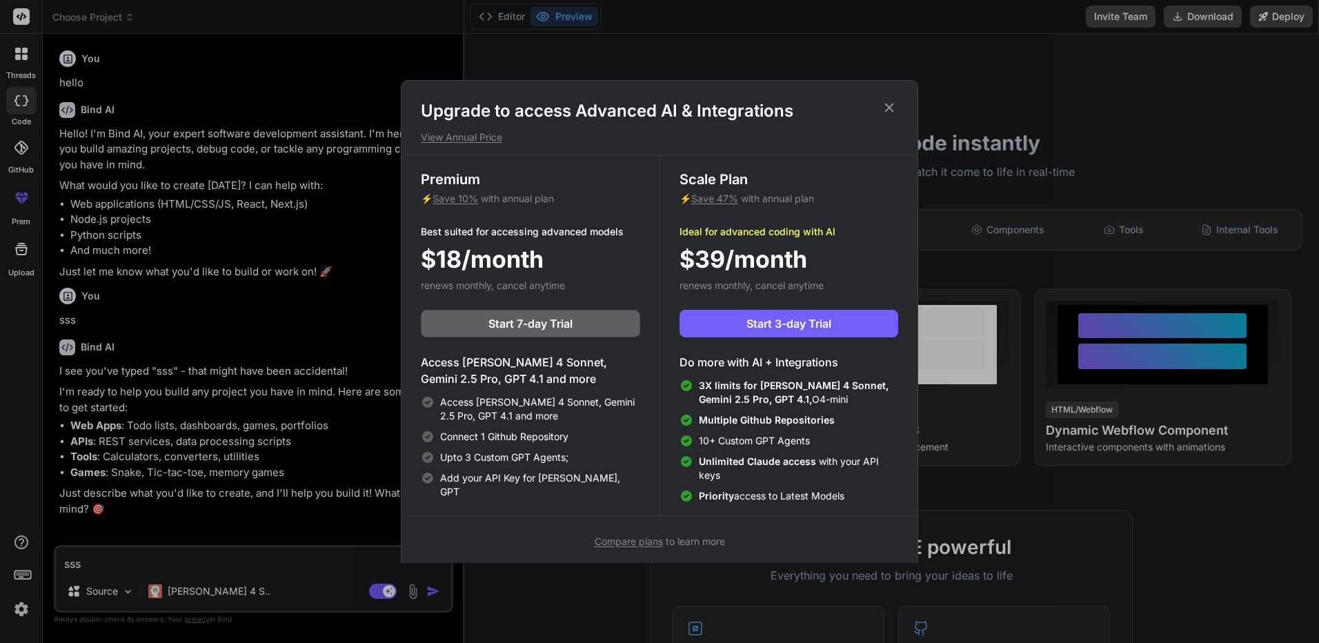
click at [890, 110] on icon at bounding box center [888, 107] width 15 height 15
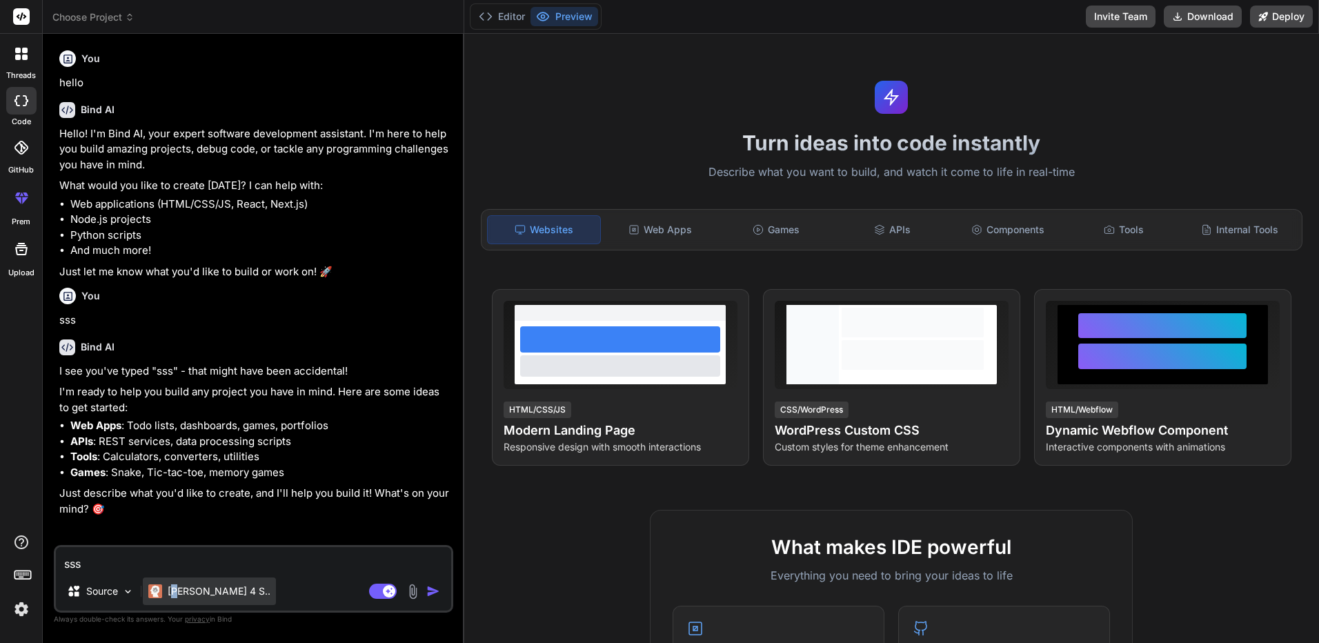
click at [177, 598] on div "[PERSON_NAME] 4 S.." at bounding box center [209, 591] width 133 height 28
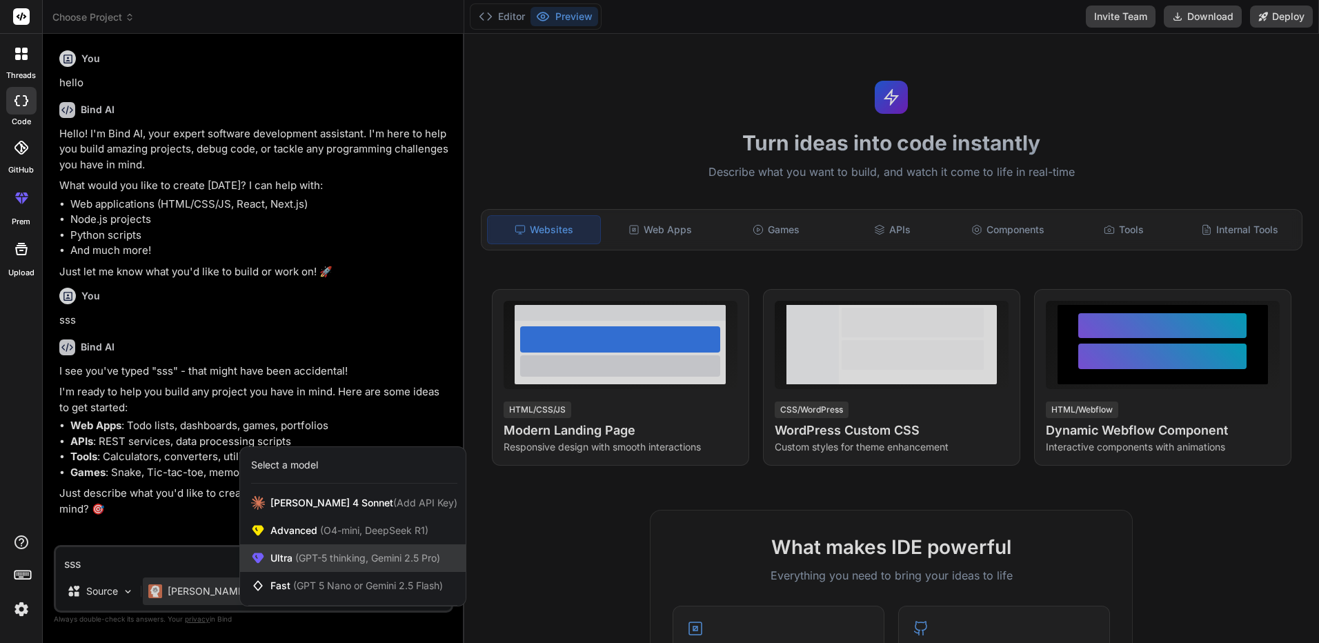
click at [348, 560] on span "(GPT-5 thinking, Gemini 2.5 Pro)" at bounding box center [366, 558] width 148 height 12
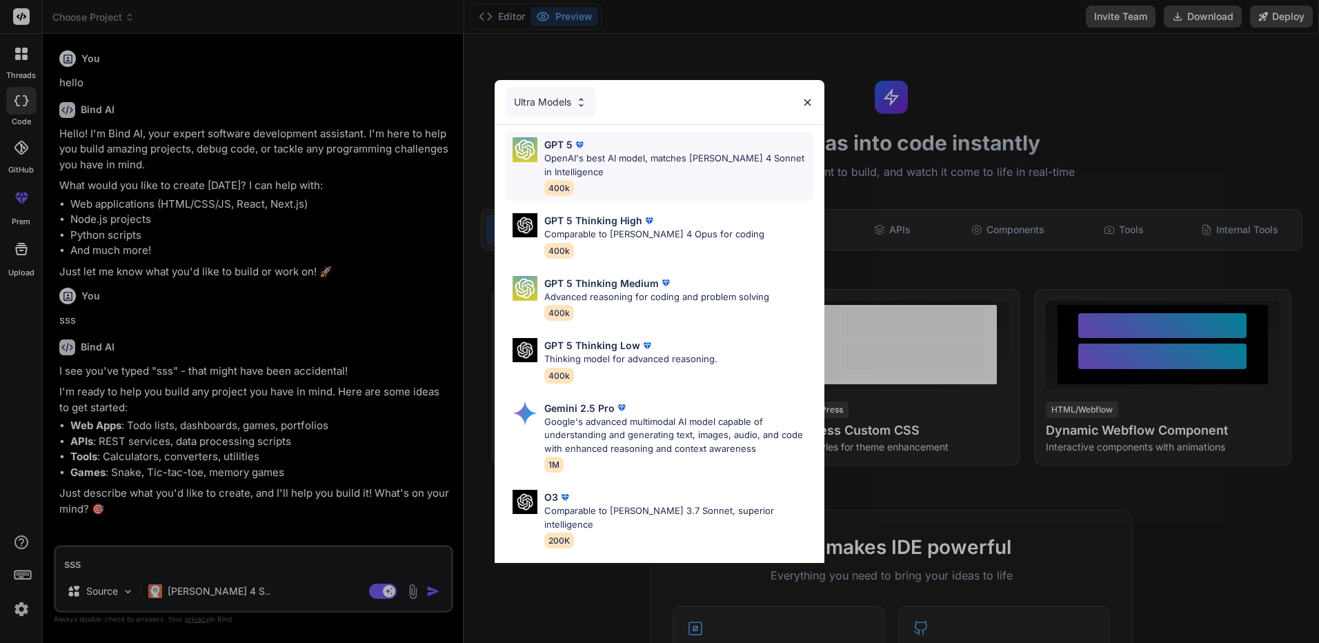
click at [638, 170] on p "OpenAI's best AI model, matches Claude 4 Sonnet in Intelligence" at bounding box center [678, 165] width 269 height 27
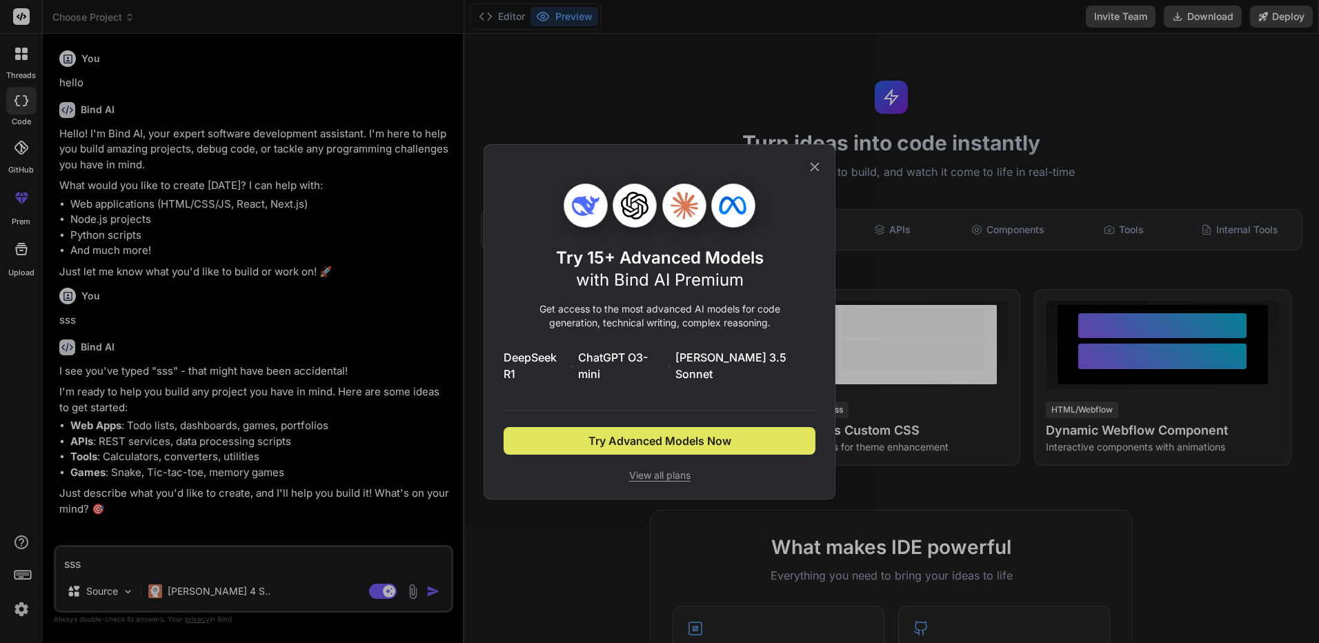
click at [690, 441] on button "Try Advanced Models Now" at bounding box center [659, 441] width 312 height 28
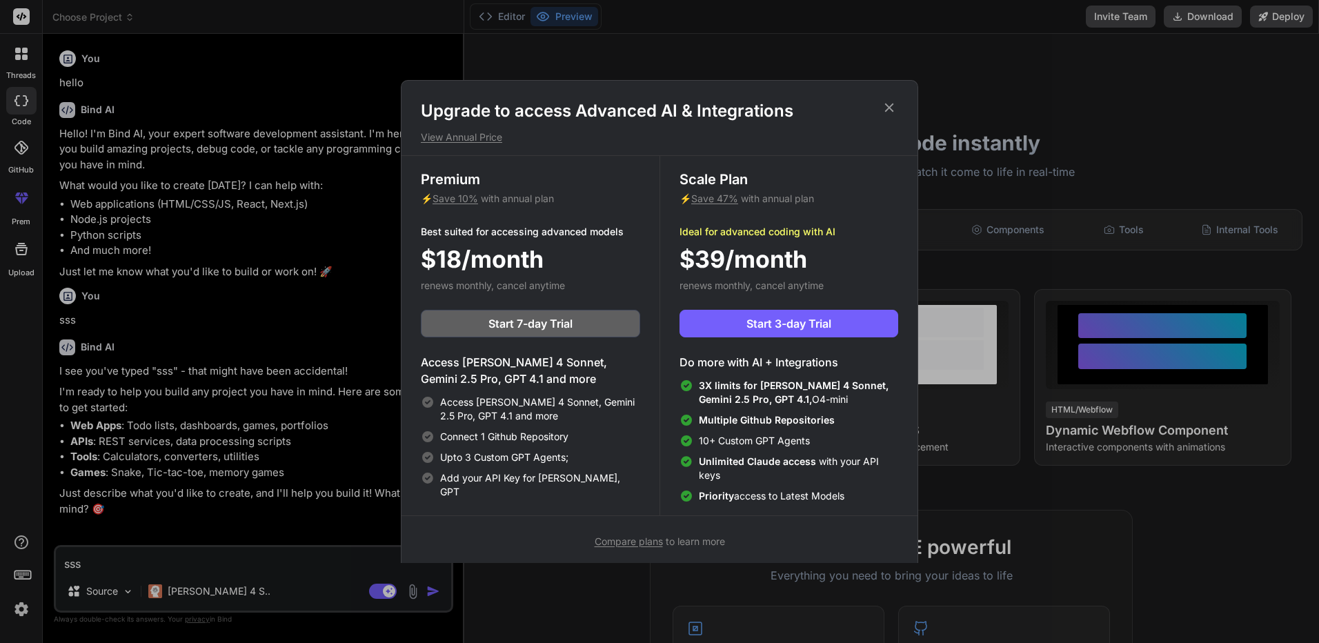
click at [893, 106] on icon at bounding box center [888, 107] width 15 height 15
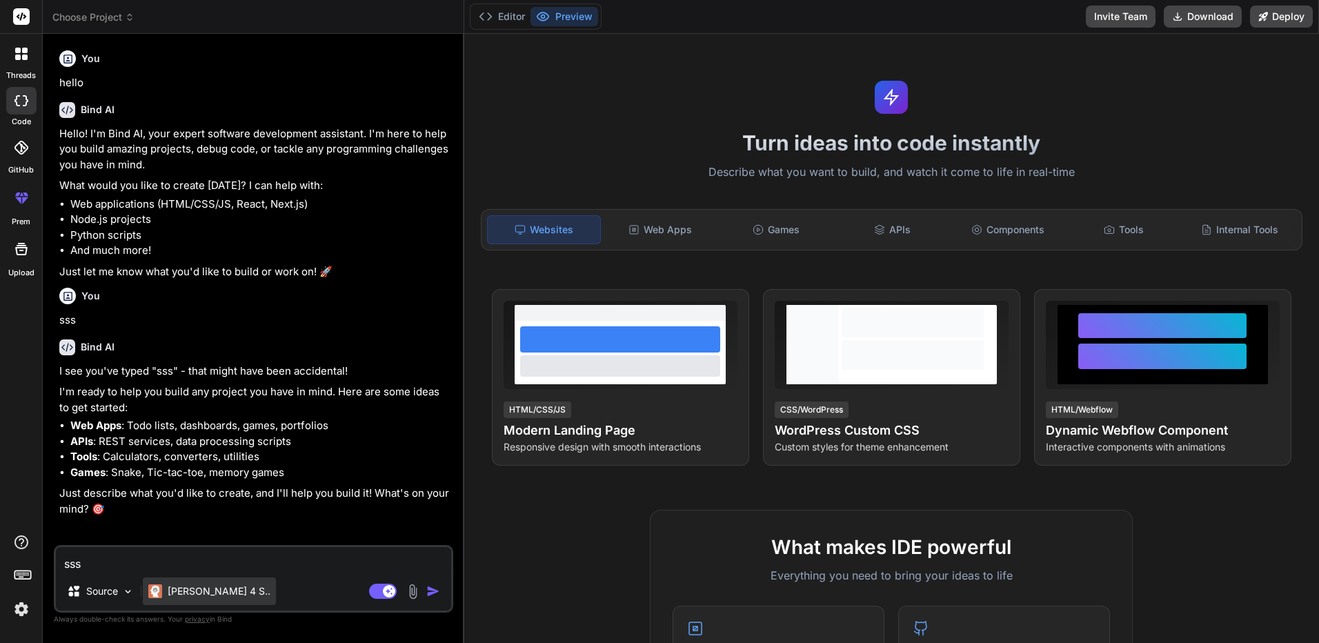
click at [186, 591] on p "Claude 4 S.." at bounding box center [219, 591] width 103 height 14
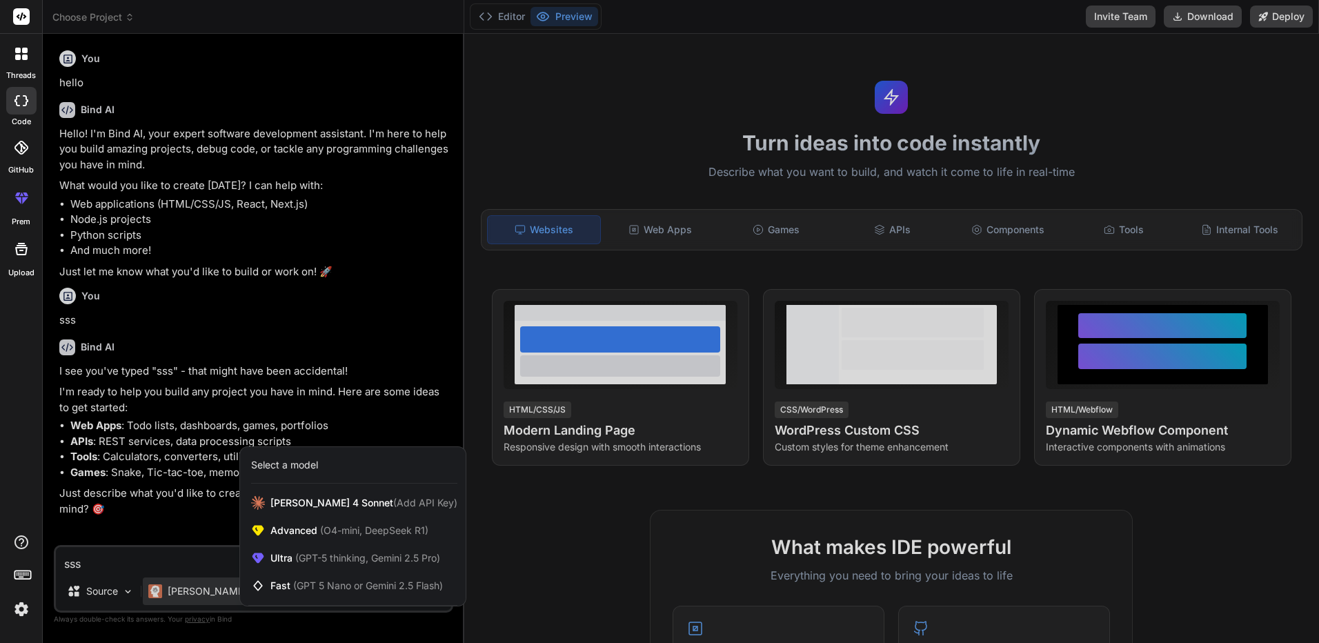
click at [317, 486] on div "Select a model Claude 4 Sonnet (Add API Key) Advanced (O4-mini, DeepSeek R1) Ul…" at bounding box center [352, 526] width 227 height 160
click at [321, 501] on span "Claude 4 Sonnet (Add API Key)" at bounding box center [363, 503] width 187 height 14
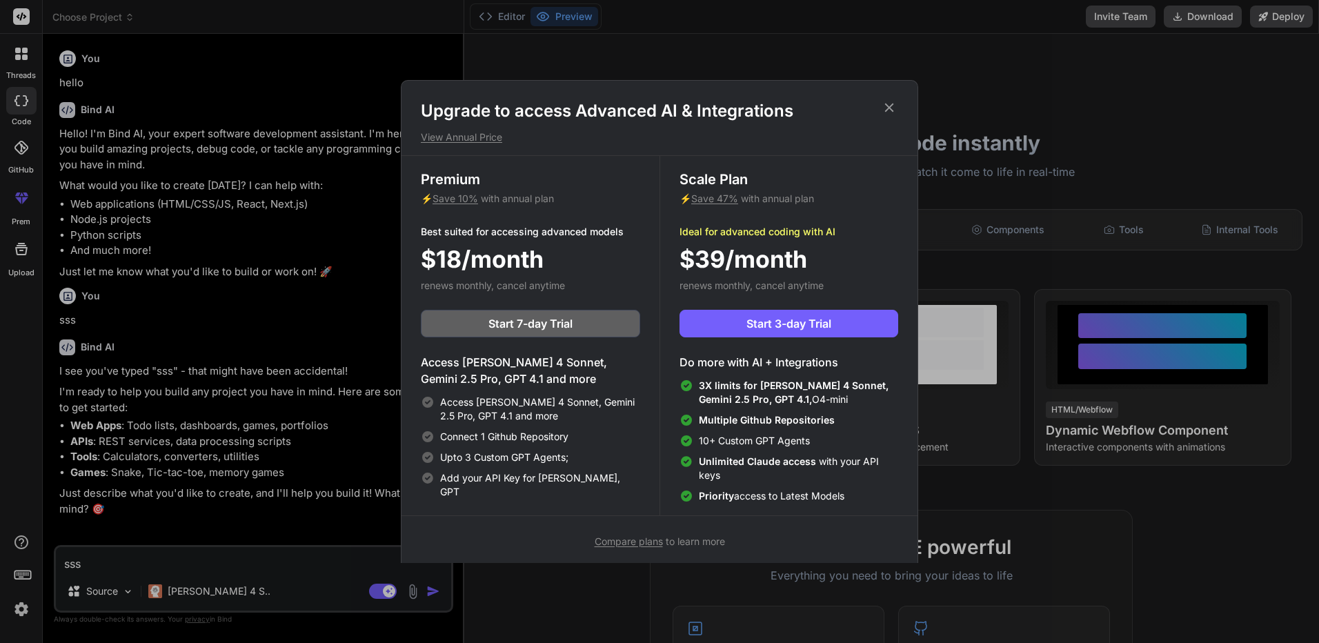
click at [648, 546] on span "Compare plans" at bounding box center [628, 541] width 68 height 12
click at [882, 104] on icon at bounding box center [888, 107] width 15 height 15
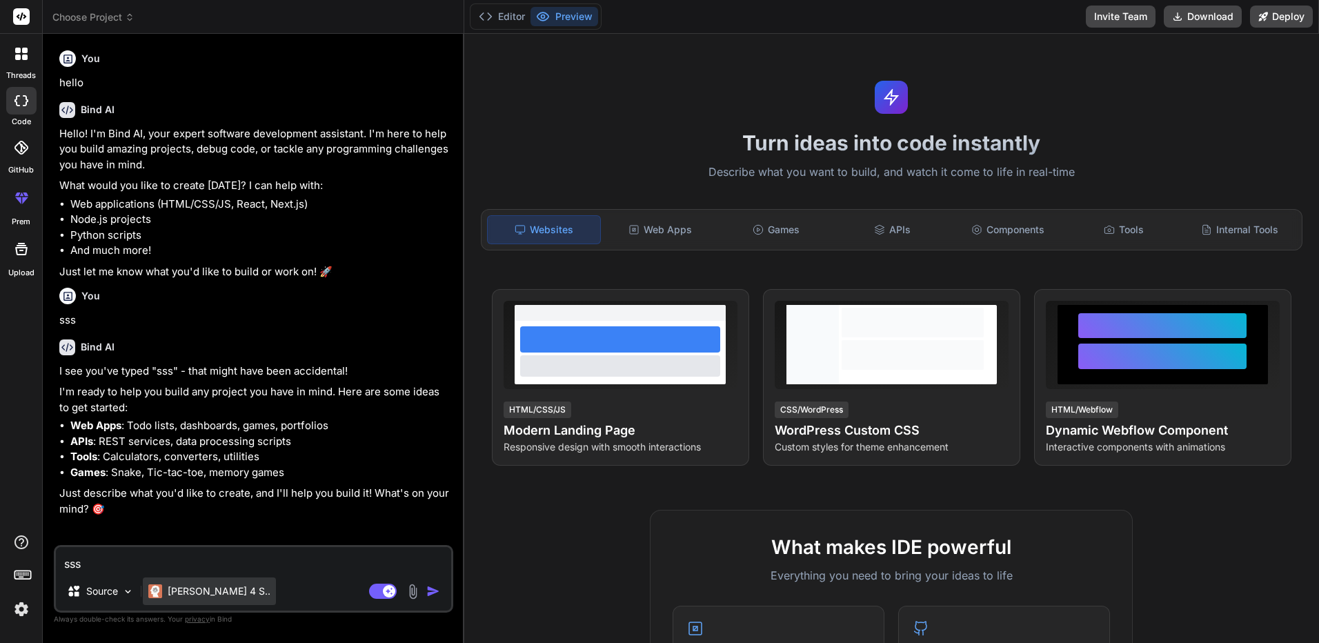
click at [157, 597] on img at bounding box center [155, 591] width 14 height 14
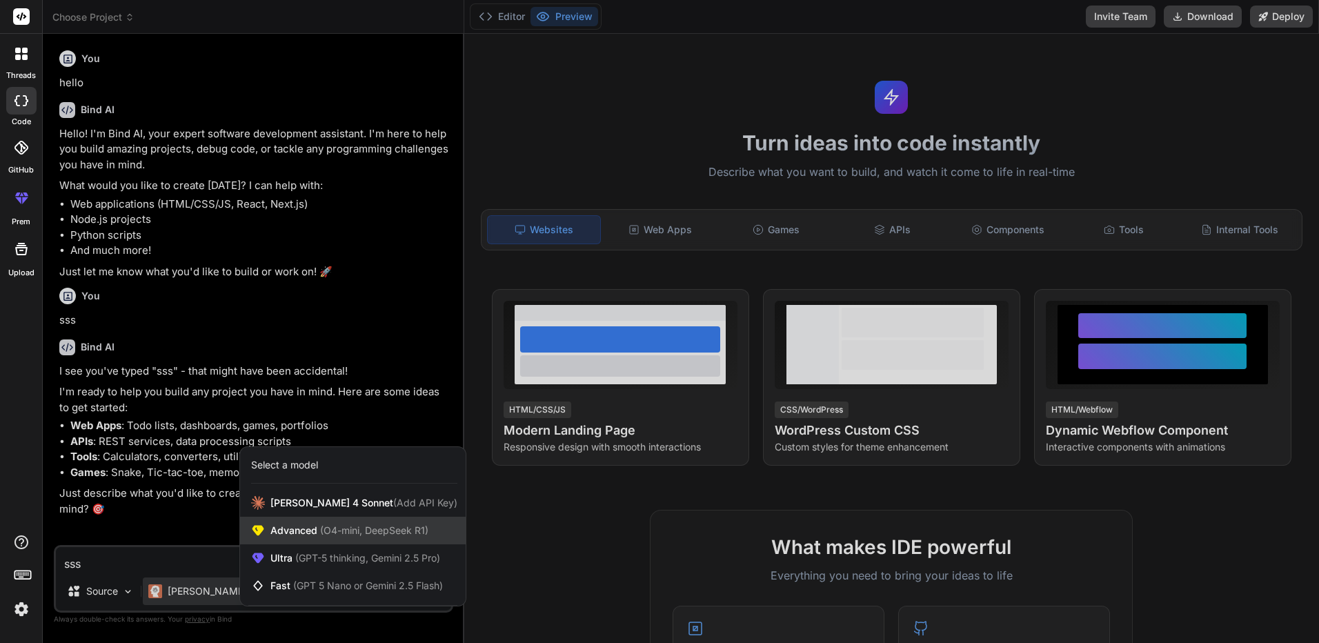
click at [344, 532] on span "(O4-mini, DeepSeek R1)" at bounding box center [372, 530] width 111 height 12
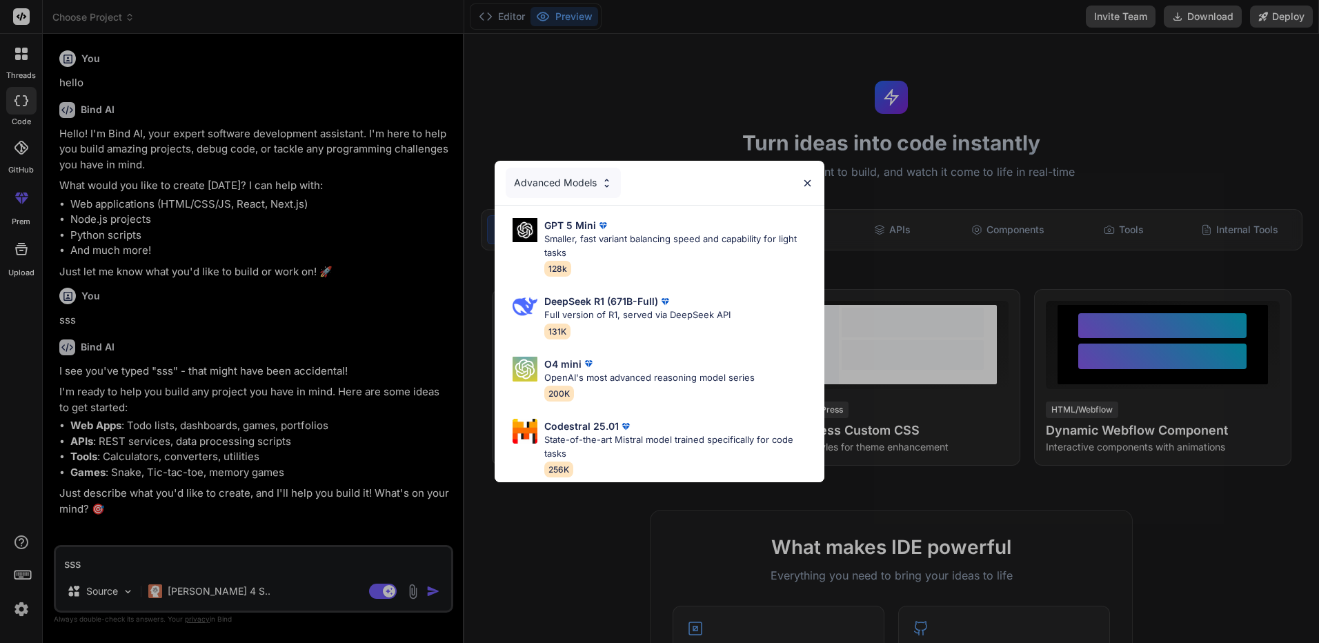
click at [806, 181] on img at bounding box center [807, 183] width 12 height 12
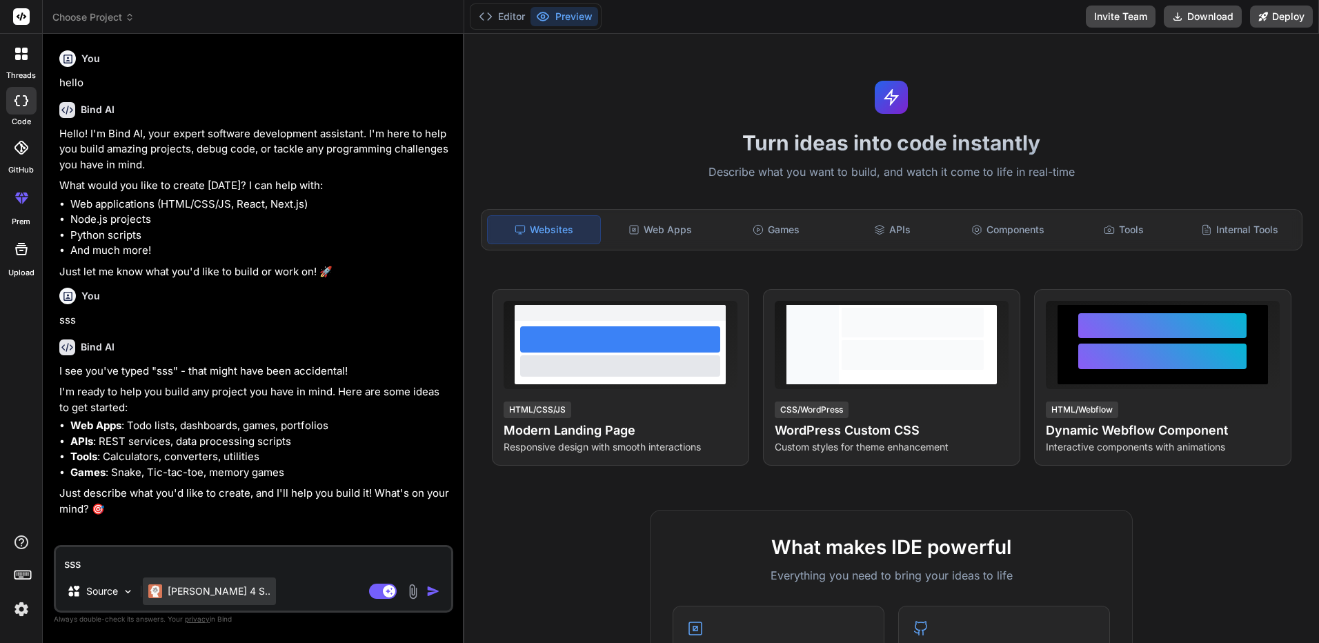
click at [159, 591] on img at bounding box center [155, 591] width 14 height 14
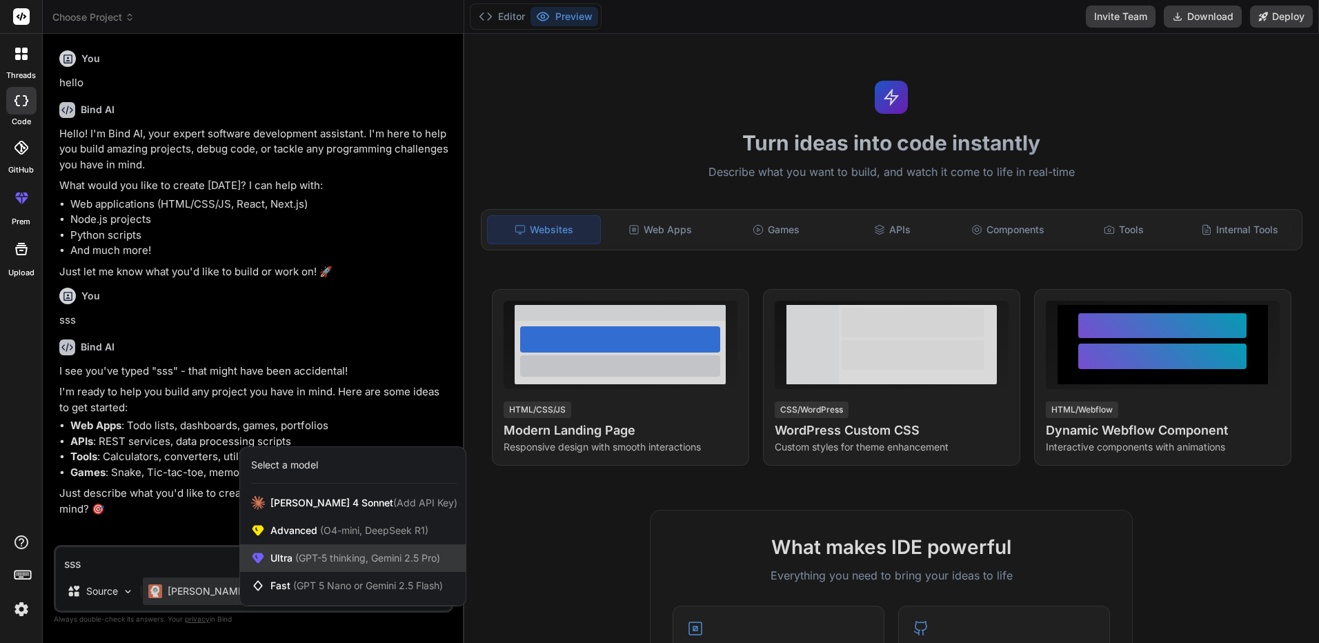
click at [329, 557] on span "(GPT-5 thinking, Gemini 2.5 Pro)" at bounding box center [366, 558] width 148 height 12
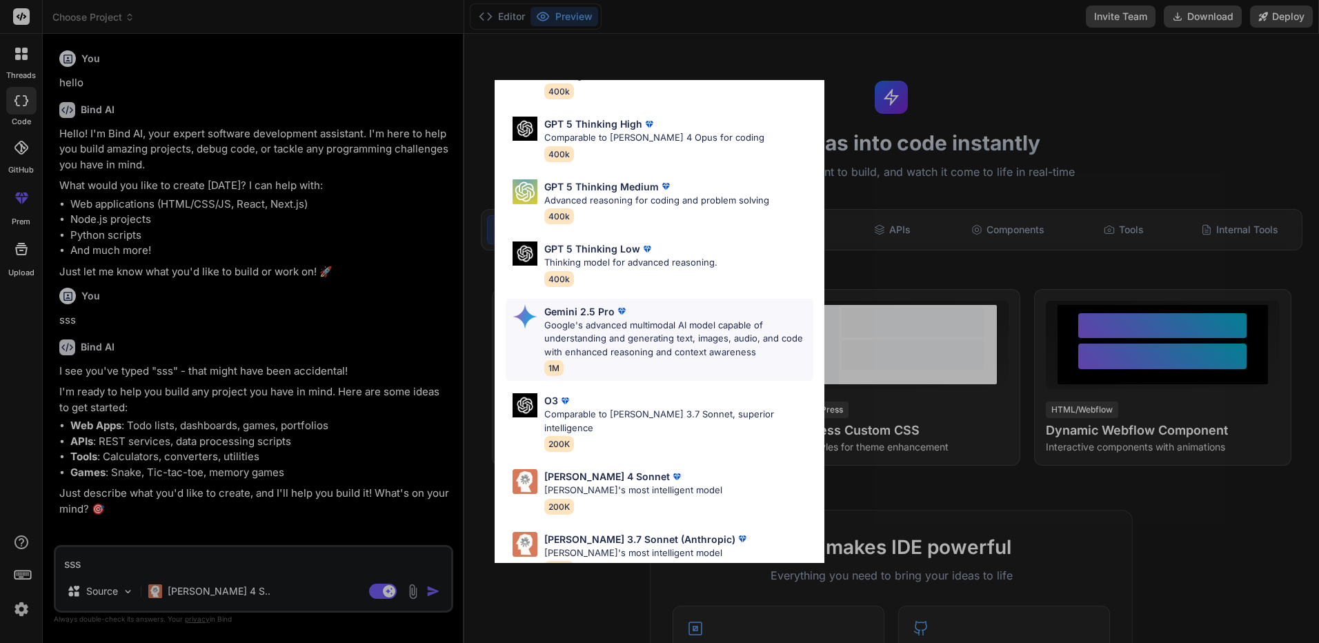
scroll to position [112, 0]
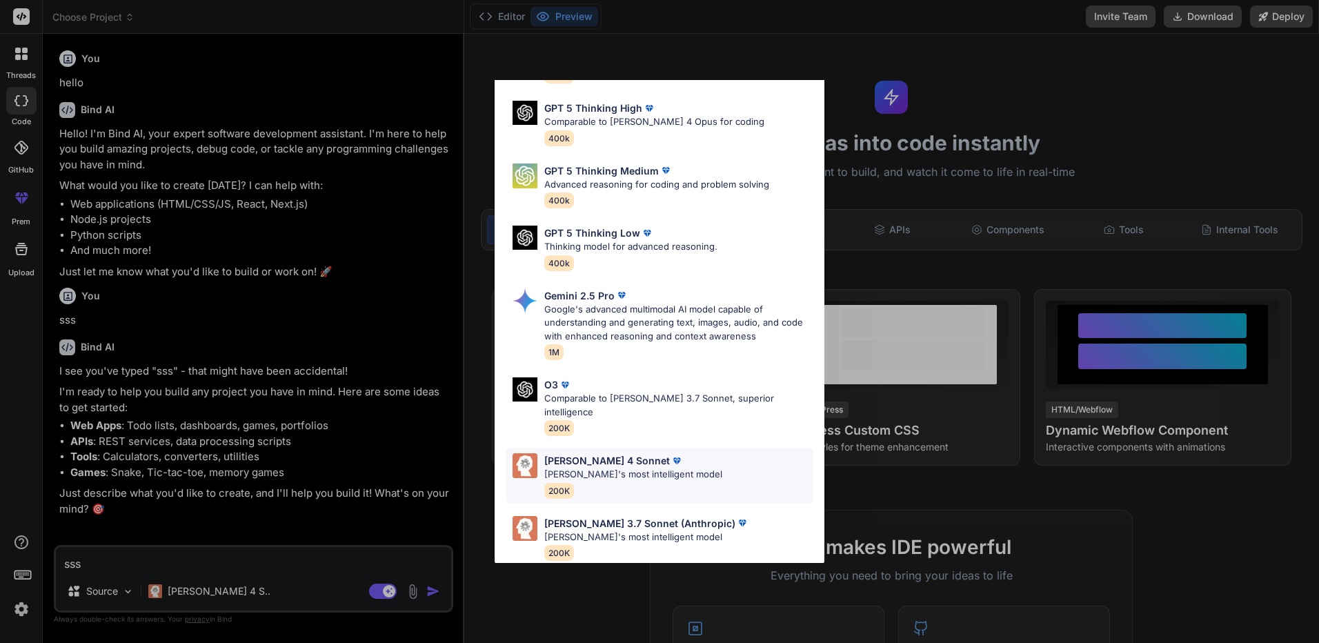
click at [674, 468] on p "[PERSON_NAME]'s most intelligent model" at bounding box center [633, 475] width 178 height 14
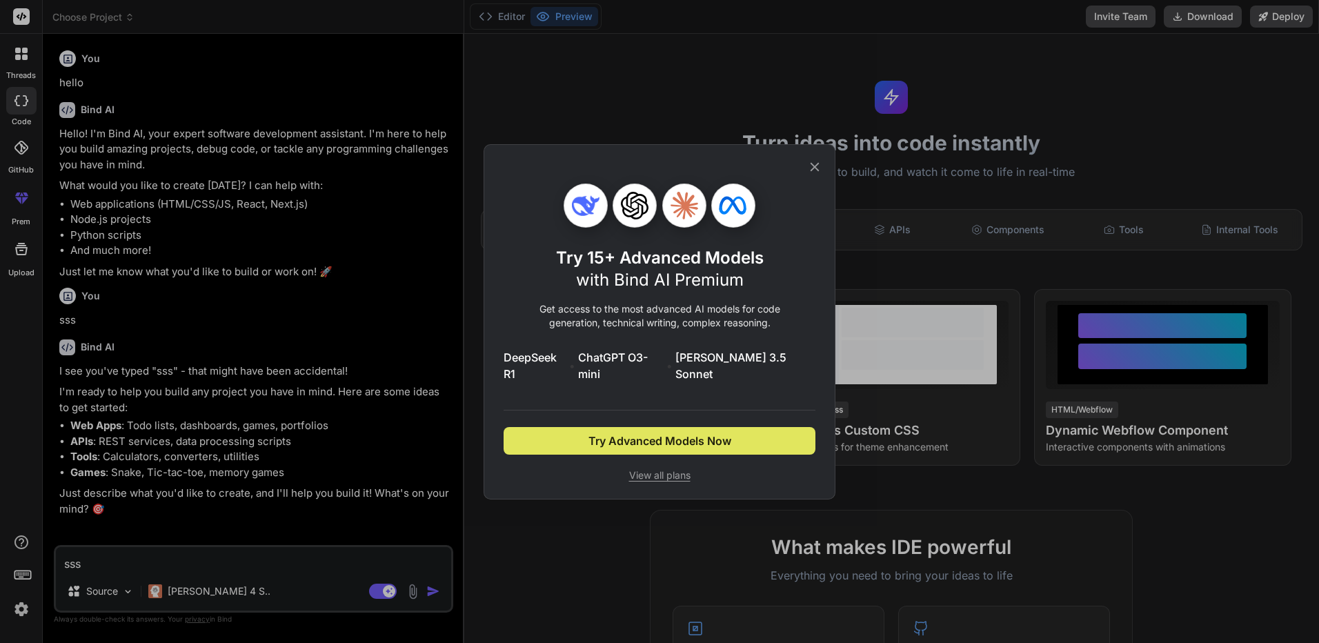
click at [699, 434] on span "Try Advanced Models Now" at bounding box center [659, 440] width 143 height 17
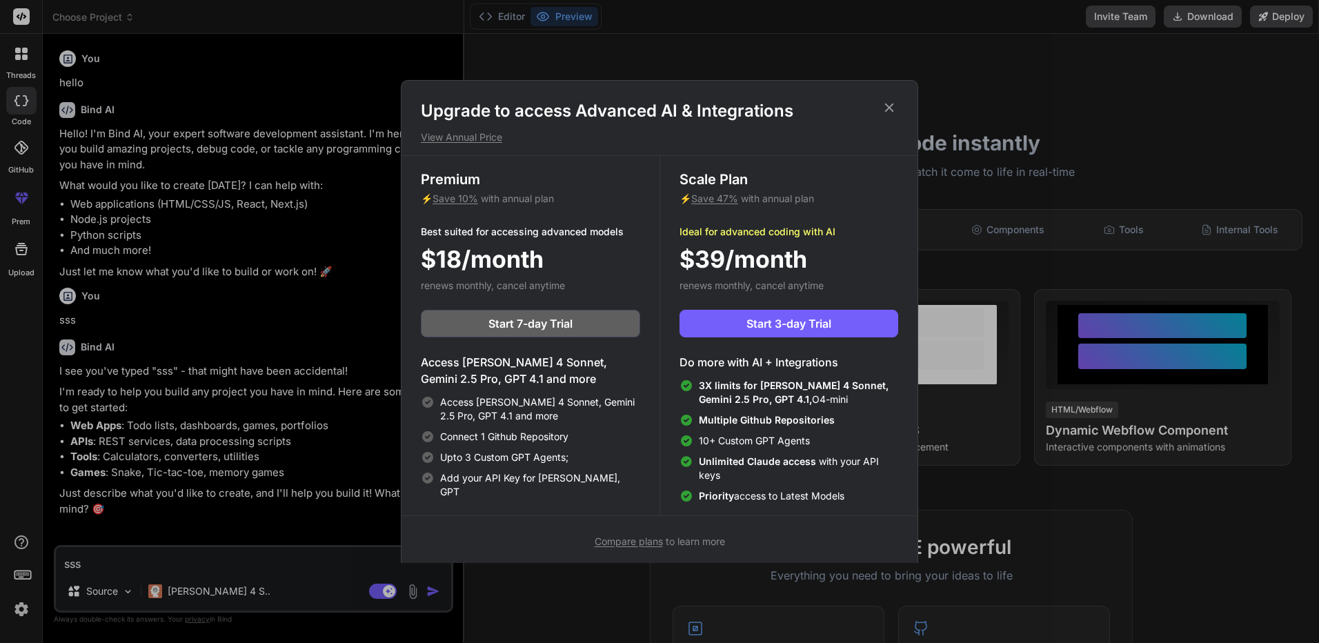
click at [896, 107] on icon at bounding box center [888, 107] width 15 height 15
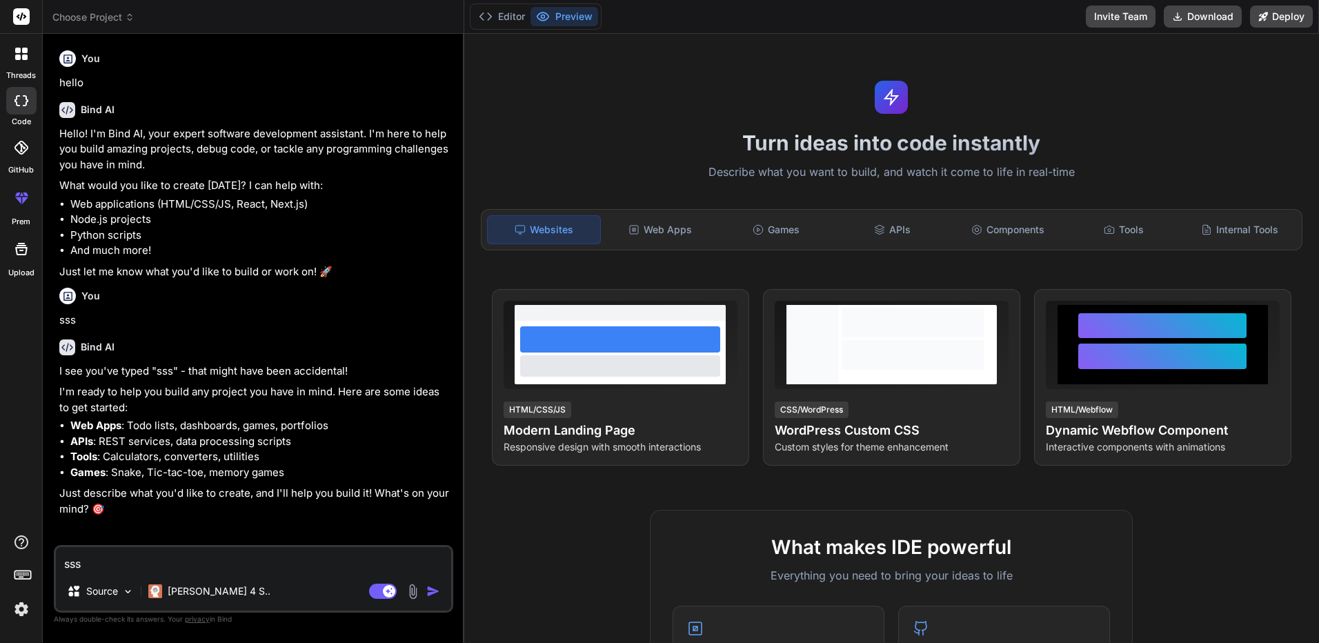
click at [20, 163] on div "GitHub" at bounding box center [21, 151] width 42 height 49
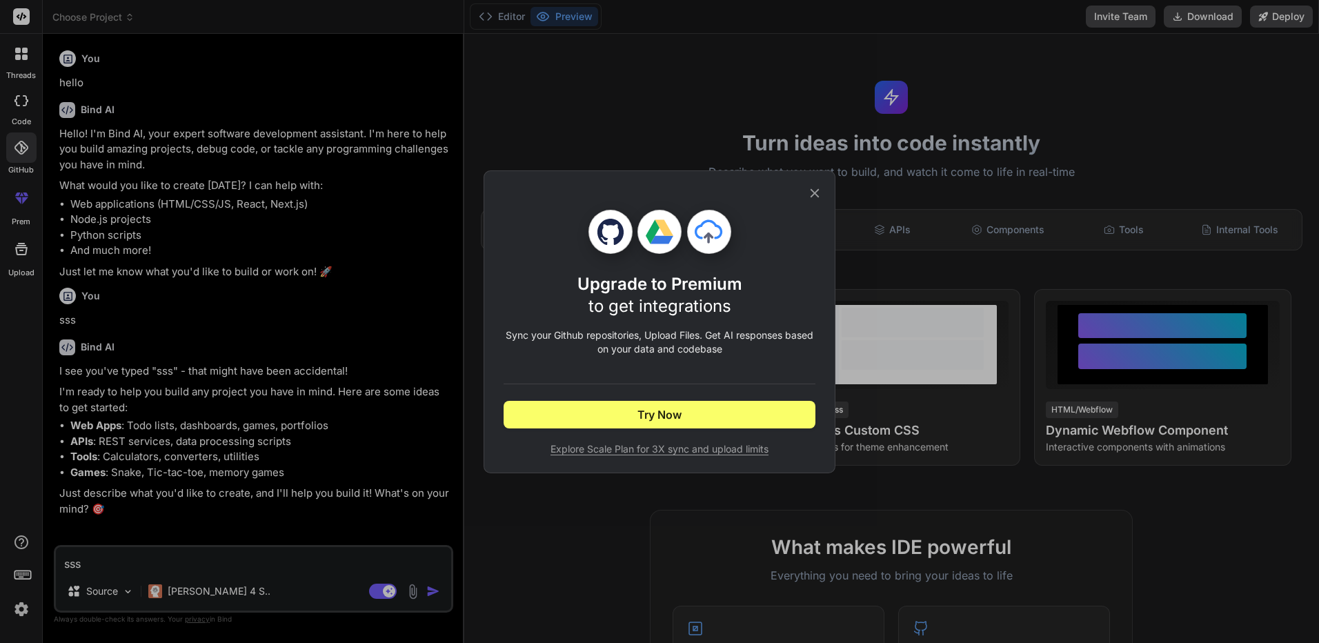
click at [30, 207] on div "Upgrade to Premium to get integrations Sync your Github repositories, Upload Fi…" at bounding box center [659, 321] width 1319 height 643
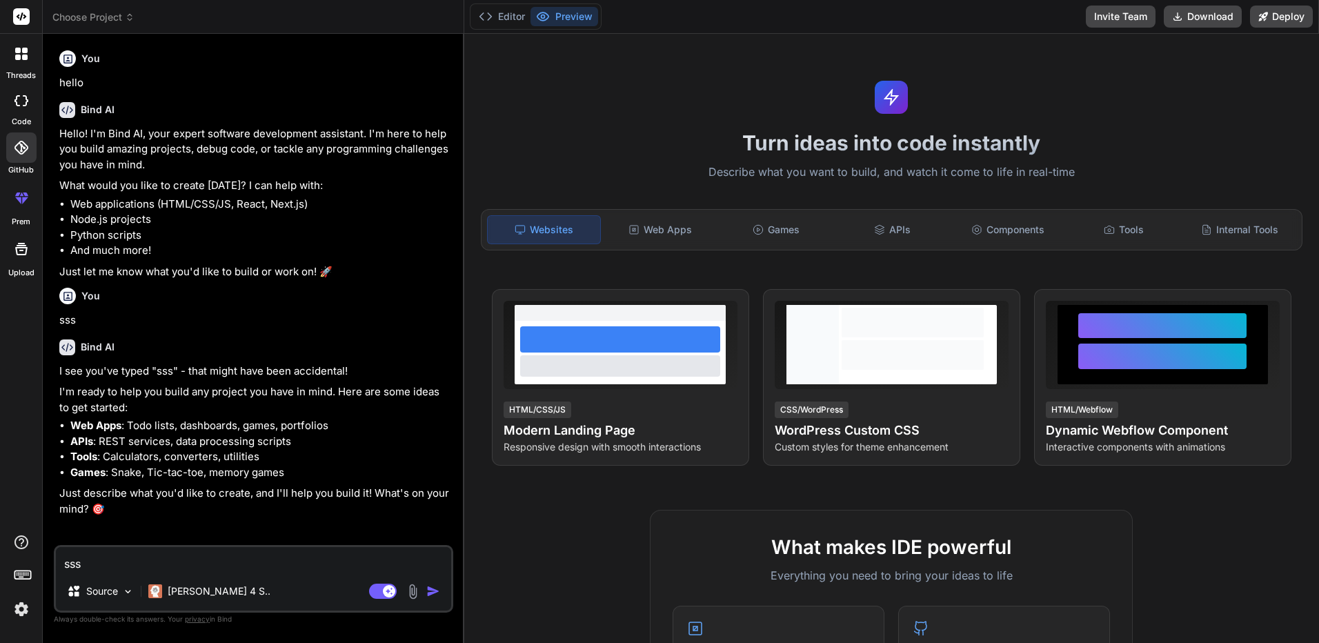
click at [7, 201] on div at bounding box center [21, 197] width 33 height 33
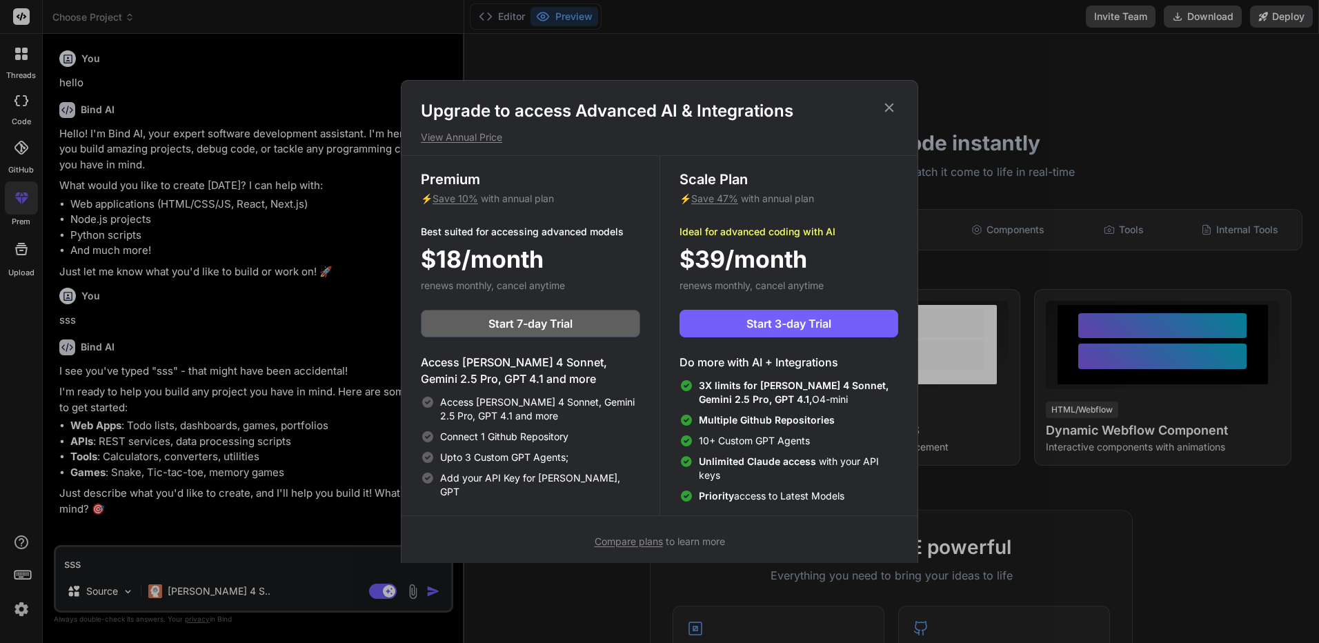
click at [21, 206] on div "Upgrade to access Advanced AI & Integrations View Annual Price Premium ⚡ Save 1…" at bounding box center [659, 321] width 1319 height 643
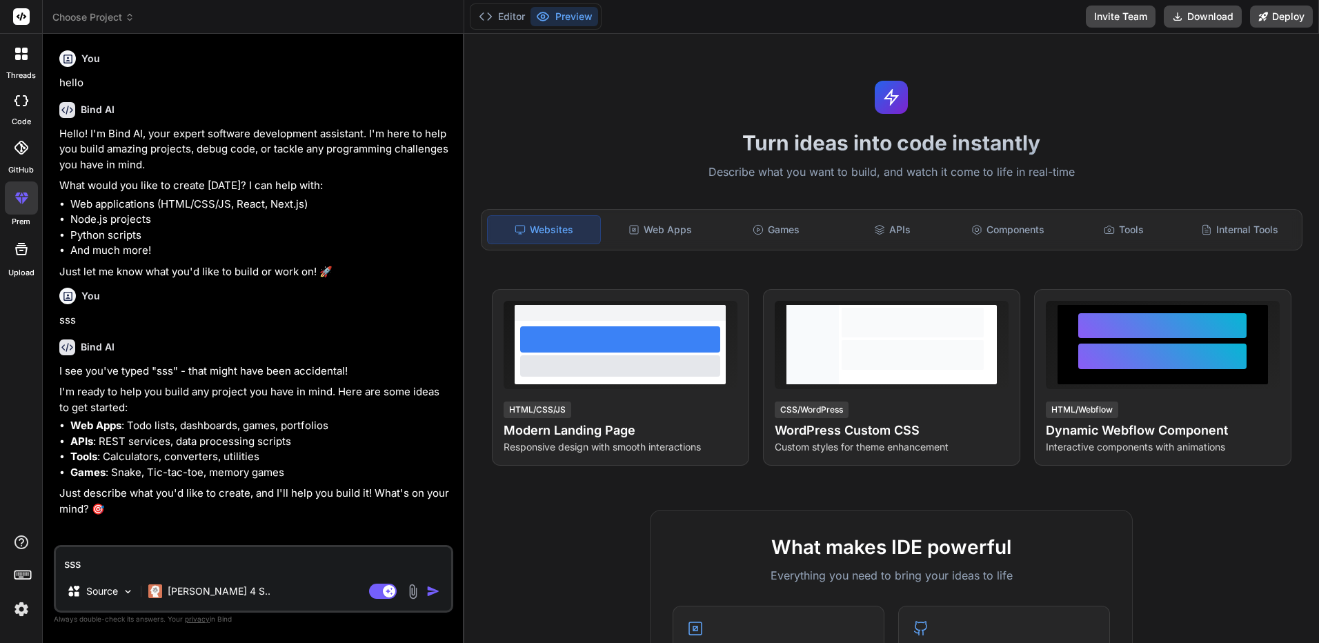
click at [23, 264] on div at bounding box center [21, 248] width 33 height 33
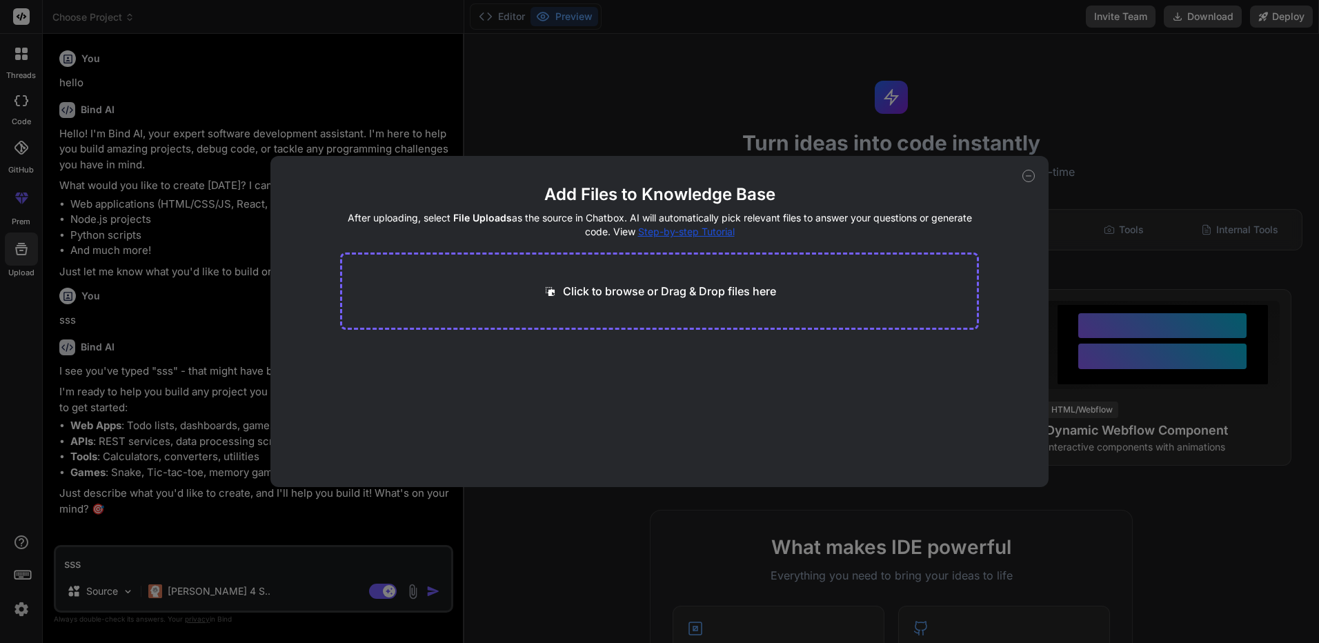
click at [77, 309] on div "Add Files to Knowledge Base After uploading, select File Uploads as the source …" at bounding box center [659, 321] width 1319 height 643
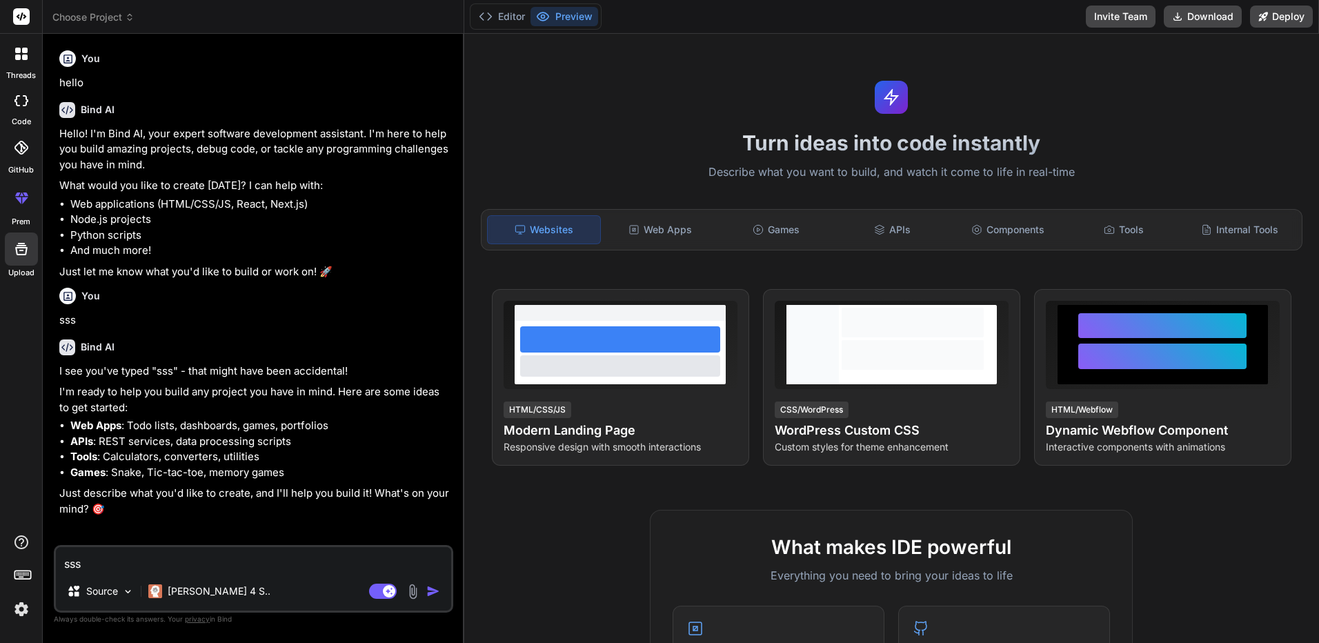
click at [0, 194] on div "prem" at bounding box center [21, 202] width 42 height 52
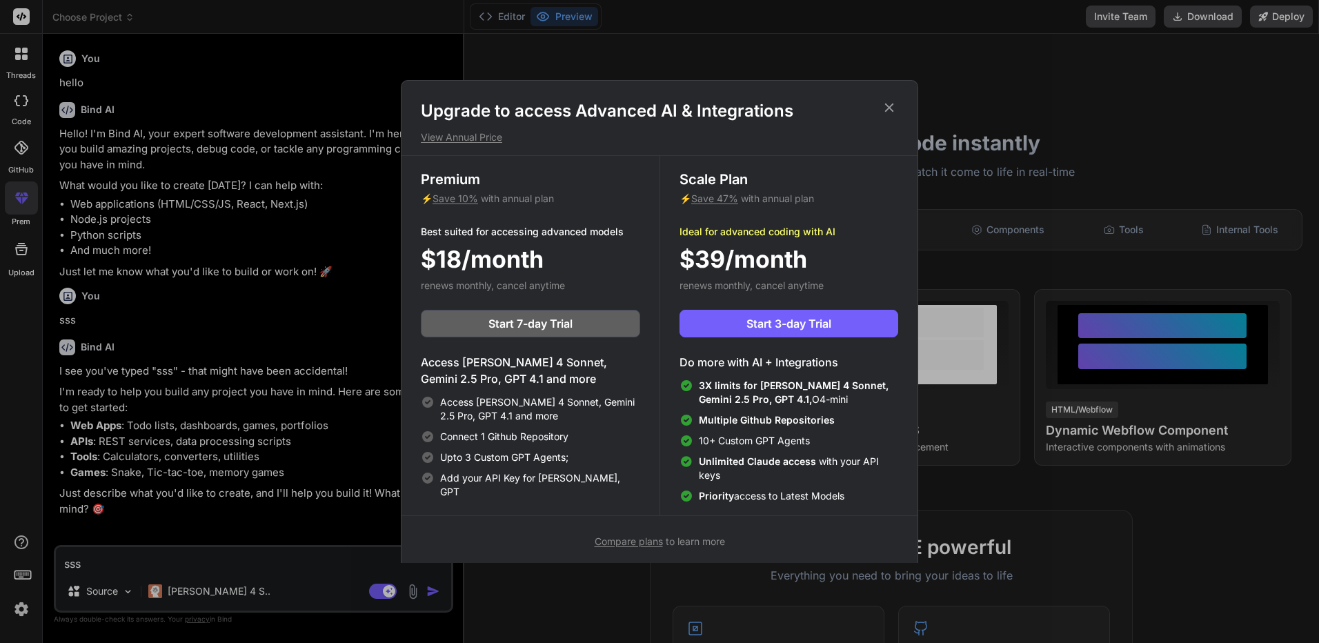
click at [15, 202] on div "Upgrade to access Advanced AI & Integrations View Annual Price Premium ⚡ Save 1…" at bounding box center [659, 321] width 1319 height 643
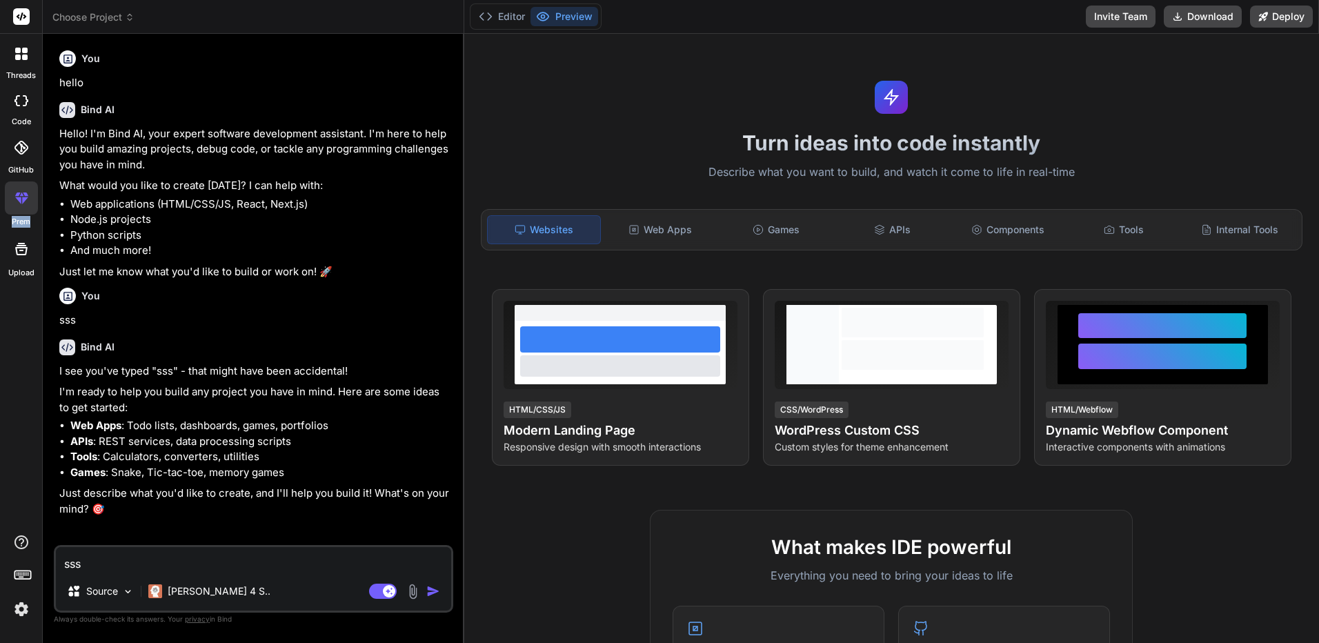
click at [15, 203] on icon at bounding box center [21, 198] width 17 height 17
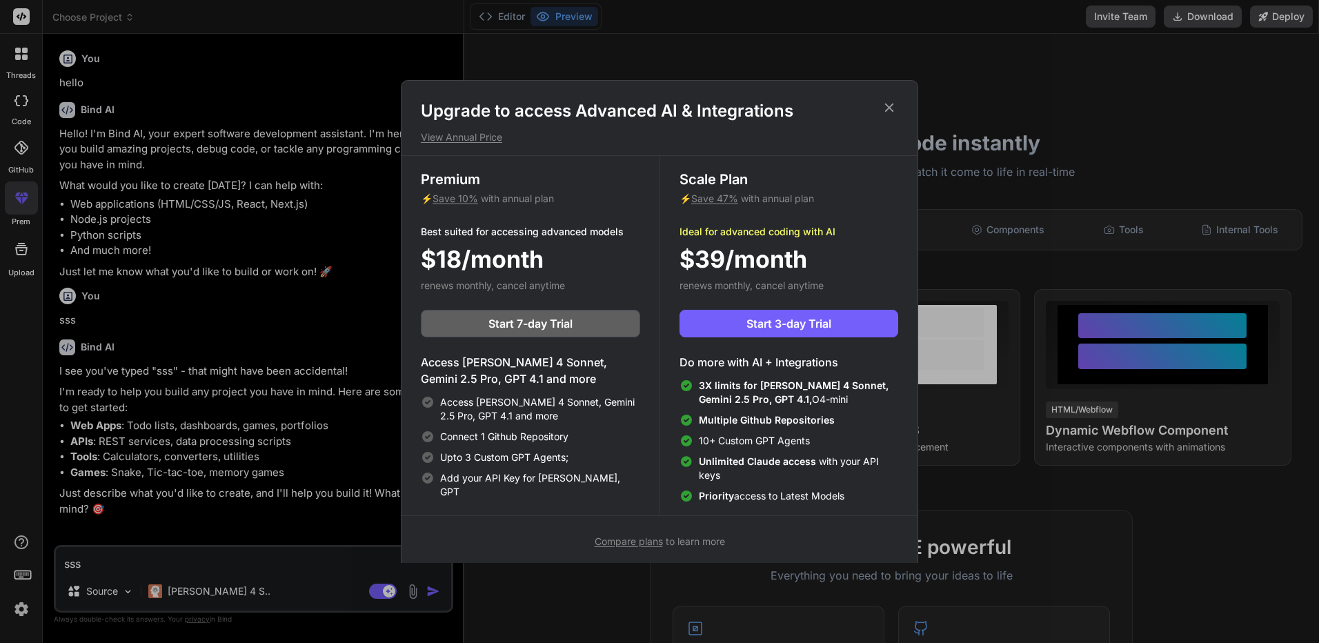
click at [334, 217] on div "Upgrade to access Advanced AI & Integrations View Annual Price Premium ⚡ Save 1…" at bounding box center [659, 321] width 1319 height 643
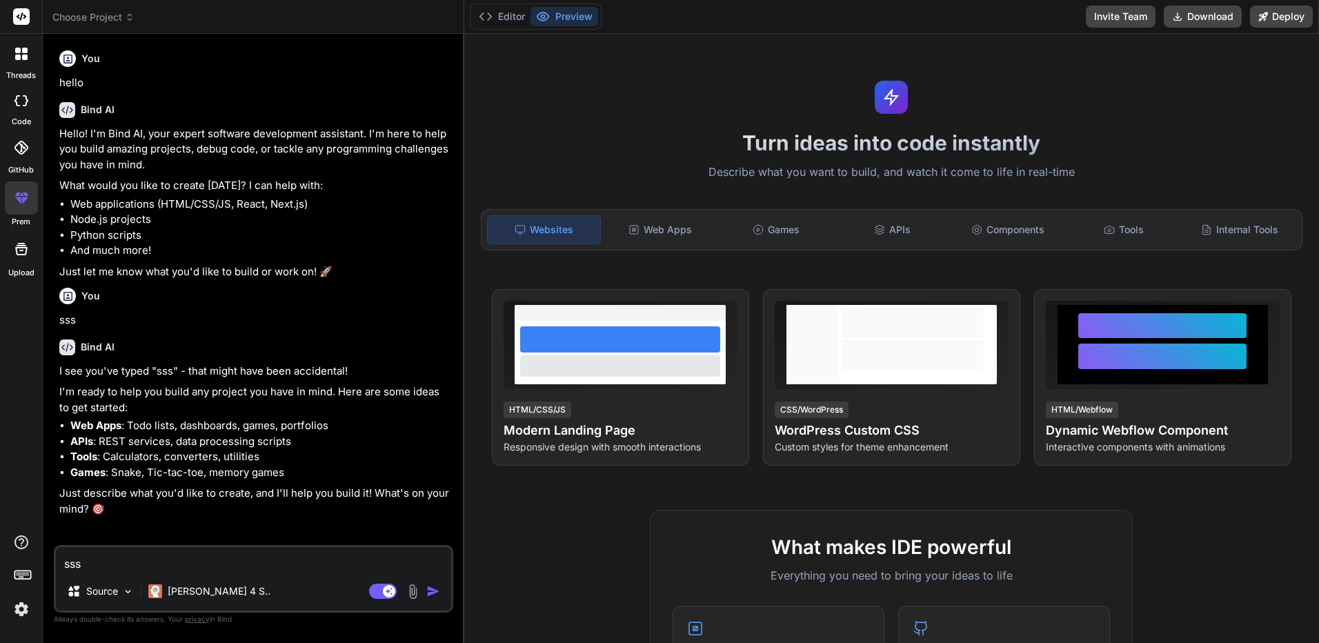
click at [26, 108] on div at bounding box center [21, 101] width 30 height 28
type textarea "x"
click at [30, 56] on div at bounding box center [21, 53] width 29 height 29
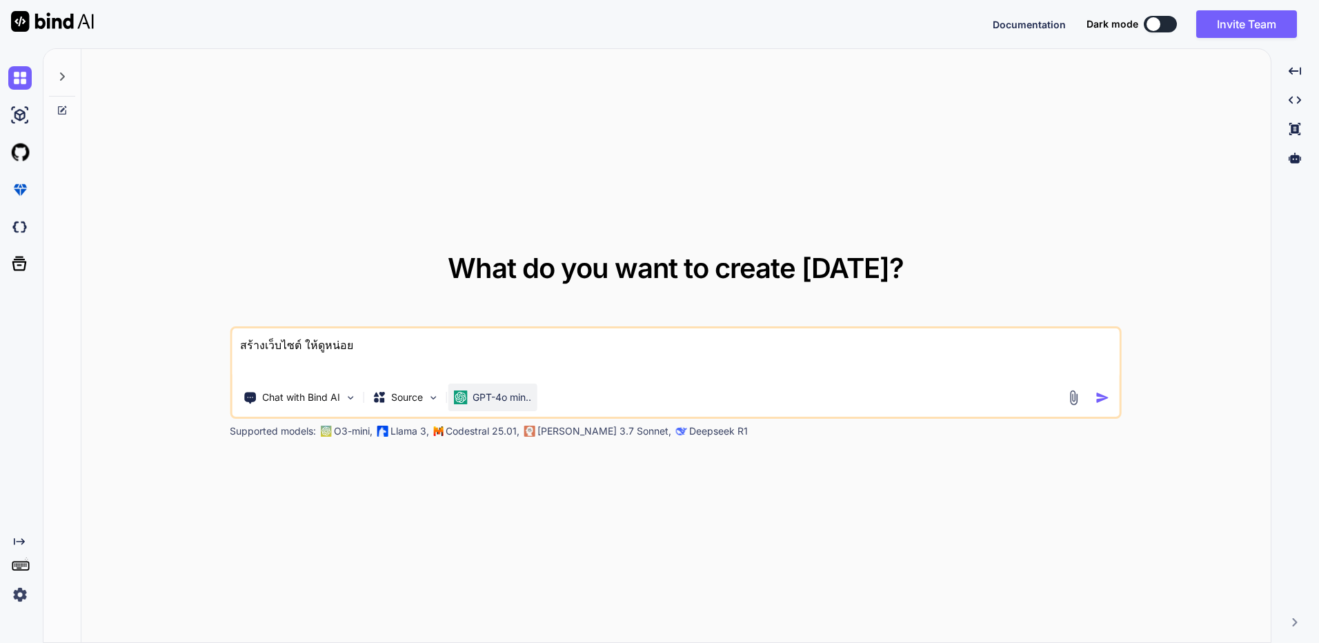
type textarea "x"
click at [471, 365] on textarea "สร้างเว็บไซต์ ให้ดูหน่อย" at bounding box center [676, 353] width 888 height 51
type textarea "x"
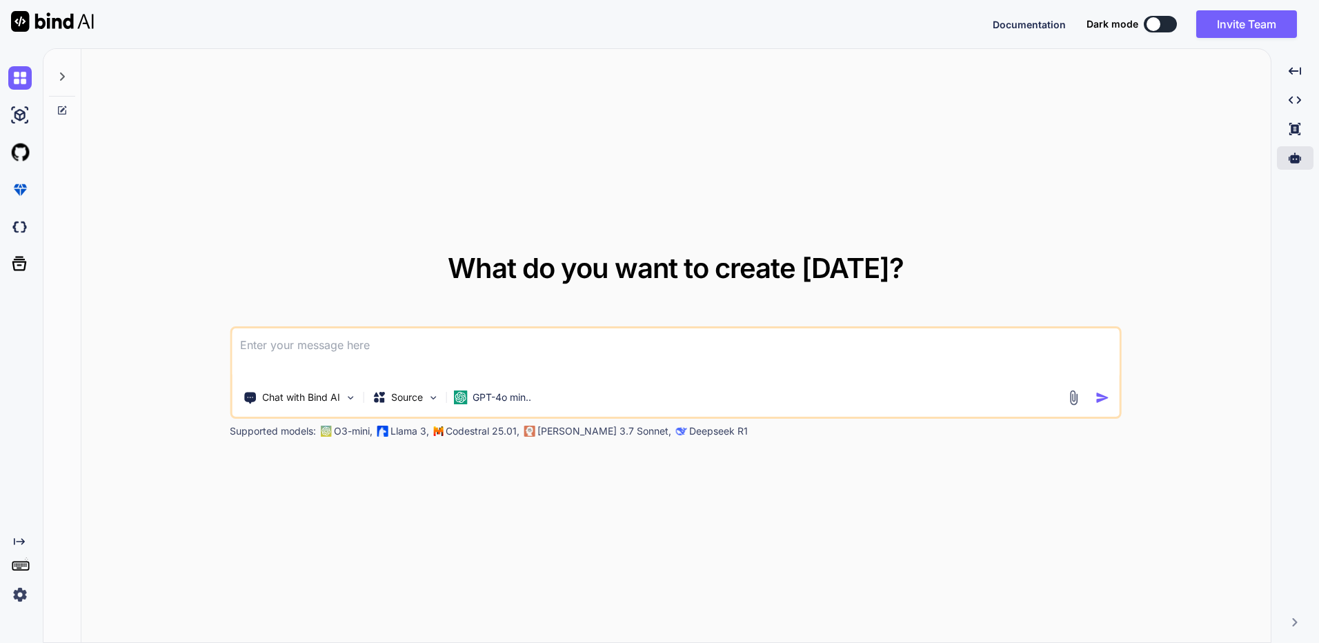
click at [1298, 163] on icon at bounding box center [1294, 157] width 12 height 10
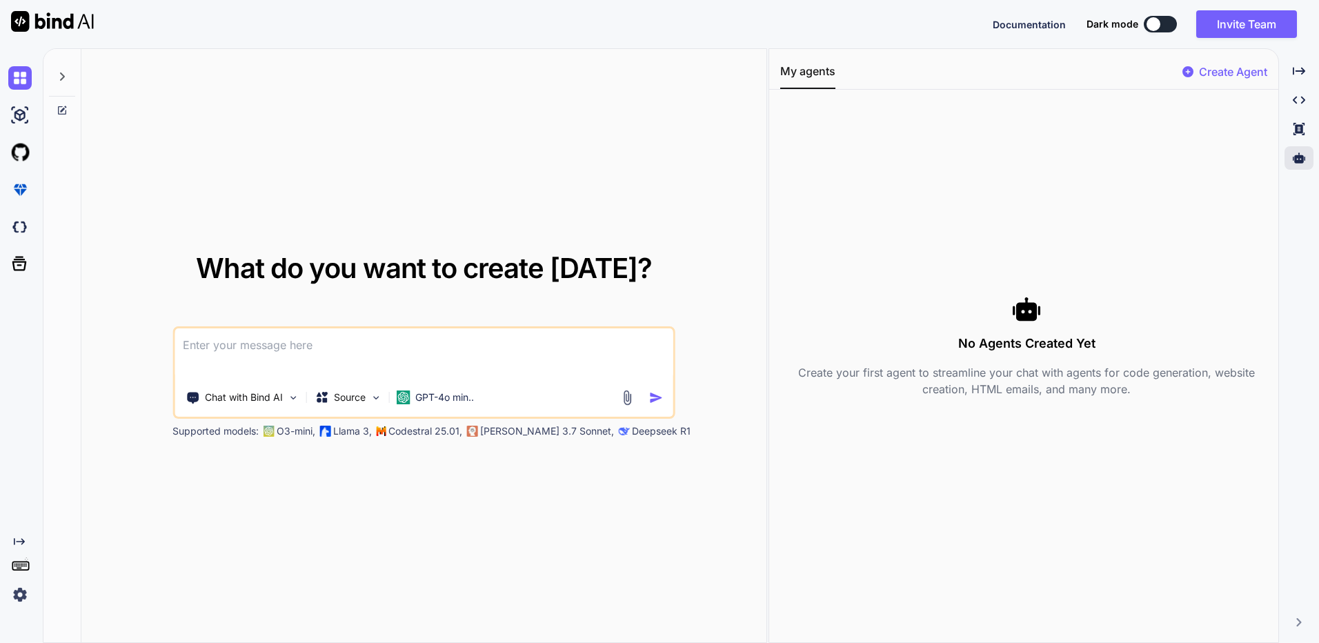
click at [1210, 74] on p "Create Agent" at bounding box center [1233, 71] width 68 height 17
type textarea "x"
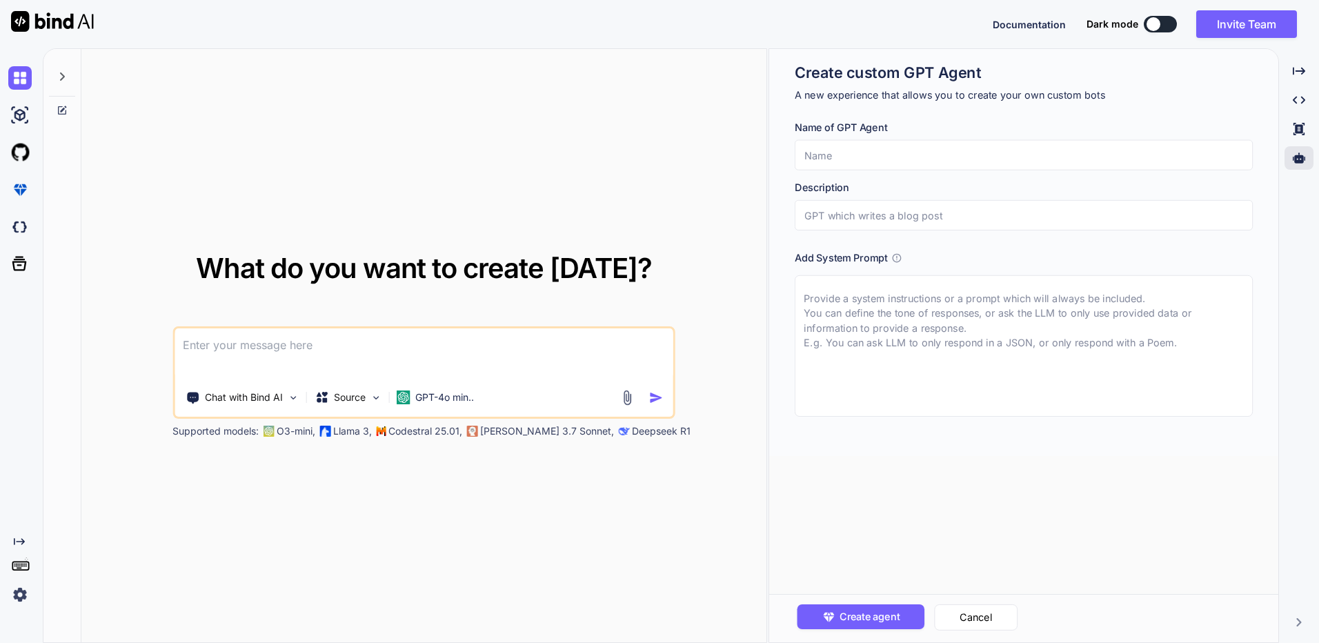
click at [1058, 146] on input "text" at bounding box center [1023, 155] width 458 height 30
type input "s"
type textarea "x"
type input "sd"
click at [943, 209] on input "text" at bounding box center [1023, 215] width 458 height 30
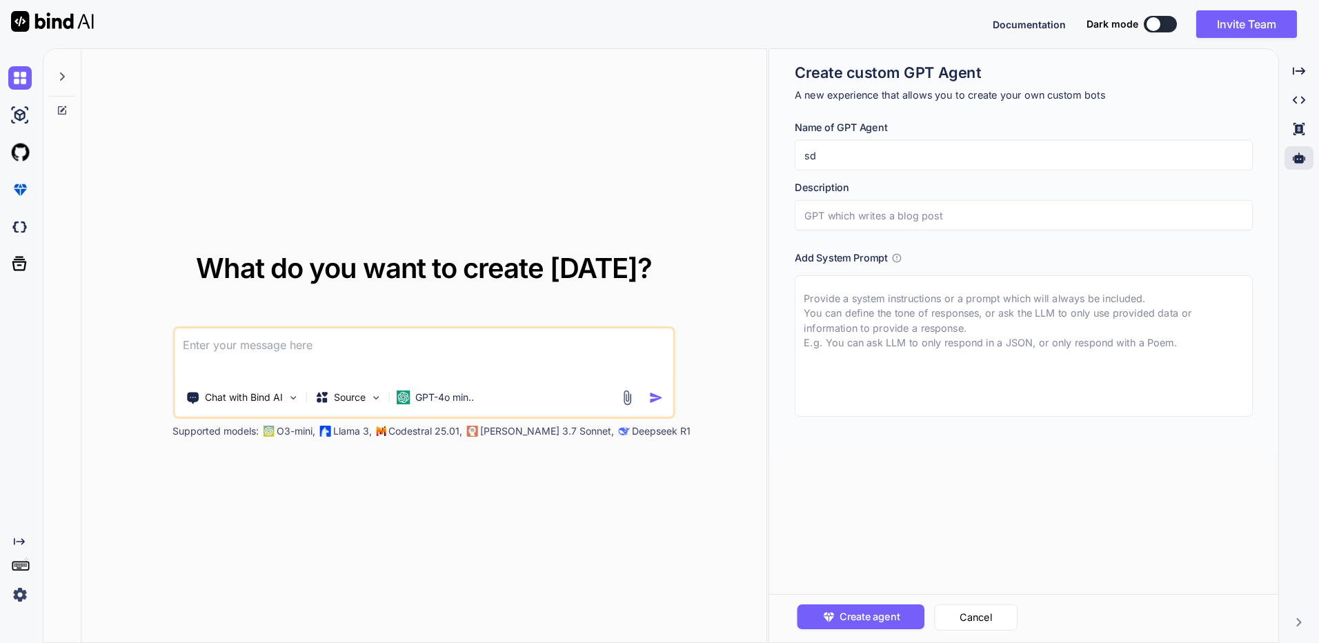
type textarea "x"
type input "s"
type textarea "x"
type input "ss"
click at [904, 344] on textarea at bounding box center [1023, 345] width 458 height 141
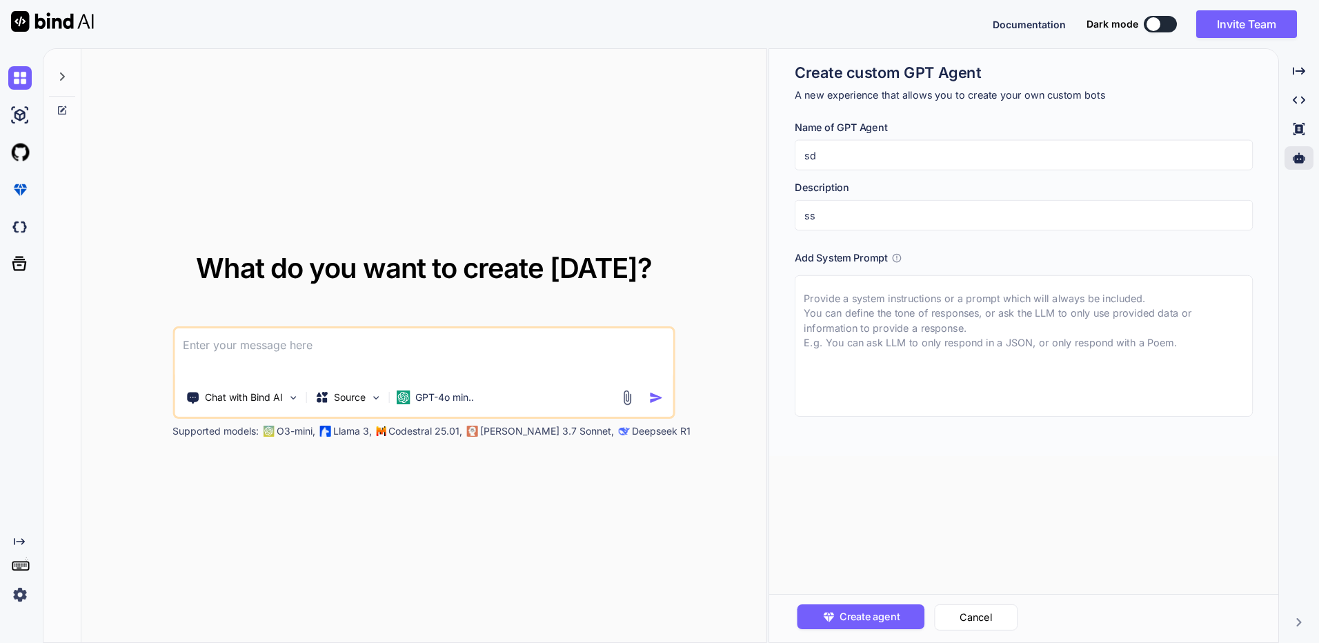
type textarea "x"
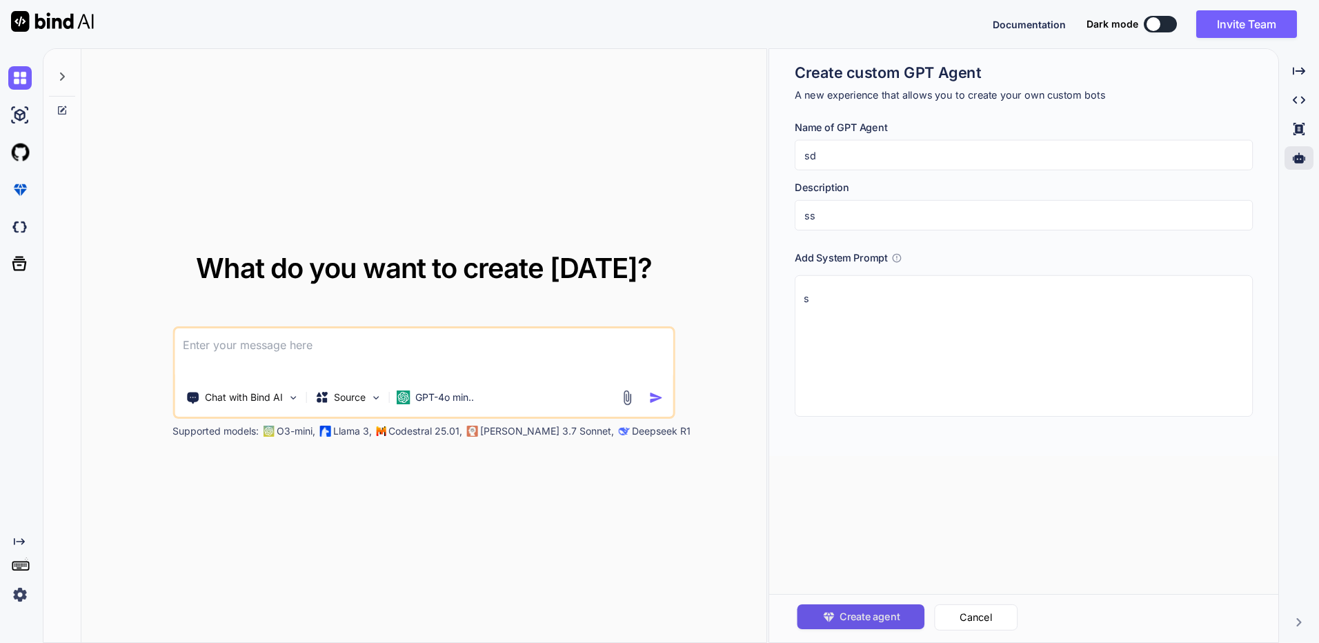
type textarea "s"
click at [872, 609] on div "Create agent Cancel" at bounding box center [1023, 618] width 509 height 48
click at [871, 611] on span "Create agent" at bounding box center [869, 616] width 60 height 15
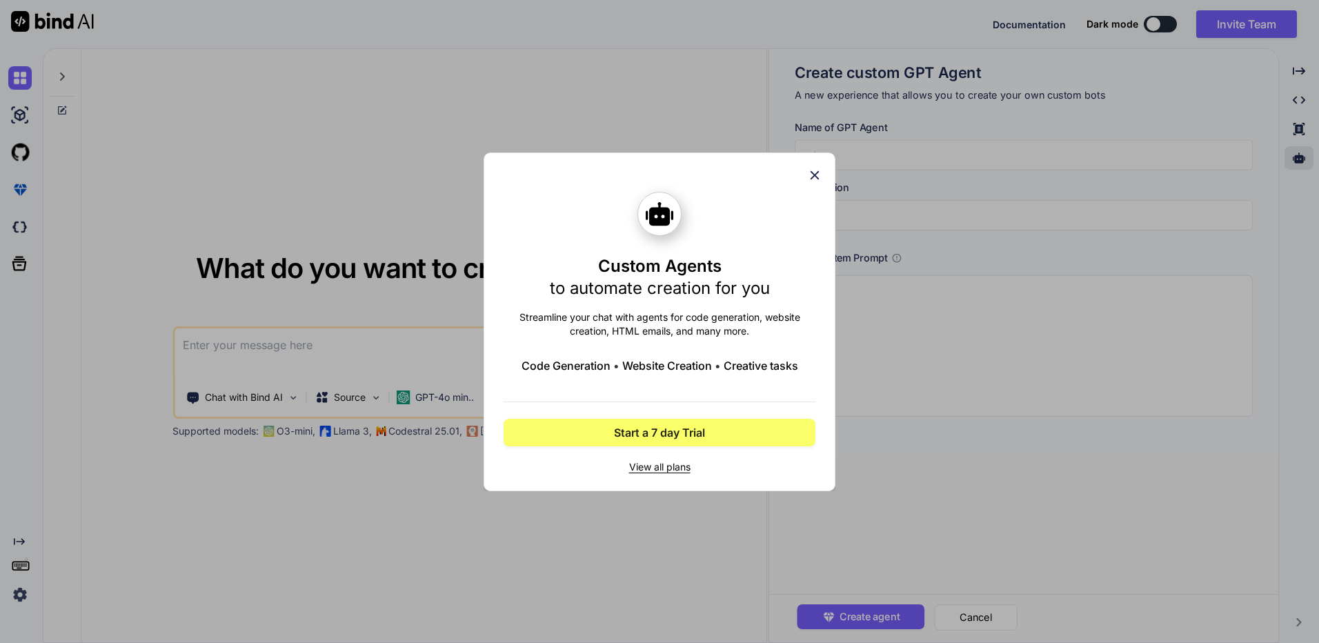
click at [808, 166] on div "Custom Agents to automate creation for you Streamline your chat with agents for…" at bounding box center [659, 321] width 312 height 337
click at [819, 166] on div "Custom Agents to automate creation for you Streamline your chat with agents for…" at bounding box center [659, 321] width 352 height 339
click at [811, 174] on icon at bounding box center [814, 175] width 15 height 15
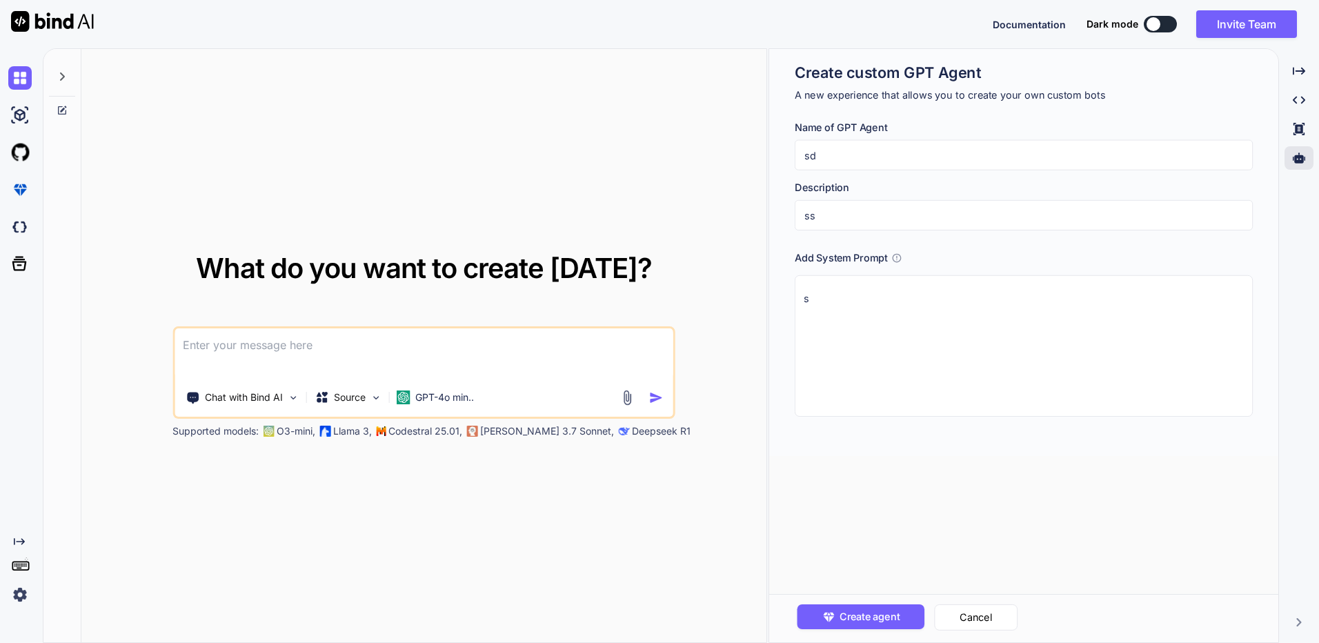
click at [882, 329] on textarea "s" at bounding box center [1023, 345] width 458 height 141
type textarea "x"
type textarea "ss"
click at [867, 634] on div "Create agent Cancel" at bounding box center [1023, 618] width 509 height 48
click at [873, 627] on button "Create agent" at bounding box center [861, 616] width 128 height 25
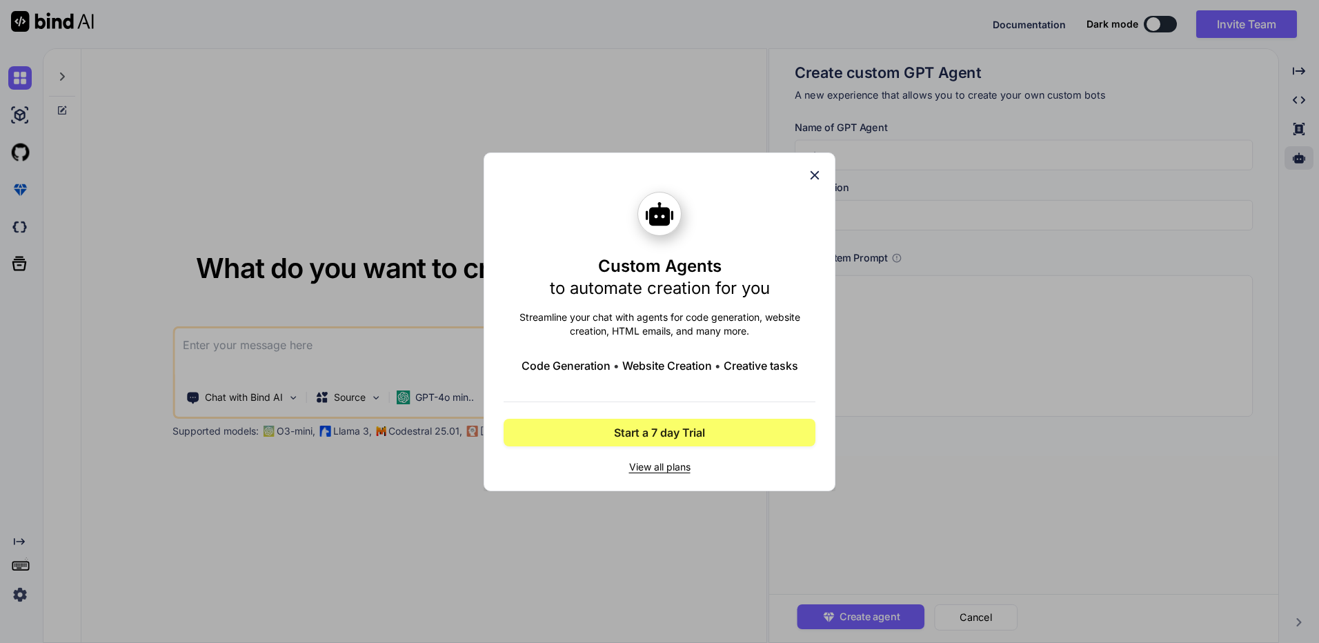
click at [810, 170] on icon at bounding box center [814, 175] width 15 height 15
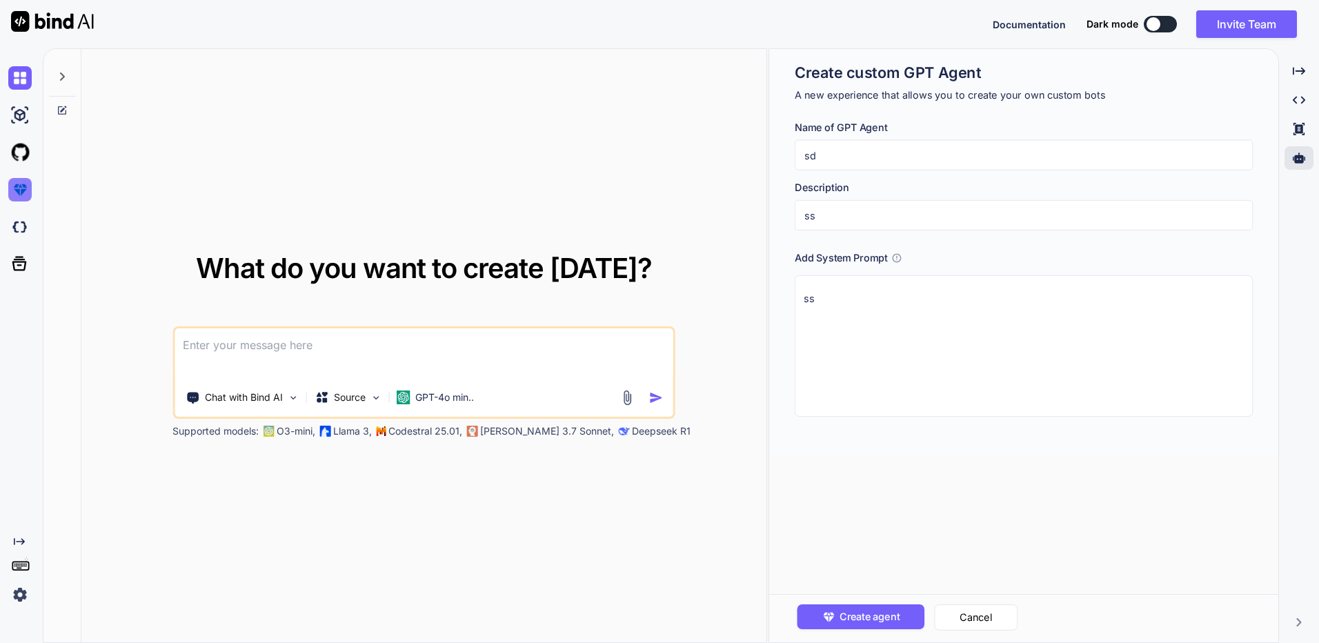
click at [9, 185] on img at bounding box center [19, 189] width 23 height 23
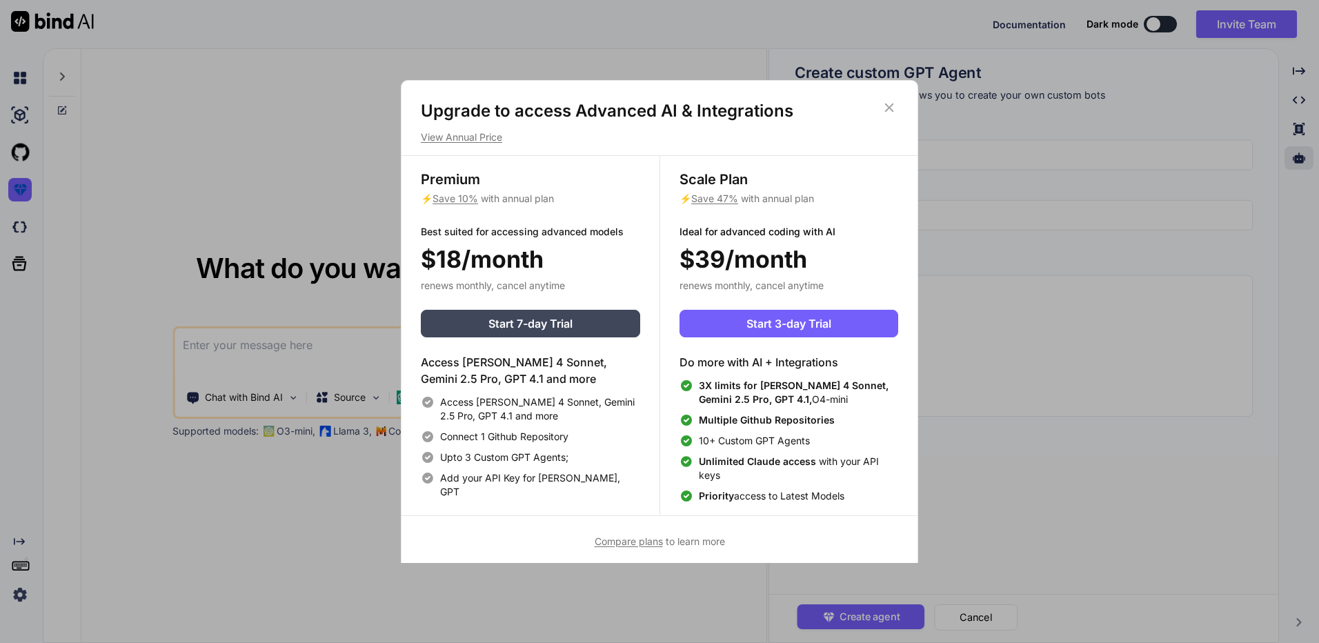
click at [885, 110] on icon at bounding box center [888, 107] width 15 height 15
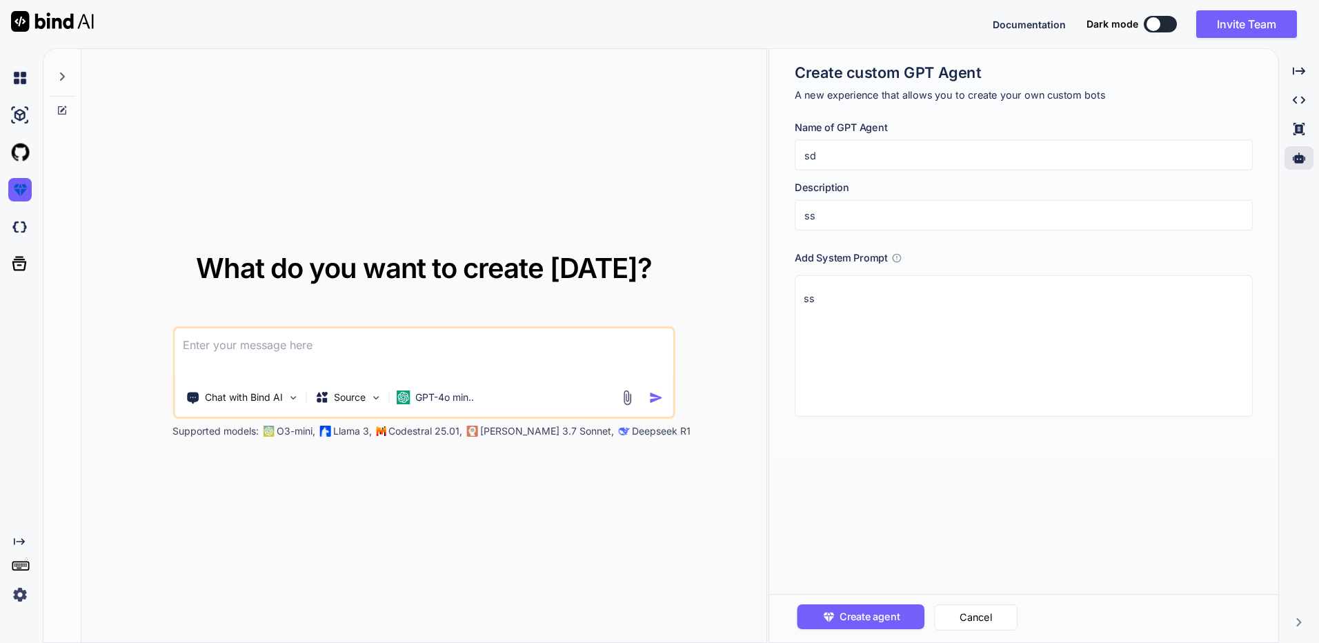
click at [560, 343] on textarea at bounding box center [423, 353] width 499 height 51
click at [437, 388] on div "GPT-4o min.." at bounding box center [434, 397] width 89 height 28
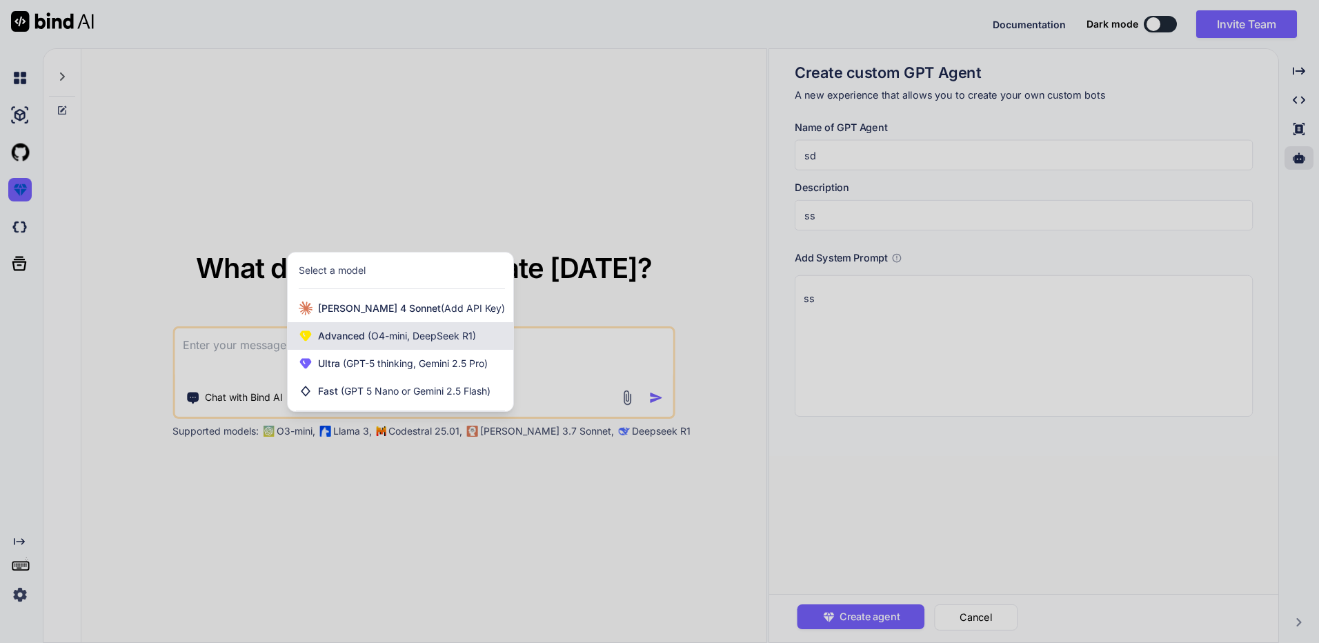
click at [461, 327] on div "Advanced (O4-mini, DeepSeek R1)" at bounding box center [401, 336] width 226 height 28
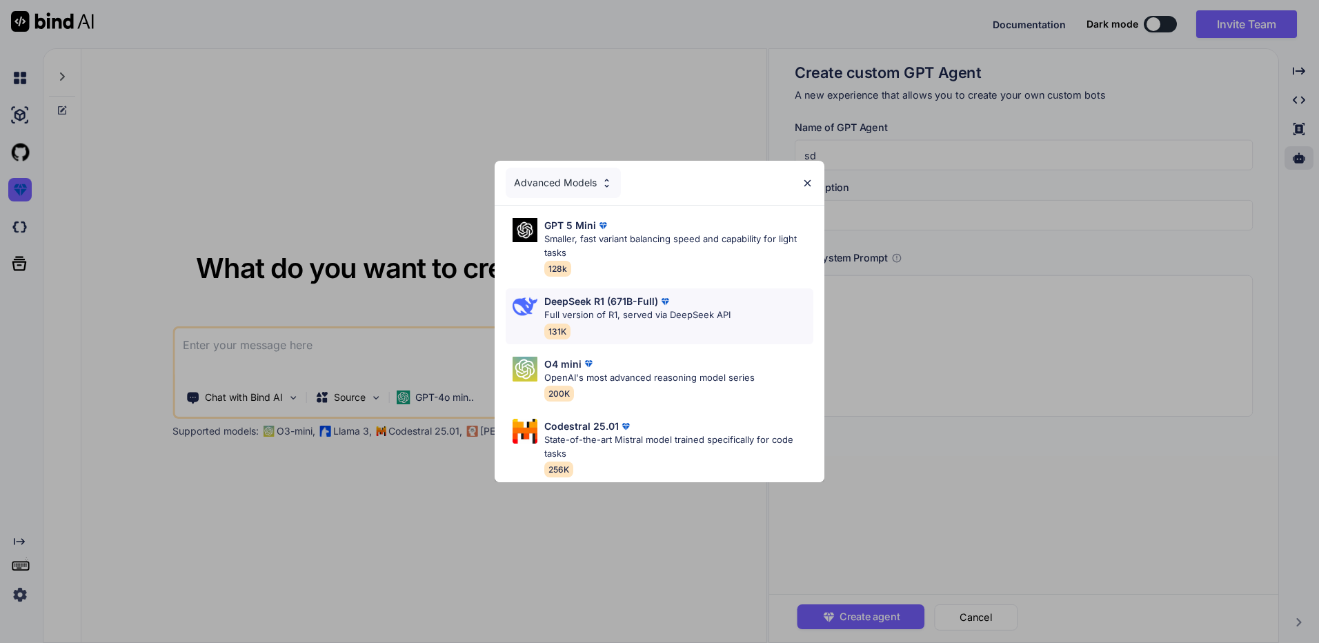
click at [653, 321] on div "DeepSeek R1 (671B-Full) Full version of R1, served via DeepSeek API 131K" at bounding box center [637, 316] width 186 height 45
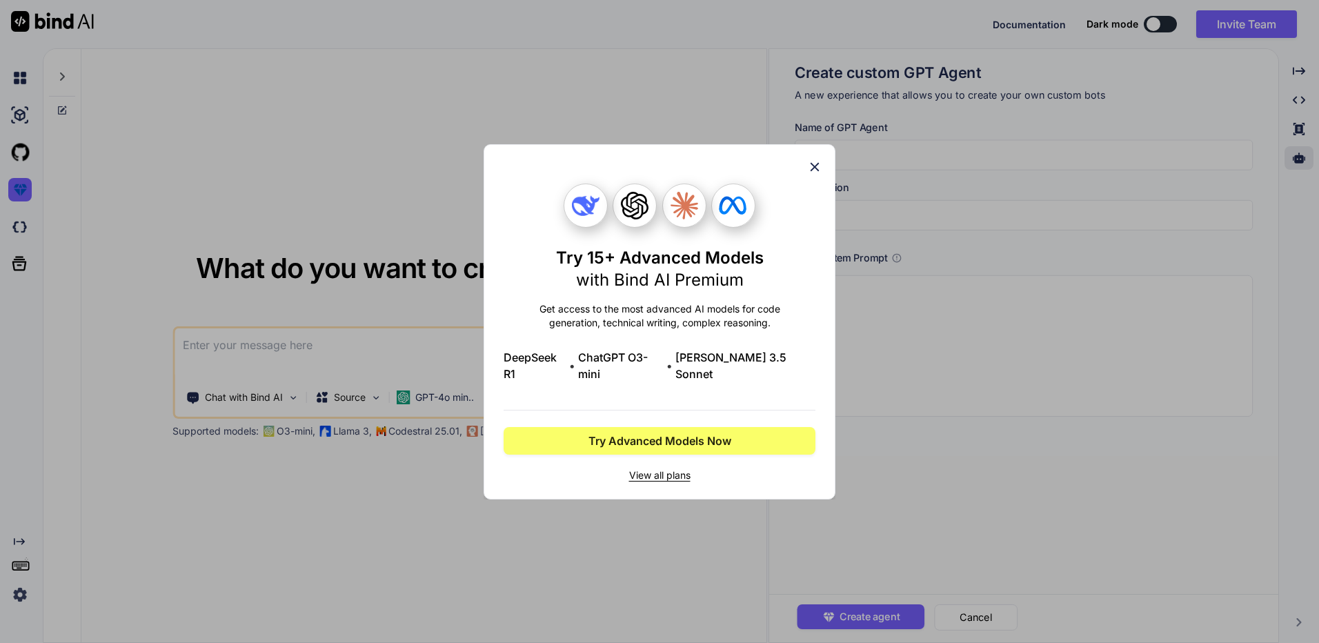
click at [810, 174] on icon at bounding box center [814, 166] width 15 height 15
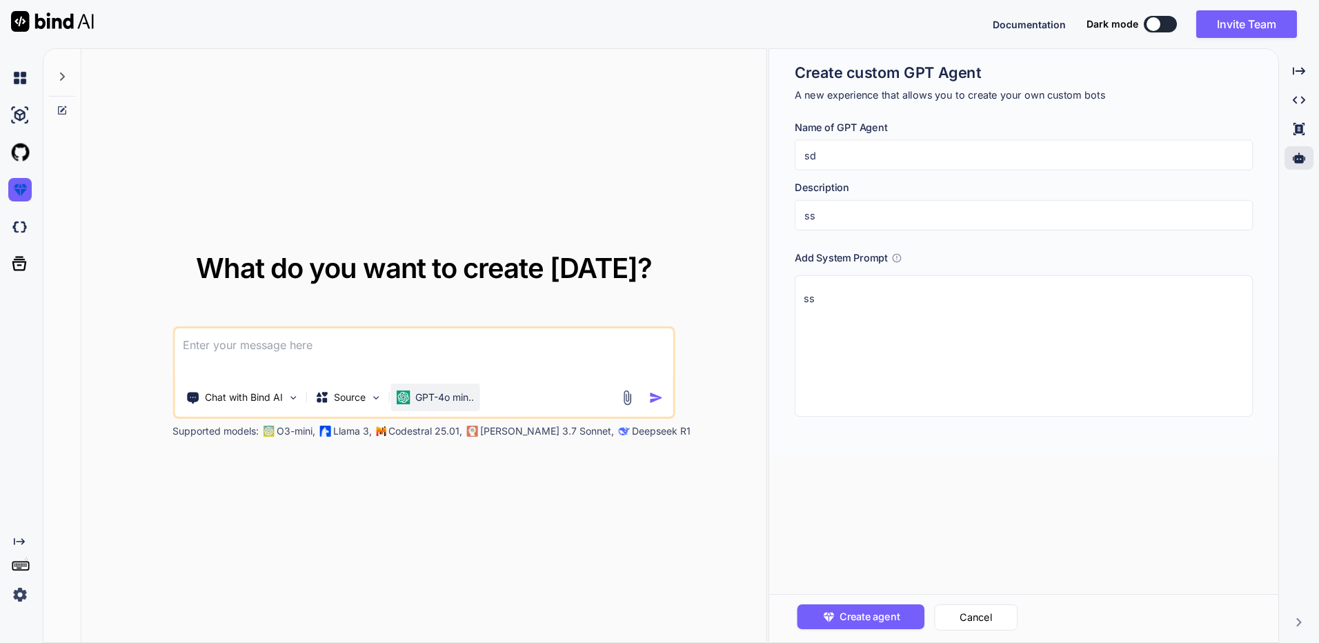
click at [417, 393] on p "GPT-4o min.." at bounding box center [444, 397] width 59 height 14
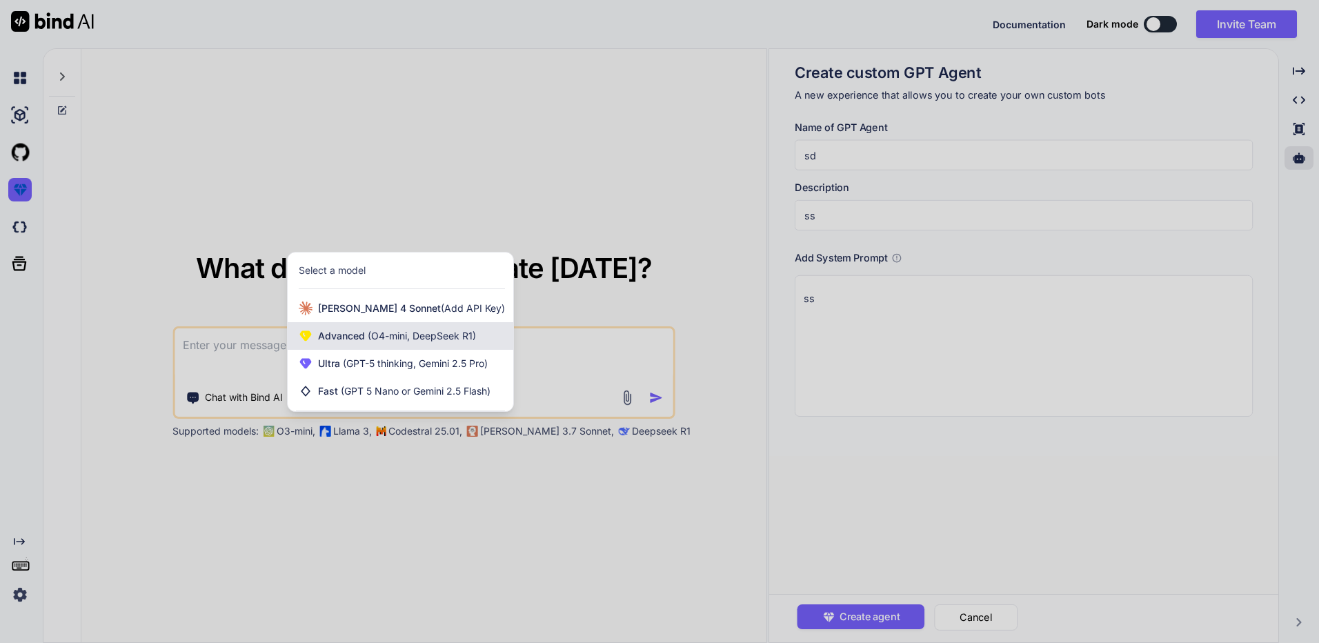
click at [448, 341] on span "Advanced (O4-mini, DeepSeek R1)" at bounding box center [397, 336] width 158 height 14
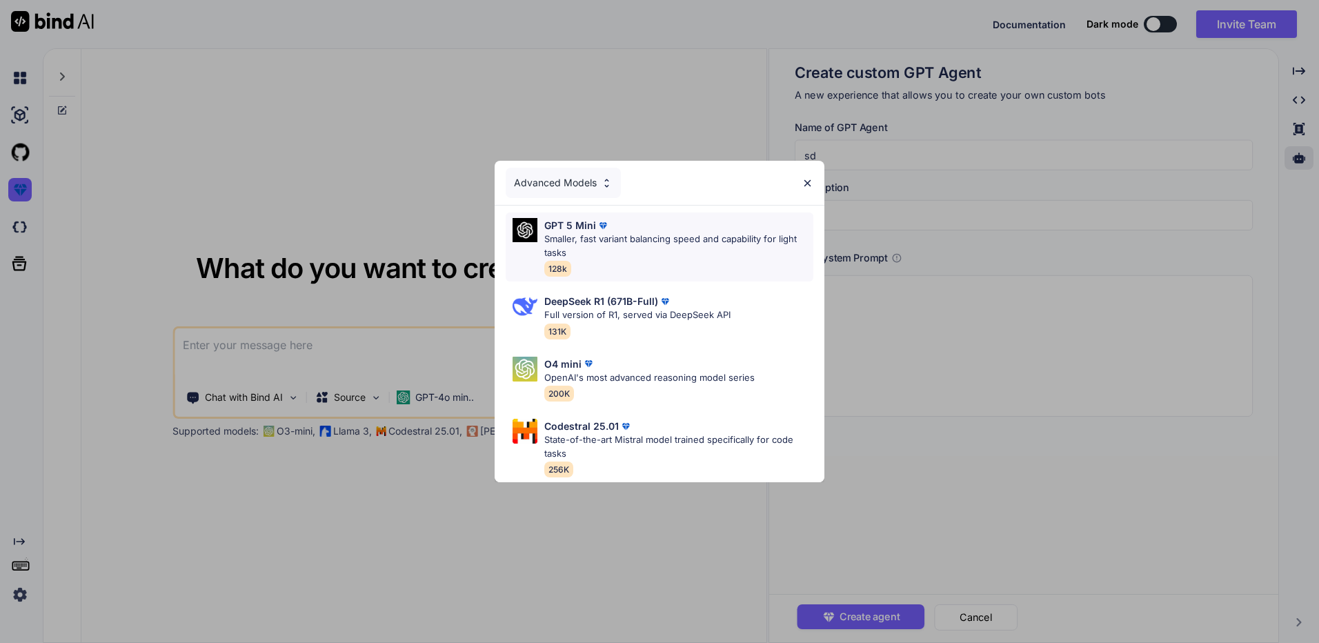
click at [651, 256] on div "GPT 5 Mini Smaller, fast variant balancing speed and capability for light tasks…" at bounding box center [678, 247] width 269 height 58
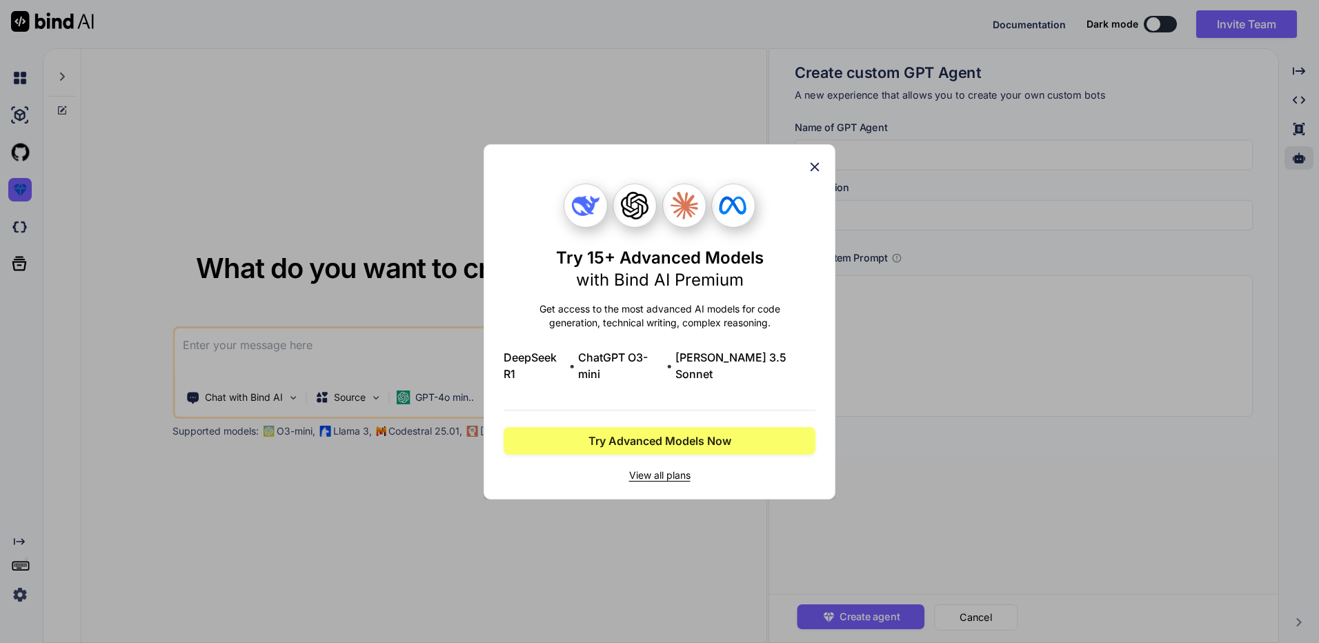
click at [817, 168] on icon at bounding box center [814, 166] width 15 height 15
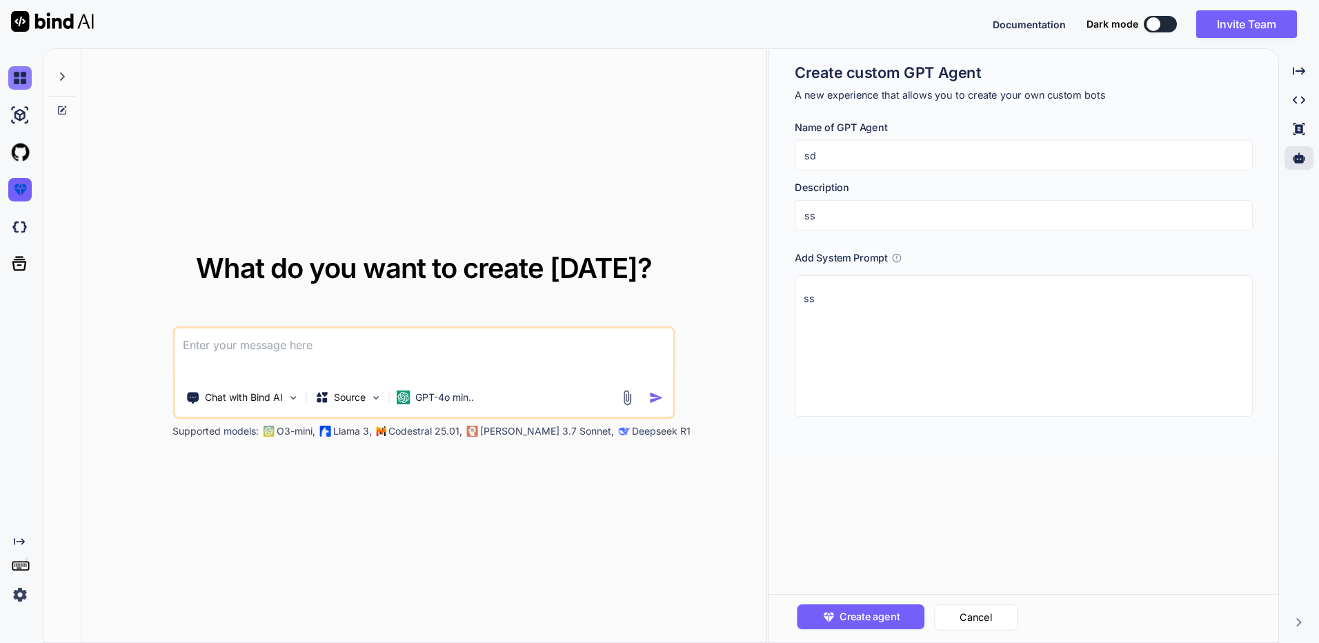
click at [23, 77] on img at bounding box center [19, 77] width 23 height 23
click at [24, 118] on img at bounding box center [19, 114] width 23 height 23
click at [27, 152] on img at bounding box center [19, 152] width 23 height 23
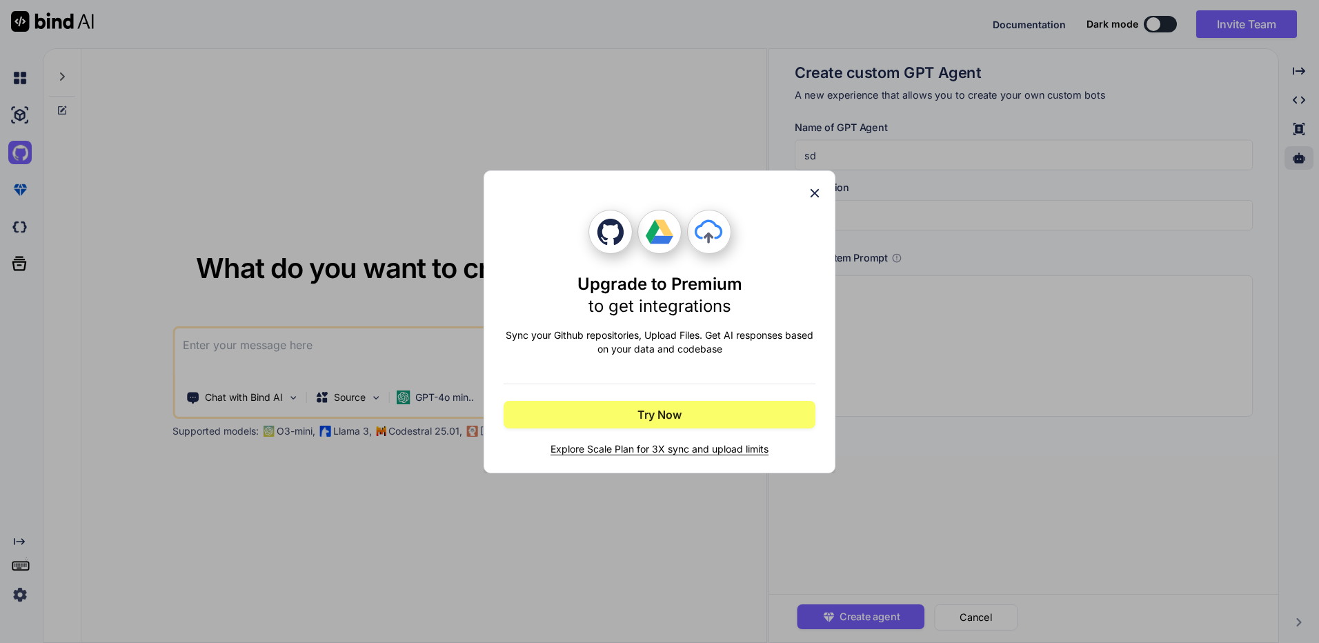
click at [28, 161] on div "Upgrade to Premium to get integrations Sync your Github repositories, Upload Fi…" at bounding box center [659, 321] width 1319 height 643
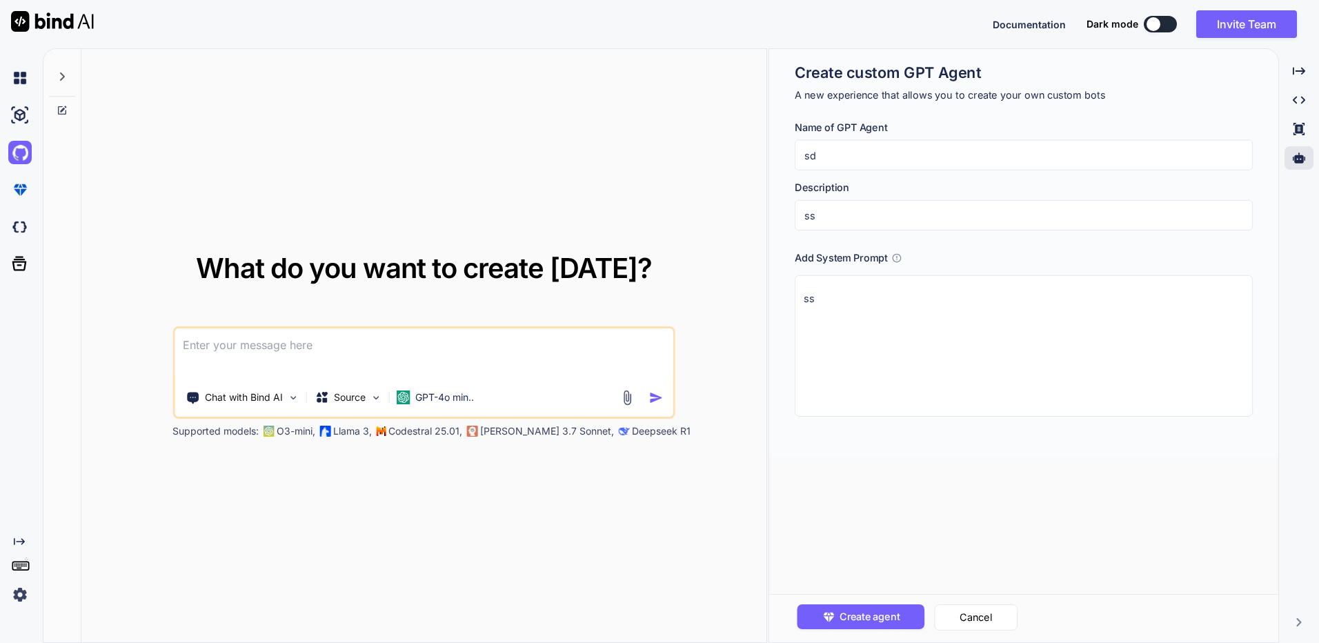
click at [1154, 34] on div "Documentation Dark mode Invite Team Created with Pixso." at bounding box center [1149, 24] width 315 height 28
click at [1154, 29] on div at bounding box center [1153, 24] width 14 height 14
click at [1152, 19] on div at bounding box center [1153, 24] width 14 height 14
click at [460, 403] on p "GPT-4o min.." at bounding box center [444, 397] width 59 height 14
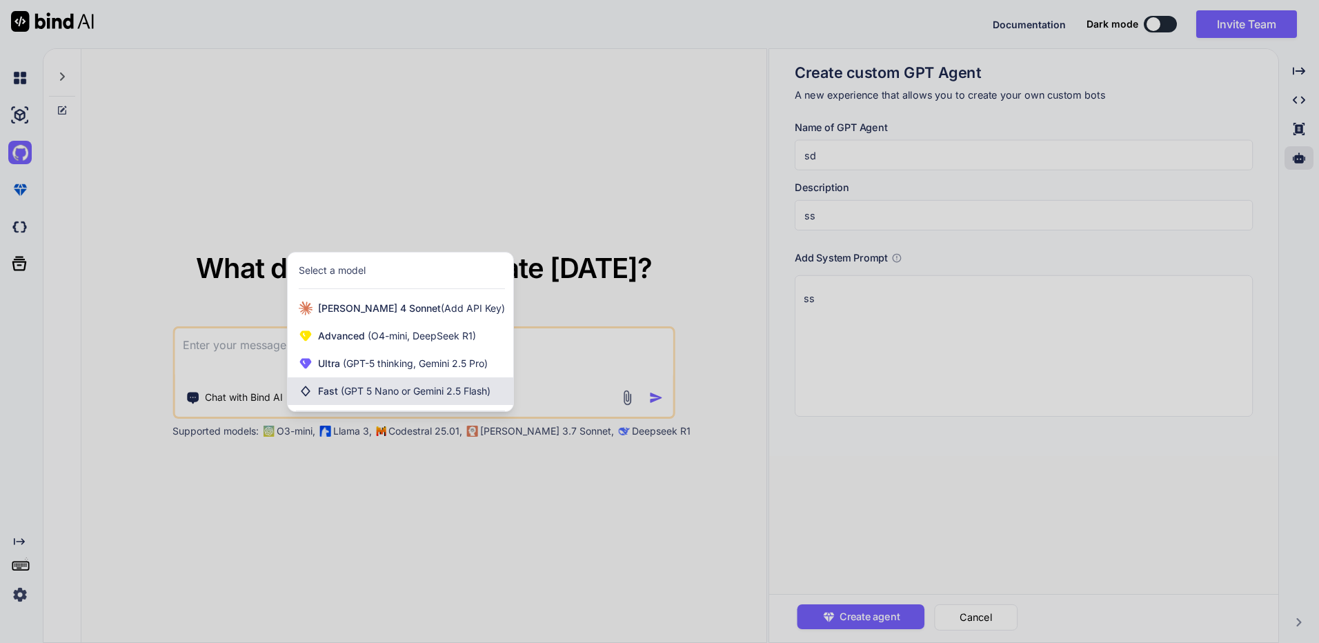
click at [450, 392] on span "(GPT 5 Nano or Gemini 2.5 Flash)" at bounding box center [416, 391] width 150 height 12
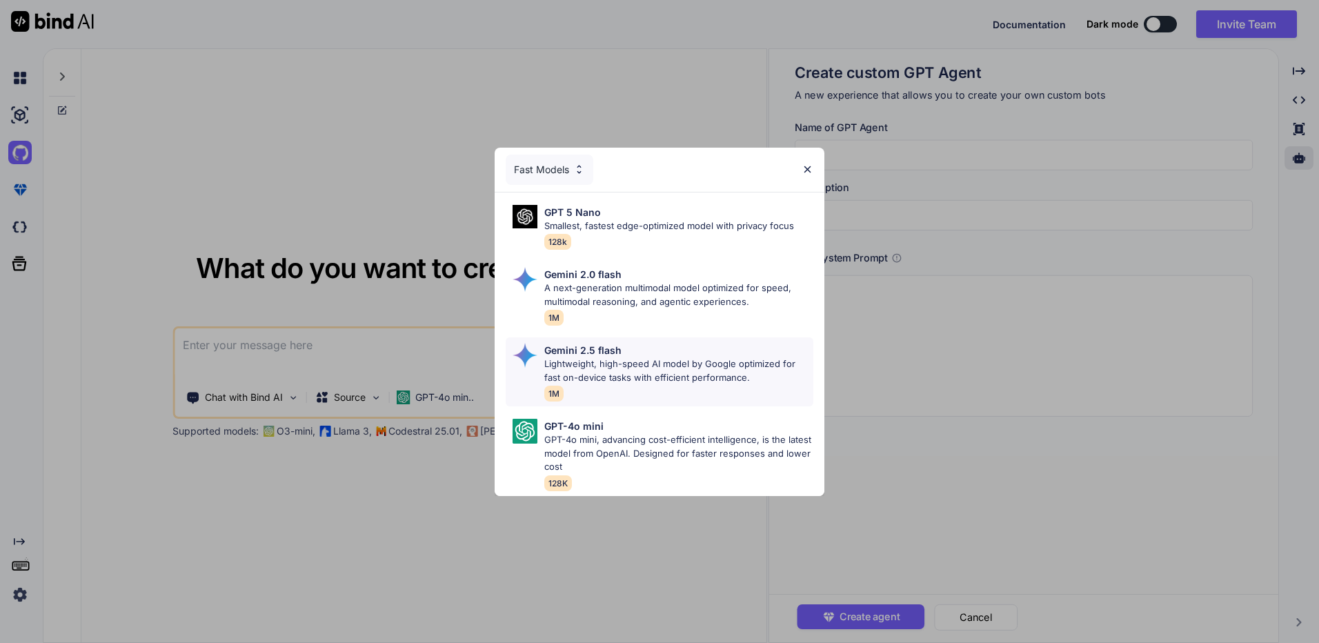
click at [605, 347] on p "Gemini 2.5 flash" at bounding box center [582, 350] width 77 height 14
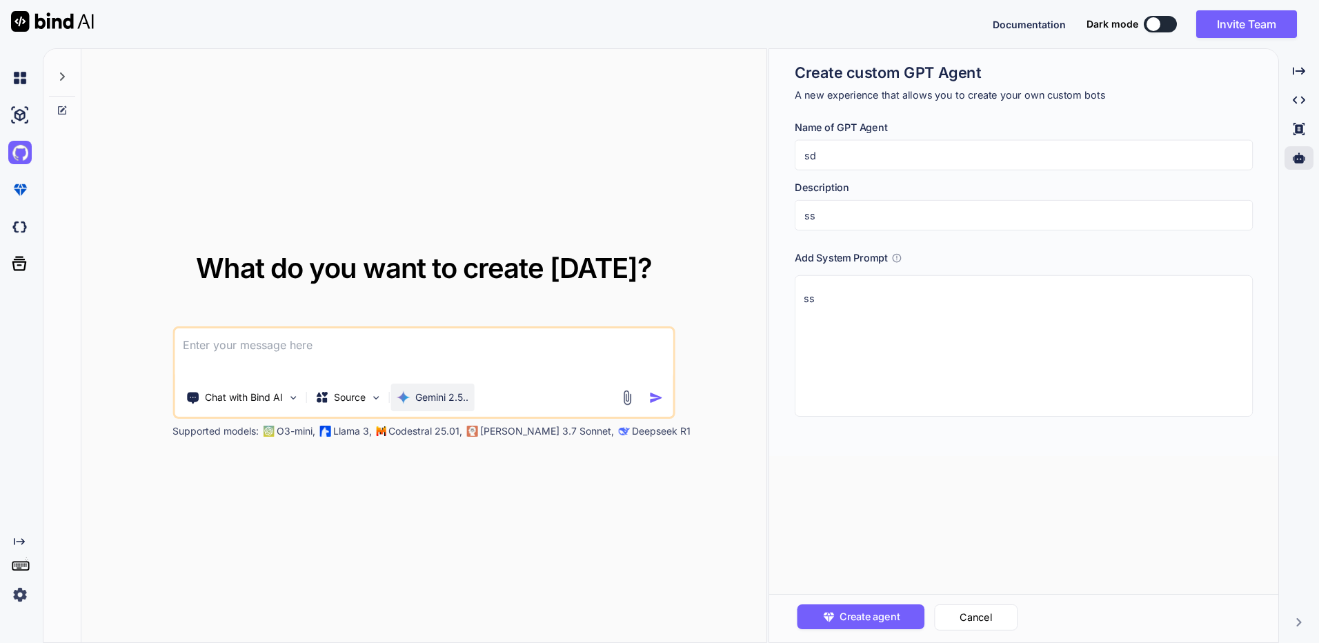
click at [450, 397] on p "Gemini 2.5.." at bounding box center [441, 397] width 53 height 14
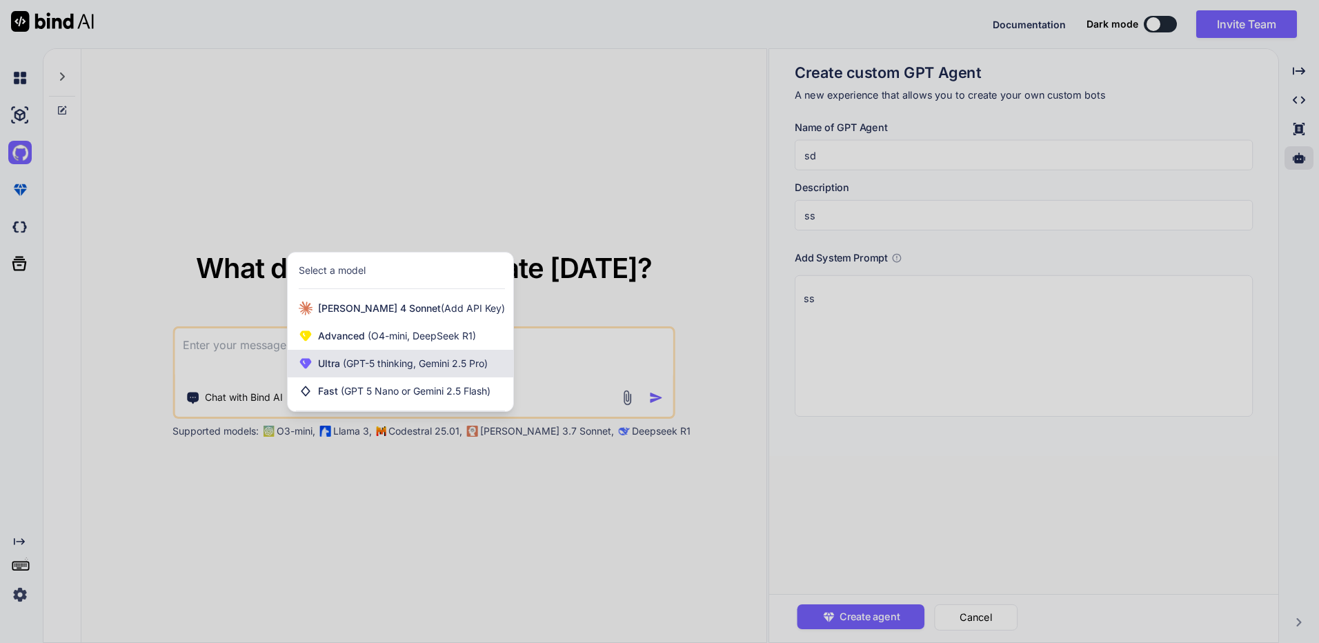
click at [450, 361] on span "(GPT-5 thinking, Gemini 2.5 Pro)" at bounding box center [414, 363] width 148 height 12
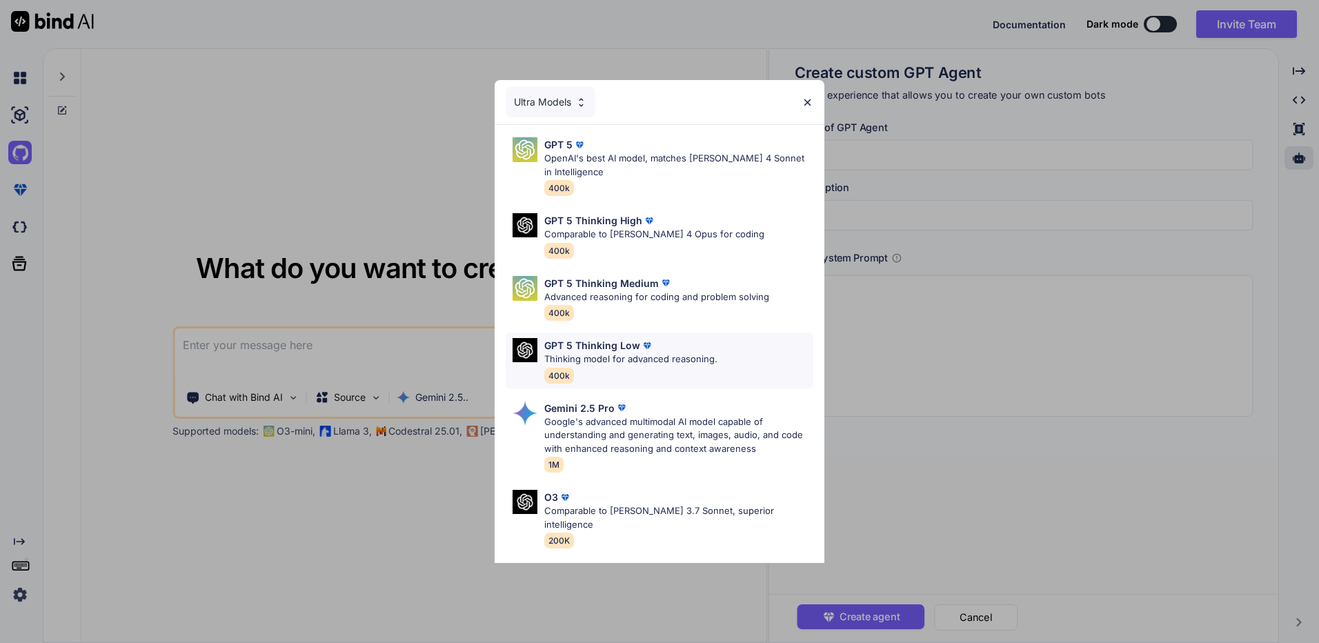
click at [628, 347] on p "GPT 5 Thinking Low" at bounding box center [592, 345] width 96 height 14
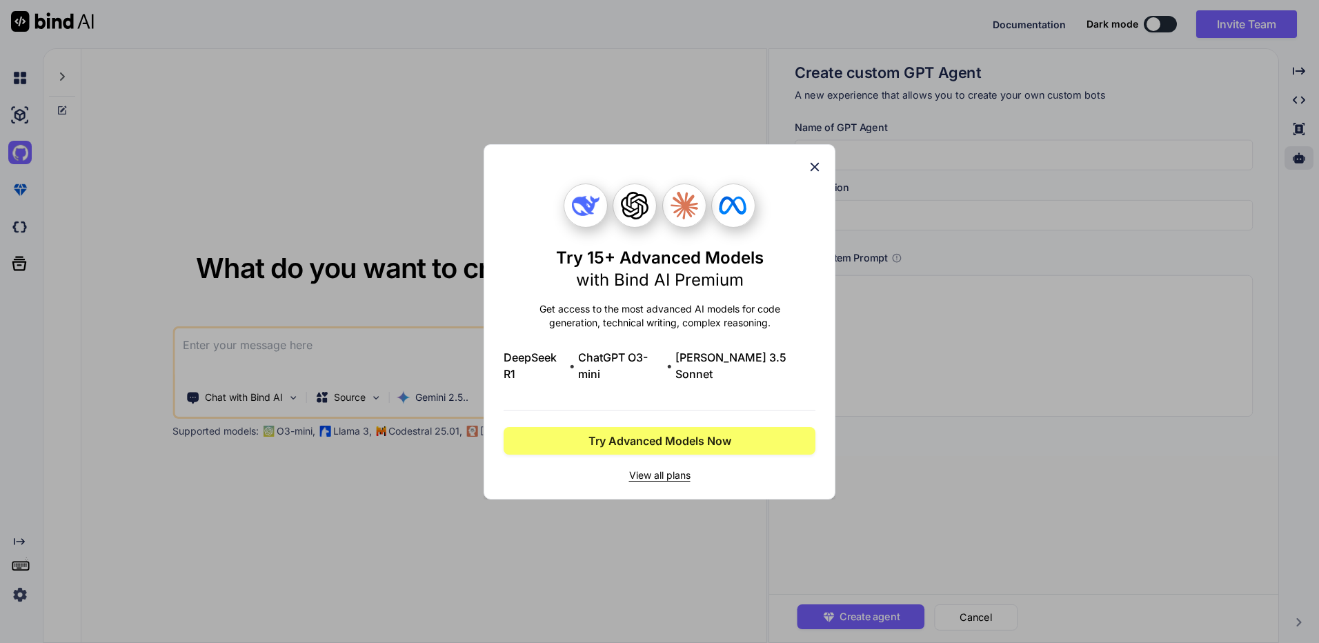
click at [425, 364] on div "Try 15+ Advanced Models with Bind AI Premium Get access to the most advanced AI…" at bounding box center [659, 321] width 1319 height 643
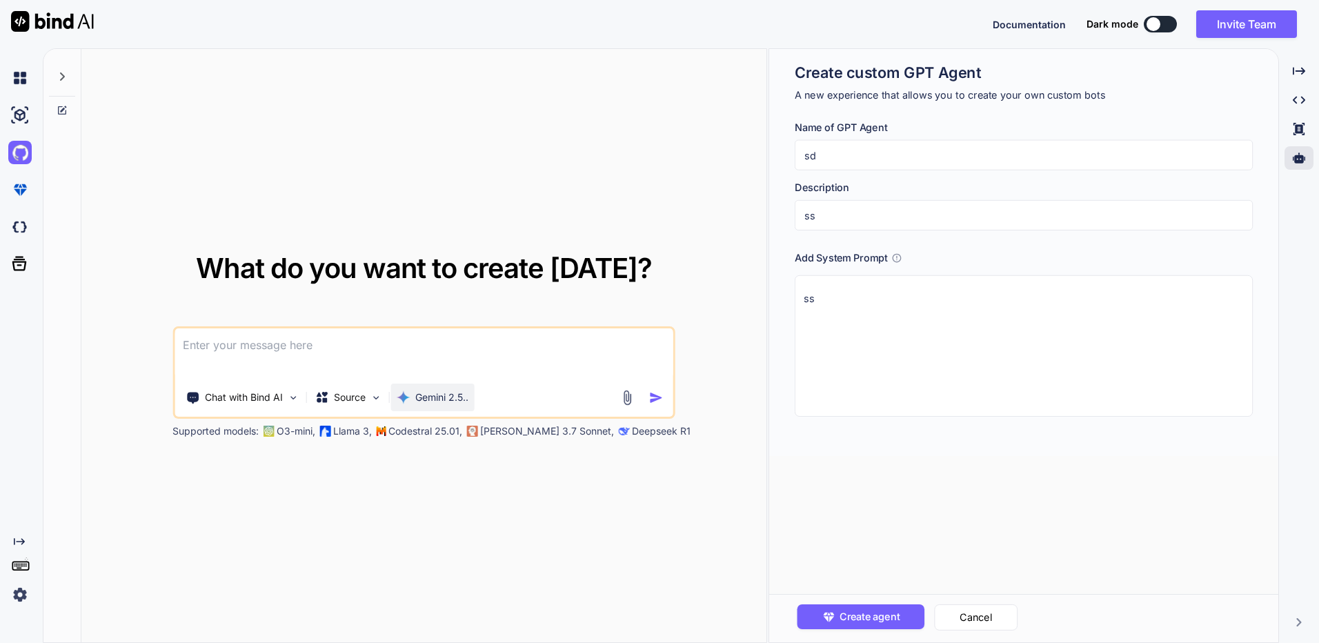
click at [437, 388] on div "Gemini 2.5.." at bounding box center [431, 397] width 83 height 28
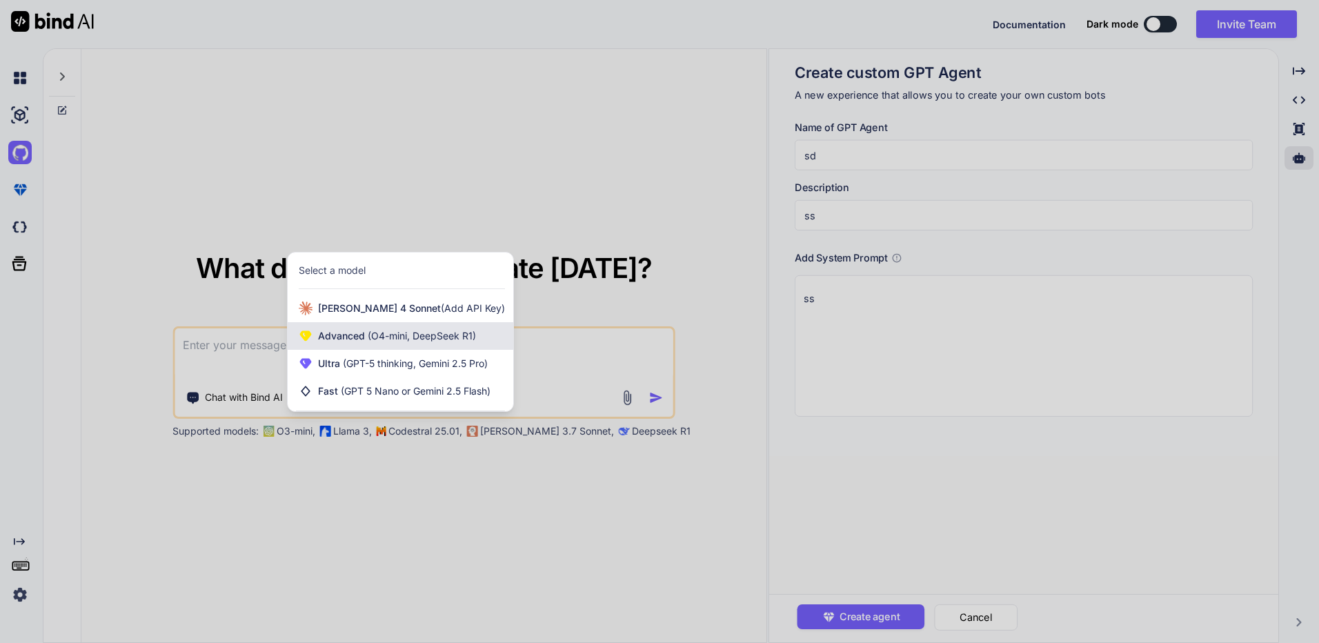
click at [446, 332] on span "(O4-mini, DeepSeek R1)" at bounding box center [420, 336] width 111 height 12
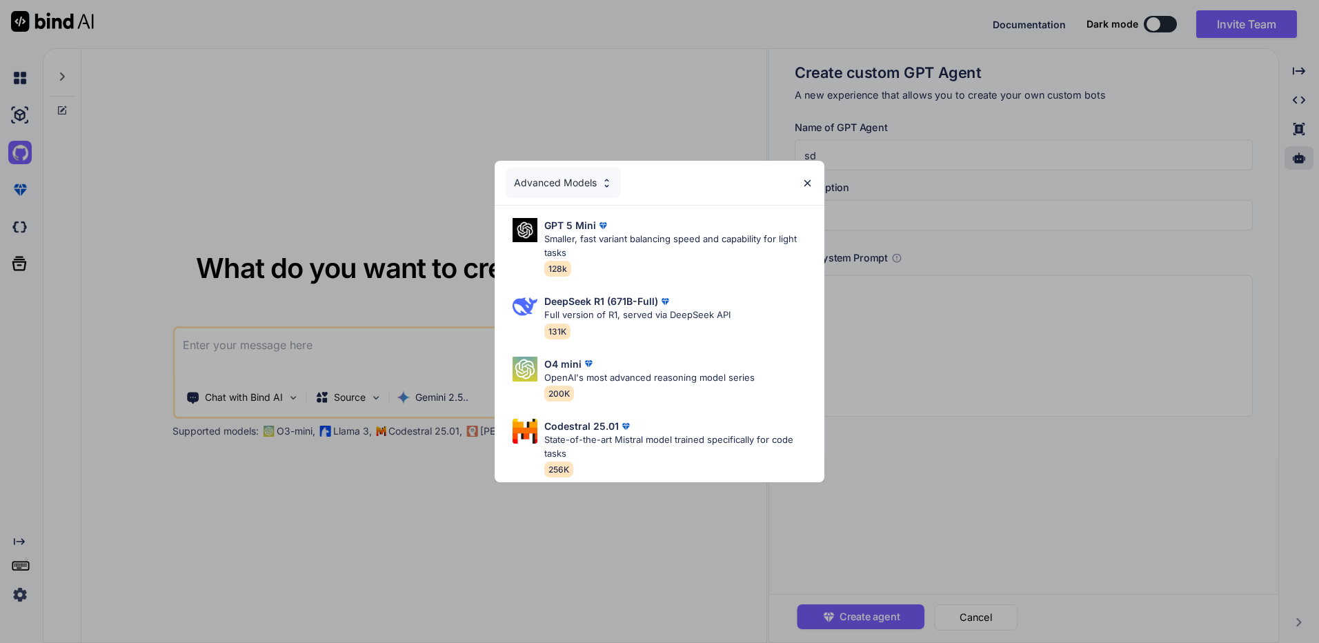
click at [383, 393] on div "Advanced Models GPT 5 Mini Smaller, fast variant balancing speed and capability…" at bounding box center [659, 321] width 1319 height 643
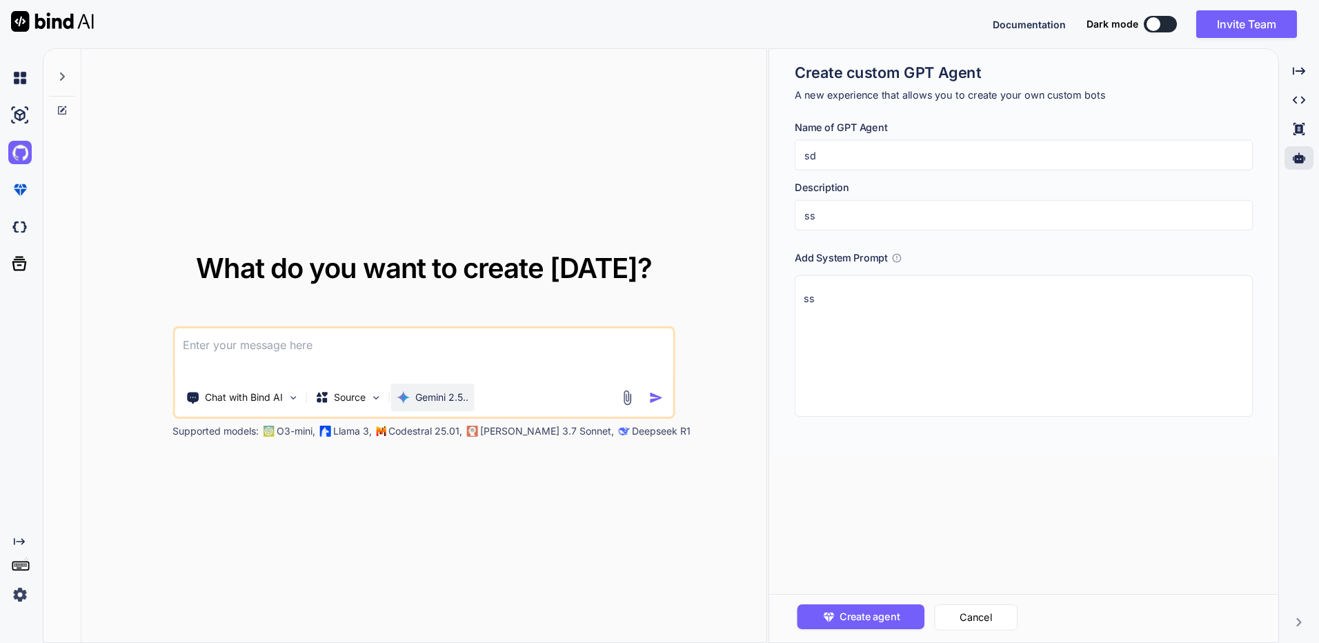
click at [444, 396] on p "Gemini 2.5.." at bounding box center [441, 397] width 53 height 14
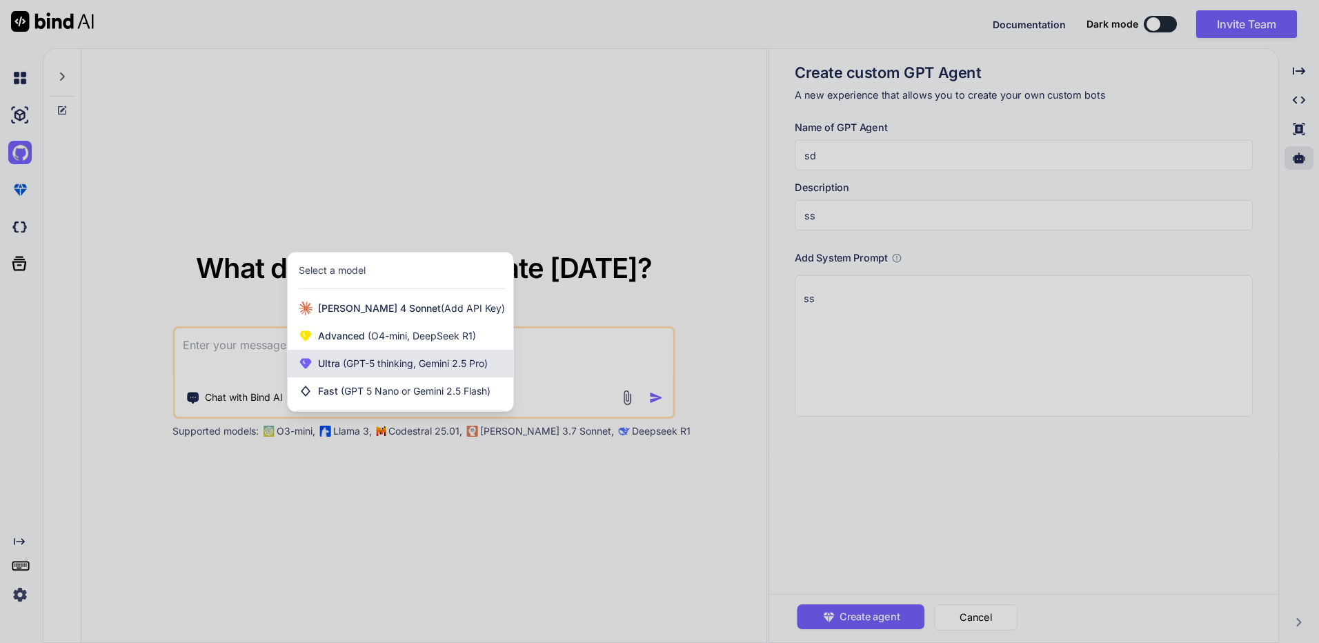
click at [444, 359] on span "(GPT-5 thinking, Gemini 2.5 Pro)" at bounding box center [414, 363] width 148 height 12
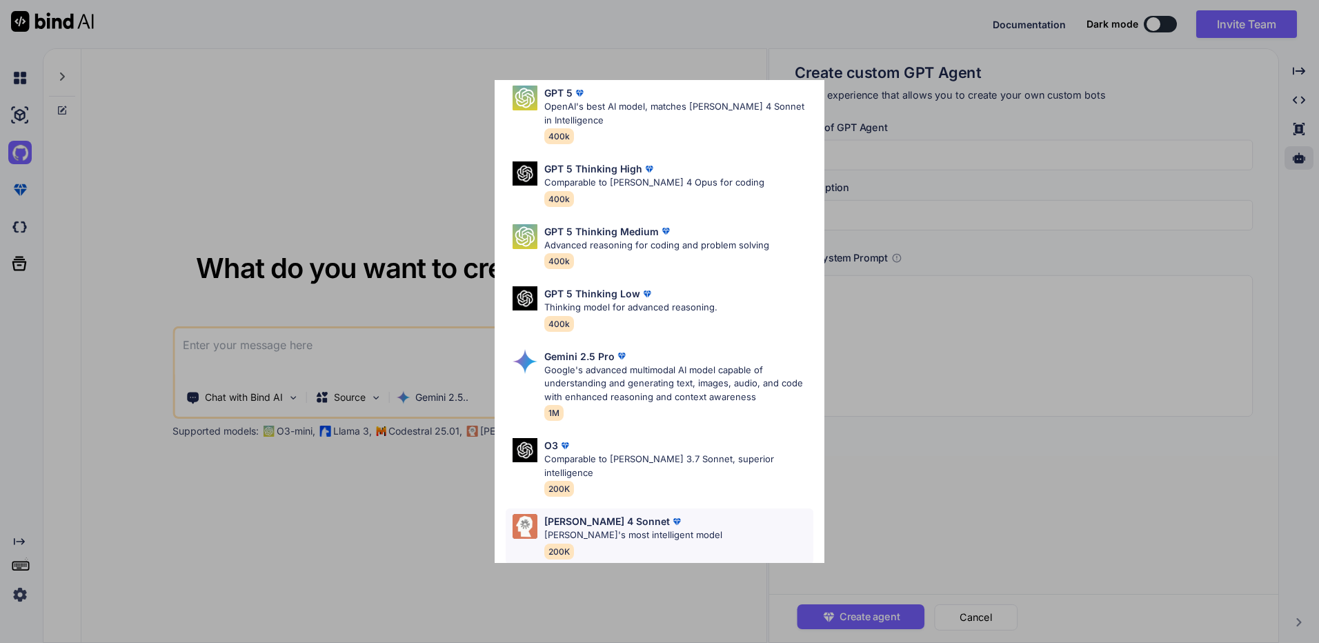
scroll to position [112, 0]
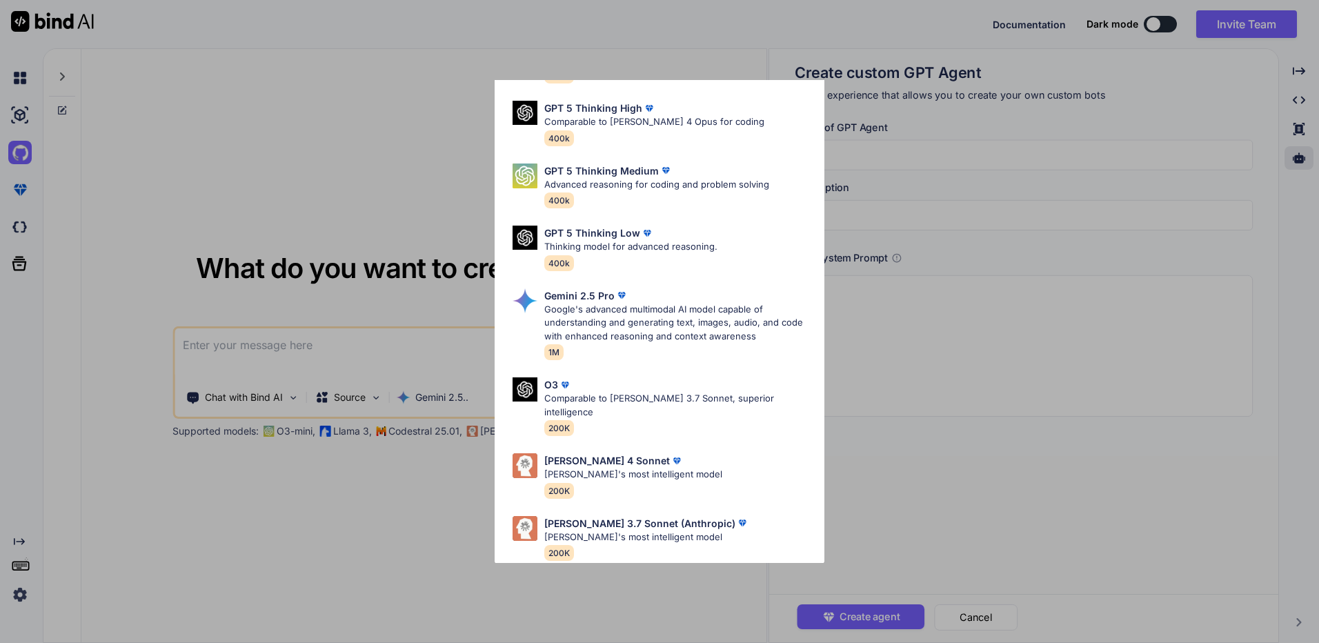
click at [397, 371] on div "Ultra Models GPT 5 OpenAI's best AI model, matches [PERSON_NAME] 4 Sonnet in In…" at bounding box center [659, 321] width 1319 height 643
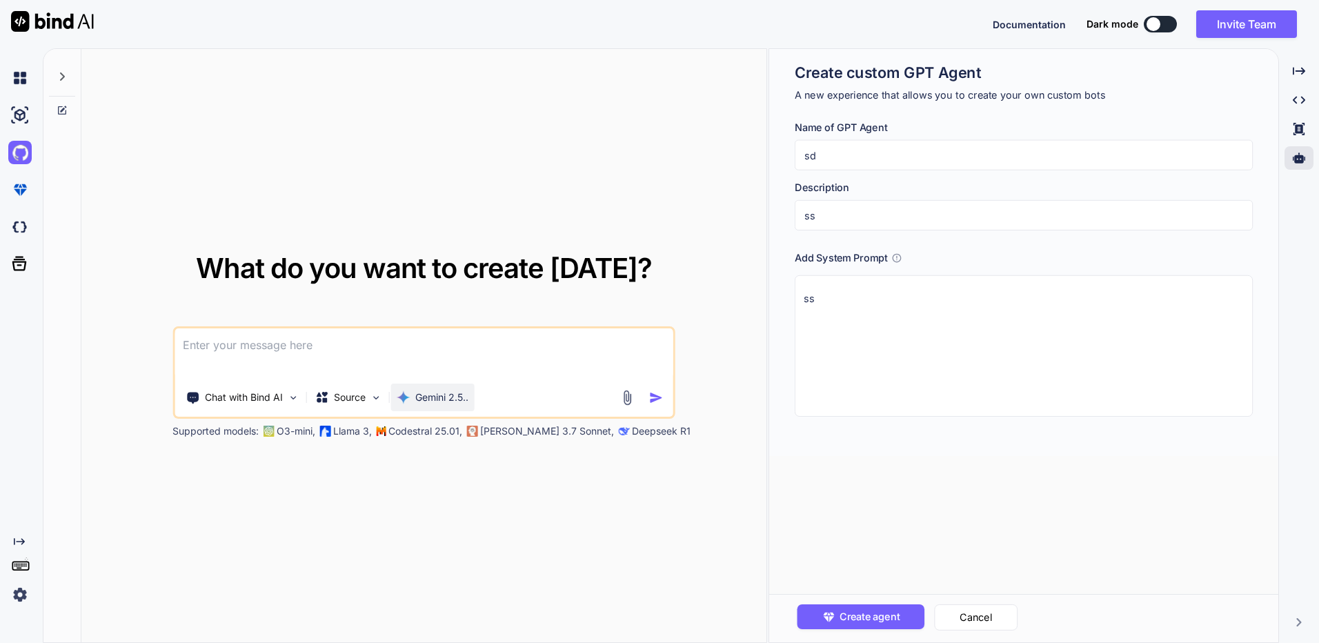
click at [423, 403] on p "Gemini 2.5.." at bounding box center [441, 397] width 53 height 14
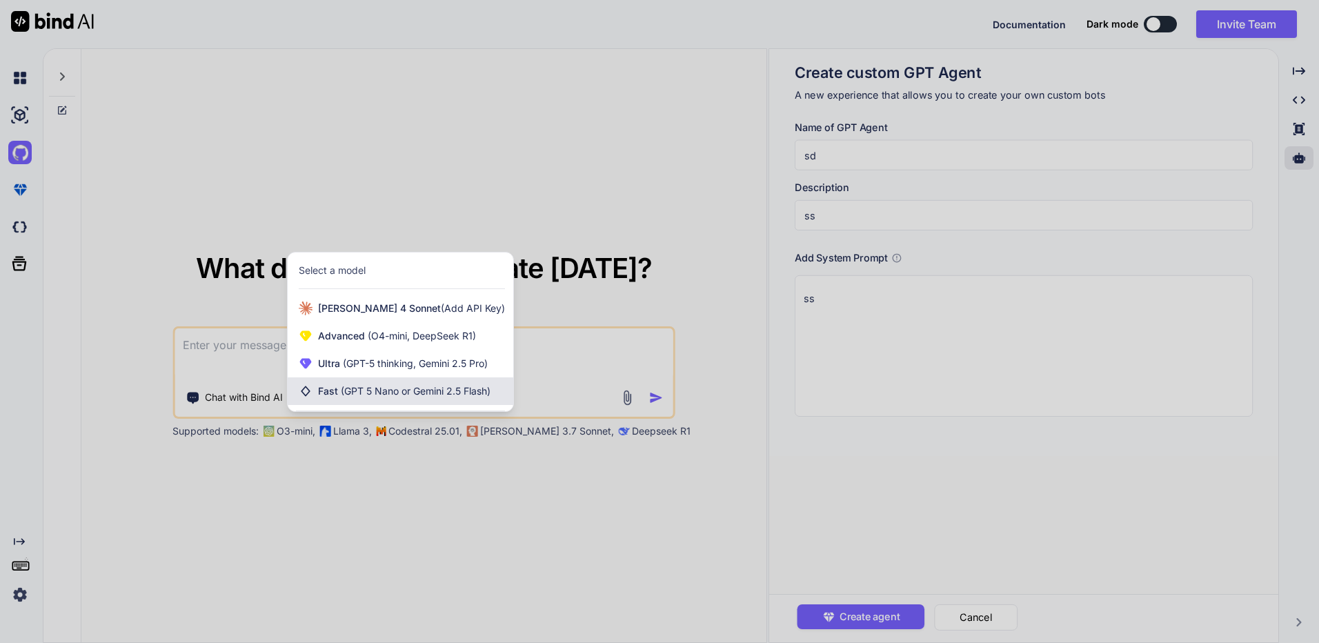
click at [450, 396] on span "(GPT 5 Nano or Gemini 2.5 Flash)" at bounding box center [416, 391] width 150 height 12
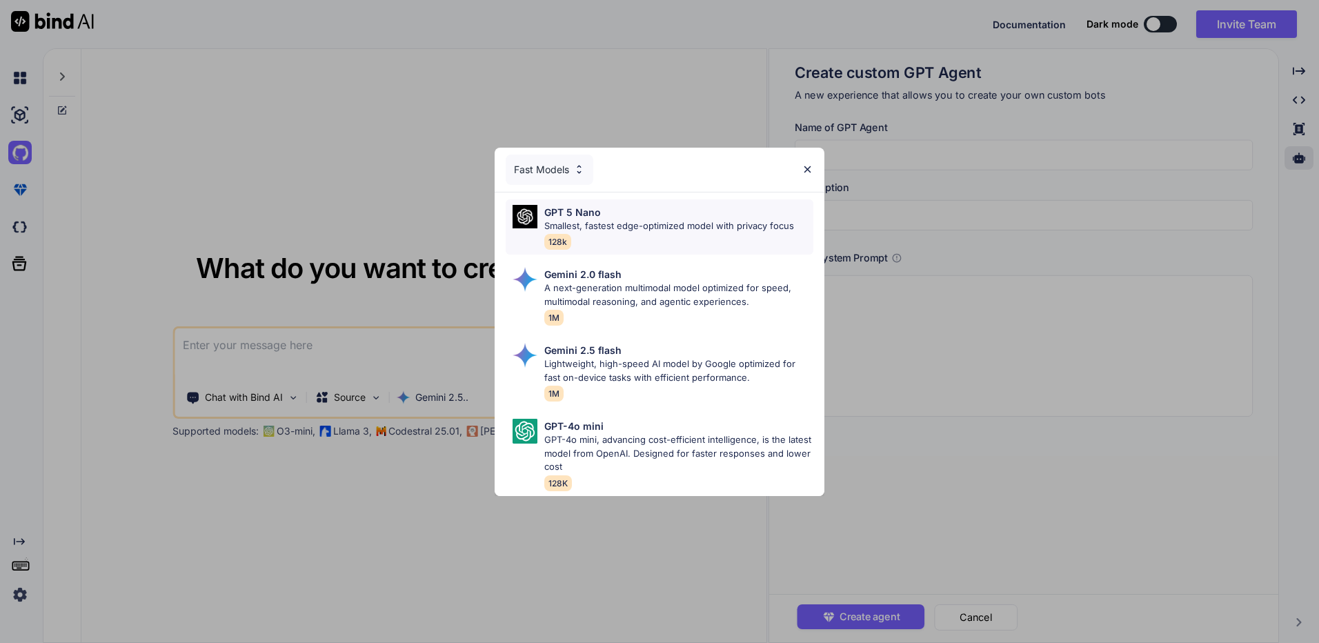
click at [712, 212] on div "GPT 5 Nano" at bounding box center [669, 212] width 250 height 14
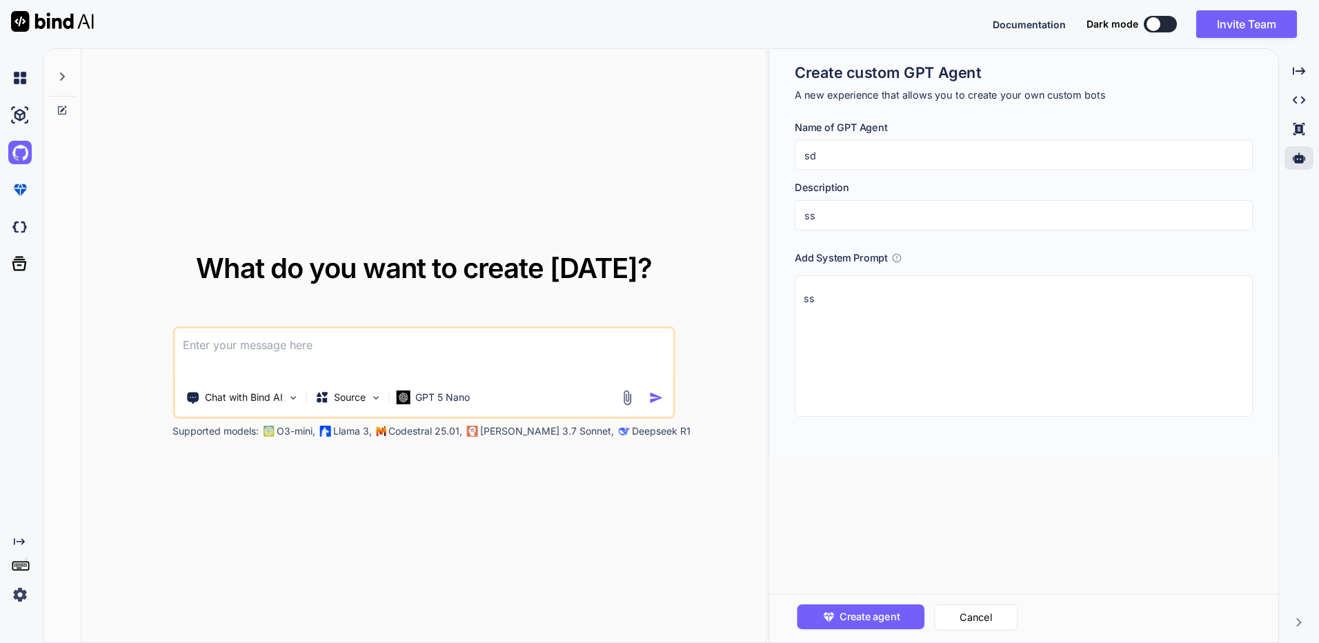
click at [572, 341] on textarea at bounding box center [423, 353] width 499 height 51
click at [276, 394] on p "Chat with Bind AI" at bounding box center [244, 397] width 78 height 14
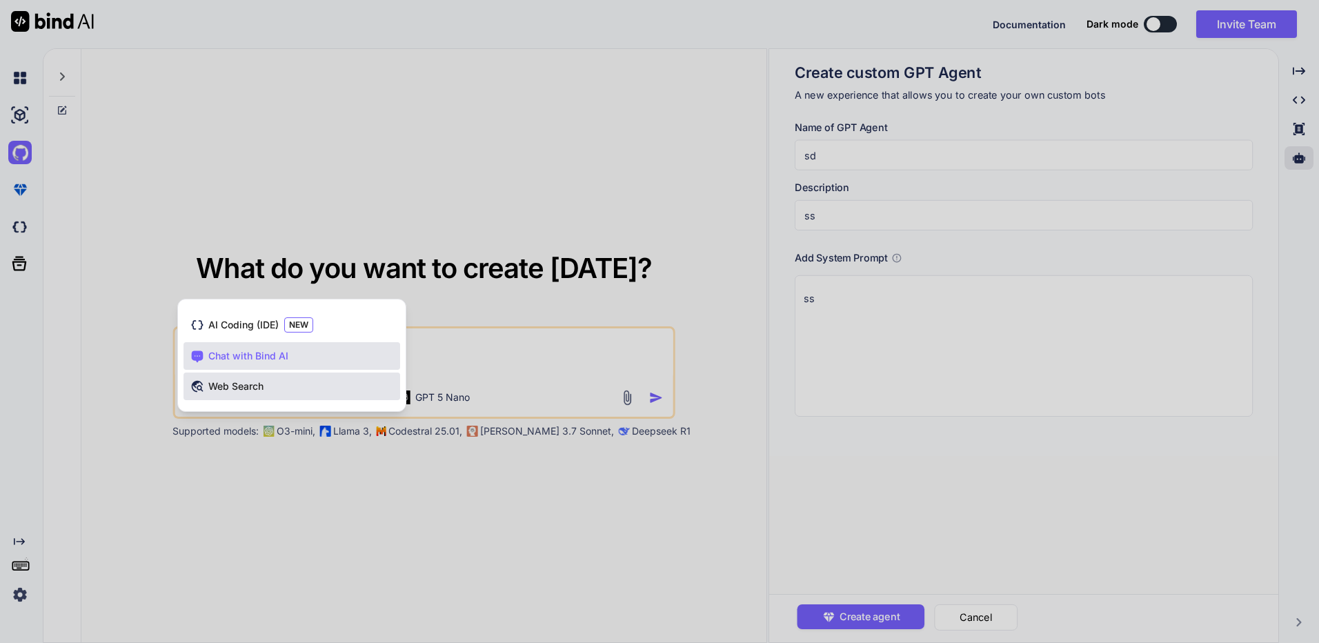
click at [321, 388] on div "Web Search" at bounding box center [291, 386] width 217 height 28
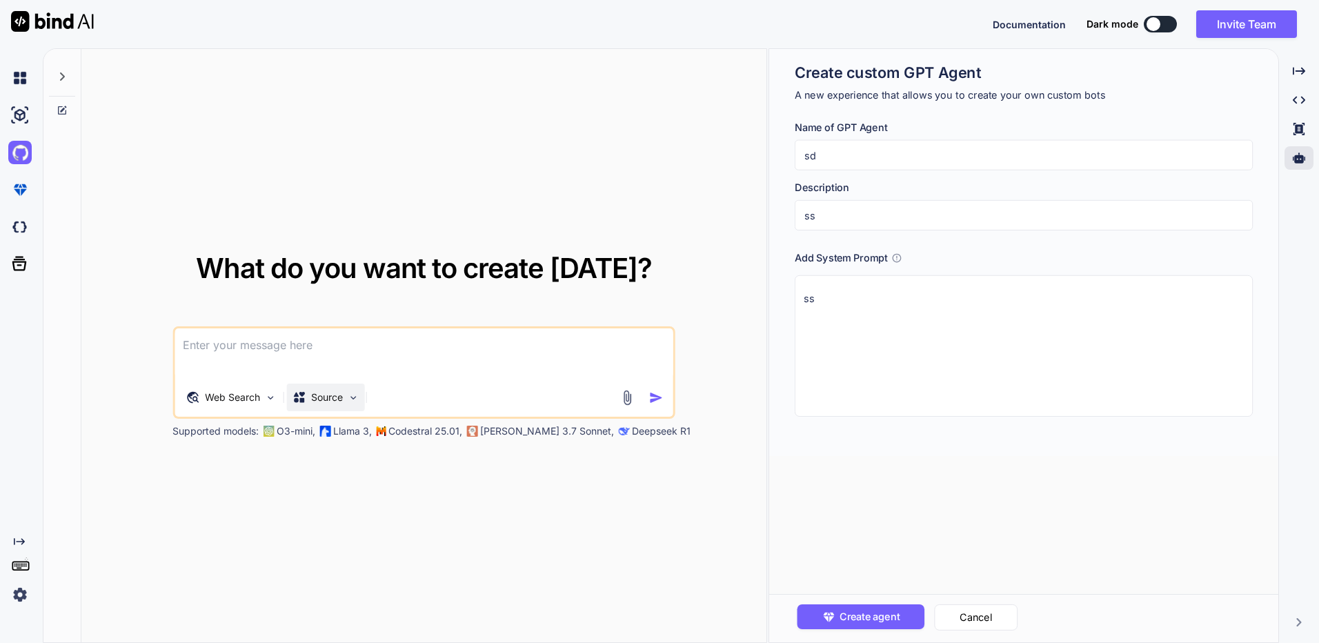
click at [321, 398] on p "Source" at bounding box center [327, 397] width 32 height 14
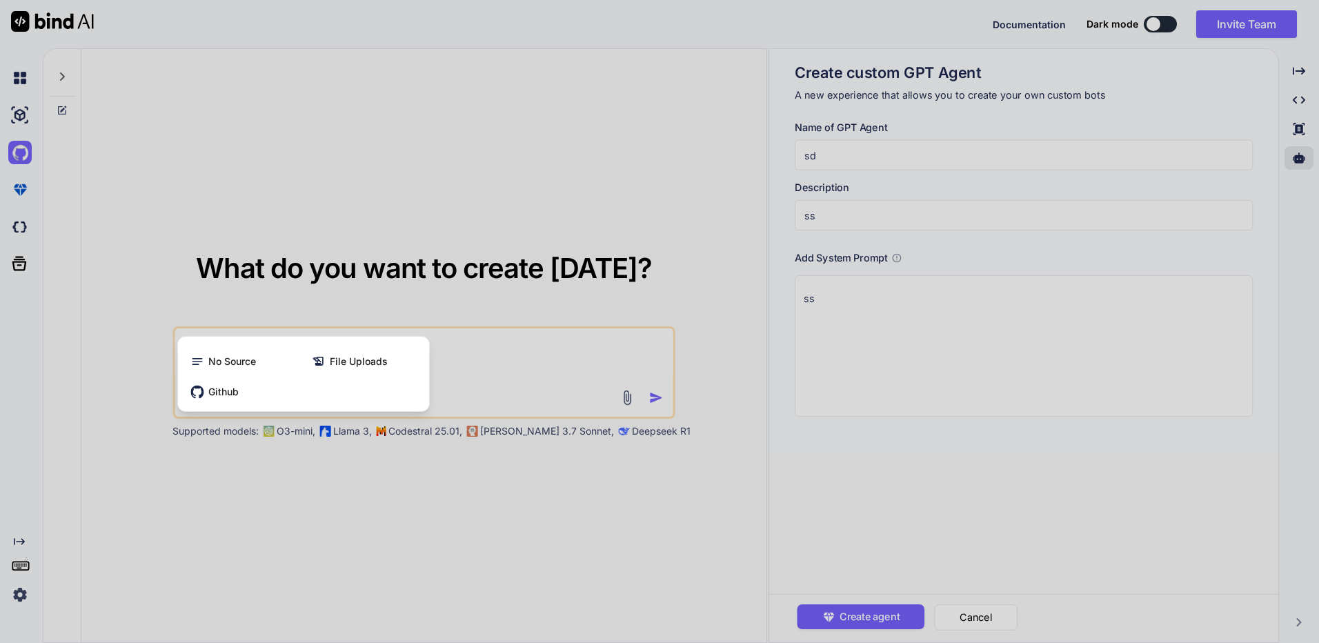
click at [0, 309] on html "Documentation Dark mode Invite Team Created with Pixso. Created with Pixso. Wha…" at bounding box center [659, 321] width 1319 height 643
click at [39, 199] on div at bounding box center [659, 321] width 1319 height 643
type textarea "x"
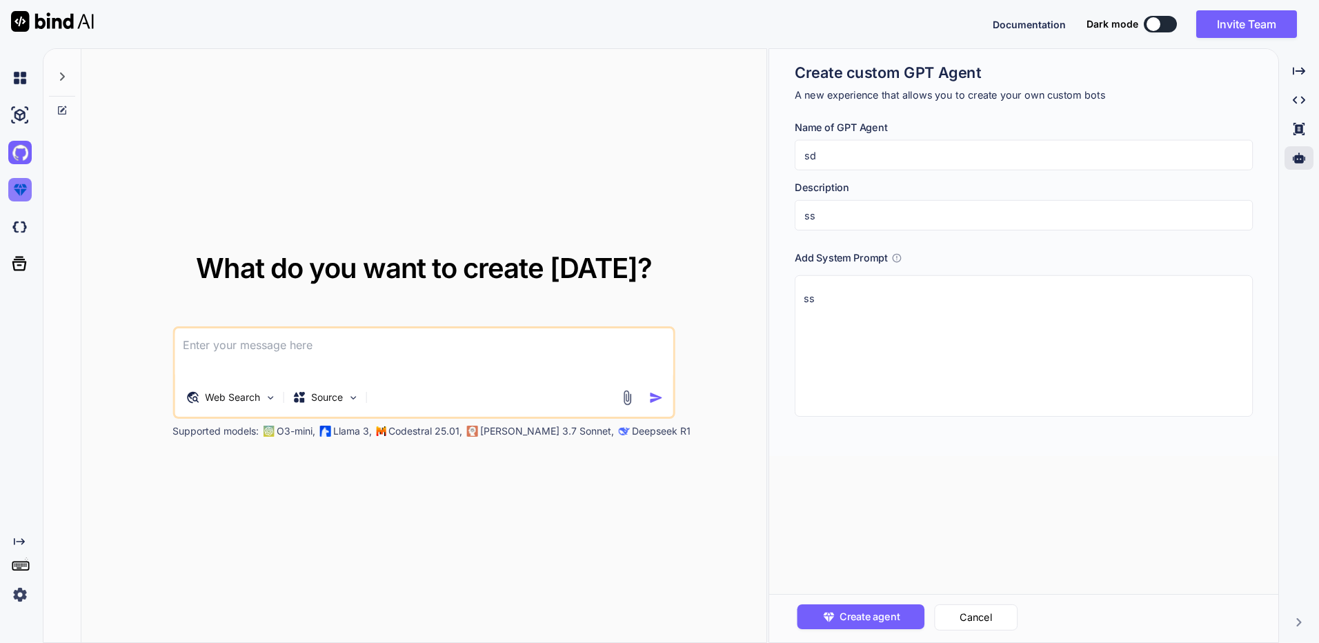
click at [27, 194] on img at bounding box center [19, 189] width 23 height 23
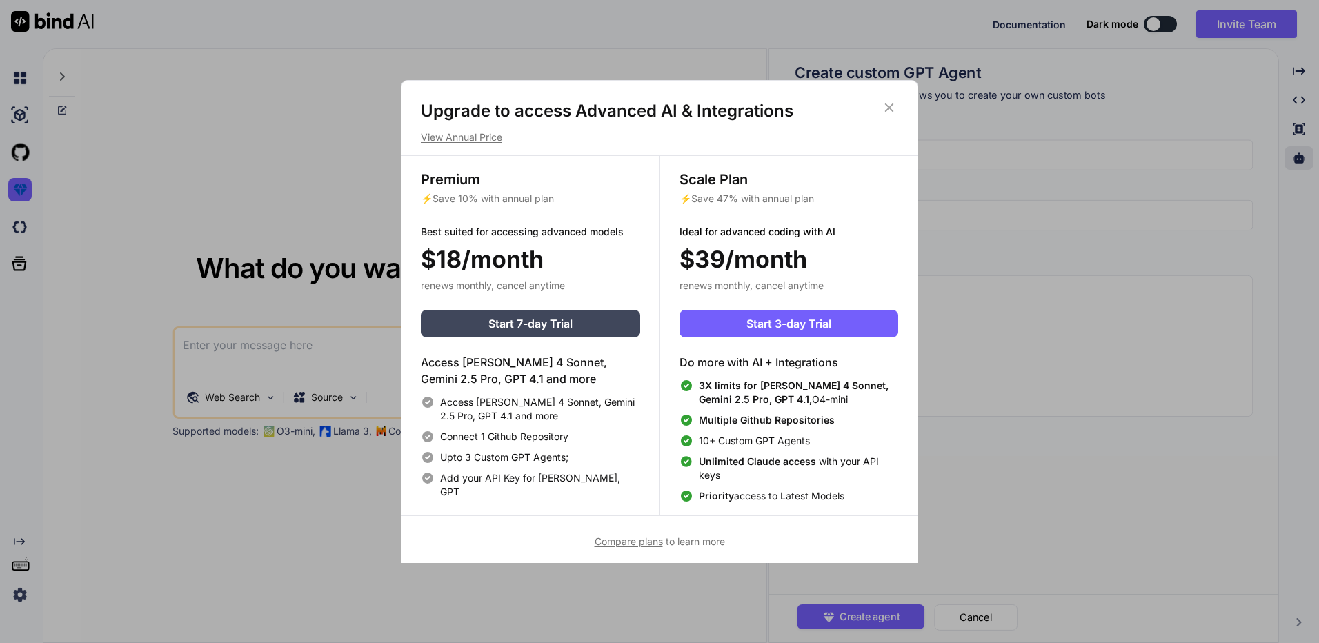
click at [26, 216] on div "Upgrade to access Advanced AI & Integrations View Annual Price Premium ⚡ Save 1…" at bounding box center [659, 321] width 1319 height 643
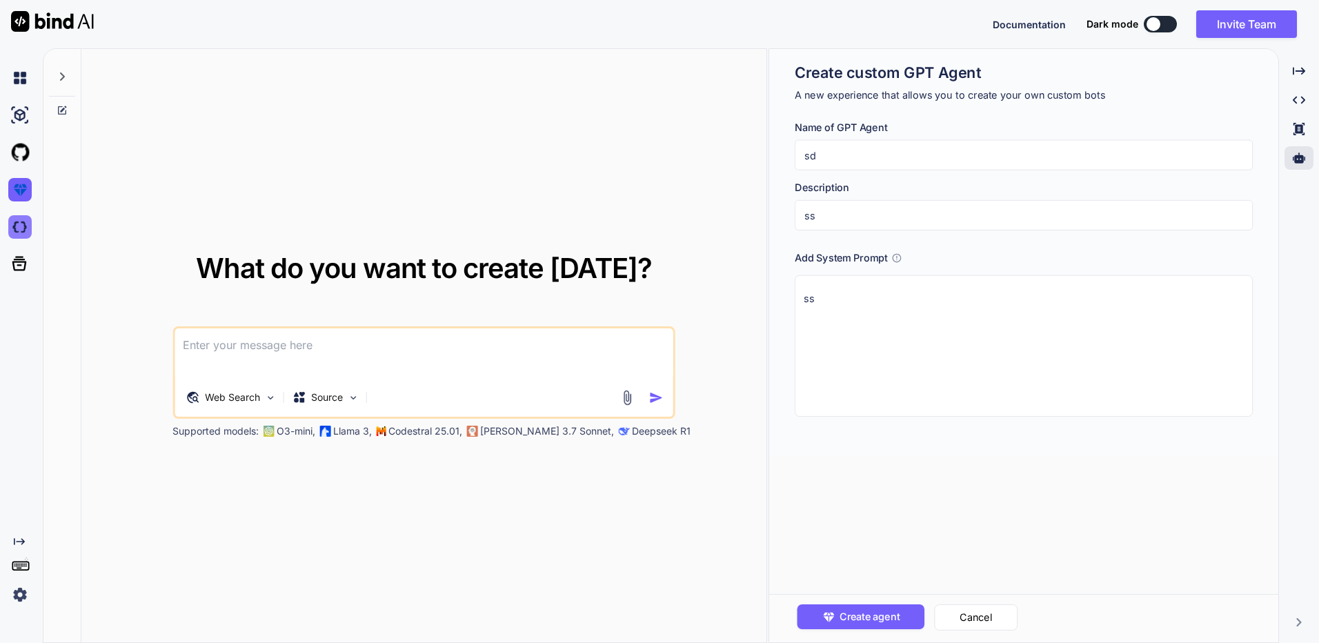
click at [26, 221] on img at bounding box center [19, 226] width 23 height 23
click at [1243, 25] on button "Invite Team" at bounding box center [1246, 24] width 101 height 28
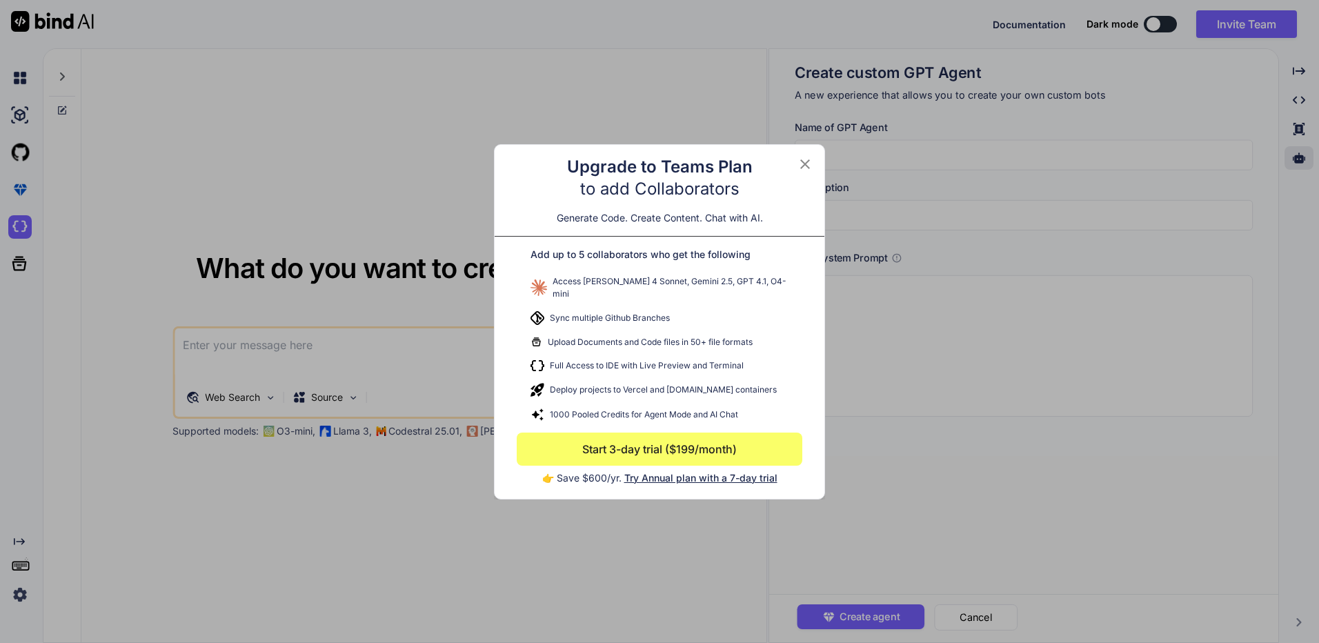
click at [1000, 229] on div "Upgrade to Teams Plan to add Collaborators Generate Code. Create Content. Chat …" at bounding box center [659, 321] width 1319 height 643
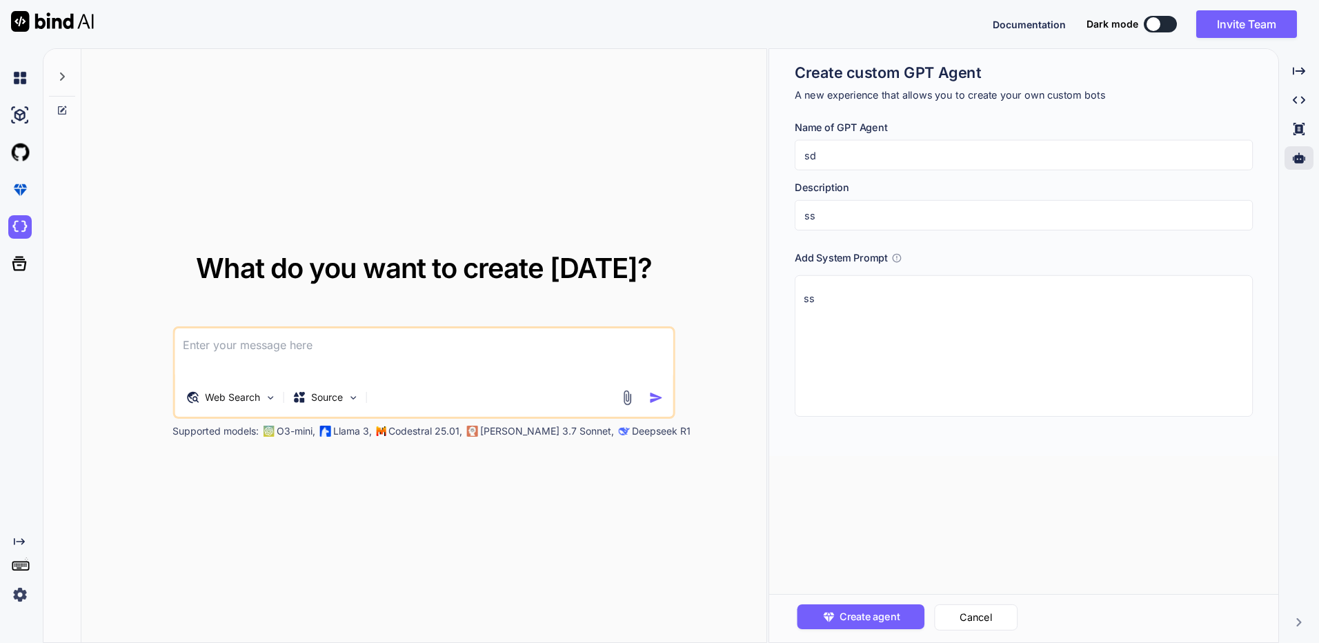
click at [21, 600] on img at bounding box center [19, 594] width 23 height 23
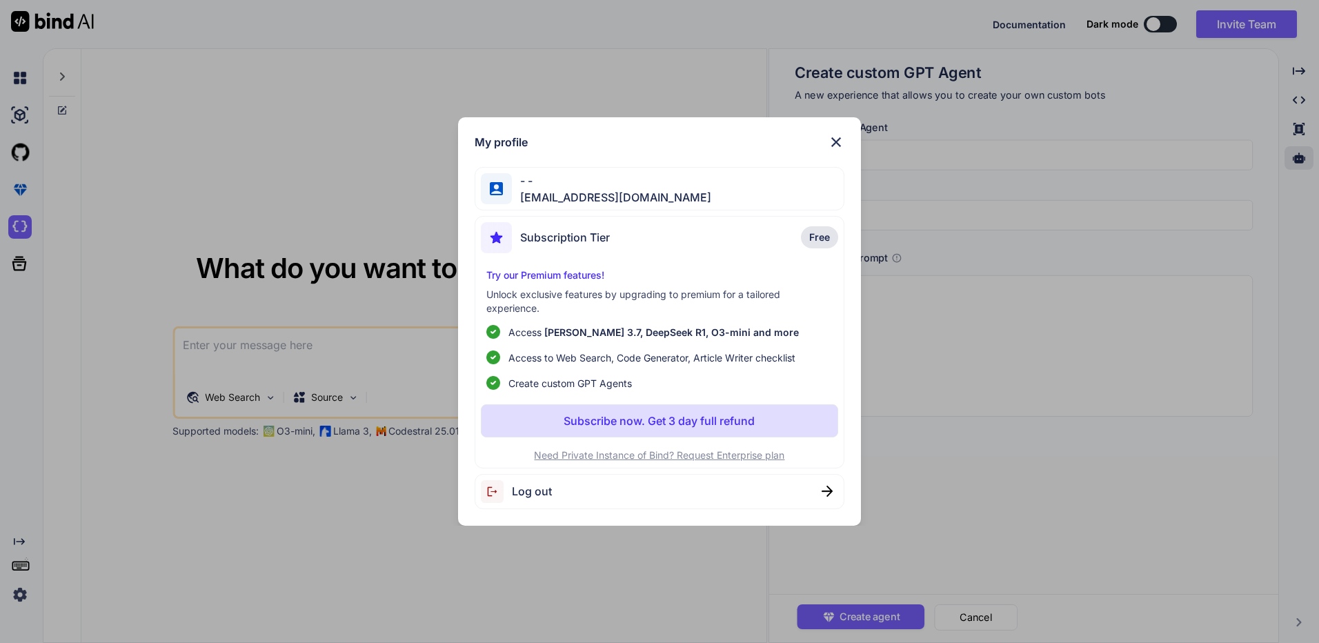
click at [829, 236] on span "Free" at bounding box center [819, 237] width 21 height 14
drag, startPoint x: 679, startPoint y: 197, endPoint x: 520, endPoint y: 201, distance: 159.4
click at [520, 201] on span "[EMAIL_ADDRESS][DOMAIN_NAME]" at bounding box center [611, 197] width 199 height 17
copy span "[EMAIL_ADDRESS][DOMAIN_NAME]"
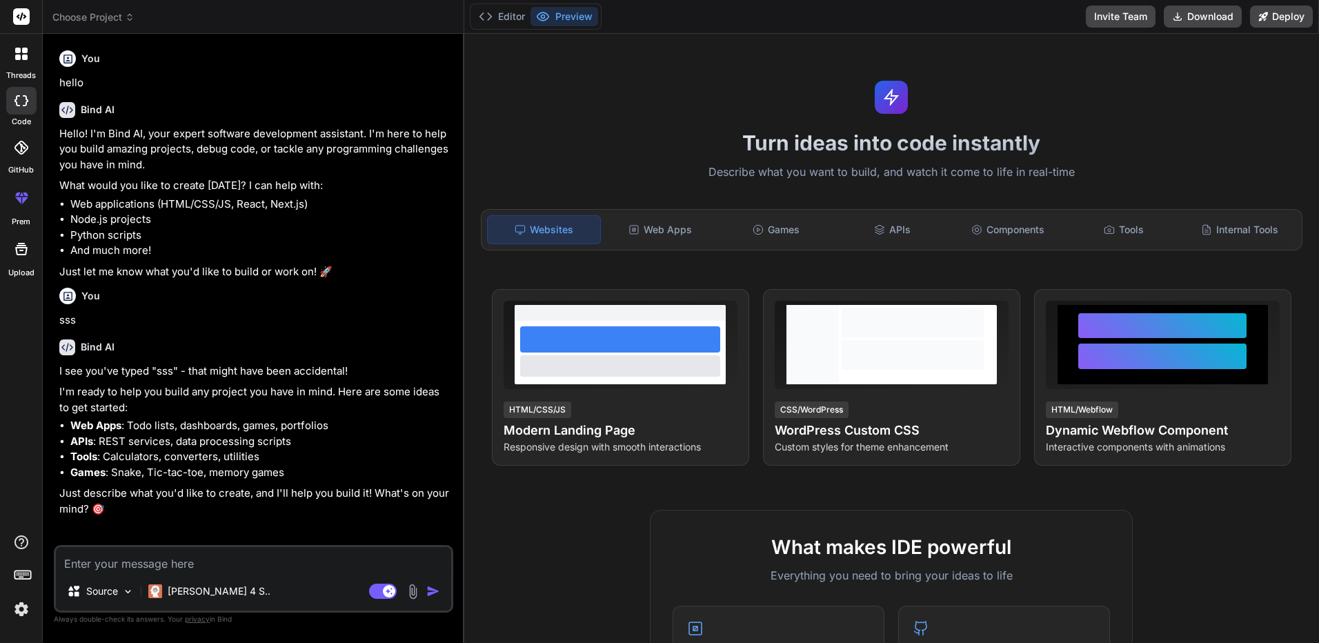
type textarea "x"
click at [149, 17] on div "Choose Project" at bounding box center [252, 17] width 401 height 14
click at [134, 17] on icon at bounding box center [130, 17] width 10 height 10
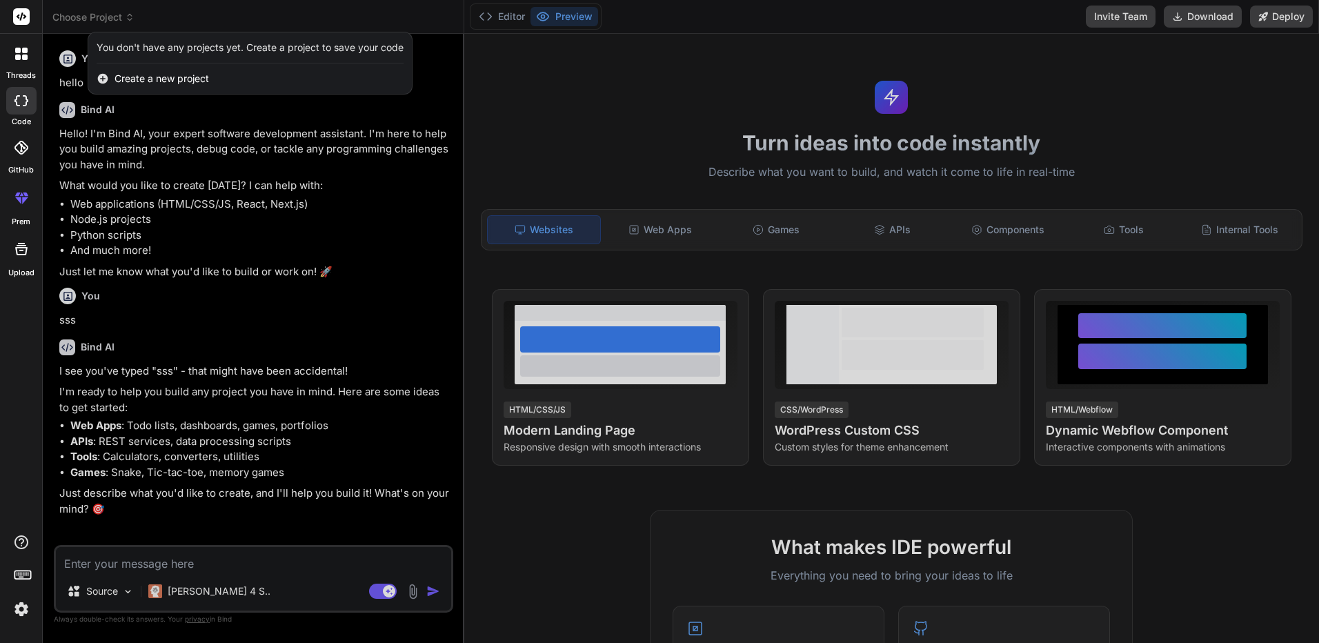
click at [266, 335] on div at bounding box center [659, 321] width 1319 height 643
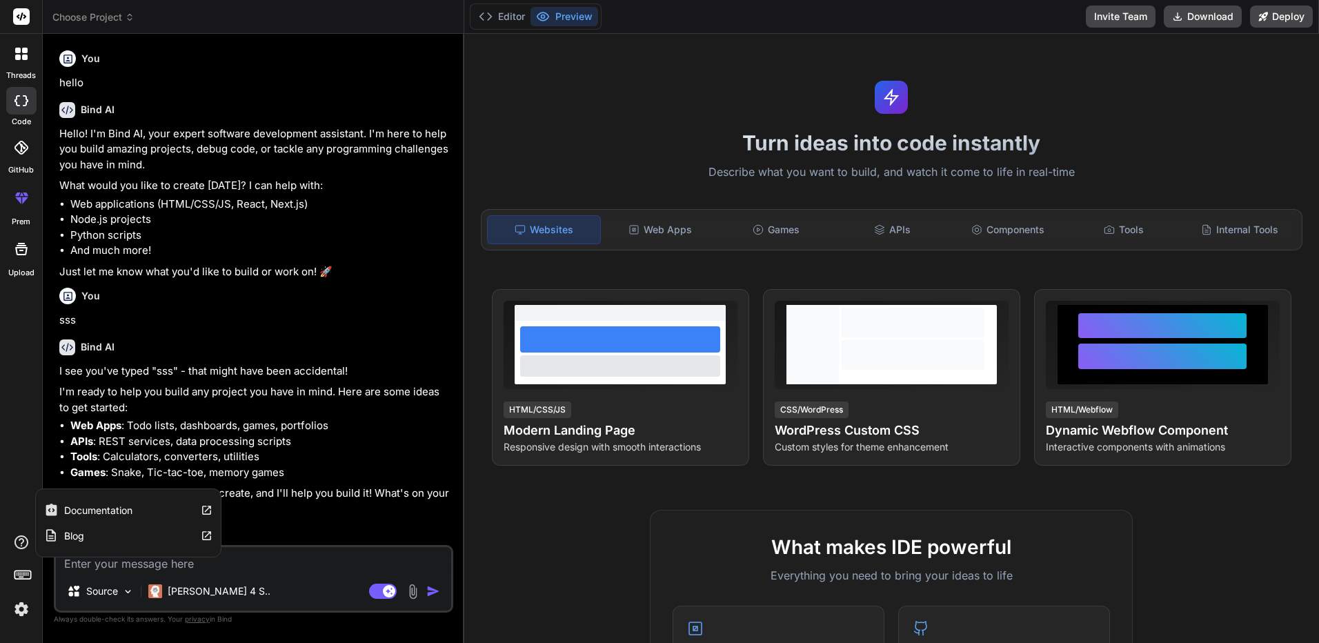
click at [19, 588] on div "Documentation Blog" at bounding box center [21, 577] width 42 height 87
click at [26, 601] on img at bounding box center [21, 608] width 23 height 23
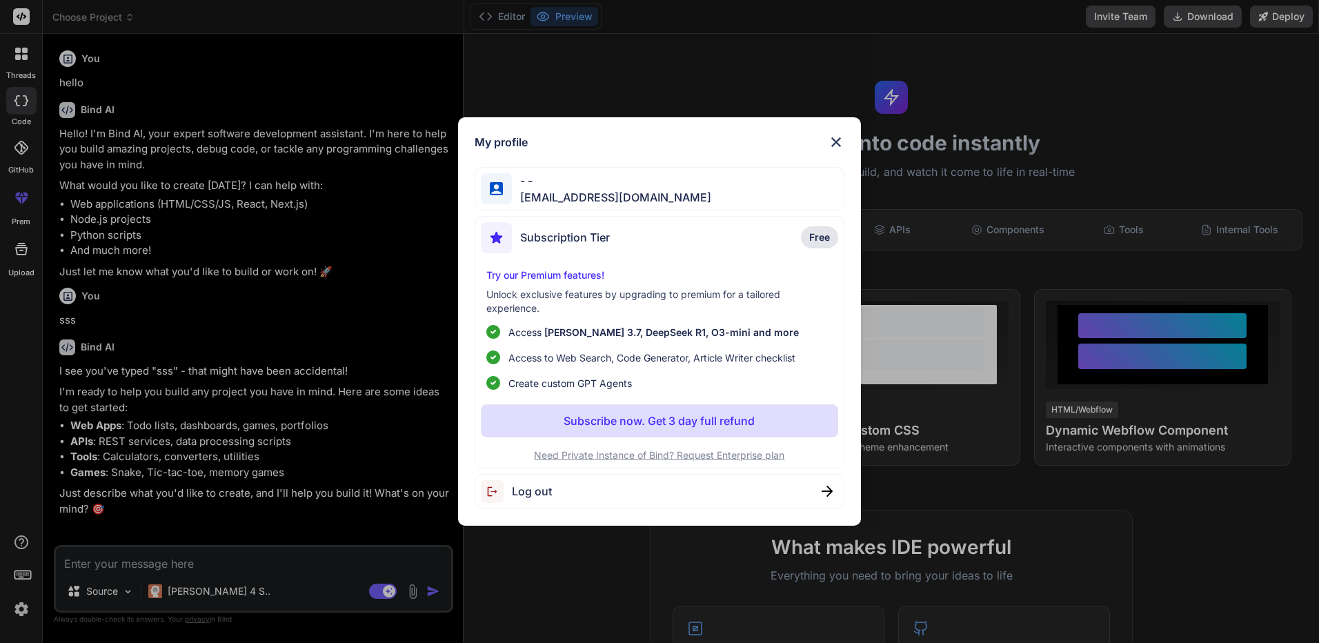
click at [838, 132] on div "My profile - - [EMAIL_ADDRESS][DOMAIN_NAME] Subscription Tier Free Try our Prem…" at bounding box center [659, 321] width 403 height 408
click at [837, 131] on div "My profile - - [EMAIL_ADDRESS][DOMAIN_NAME] Subscription Tier Free Try our Prem…" at bounding box center [659, 321] width 403 height 408
click at [836, 143] on img at bounding box center [836, 142] width 17 height 17
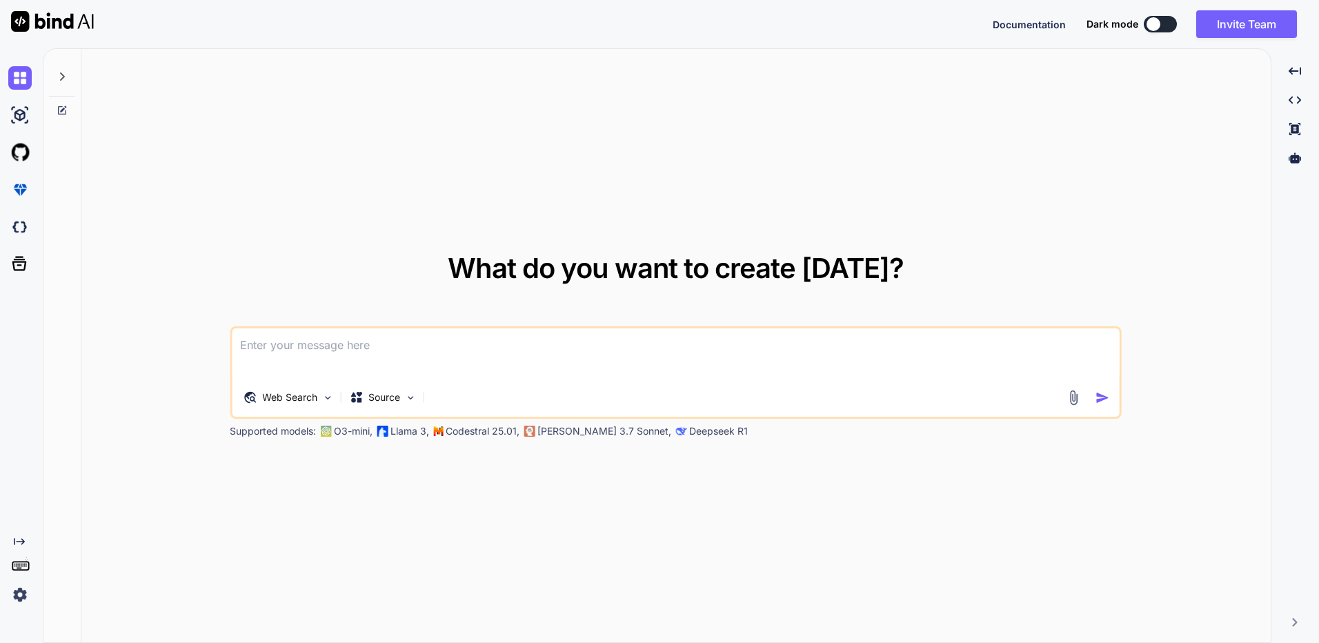
type textarea "x"
drag, startPoint x: 0, startPoint y: 593, endPoint x: 12, endPoint y: 593, distance: 12.4
click at [3, 593] on div "Created with Pixso." at bounding box center [18, 571] width 37 height 70
click at [12, 593] on img at bounding box center [19, 594] width 23 height 23
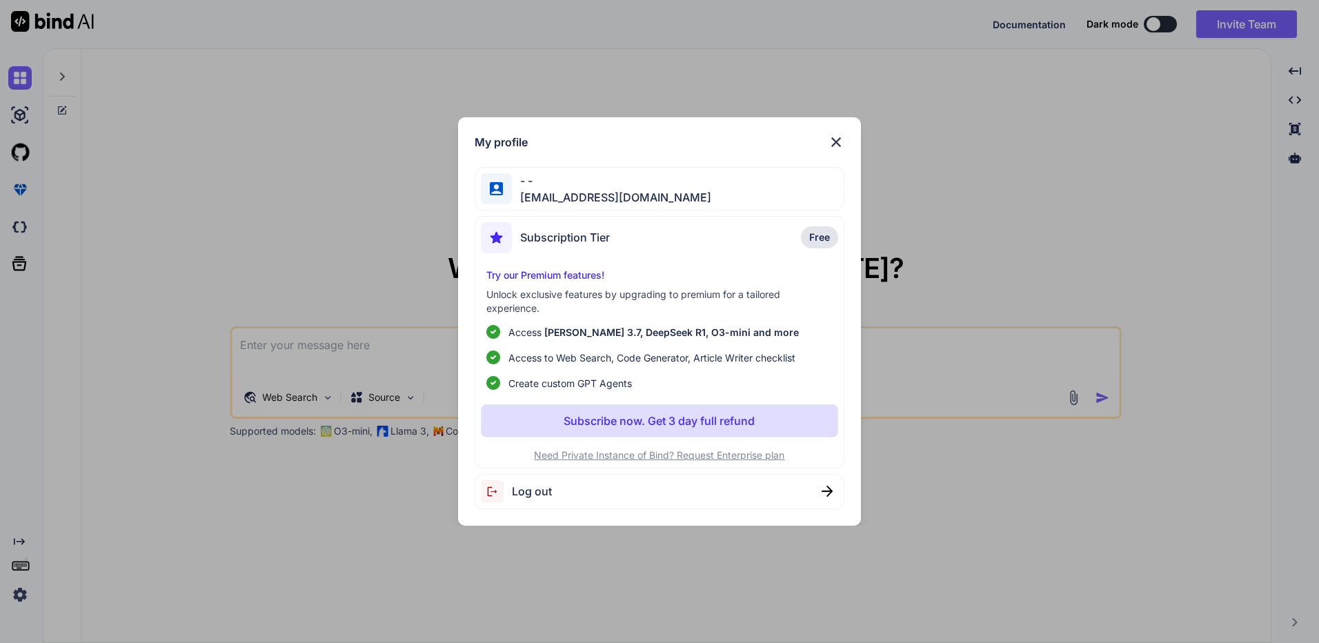
click at [99, 589] on div "My profile - - [EMAIL_ADDRESS][DOMAIN_NAME] Subscription Tier Free Try our Prem…" at bounding box center [659, 321] width 1319 height 643
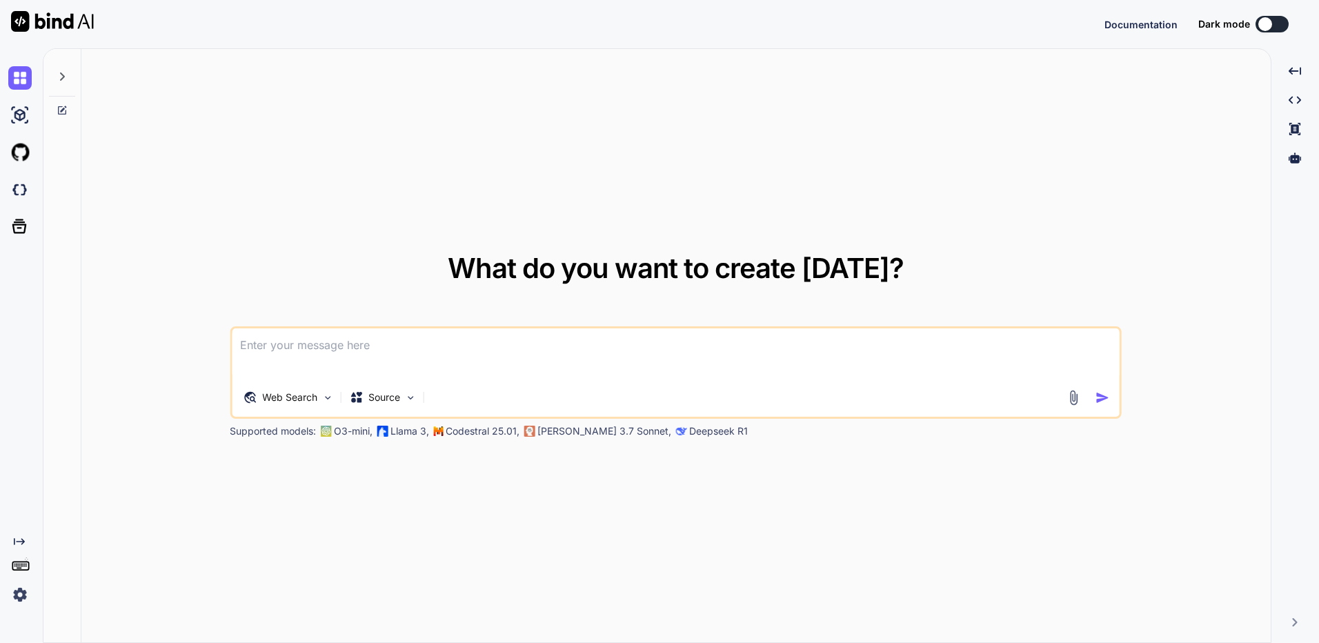
click at [12, 597] on img at bounding box center [19, 594] width 23 height 23
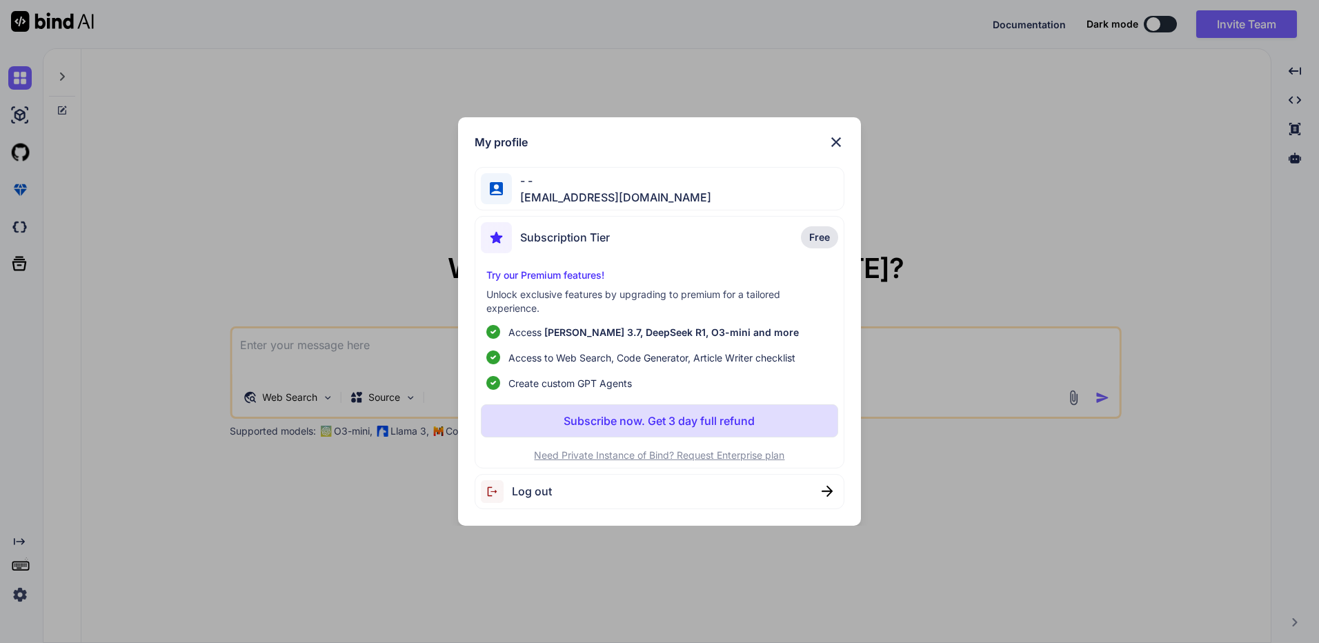
click at [843, 139] on img at bounding box center [836, 142] width 17 height 17
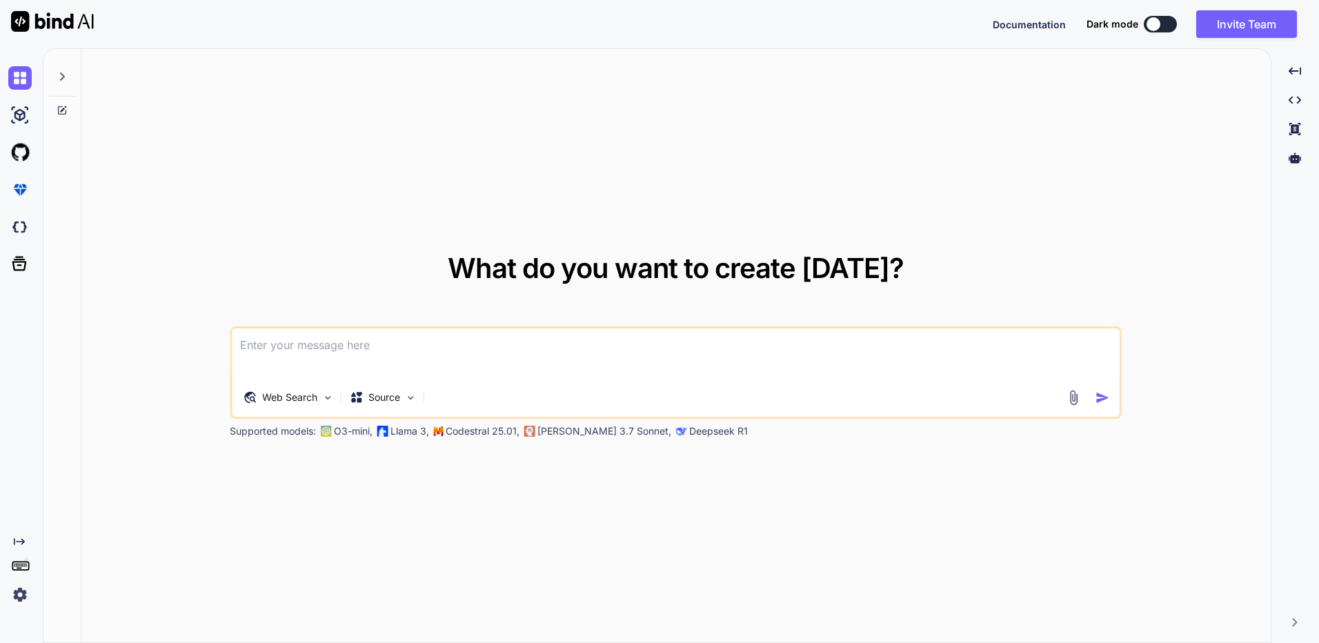
click at [24, 600] on img at bounding box center [19, 594] width 23 height 23
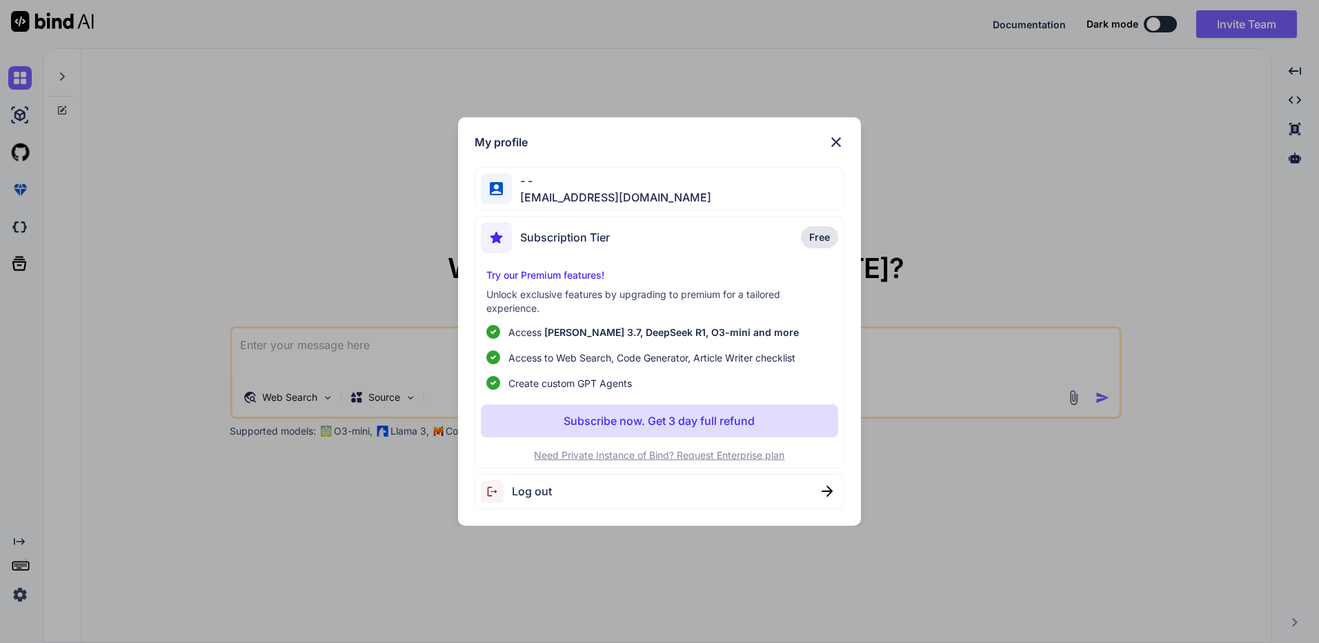
click at [652, 494] on div "Log out" at bounding box center [659, 491] width 370 height 35
type textarea "x"
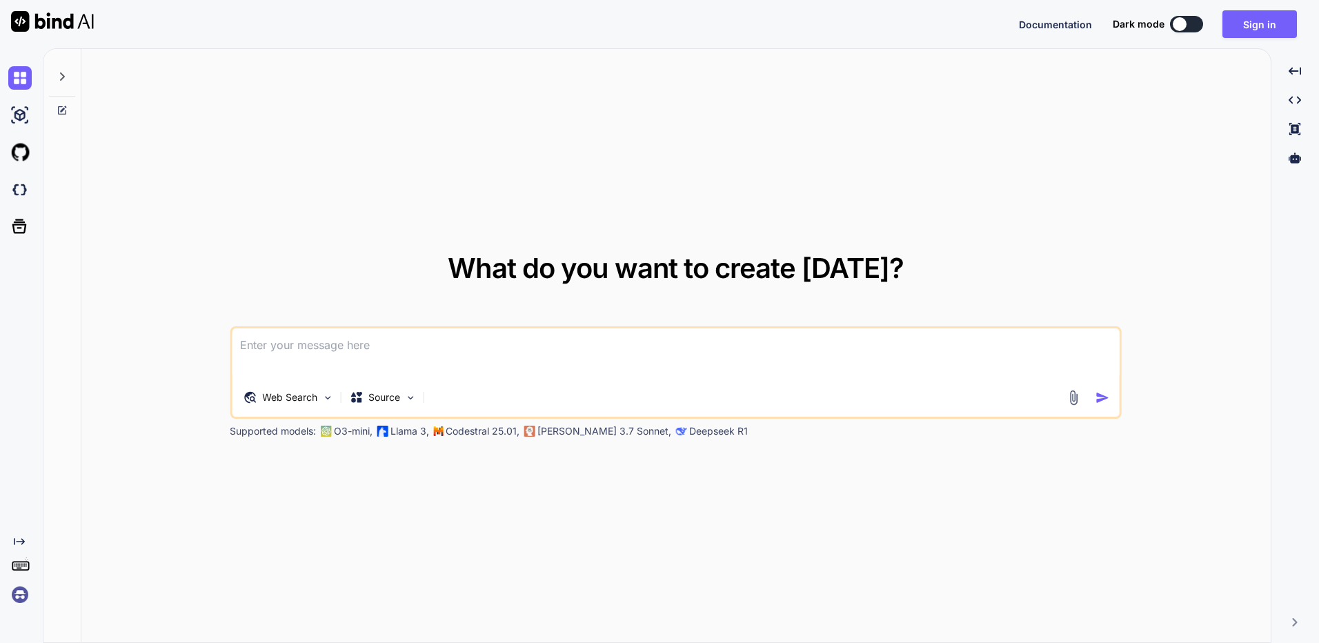
click at [1202, 326] on div "What do you want to create [DATE]? Web Search Source Supported models: O3-mini,…" at bounding box center [675, 346] width 1189 height 594
click at [18, 594] on img at bounding box center [19, 594] width 23 height 23
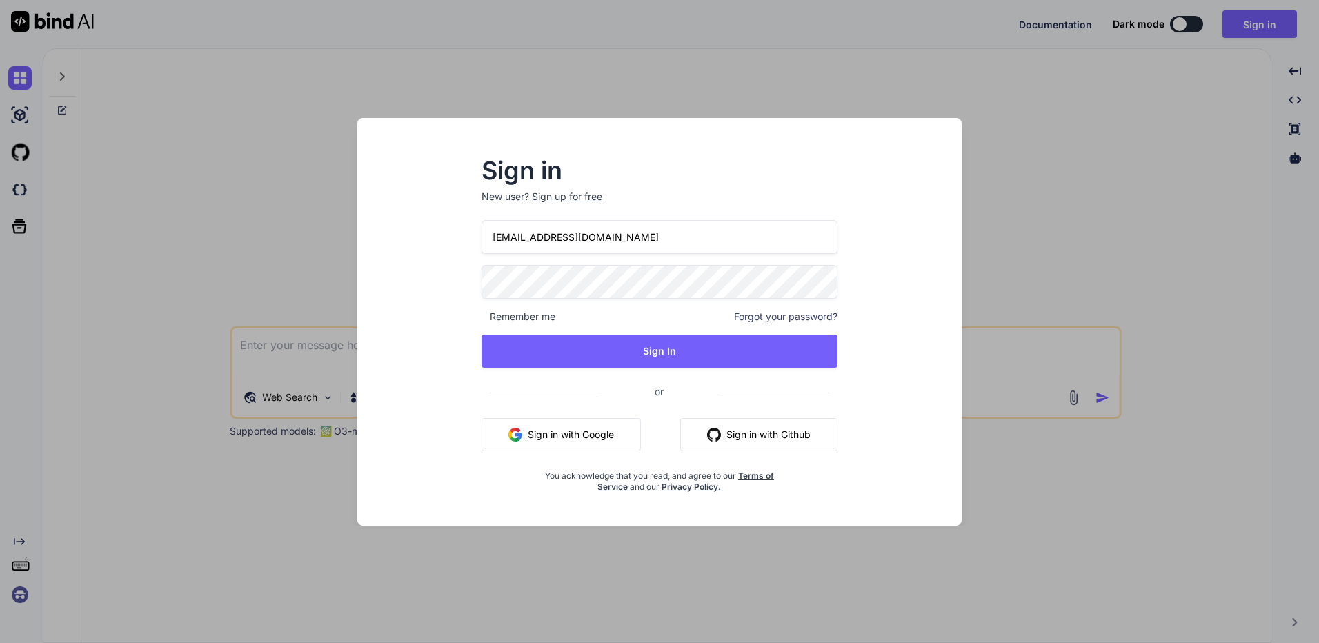
click at [701, 231] on input "[EMAIL_ADDRESS][DOMAIN_NAME]" at bounding box center [659, 237] width 356 height 34
type input "[EMAIL_ADDRESS][DOMAIN_NAME]"
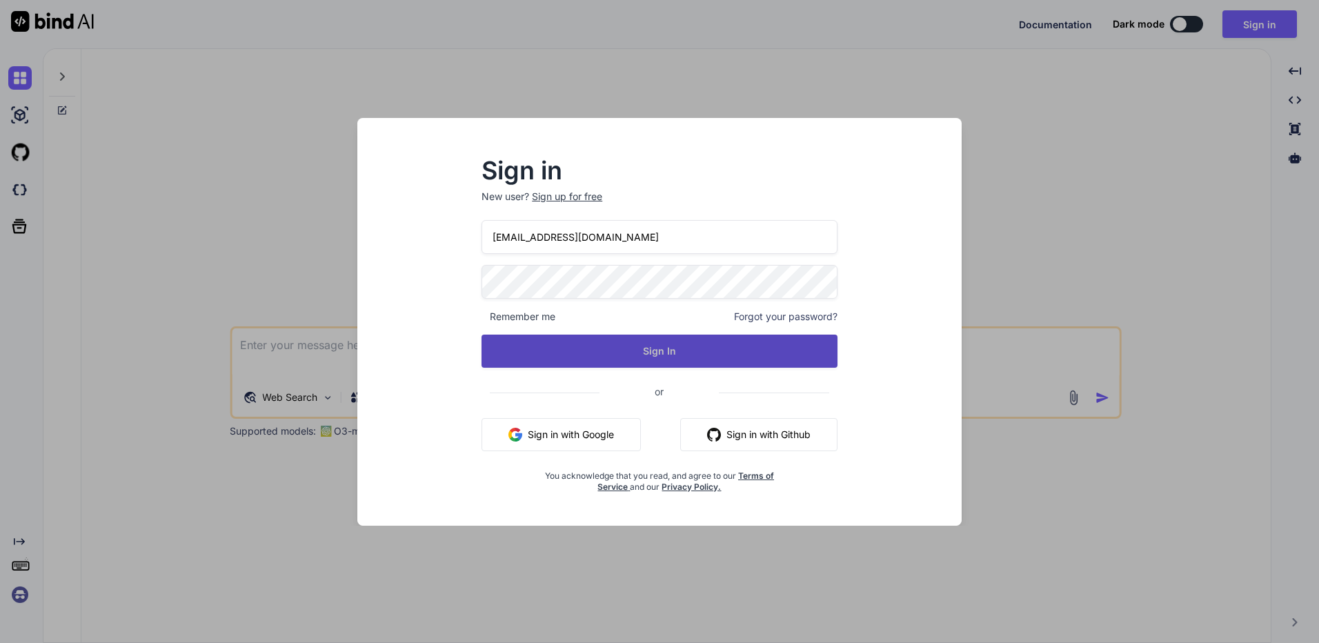
click at [634, 346] on button "Sign In" at bounding box center [659, 350] width 356 height 33
click at [697, 359] on button "Sign In" at bounding box center [659, 350] width 356 height 33
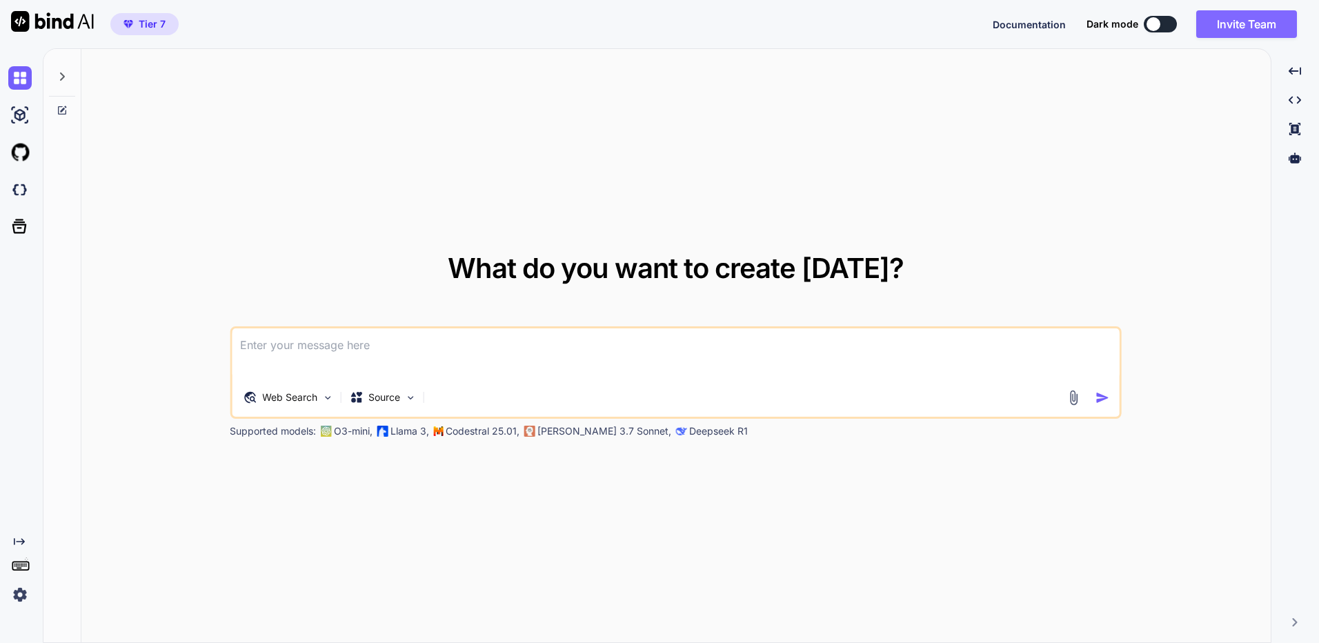
click at [1226, 26] on button "Invite Team" at bounding box center [1246, 24] width 101 height 28
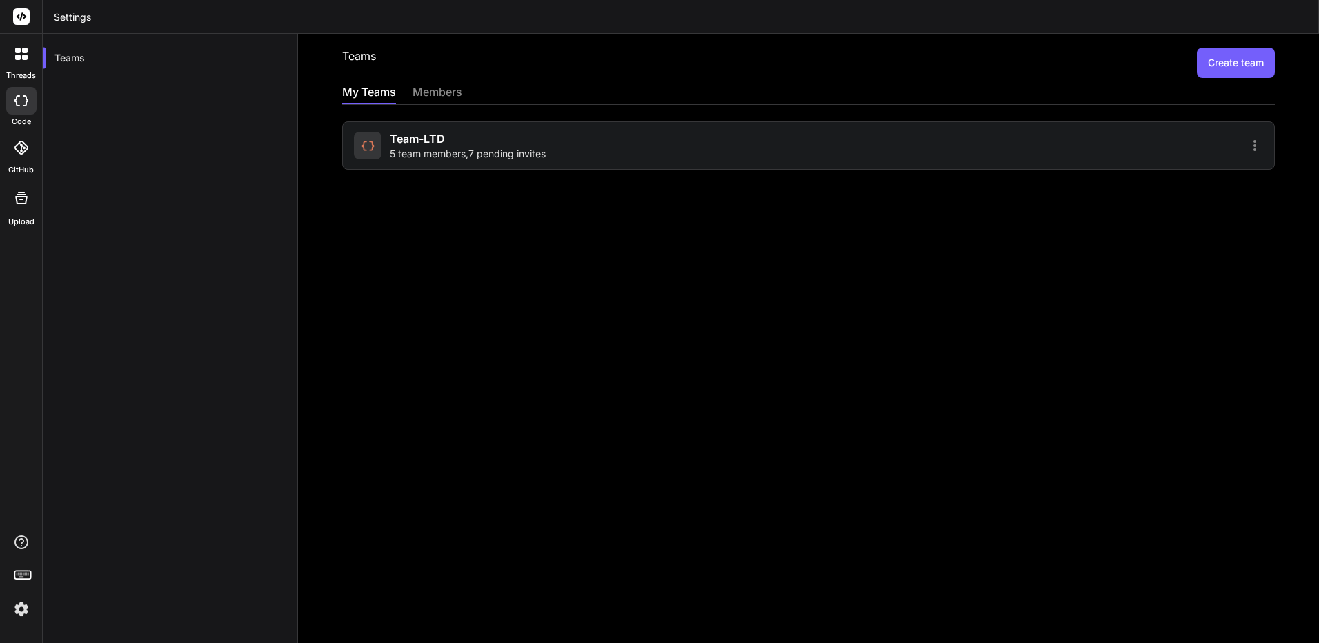
click at [449, 108] on div "Team-LTD 5 team members , 7 pending invites" at bounding box center [808, 137] width 932 height 65
click at [484, 135] on div "Team-LTD 5 team members , 7 pending invites" at bounding box center [468, 145] width 156 height 30
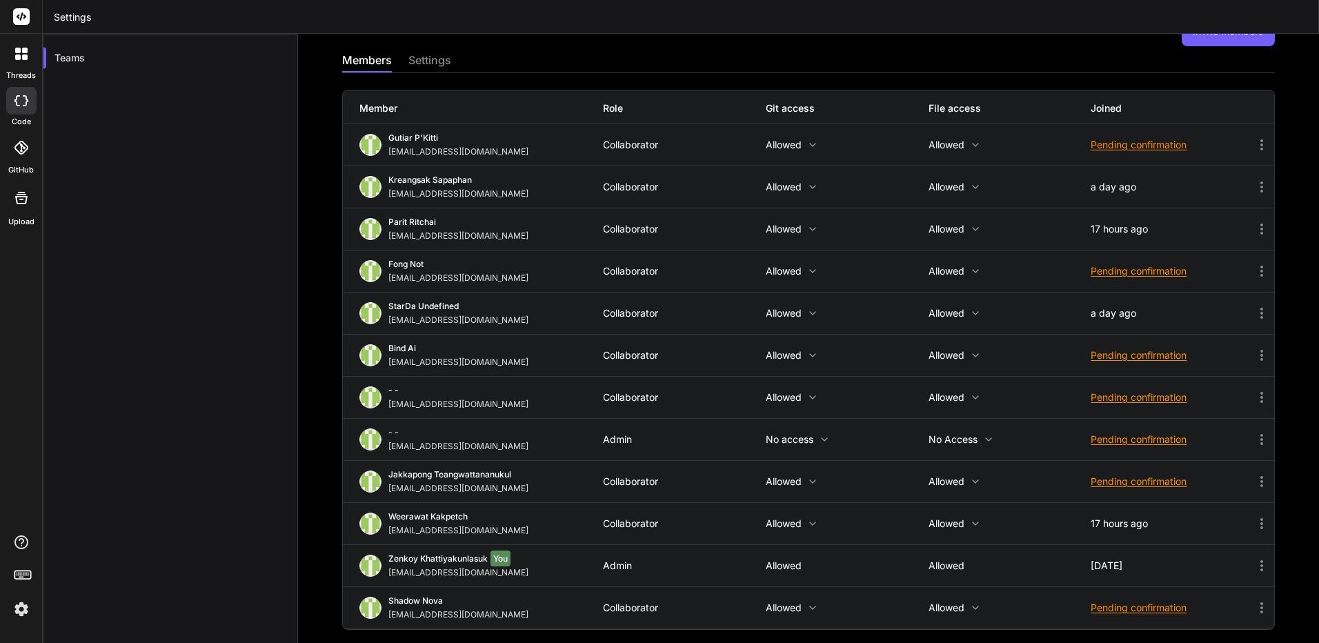
scroll to position [32, 0]
click at [1134, 434] on div "Pending confirmation" at bounding box center [1171, 439] width 163 height 14
click at [1150, 464] on li "Resend invite" at bounding box center [1190, 473] width 173 height 26
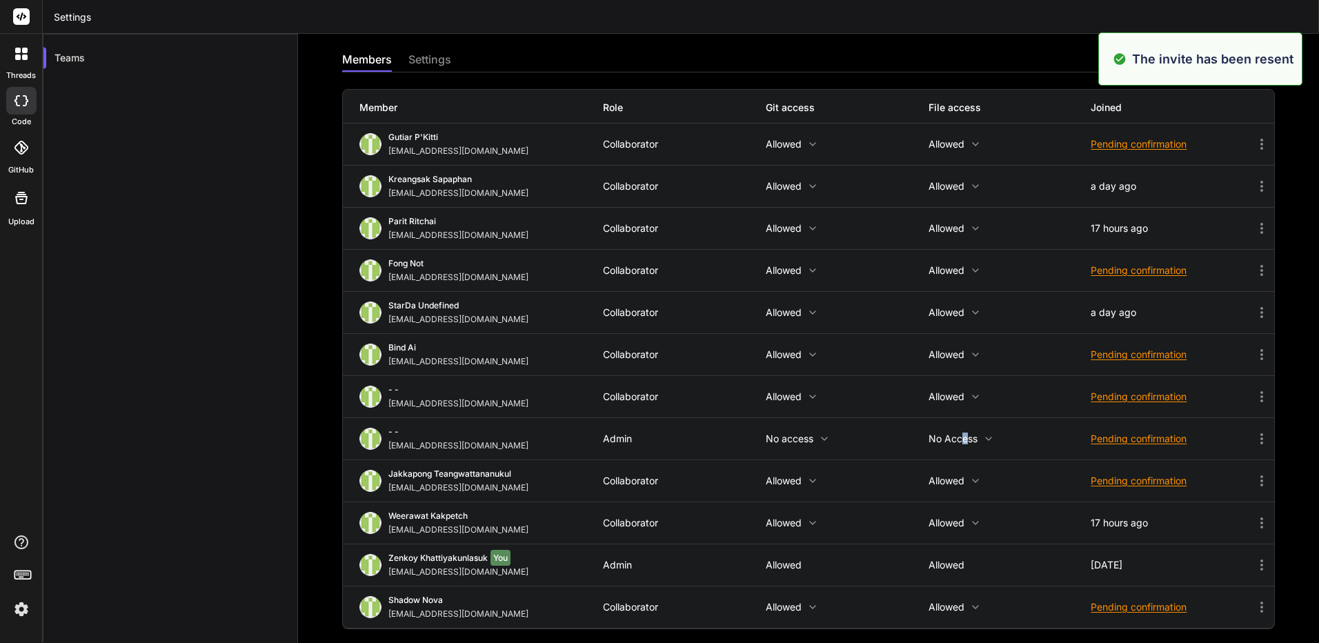
click at [959, 440] on p "No access" at bounding box center [1009, 438] width 163 height 11
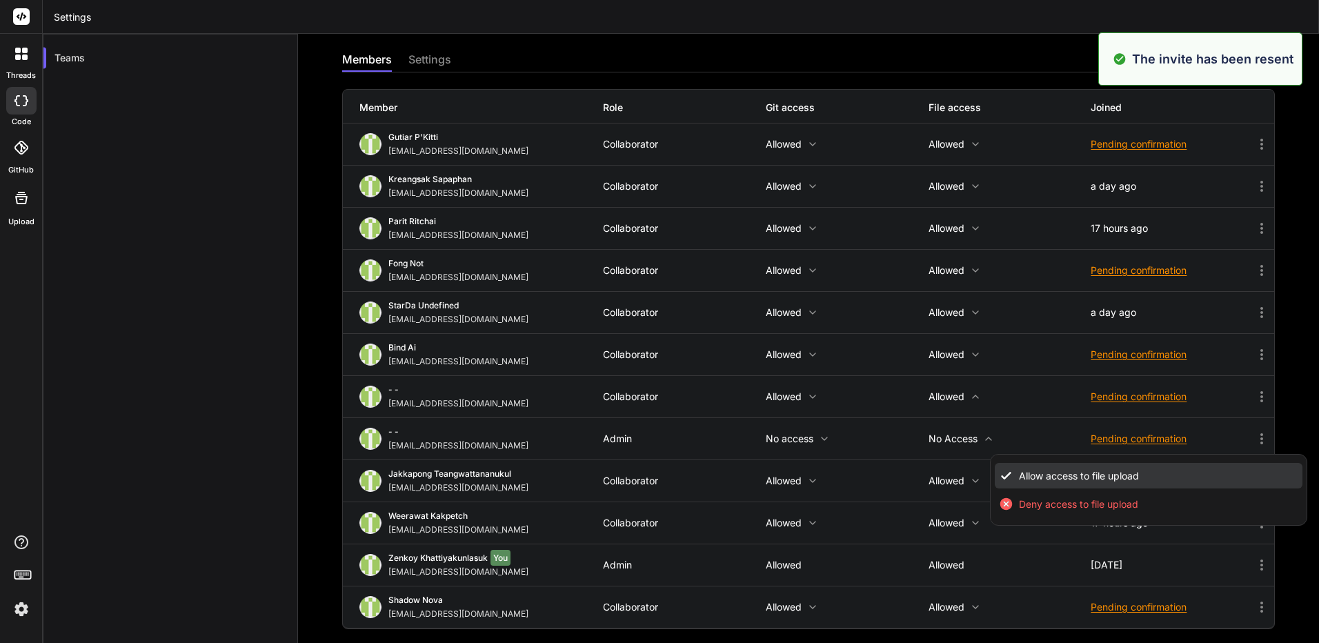
drag, startPoint x: 959, startPoint y: 440, endPoint x: 1038, endPoint y: 474, distance: 86.5
click at [1038, 474] on span "Allow access to file upload" at bounding box center [1079, 476] width 120 height 14
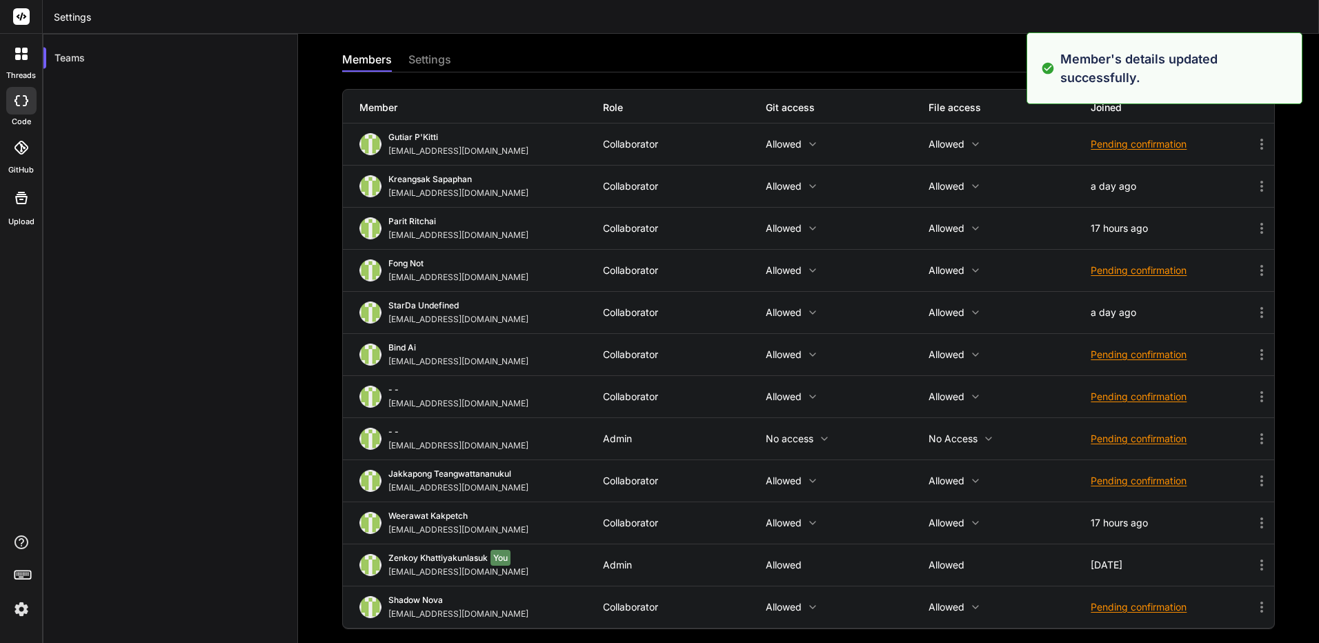
click at [819, 441] on icon at bounding box center [824, 438] width 11 height 11
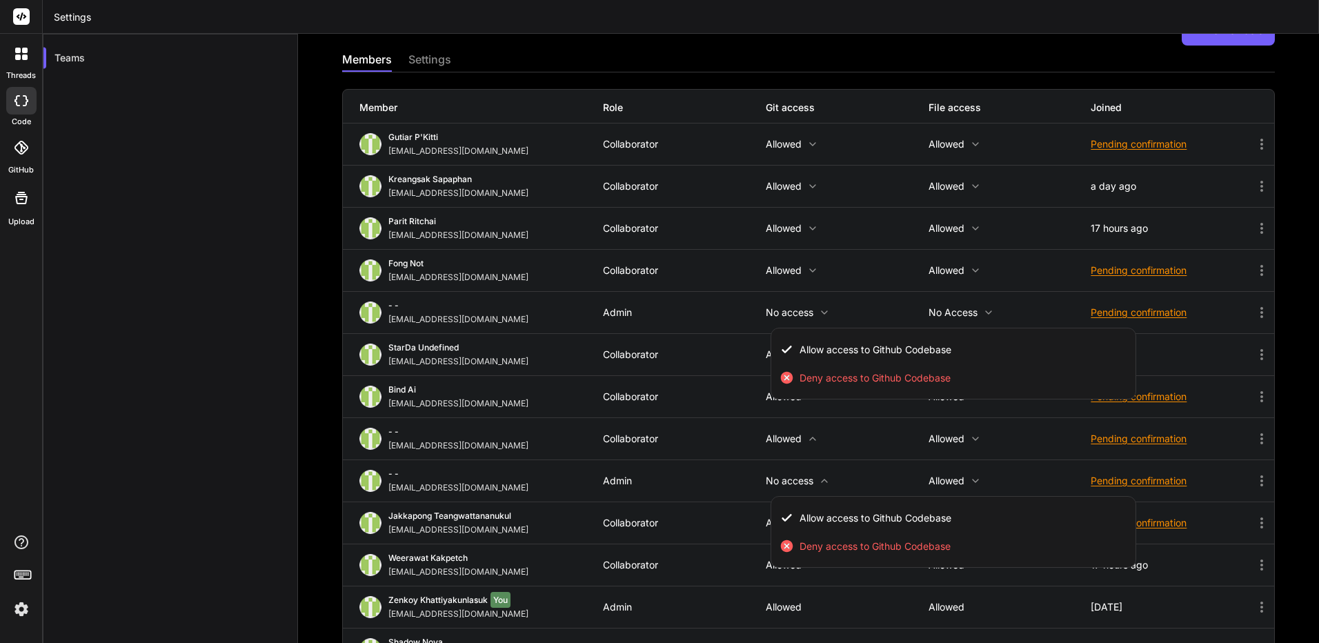
click at [806, 443] on div at bounding box center [659, 321] width 1319 height 643
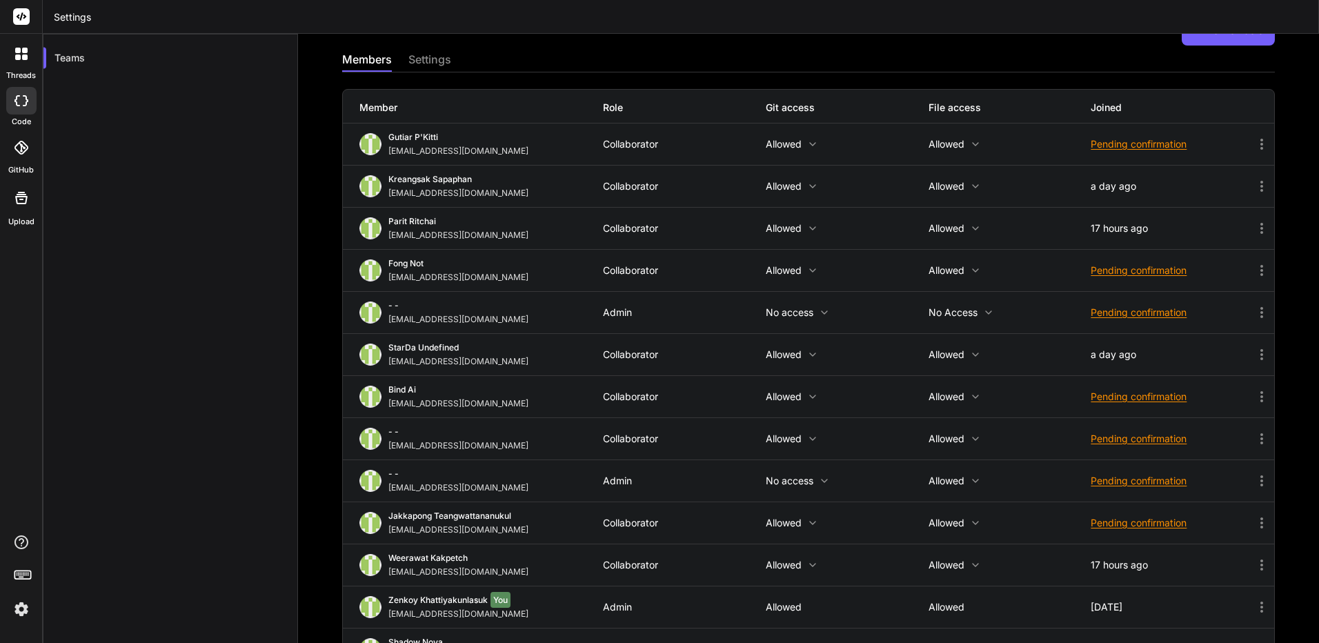
click at [808, 441] on icon at bounding box center [812, 438] width 11 height 11
click at [1217, 441] on div at bounding box center [659, 321] width 1319 height 643
click at [19, 606] on img at bounding box center [21, 608] width 23 height 23
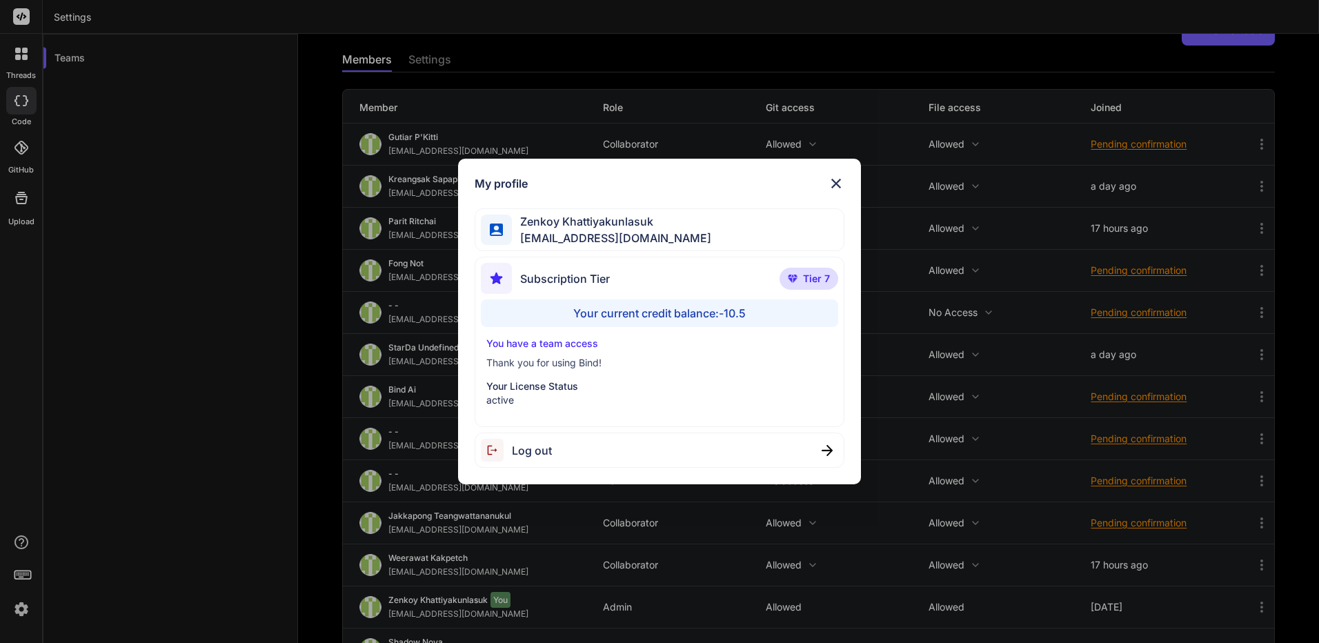
click at [705, 461] on div "Log out" at bounding box center [659, 449] width 370 height 35
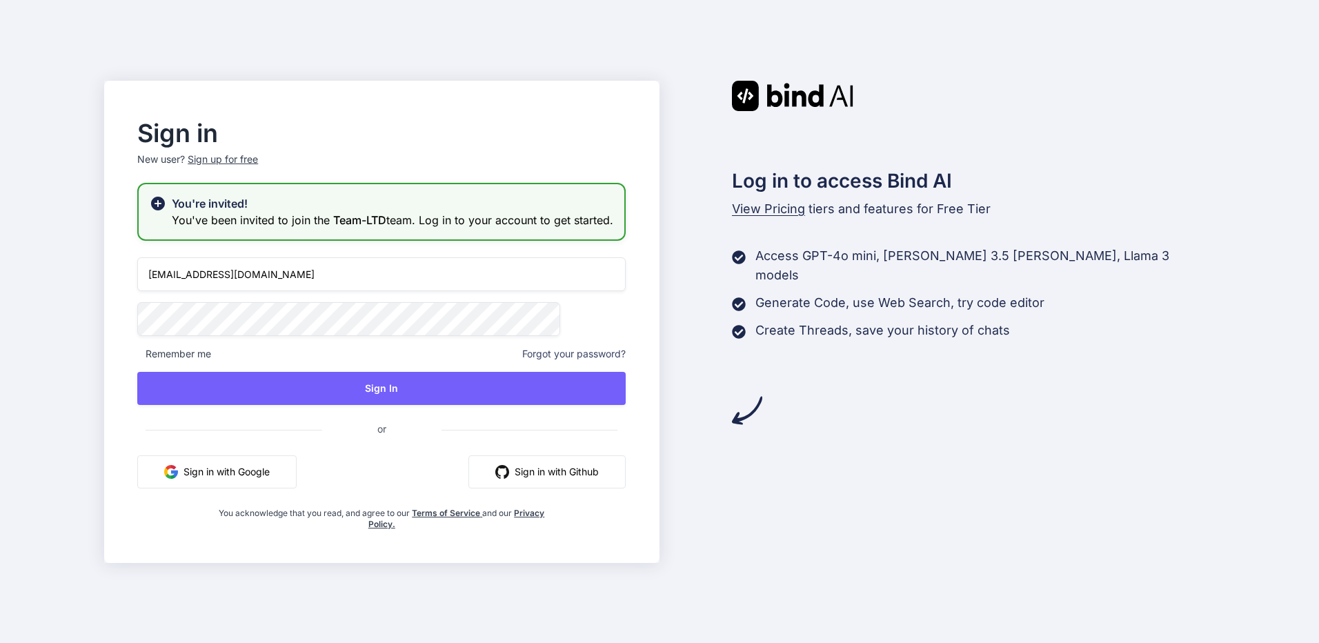
click at [502, 260] on div "Sign in New user? Sign up for free You're invited! You've been invited to join …" at bounding box center [381, 326] width 532 height 408
click at [506, 282] on input "[EMAIL_ADDRESS][DOMAIN_NAME]" at bounding box center [381, 274] width 488 height 34
type input "[EMAIL_ADDRESS][DOMAIN_NAME]"
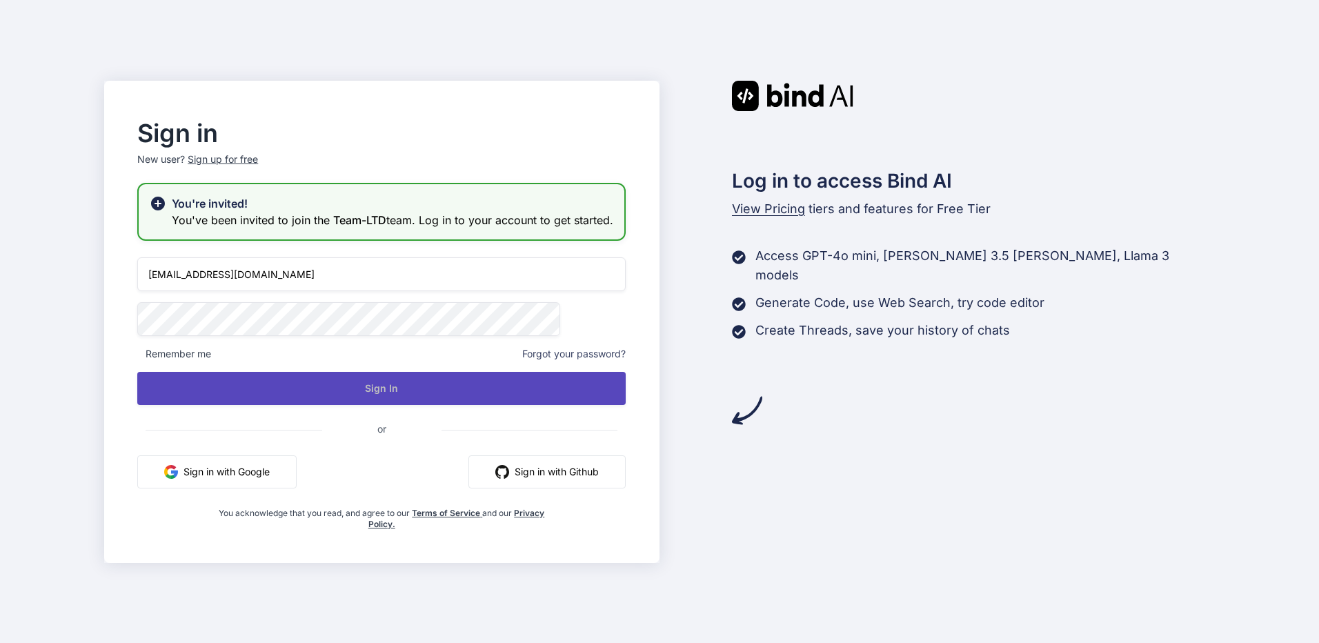
click at [414, 391] on button "Sign In" at bounding box center [381, 388] width 488 height 33
click at [417, 405] on button "Sign In" at bounding box center [381, 388] width 488 height 33
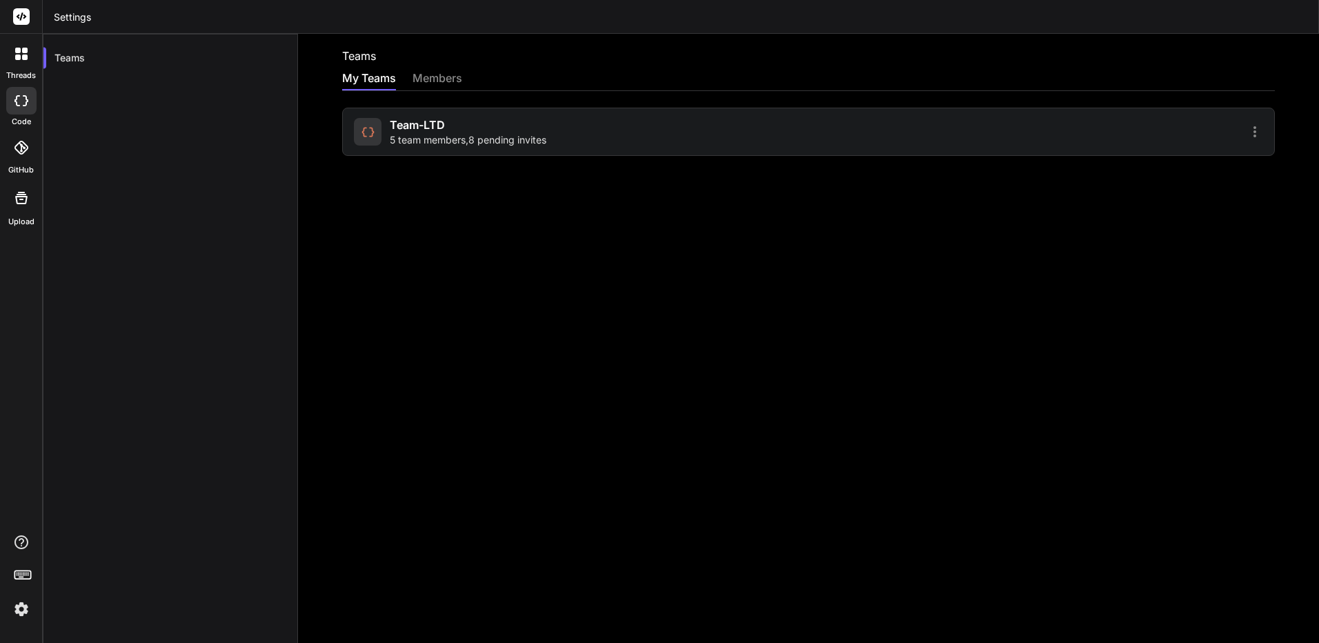
click at [584, 143] on div "Team-LTD 5 team members , 8 pending invites" at bounding box center [579, 132] width 450 height 30
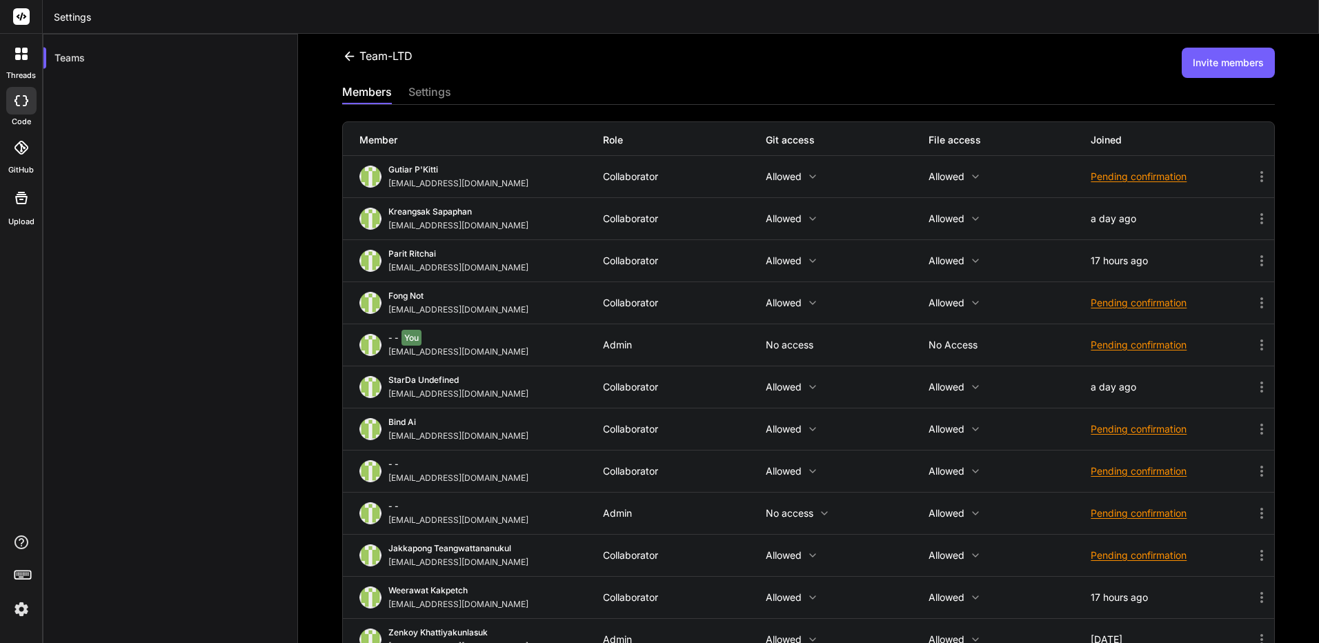
click at [10, 601] on img at bounding box center [21, 608] width 23 height 23
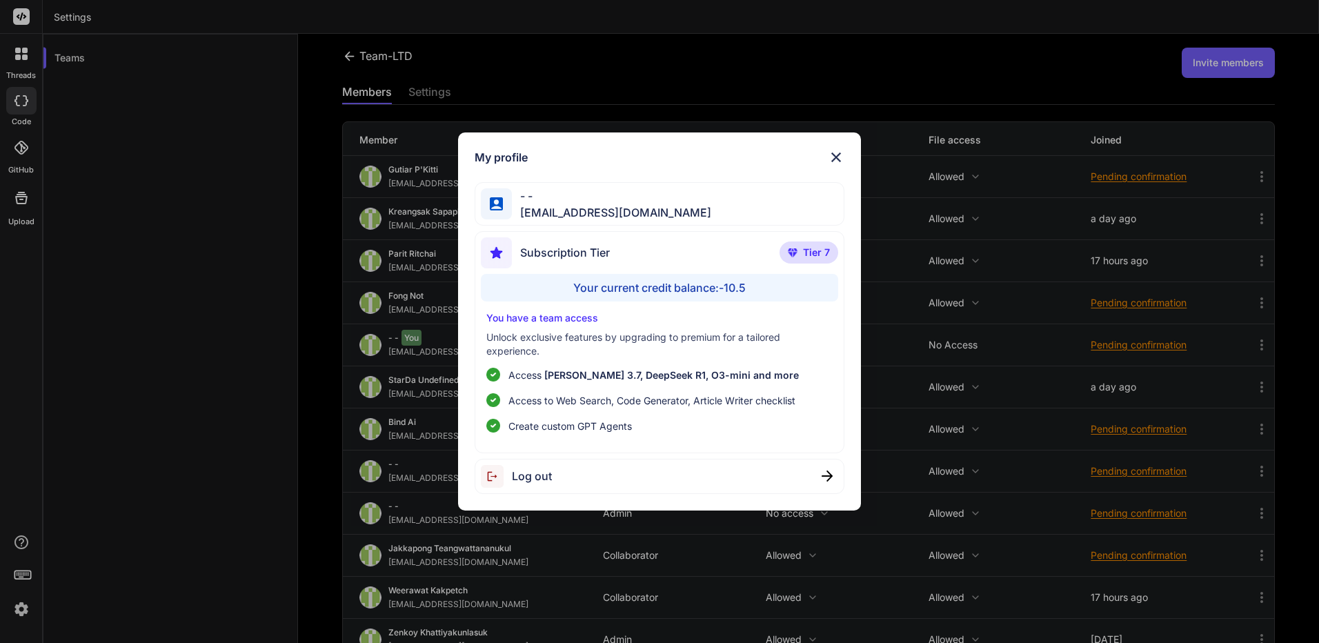
click at [119, 497] on div "My profile - - [EMAIL_ADDRESS][DOMAIN_NAME] Subscription Tier Tier 7 Your curre…" at bounding box center [659, 321] width 1319 height 643
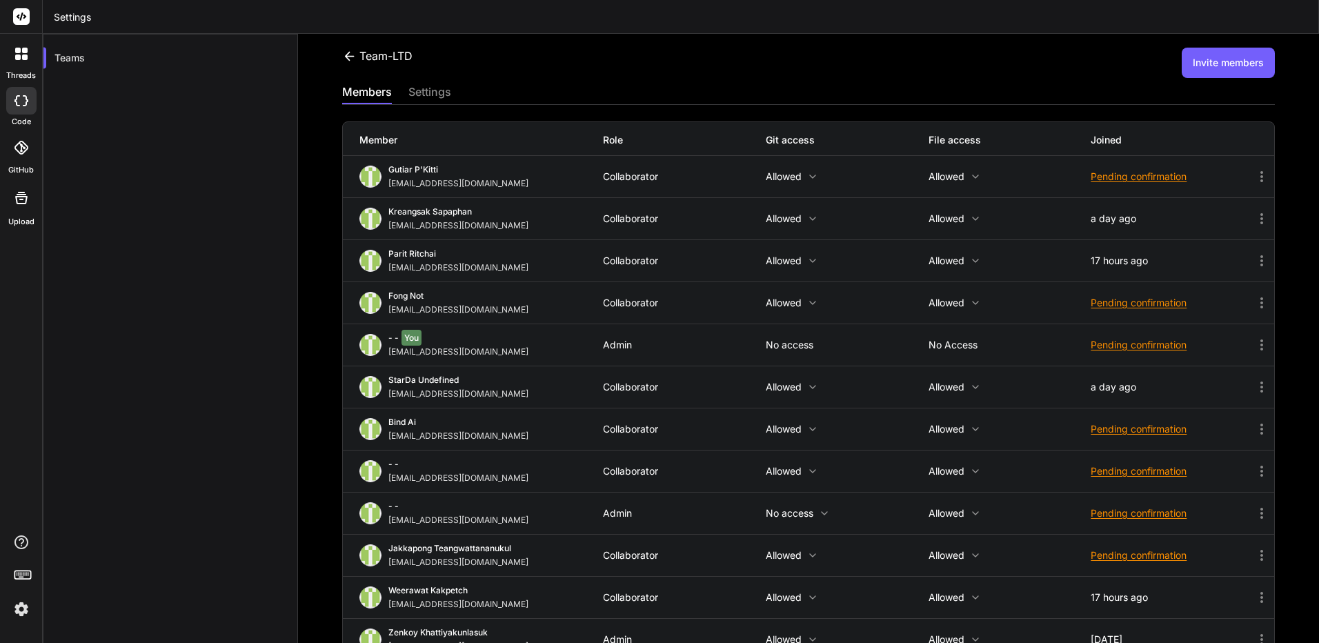
click at [22, 58] on icon at bounding box center [25, 57] width 6 height 6
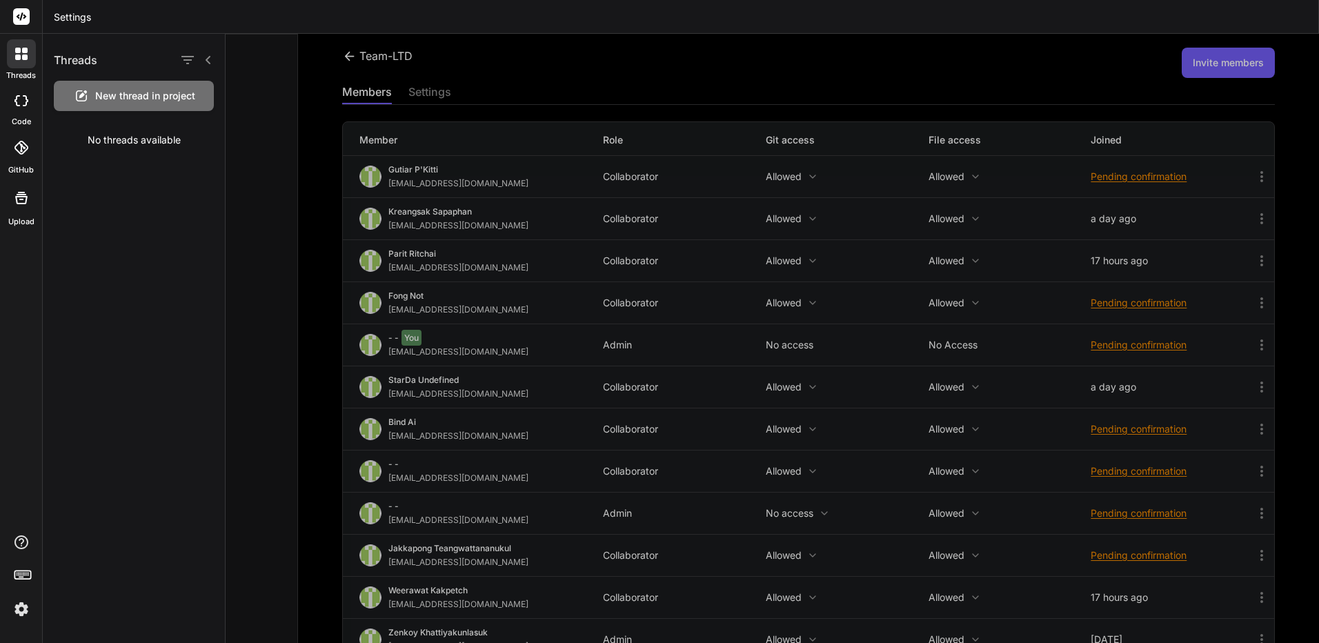
click at [99, 102] on span "New thread in project" at bounding box center [145, 96] width 100 height 14
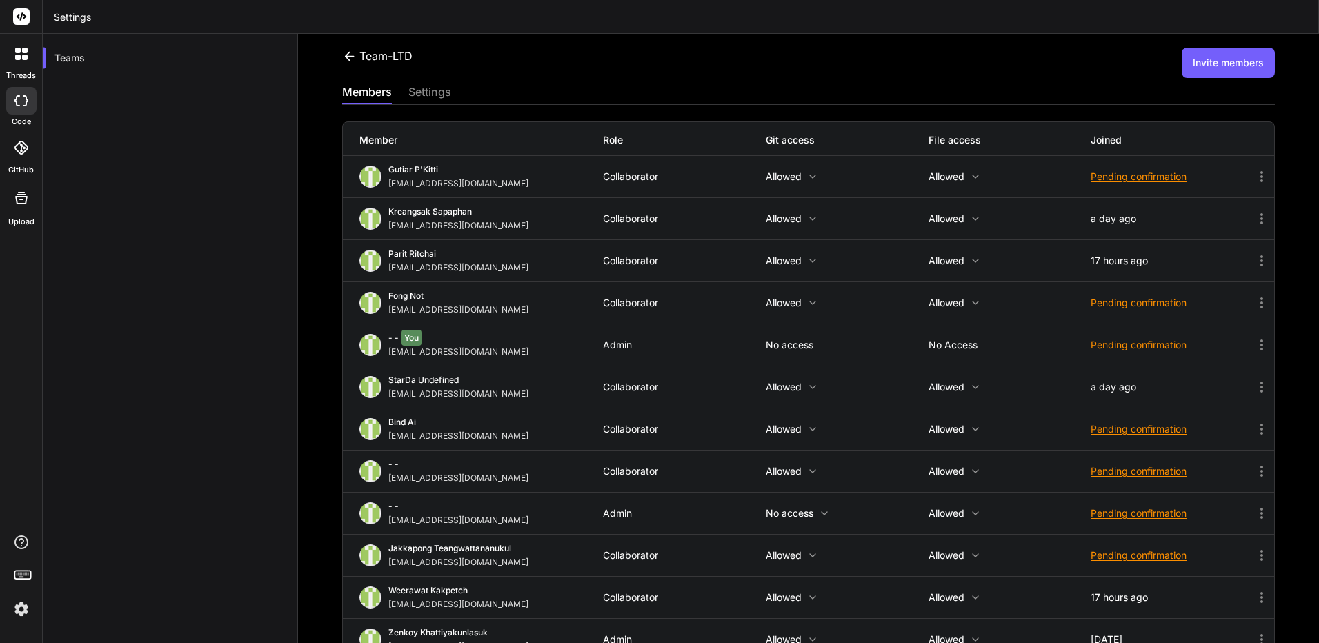
click at [22, 106] on div at bounding box center [21, 101] width 30 height 28
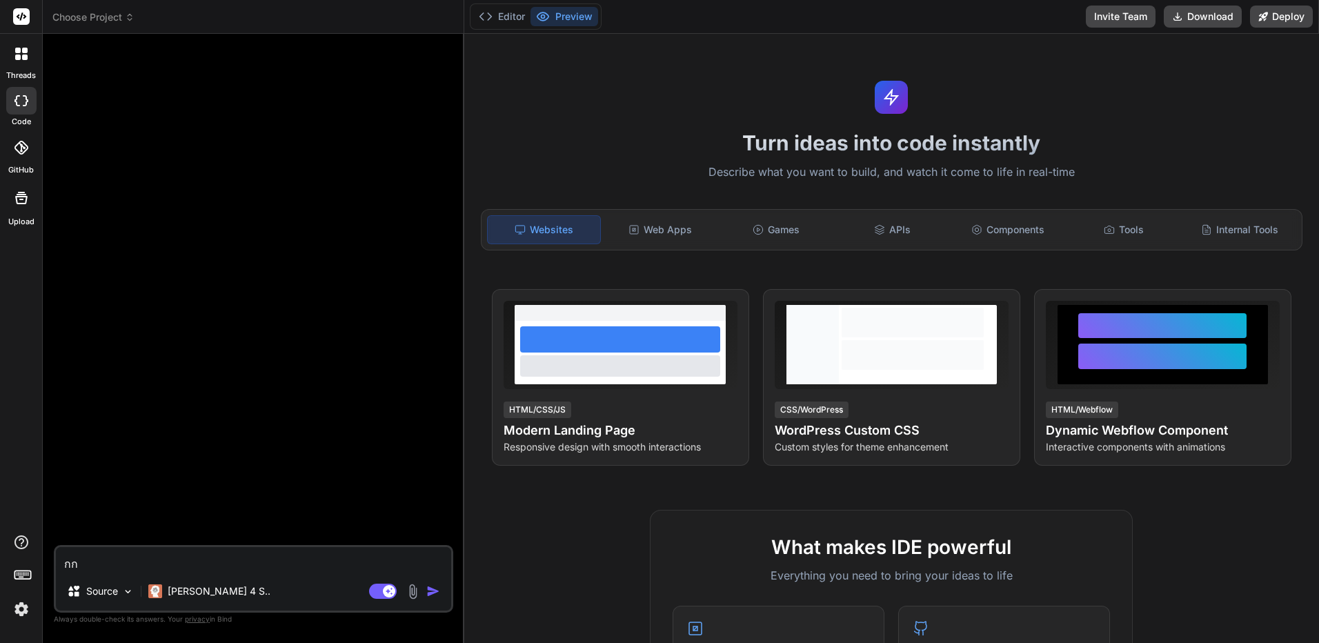
click at [13, 59] on div at bounding box center [21, 53] width 29 height 29
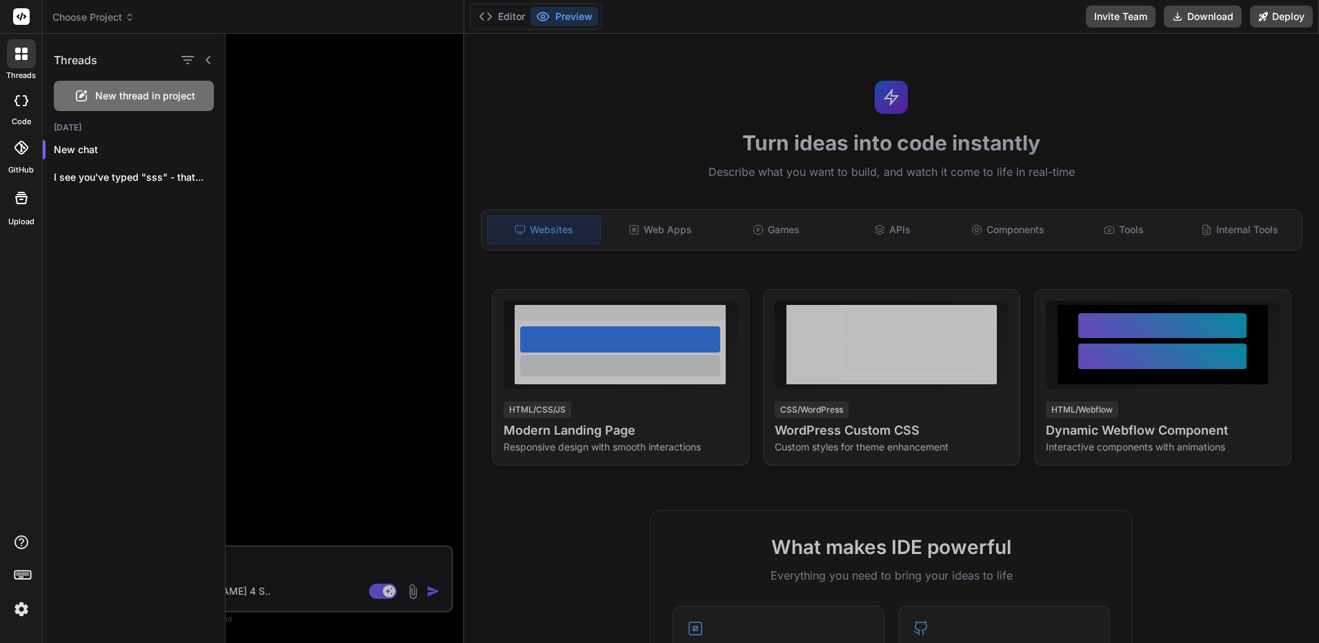
click at [29, 17] on rect at bounding box center [21, 16] width 17 height 17
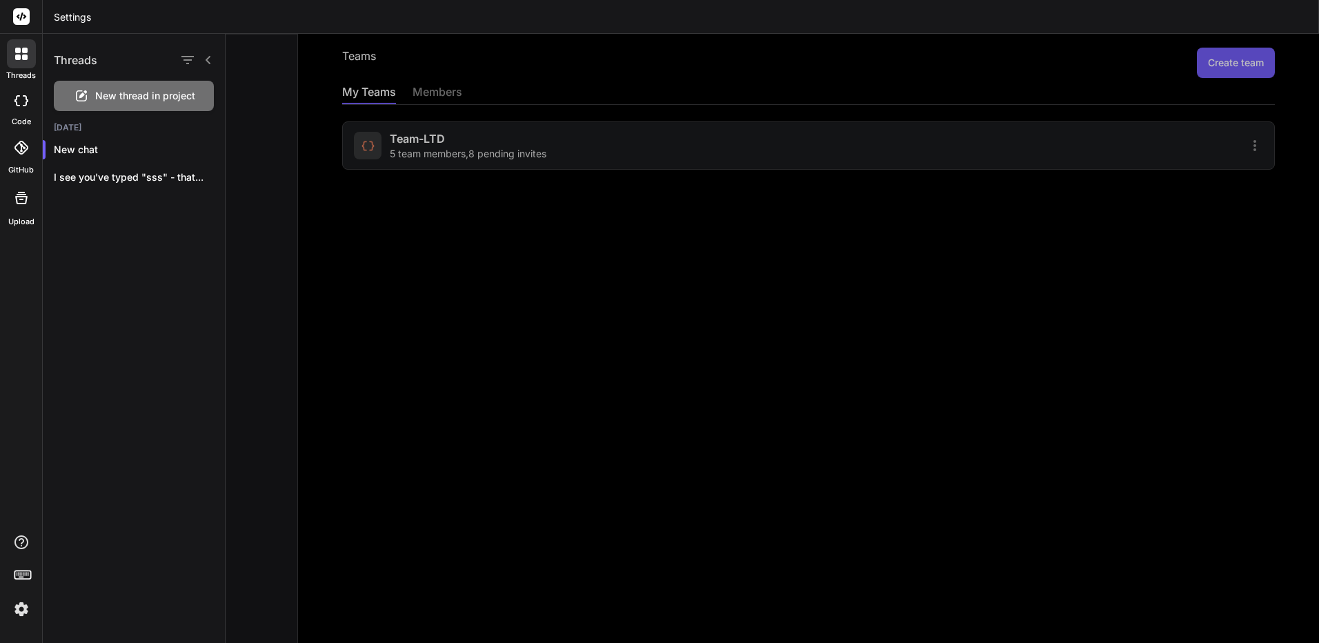
click at [704, 254] on div at bounding box center [772, 338] width 1093 height 609
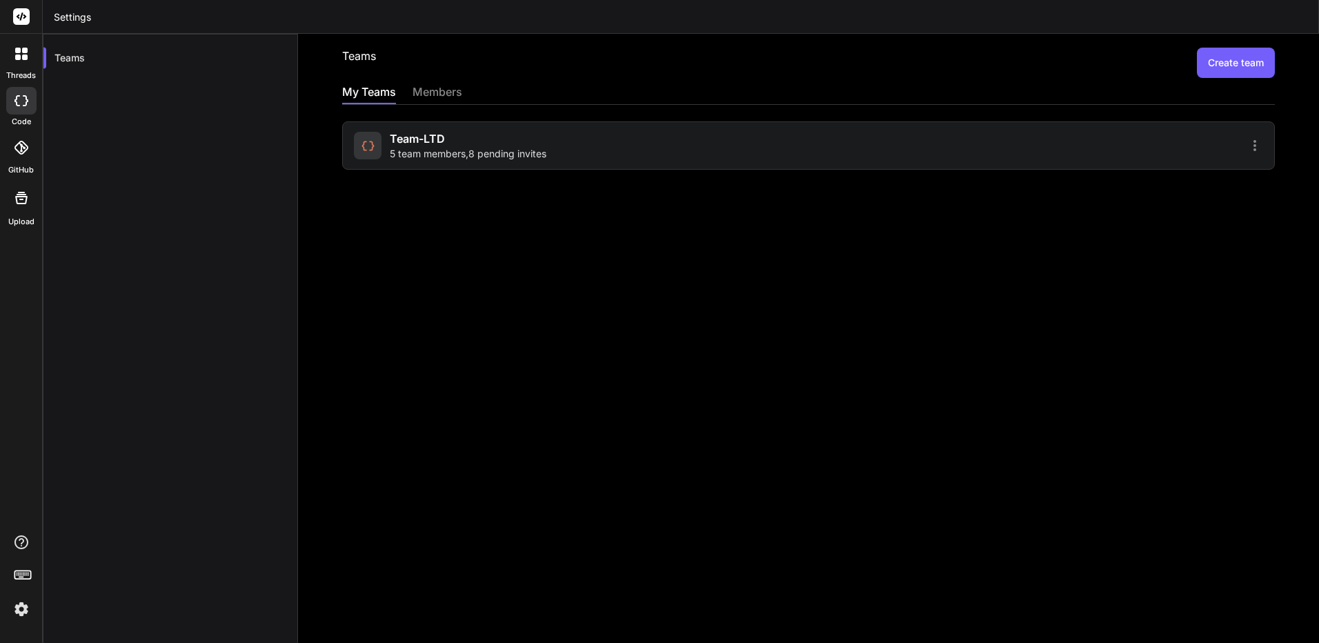
click at [12, 134] on div at bounding box center [21, 147] width 30 height 30
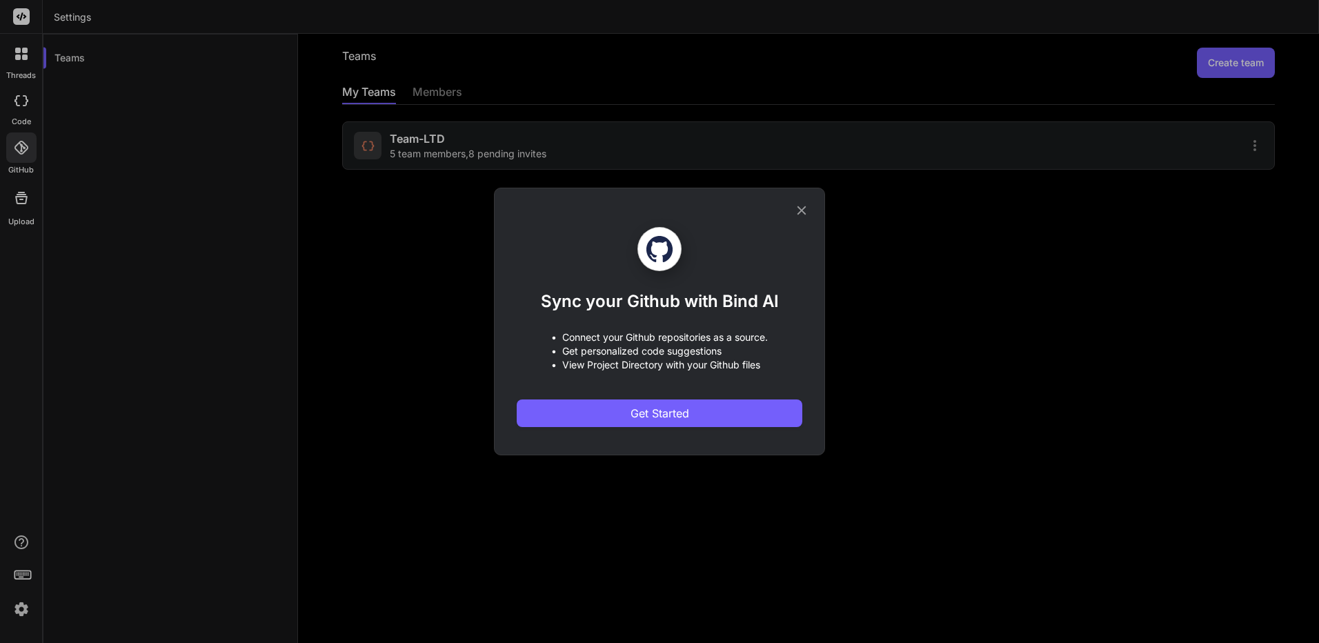
click at [21, 146] on div "Sync your Github with Bind AI • Connect your Github repositories as a source. •…" at bounding box center [659, 321] width 1319 height 643
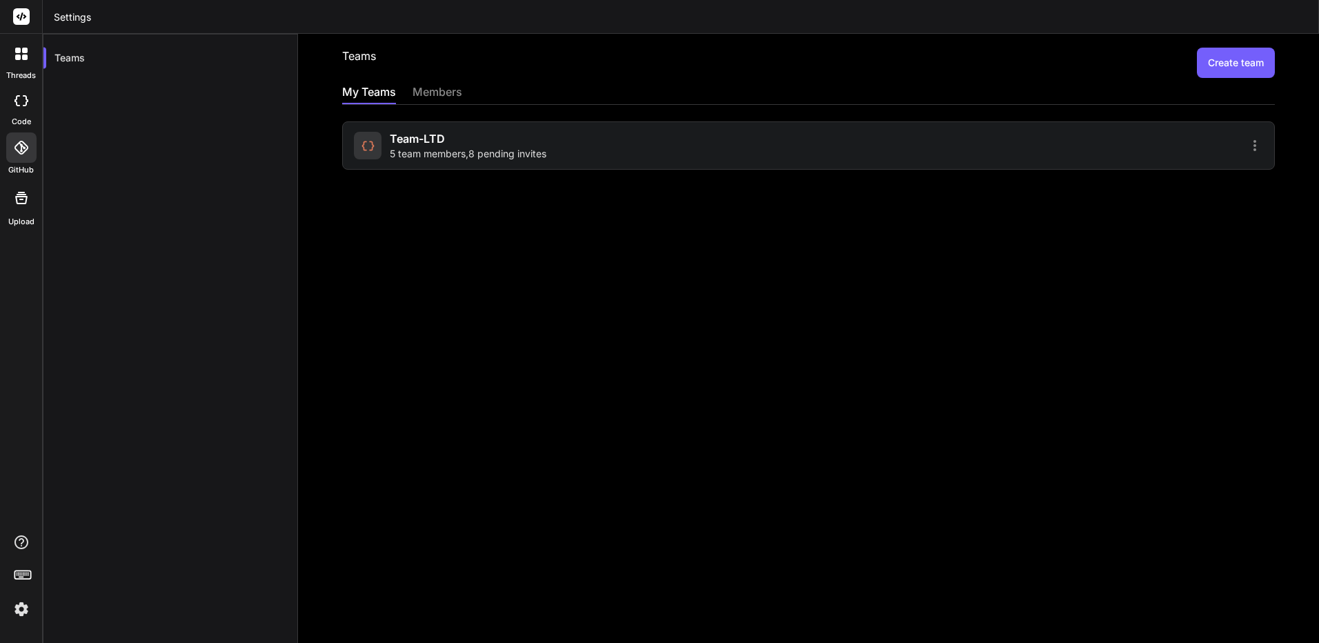
click at [18, 114] on div "code" at bounding box center [21, 104] width 42 height 46
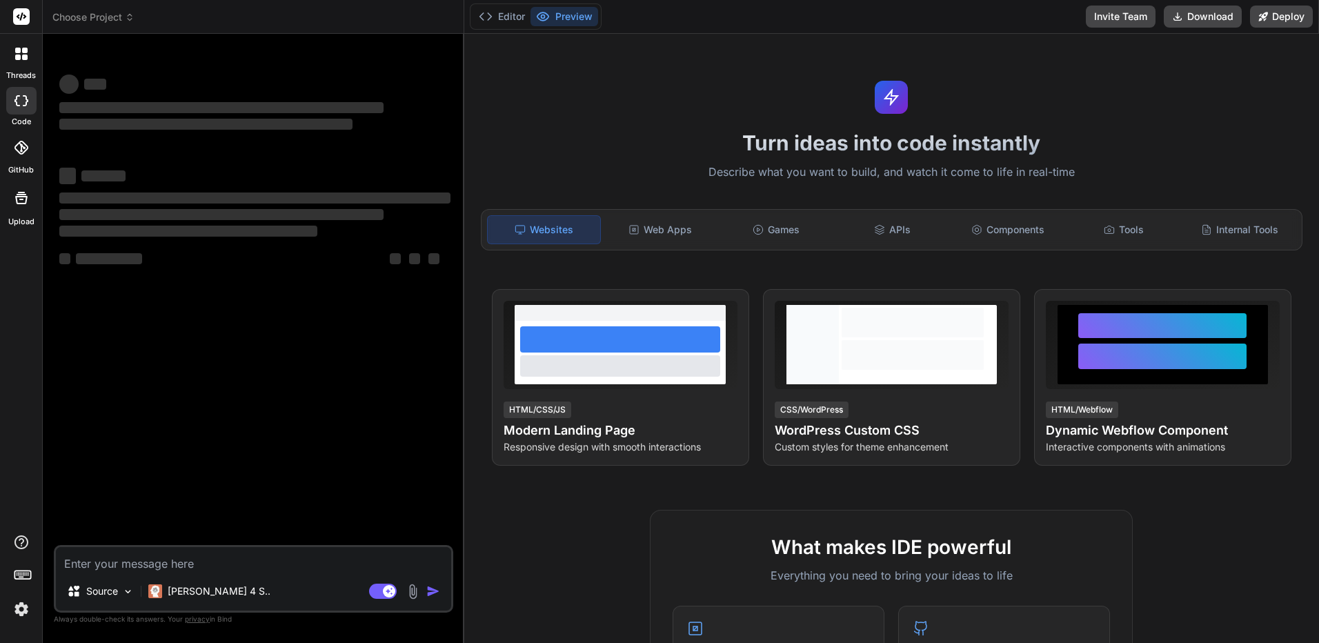
type textarea "x"
type textarea "กก"
click at [259, 564] on textarea "กก" at bounding box center [253, 559] width 395 height 25
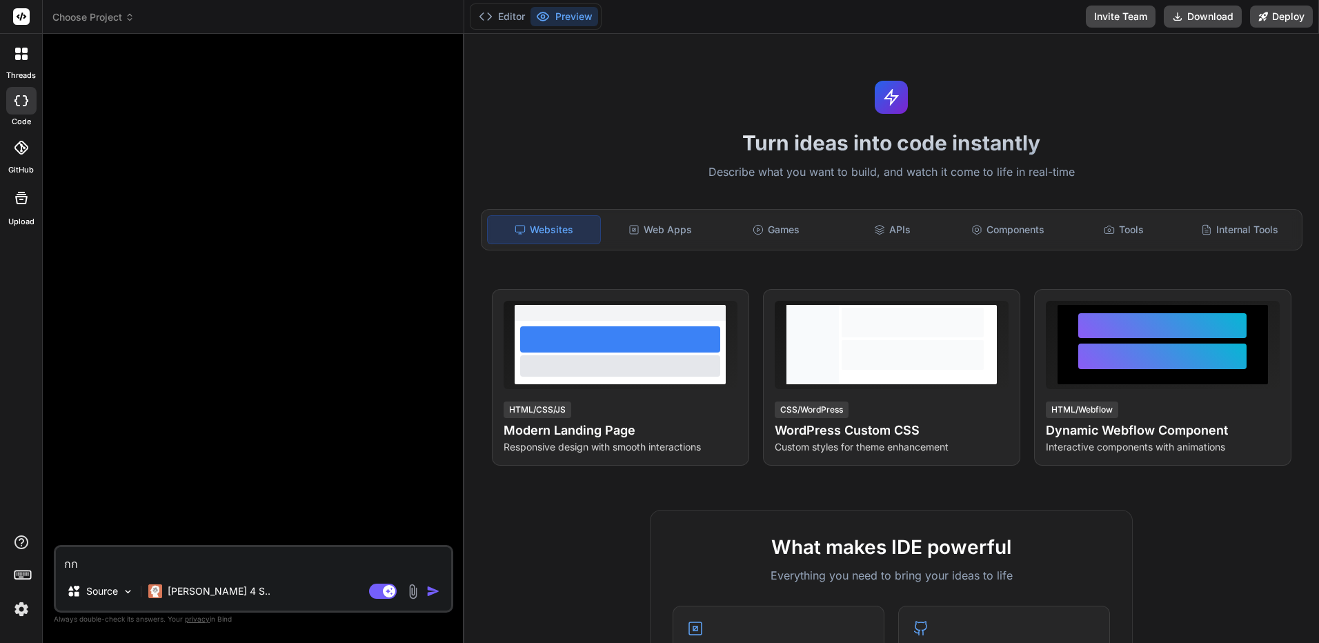
click at [214, 613] on p "Always double-check its answers. Your privacy in Bind" at bounding box center [253, 618] width 399 height 13
click at [219, 600] on div "Claude 4 S.." at bounding box center [209, 591] width 133 height 28
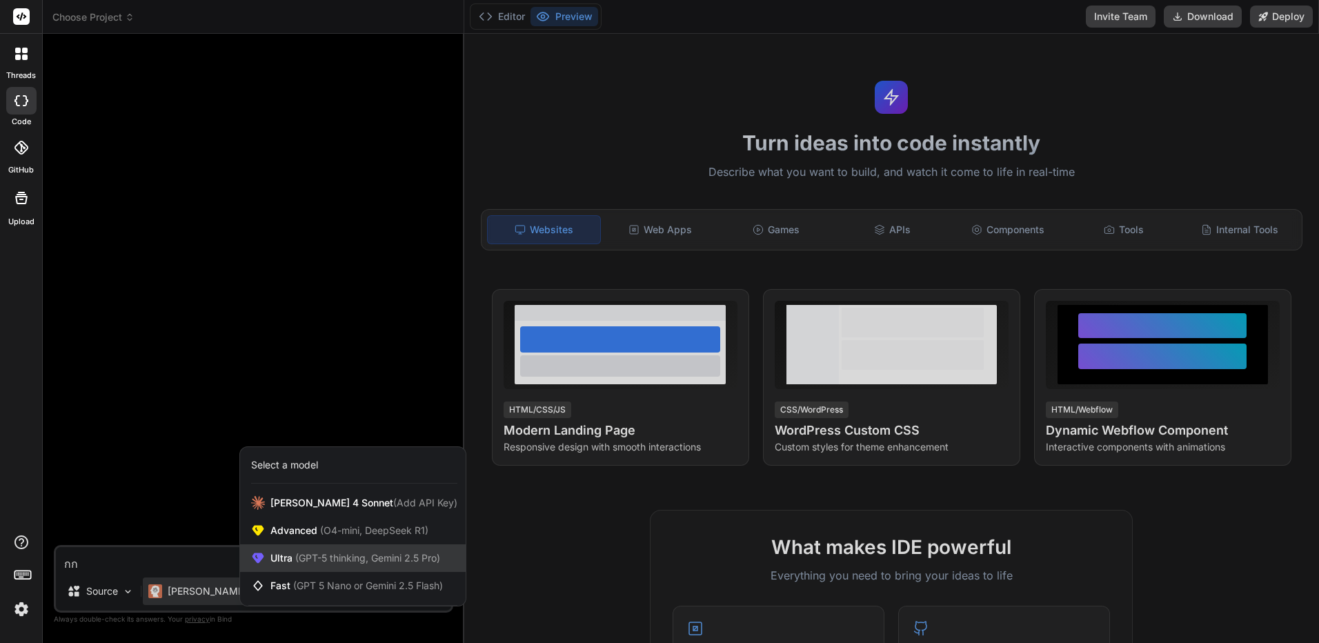
click at [284, 548] on div "Ultra (GPT-5 thinking, Gemini 2.5 Pro)" at bounding box center [353, 558] width 226 height 28
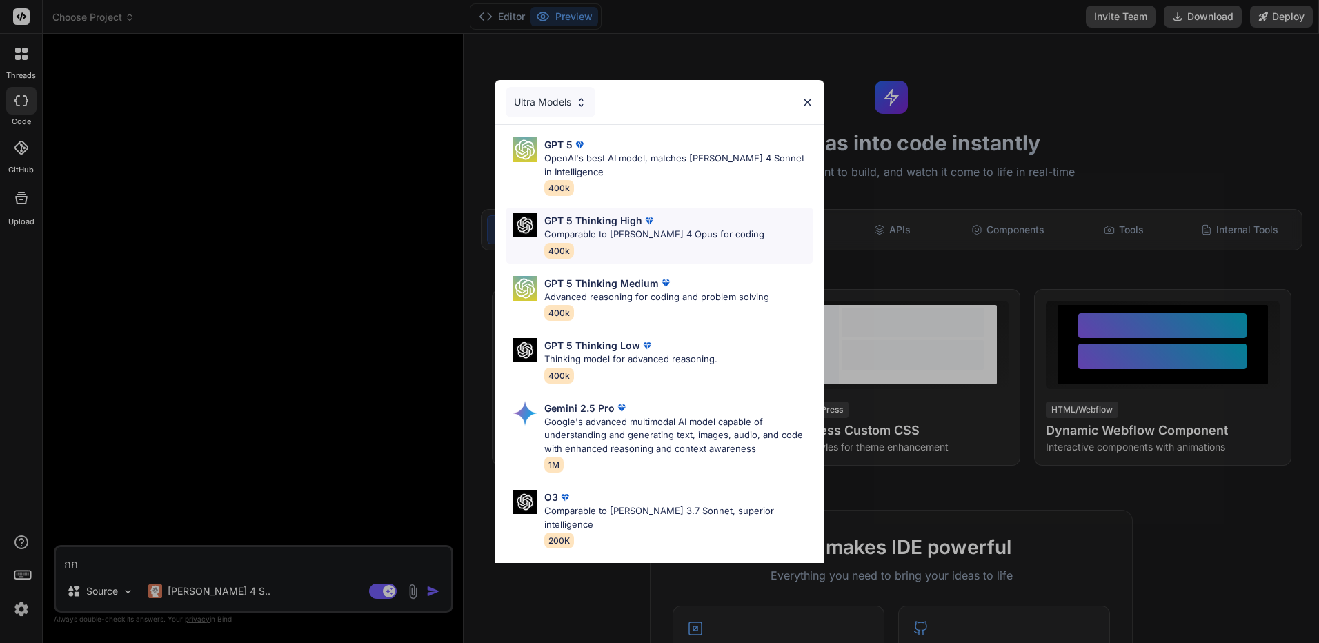
click at [651, 221] on img at bounding box center [649, 221] width 14 height 14
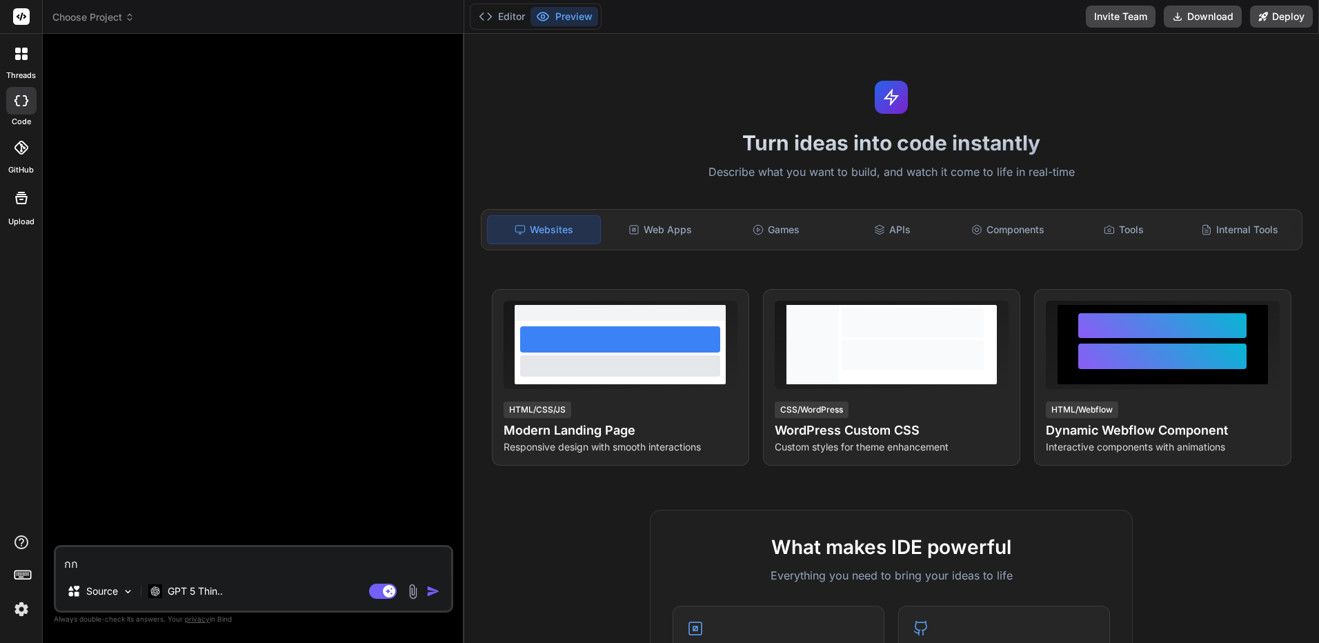
click at [370, 545] on div "กก Source GPT 5 Thin.. Agent Mode. When this toggle is activated, AI automatica…" at bounding box center [253, 579] width 399 height 68
click at [370, 556] on textarea "กก" at bounding box center [253, 559] width 395 height 25
click at [362, 560] on textarea "กก" at bounding box center [253, 559] width 395 height 25
click at [443, 592] on button "button" at bounding box center [435, 591] width 19 height 14
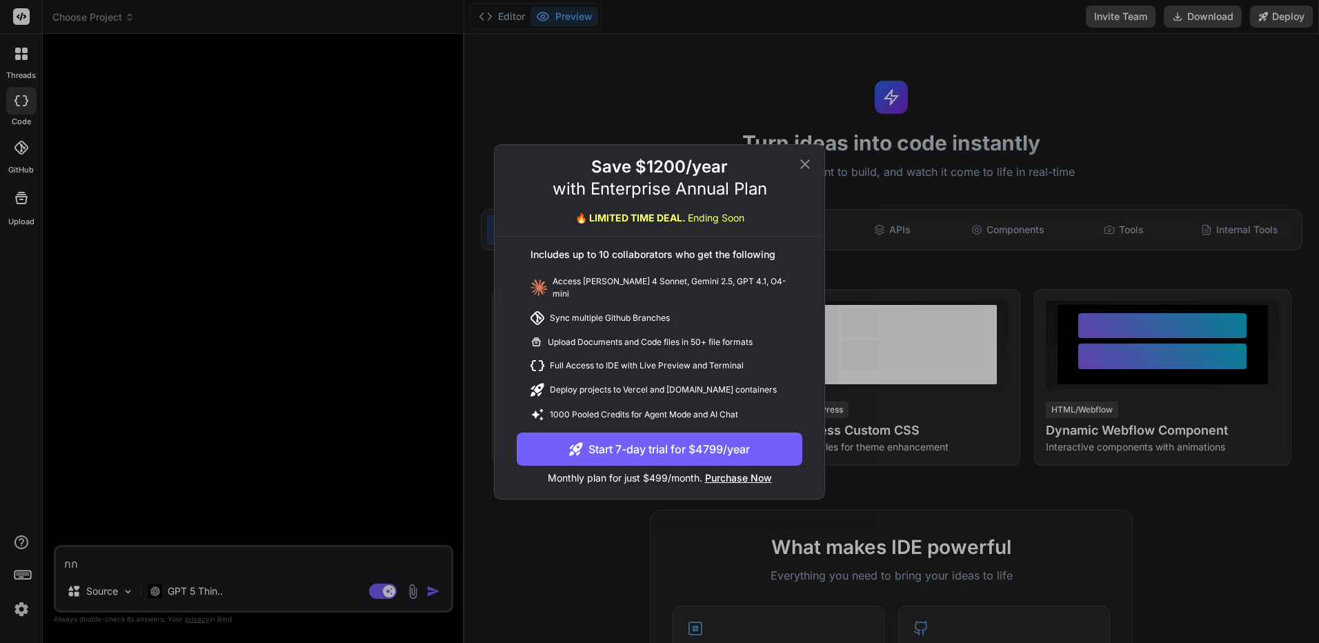
click at [362, 569] on div "Save $1200/year with Enterprise Annual Plan 🔥 LIMITED TIME DEAL. Ending Soon In…" at bounding box center [659, 321] width 1319 height 643
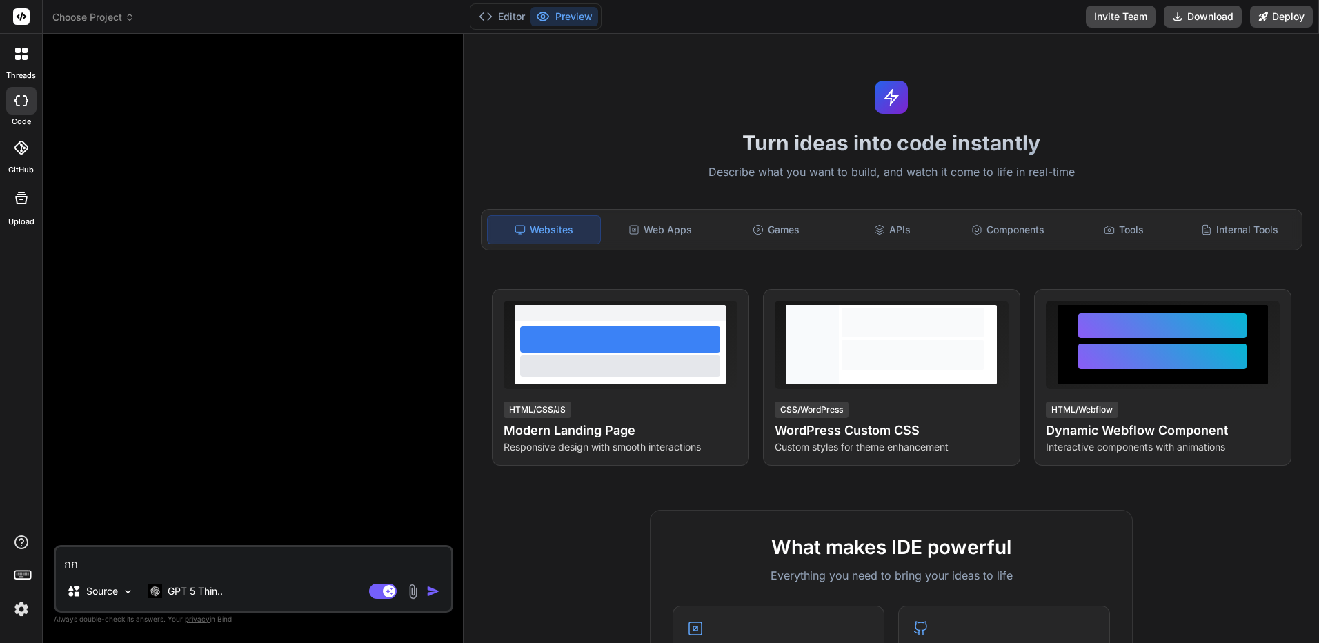
click at [332, 556] on textarea "กก" at bounding box center [253, 559] width 395 height 25
click at [324, 560] on textarea "กก" at bounding box center [253, 559] width 395 height 25
click at [1226, 19] on button "Download" at bounding box center [1202, 17] width 78 height 22
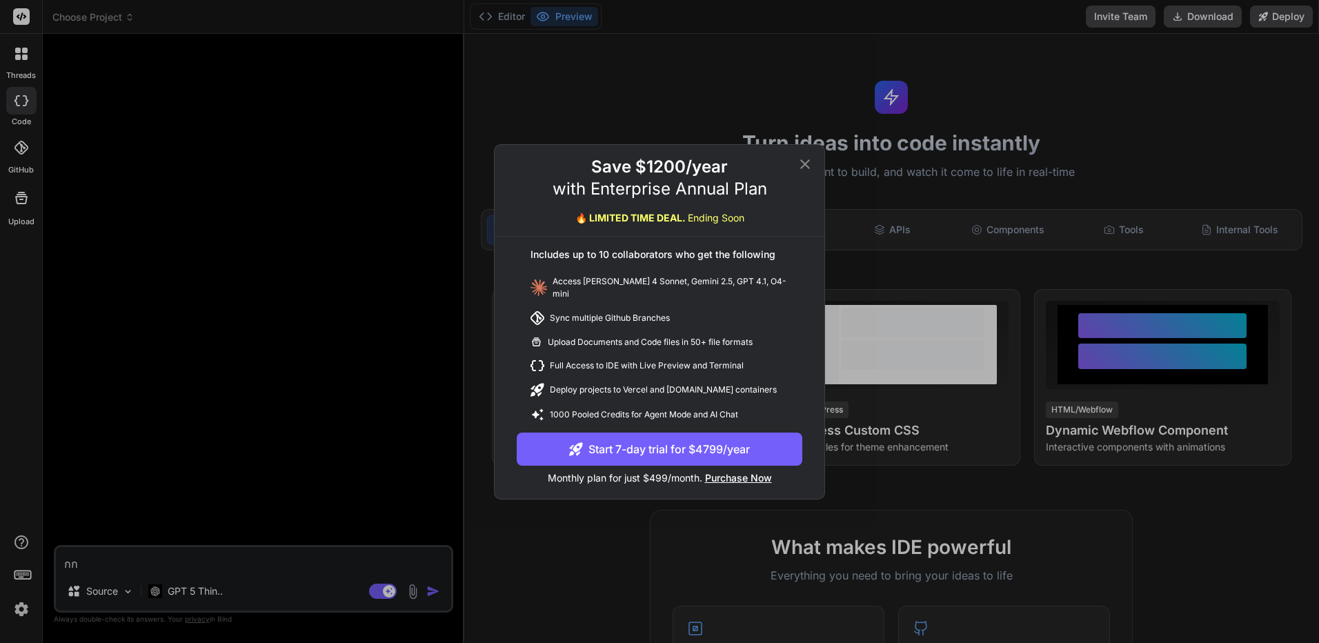
click at [806, 172] on icon at bounding box center [805, 164] width 17 height 17
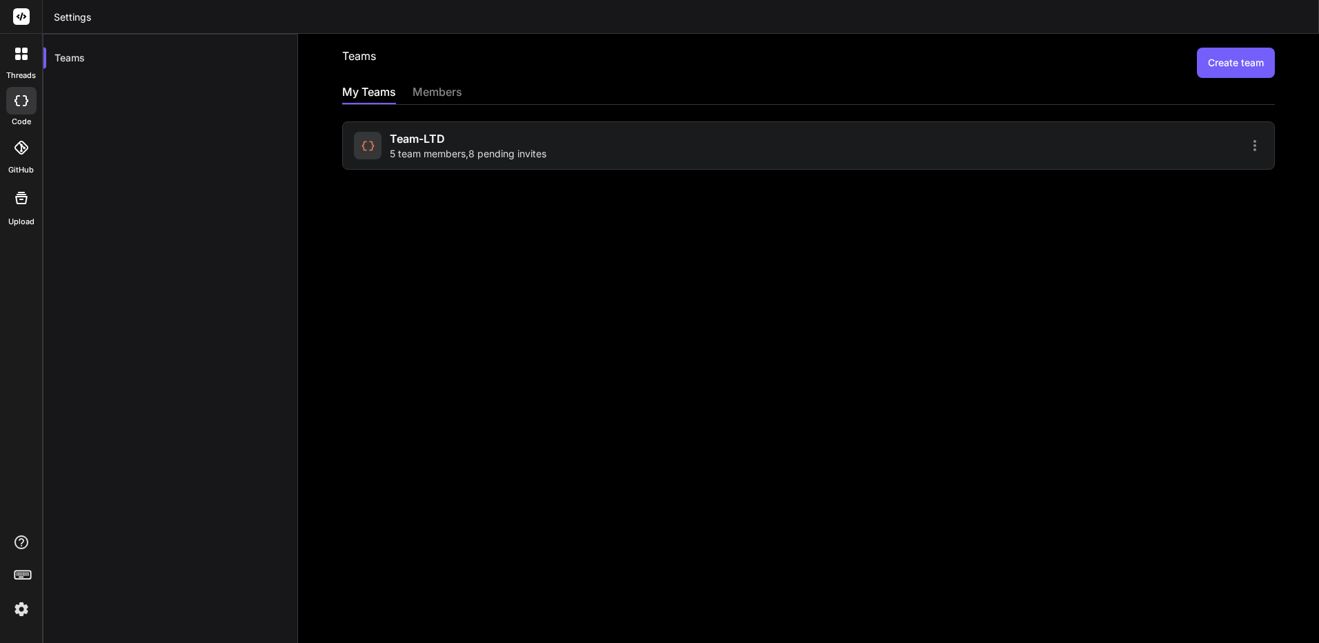
click at [19, 59] on icon at bounding box center [18, 57] width 6 height 6
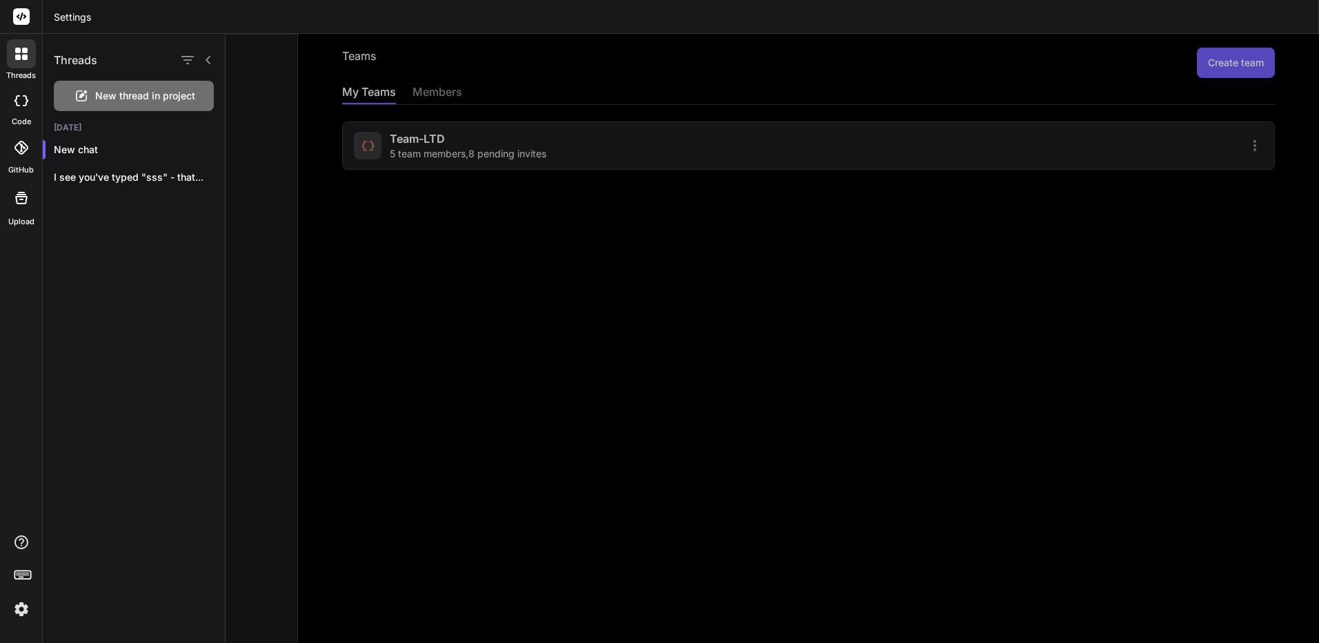
click at [130, 92] on span "New thread in project" at bounding box center [145, 96] width 100 height 14
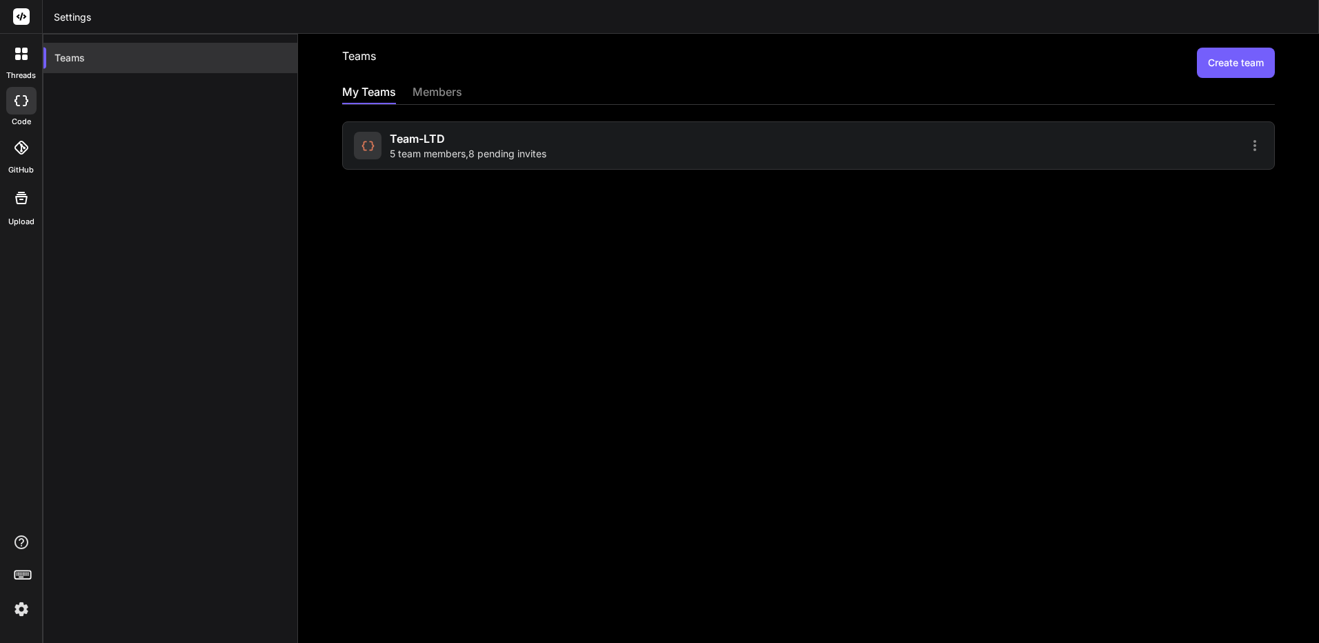
click at [191, 71] on div "Teams" at bounding box center [170, 58] width 254 height 30
click at [24, 90] on div at bounding box center [21, 101] width 30 height 28
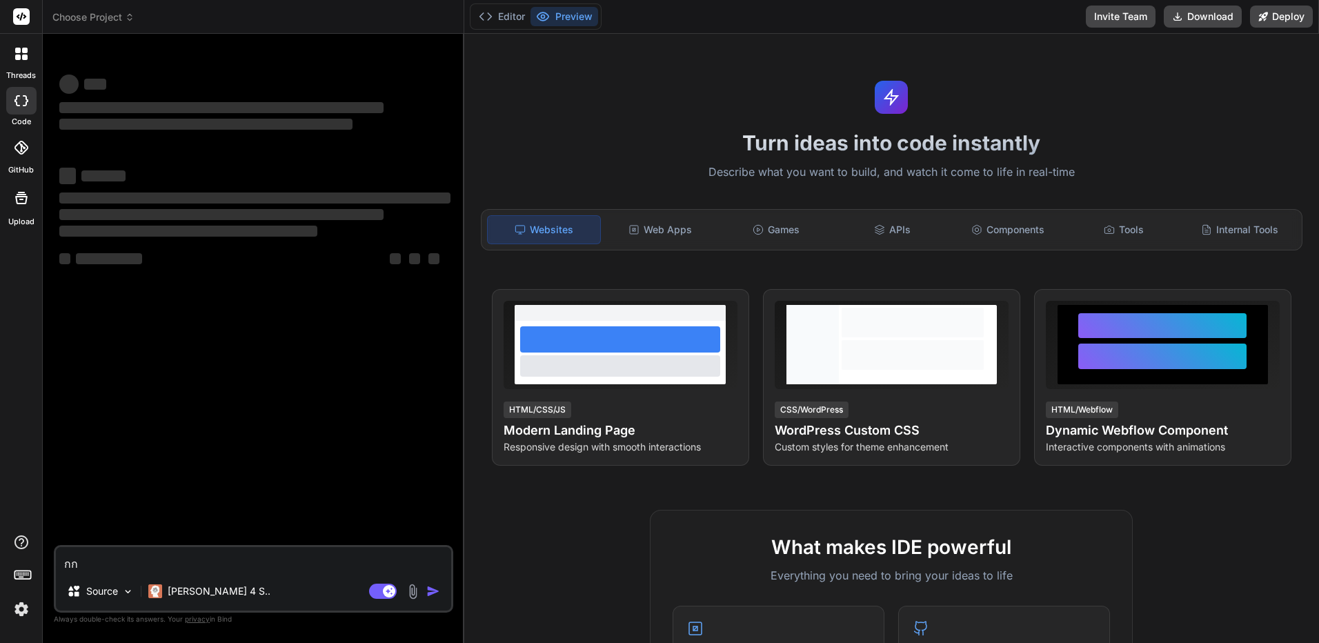
type textarea "x"
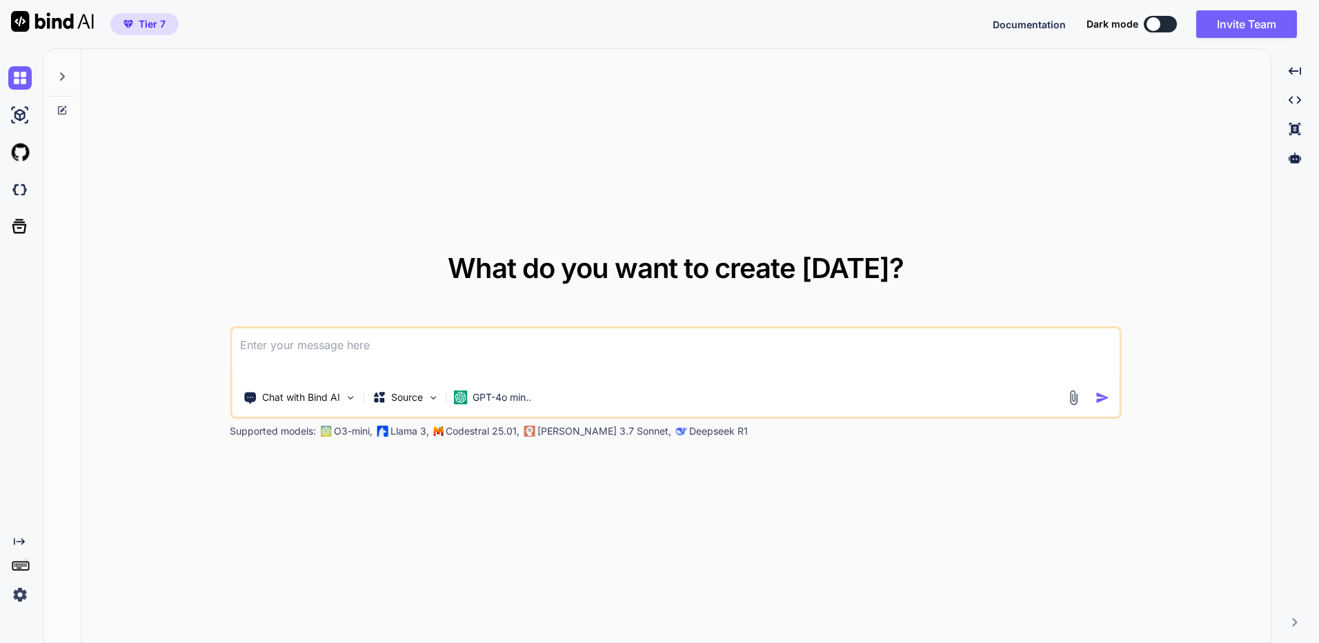
click at [503, 428] on p "Codestral 25.01," at bounding box center [483, 431] width 74 height 14
click at [1294, 157] on icon at bounding box center [1294, 157] width 12 height 10
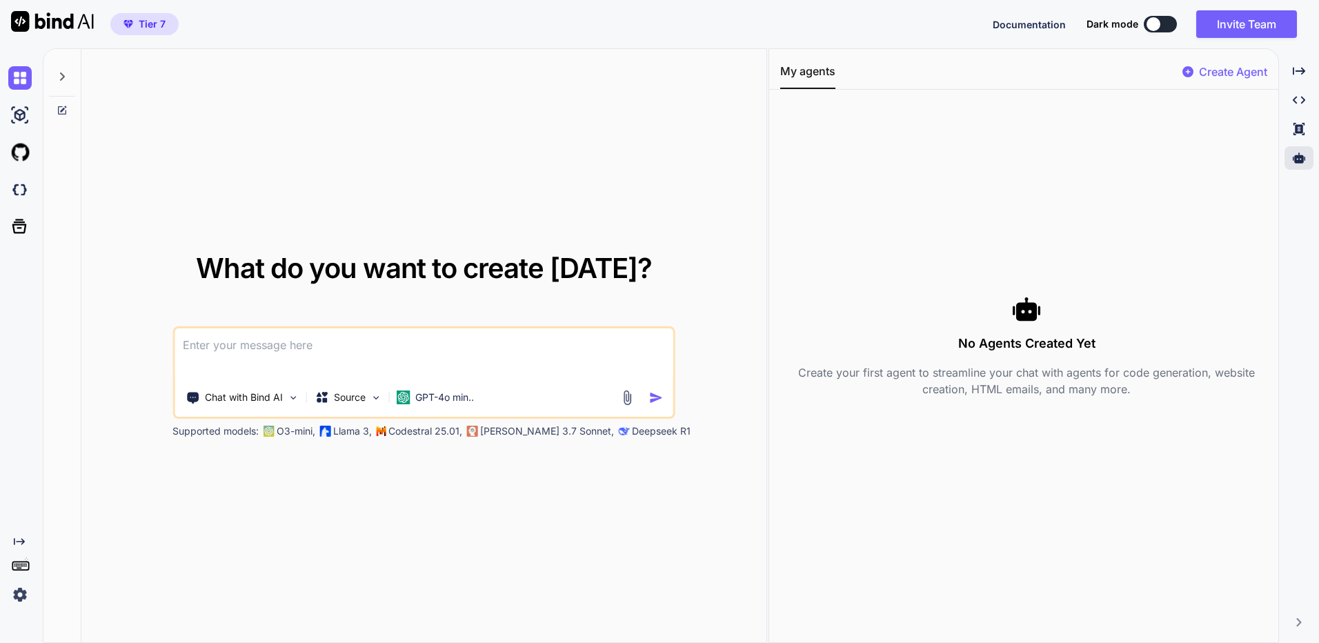
click at [1223, 70] on p "Create Agent" at bounding box center [1233, 71] width 68 height 17
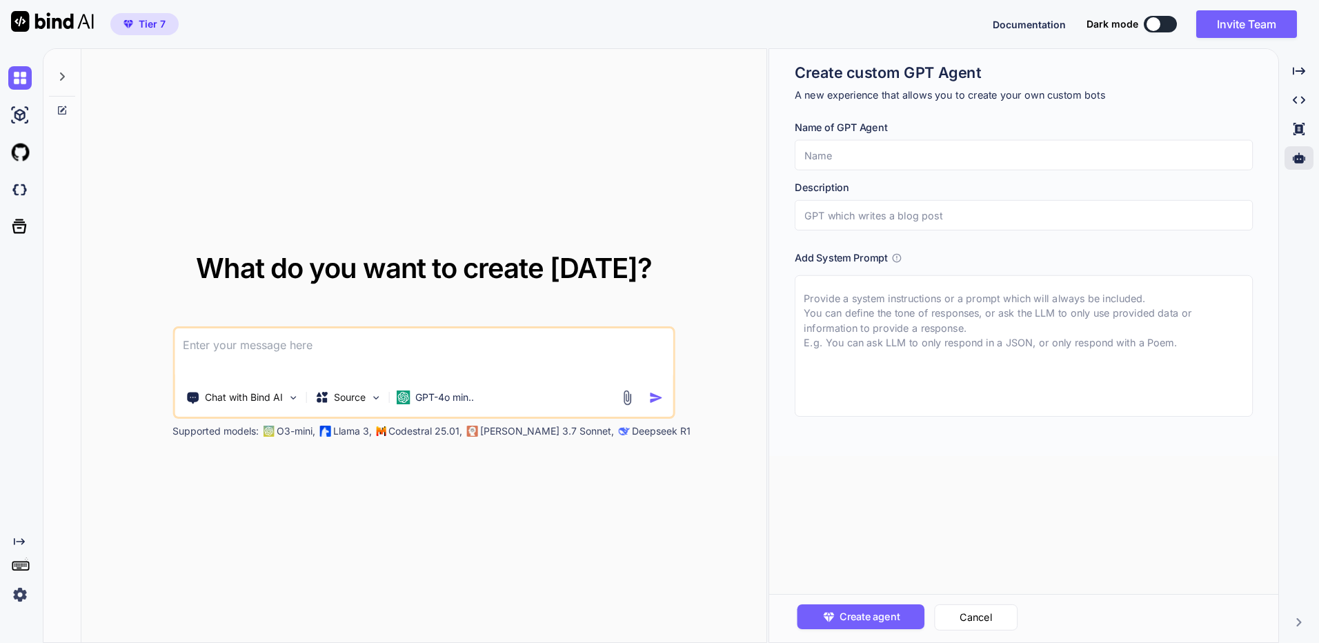
click at [915, 161] on input "text" at bounding box center [1023, 155] width 458 height 30
click at [884, 199] on div "Description" at bounding box center [1023, 205] width 458 height 50
click at [894, 163] on input "ห" at bounding box center [1023, 155] width 458 height 30
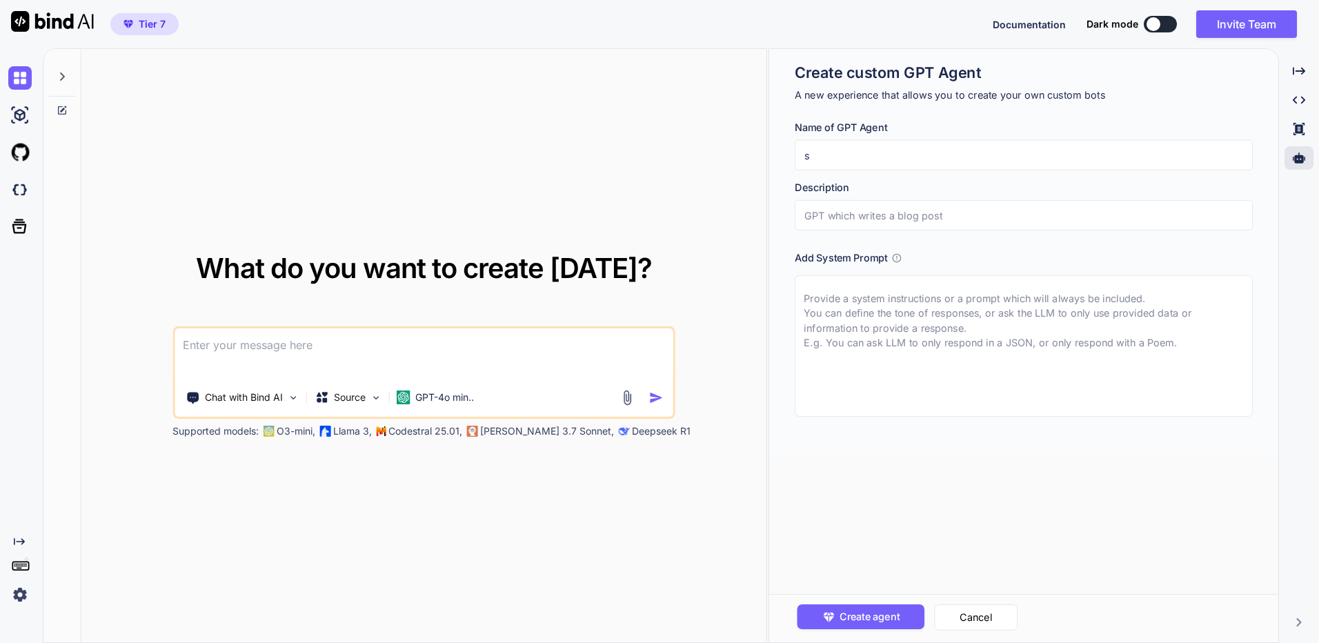
type input "s"
click at [868, 224] on input "text" at bounding box center [1023, 215] width 458 height 30
type input "s"
click at [847, 364] on textarea at bounding box center [1023, 345] width 458 height 141
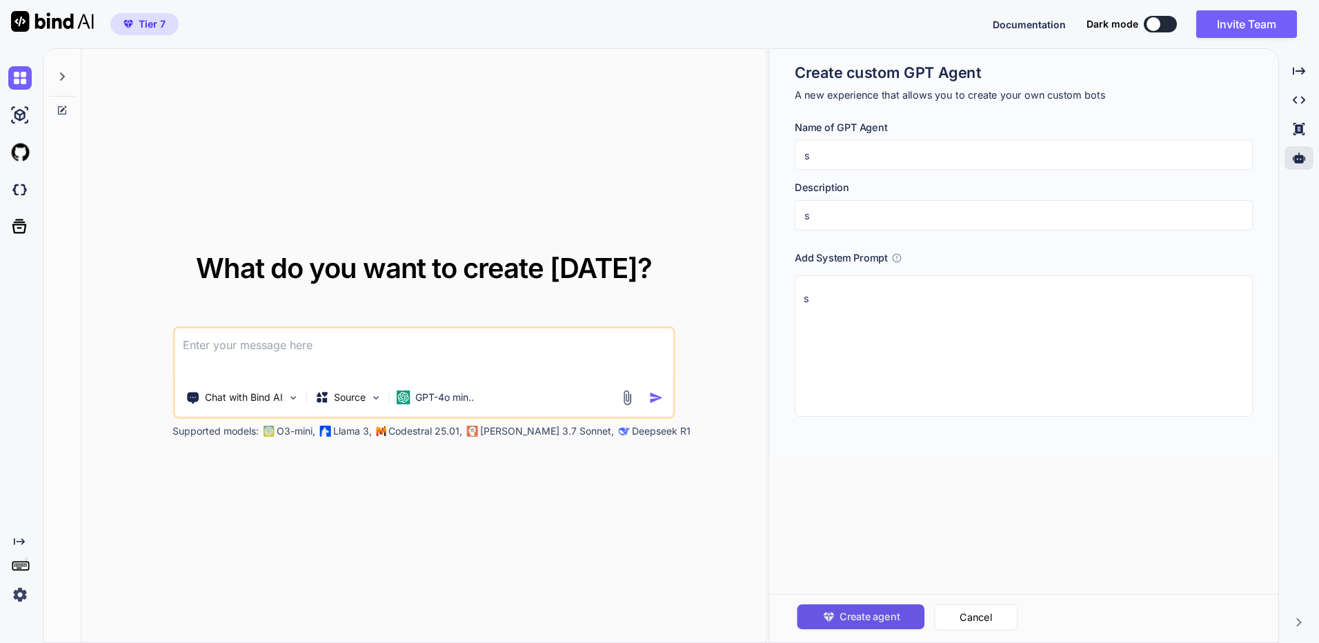
type textarea "s"
click at [861, 623] on span "Create agent" at bounding box center [869, 616] width 60 height 15
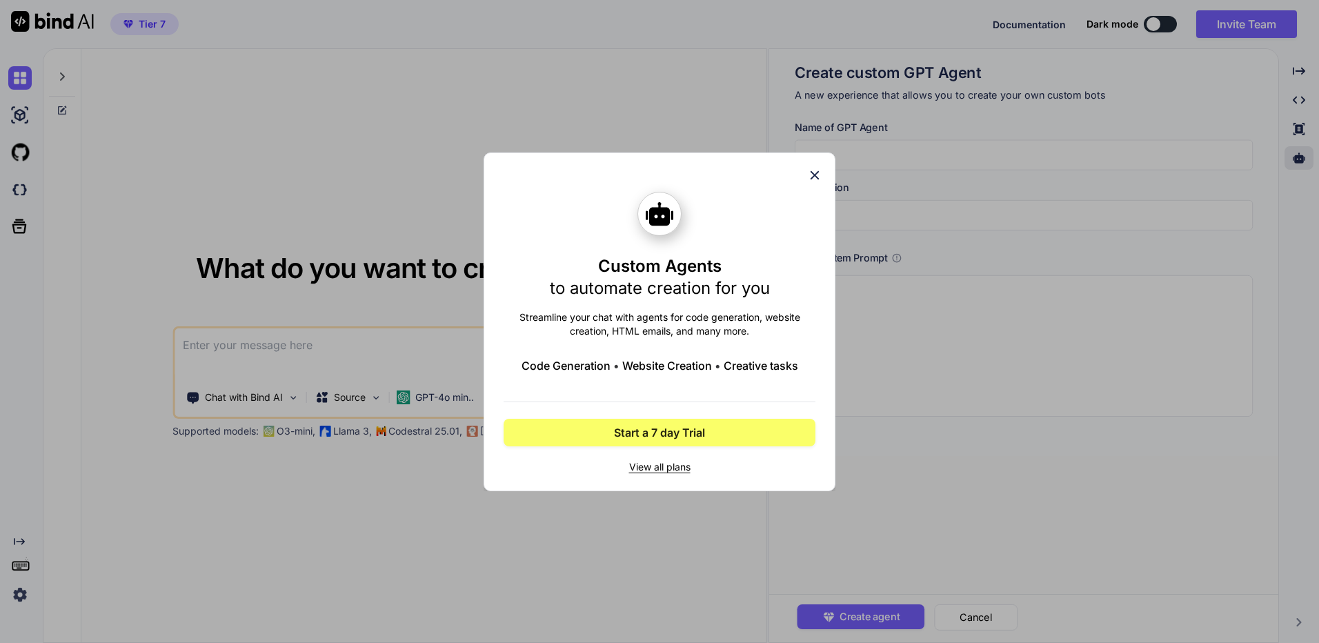
click at [814, 172] on icon at bounding box center [814, 175] width 15 height 15
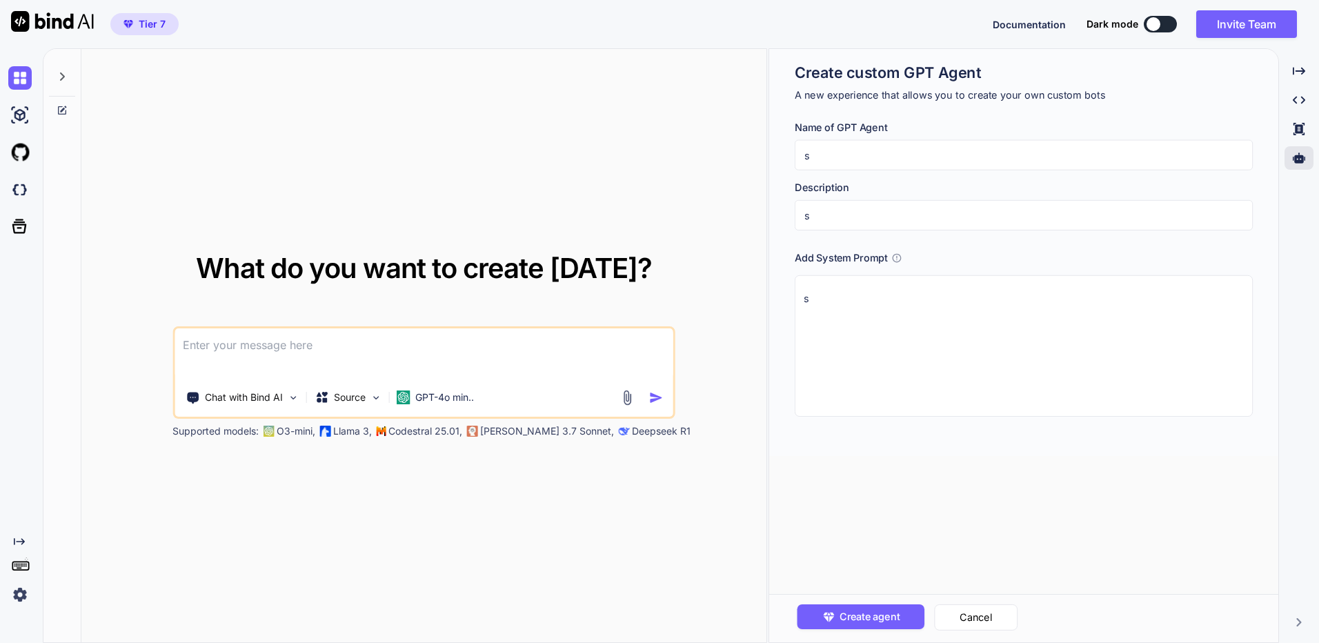
click at [23, 591] on img at bounding box center [19, 594] width 23 height 23
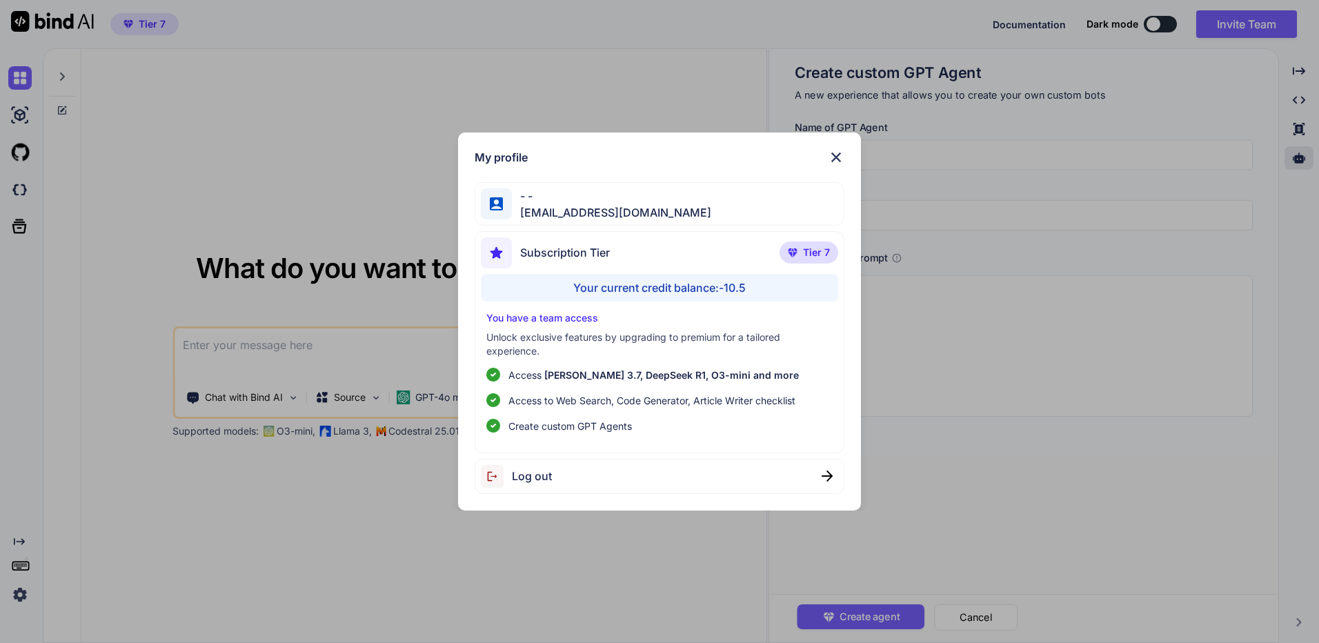
click at [421, 592] on div "My profile - - kingkranyutthasin@gmail.com Subscription Tier Tier 7 Your curren…" at bounding box center [659, 321] width 1319 height 643
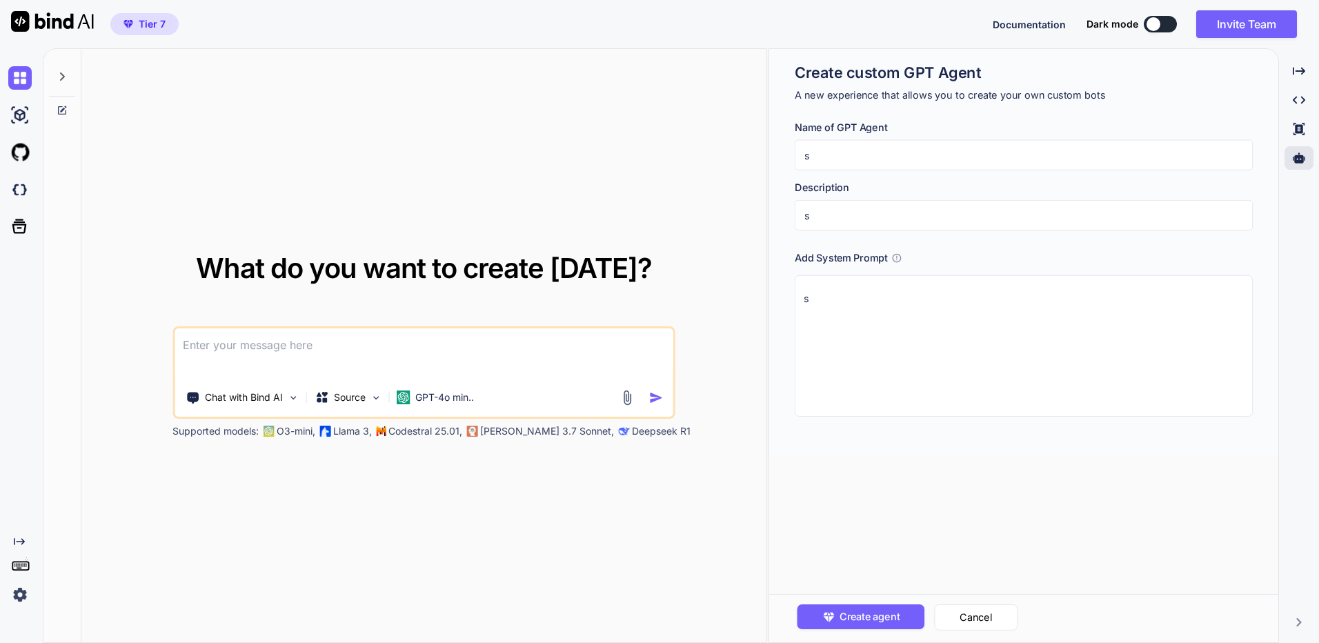
click at [429, 411] on div "Chat with Bind AI Source GPT-4o min.." at bounding box center [423, 372] width 503 height 92
click at [436, 406] on div "GPT-4o min.." at bounding box center [434, 397] width 89 height 28
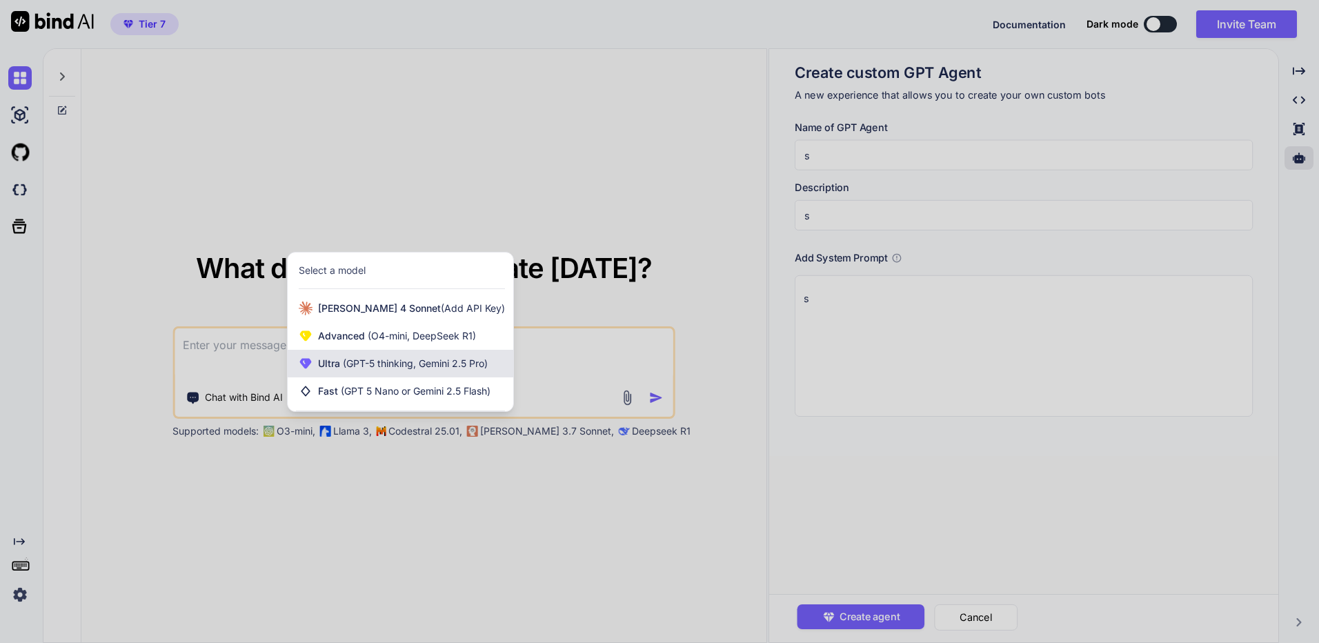
click at [431, 369] on span "Ultra (GPT-5 thinking, Gemini 2.5 Pro)" at bounding box center [403, 364] width 170 height 14
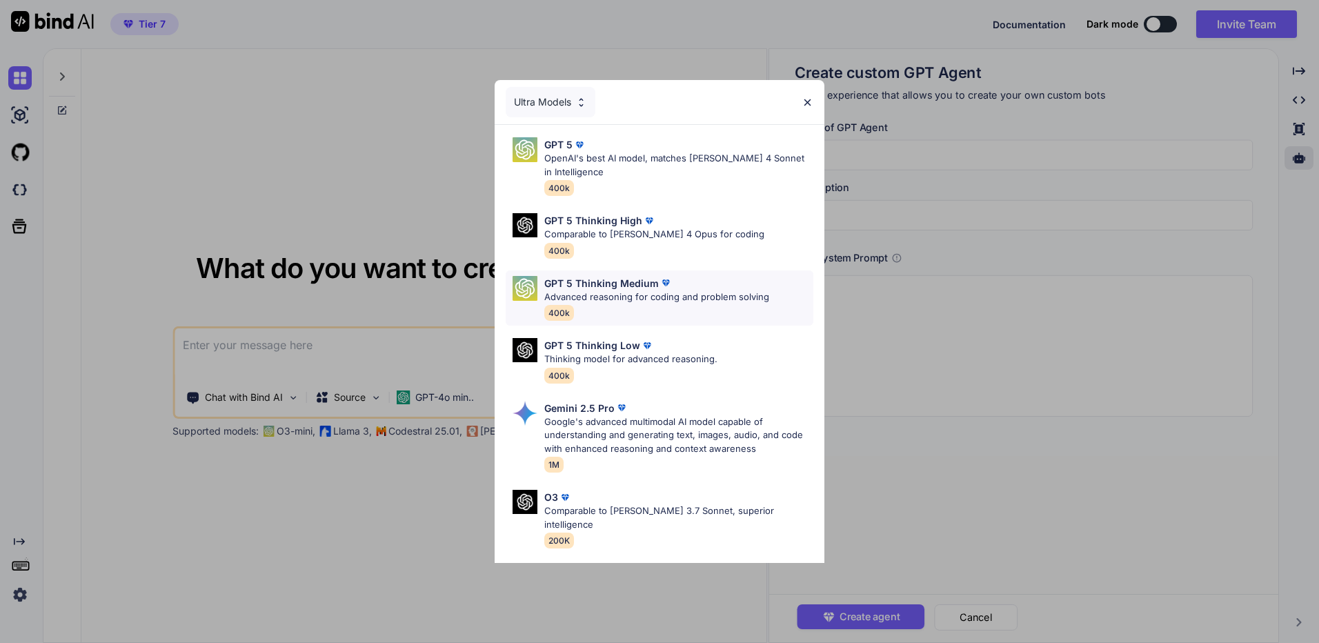
click at [650, 318] on div "GPT 5 Thinking Medium Advanced reasoning for coding and problem solving 400k" at bounding box center [656, 298] width 225 height 45
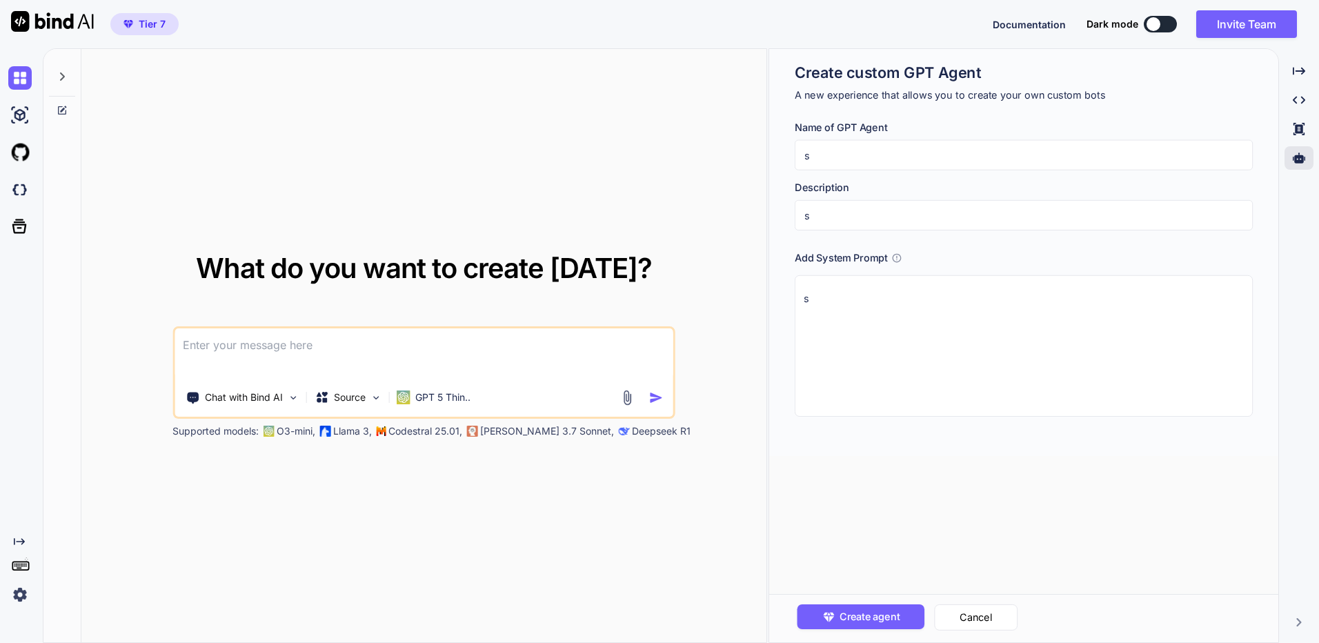
click at [601, 359] on textarea at bounding box center [423, 353] width 499 height 51
type textarea "ss"
click at [655, 401] on img "button" at bounding box center [656, 397] width 14 height 14
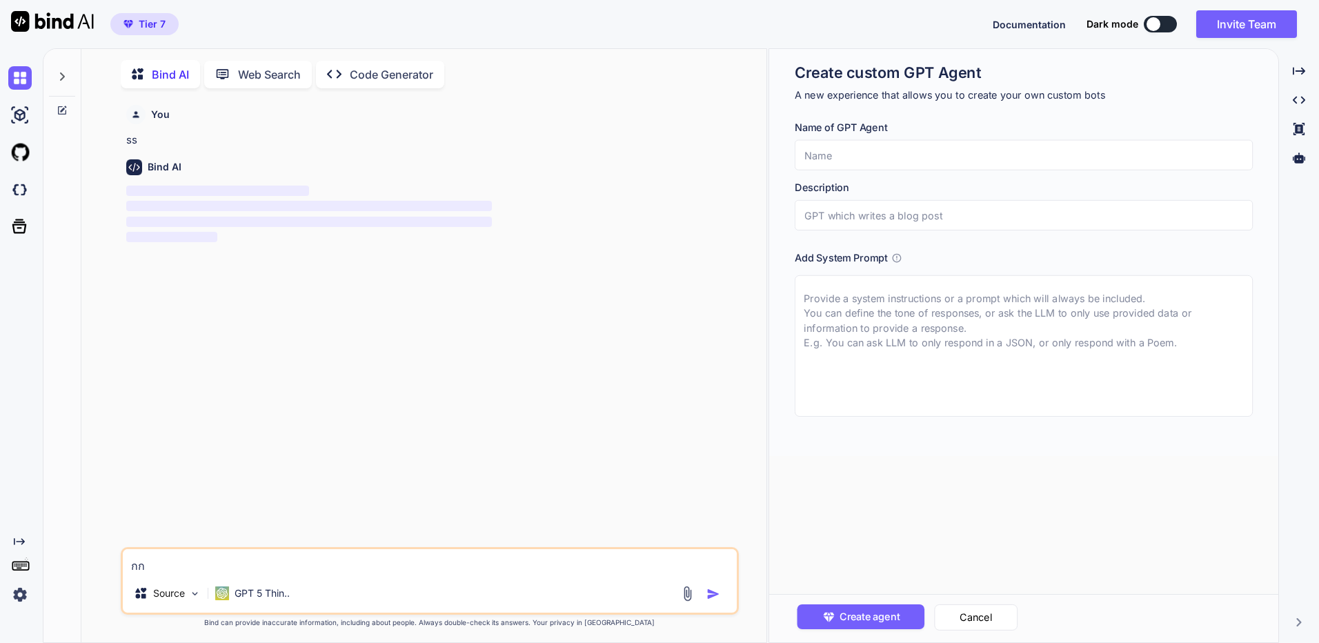
click at [237, 572] on div "กก Source GPT 5 Thin.." at bounding box center [430, 581] width 618 height 68
click at [237, 572] on div "กก Source GPT 5 Thin.." at bounding box center [430, 579] width 618 height 68
click at [244, 554] on textarea "กก" at bounding box center [430, 559] width 614 height 25
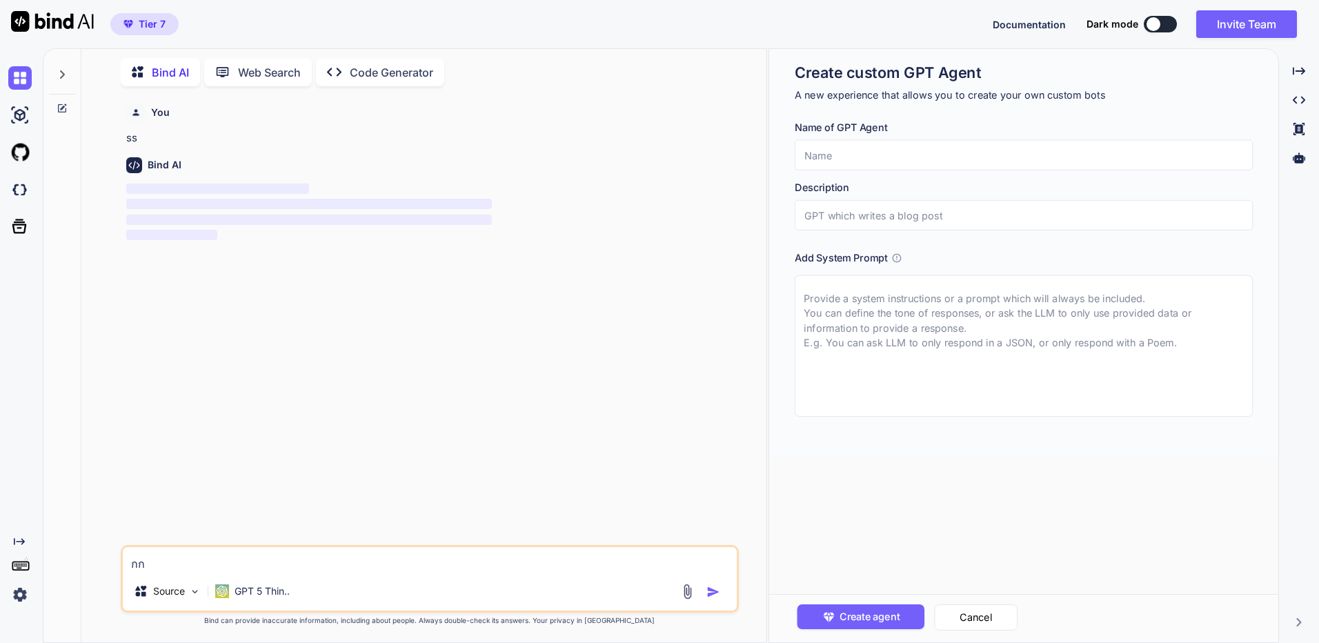
click at [244, 554] on textarea "กก" at bounding box center [430, 559] width 614 height 25
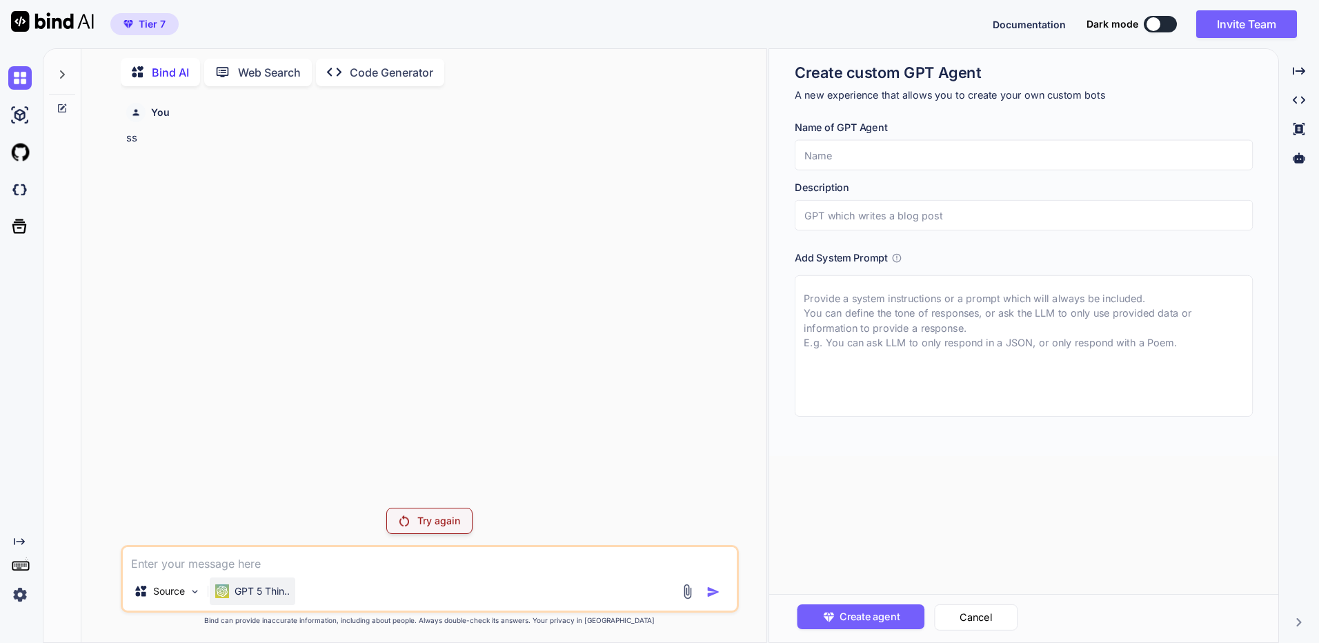
click at [271, 604] on div "GPT 5 Thin.." at bounding box center [253, 591] width 86 height 28
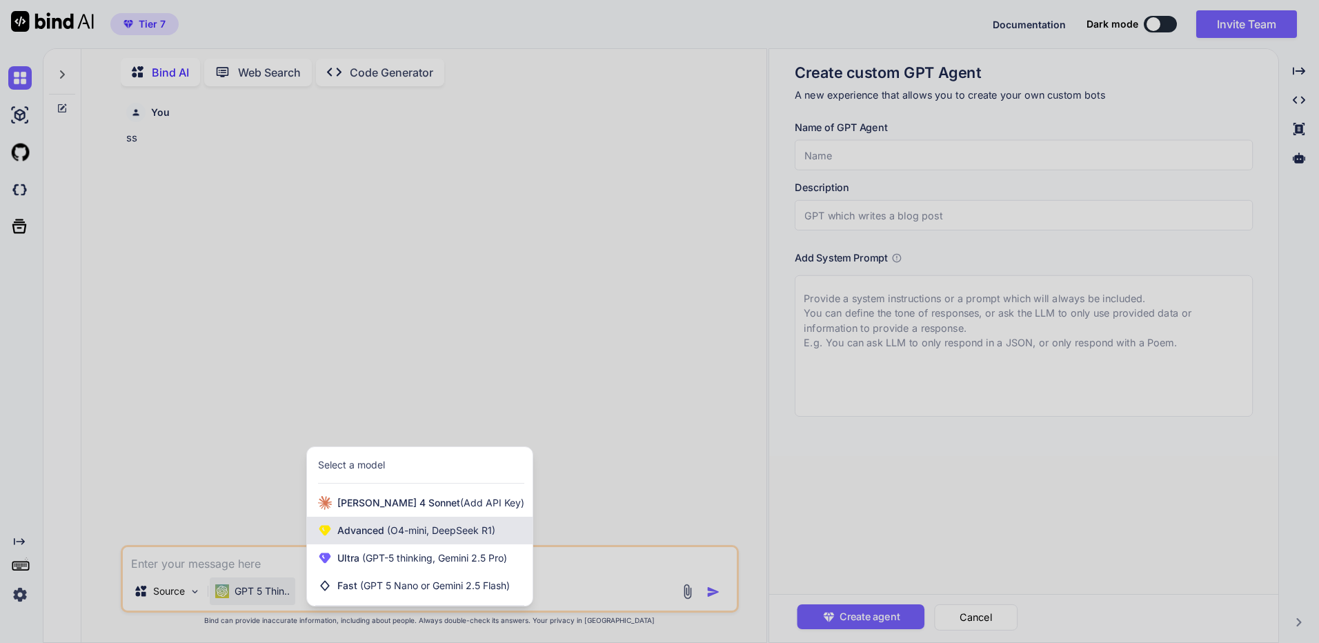
click at [439, 533] on span "(O4-mini, DeepSeek R1)" at bounding box center [439, 530] width 111 height 12
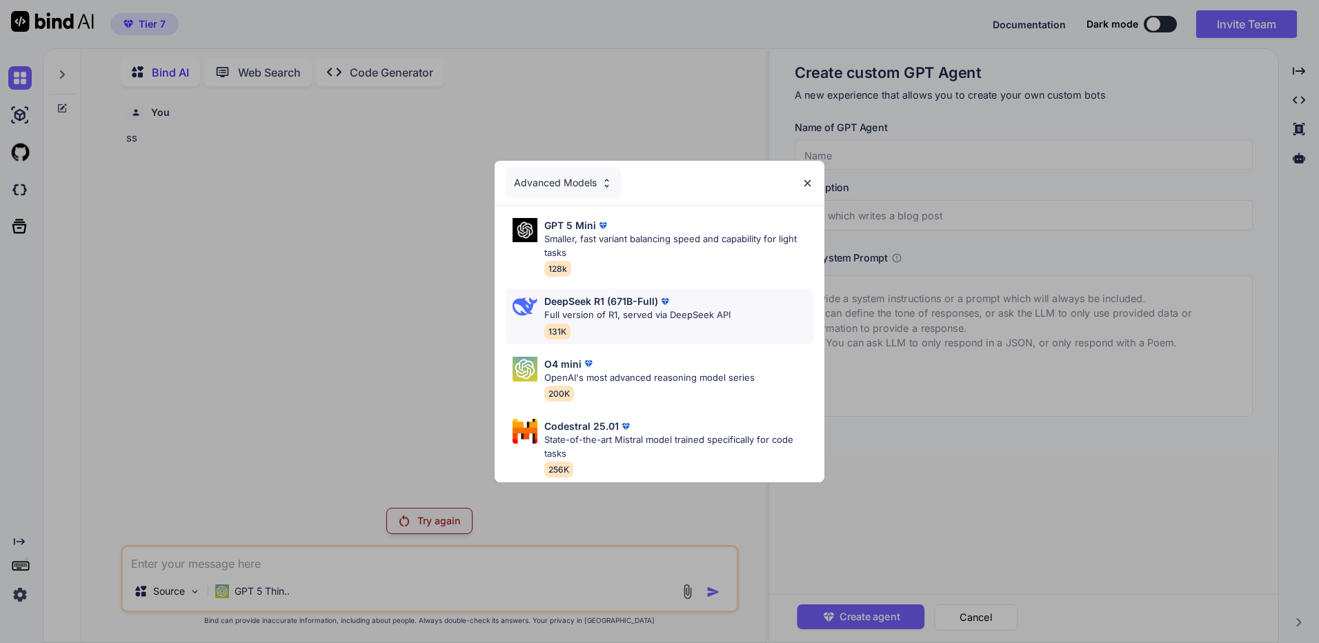
click at [634, 326] on div "DeepSeek R1 (671B-Full) Full version of R1, served via DeepSeek API 131K" at bounding box center [637, 316] width 186 height 45
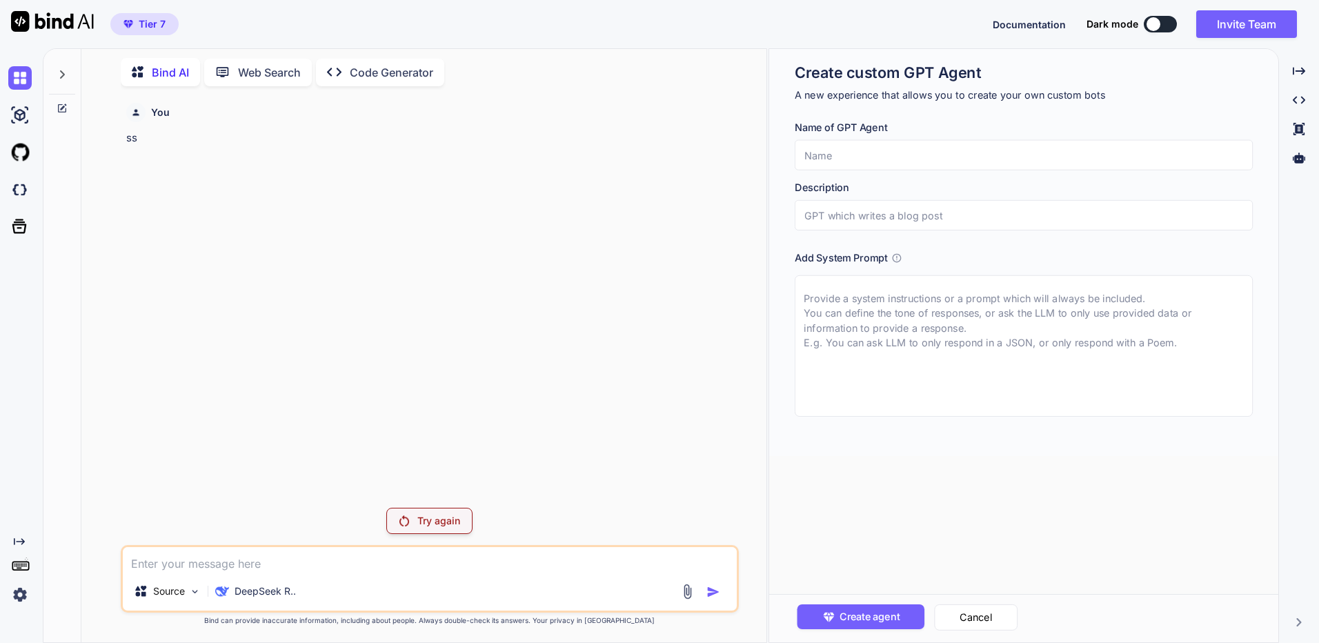
click at [286, 566] on textarea at bounding box center [430, 559] width 614 height 25
type textarea "l"
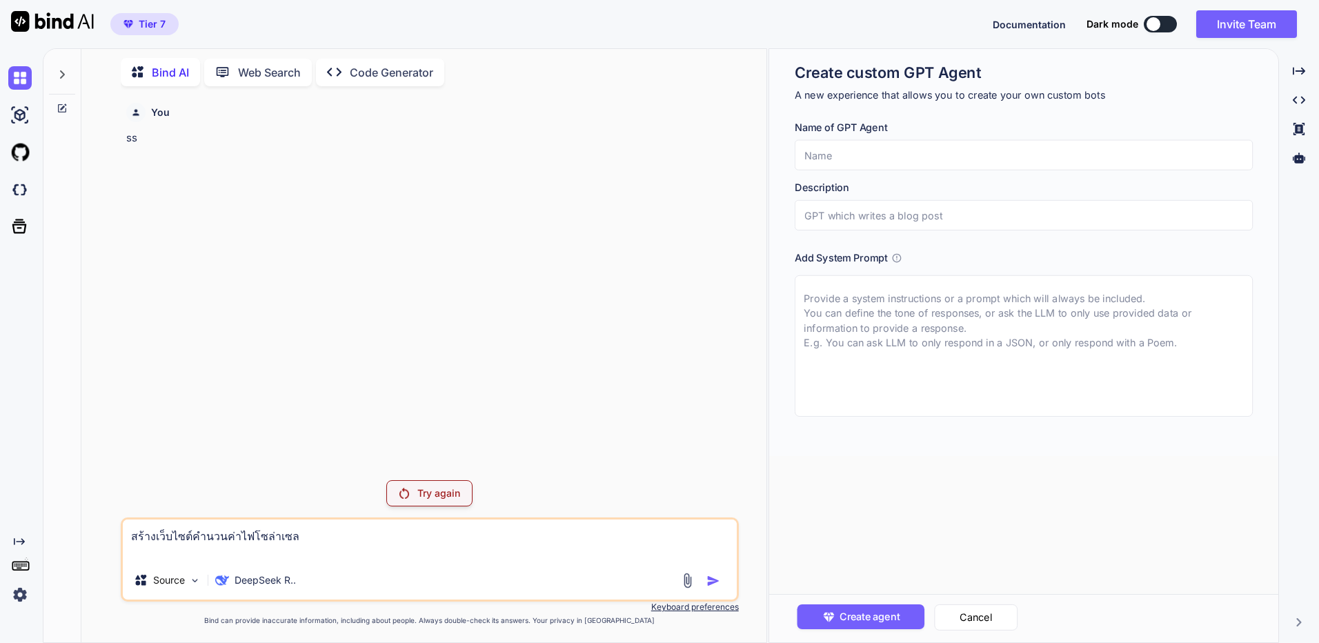
type textarea "สร้างเว็บไซต์คำนวนค่าไฟโซล่าเซล"
click at [467, 528] on textarea "สร้างเว็บไซต์คำนวนค่าไฟโซล่าเซล" at bounding box center [430, 539] width 614 height 41
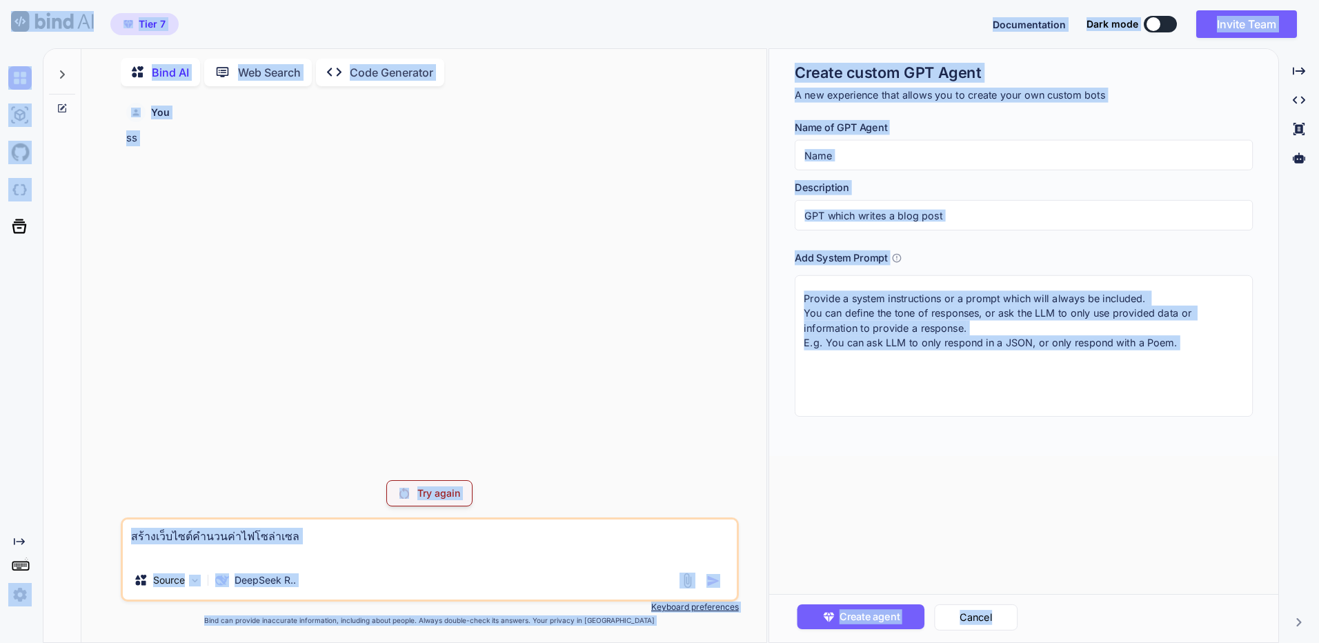
copy div "Tier 7 Documentation Dark mode Invite Team Created with Pixso. Created with Pix…"
click at [282, 548] on textarea "สร้างเว็บไซต์คำนวนค่าไฟโซล่าเซล" at bounding box center [430, 539] width 614 height 41
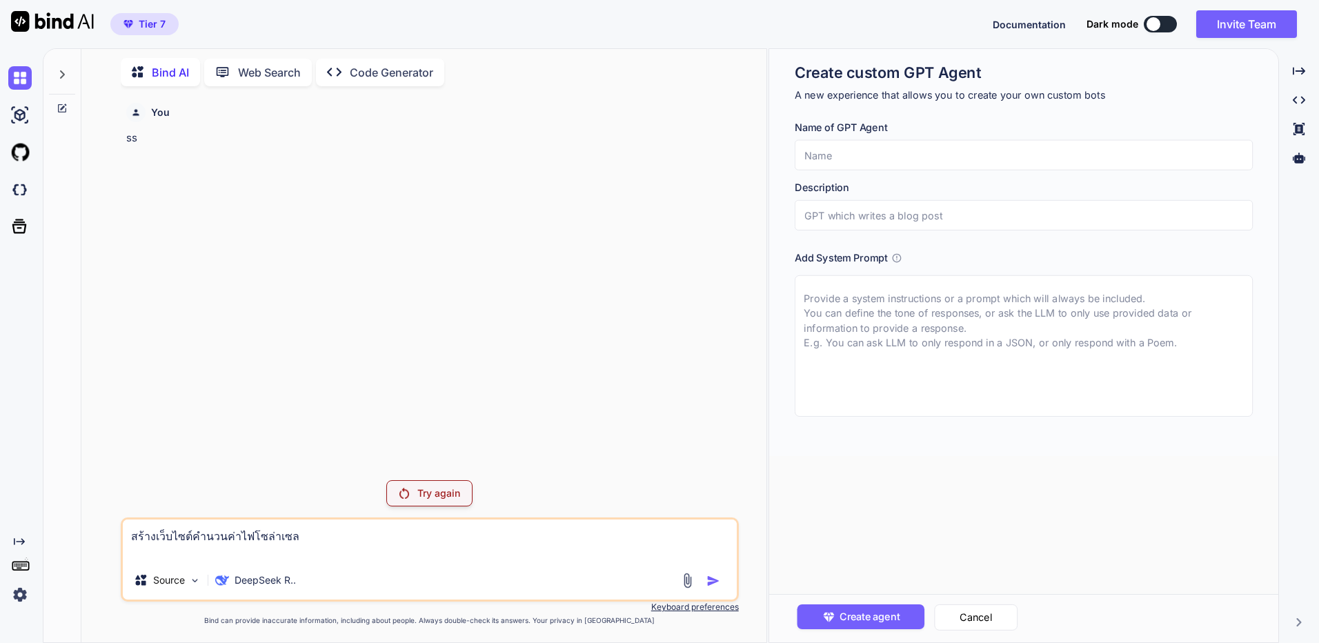
click at [294, 532] on textarea "สร้างเว็บไซต์คำนวนค่าไฟโซล่าเซล" at bounding box center [430, 539] width 614 height 41
click at [53, 68] on div at bounding box center [62, 71] width 26 height 48
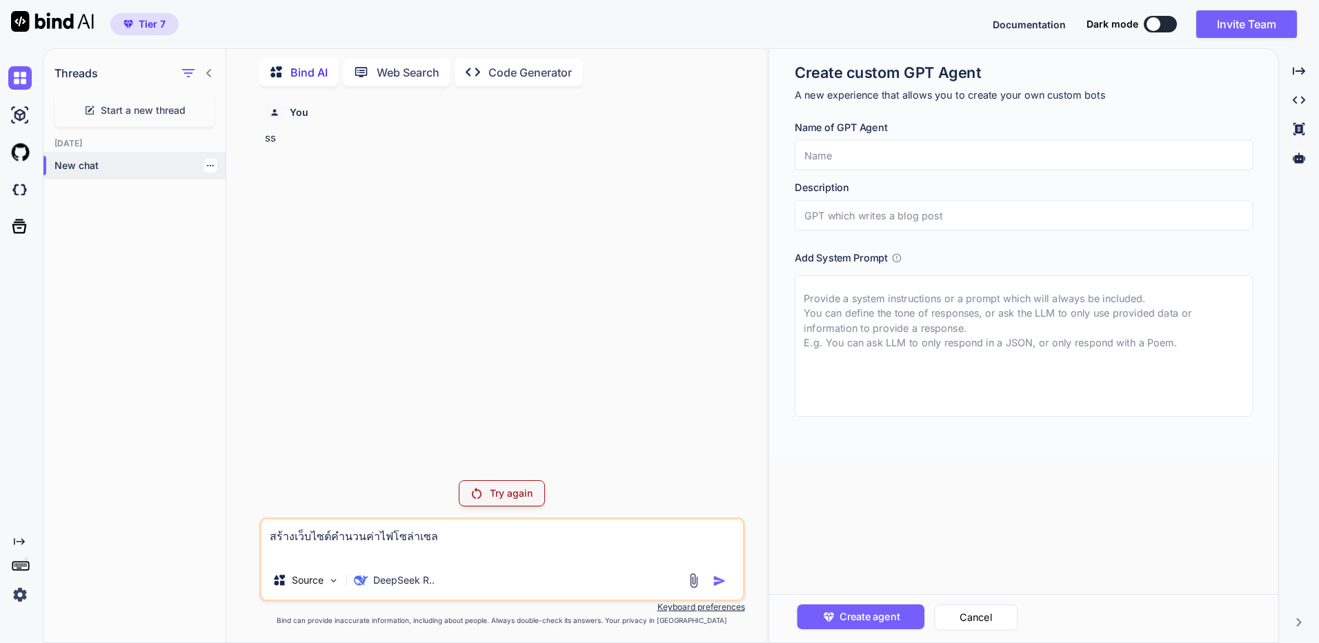
click at [71, 152] on div "New chat" at bounding box center [134, 166] width 182 height 28
click at [172, 159] on p "New chat" at bounding box center [139, 166] width 171 height 14
drag, startPoint x: 172, startPoint y: 159, endPoint x: 172, endPoint y: 105, distance: 53.8
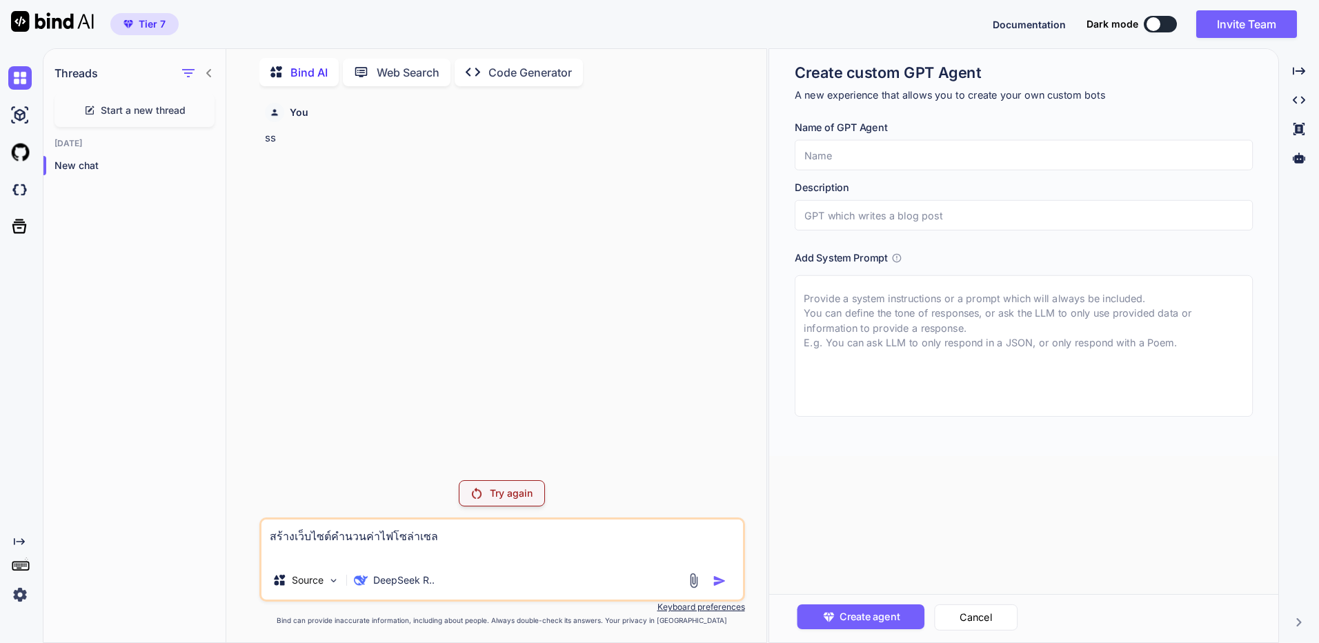
click at [172, 105] on span "Start a new thread" at bounding box center [143, 110] width 85 height 14
click at [415, 579] on p "DeepSeek R.." at bounding box center [403, 580] width 61 height 14
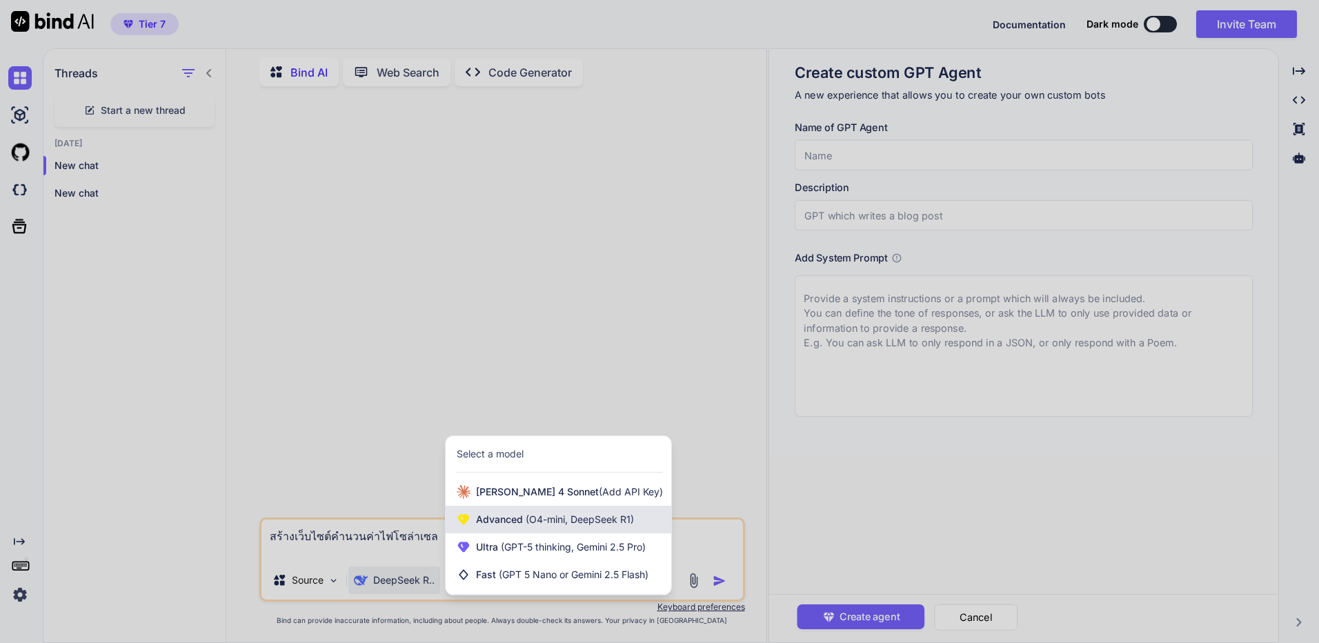
click at [572, 522] on span "(O4-mini, DeepSeek R1)" at bounding box center [578, 519] width 111 height 12
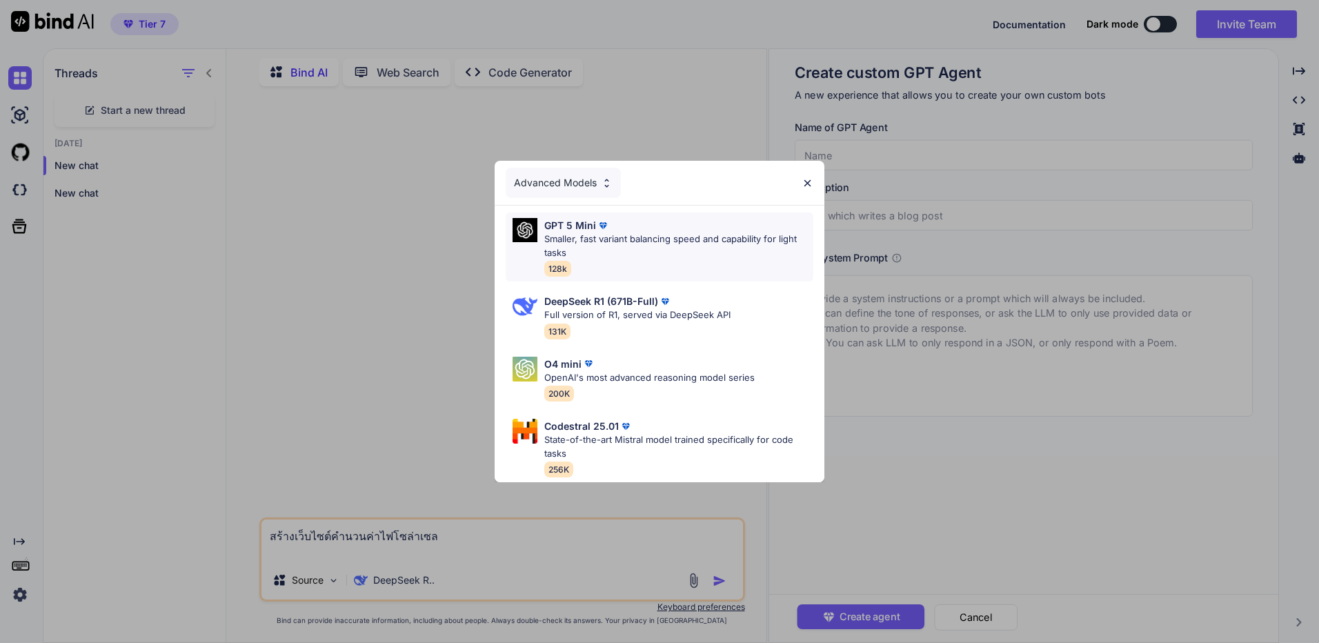
click at [673, 248] on p "Smaller, fast variant balancing speed and capability for light tasks" at bounding box center [678, 245] width 269 height 27
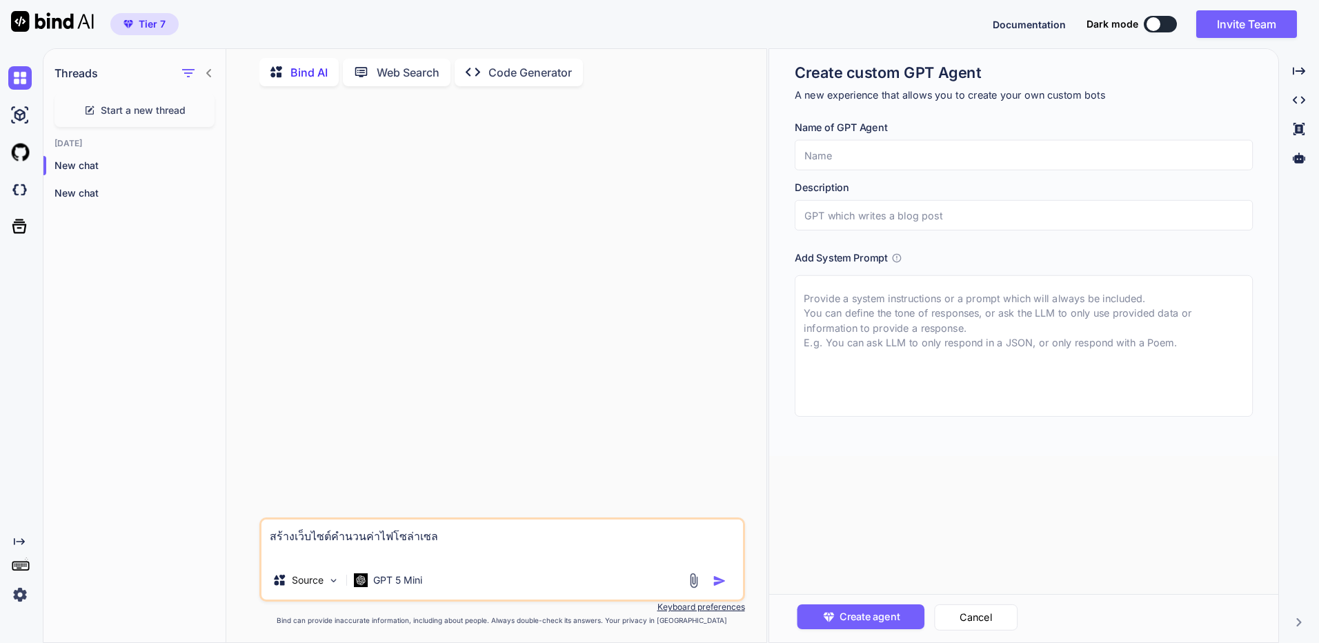
click at [722, 587] on img "button" at bounding box center [719, 581] width 14 height 14
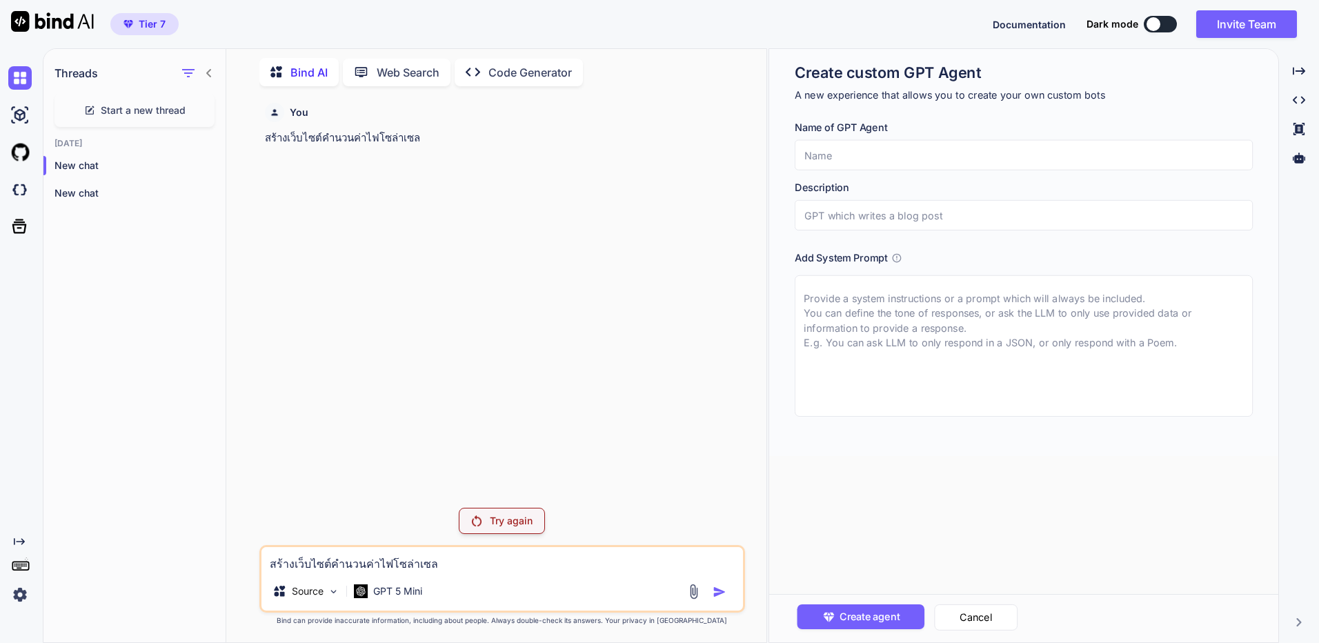
click at [497, 521] on p "Try again" at bounding box center [511, 521] width 43 height 14
click at [381, 138] on p "สร้างเว็บไซต์คำนวนค่าไฟโซล่าเซล" at bounding box center [503, 138] width 477 height 16
copy p "สร้างเว็บไซต์คำนวนค่าไฟโซล่าเซล"
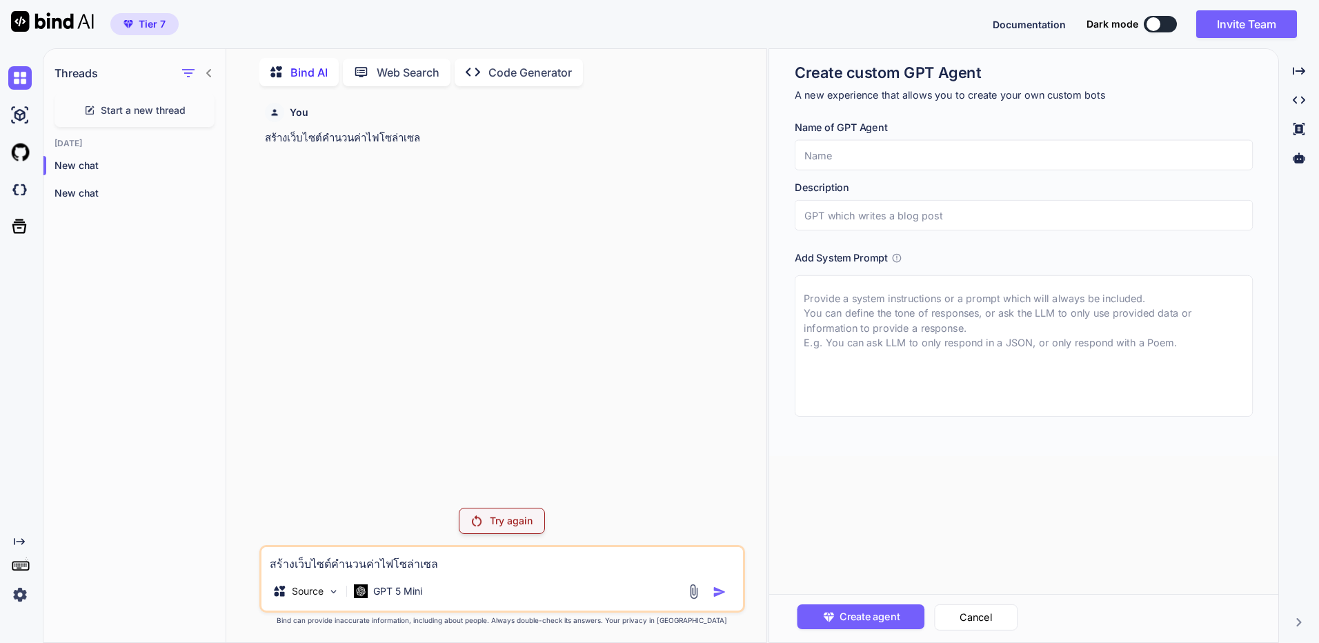
click at [530, 77] on div "Created with Pixso. Code Generator" at bounding box center [518, 73] width 128 height 28
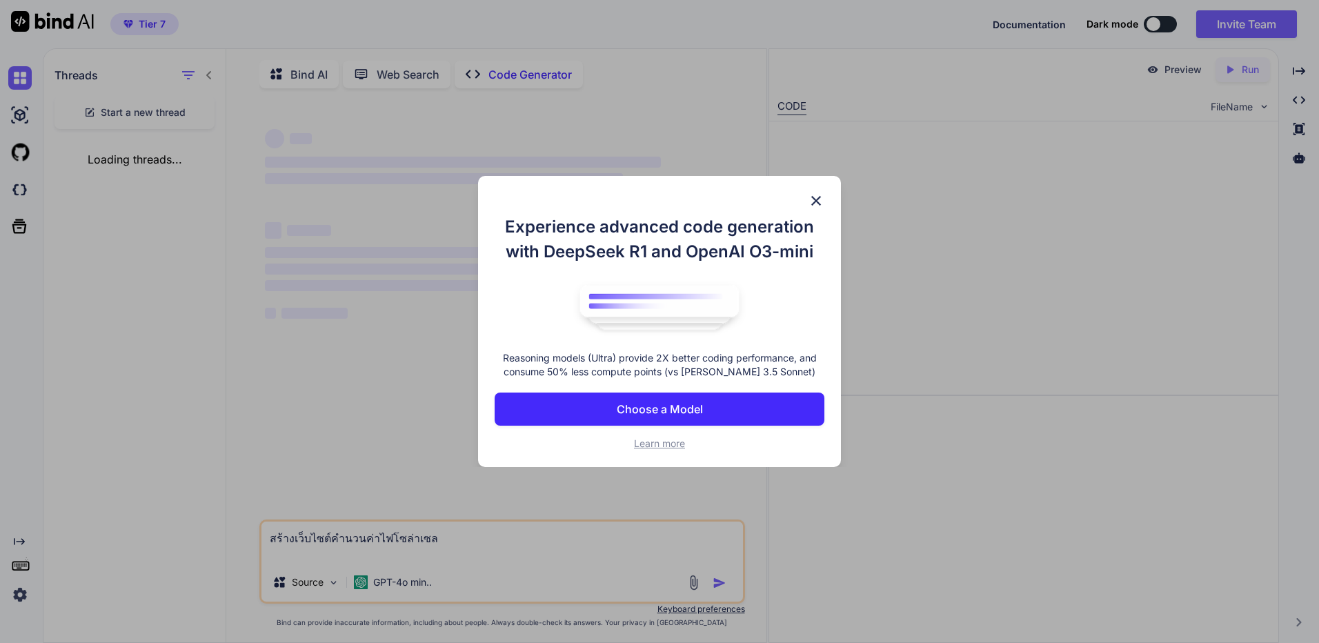
click at [526, 66] on div "Experience advanced code generation with DeepSeek R1 and OpenAI O3-mini Reasoni…" at bounding box center [659, 321] width 1319 height 643
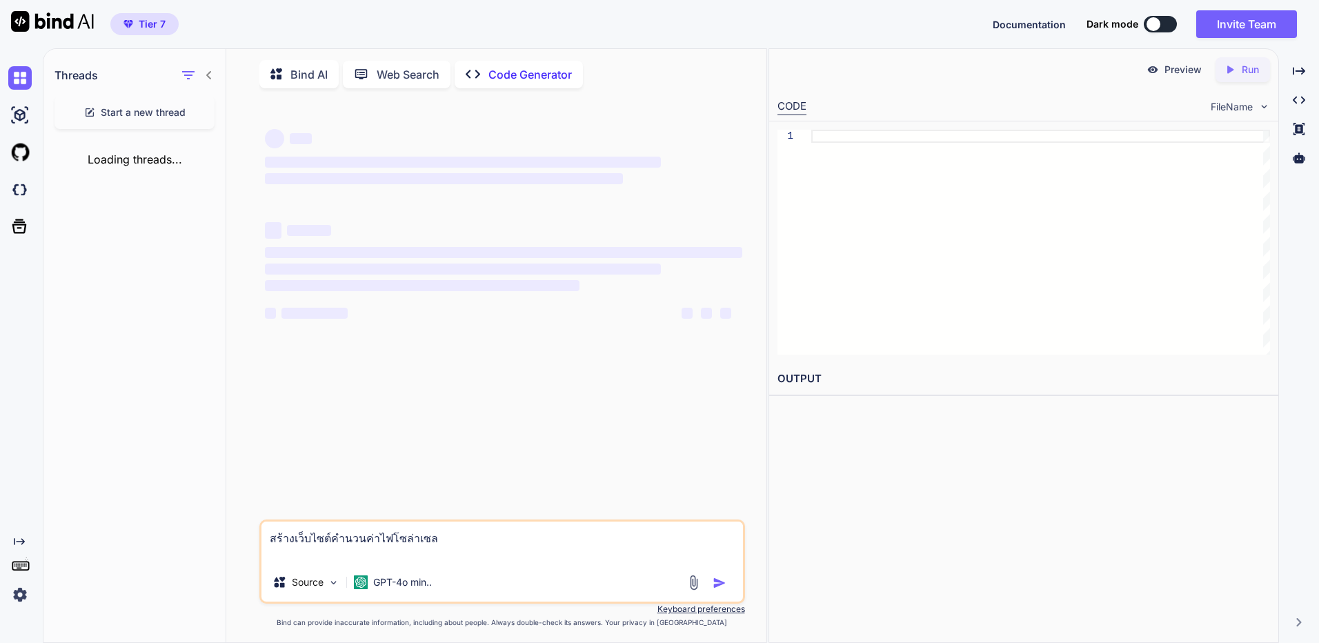
click at [539, 92] on div "Bind AI Web Search Created with Pixso. Code Generator" at bounding box center [502, 73] width 486 height 39
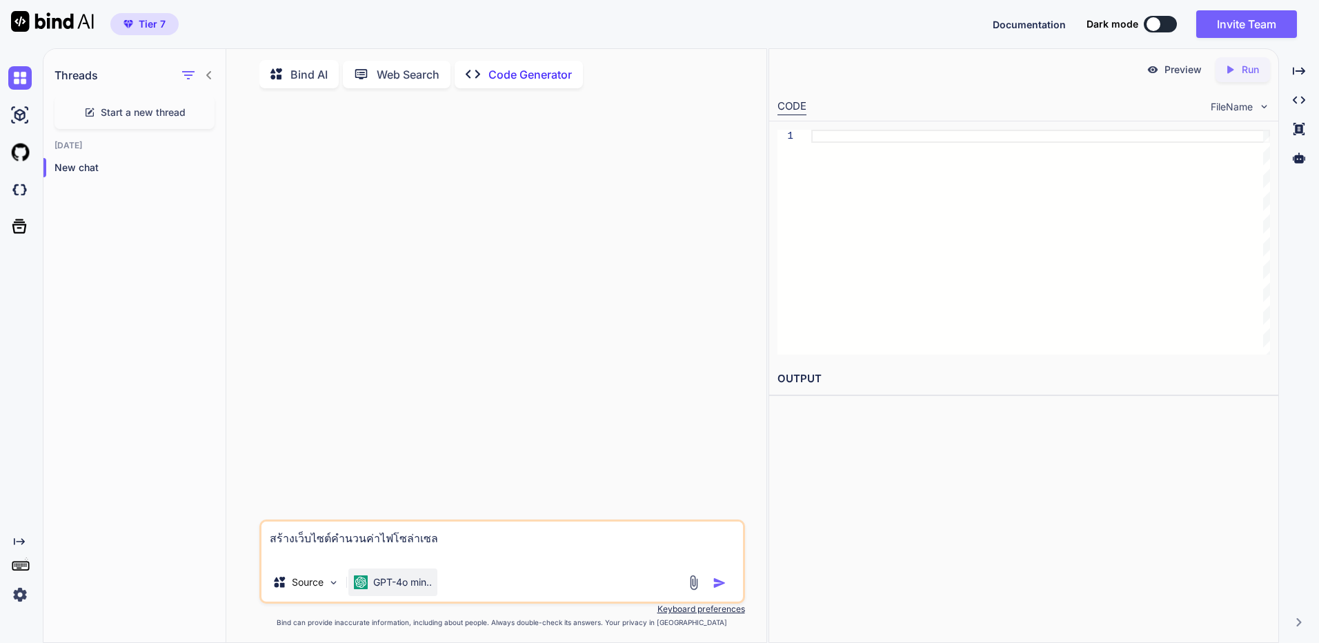
click at [415, 586] on p "GPT-4o min.." at bounding box center [402, 582] width 59 height 14
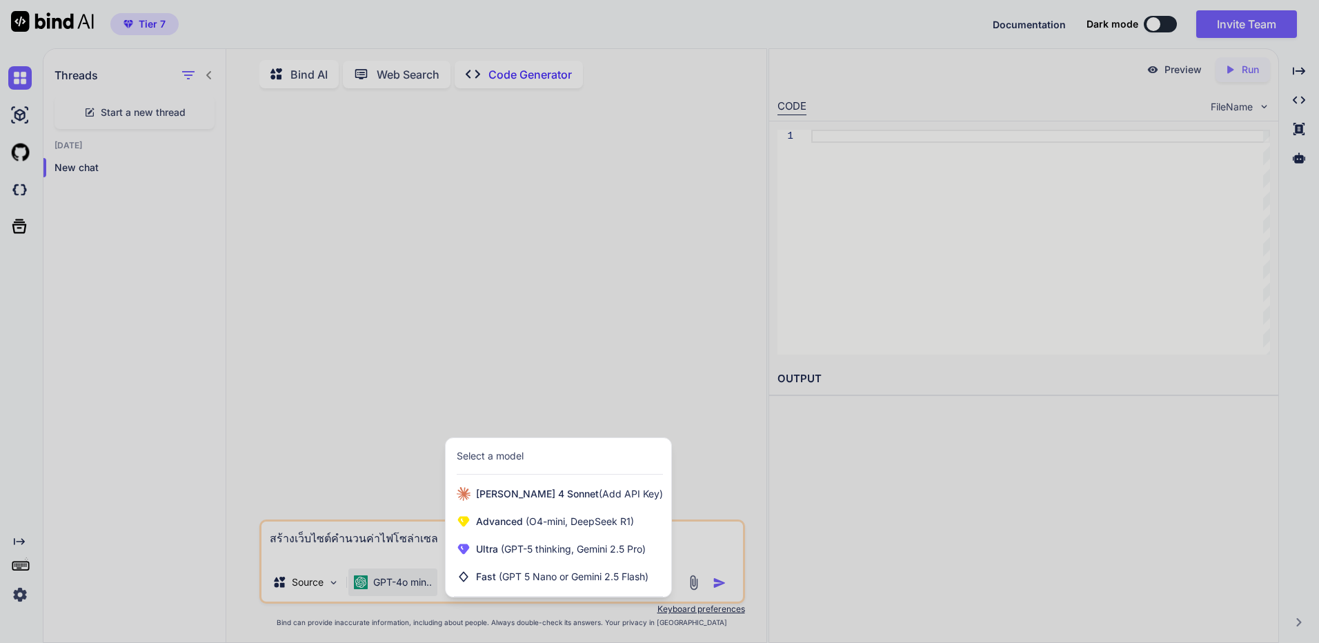
click at [366, 550] on div at bounding box center [659, 321] width 1319 height 643
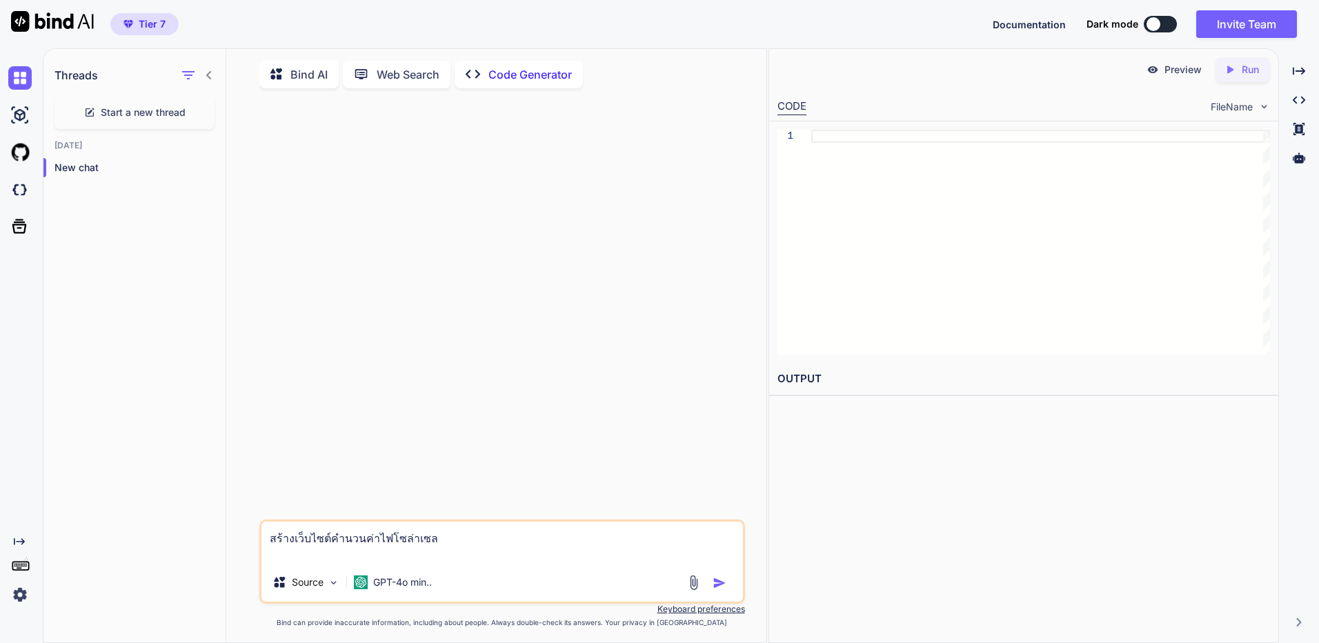
click at [719, 590] on img "button" at bounding box center [719, 583] width 14 height 14
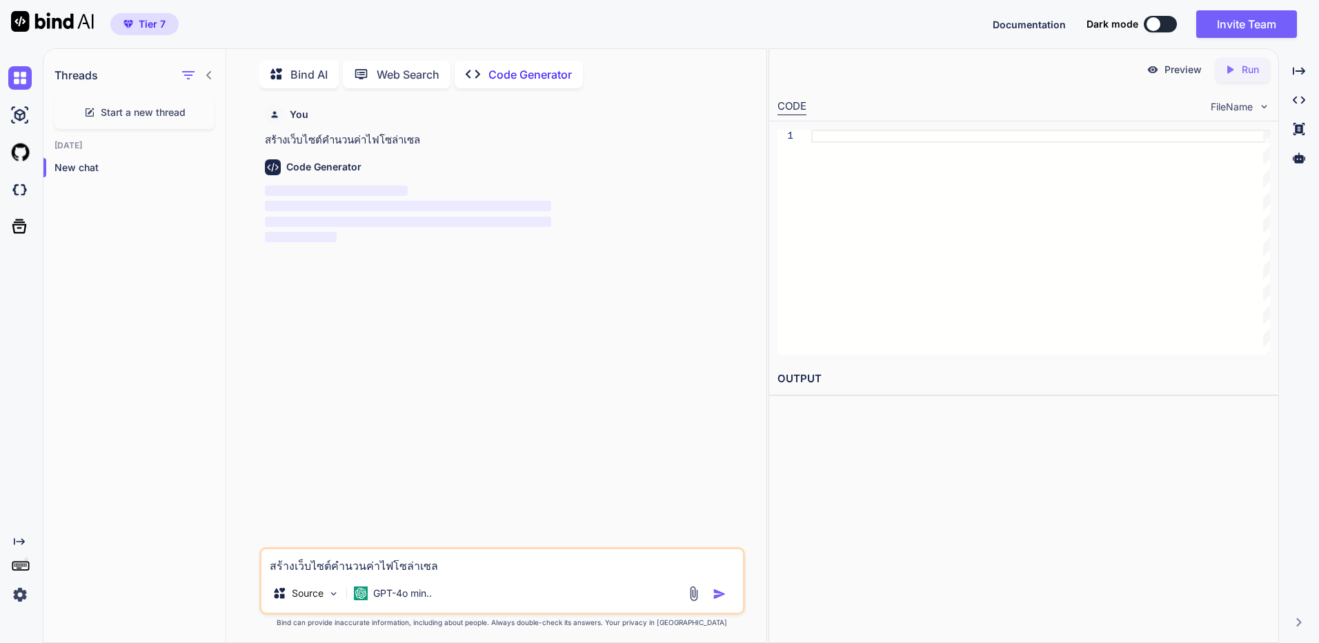
scroll to position [6, 0]
click at [1170, 26] on button at bounding box center [1159, 24] width 33 height 17
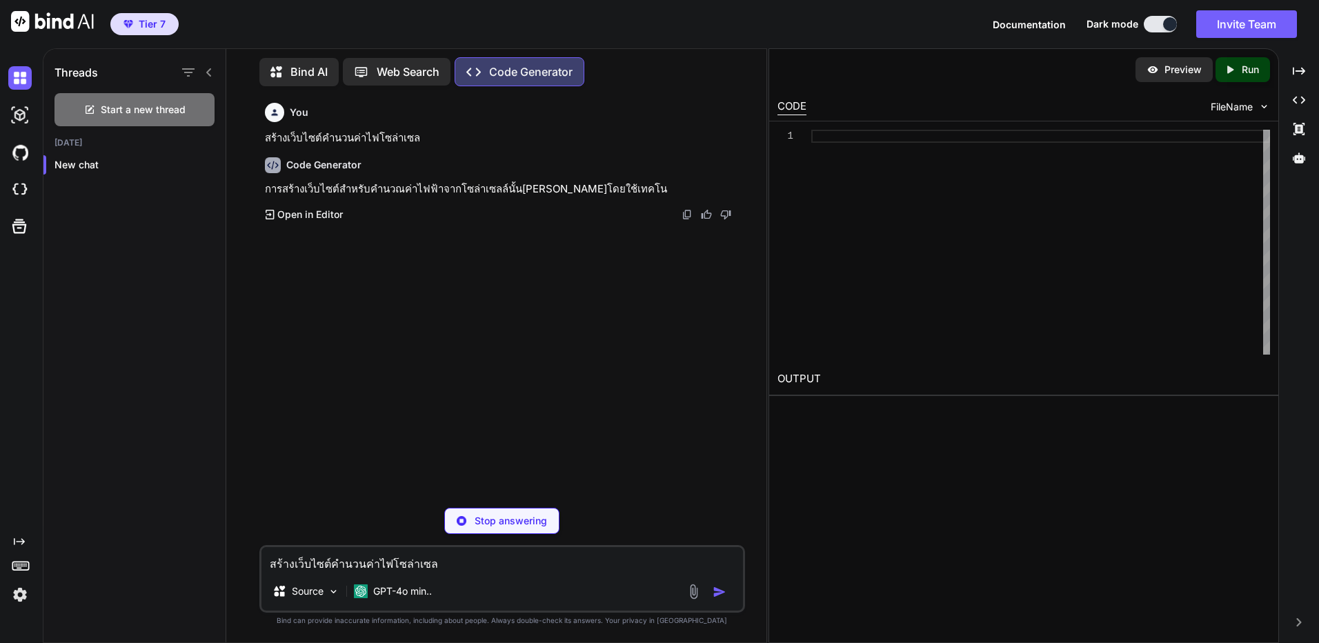
click at [1154, 22] on button at bounding box center [1159, 24] width 33 height 17
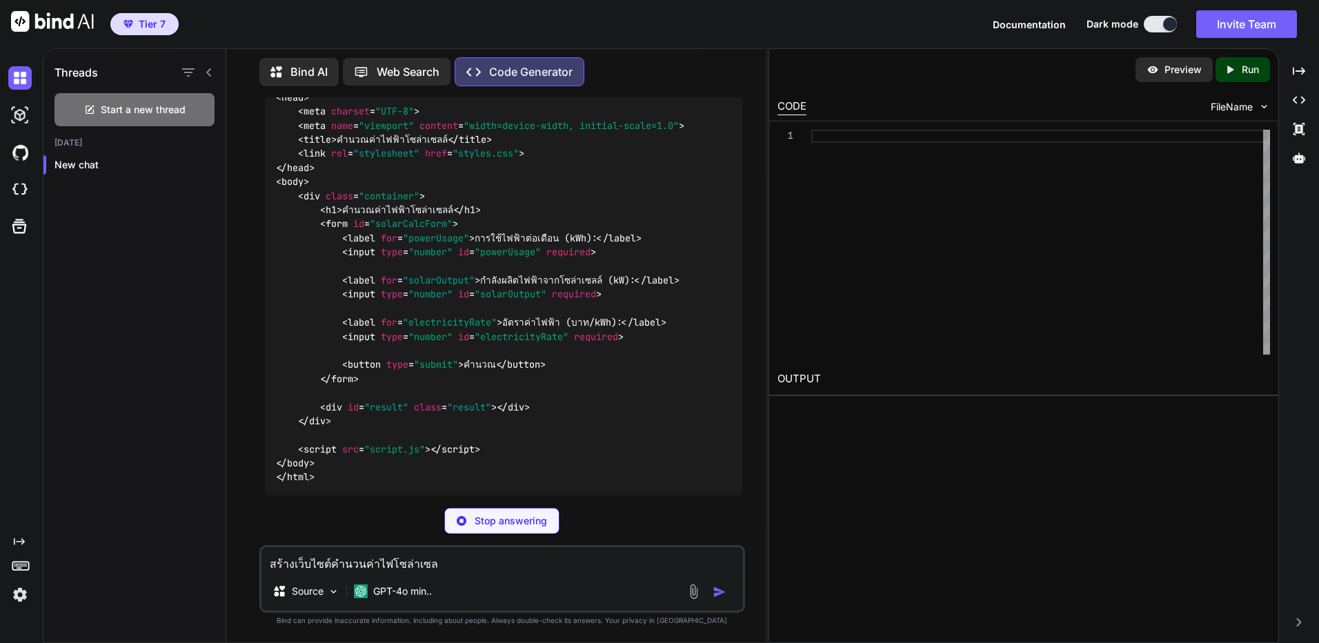
scroll to position [393, 0]
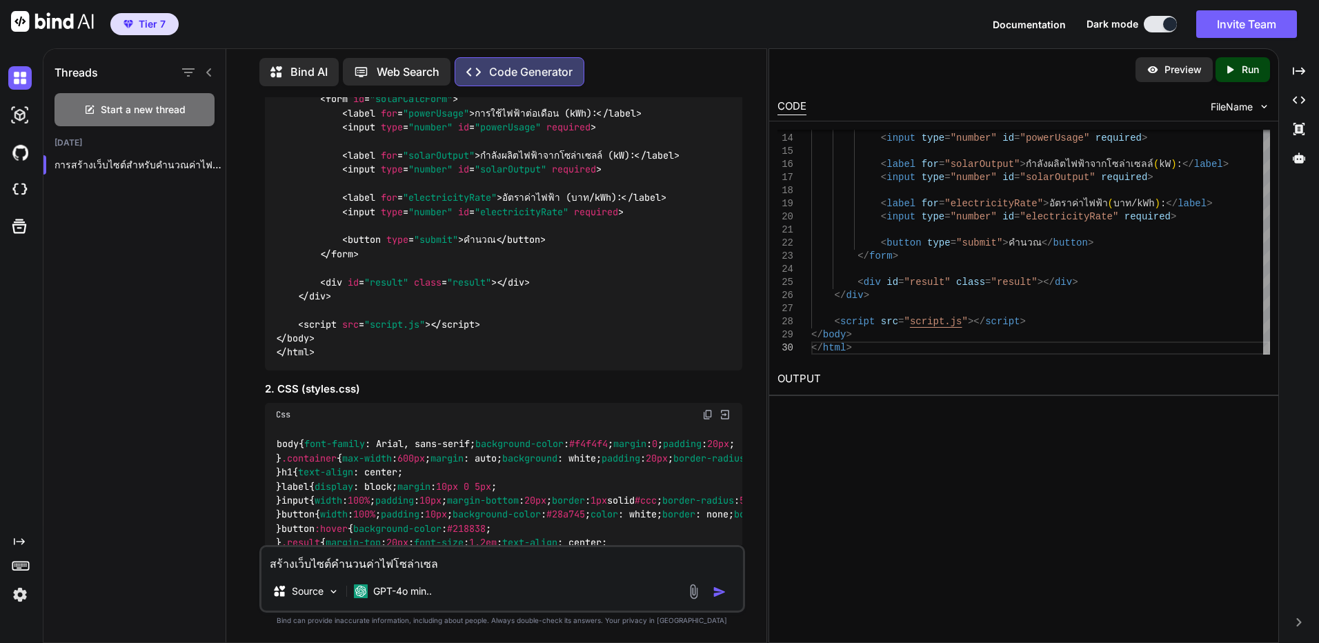
click at [1167, 61] on div "Preview" at bounding box center [1173, 69] width 77 height 25
click at [1166, 70] on p "Preview" at bounding box center [1182, 70] width 37 height 14
click at [1236, 64] on icon "Created with Pixso." at bounding box center [1232, 69] width 18 height 12
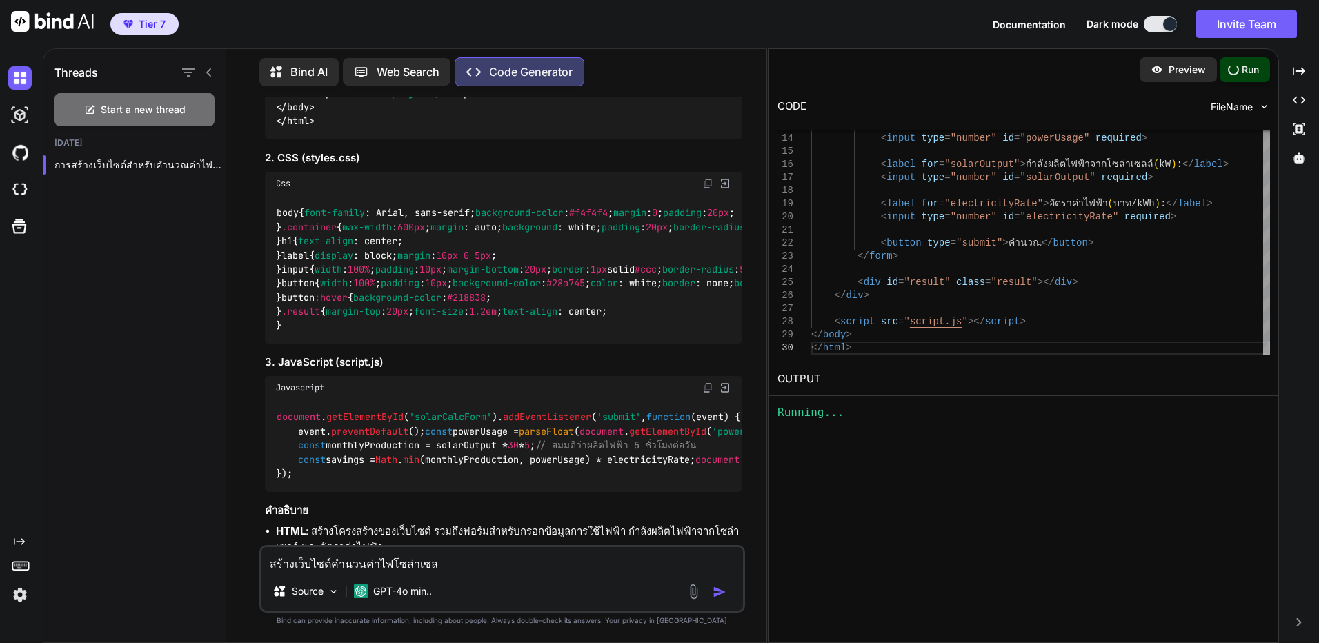
scroll to position [600, 0]
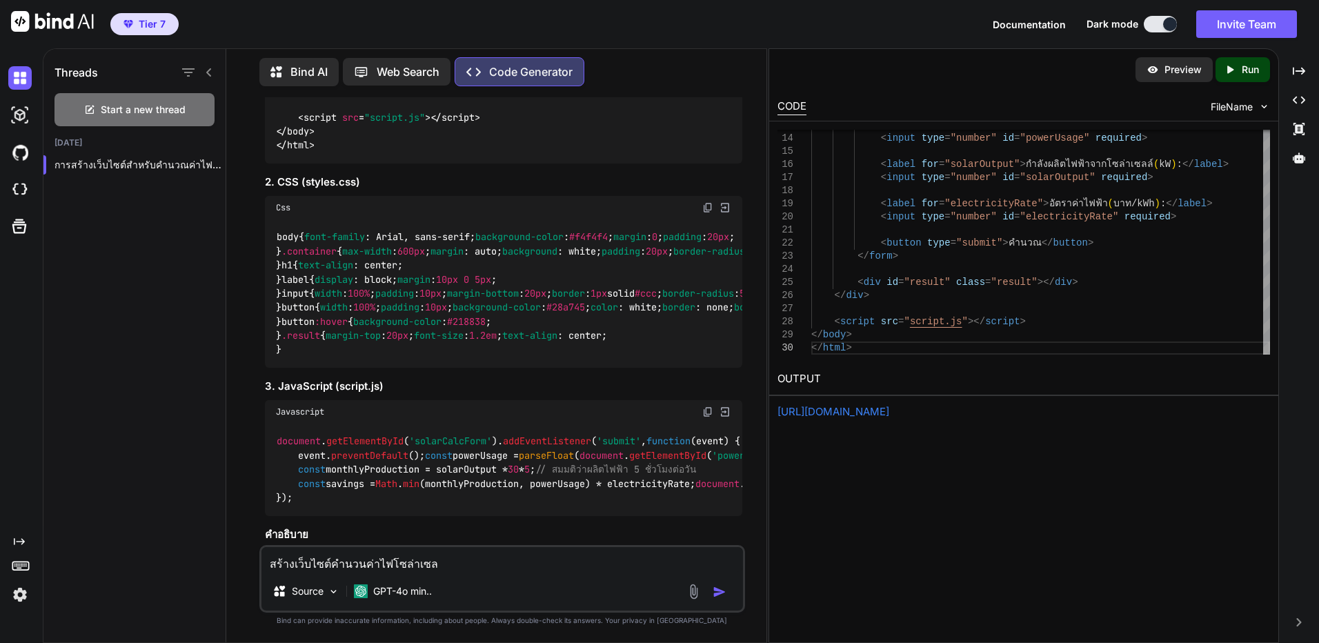
click at [889, 411] on link "https://app.onecompiler.com/43vjjawkc_43vyajwth" at bounding box center [833, 411] width 112 height 13
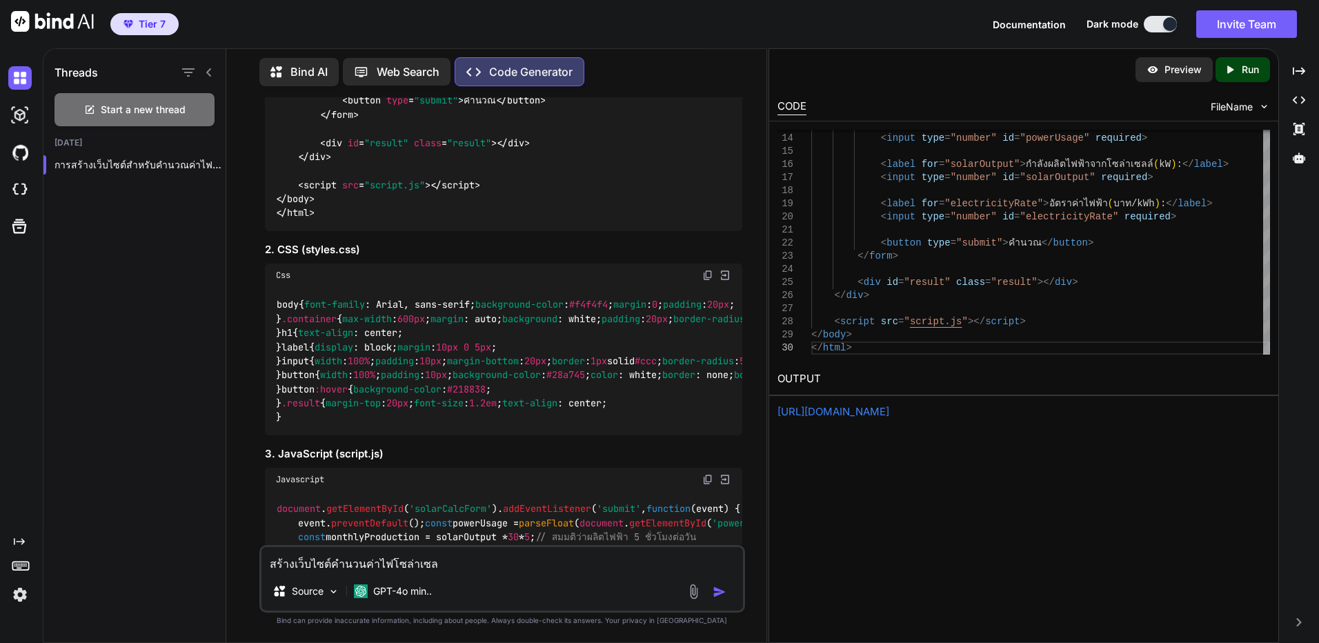
scroll to position [531, 0]
click at [708, 271] on img at bounding box center [707, 276] width 11 height 11
click at [979, 348] on div "< label for = "powerUsage" > การใช้ไฟฟ้าต่อเดือน ( kWh ) : </ label > < input t…" at bounding box center [1040, 157] width 459 height 393
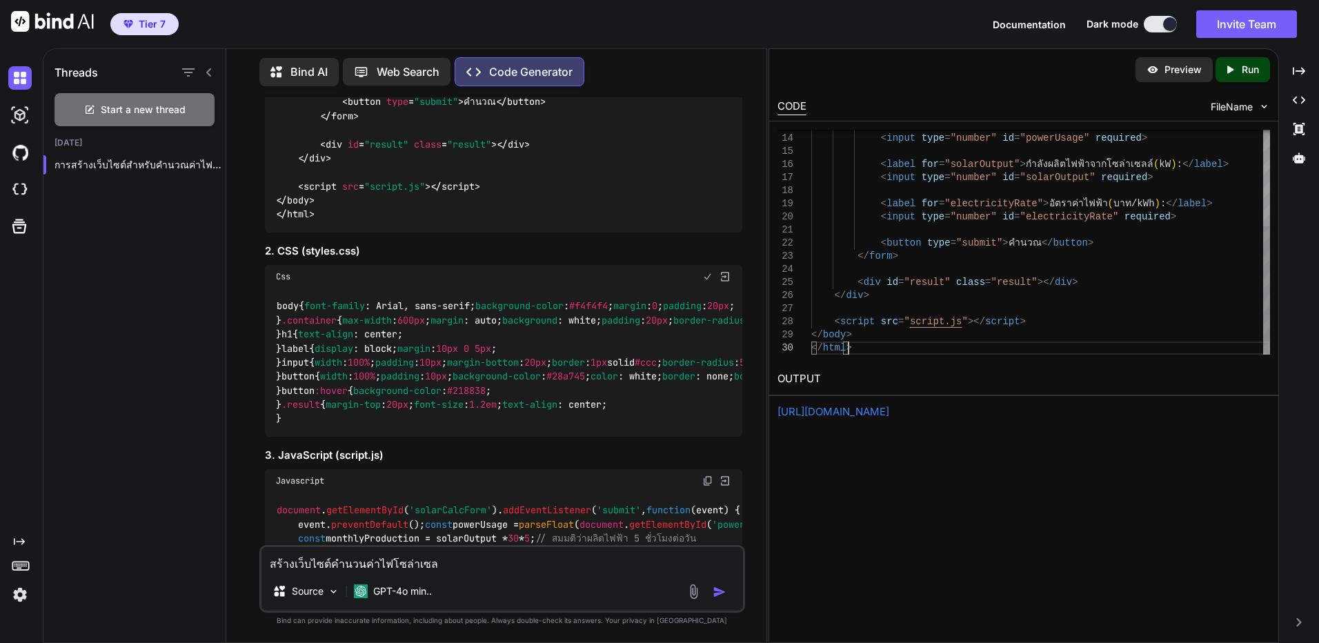
type textarea "<button type="submit">คำนวณ</button> </form> <div id="result" class="result"></…"
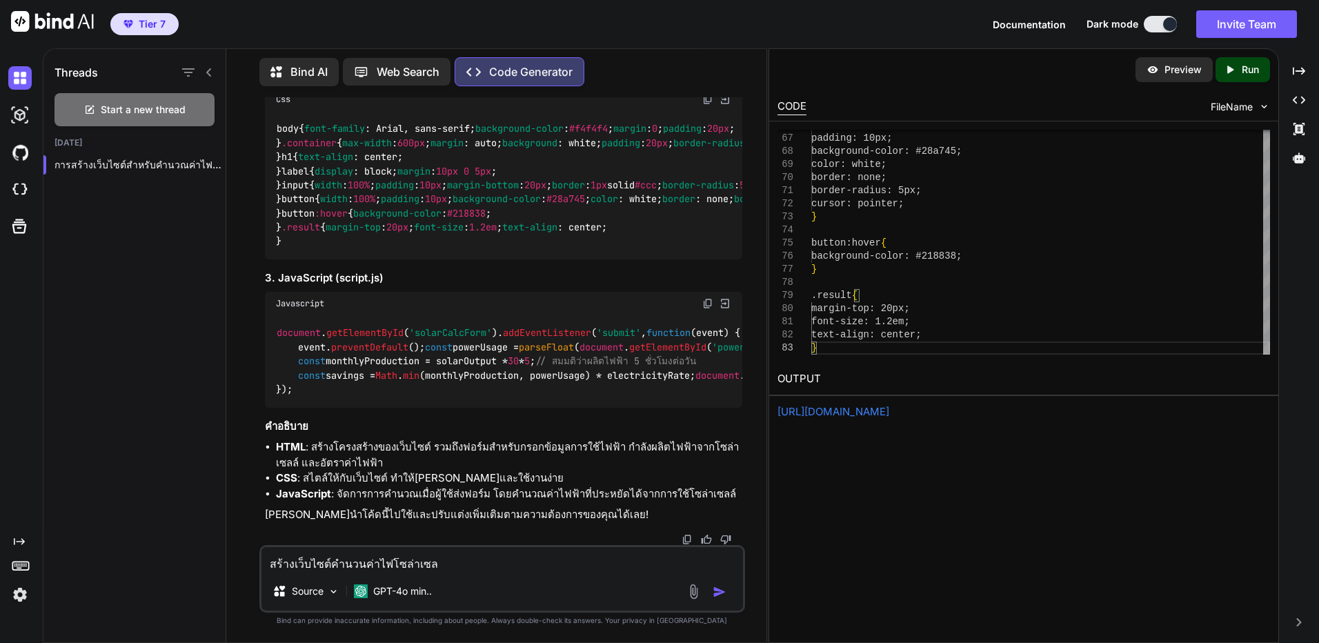
scroll to position [1359, 0]
click at [709, 298] on img at bounding box center [707, 303] width 11 height 11
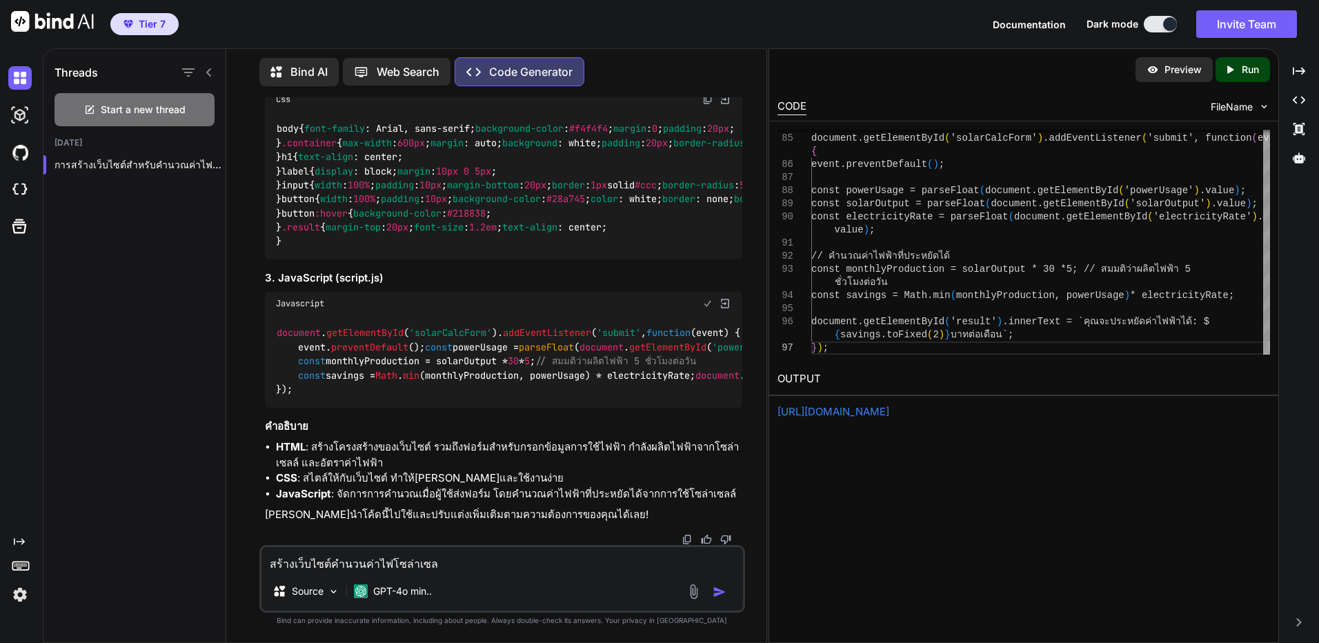
scroll to position [1420, 0]
type textarea "});"
click at [1197, 73] on p "Preview" at bounding box center [1182, 70] width 37 height 14
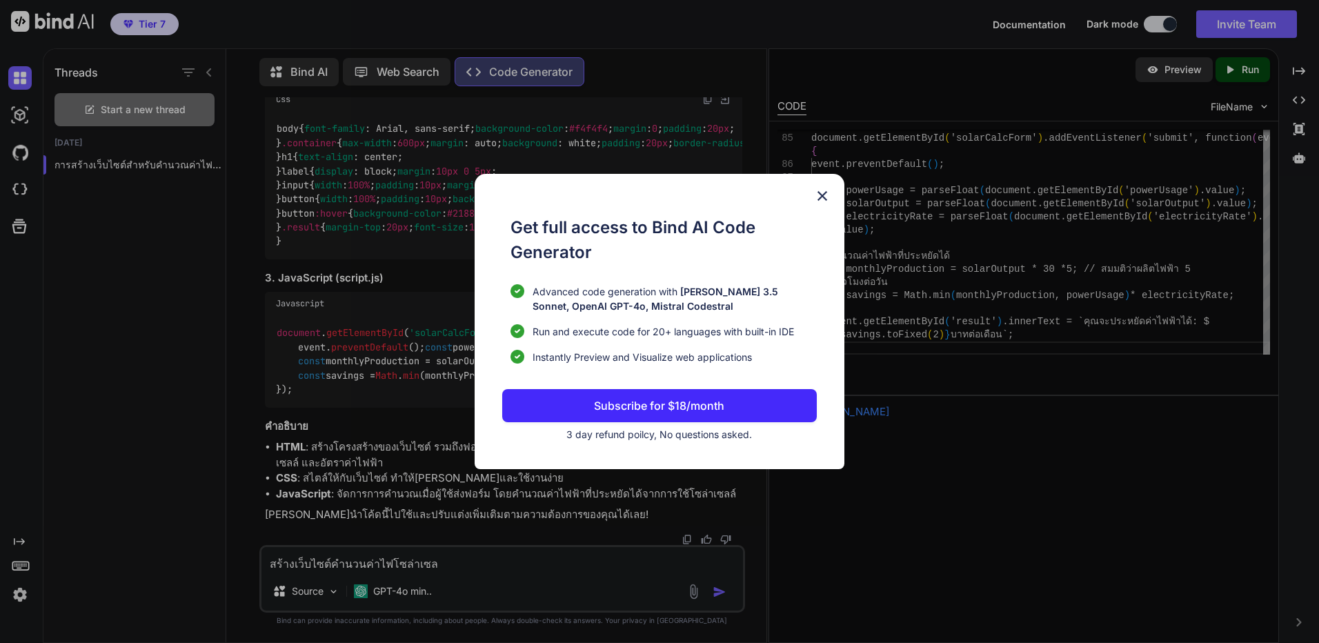
click at [823, 197] on img at bounding box center [822, 196] width 17 height 17
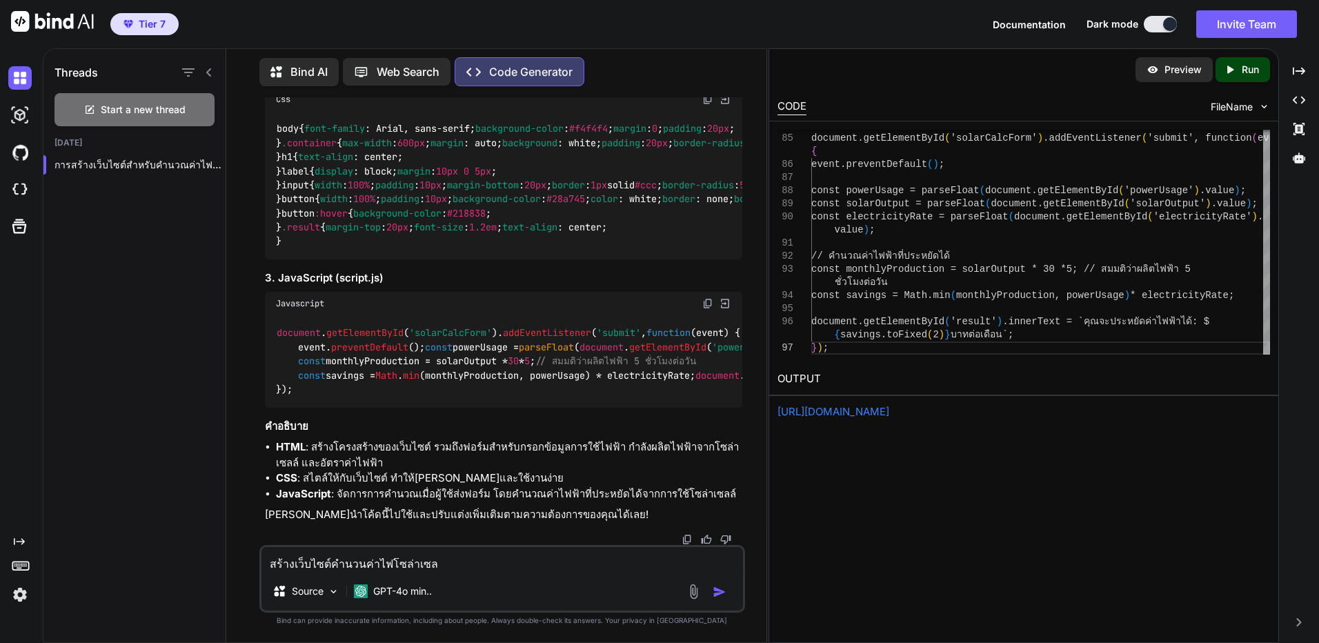
click at [1248, 70] on p "Run" at bounding box center [1249, 70] width 17 height 14
click at [942, 419] on div "https://app.onecompiler.com/43vjjam3h_43vyam8p2" at bounding box center [1023, 412] width 492 height 16
click at [889, 408] on link "https://app.onecompiler.com/43vjjam3h_43vyam8p2" at bounding box center [833, 411] width 112 height 13
click at [17, 117] on img at bounding box center [19, 114] width 23 height 23
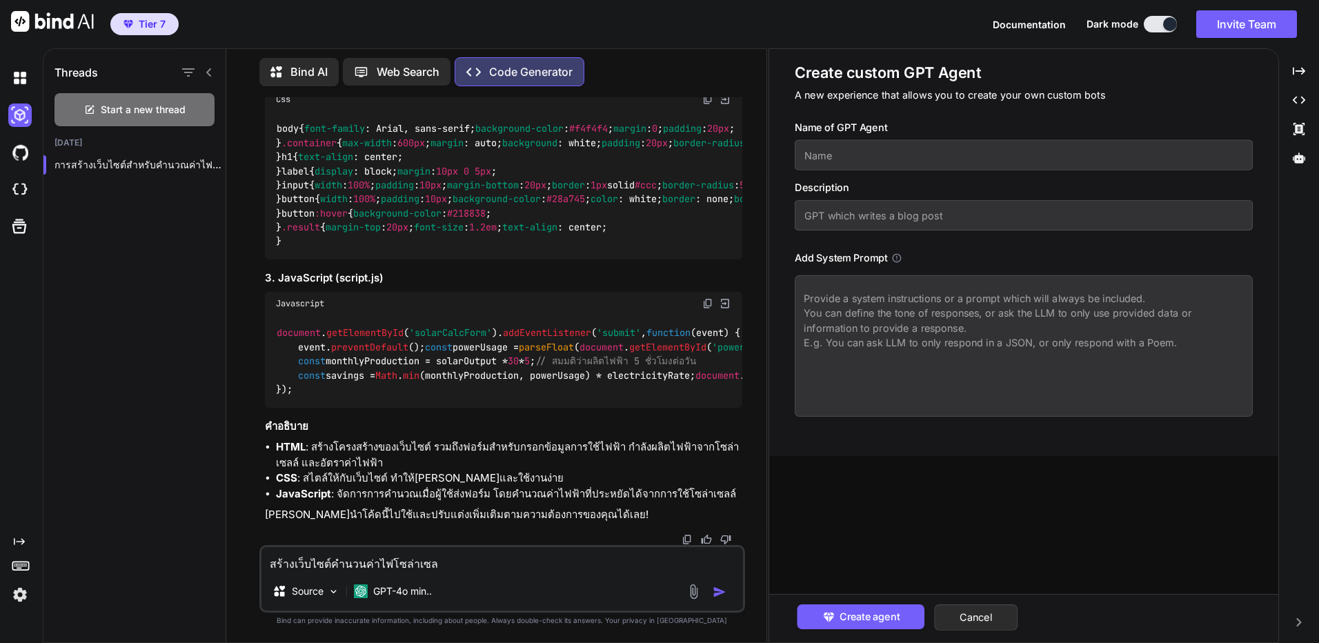
click at [931, 165] on input "text" at bounding box center [1023, 155] width 458 height 30
type input "10"
click at [883, 213] on input "text" at bounding box center [1023, 215] width 458 height 30
type input "10"
click at [872, 327] on textarea at bounding box center [1023, 345] width 458 height 141
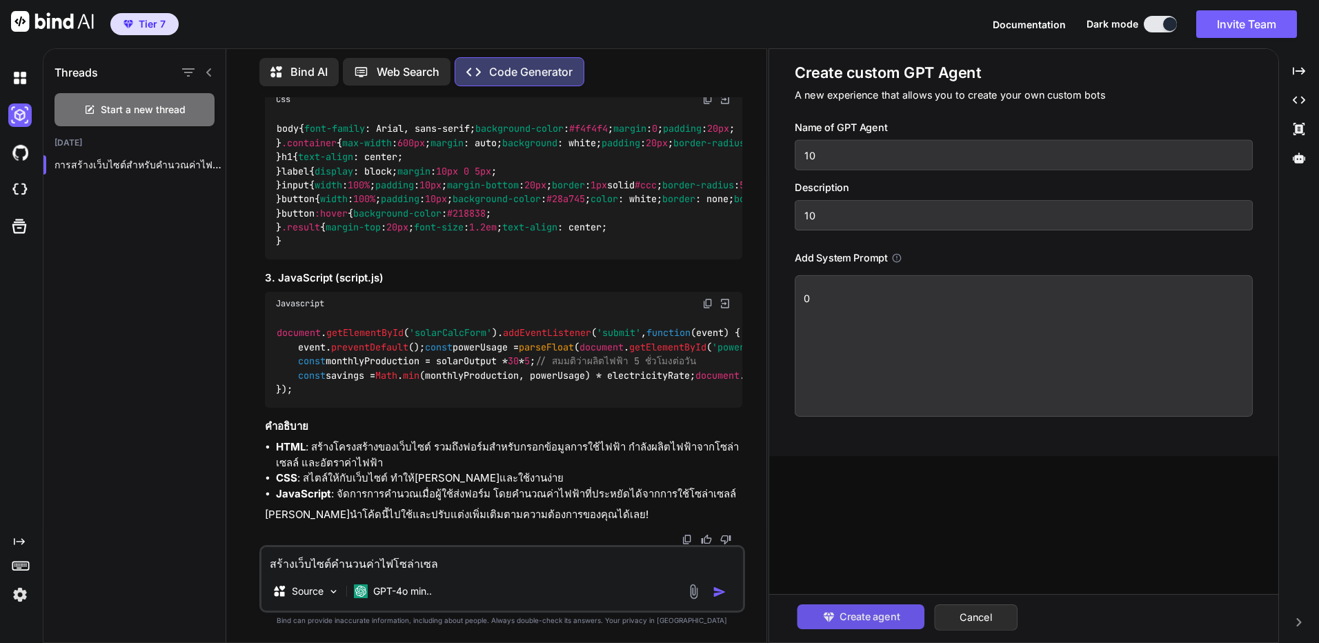
type textarea "0"
click at [862, 612] on span "Create agent" at bounding box center [869, 616] width 60 height 15
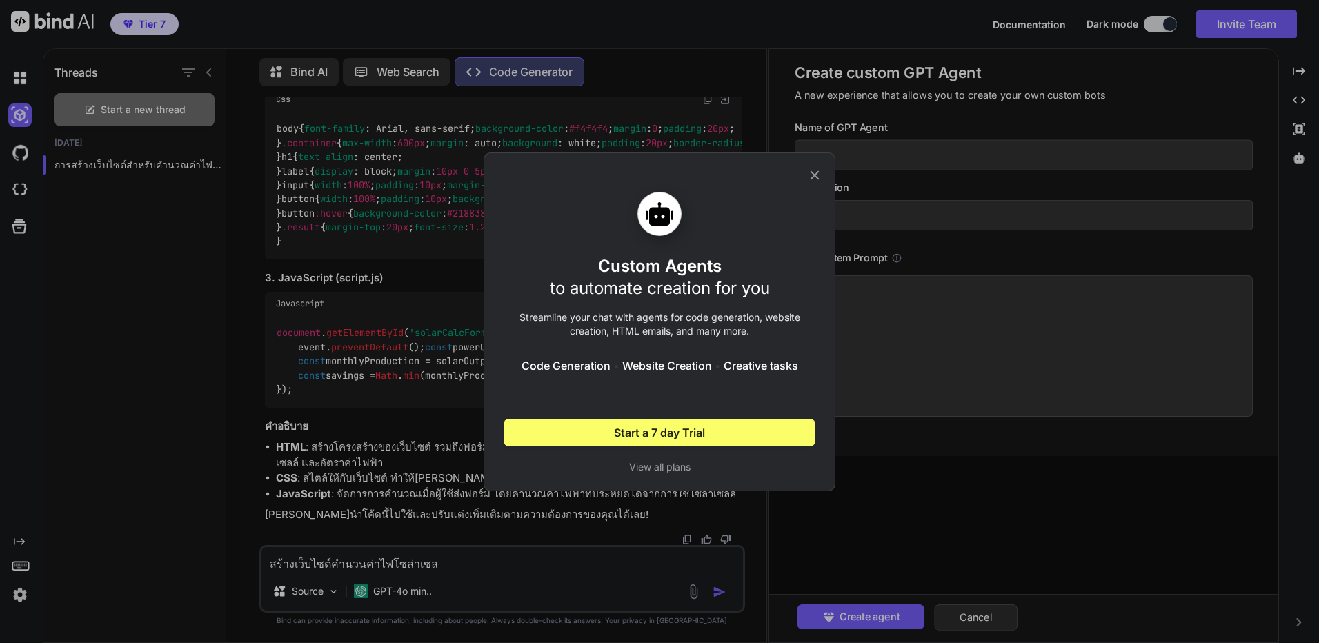
click at [910, 399] on div "Custom Agents to automate creation for you Streamline your chat with agents for…" at bounding box center [659, 321] width 1319 height 643
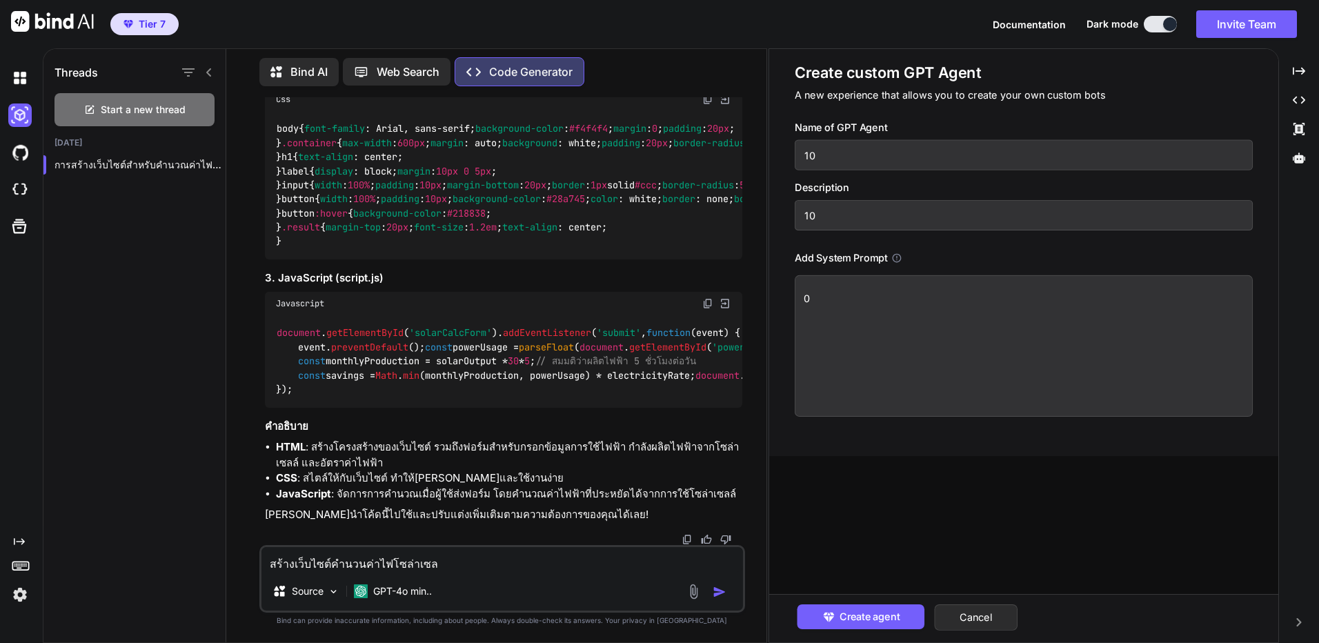
click at [0, 147] on html "Tier 7 Documentation Dark mode Invite Team Created with Pixso. Created with Pix…" at bounding box center [659, 321] width 1319 height 643
click at [15, 143] on img at bounding box center [19, 152] width 23 height 23
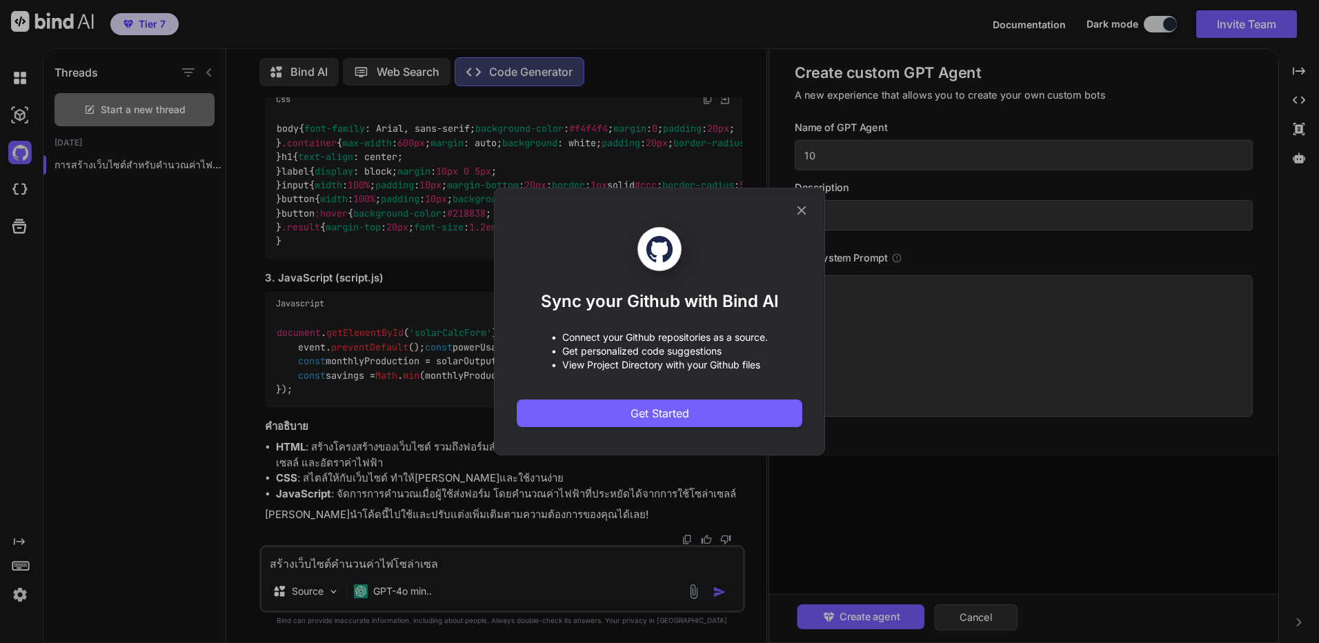
click at [801, 199] on div "Sync your Github with Bind AI • Connect your Github repositories as a source. •…" at bounding box center [659, 322] width 331 height 268
click at [797, 216] on icon at bounding box center [801, 210] width 15 height 15
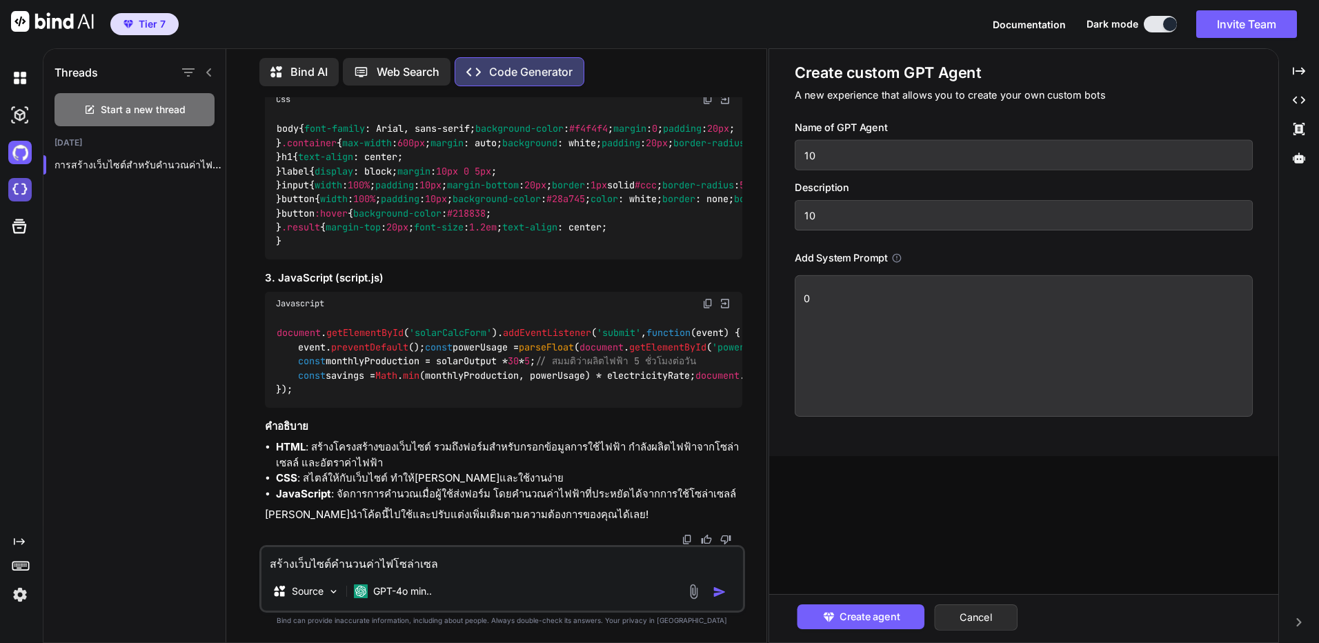
click at [21, 187] on img at bounding box center [19, 189] width 23 height 23
click at [880, 623] on span "Create agent" at bounding box center [869, 616] width 60 height 15
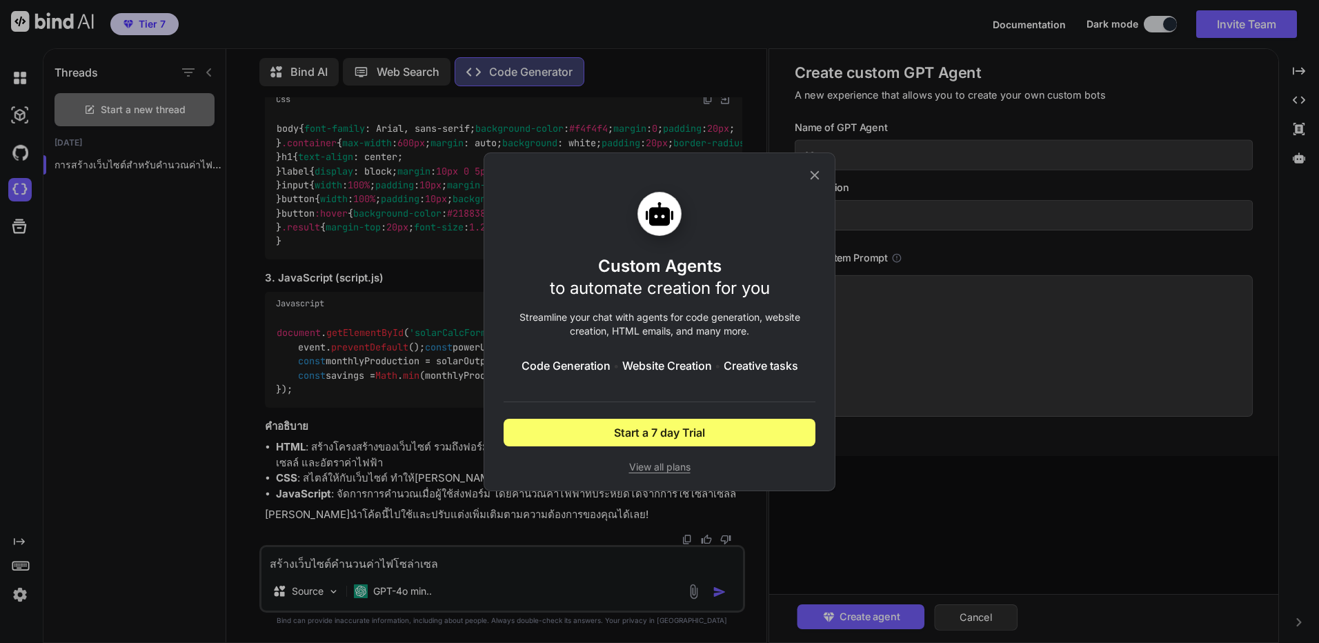
click at [817, 177] on icon at bounding box center [814, 175] width 15 height 15
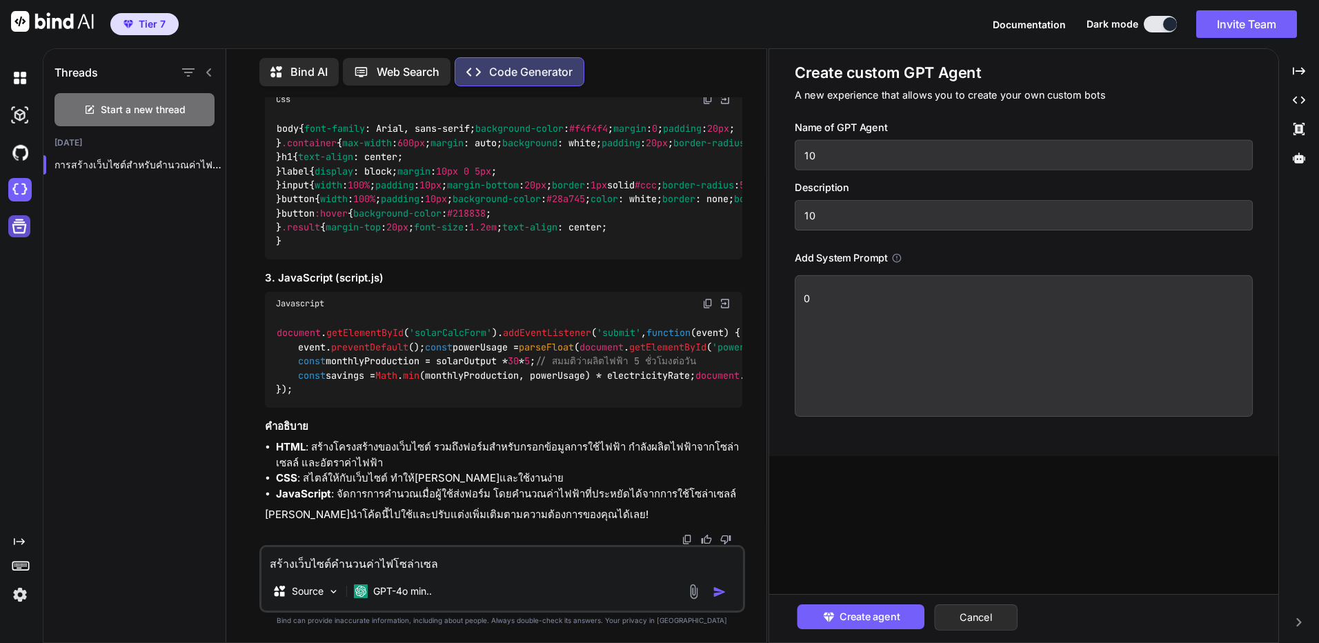
click at [25, 226] on icon at bounding box center [19, 226] width 14 height 14
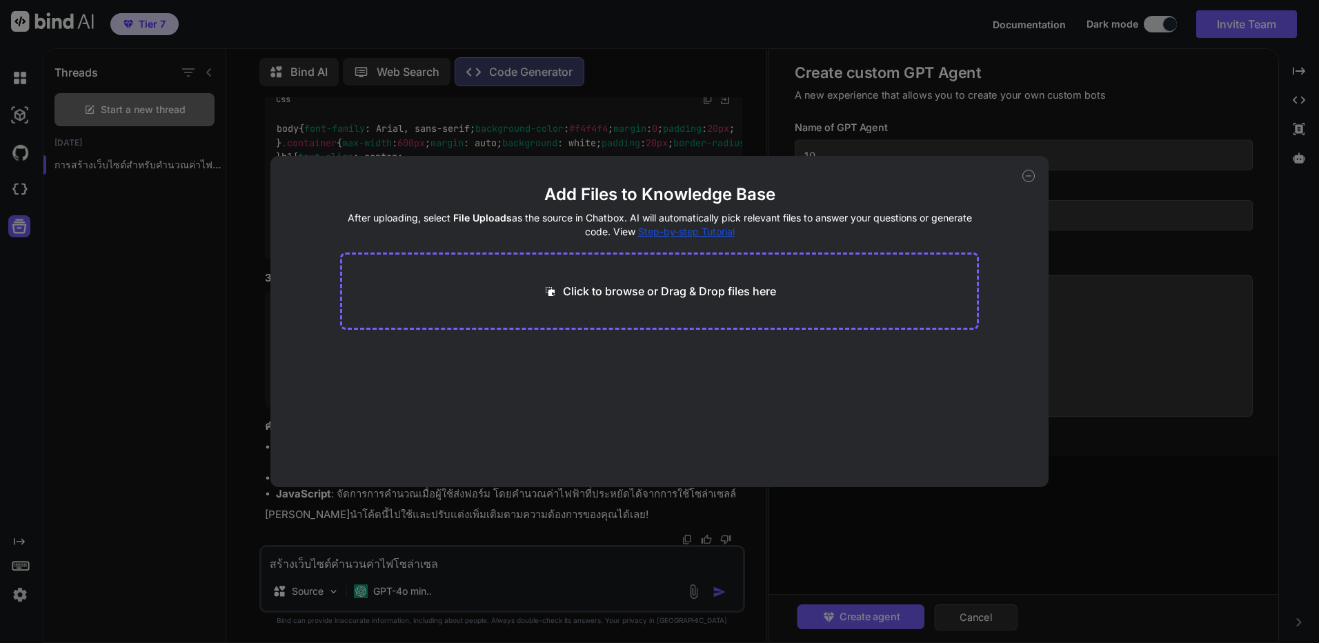
click at [90, 284] on div "Add Files to Knowledge Base After uploading, select File Uploads as the source …" at bounding box center [659, 321] width 1319 height 643
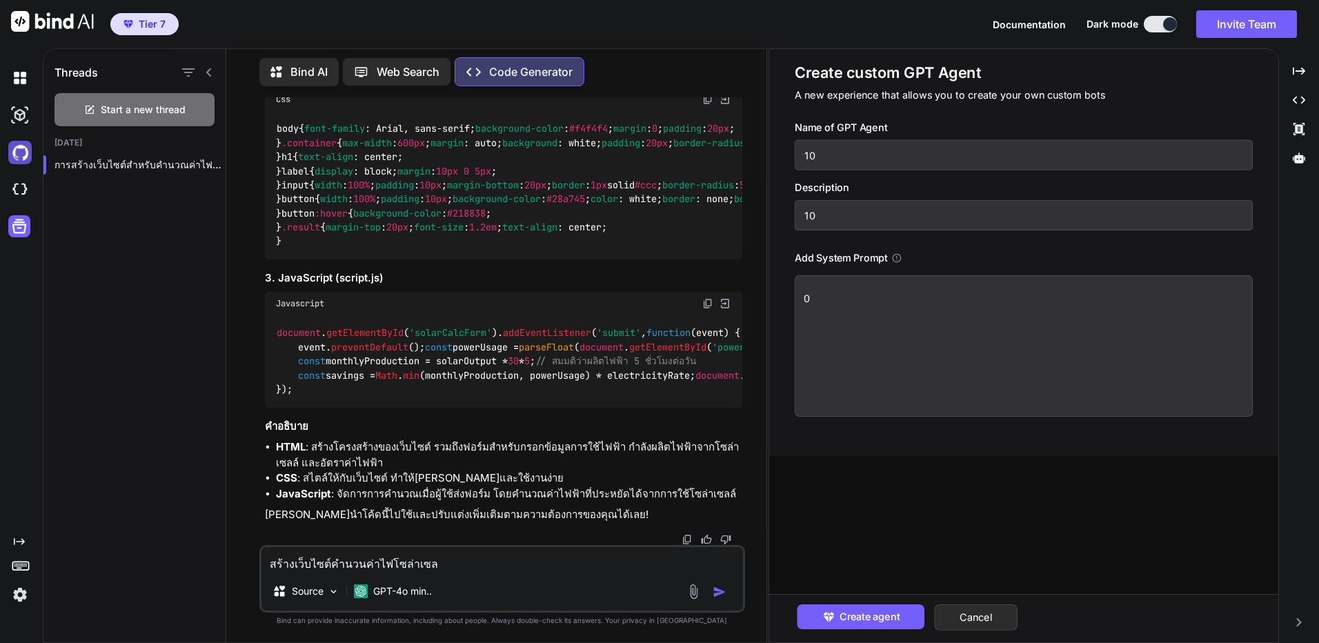
click at [17, 160] on img at bounding box center [19, 152] width 23 height 23
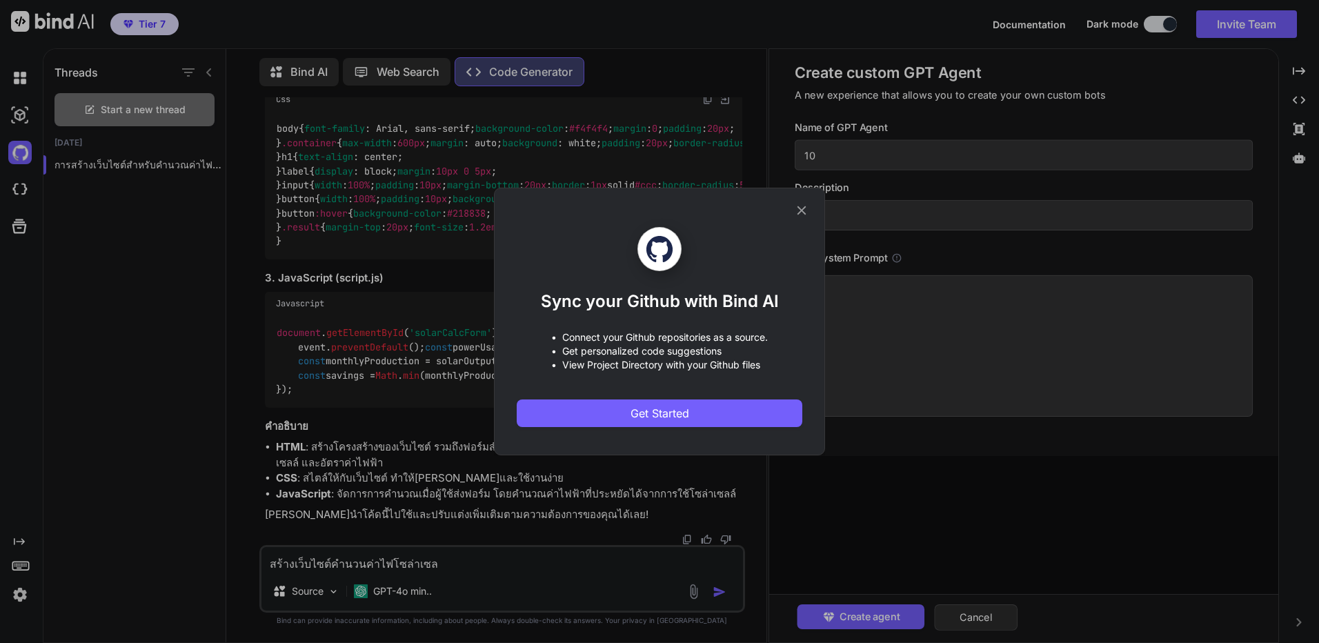
click at [73, 264] on div "Sync your Github with Bind AI • Connect your Github repositories as a source. •…" at bounding box center [659, 321] width 1319 height 643
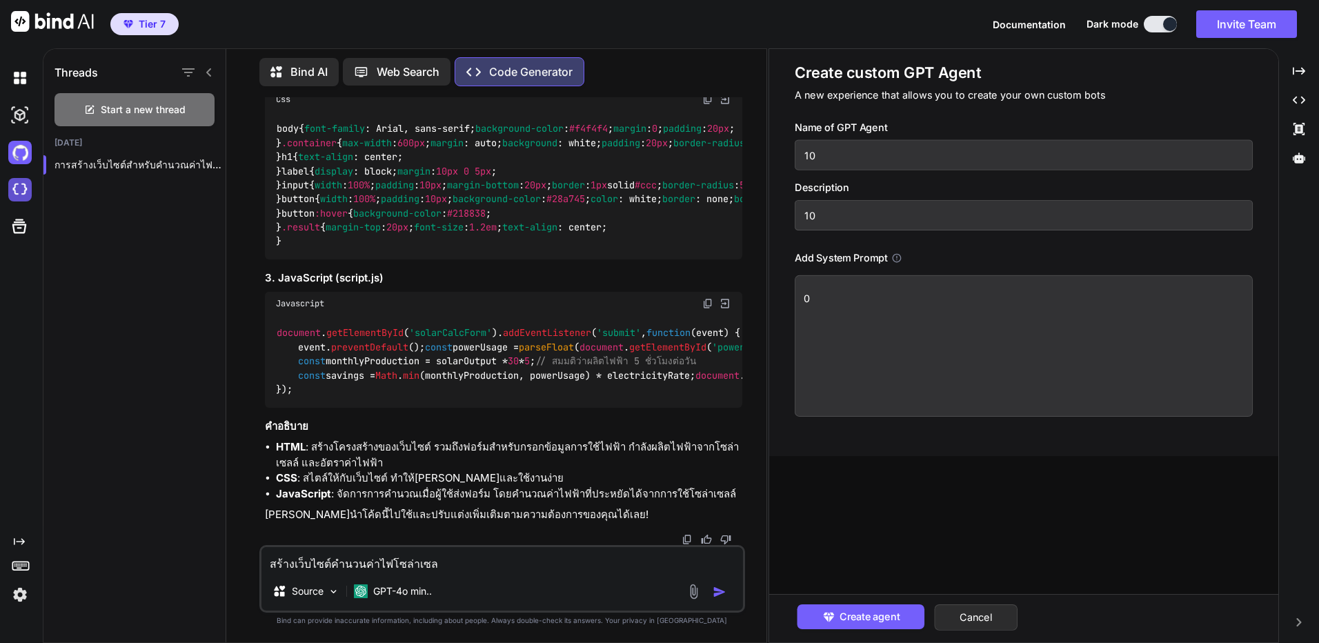
click at [30, 197] on img at bounding box center [19, 189] width 23 height 23
click at [20, 608] on div "Created with Pixso." at bounding box center [21, 345] width 43 height 594
click at [19, 596] on img at bounding box center [19, 594] width 23 height 23
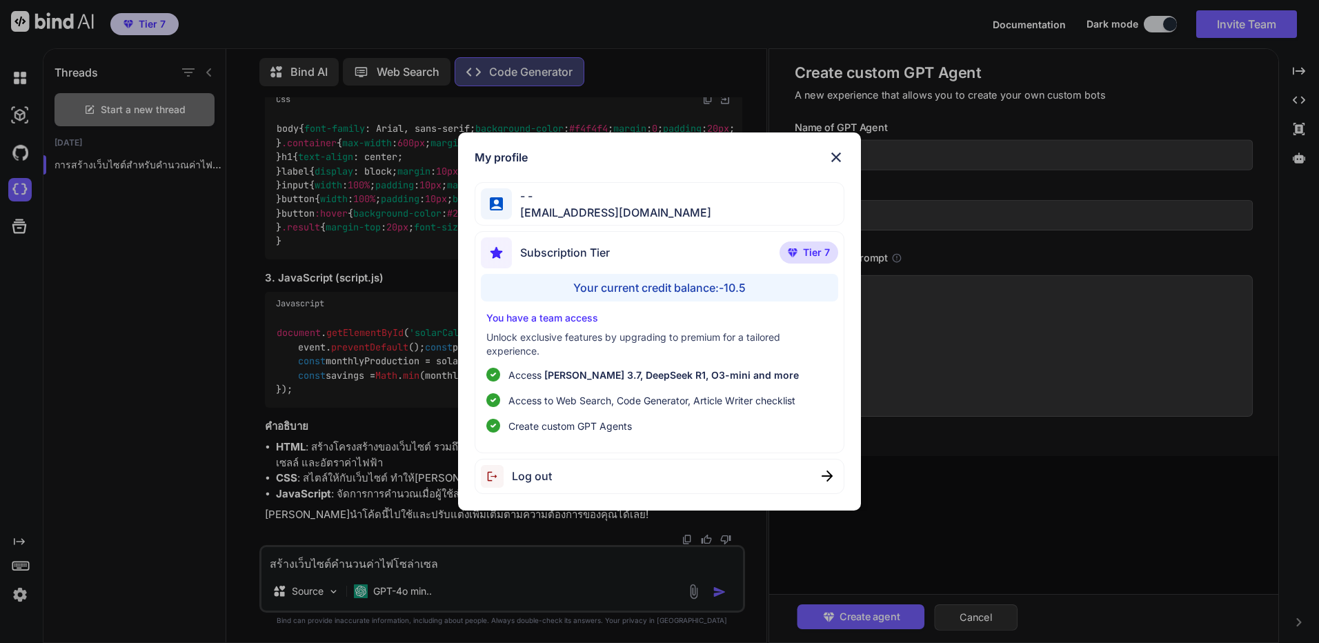
click at [837, 159] on img at bounding box center [836, 157] width 17 height 17
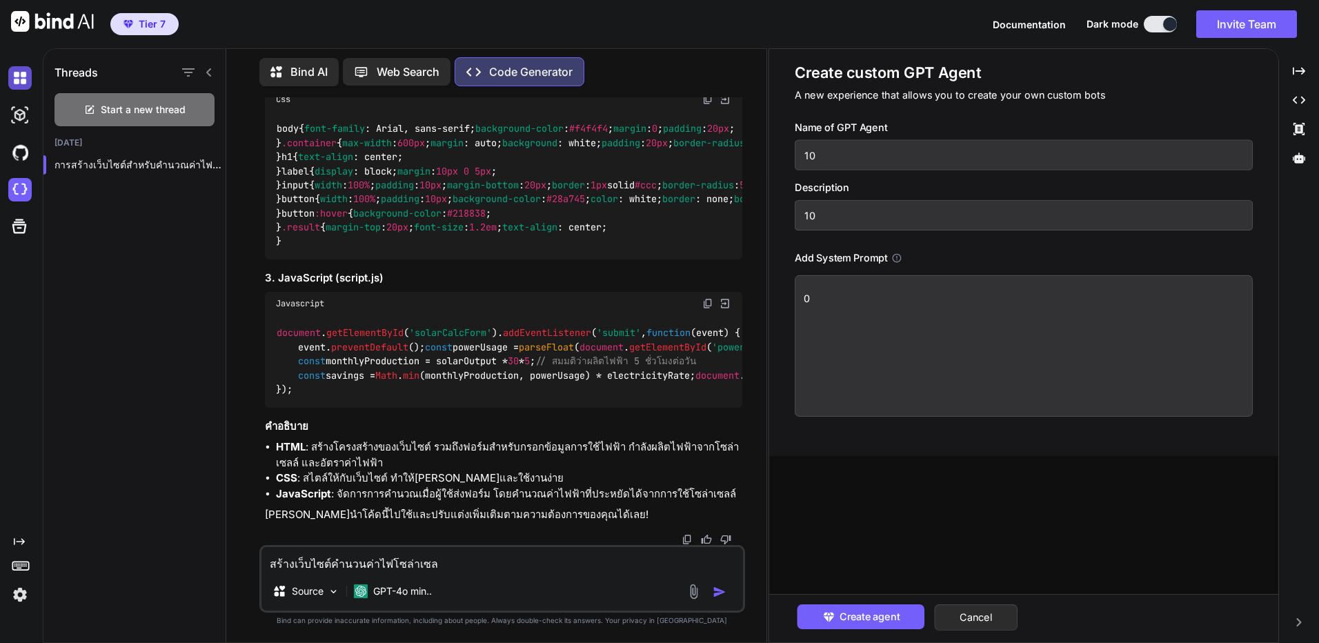
click at [17, 85] on img at bounding box center [19, 77] width 23 height 23
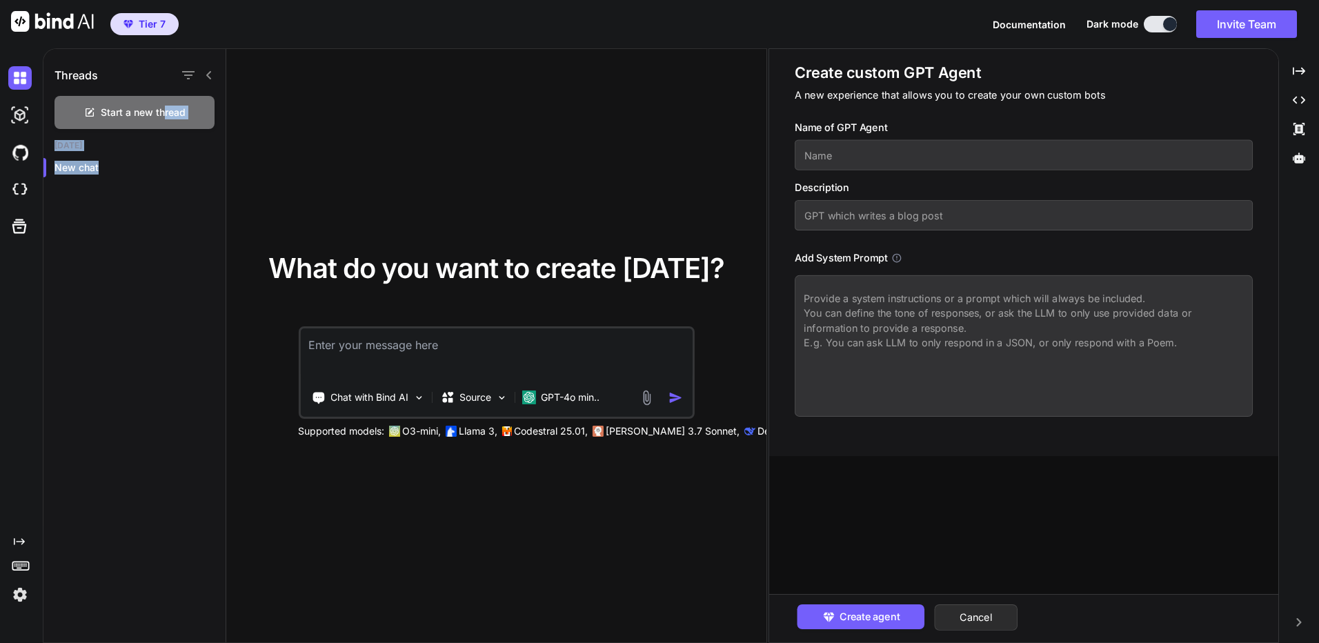
drag, startPoint x: 164, startPoint y: 119, endPoint x: 166, endPoint y: 224, distance: 104.8
click at [166, 224] on div "Threads Start a new thread Today New chat" at bounding box center [134, 346] width 183 height 594
drag, startPoint x: 166, startPoint y: 224, endPoint x: 135, endPoint y: 224, distance: 30.3
click at [135, 224] on div "Threads Start a new thread Today New chat" at bounding box center [134, 346] width 183 height 594
click at [757, 428] on p "Deepseek R1" at bounding box center [786, 431] width 59 height 14
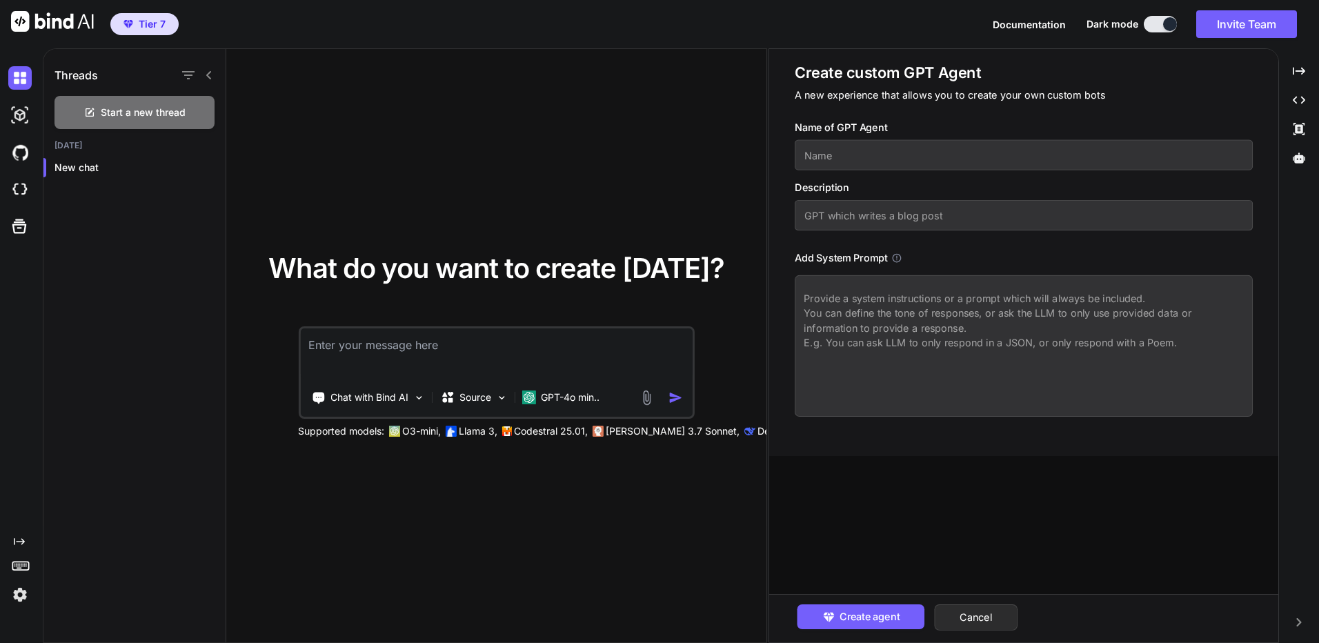
click at [757, 428] on p "Deepseek R1" at bounding box center [786, 431] width 59 height 14
click at [671, 434] on p "Claude 3.7 Sonnet," at bounding box center [673, 431] width 134 height 14
click at [670, 434] on p "Claude 3.7 Sonnet," at bounding box center [673, 431] width 134 height 14
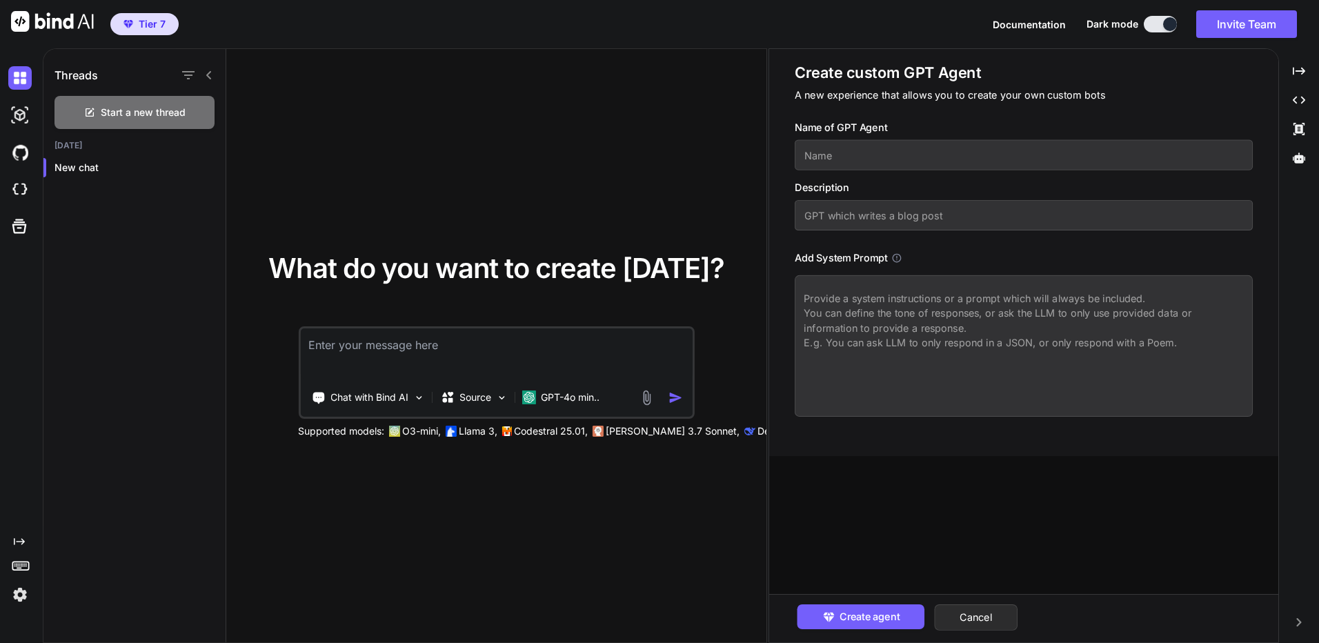
click at [669, 434] on p "Claude 3.7 Sonnet," at bounding box center [673, 431] width 134 height 14
drag, startPoint x: 669, startPoint y: 434, endPoint x: 553, endPoint y: 402, distance: 120.1
click at [553, 402] on p "GPT-4o min.." at bounding box center [570, 397] width 59 height 14
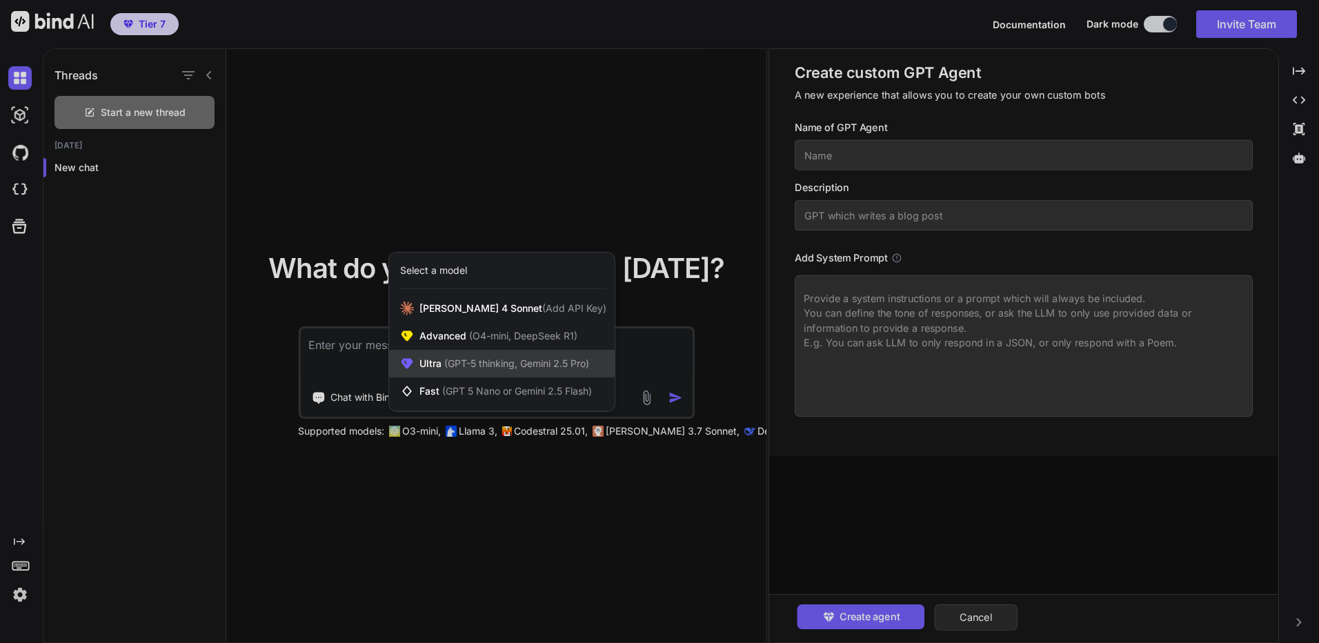
click at [552, 352] on div "Ultra (GPT-5 thinking, Gemini 2.5 Pro)" at bounding box center [502, 364] width 226 height 28
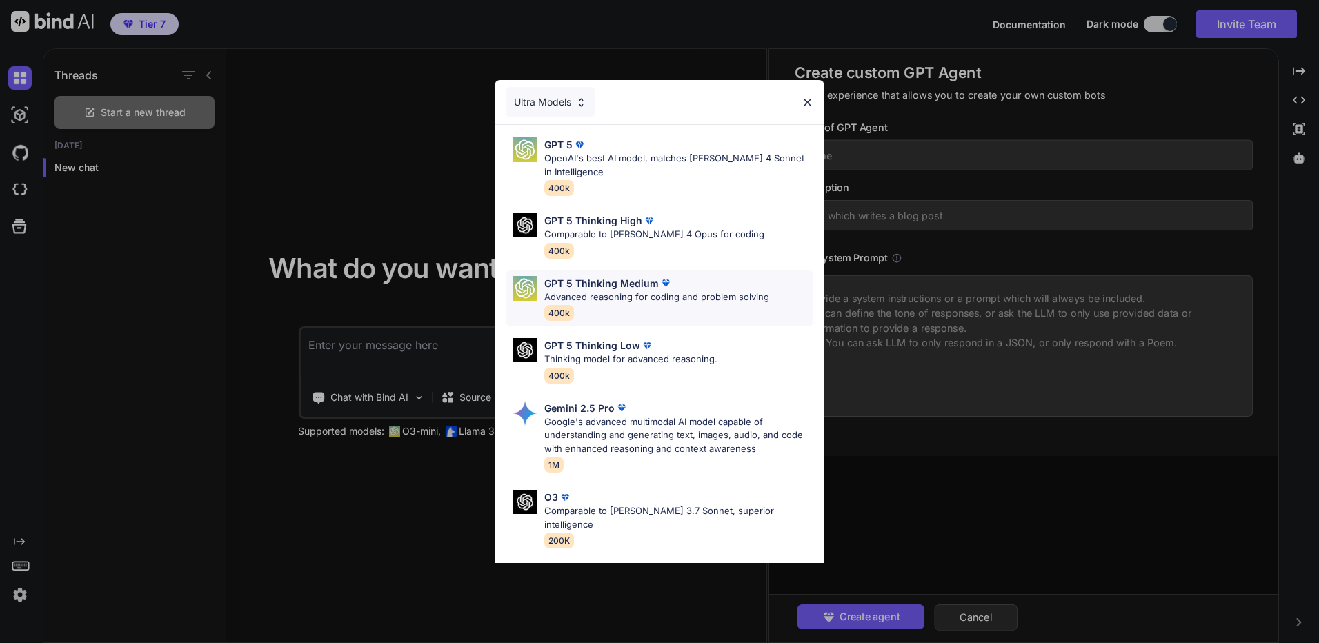
click at [604, 298] on p "Advanced reasoning for coding and problem solving" at bounding box center [656, 297] width 225 height 14
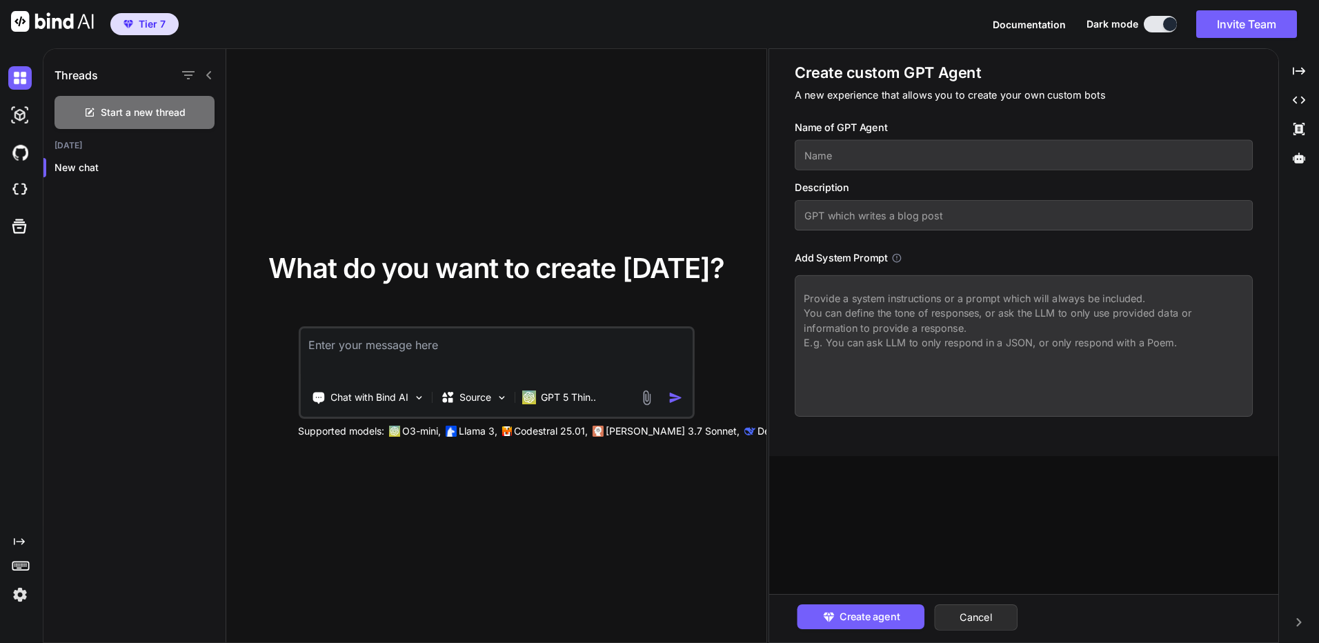
click at [595, 338] on textarea at bounding box center [496, 353] width 392 height 51
click at [493, 403] on div "Source" at bounding box center [473, 397] width 78 height 28
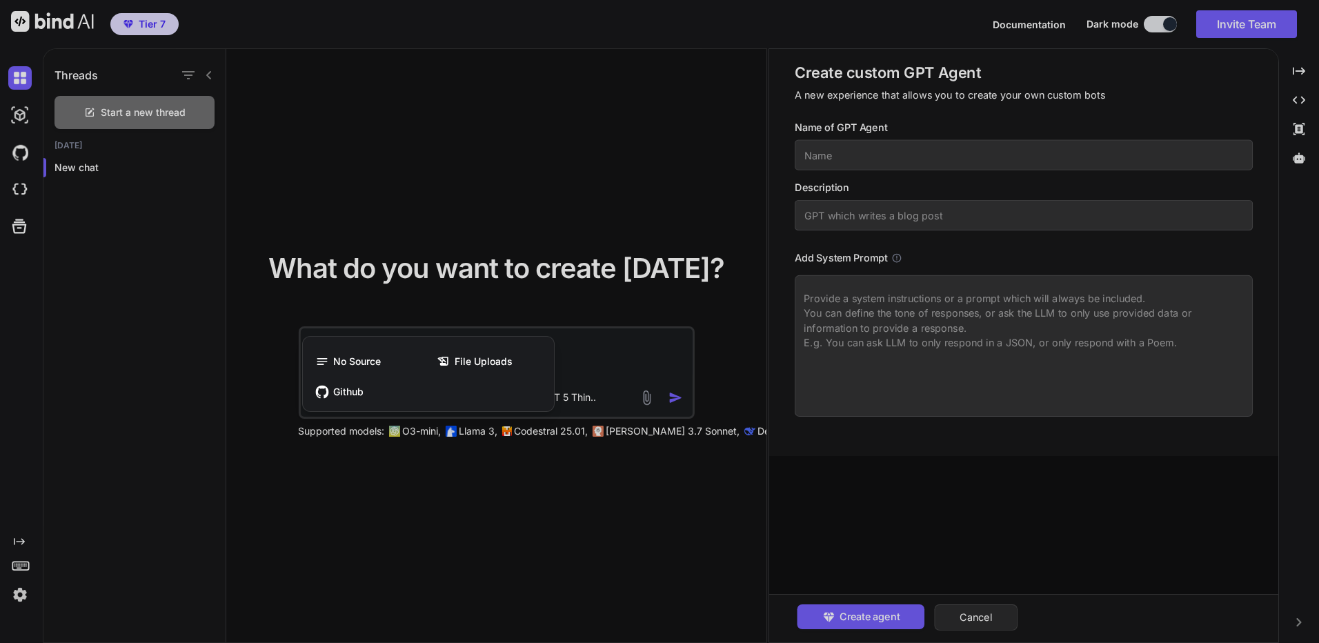
click at [625, 355] on div at bounding box center [659, 321] width 1319 height 643
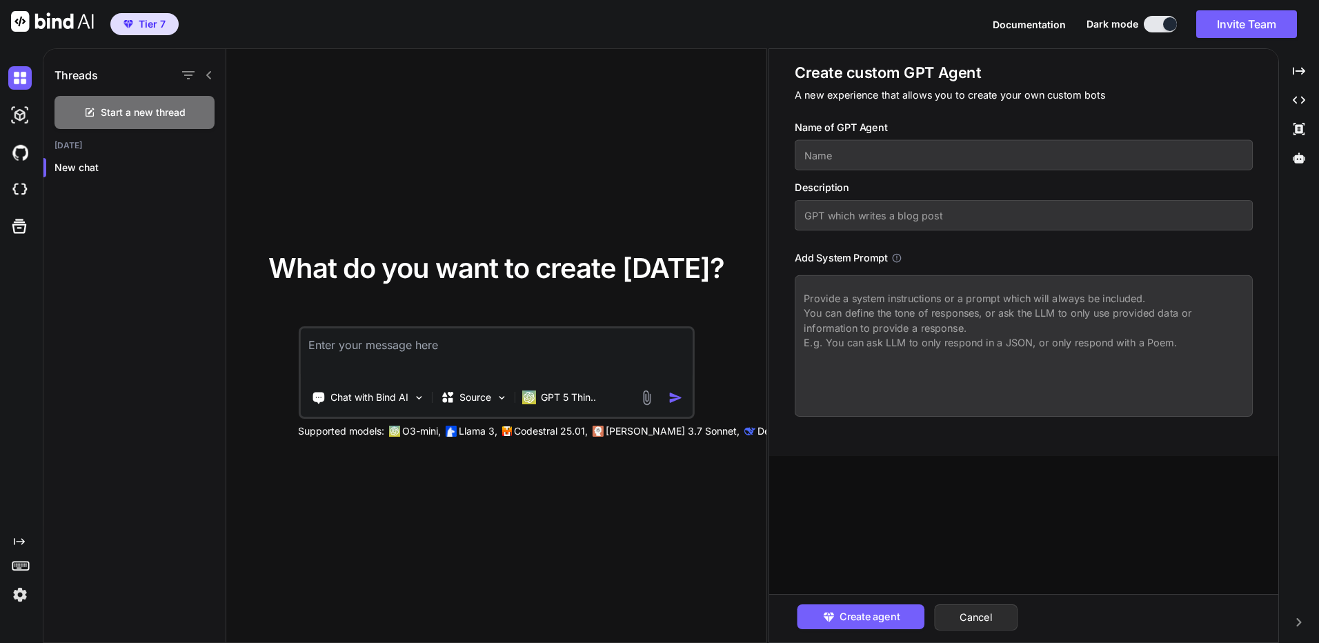
click at [626, 349] on textarea at bounding box center [496, 353] width 392 height 51
type textarea "sss"
click at [668, 394] on div at bounding box center [664, 398] width 50 height 16
click at [673, 393] on img "button" at bounding box center [675, 397] width 14 height 14
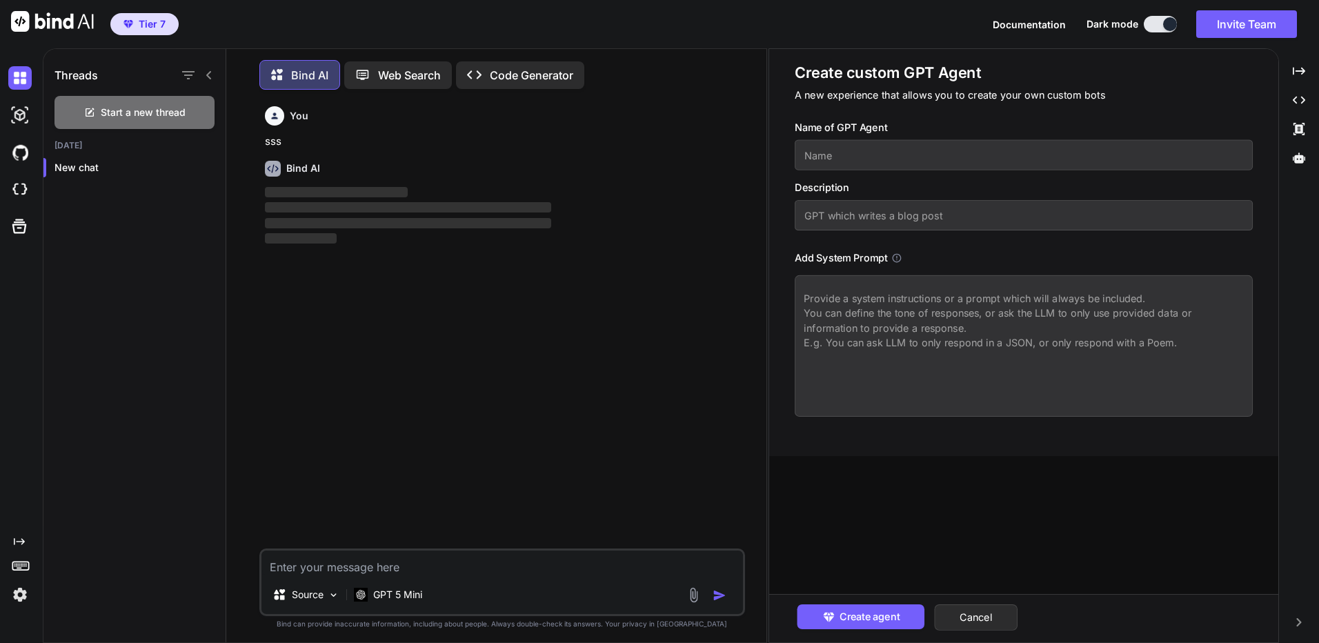
scroll to position [7, 0]
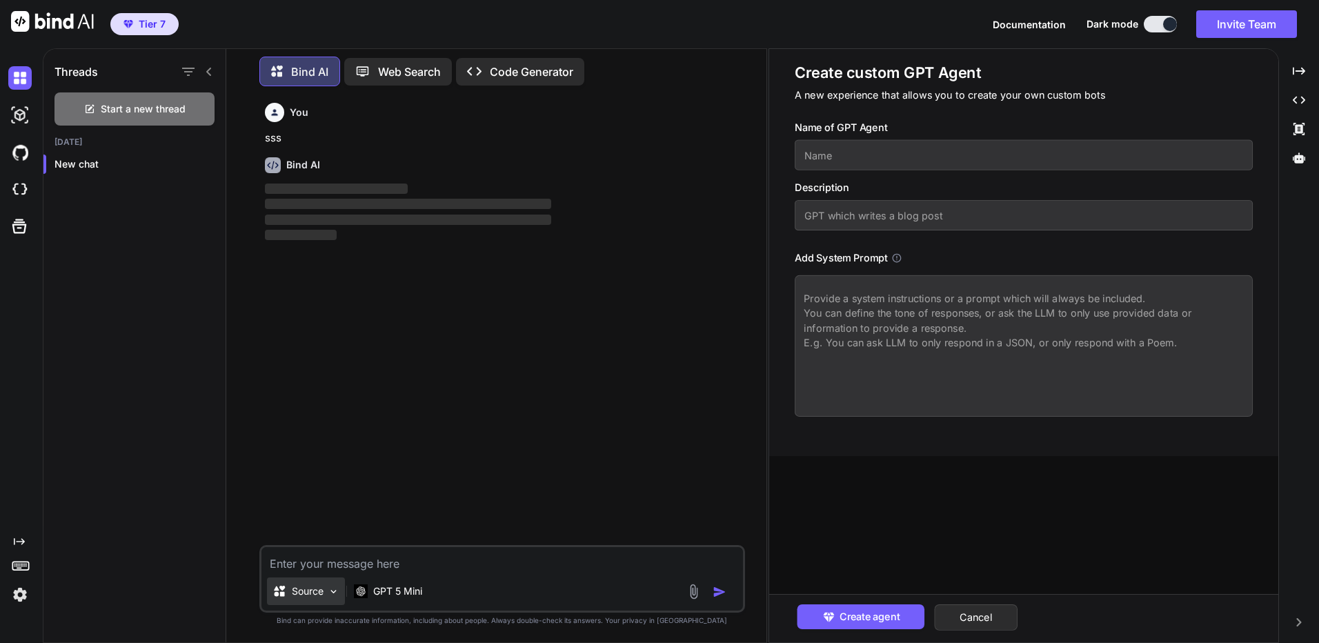
click at [327, 595] on div "Source" at bounding box center [306, 591] width 78 height 28
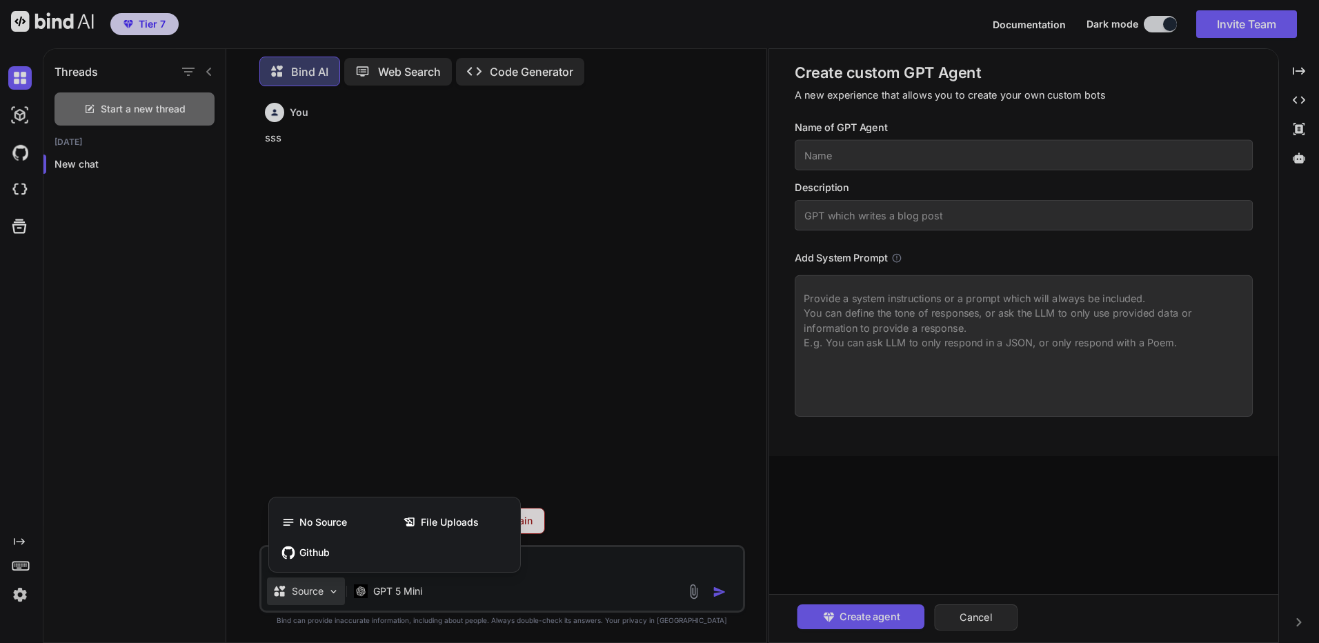
click at [463, 594] on div at bounding box center [659, 321] width 1319 height 643
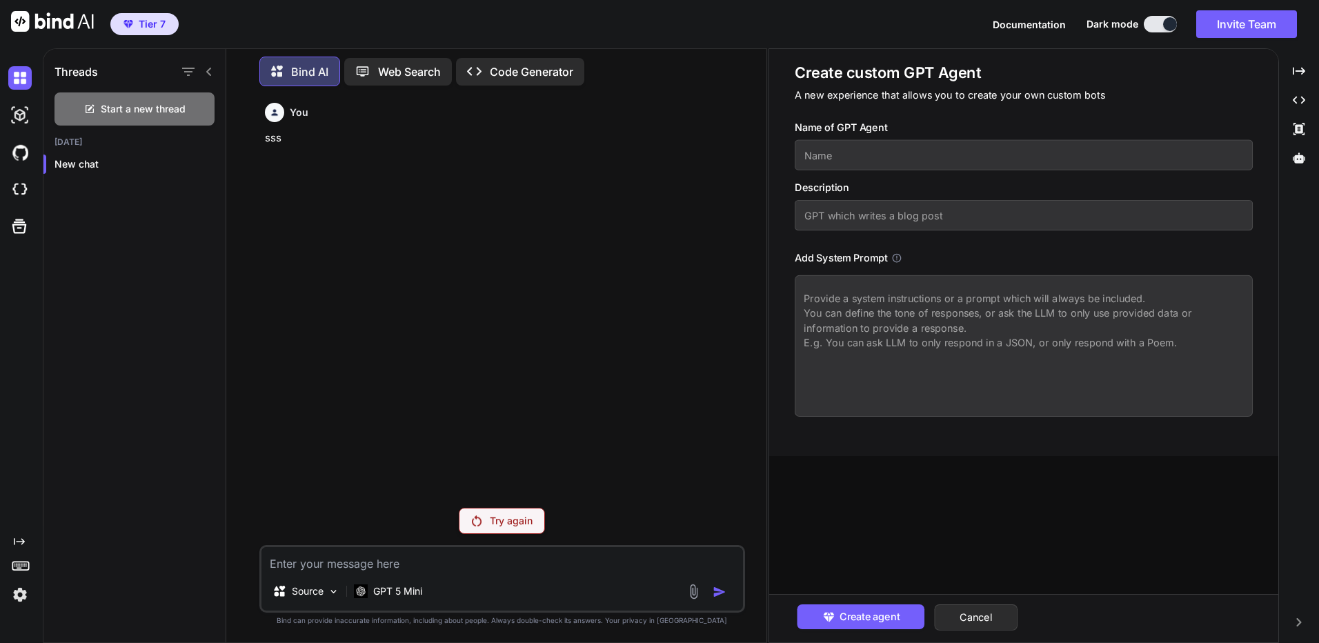
click at [470, 563] on textarea at bounding box center [501, 559] width 481 height 25
type textarea "C"
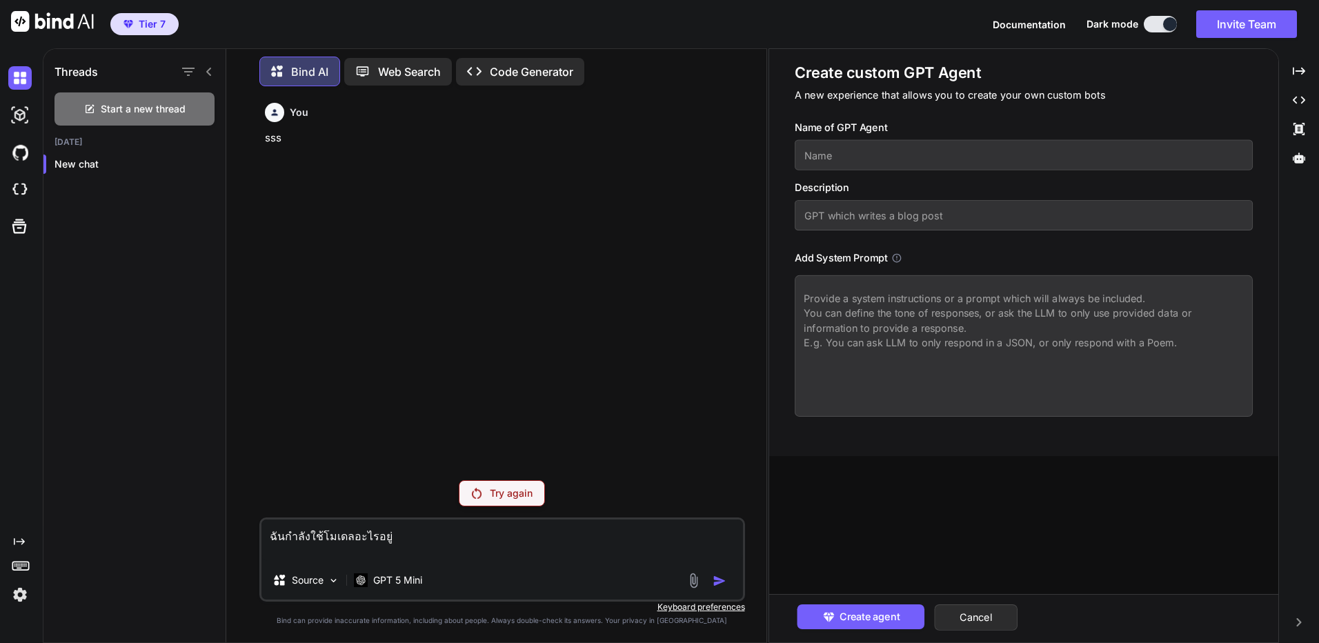
type textarea "ฉันกำลังใช้โมเดลอะไรอยู่"
click at [520, 506] on div "You sss Try again ฉันกำลังใช้โมเดลอะไรอยู่ Source GPT 5 Mini Created with Bind …" at bounding box center [502, 369] width 486 height 545
click at [526, 496] on p "Try again" at bounding box center [511, 493] width 43 height 14
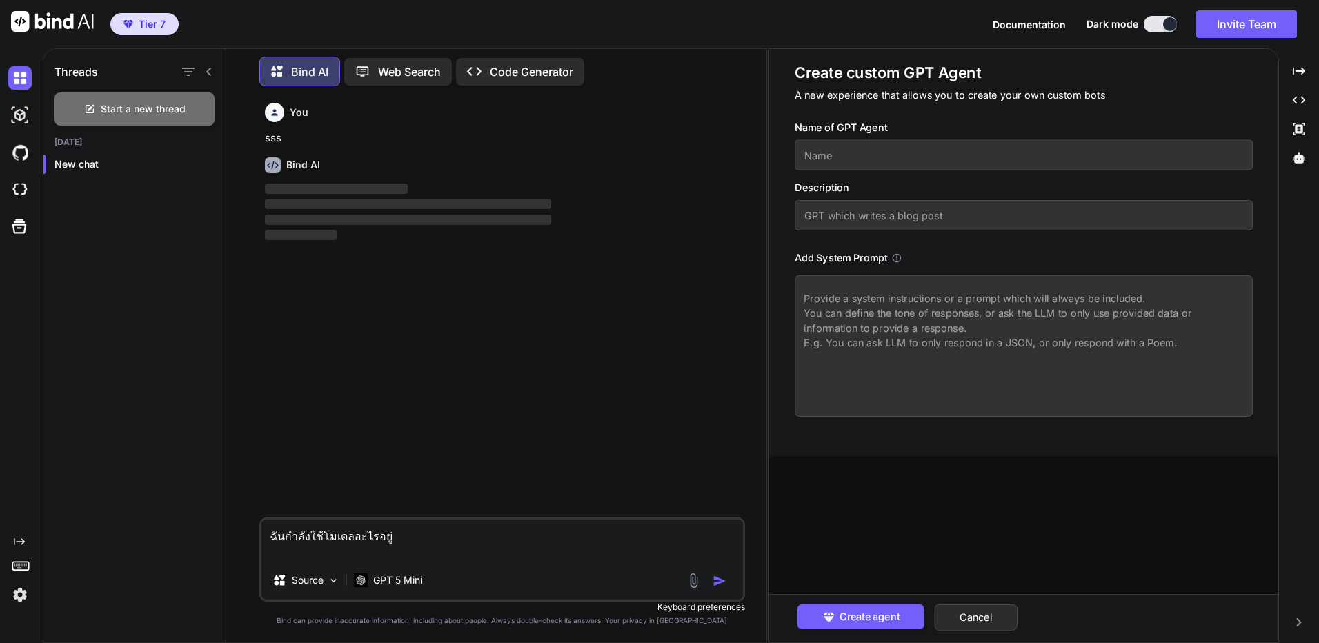
click at [414, 524] on textarea "ฉันกำลังใช้โมเดลอะไรอยู่" at bounding box center [501, 539] width 481 height 41
click at [394, 533] on textarea "ฉันกำลังใช้โมเดลอะไรอยู่" at bounding box center [501, 539] width 481 height 41
click at [145, 94] on div "Start a new thread" at bounding box center [134, 108] width 160 height 33
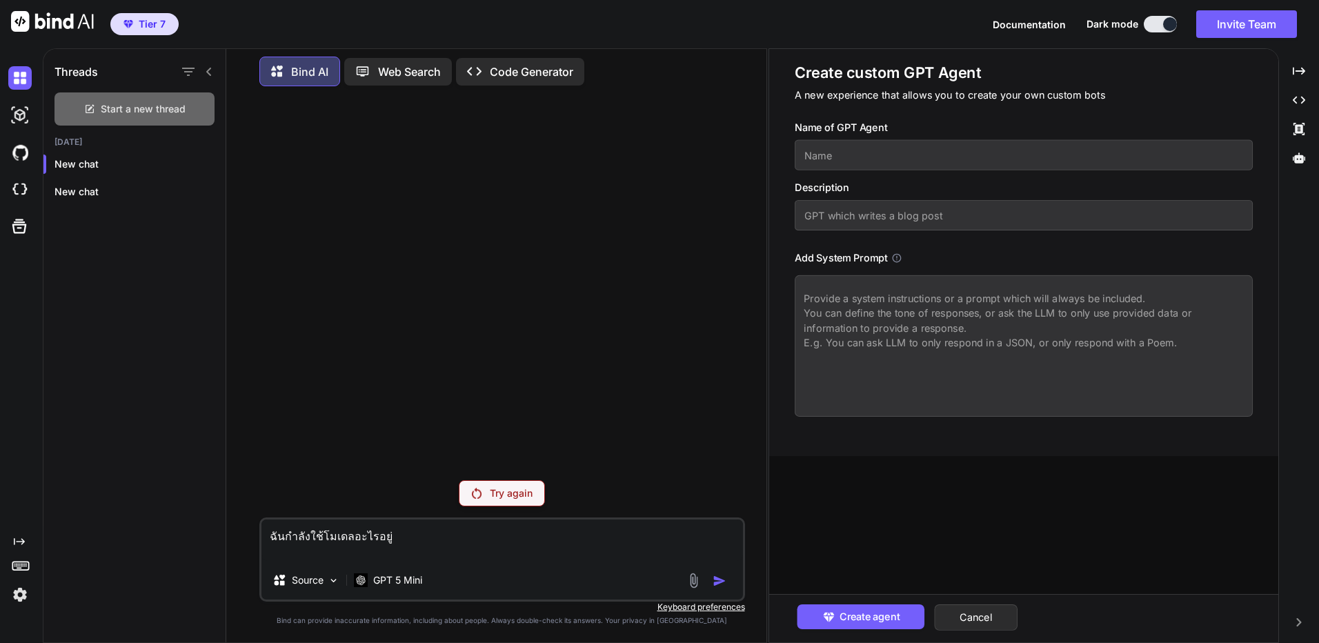
click at [152, 102] on span "Start a new thread" at bounding box center [143, 109] width 85 height 14
click at [426, 522] on textarea "ฉันกำลังใช้โมเดลอะไรอยู่" at bounding box center [501, 539] width 481 height 41
click at [714, 579] on img "button" at bounding box center [719, 581] width 14 height 14
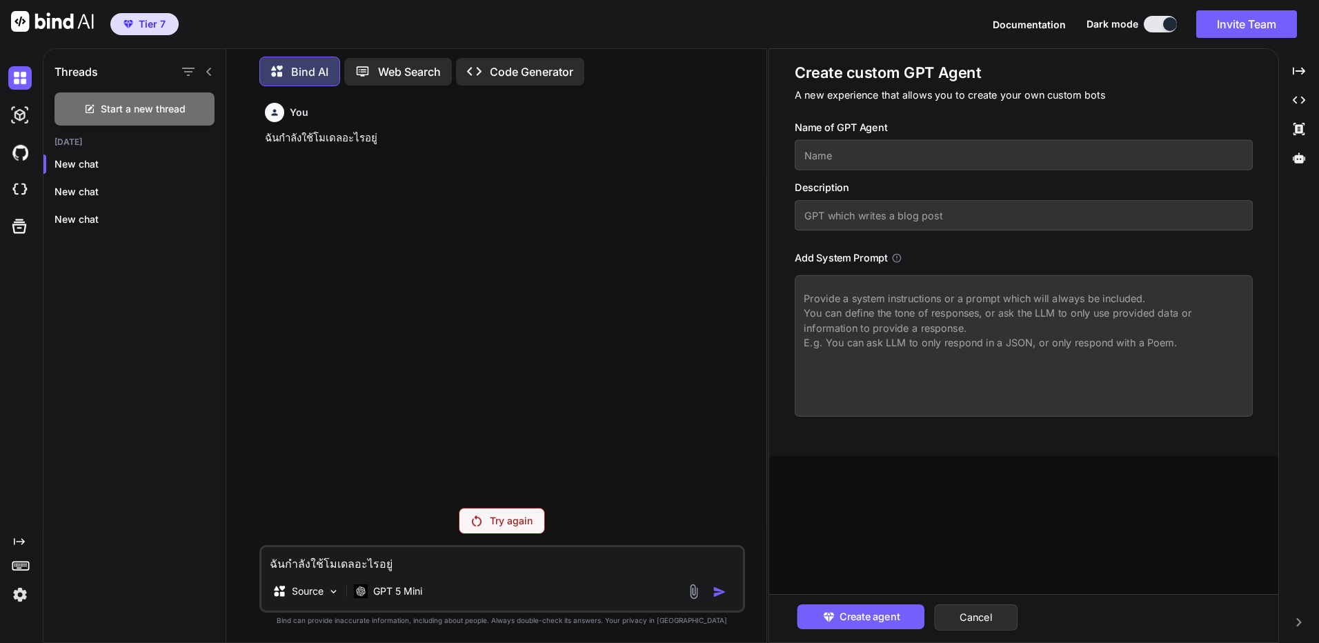
click at [516, 528] on div "Try again" at bounding box center [502, 521] width 86 height 26
click at [552, 63] on p "Code Generator" at bounding box center [531, 71] width 83 height 17
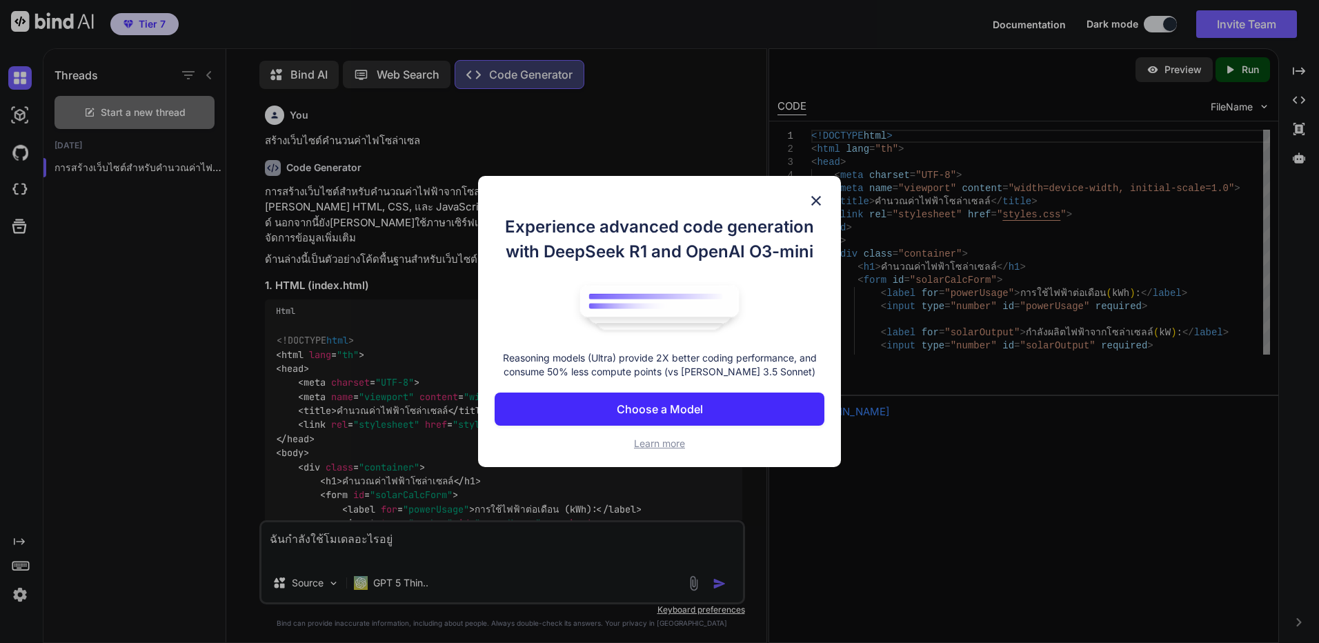
scroll to position [6, 0]
click at [728, 417] on button "Choose a Model" at bounding box center [659, 408] width 330 height 33
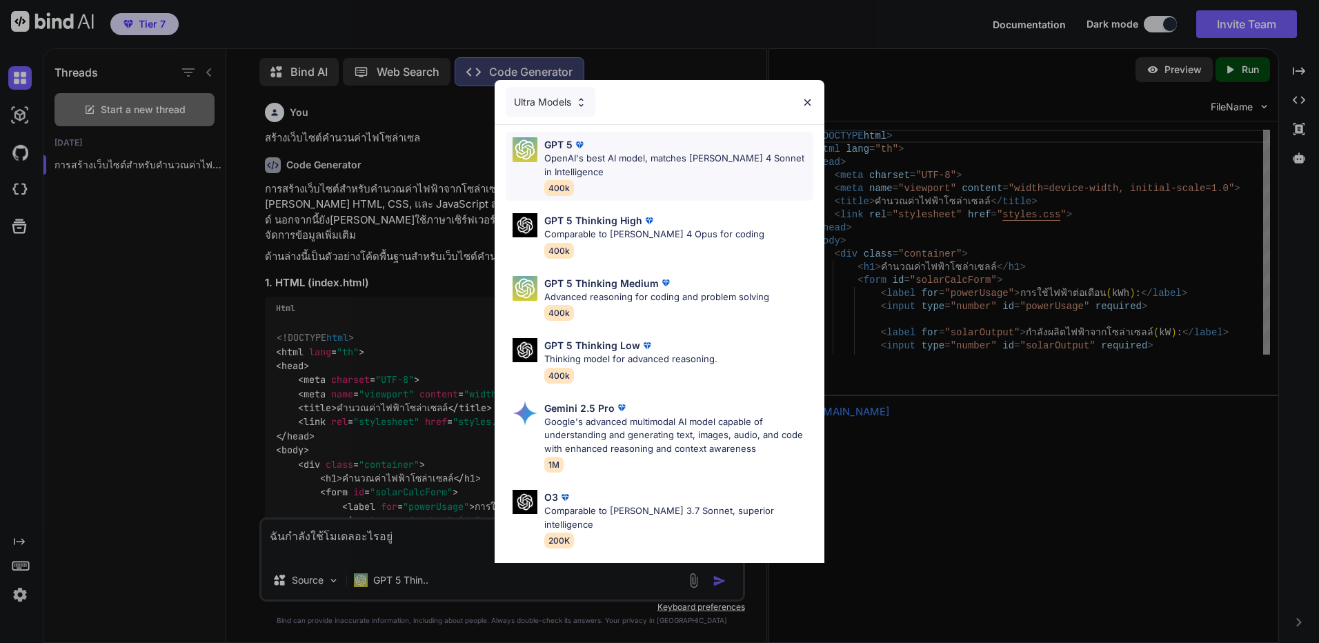
click at [710, 162] on p "OpenAI's best AI model, matches Claude 4 Sonnet in Intelligence" at bounding box center [678, 165] width 269 height 27
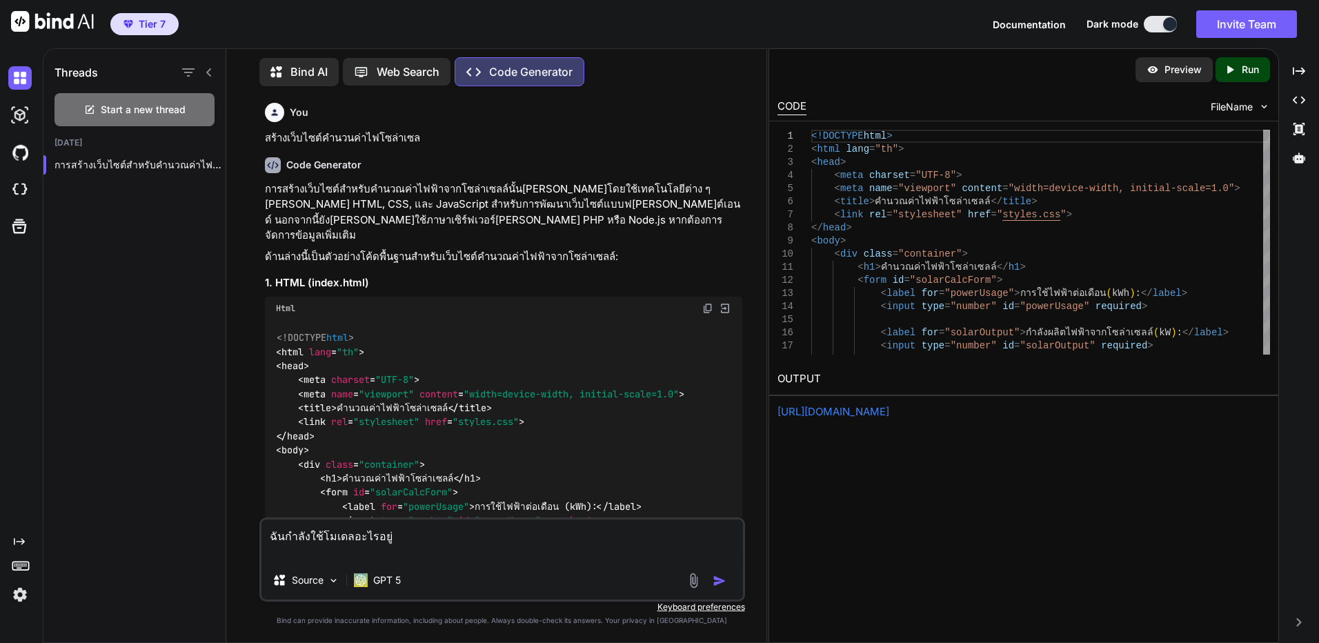
click at [474, 521] on textarea "ฉันกำลังใช้โมเดลอะไรอยู่" at bounding box center [501, 539] width 481 height 41
click at [721, 582] on img "button" at bounding box center [719, 581] width 14 height 14
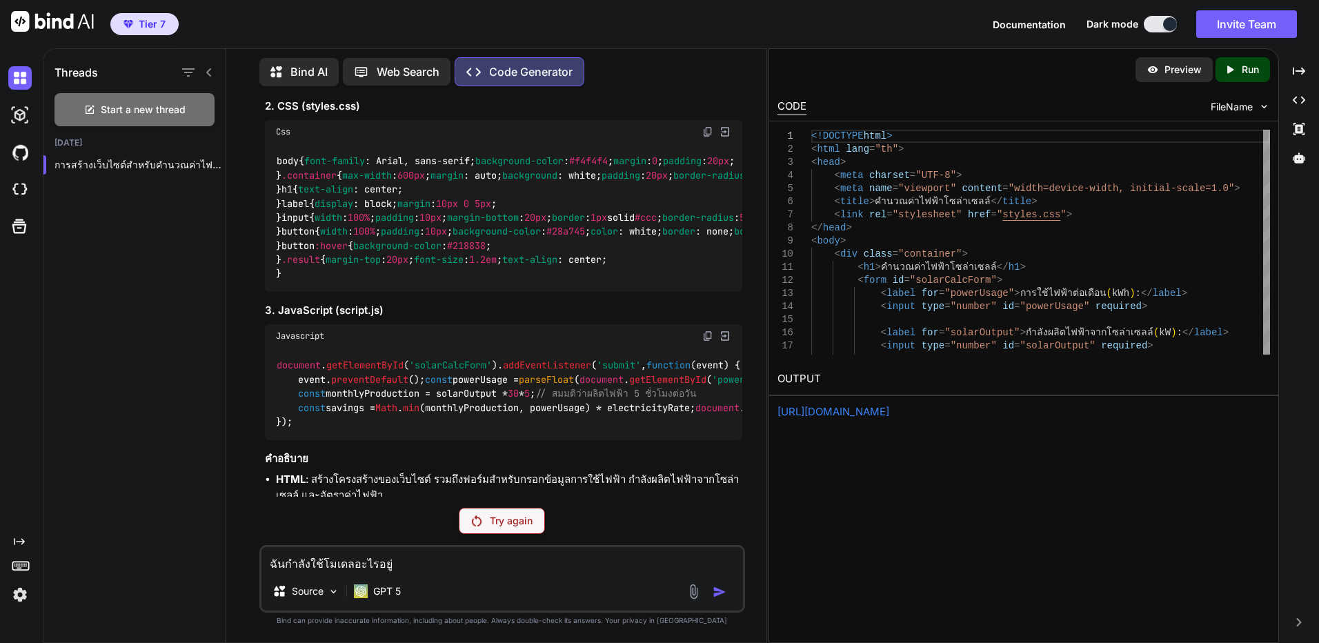
scroll to position [1517, 0]
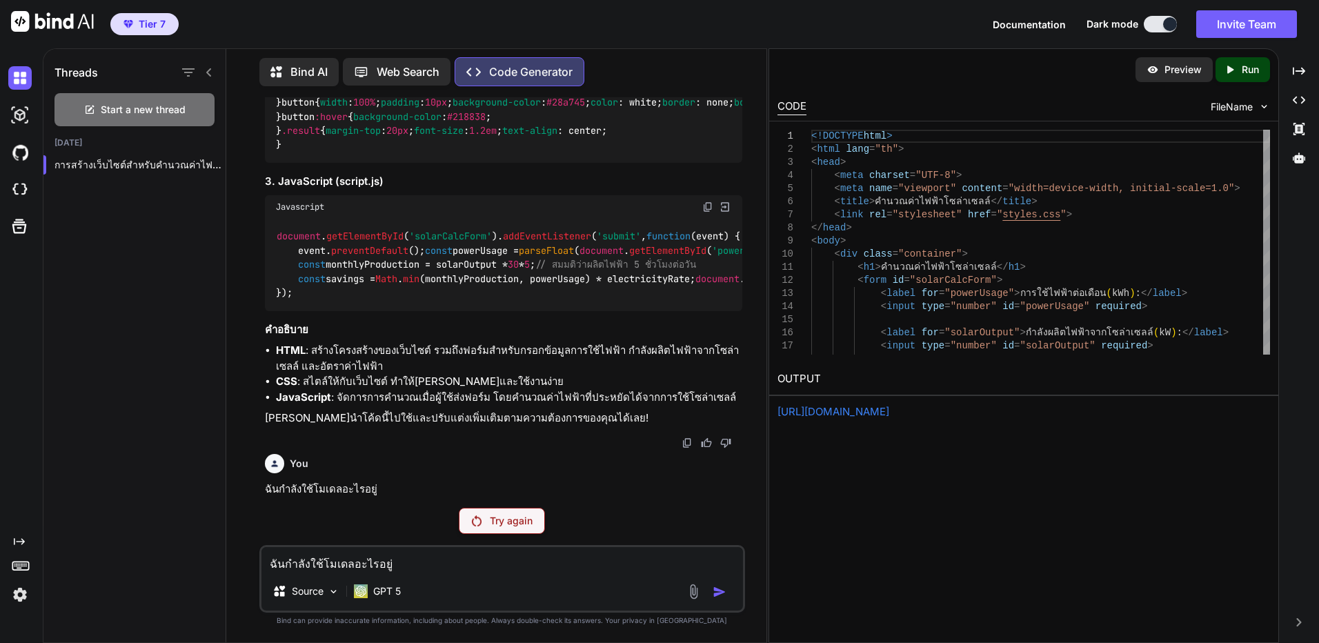
drag, startPoint x: 668, startPoint y: 299, endPoint x: 648, endPoint y: 534, distance: 236.1
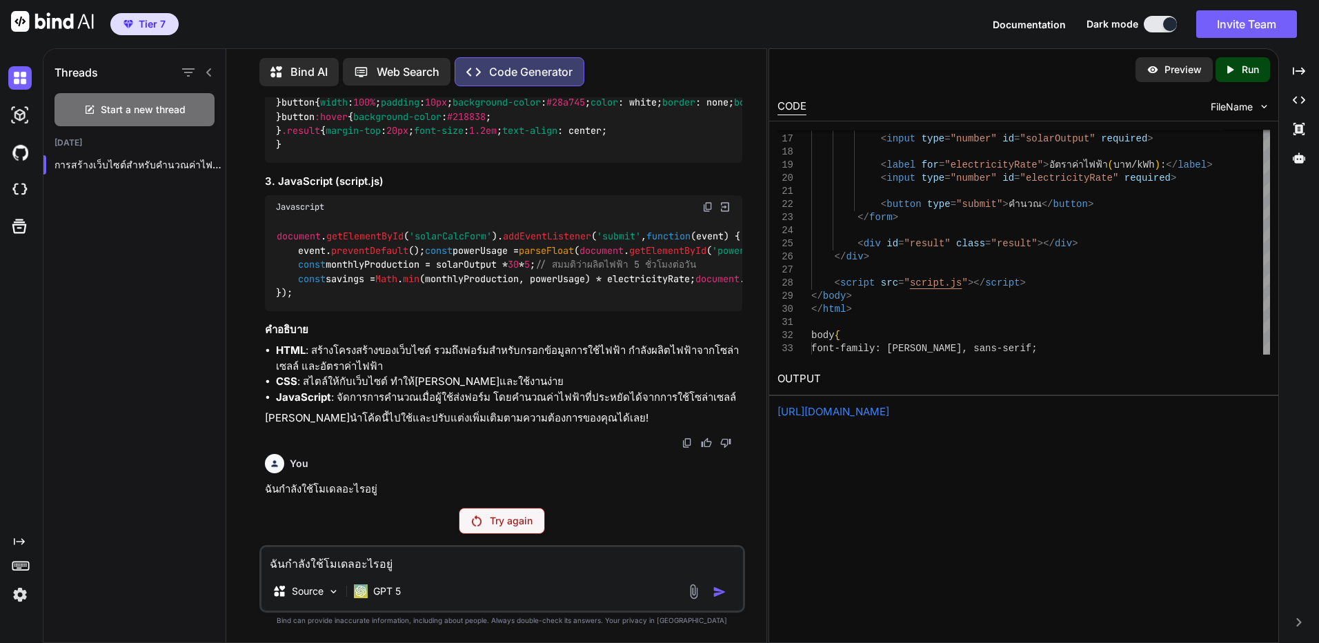
click at [1186, 81] on div "Preview" at bounding box center [1173, 69] width 77 height 25
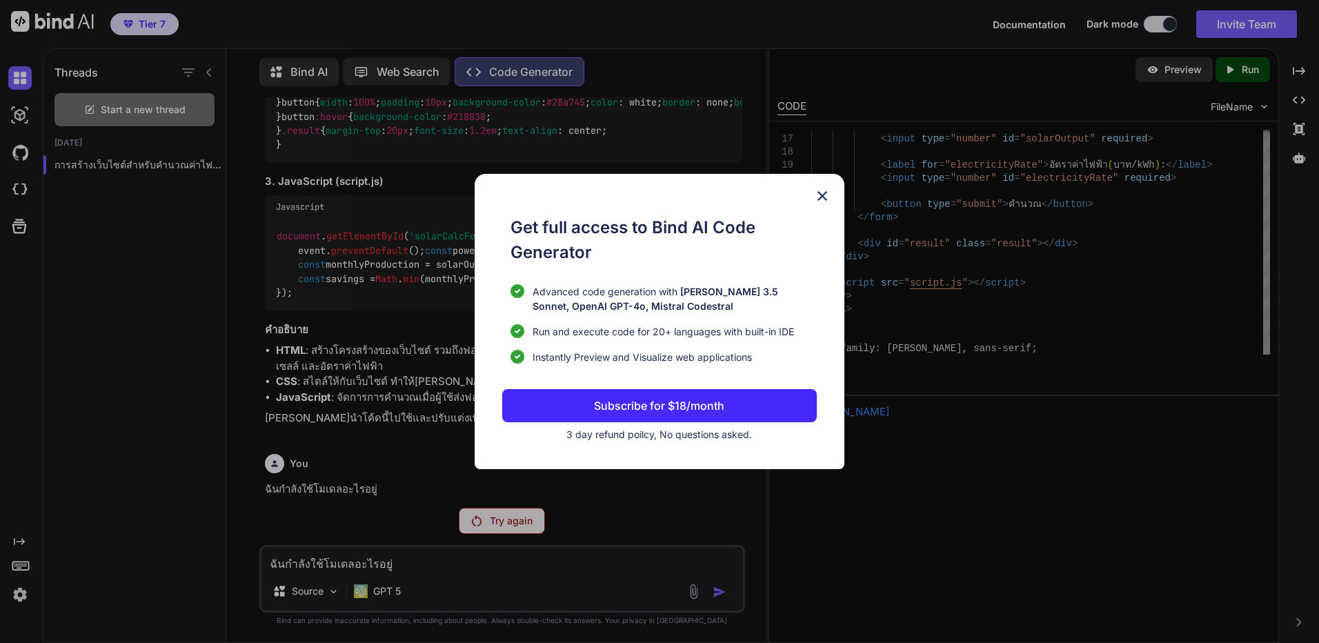
click at [961, 95] on div "Get full access to Bind AI Code Generator Advanced code generation with Claude …" at bounding box center [659, 321] width 1319 height 643
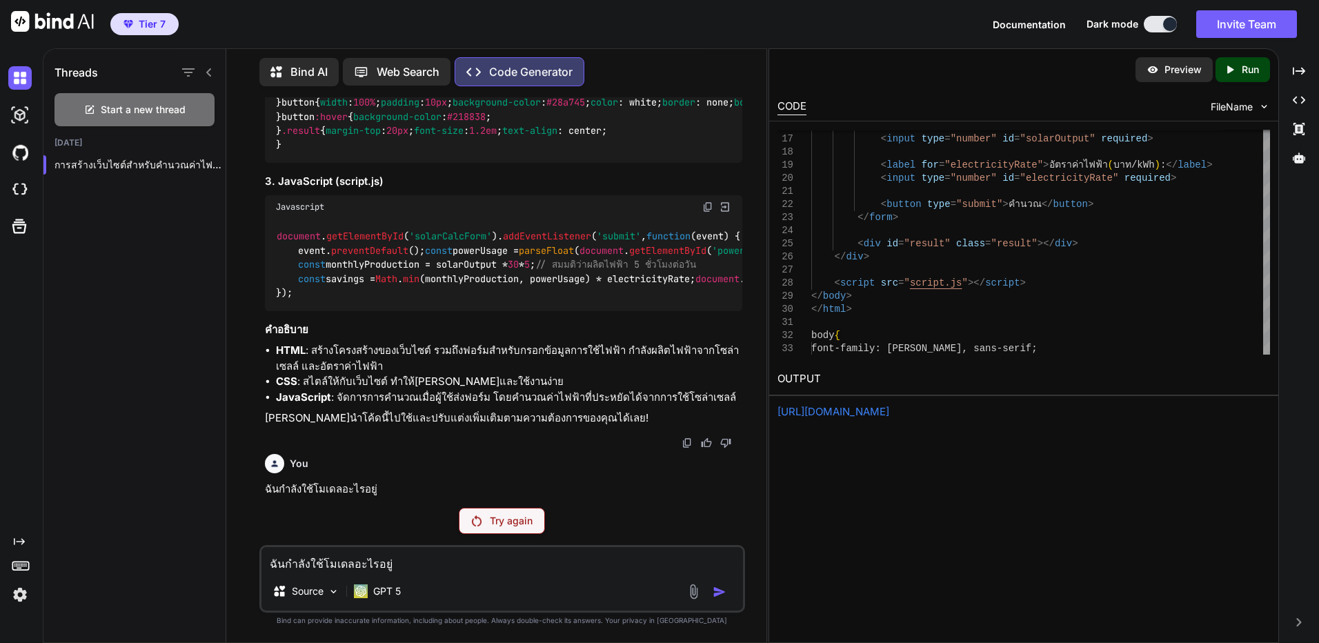
click at [1232, 83] on div "Preview Created with Pixso. Run" at bounding box center [1023, 69] width 509 height 41
click at [1234, 75] on div "Created with Pixso. Run" at bounding box center [1242, 69] width 54 height 25
click at [889, 412] on link "https://app.onecompiler.com/43vjjahjy_43vyc7ker" at bounding box center [833, 411] width 112 height 13
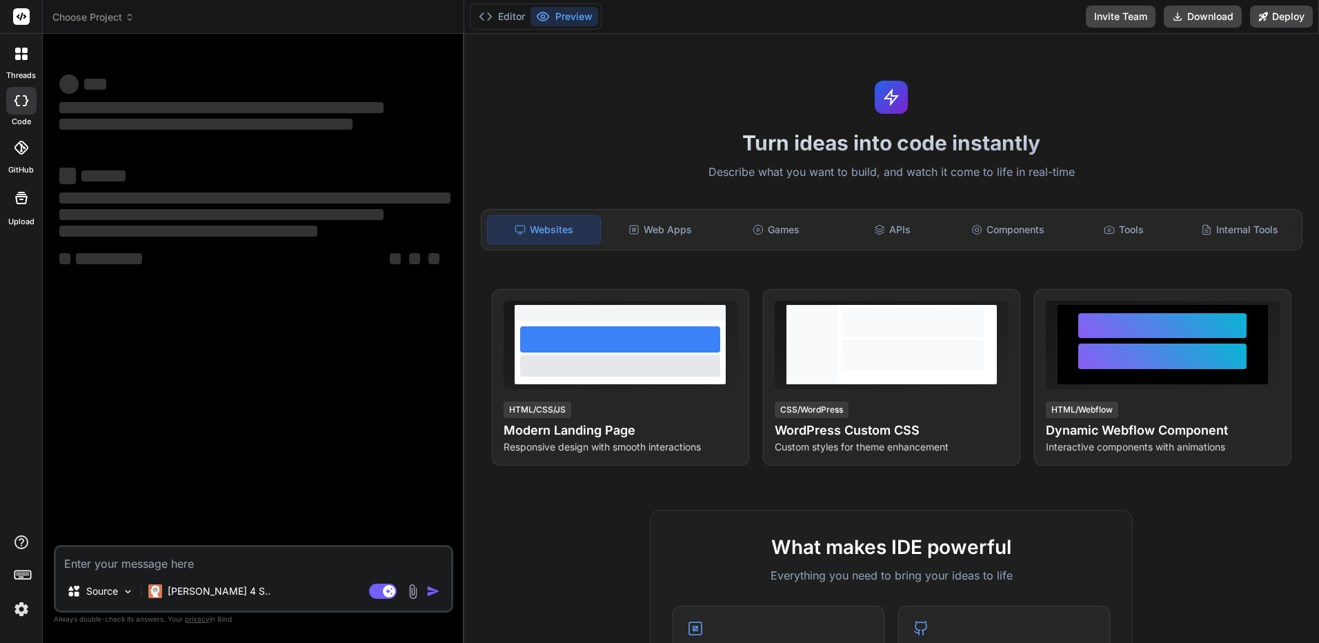
click at [306, 561] on textarea at bounding box center [253, 559] width 395 height 25
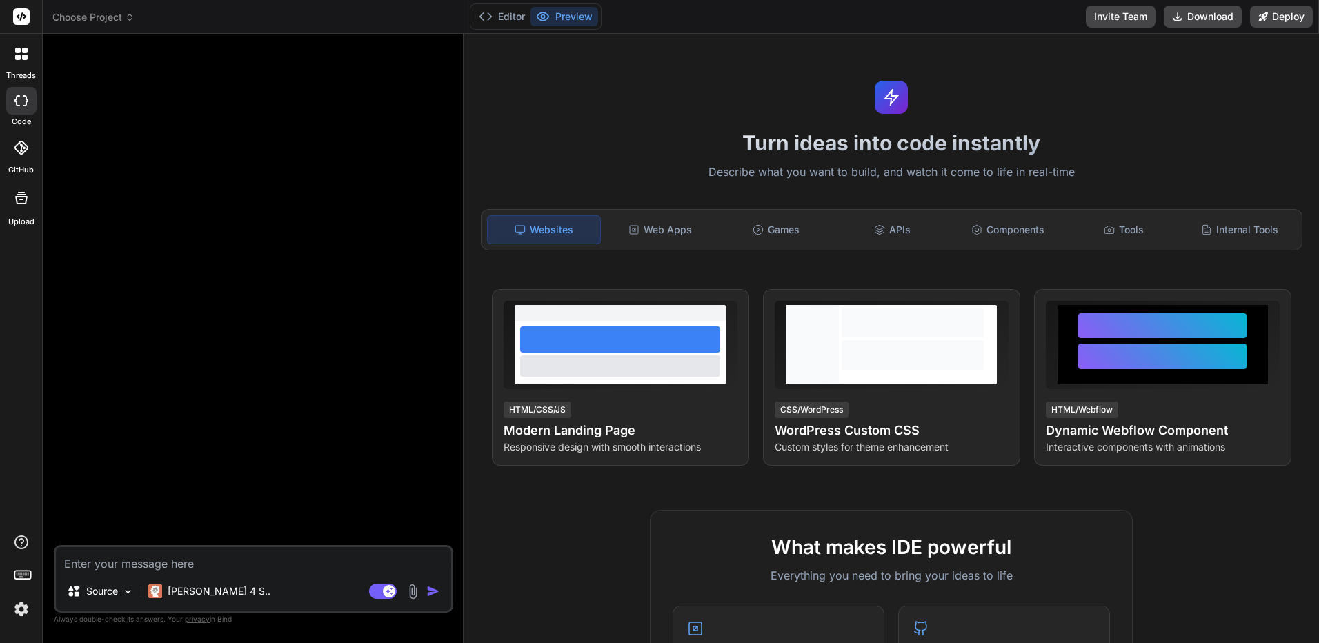
type textarea "x"
type textarea "1"
type textarea "x"
type textarea "100"
type textarea "x"
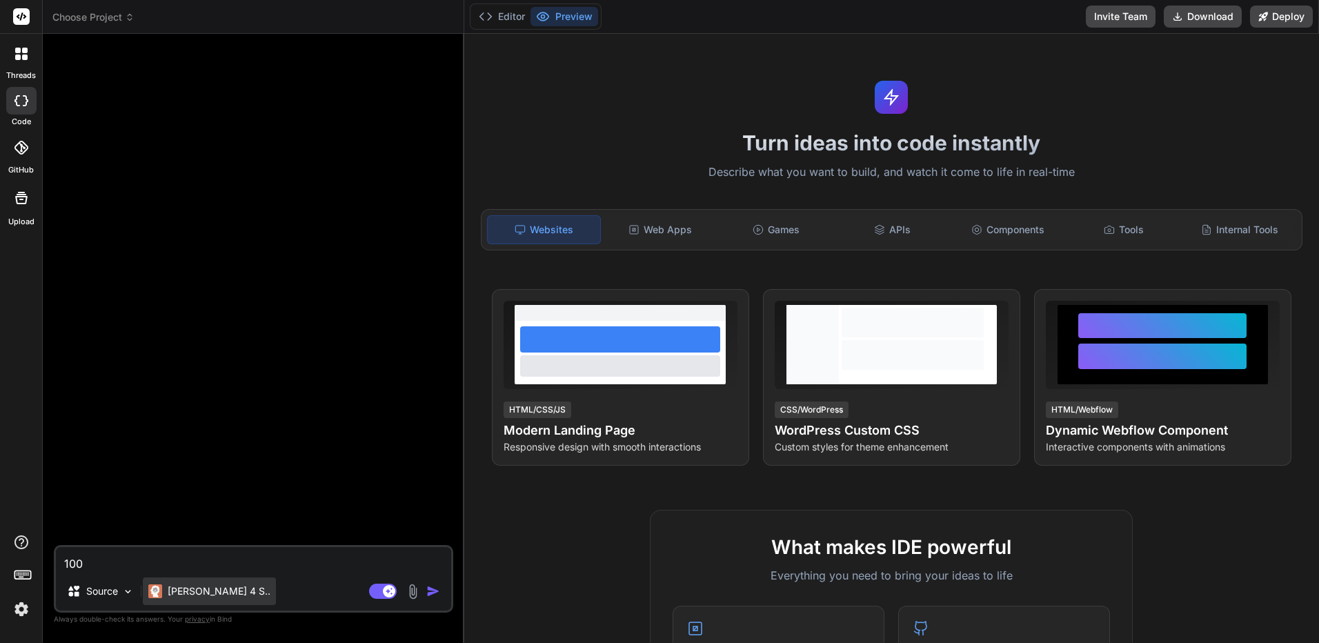
type textarea "100"
click at [218, 588] on p "Claude 4 S.." at bounding box center [219, 591] width 103 height 14
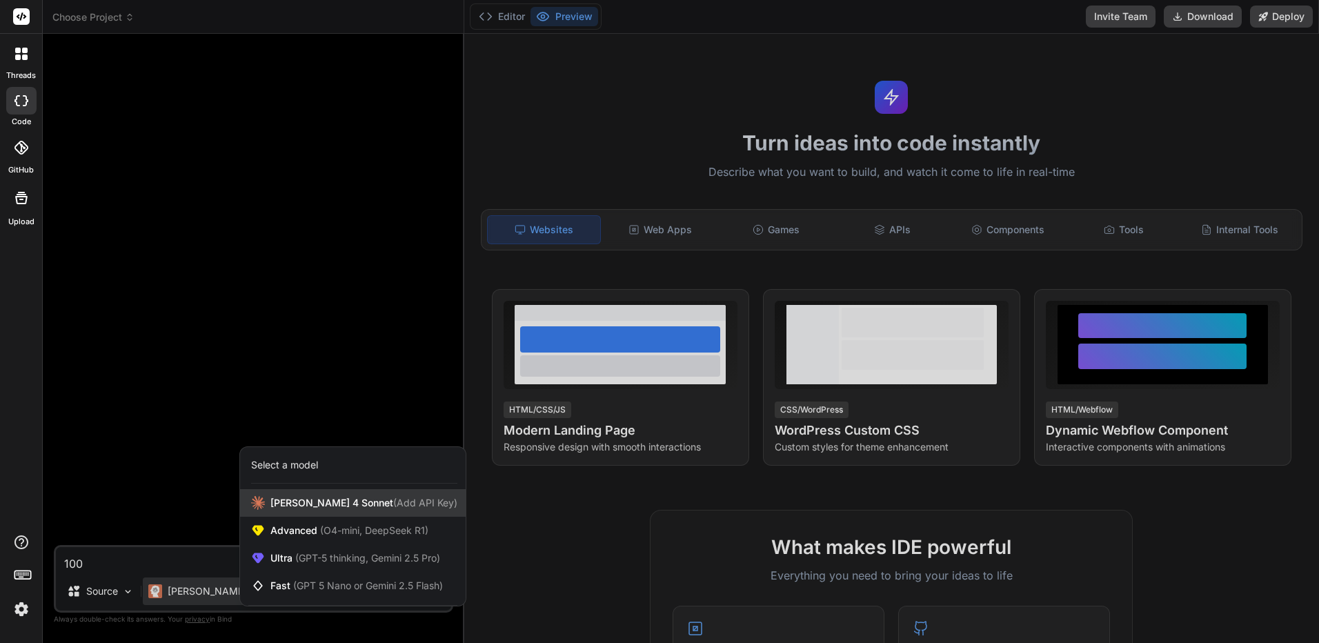
click at [320, 497] on span "Claude 4 Sonnet (Add API Key)" at bounding box center [363, 503] width 187 height 14
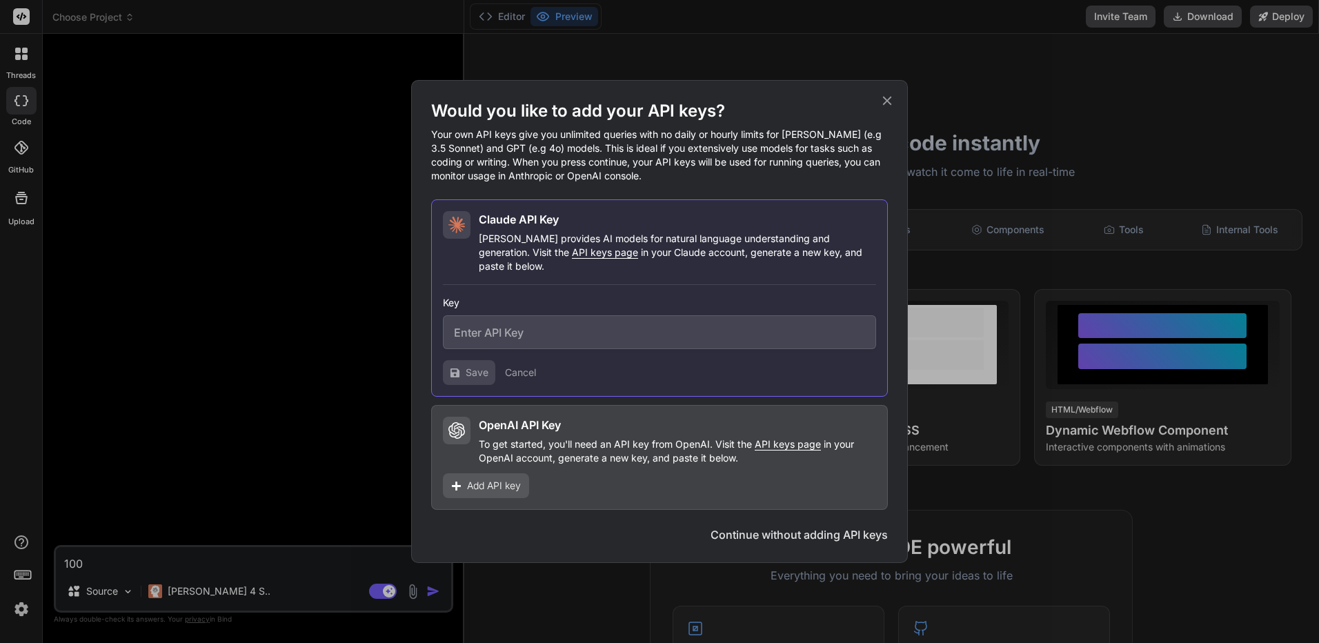
type textarea "x"
click at [589, 315] on input "text" at bounding box center [659, 332] width 433 height 34
click at [584, 321] on input "text" at bounding box center [659, 332] width 433 height 34
click at [474, 330] on input "text" at bounding box center [659, 332] width 433 height 34
paste input "sk-ant-api03-7Mbeld9M61bwrd8KliVjBkN2kSh5P41pCVHFUgO_B_KwMOZ_qzR2v2VJIfkBAnFWt3…"
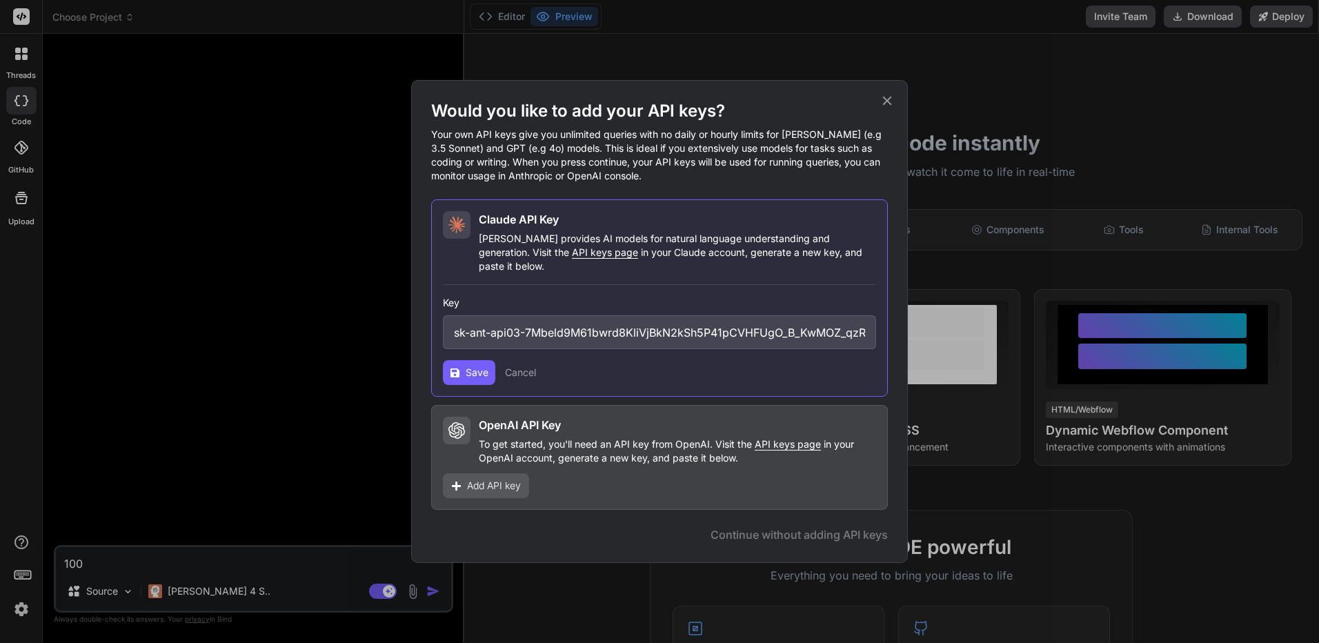
scroll to position [0, 301]
type input "sk-ant-api03-7Mbeld9M61bwrd8KliVjBkN2kSh5P41pCVHFUgO_B_KwMOZ_qzR2v2VJIfkBAnFWt3…"
click at [459, 378] on div "Claude API Key Claude provides AI models for natural language understanding and…" at bounding box center [659, 297] width 457 height 197
click at [472, 370] on span "Save" at bounding box center [477, 373] width 23 height 14
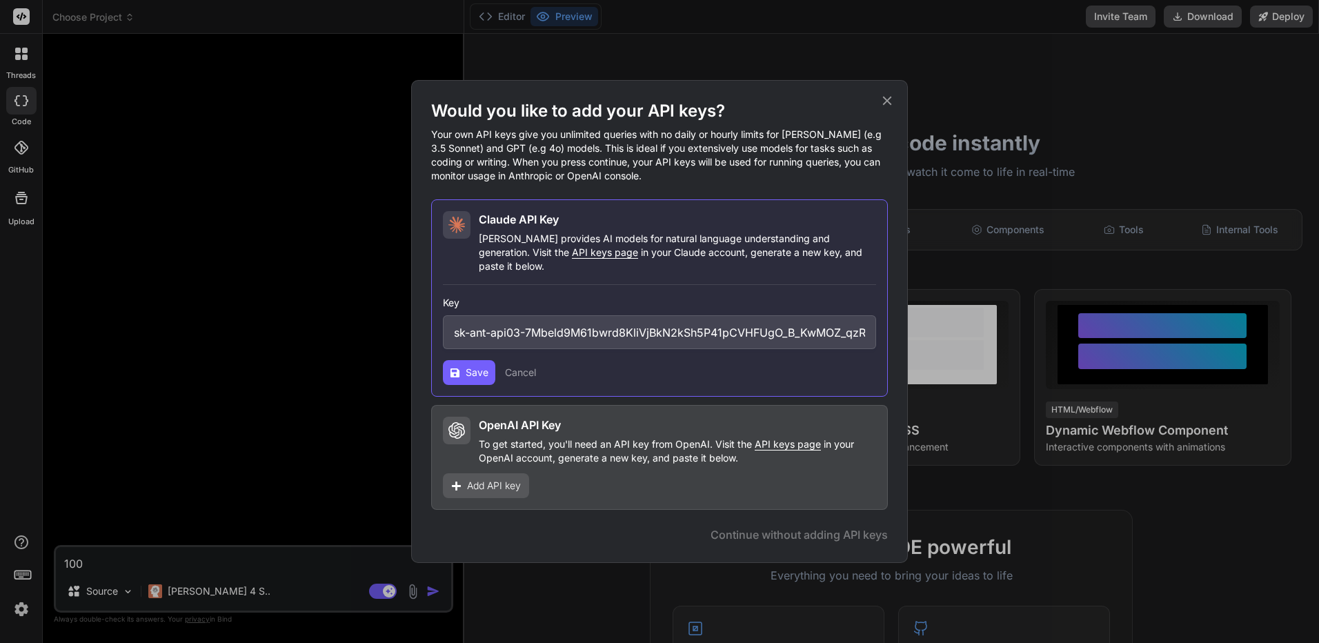
click at [477, 368] on span "Save" at bounding box center [477, 373] width 23 height 14
click at [512, 483] on span "Add API key" at bounding box center [494, 486] width 54 height 14
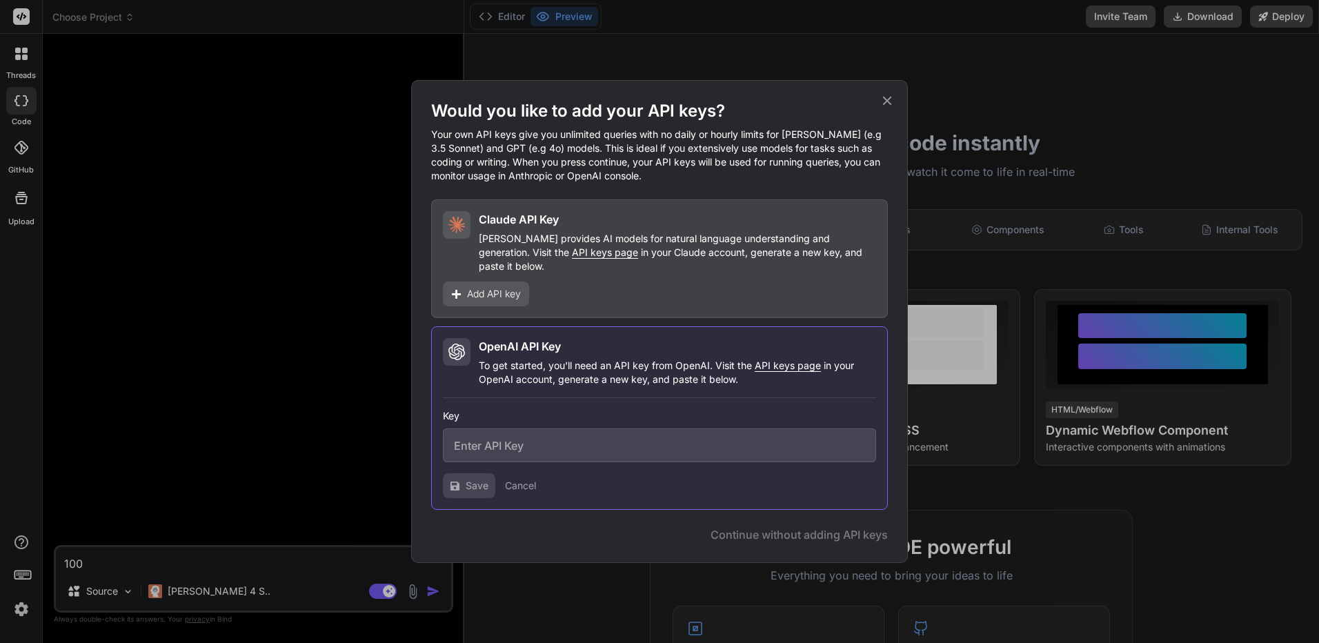
click at [473, 434] on input "text" at bounding box center [659, 445] width 433 height 34
paste input "sk-proj-KtbLtdQVZ8T-Ya_J7HdEO_W6d8rCgINmc9rZ0BQhF0WGlFG4SKQxpmywkxR4jh8Ec8Fw0ZL…"
type input "sk-proj-KtbLtdQVZ8T-Ya_J7HdEO_W6d8rCgINmc9rZ0BQhF0WGlFG4SKQxpmywkxR4jh8Ec8Fw0ZL…"
click at [469, 479] on span "Save" at bounding box center [477, 486] width 23 height 14
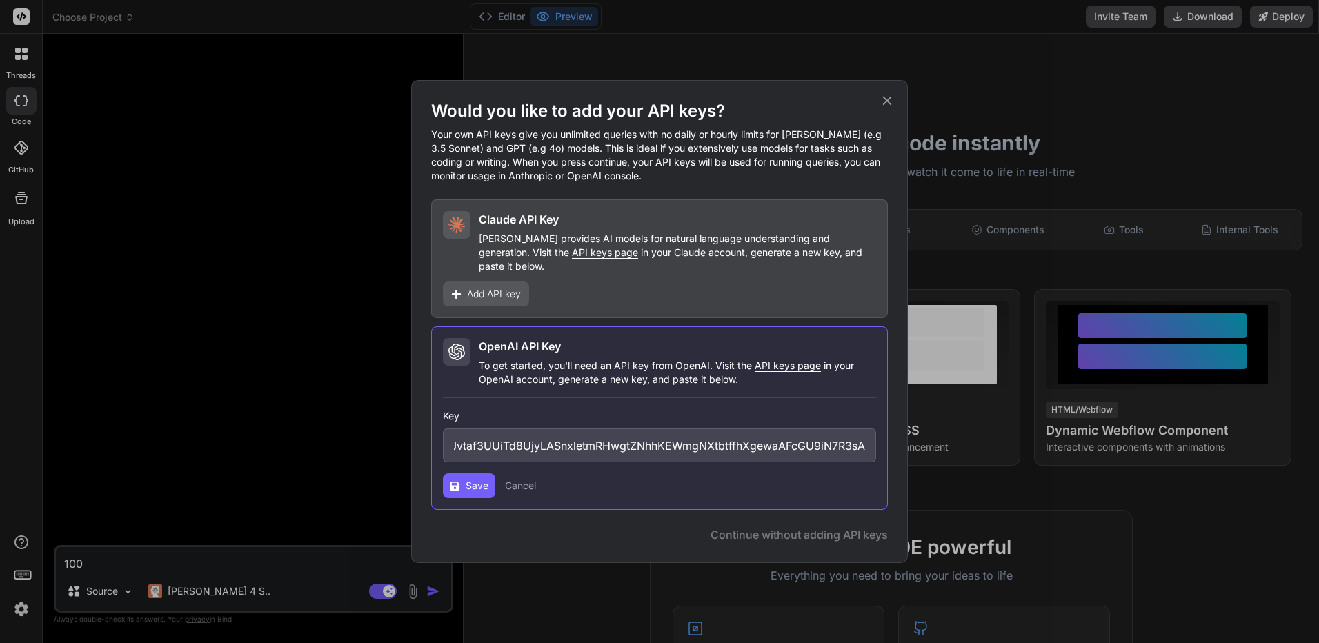
scroll to position [0, 0]
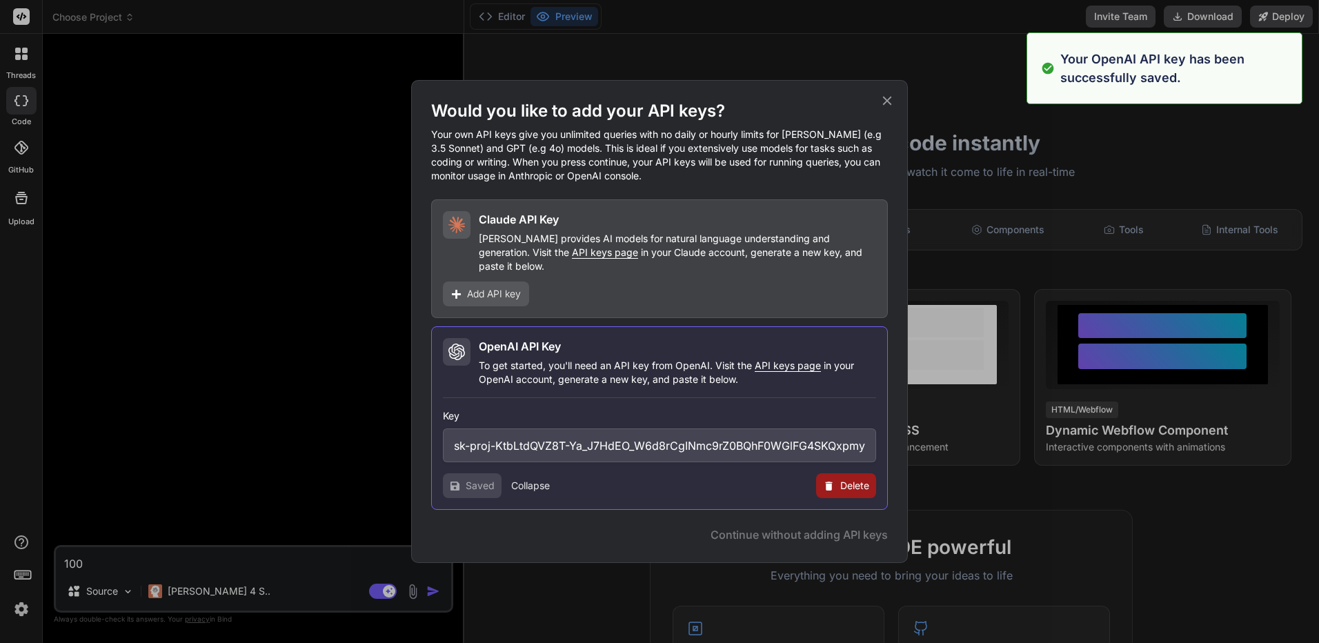
type textarea "x"
click at [508, 272] on div "Claude API Key Claude provides AI models for natural language understanding and…" at bounding box center [659, 258] width 457 height 119
click at [506, 281] on div "Add API key" at bounding box center [486, 293] width 86 height 25
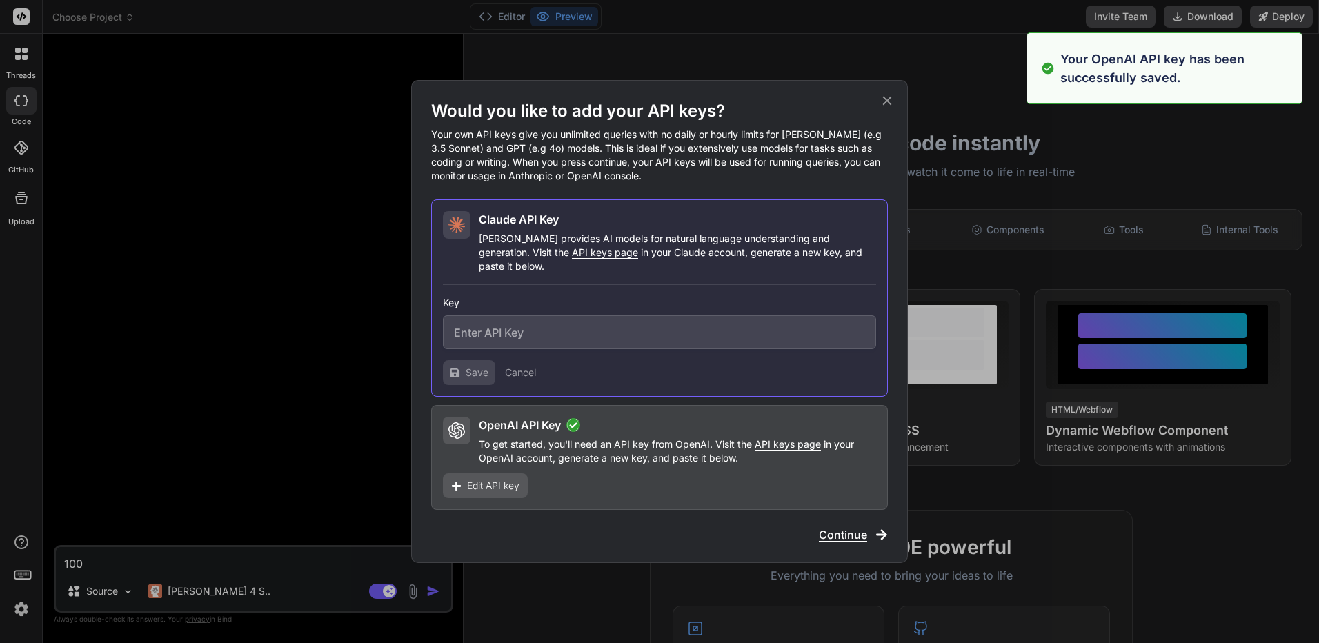
click at [519, 322] on input "text" at bounding box center [659, 332] width 433 height 34
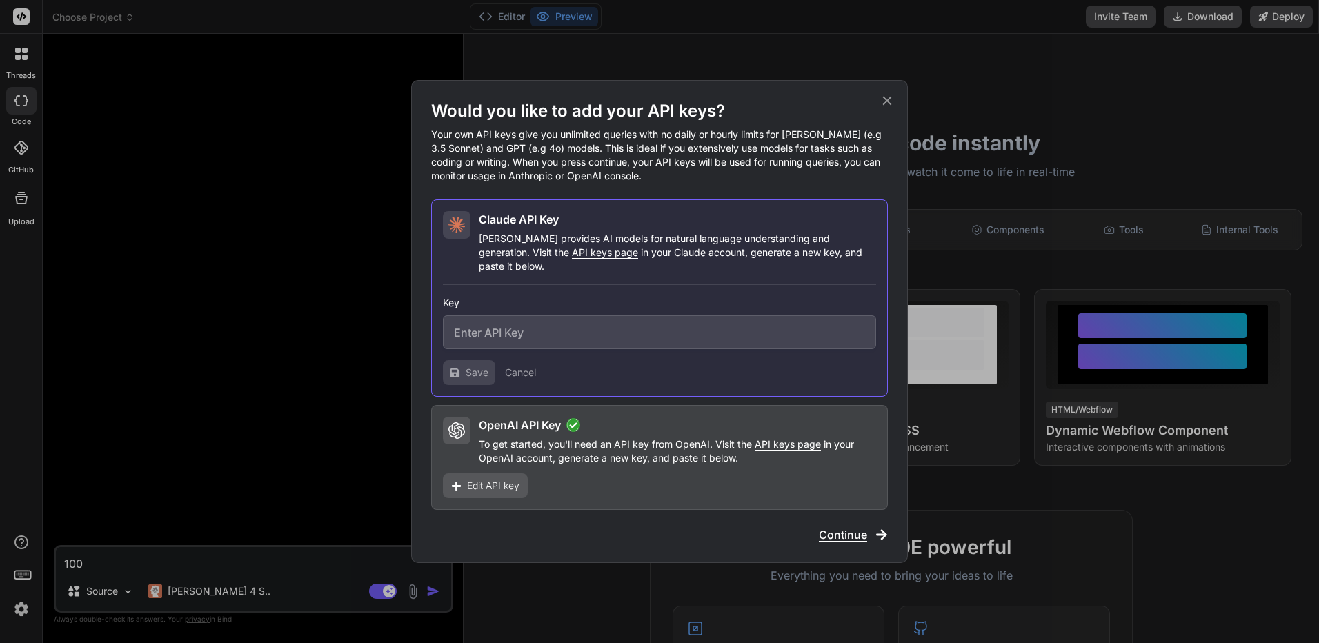
click at [455, 317] on input "text" at bounding box center [659, 332] width 433 height 34
paste input "sk-ant-api03-7Mbeld9M61bwrd8KliVjBkN2kSh5P41pCVHFUgO_B_KwMOZ_qzR2v2VJIfkBAnFWt3…"
type input "sk-ant-api03-7Mbeld9M61bwrd8KliVjBkN2kSh5P41pCVHFUgO_B_KwMOZ_qzR2v2VJIfkBAnFWt3…"
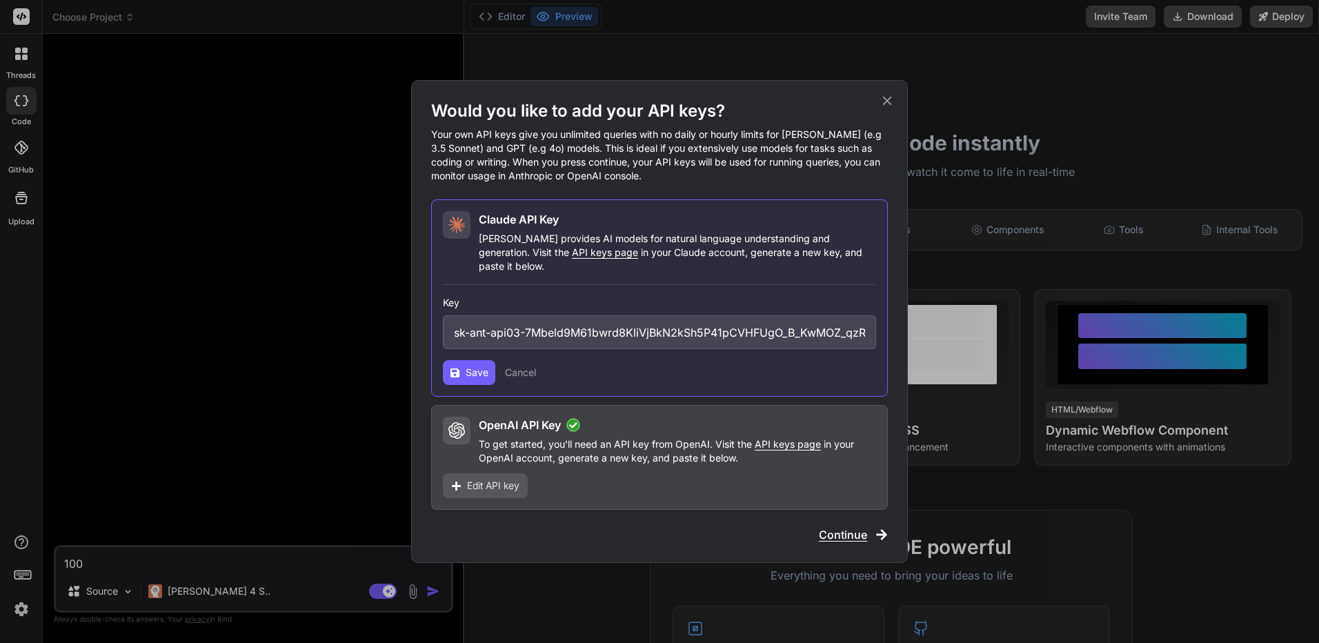
click at [481, 373] on button "Save" at bounding box center [469, 372] width 52 height 25
click at [465, 365] on button "Save" at bounding box center [469, 372] width 52 height 25
click at [850, 526] on span "Continue" at bounding box center [843, 534] width 48 height 17
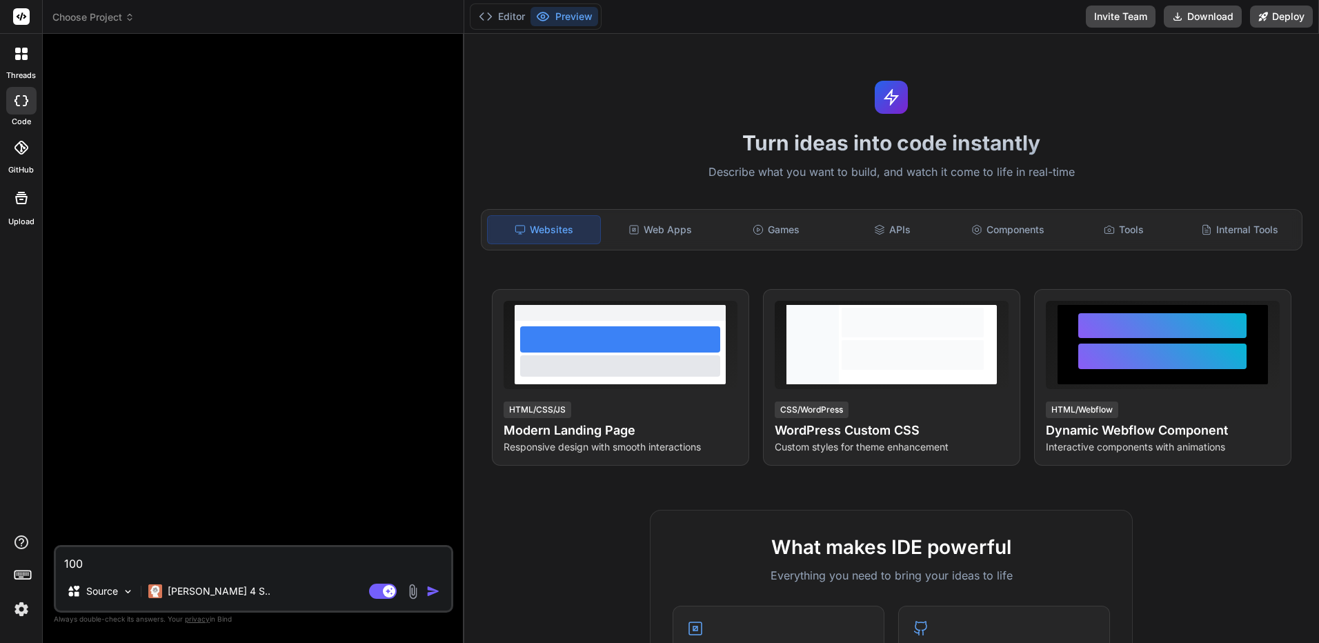
click at [21, 56] on icon at bounding box center [21, 54] width 12 height 12
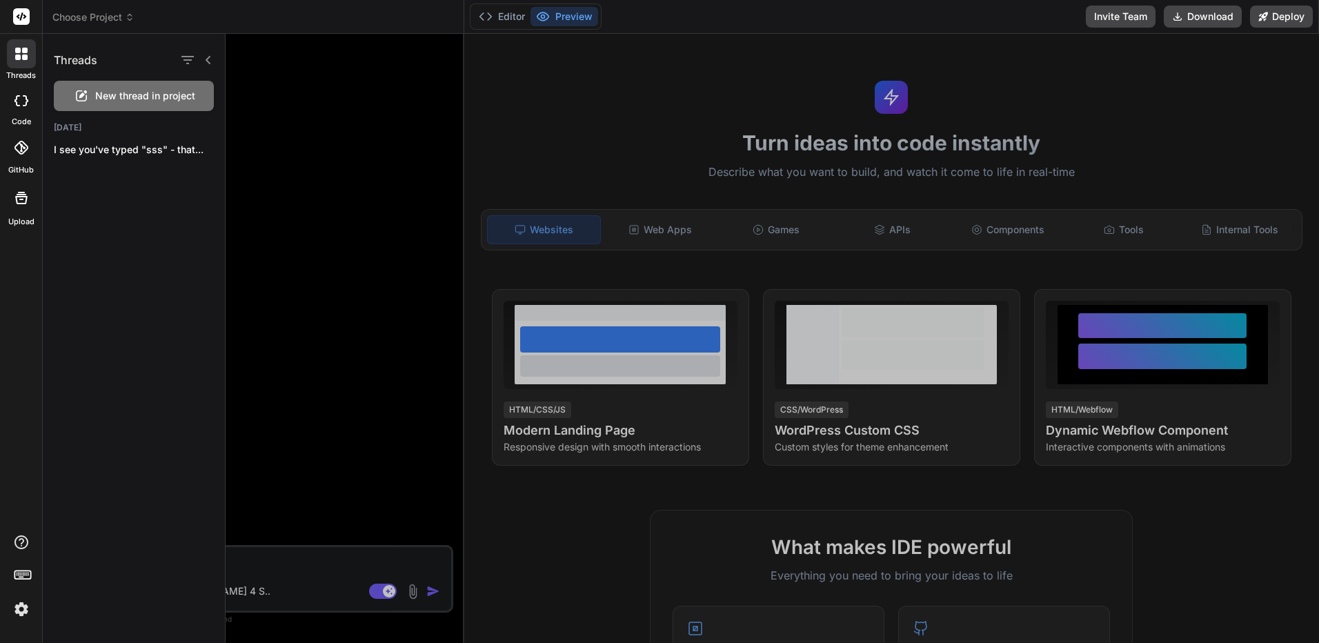
click at [248, 154] on div at bounding box center [772, 338] width 1093 height 609
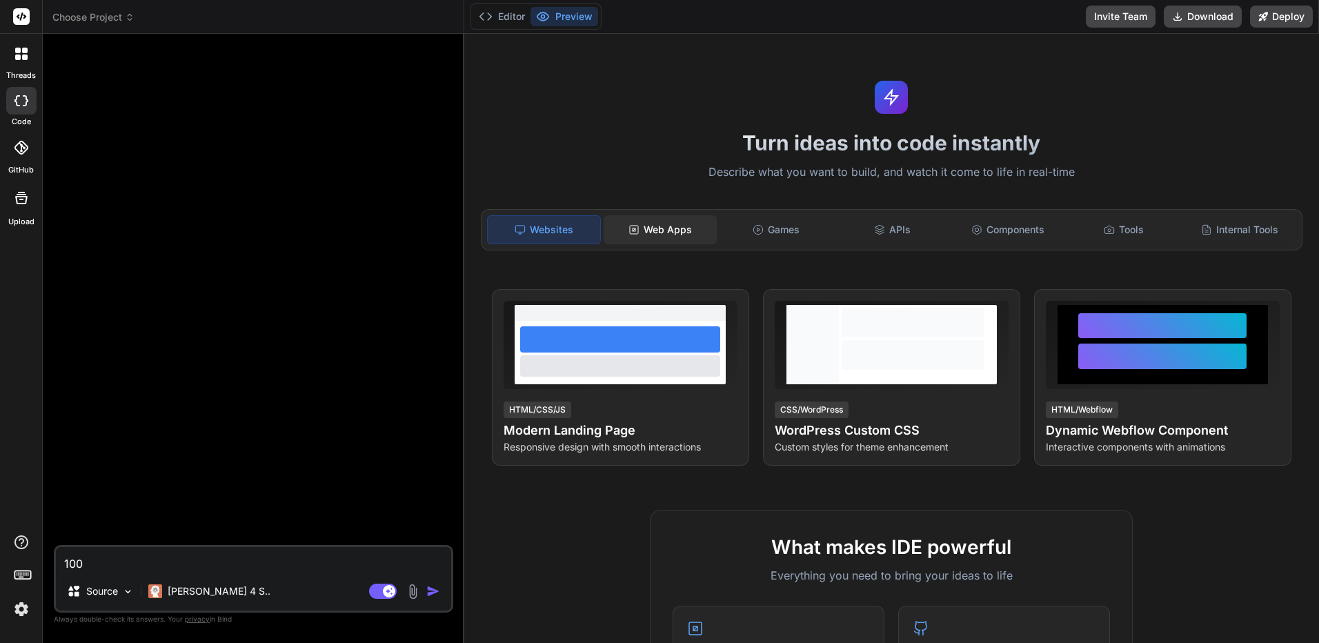
click at [628, 217] on div "Web Apps" at bounding box center [659, 229] width 113 height 29
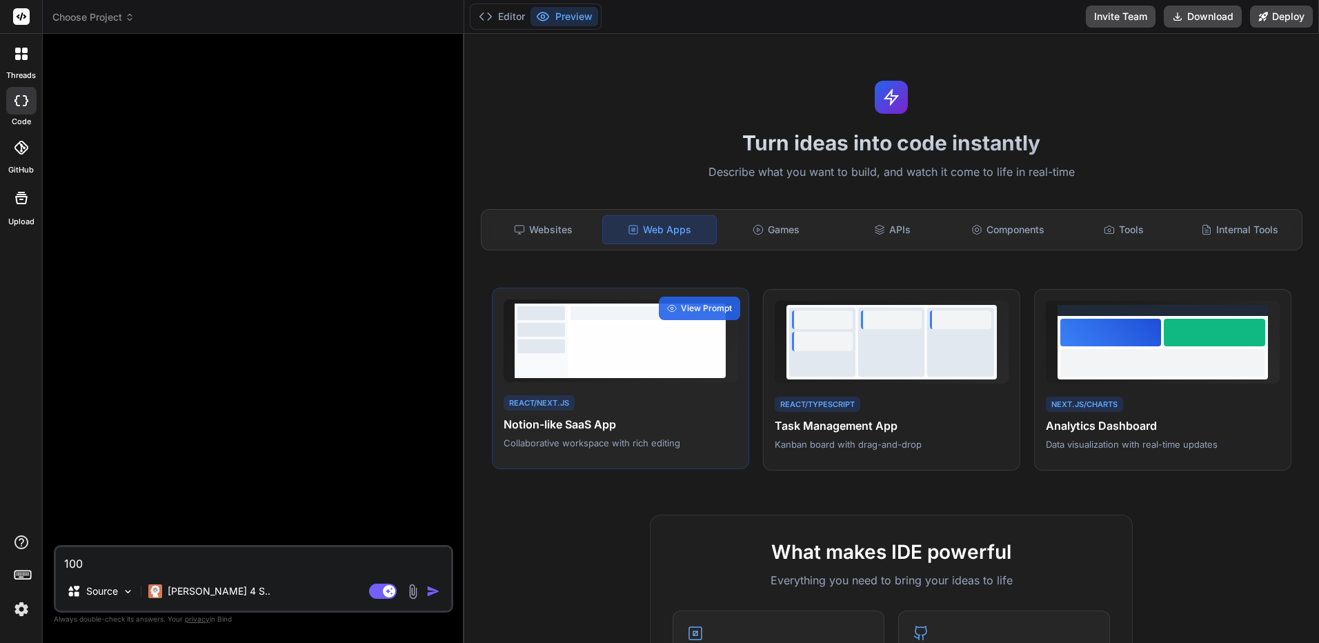
scroll to position [69, 0]
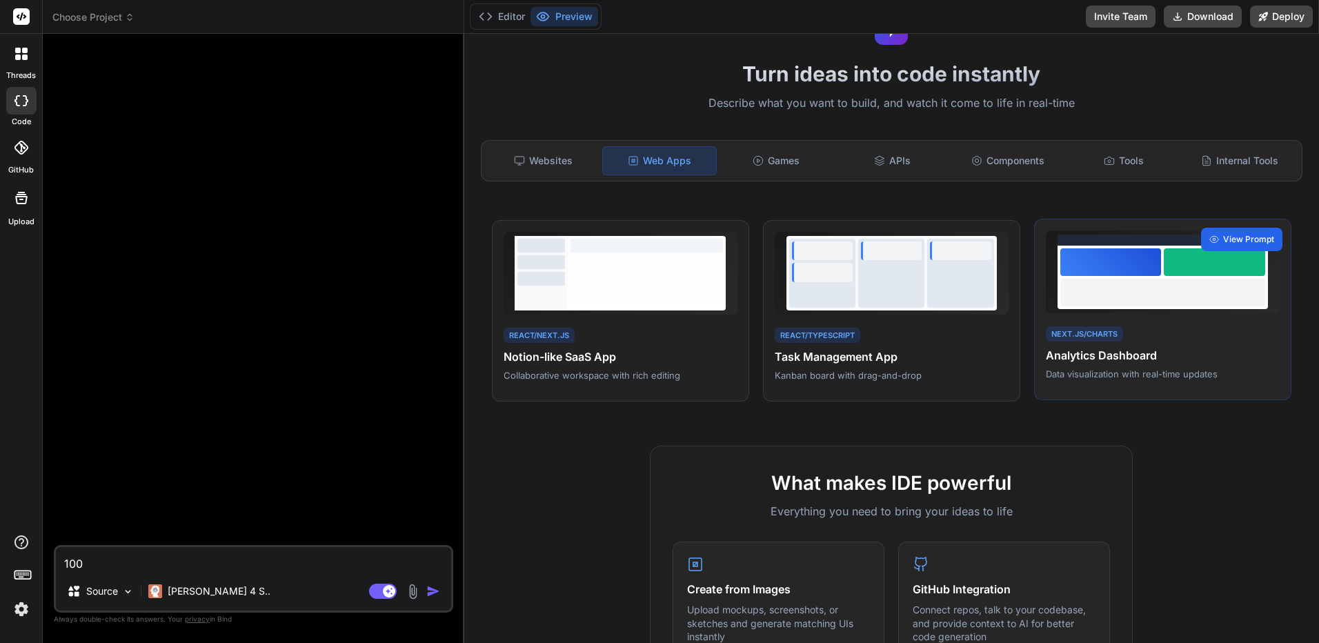
click at [1250, 241] on span "View Prompt" at bounding box center [1248, 239] width 51 height 12
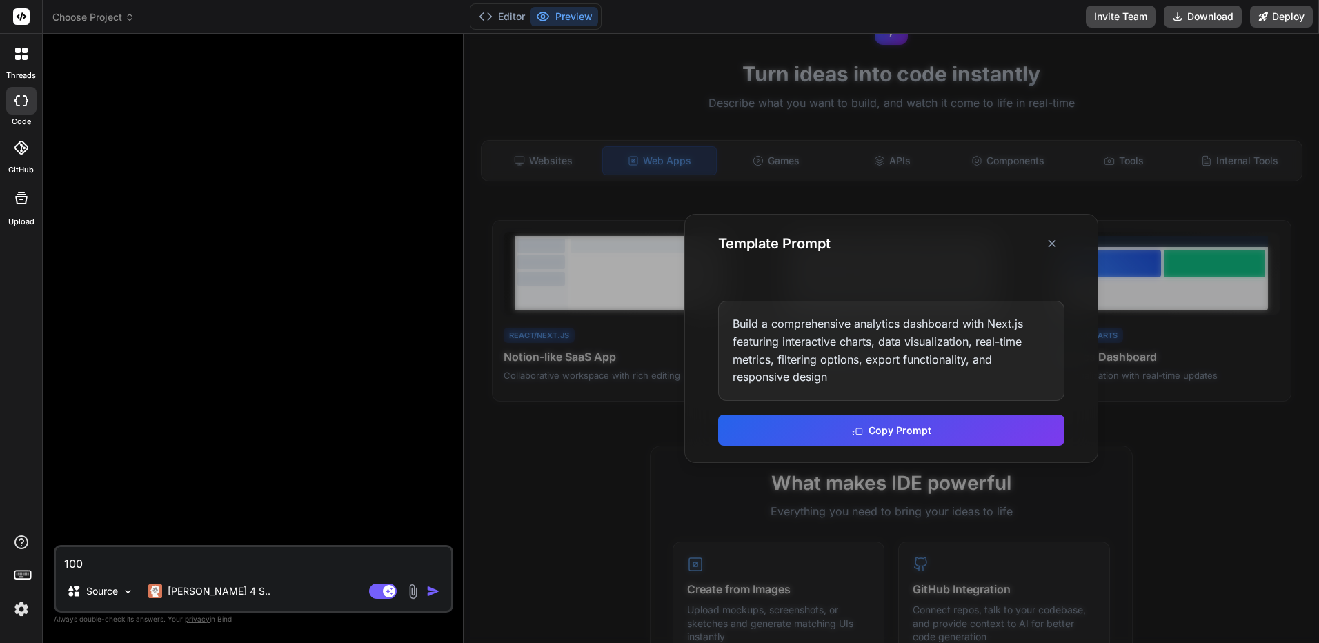
click at [962, 350] on div "Build a comprehensive analytics dashboard with Next.js featuring interactive ch…" at bounding box center [891, 350] width 346 height 99
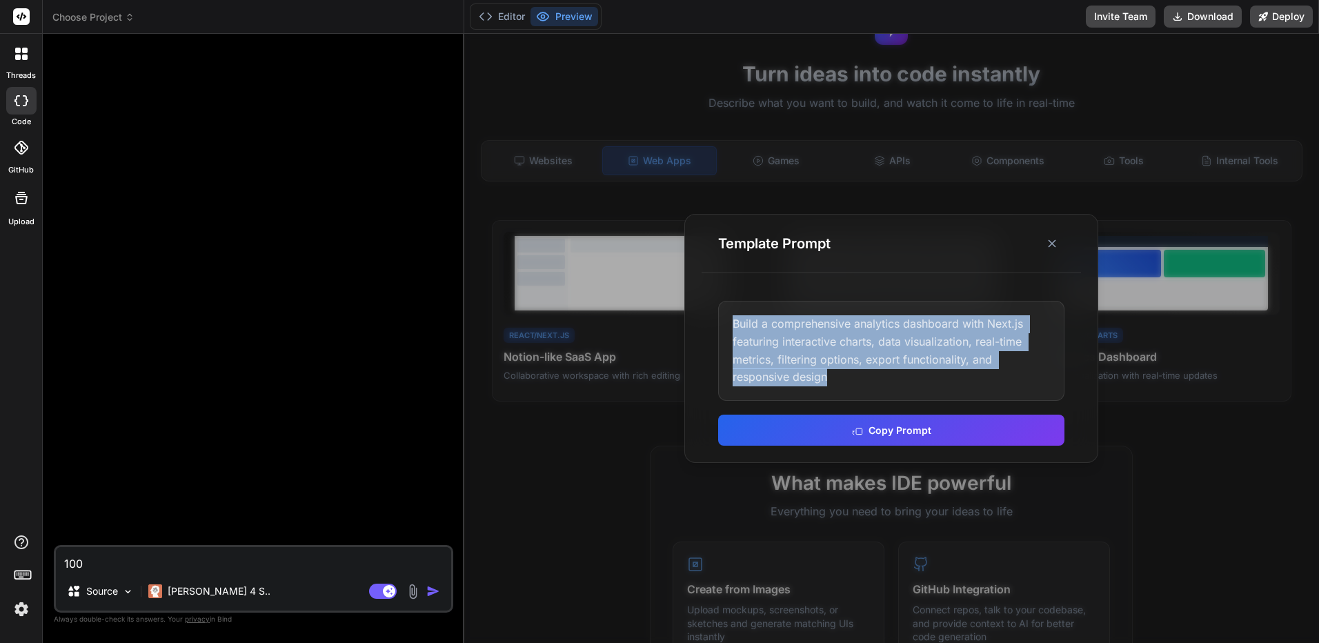
click at [962, 350] on div "Build a comprehensive analytics dashboard with Next.js featuring interactive ch…" at bounding box center [891, 350] width 346 height 99
copy div "Build a comprehensive analytics dashboard with Next.js featuring interactive ch…"
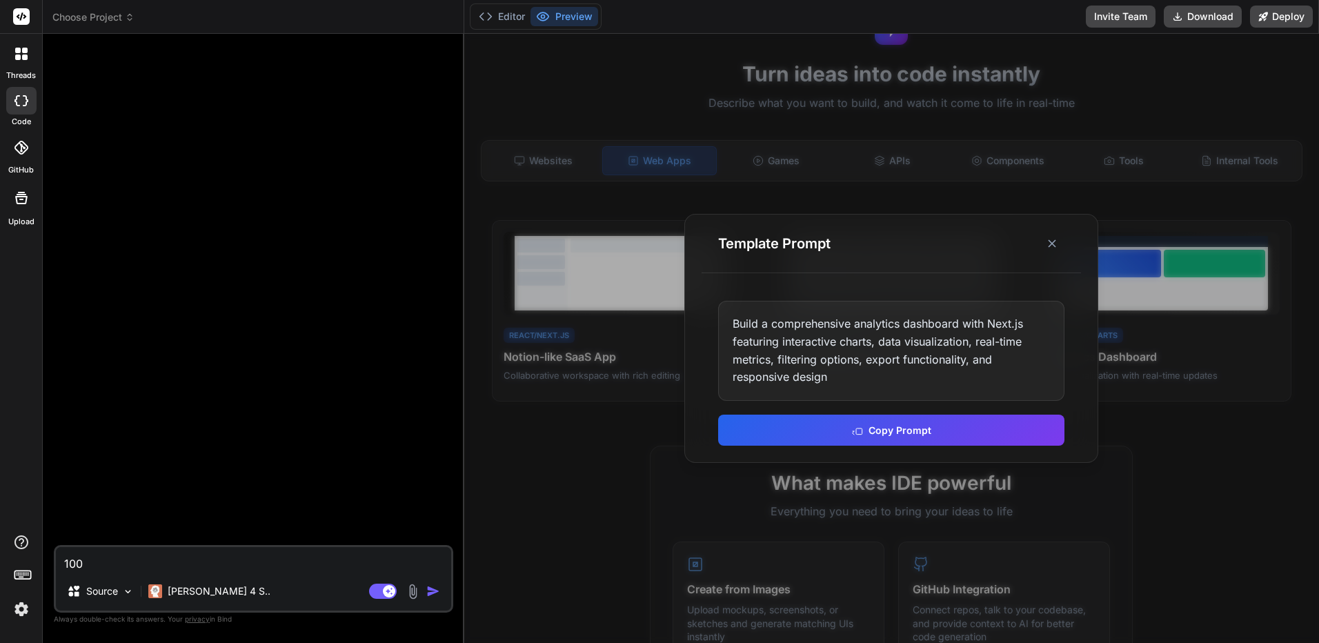
drag, startPoint x: 962, startPoint y: 350, endPoint x: 857, endPoint y: 239, distance: 153.2
click at [857, 239] on div "Template Prompt" at bounding box center [890, 243] width 379 height 59
click at [280, 401] on div at bounding box center [255, 295] width 397 height 500
click at [1059, 243] on icon at bounding box center [1052, 244] width 14 height 14
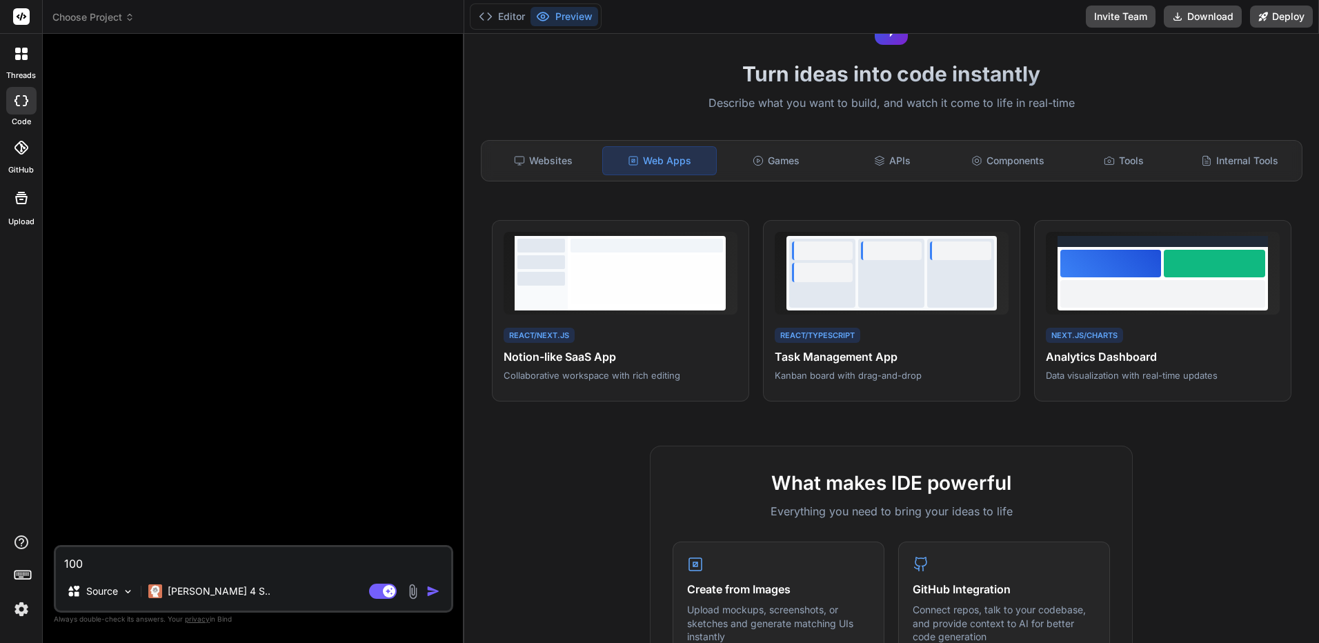
click at [306, 555] on textarea "100" at bounding box center [253, 559] width 395 height 25
drag, startPoint x: 223, startPoint y: 568, endPoint x: 226, endPoint y: 575, distance: 8.3
click at [225, 568] on textarea "100" at bounding box center [253, 559] width 395 height 25
click at [223, 586] on p "Claude 4 S.." at bounding box center [219, 591] width 103 height 14
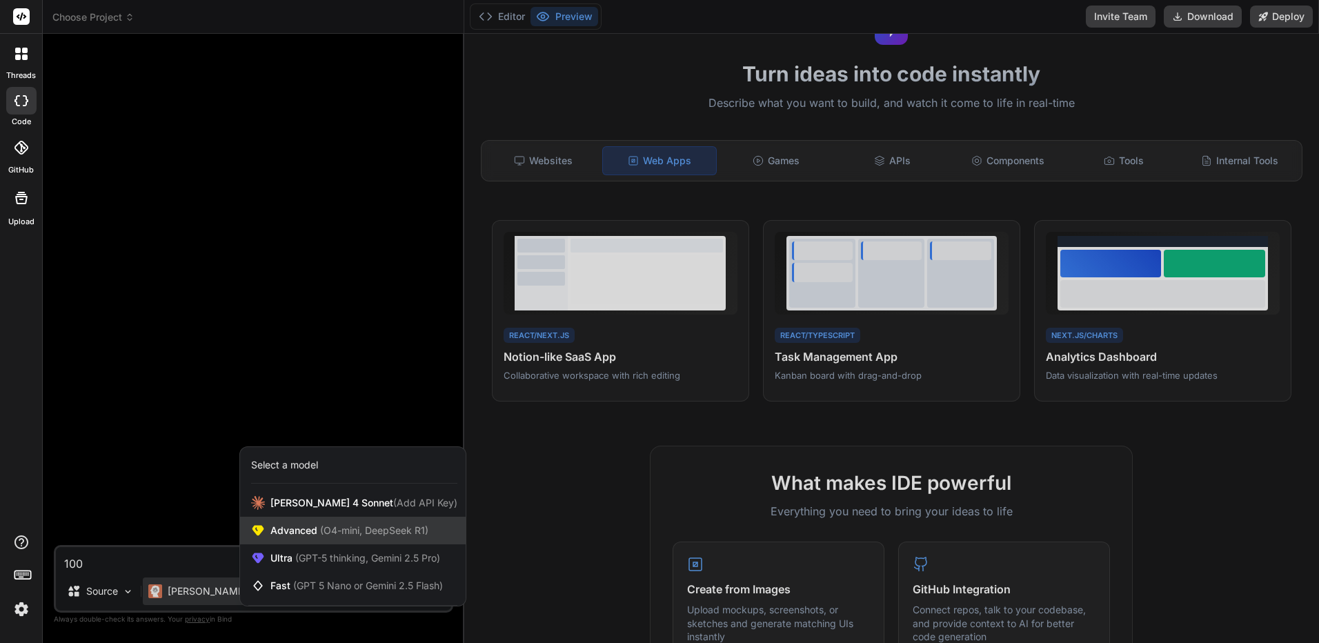
click at [386, 517] on div "Advanced (O4-mini, DeepSeek R1)" at bounding box center [353, 531] width 226 height 28
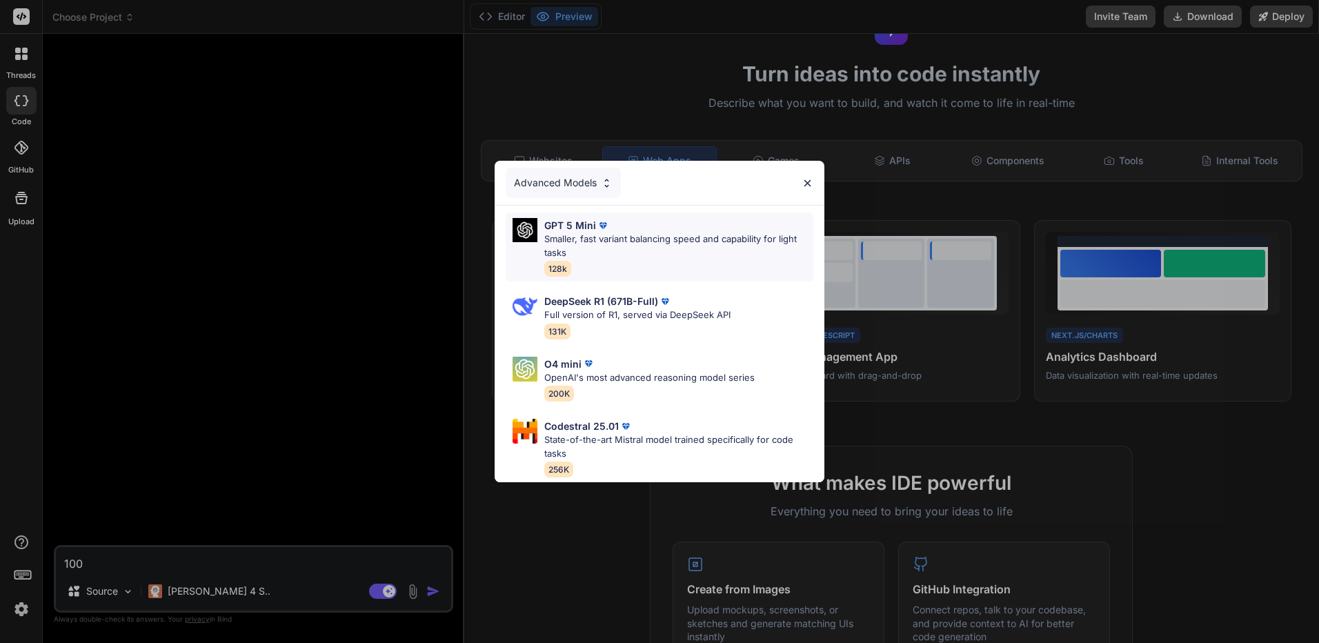
click at [670, 239] on p "Smaller, fast variant balancing speed and capability for light tasks" at bounding box center [678, 245] width 269 height 27
type textarea "x"
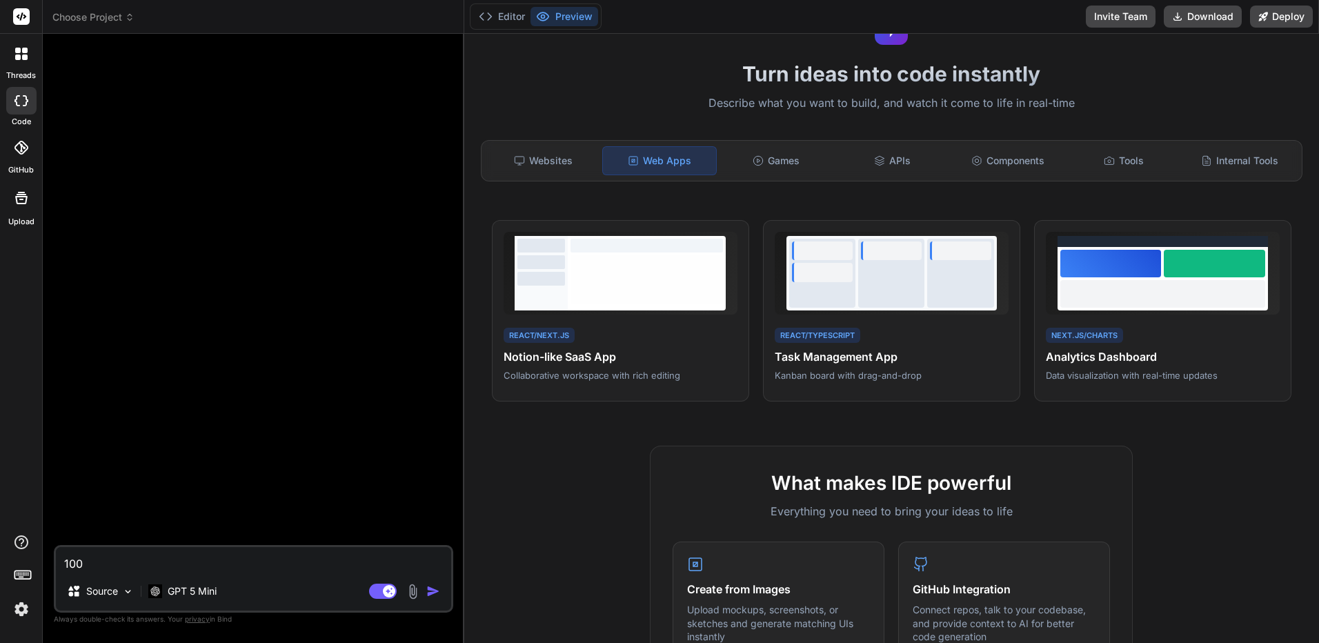
click at [307, 554] on textarea "100" at bounding box center [253, 559] width 395 height 25
paste textarea "Build a comprehensive analytics dashboard with Next.js featuring interactive ch…"
type textarea "100Build a comprehensive analytics dashboard with Next.js featuring interactive…"
type textarea "x"
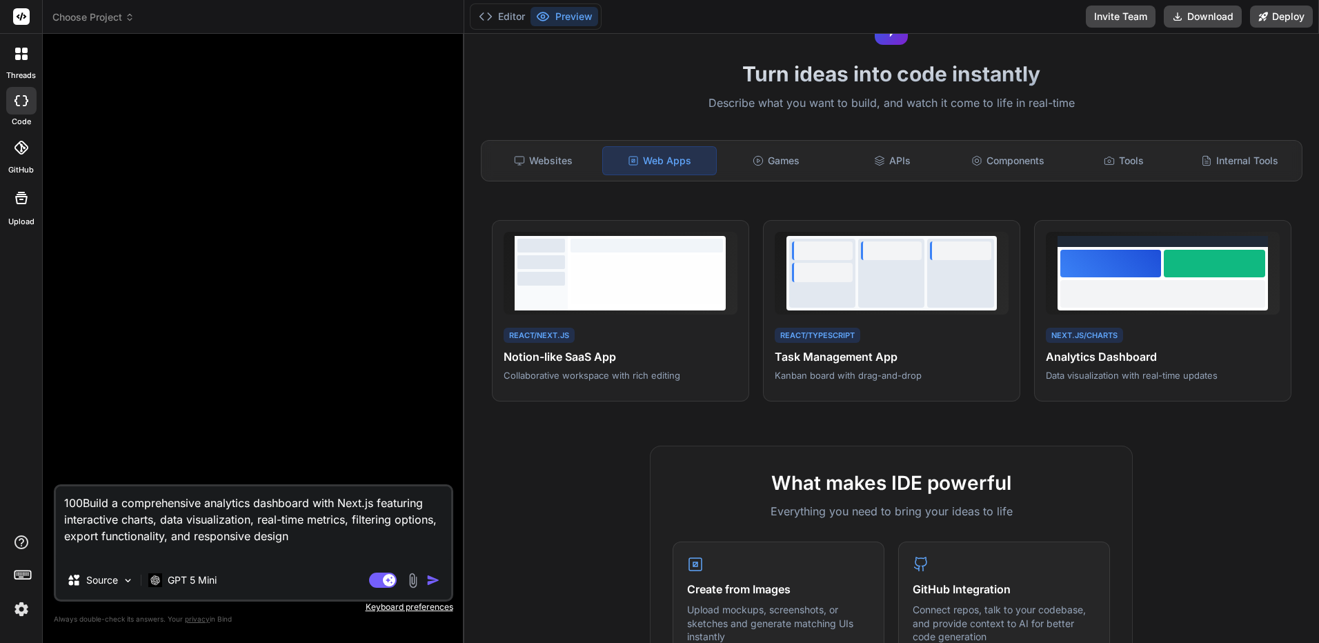
type textarea "100Build a comprehensive analytics dashboard with Next.js featuring interactive…"
click at [438, 579] on img "button" at bounding box center [433, 580] width 14 height 14
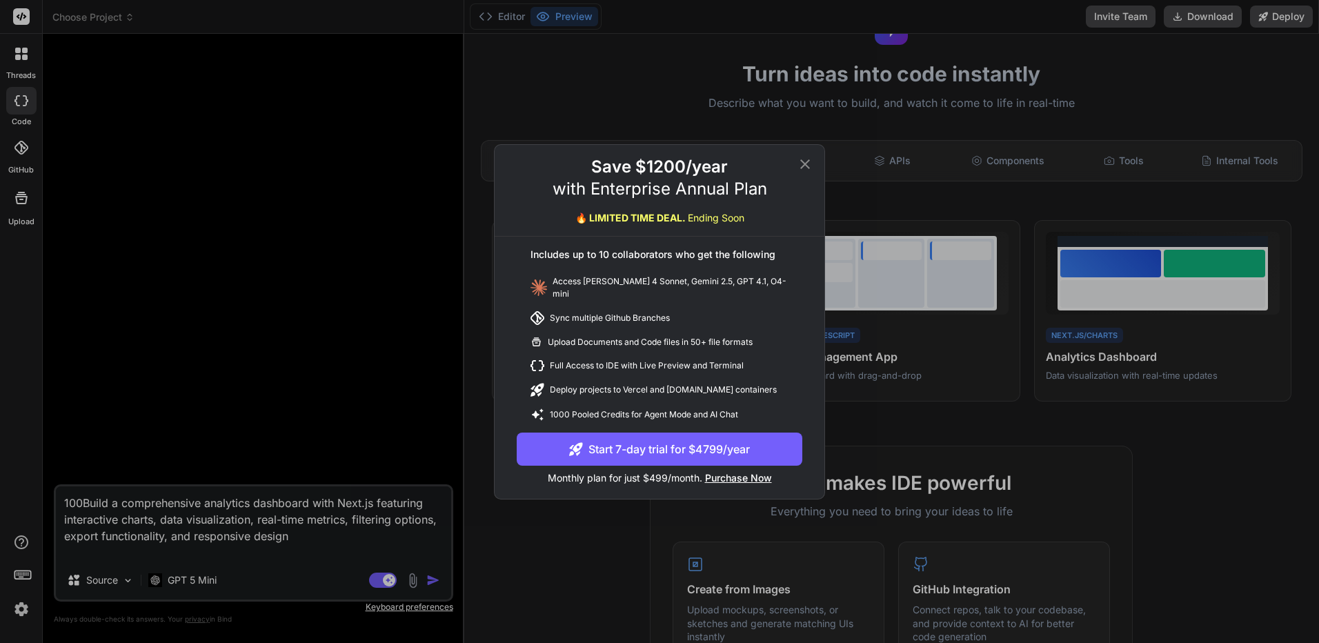
click at [382, 561] on div "Save $1200/year with Enterprise Annual Plan 🔥 LIMITED TIME DEAL. Ending Soon In…" at bounding box center [659, 321] width 1319 height 643
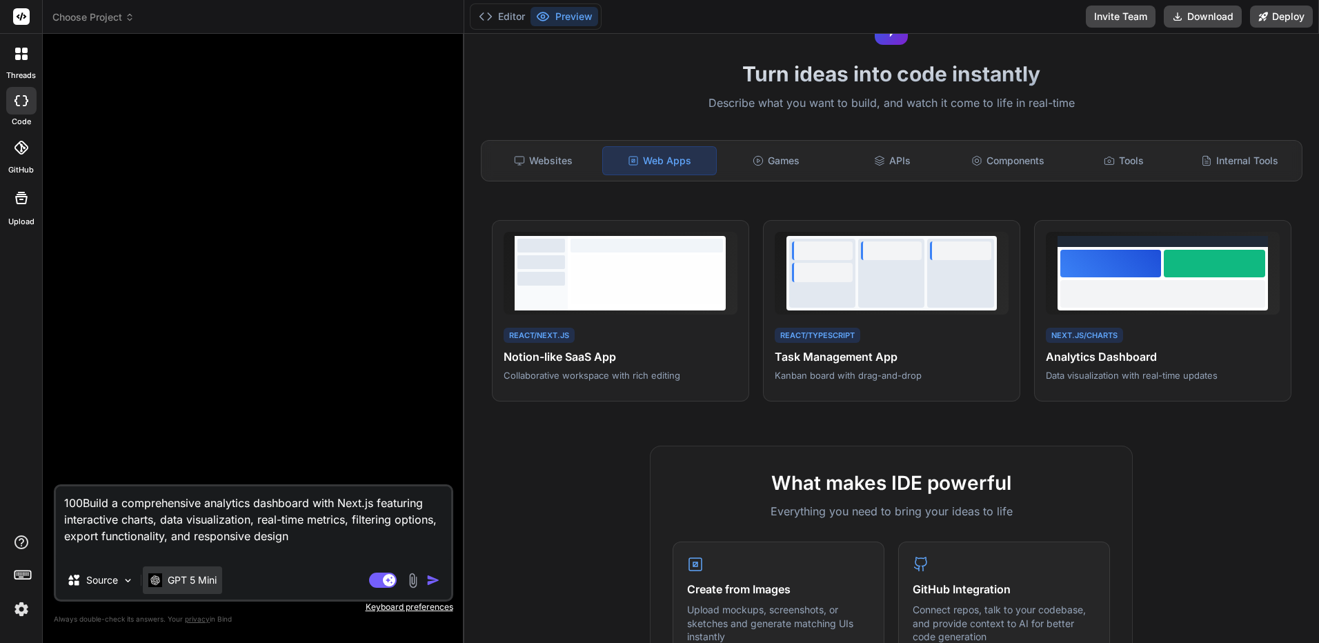
click at [177, 581] on p "GPT 5 Mini" at bounding box center [192, 580] width 49 height 14
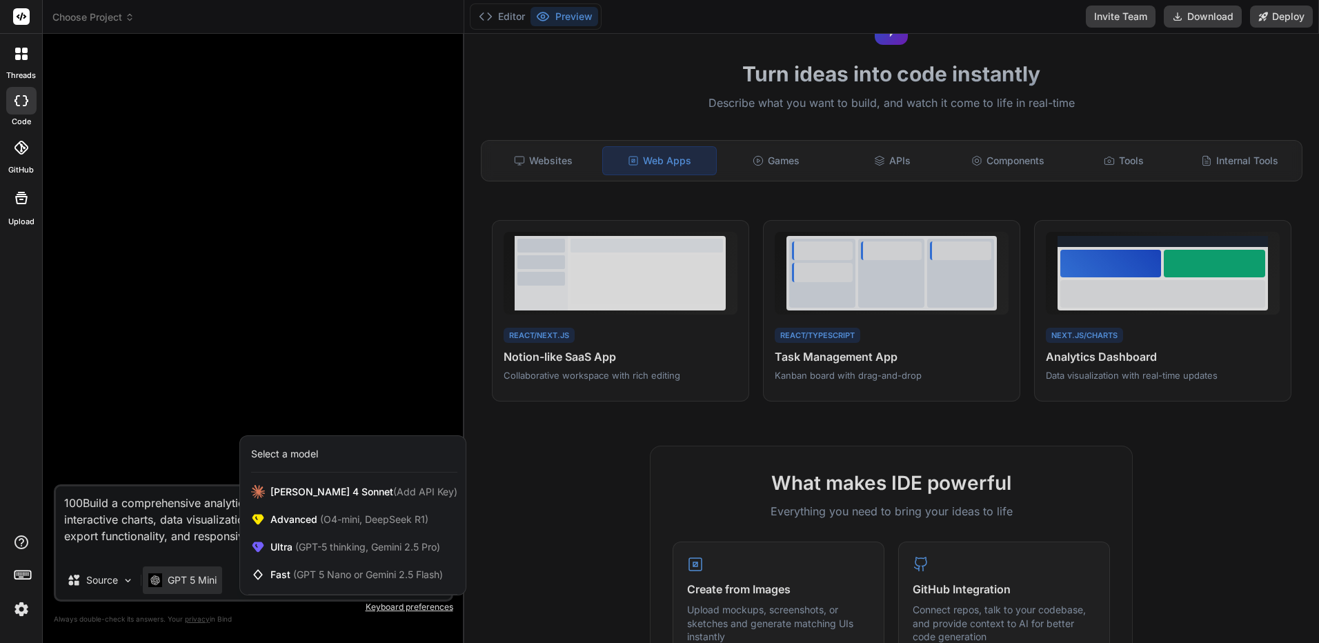
click at [334, 452] on div "Select a model" at bounding box center [354, 454] width 206 height 14
click at [354, 520] on span "(O4-mini, DeepSeek R1)" at bounding box center [372, 519] width 111 height 12
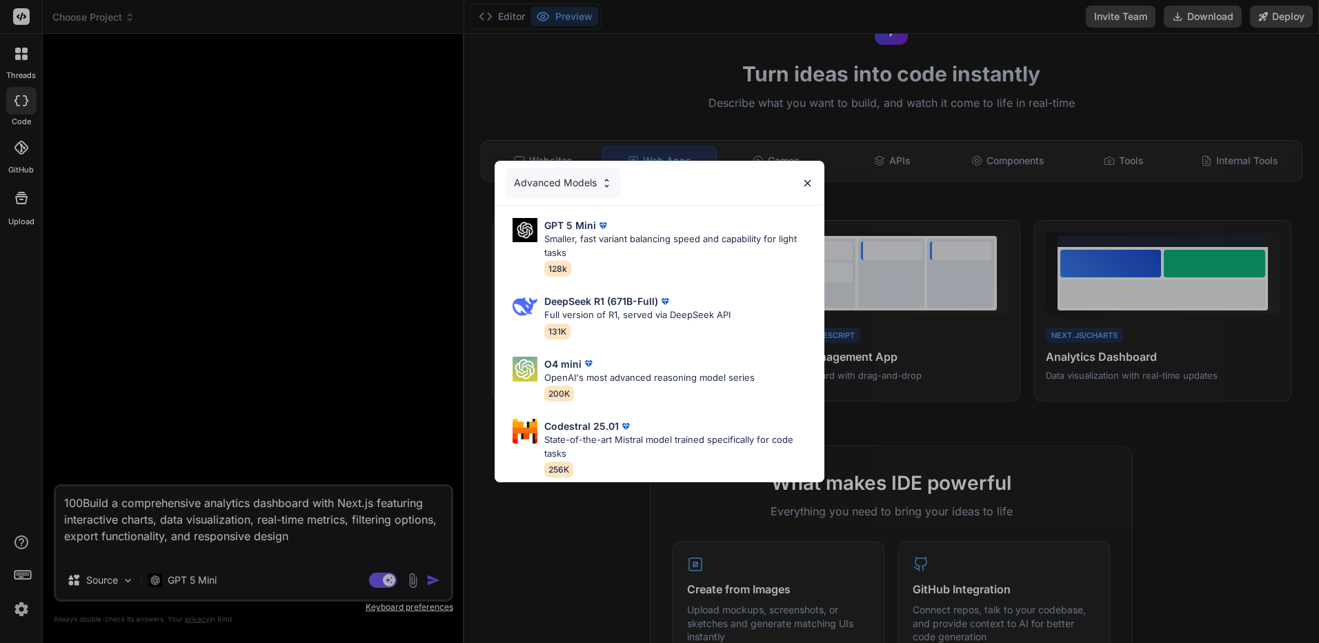
click at [350, 457] on div "Advanced Models GPT 5 Mini Smaller, fast variant balancing speed and capability…" at bounding box center [659, 321] width 1319 height 643
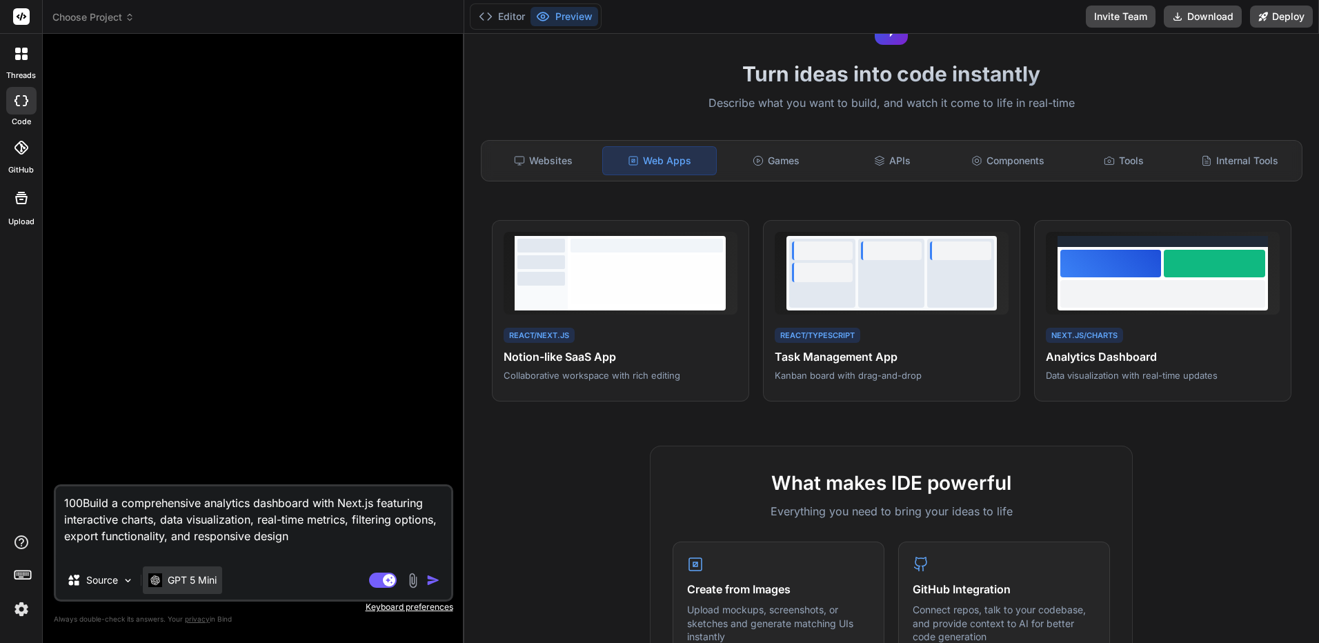
click at [197, 577] on p "GPT 5 Mini" at bounding box center [192, 580] width 49 height 14
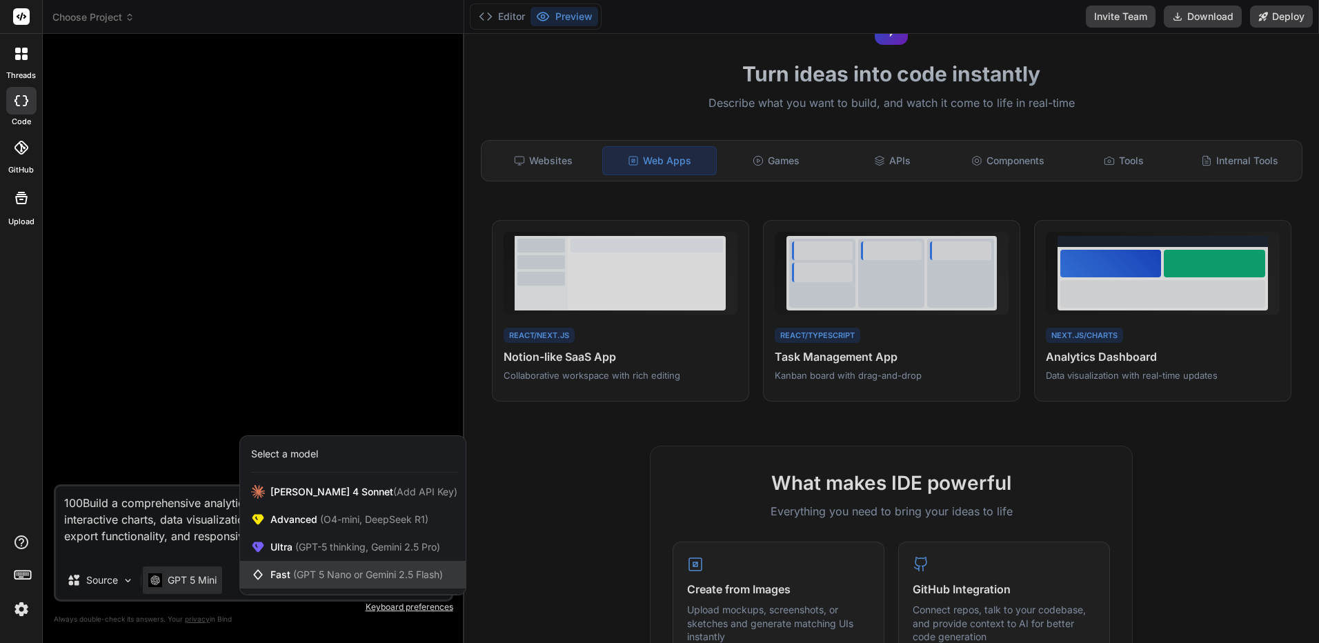
click at [317, 572] on span "(GPT 5 Nano or Gemini 2.5 Flash)" at bounding box center [368, 574] width 150 height 12
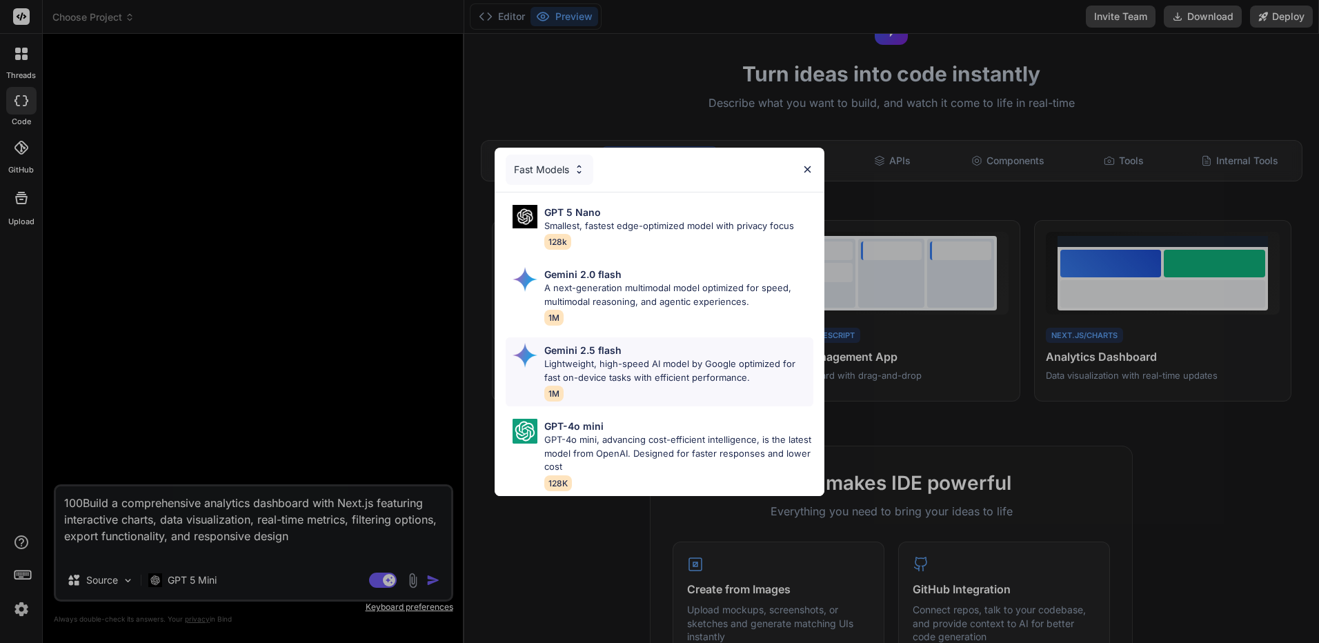
click at [673, 357] on p "Lightweight, high-speed AI model by Google optimized for fast on-device tasks w…" at bounding box center [678, 370] width 269 height 27
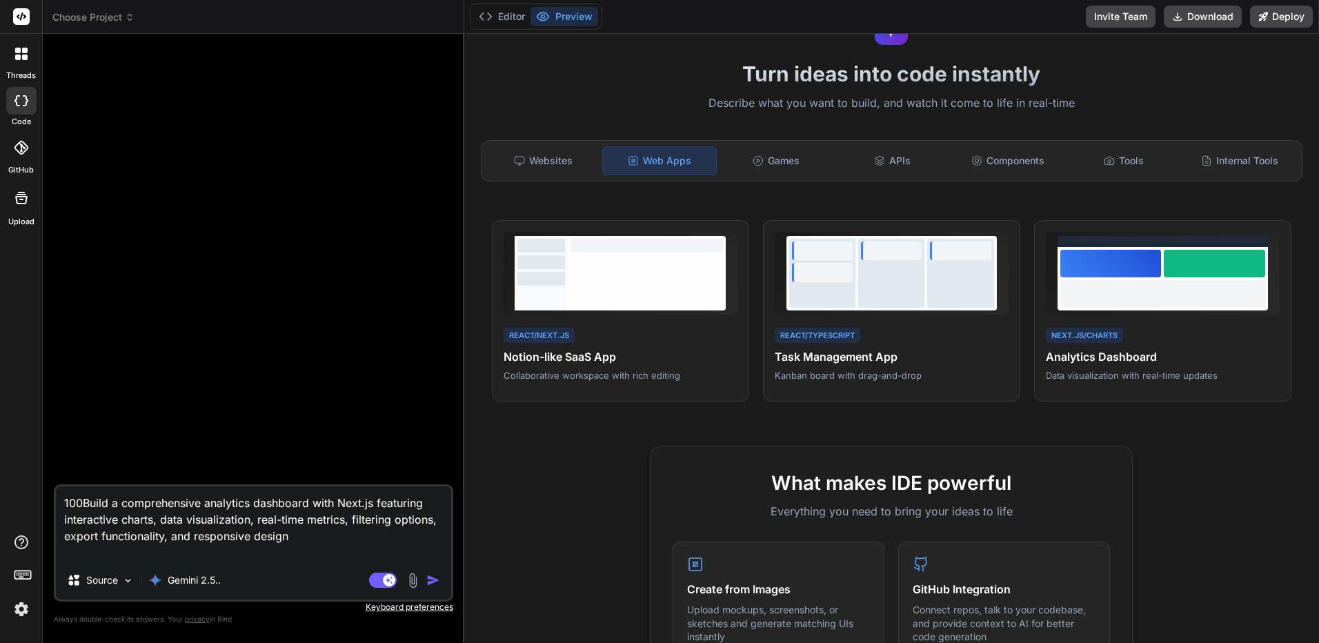
click at [432, 576] on img "button" at bounding box center [433, 580] width 14 height 14
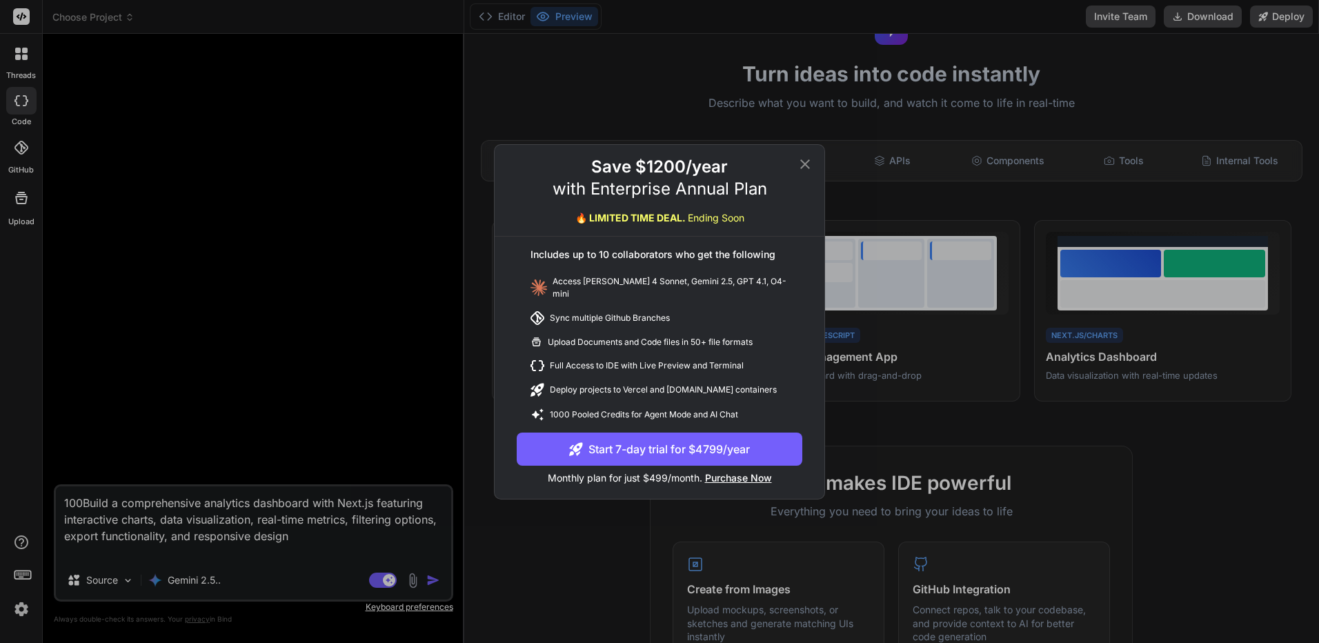
click at [812, 170] on icon at bounding box center [805, 164] width 17 height 17
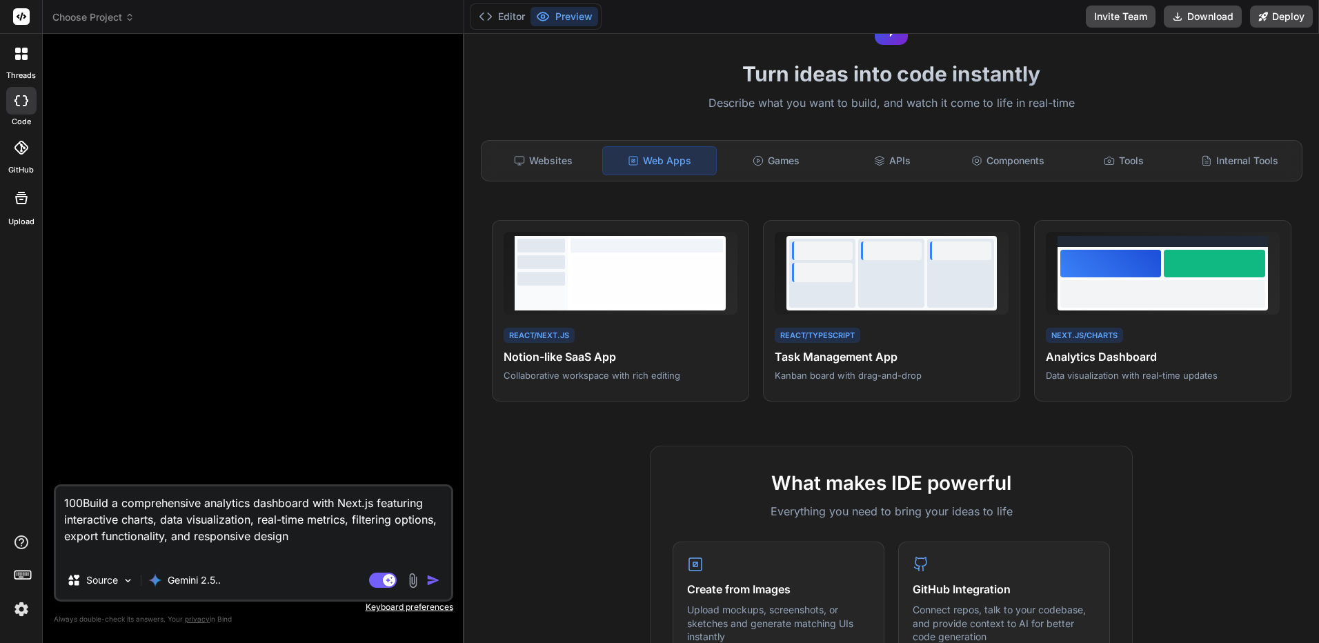
click at [210, 554] on textarea "100Build a comprehensive analytics dashboard with Next.js featuring interactive…" at bounding box center [253, 523] width 395 height 74
click at [206, 572] on div "Gemini 2.5.." at bounding box center [184, 580] width 83 height 28
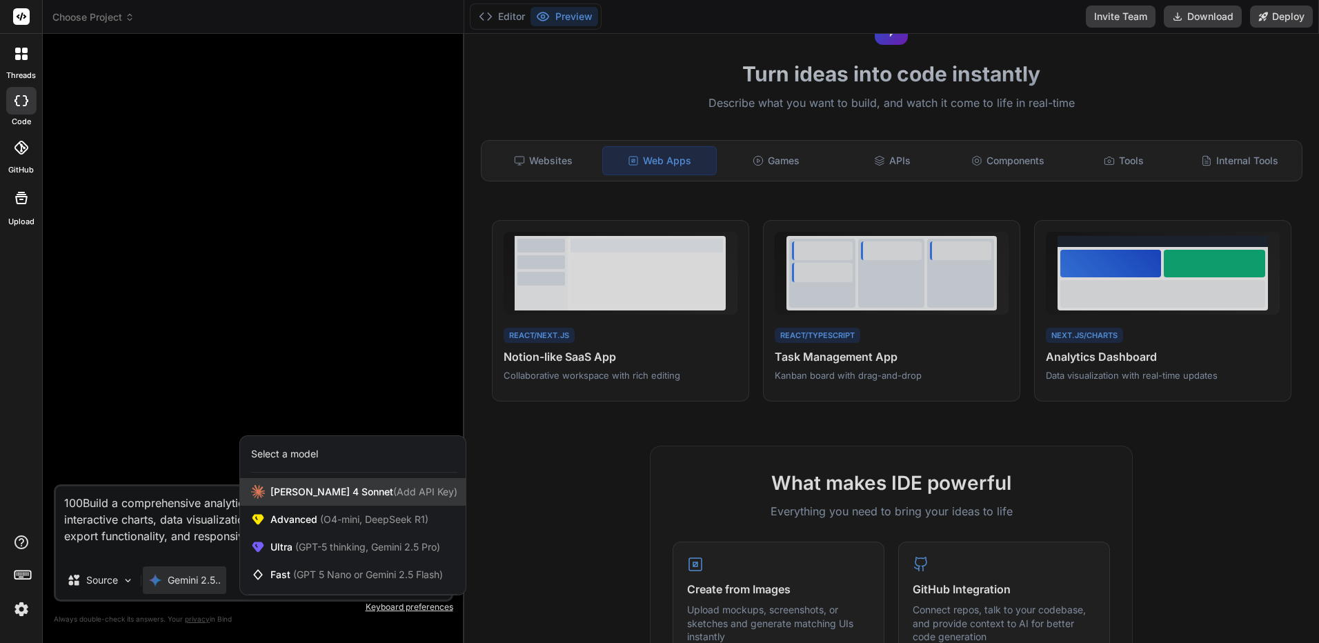
click at [400, 489] on span "(Add API Key)" at bounding box center [425, 492] width 64 height 12
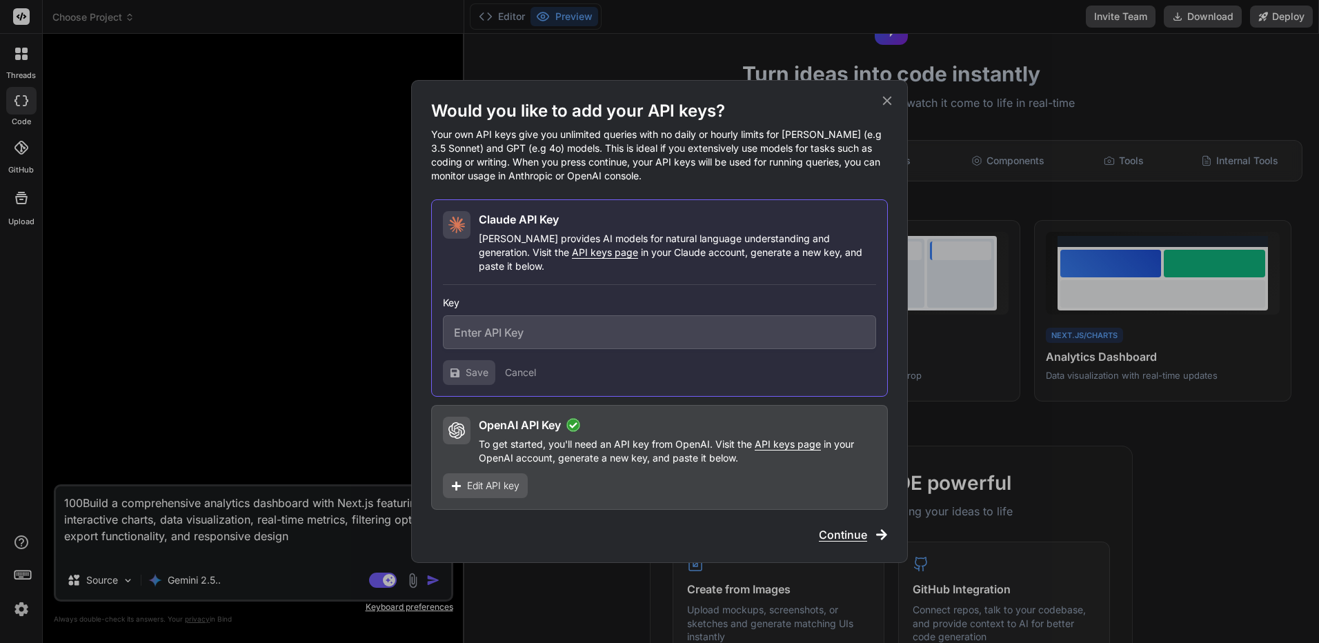
click at [514, 479] on span "Edit API key" at bounding box center [493, 486] width 52 height 14
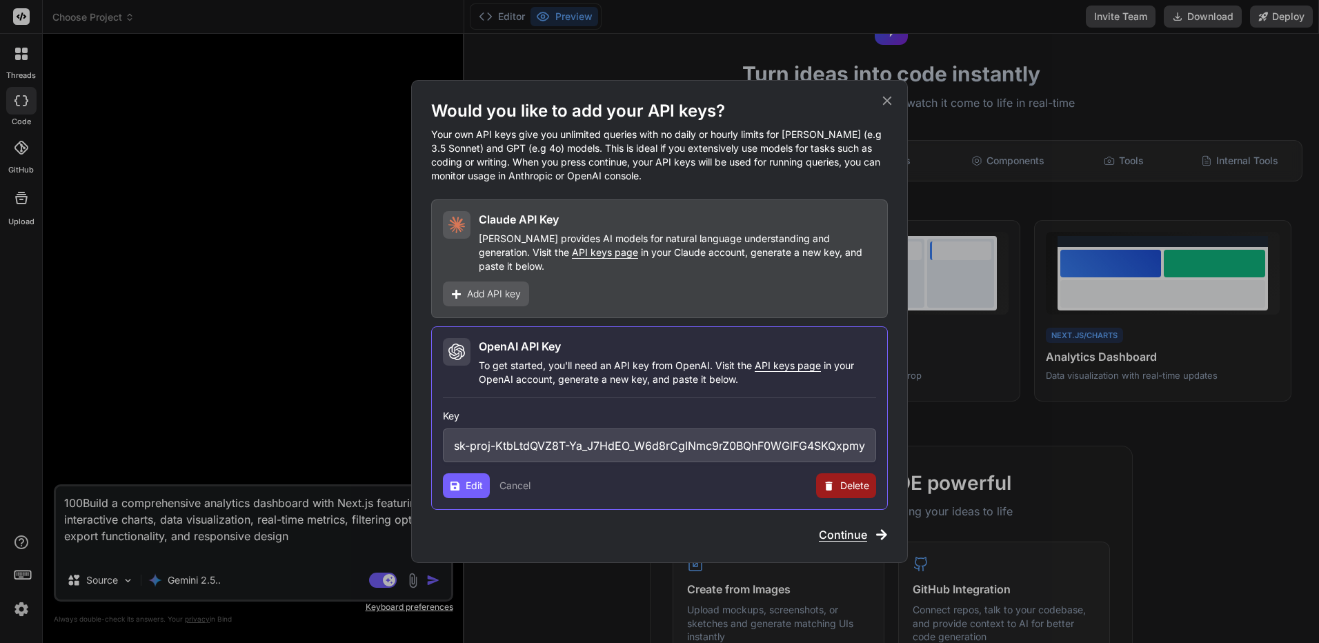
click at [834, 526] on span "Continue" at bounding box center [843, 534] width 48 height 17
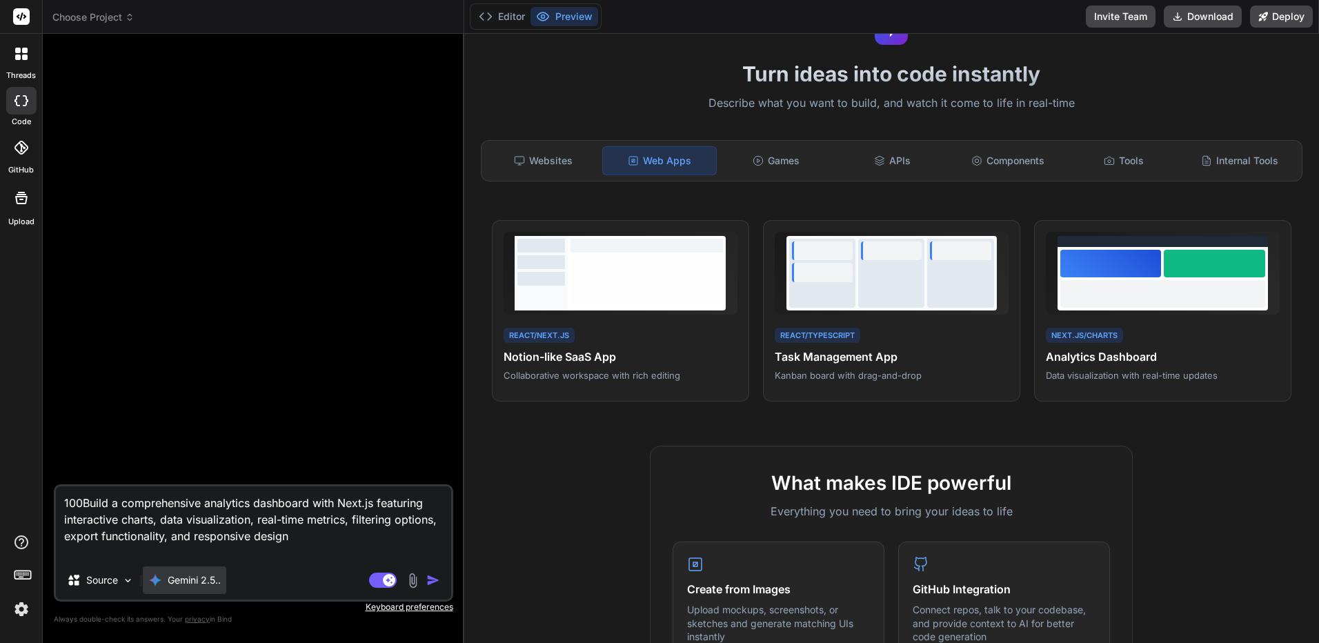
click at [190, 586] on p "Gemini 2.5.." at bounding box center [194, 580] width 53 height 14
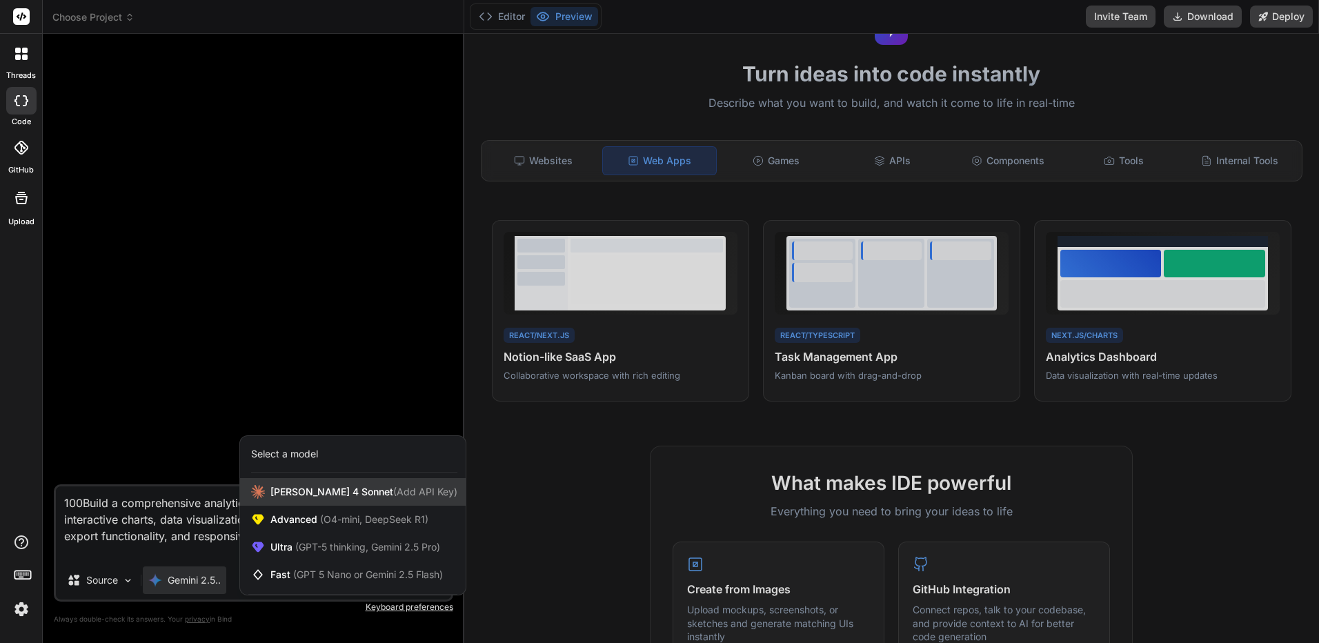
click at [385, 485] on span "Claude 4 Sonnet (Add API Key)" at bounding box center [363, 492] width 187 height 14
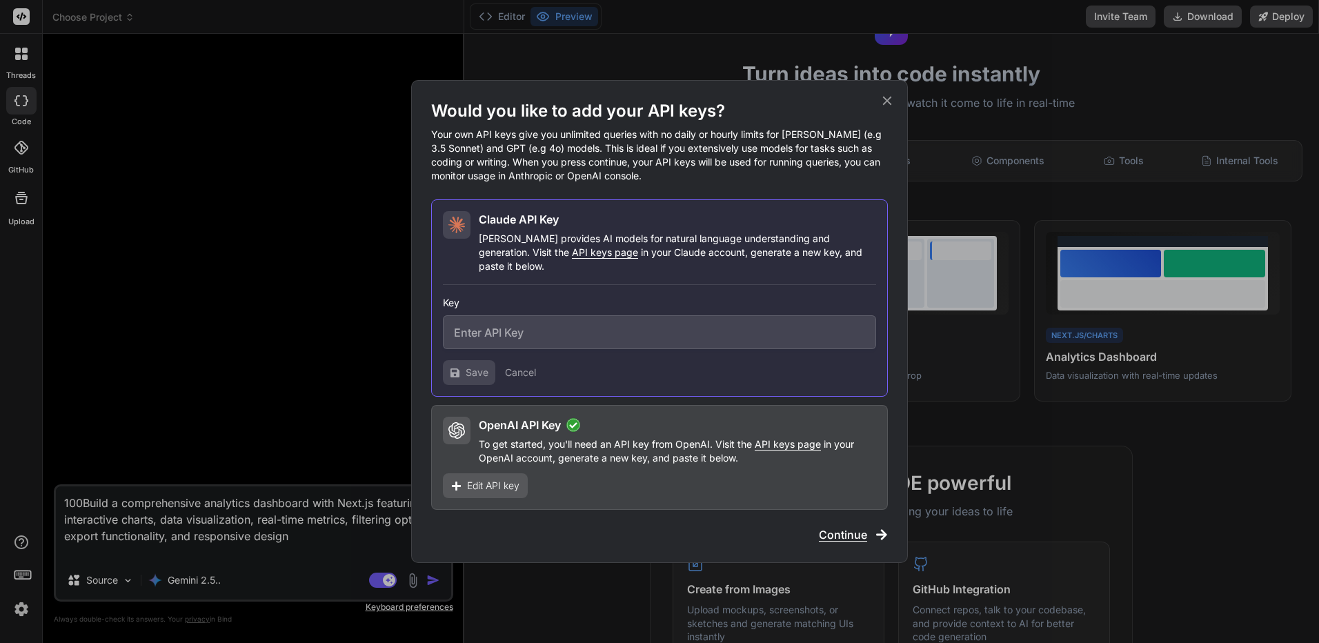
click at [514, 317] on input "text" at bounding box center [659, 332] width 433 height 34
click at [521, 366] on button "Cancel" at bounding box center [520, 373] width 31 height 14
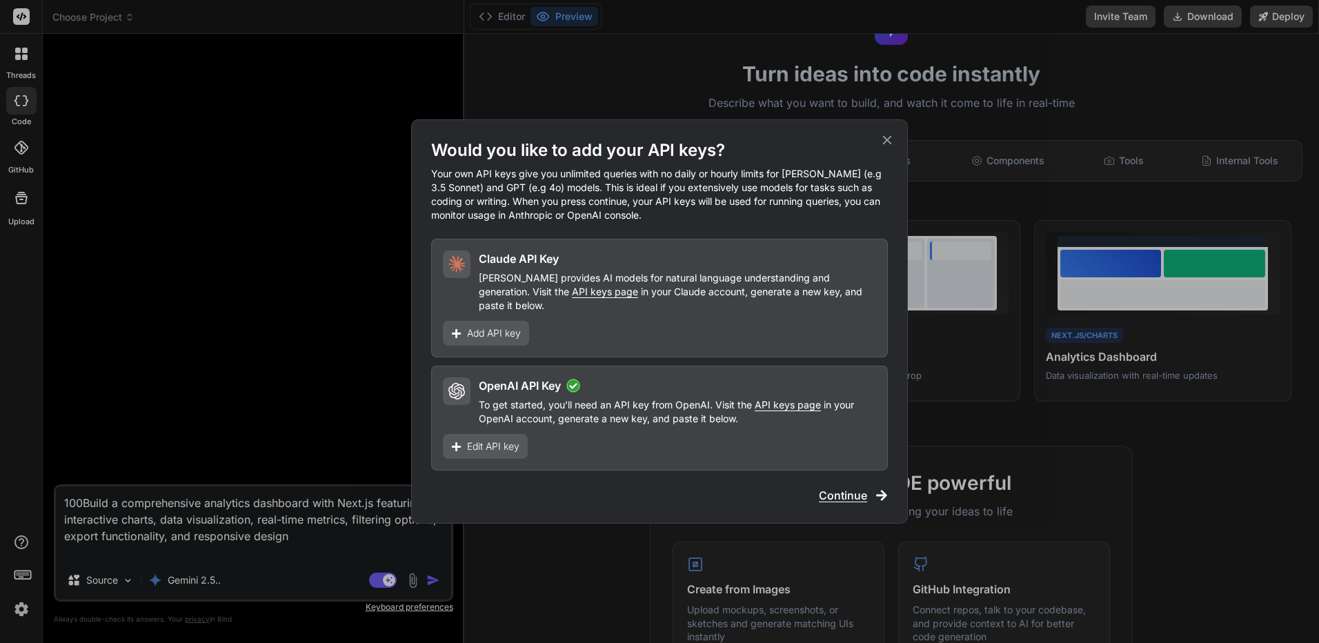
click at [512, 328] on span "Add API key" at bounding box center [494, 333] width 54 height 14
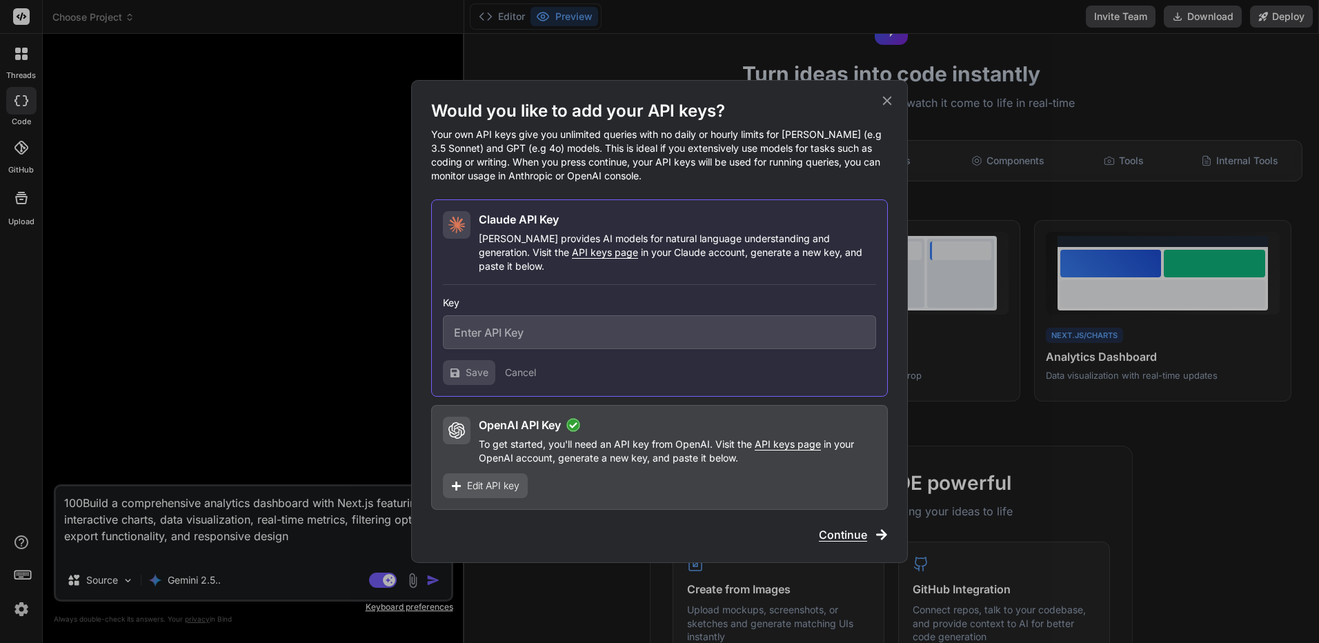
click at [519, 366] on button "Cancel" at bounding box center [520, 373] width 31 height 14
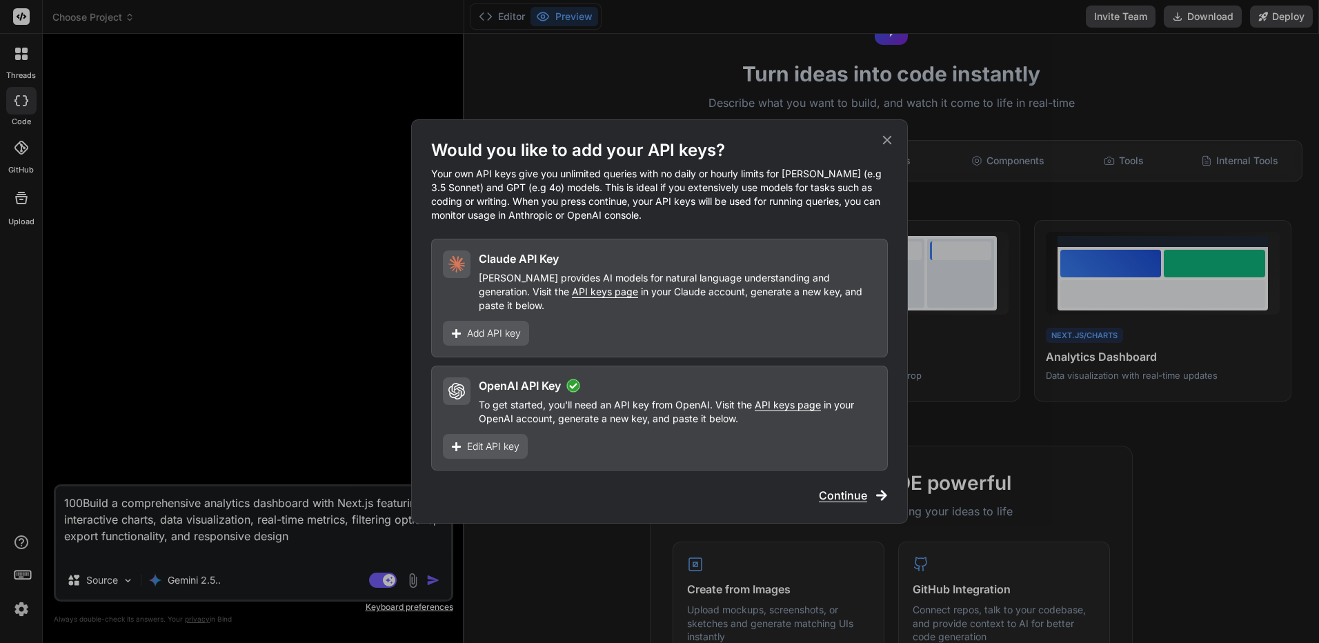
click at [521, 366] on div "OpenAI API Key To get started, you'll need an API key from OpenAI. Visit the AP…" at bounding box center [659, 418] width 457 height 105
click at [807, 477] on div "Would you like to add your API keys? Your own API keys give you unlimited queri…" at bounding box center [659, 321] width 457 height 364
click at [830, 487] on span "Continue" at bounding box center [843, 495] width 48 height 17
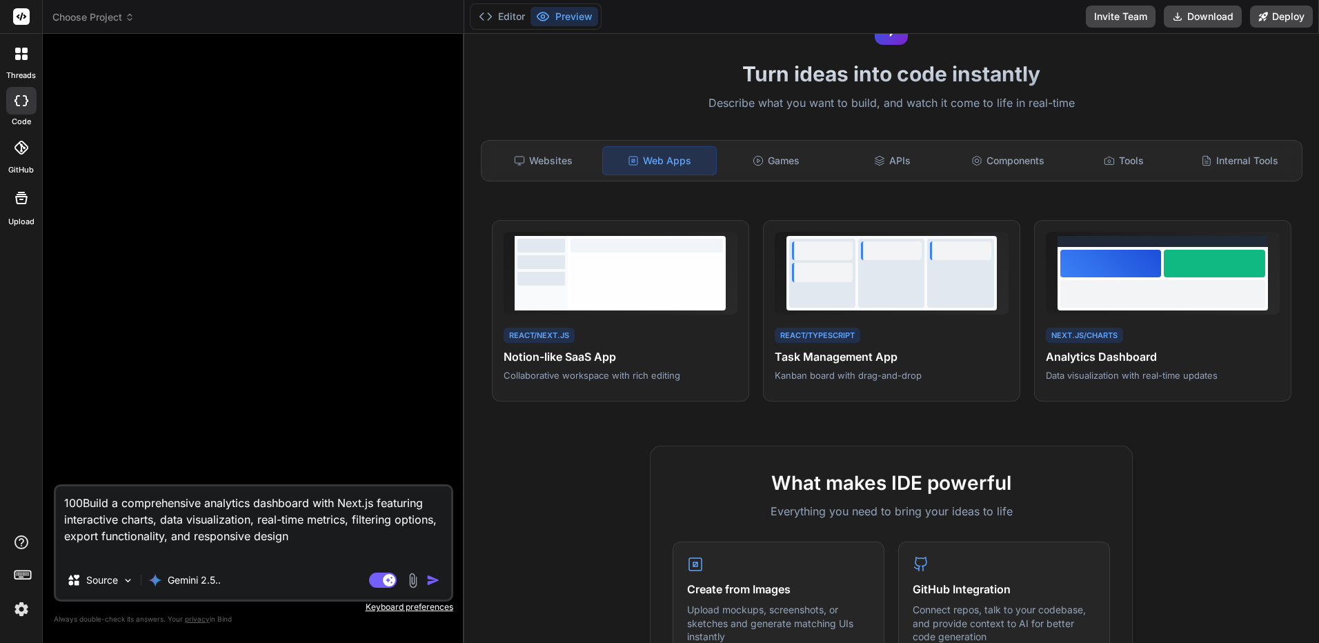
click at [359, 583] on div "Source Gemini 2.5.." at bounding box center [253, 582] width 395 height 33
click at [381, 581] on rect at bounding box center [383, 579] width 28 height 15
click at [414, 588] on div "Source" at bounding box center [253, 582] width 395 height 33
click at [430, 585] on img "button" at bounding box center [433, 580] width 14 height 14
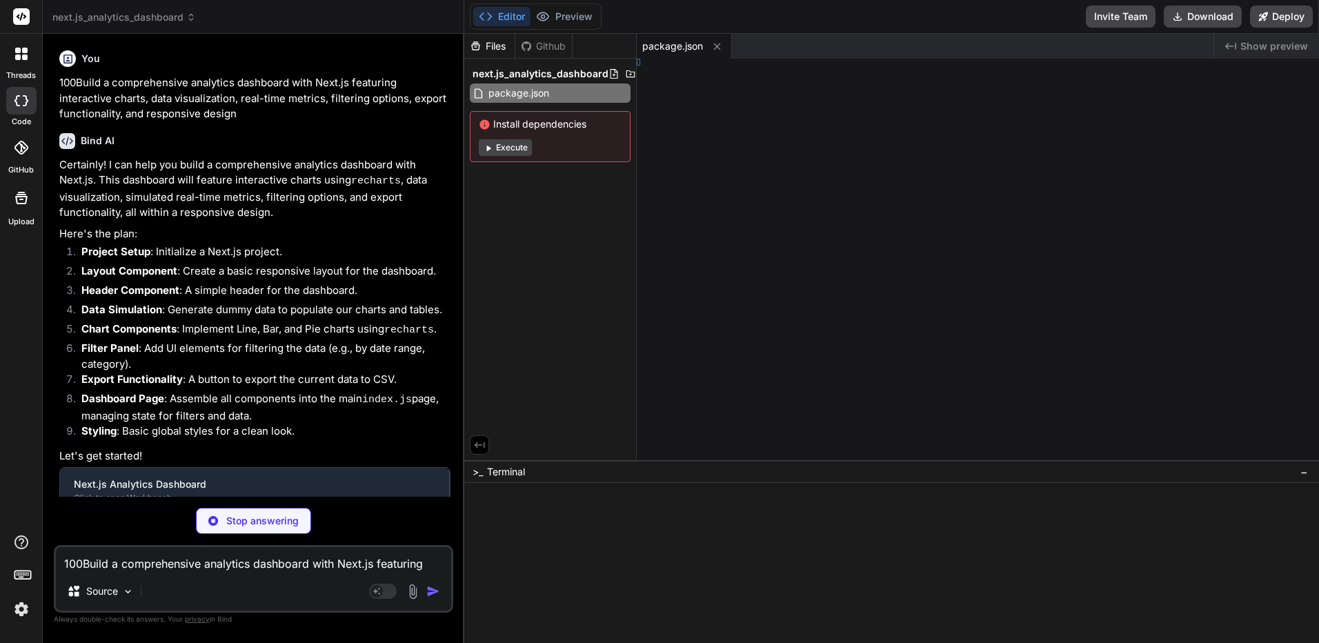
type textarea "x"
type textarea "ig;"
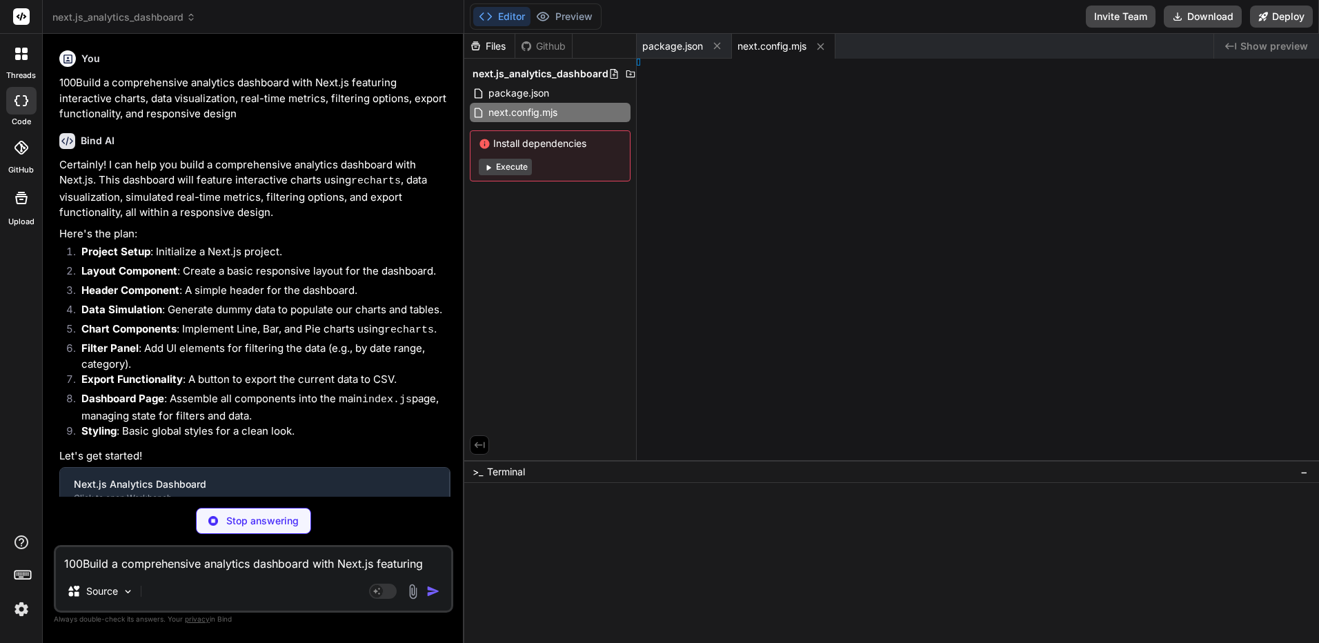
type textarea "x"
type textarea "/** @type {import('next').NextConfig} */ const nextConfig = { reactStrictMode: …"
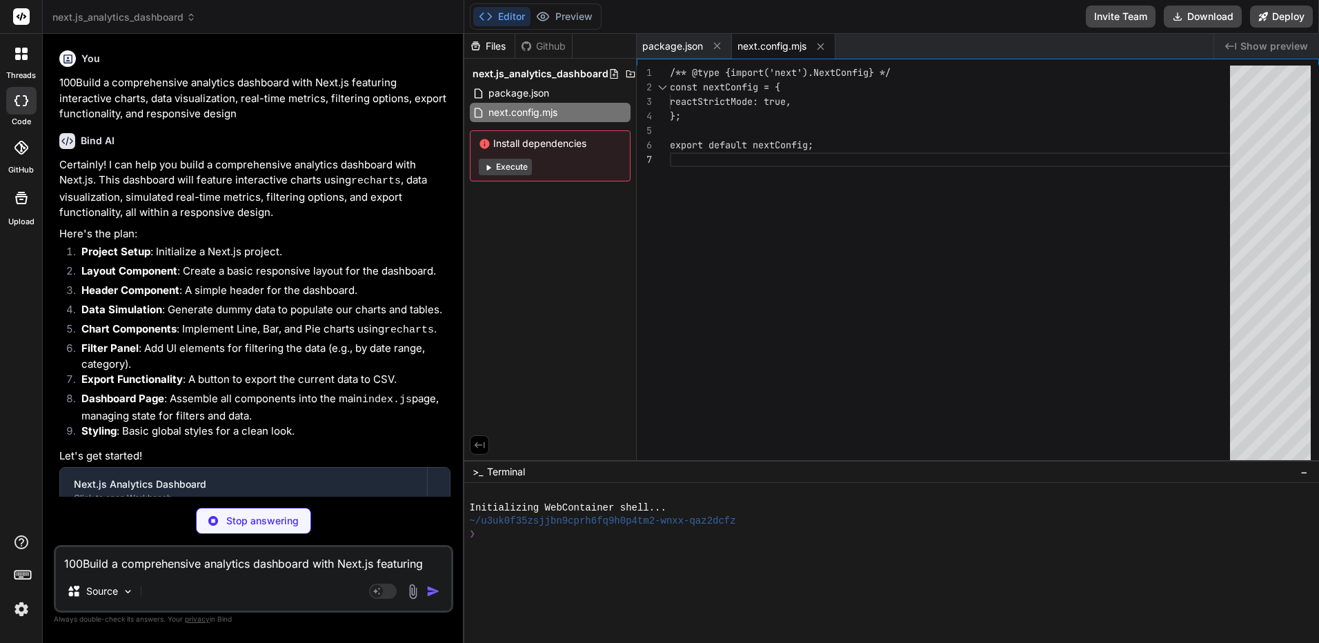
type textarea "x"
type textarea "} }"
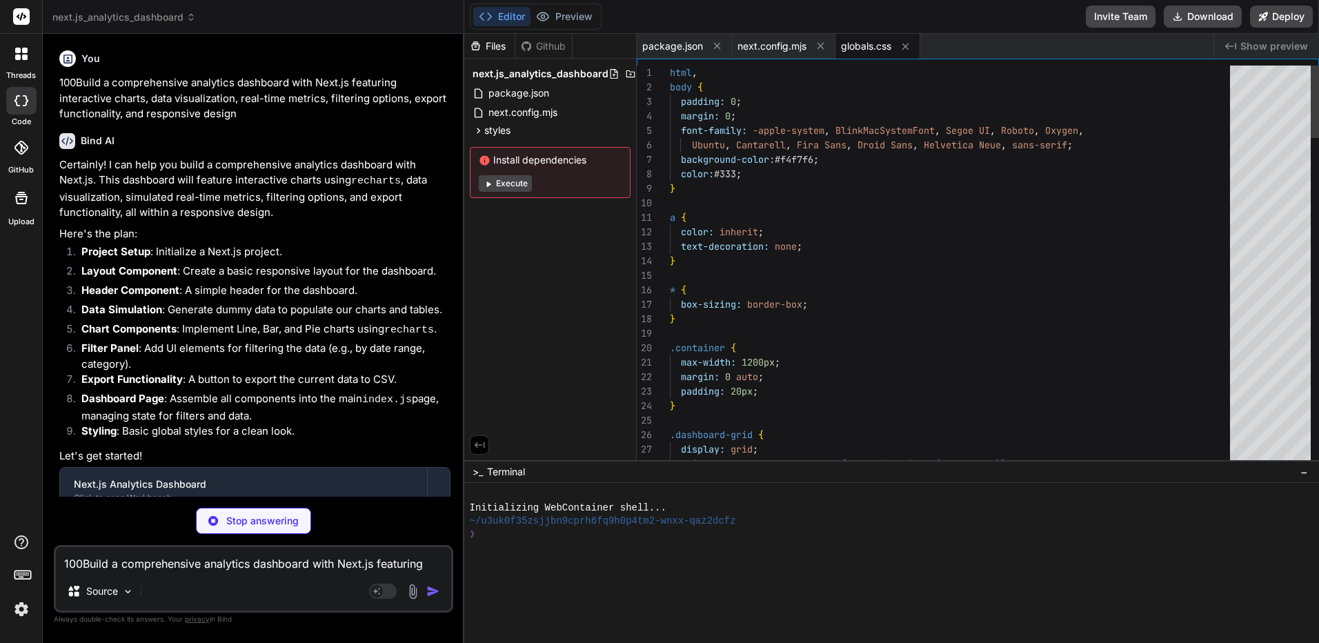
type textarea "x"
type textarea "import '../styles/globals.css'; function MyApp({ Component, pageProps }) { retu…"
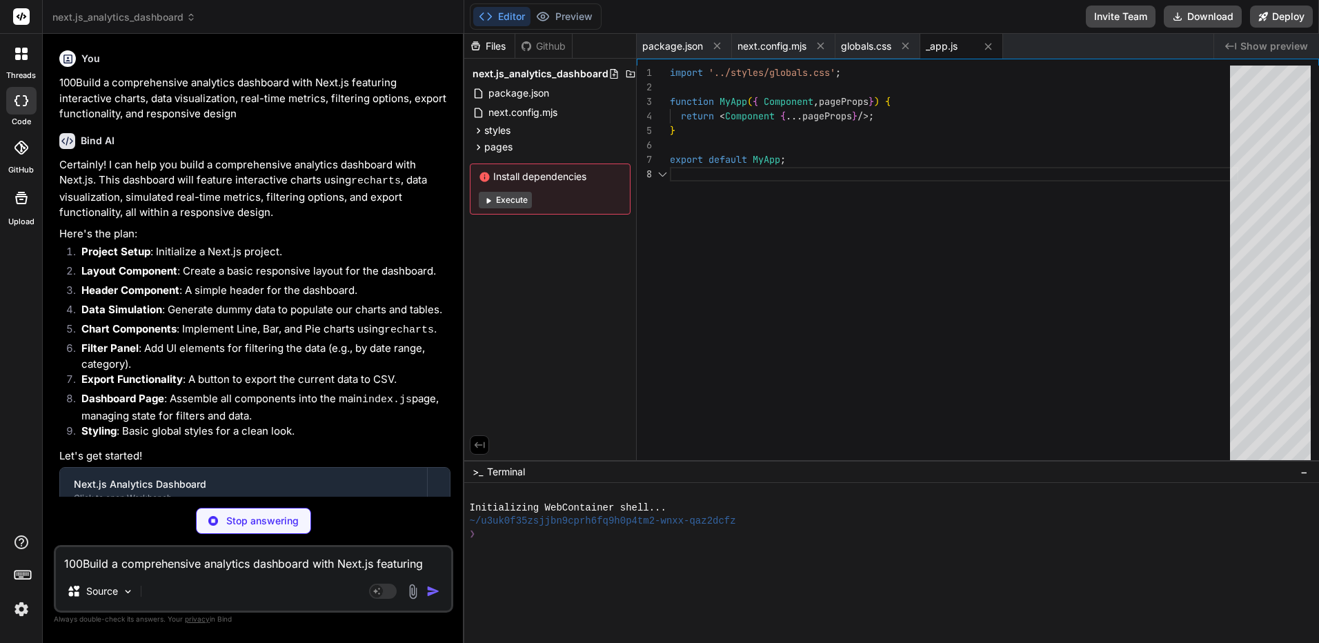
type textarea "x"
type textarea "); export default Layout;"
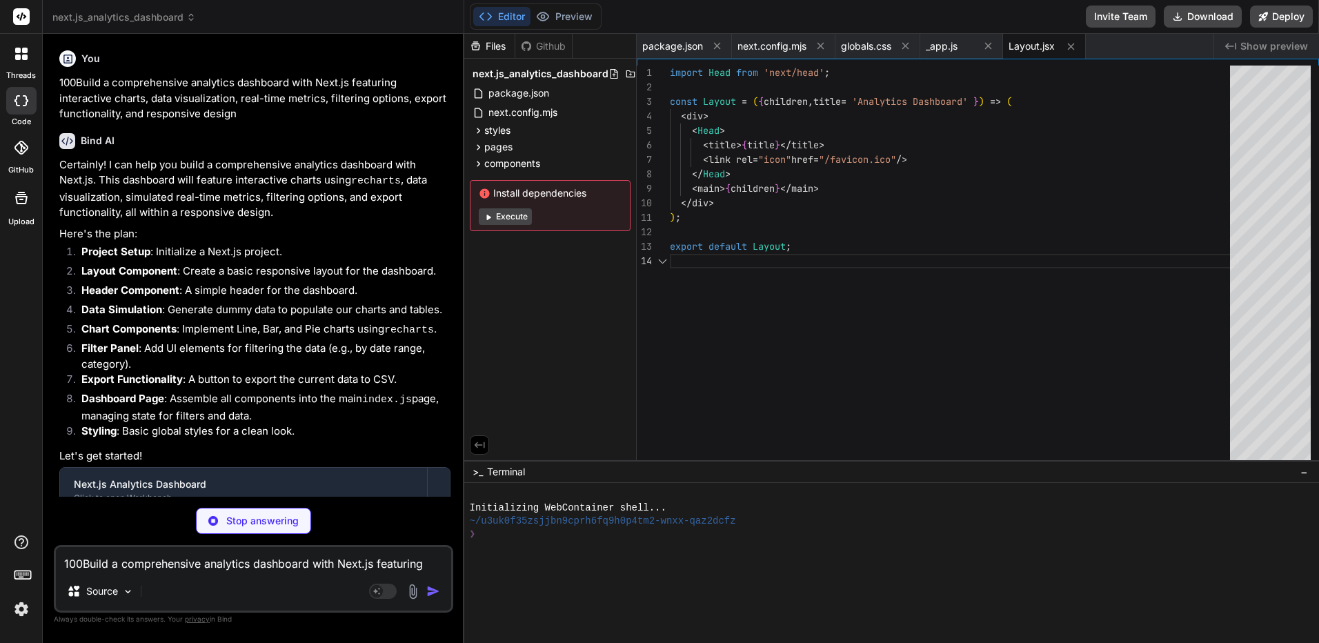
type textarea "x"
type textarea "const Header = ({ title }) => ( <header className="header"> <h1>{title}</h1> </…"
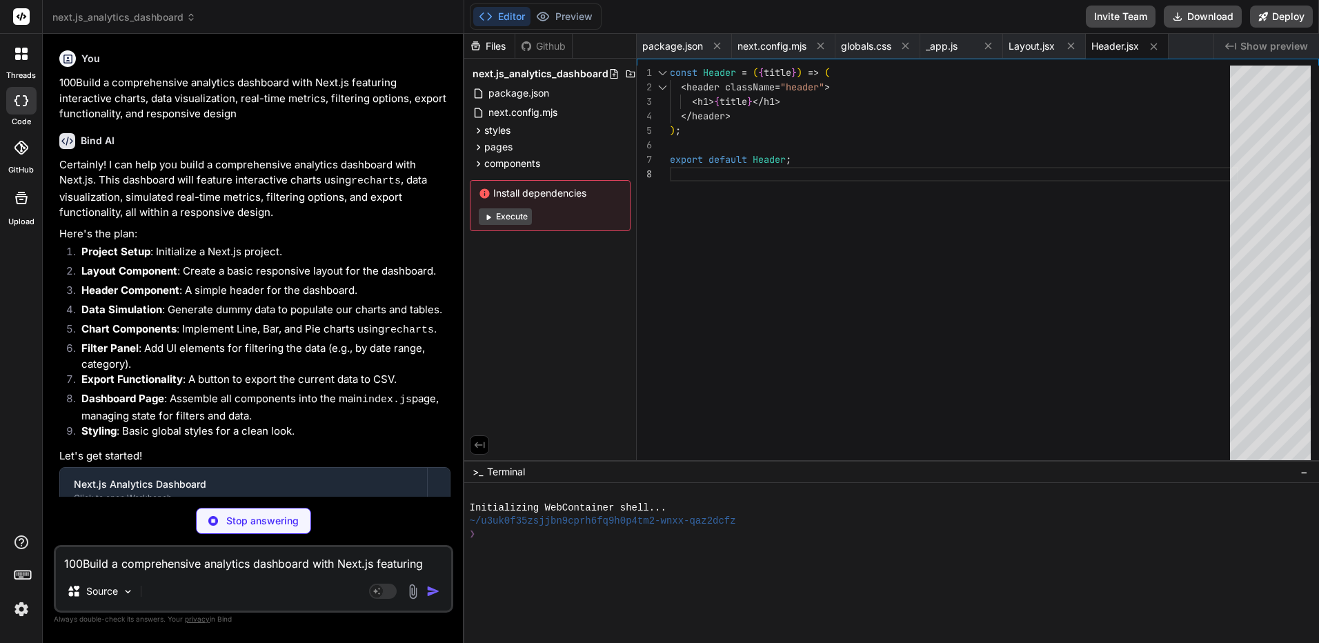
type textarea "x"
type textarea "lastUpdated: new Date().toLocaleString(), }; };"
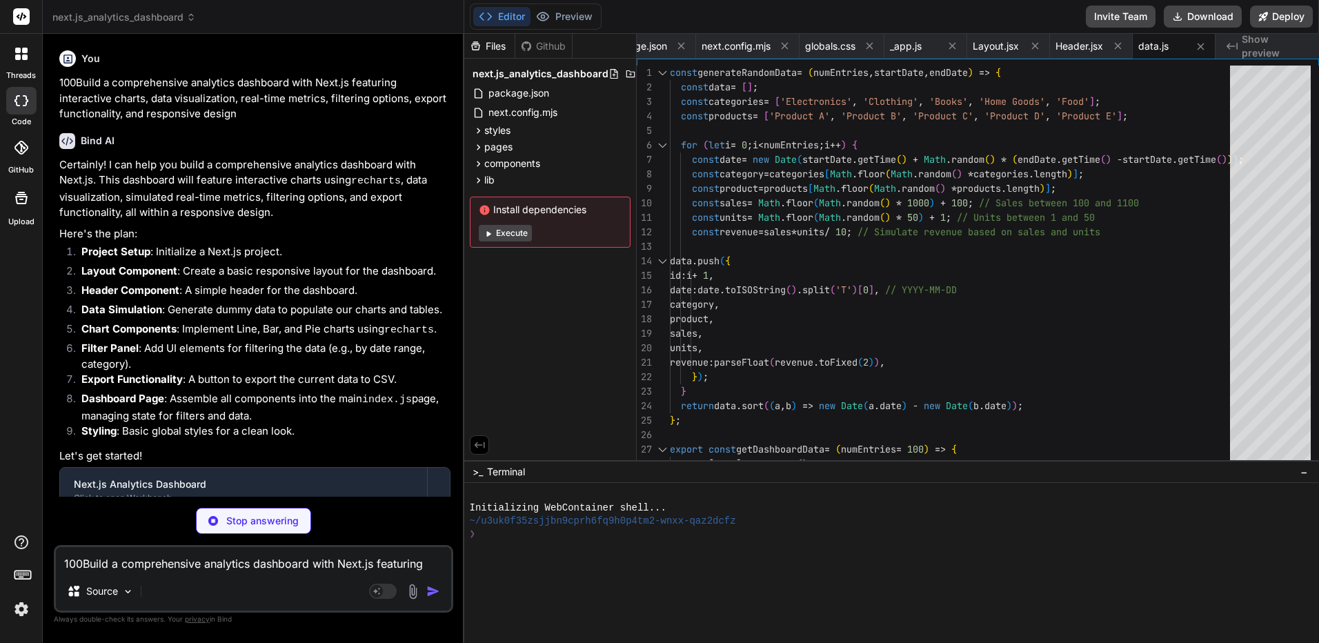
type textarea "x"
type textarea "<Legend /> <Line type="monotone" dataKey={dataKeyY} stroke="#8884d8" activeDot=…"
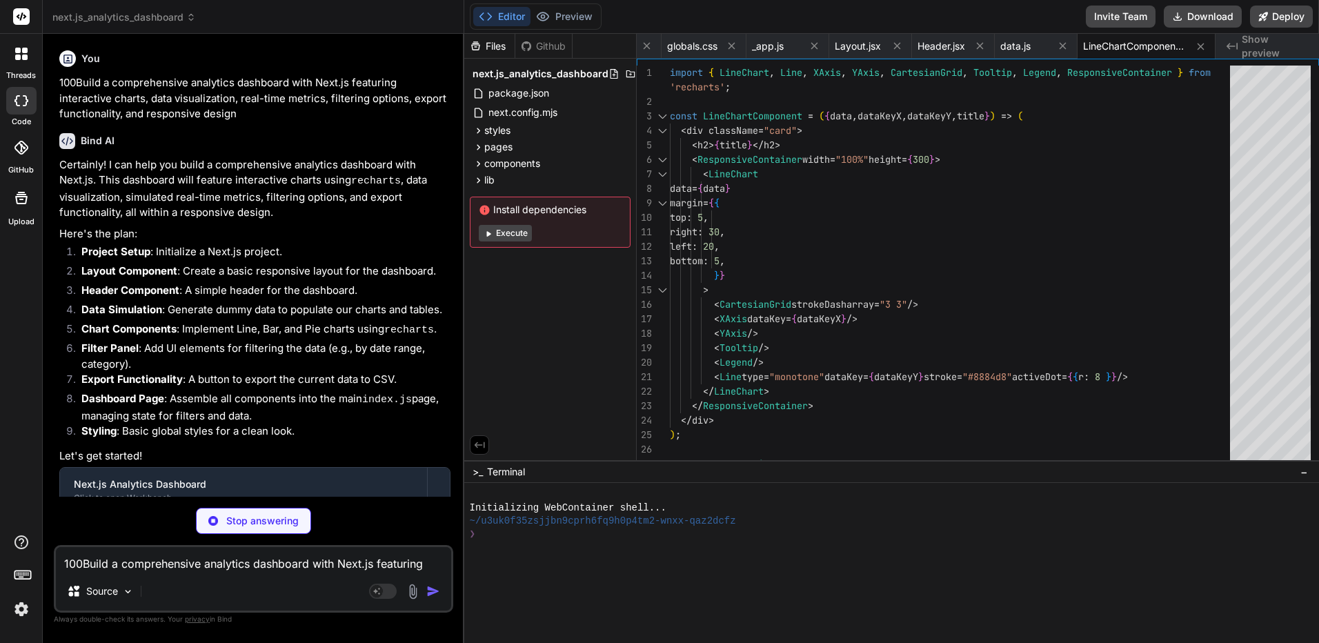
type textarea "x"
type textarea "<Bar dataKey={dataKeyY} fill="#82ca9d" /> </BarChart> </ResponsiveContainer> </…"
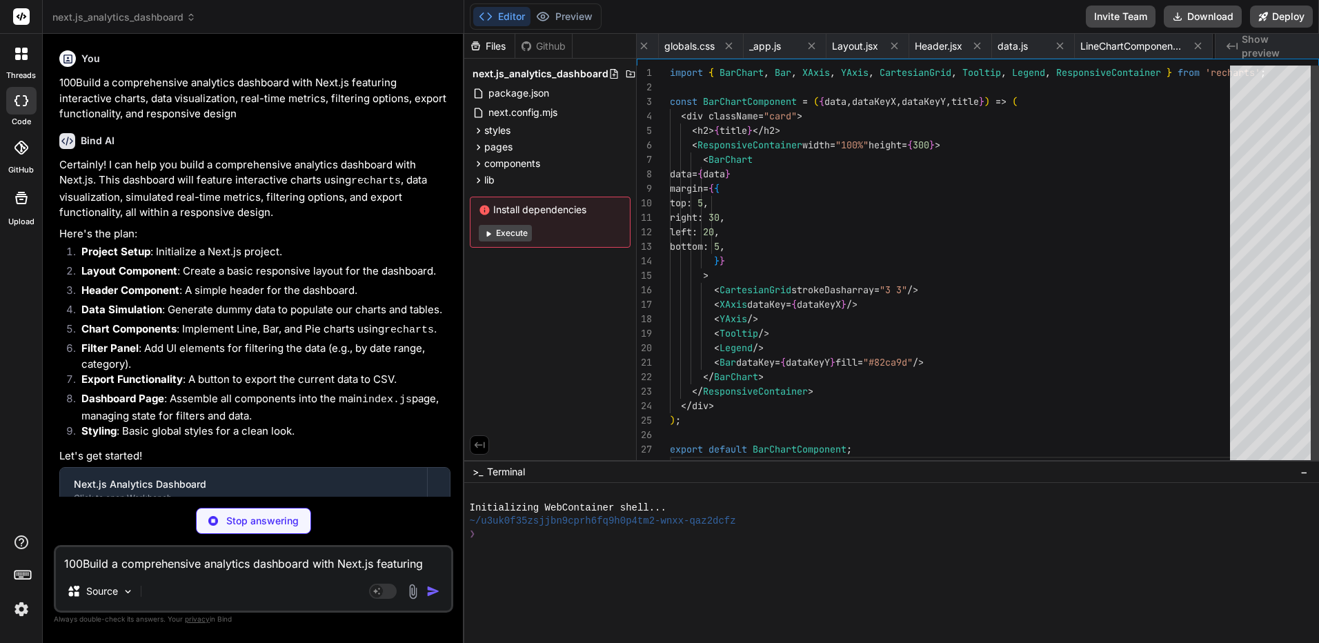
scroll to position [0, 314]
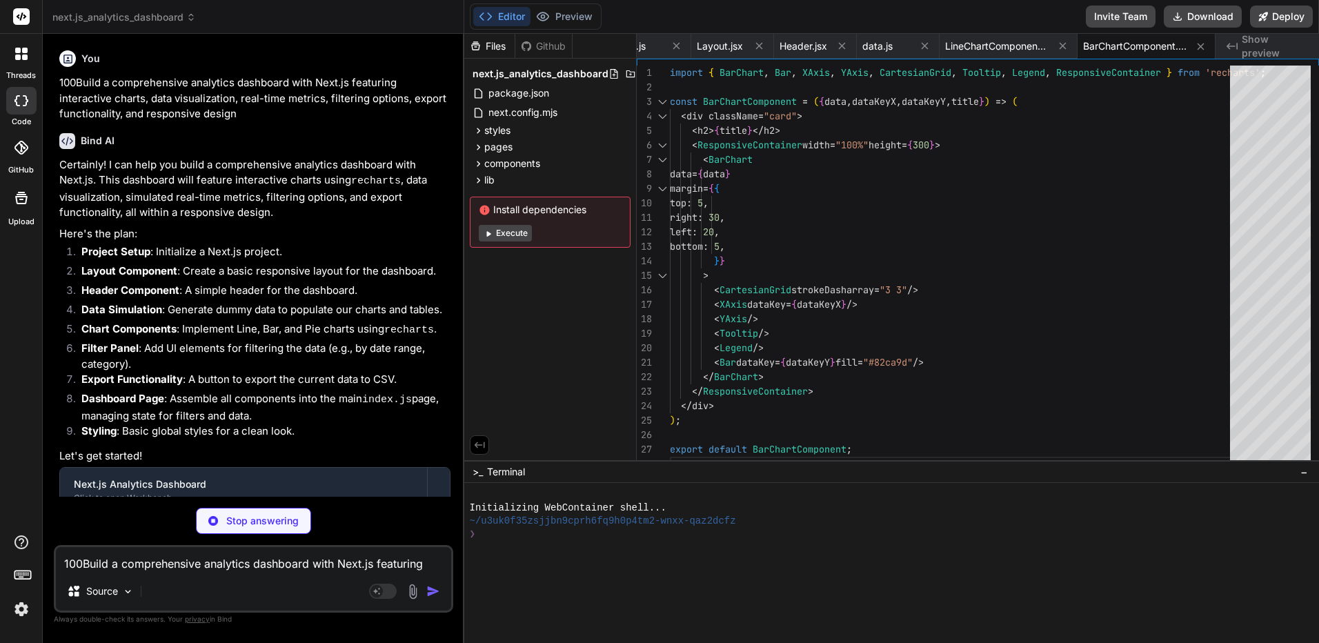
type textarea "x"
type textarea "export default PieChartComponent;"
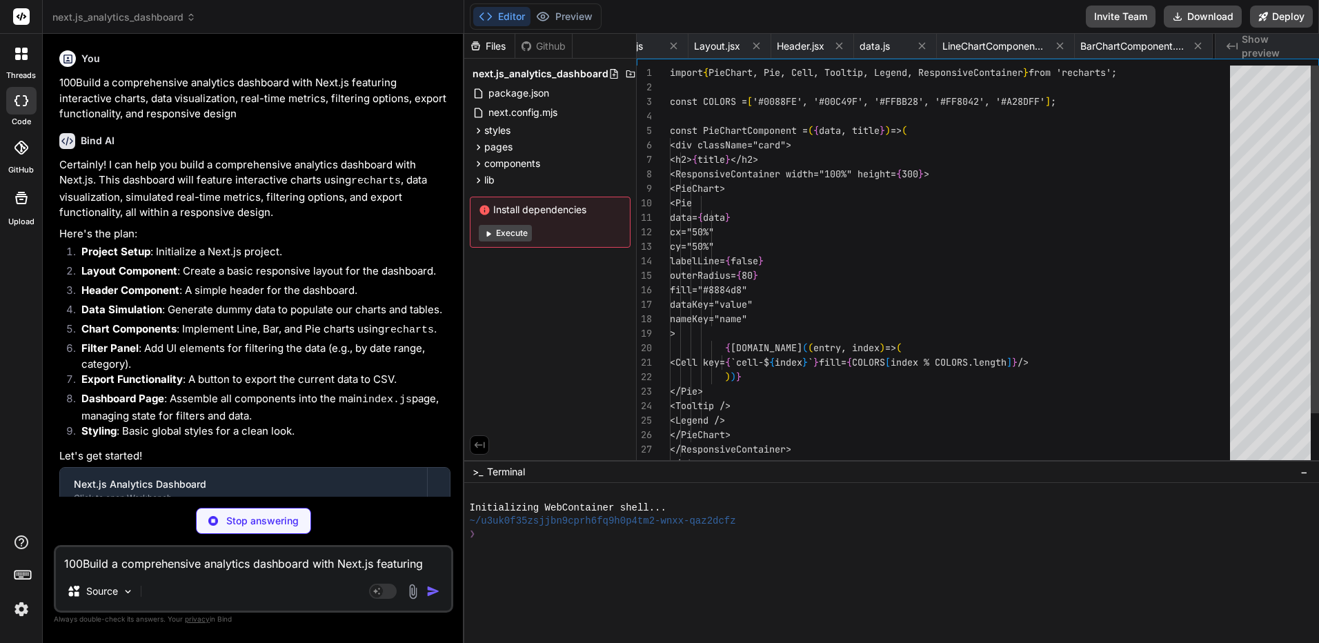
scroll to position [0, 452]
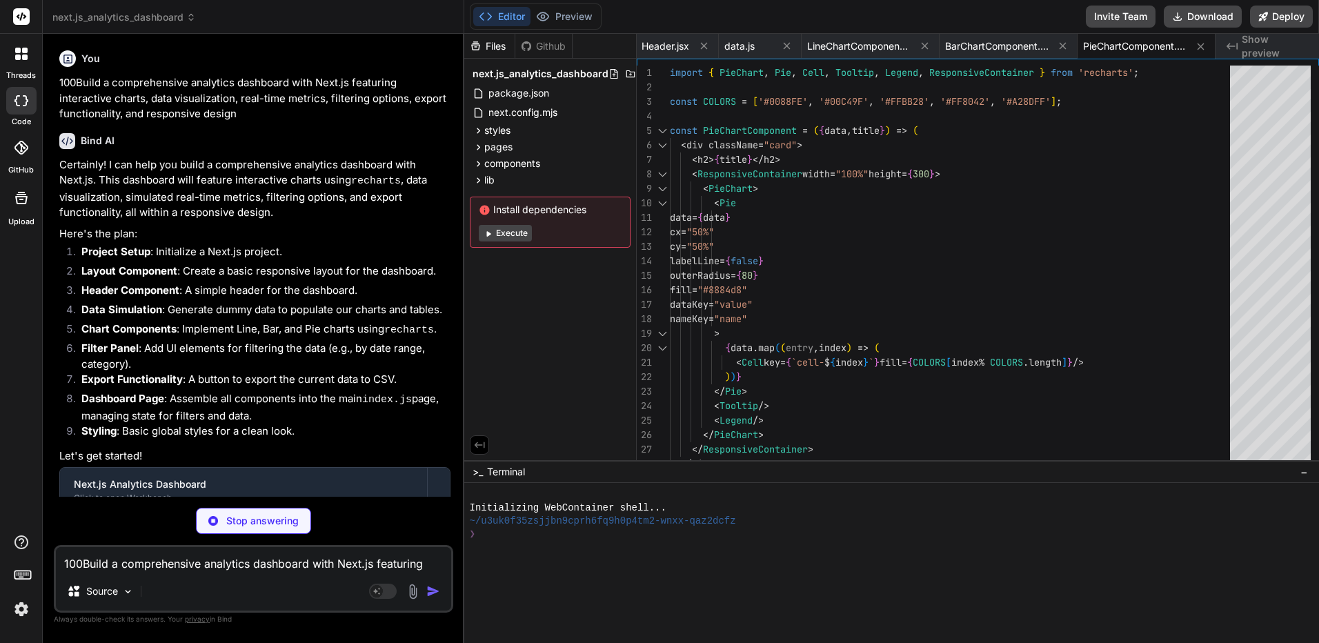
type textarea "x"
type textarea "export default FilterPanel;"
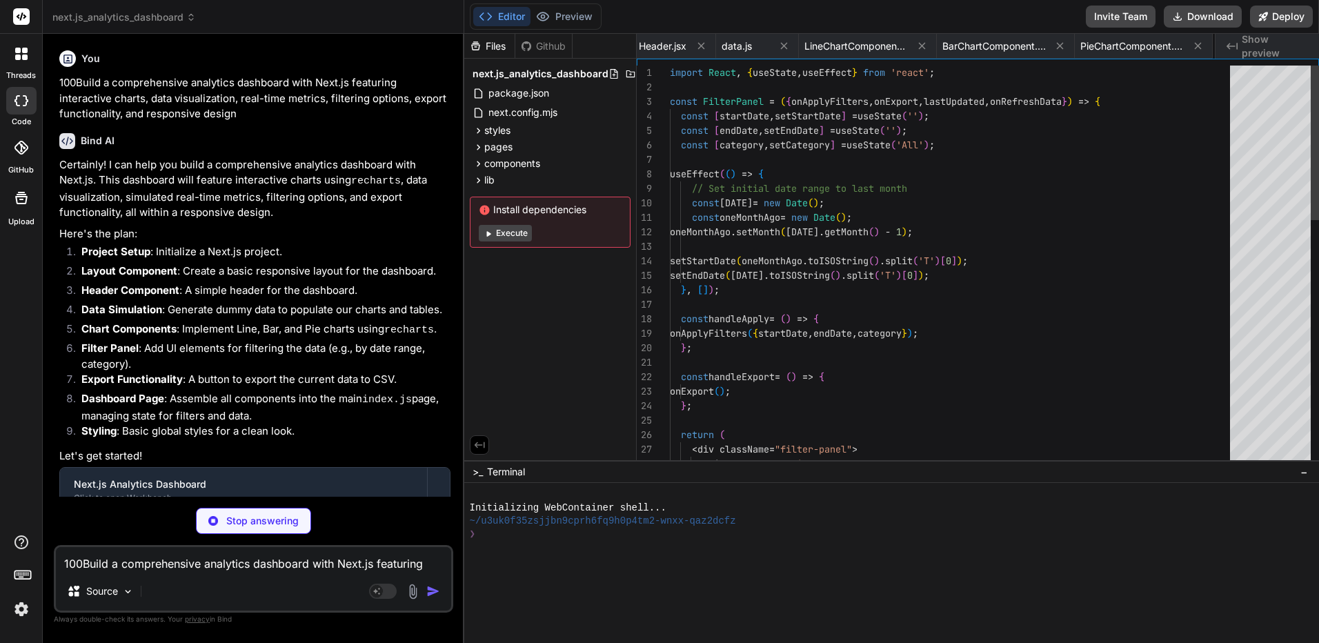
scroll to position [0, 550]
type textarea "x"
type textarea "export default Home;"
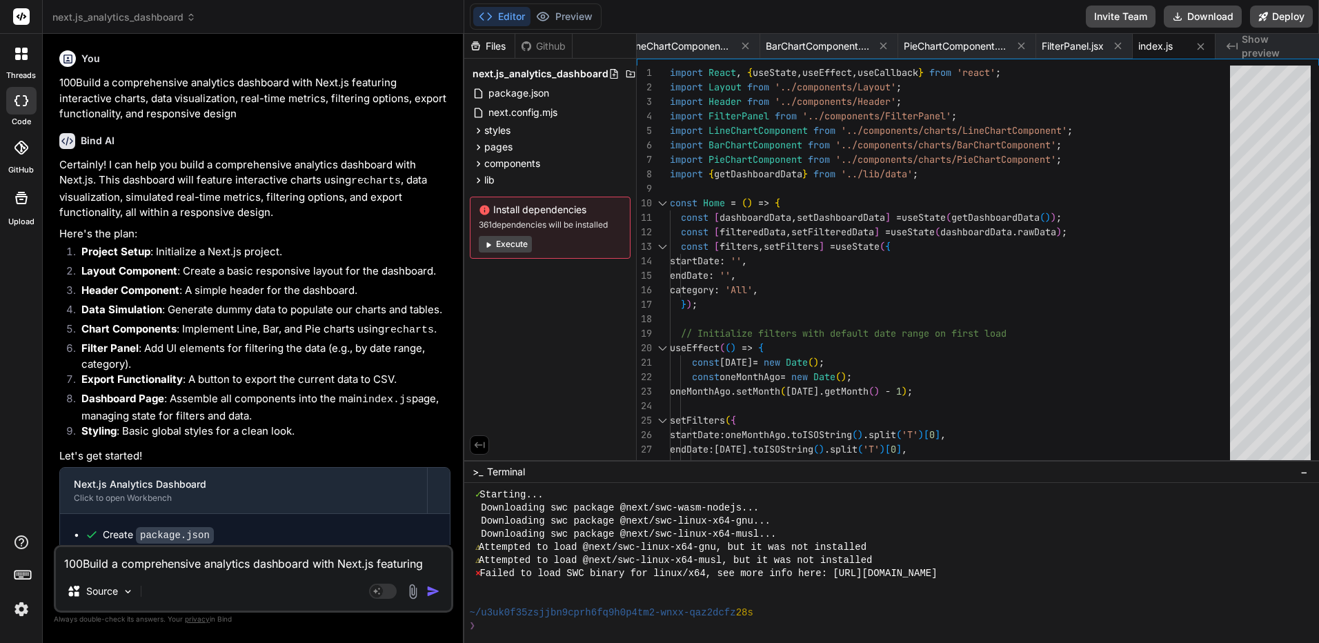
scroll to position [524, 0]
click at [508, 249] on button "Execute" at bounding box center [505, 244] width 53 height 17
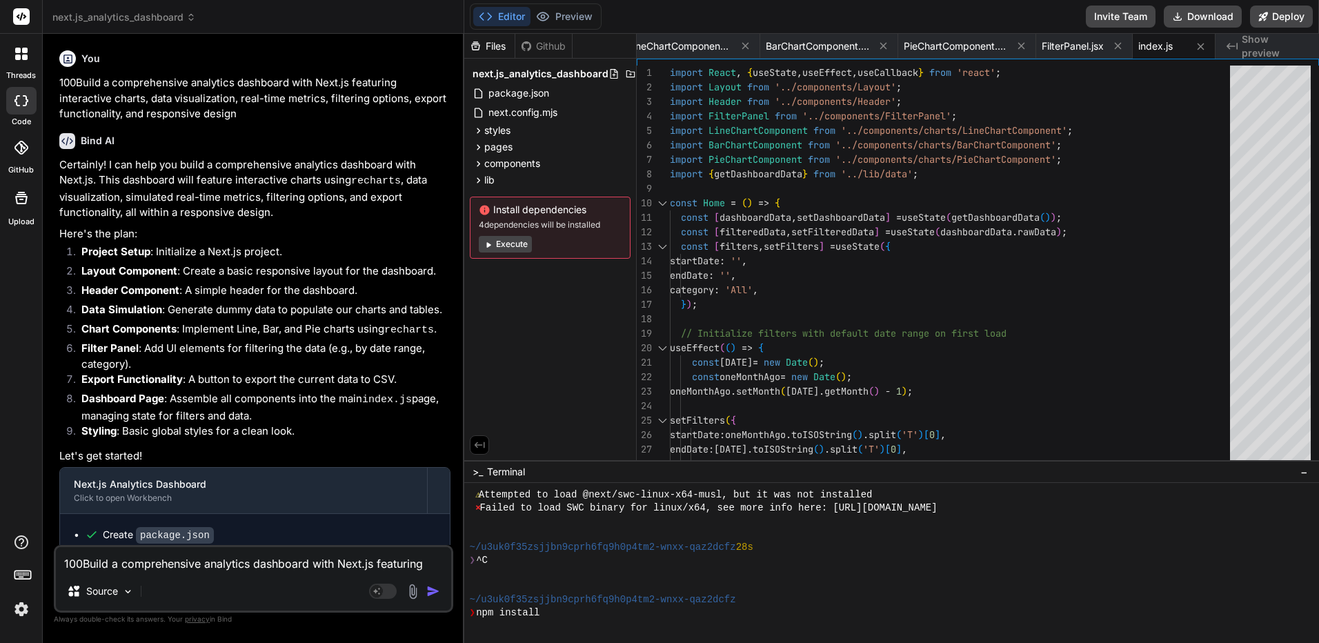
scroll to position [904, 0]
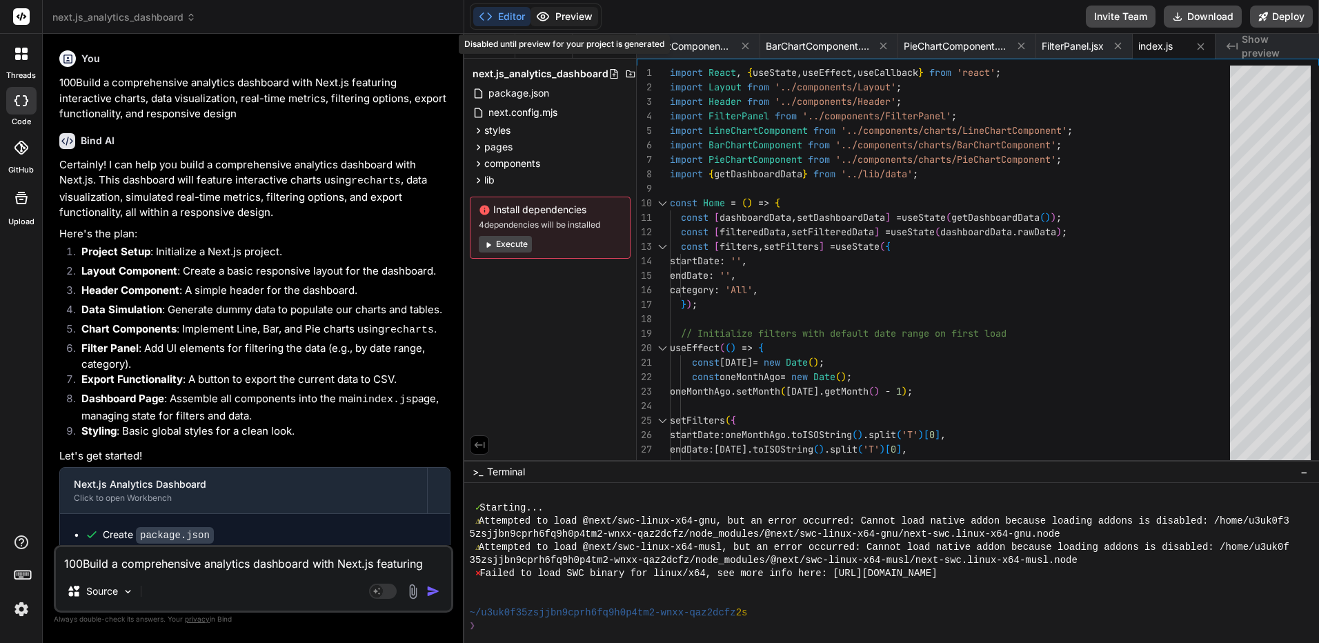
drag, startPoint x: 615, startPoint y: 21, endPoint x: 588, endPoint y: 18, distance: 27.7
click at [614, 21] on div "Editor Preview Disabled until preview for your project is generated Invite Team…" at bounding box center [891, 17] width 855 height 34
click at [517, 239] on button "Execute" at bounding box center [505, 244] width 53 height 17
click at [604, 21] on div "Editor Preview Disabled until preview for your project is generated Invite Team…" at bounding box center [891, 17] width 855 height 34
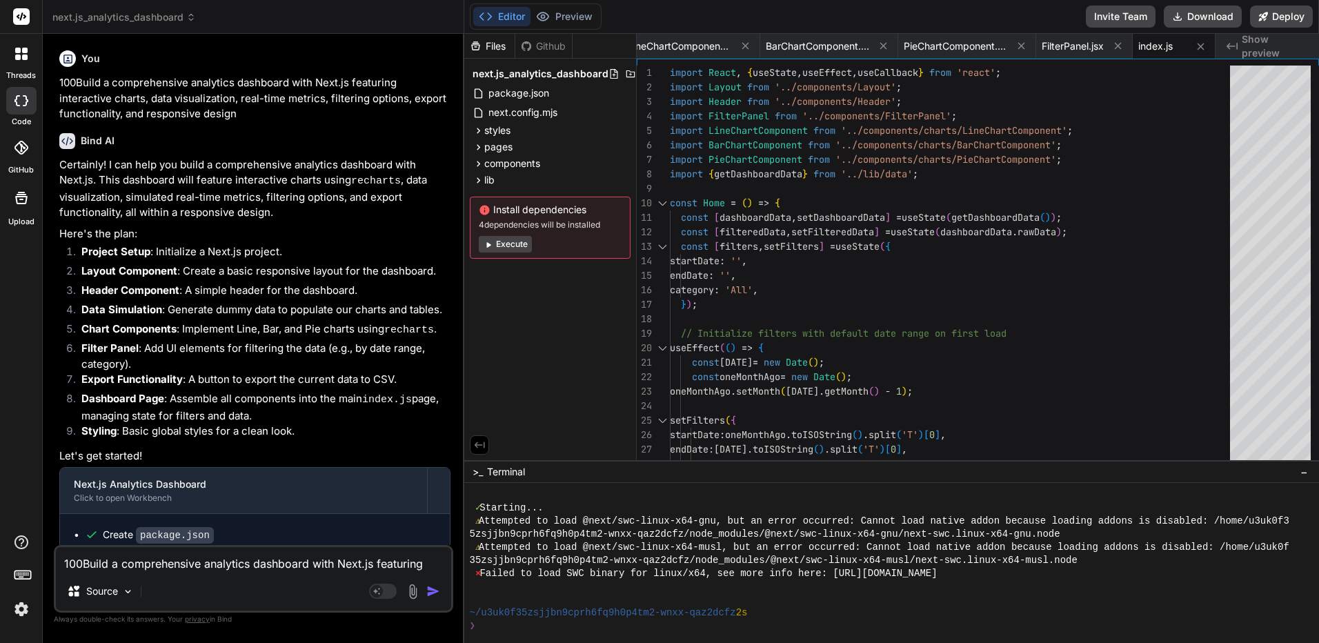
click at [512, 234] on div "Install dependencies 4 dependencies will be installed Execute" at bounding box center [550, 228] width 161 height 62
click at [512, 244] on button "Execute" at bounding box center [505, 244] width 53 height 17
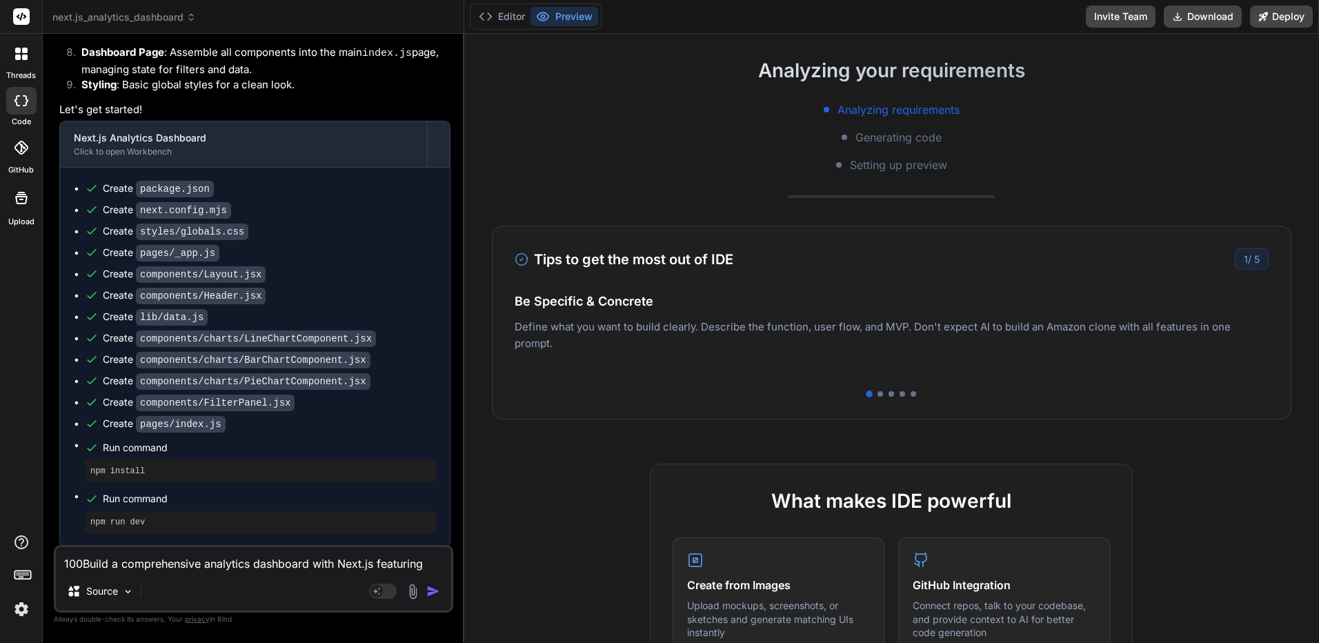
scroll to position [1441, 0]
type textarea "x"
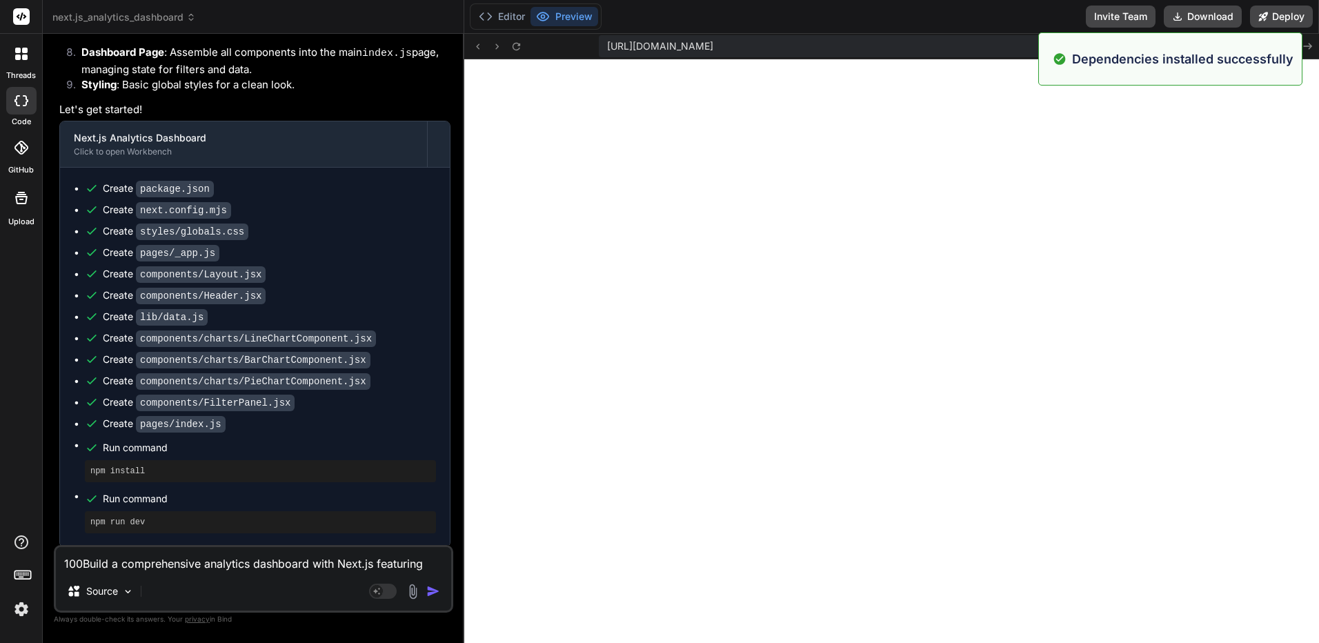
scroll to position [1664, 0]
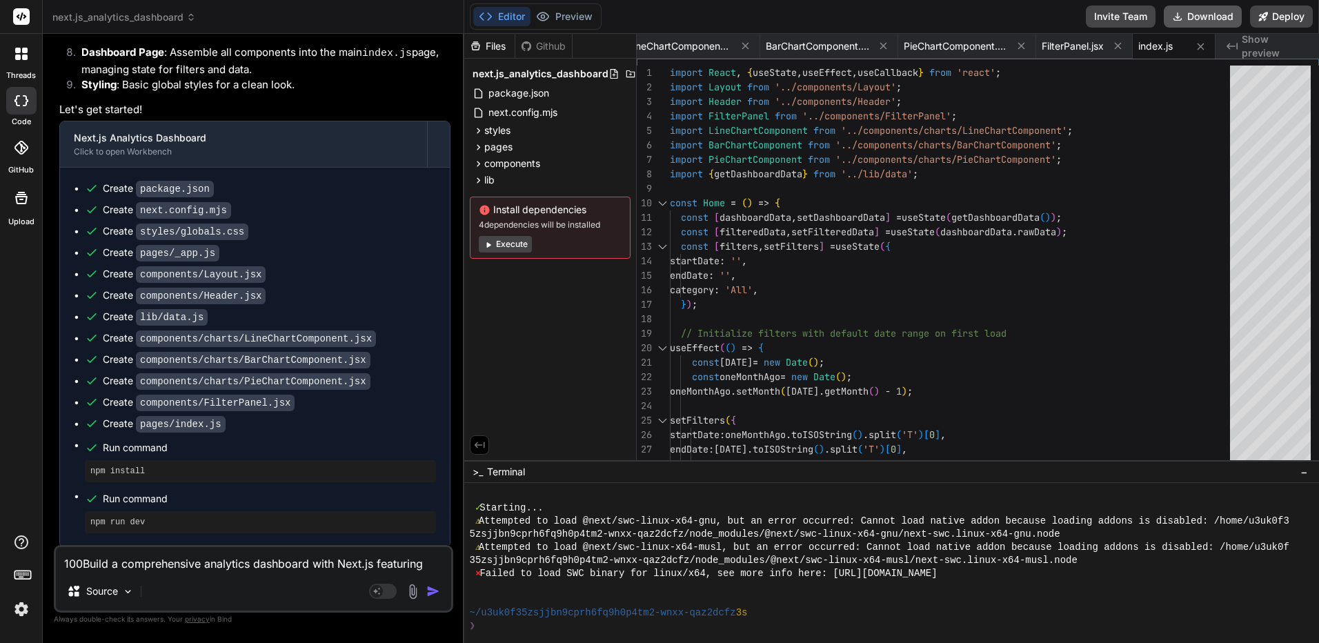
click at [1210, 19] on button "Download" at bounding box center [1202, 17] width 78 height 22
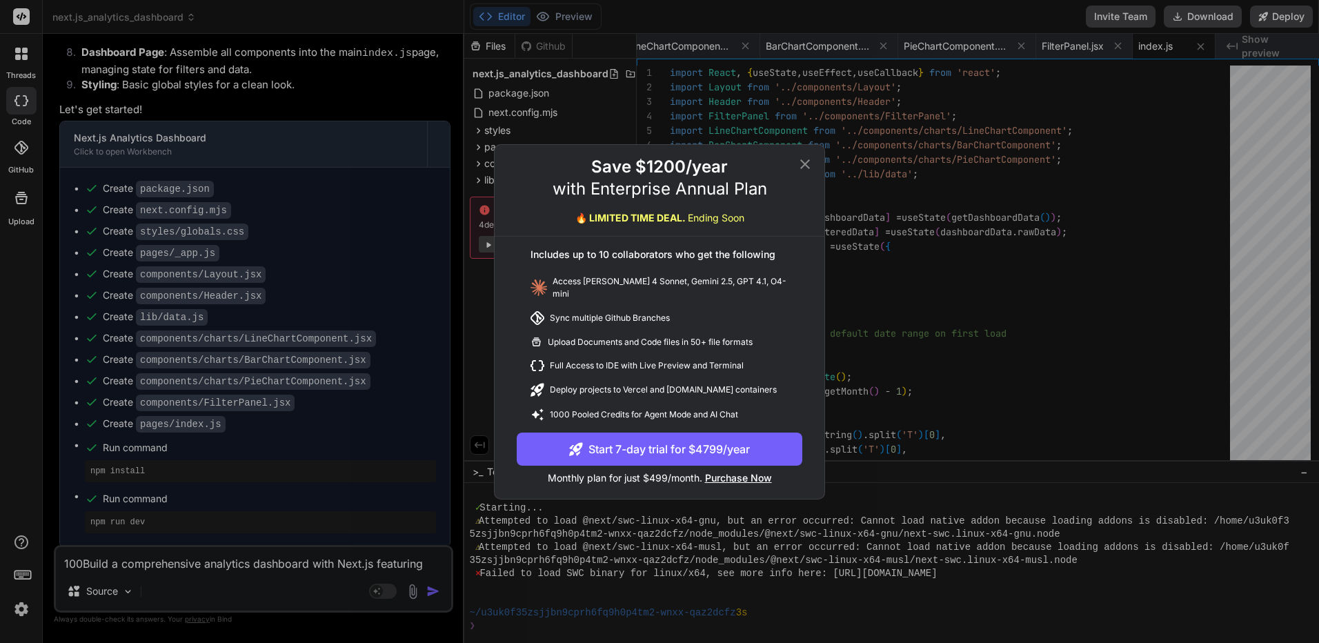
click at [1126, 95] on div "Save $1200/year with Enterprise Annual Plan 🔥 LIMITED TIME DEAL. Ending Soon In…" at bounding box center [659, 321] width 1319 height 643
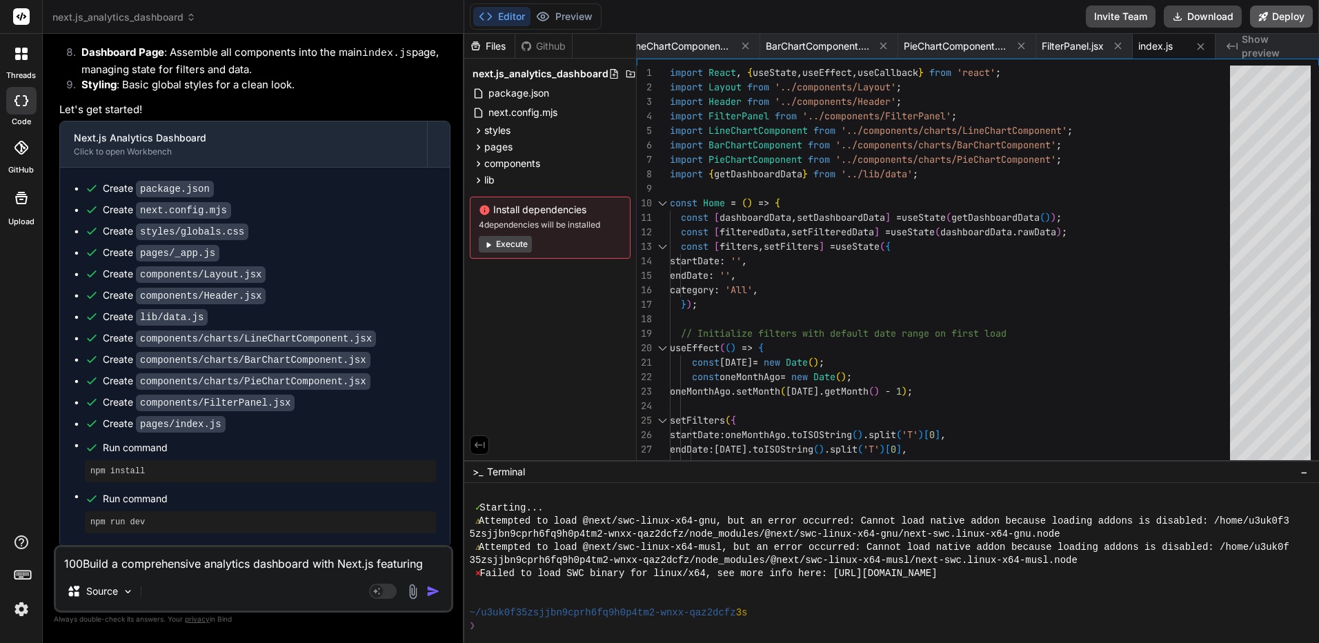
click at [1272, 20] on button "Deploy" at bounding box center [1281, 17] width 63 height 22
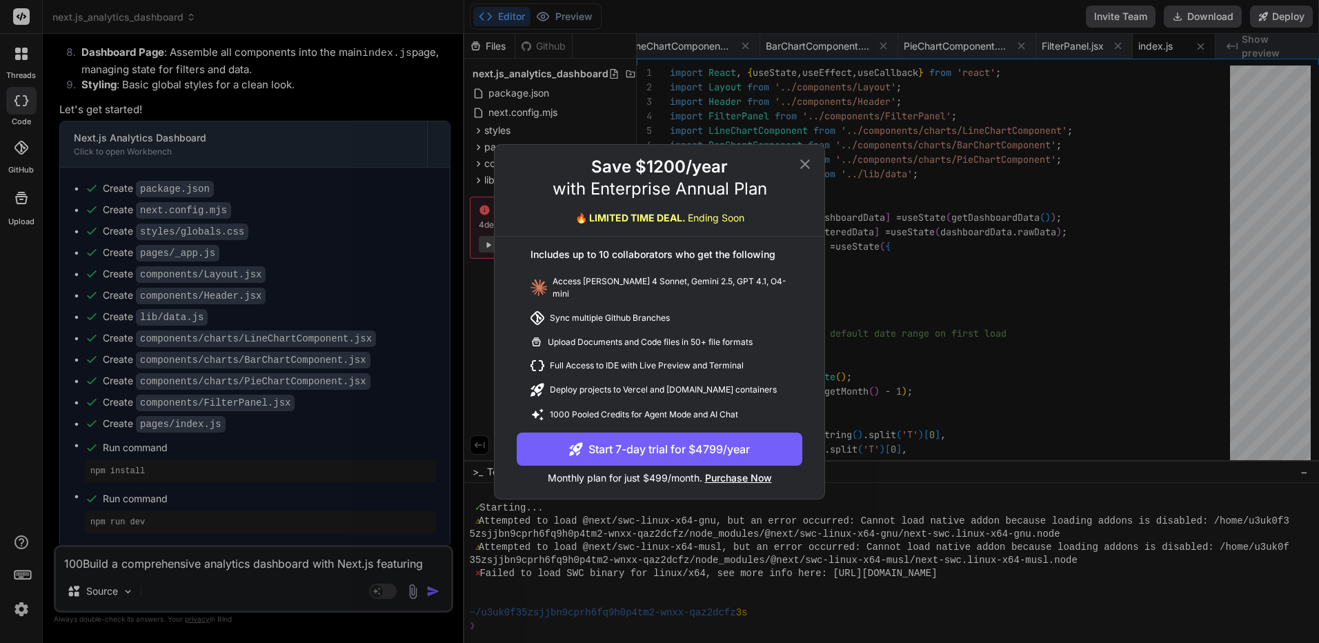
click at [747, 450] on button "Start 7-day trial for $4799/year" at bounding box center [660, 448] width 286 height 33
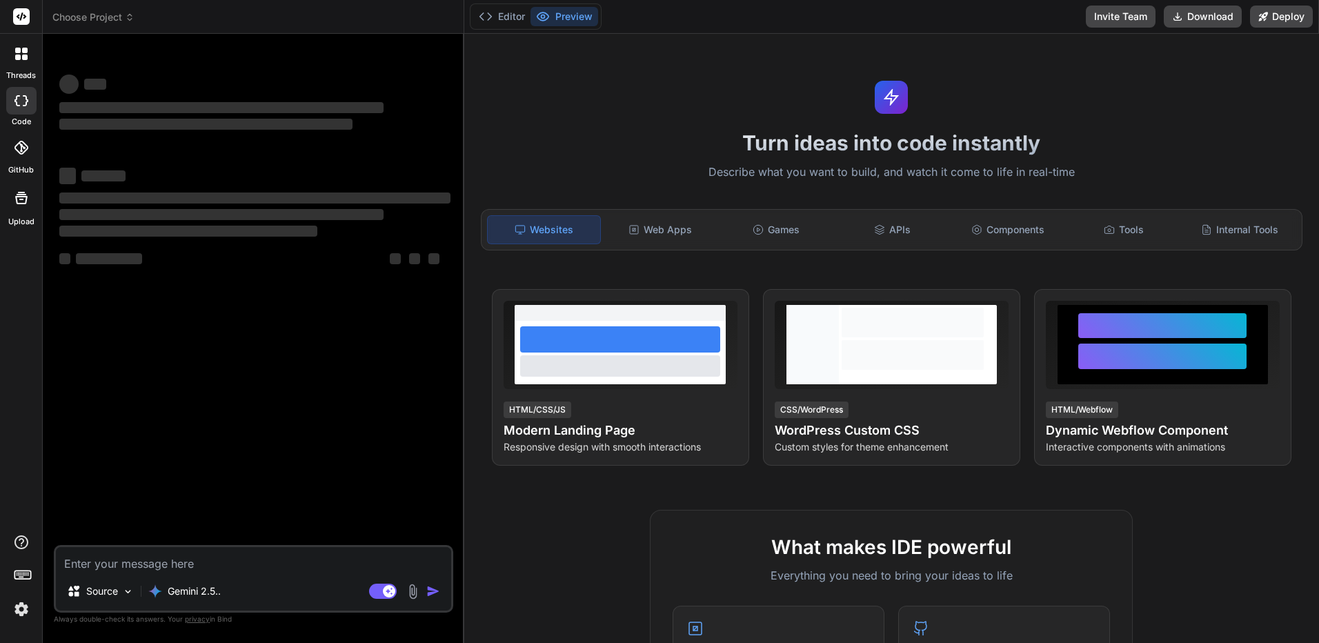
type textarea "x"
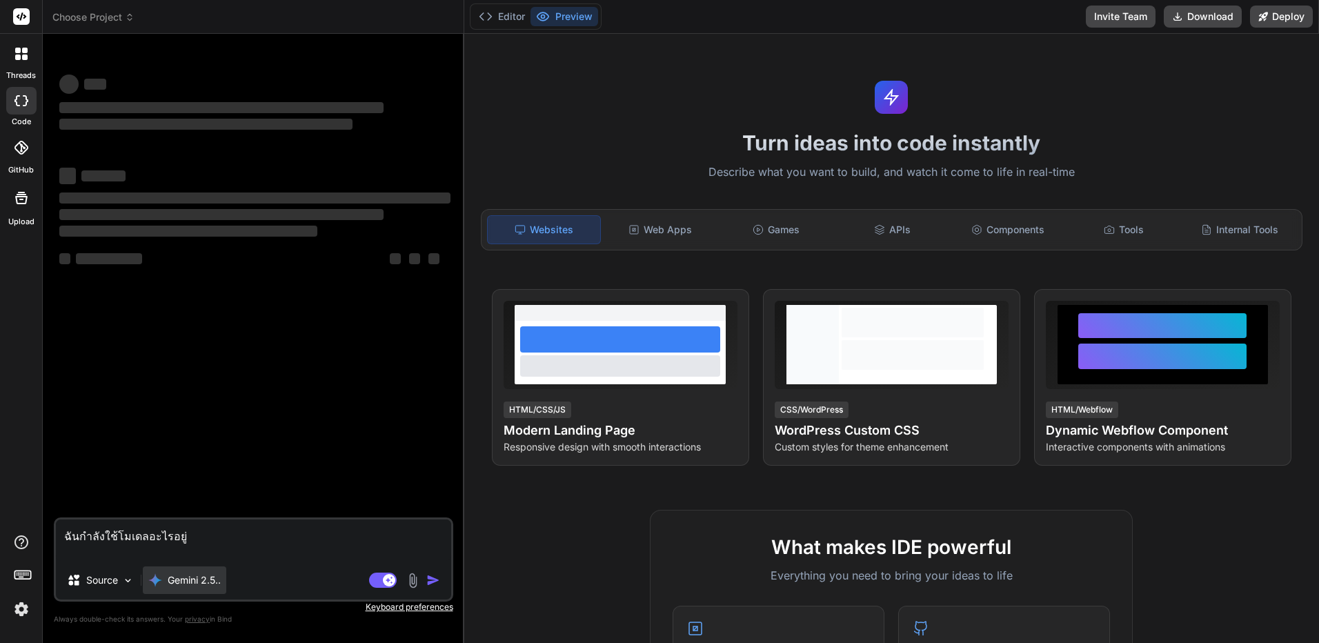
click at [210, 586] on p "Gemini 2.5.." at bounding box center [194, 580] width 53 height 14
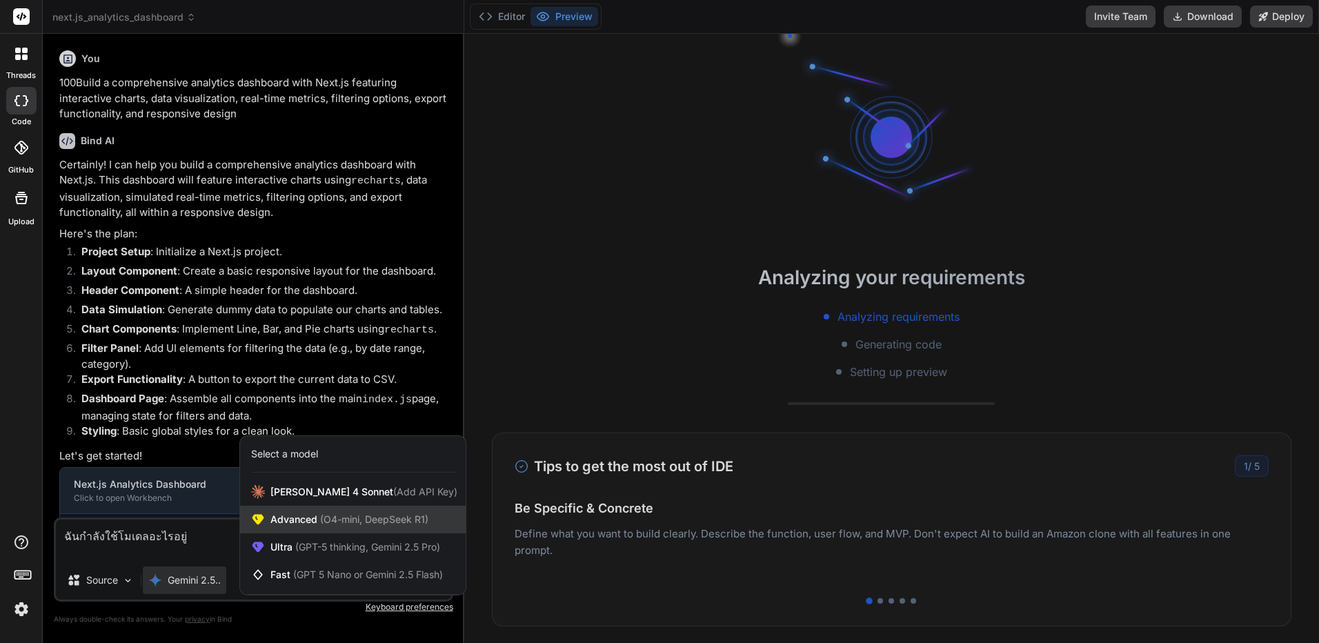
click at [326, 514] on span "(O4-mini, DeepSeek R1)" at bounding box center [372, 519] width 111 height 12
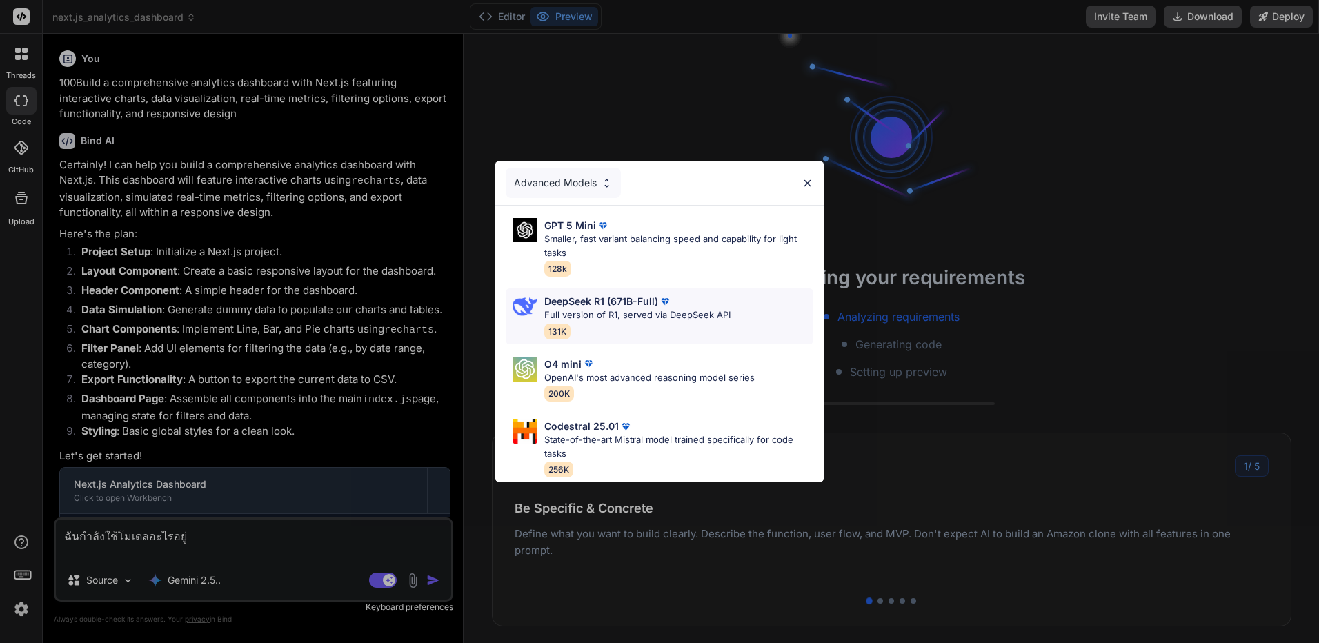
click at [591, 299] on p "DeepSeek R1 (671B-Full)" at bounding box center [601, 301] width 114 height 14
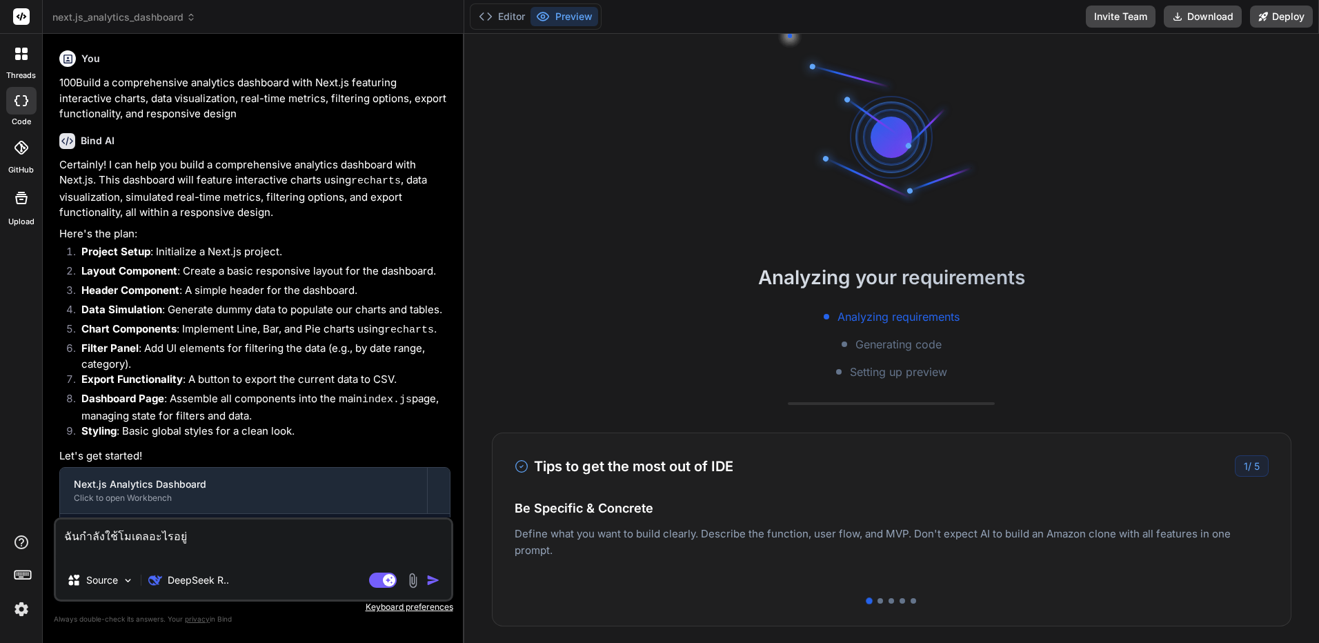
click at [431, 577] on img "button" at bounding box center [433, 580] width 14 height 14
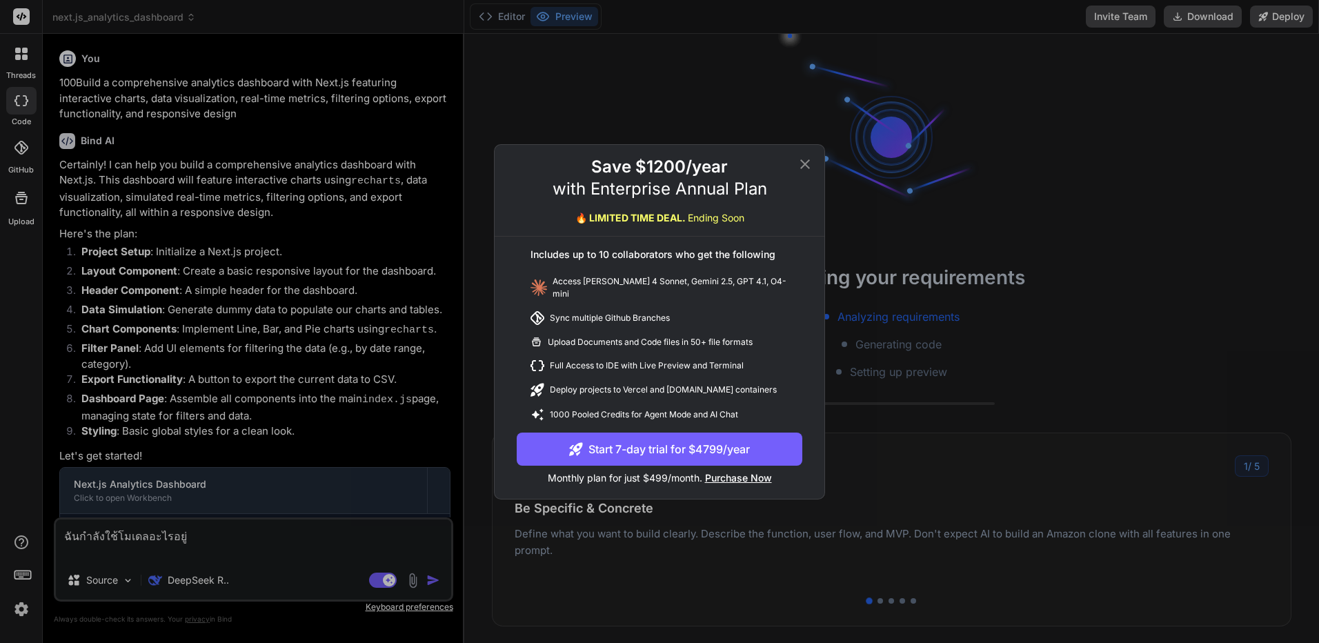
click at [199, 584] on div "Save $1200/year with Enterprise Annual Plan 🔥 LIMITED TIME DEAL. Ending Soon In…" at bounding box center [659, 321] width 1319 height 643
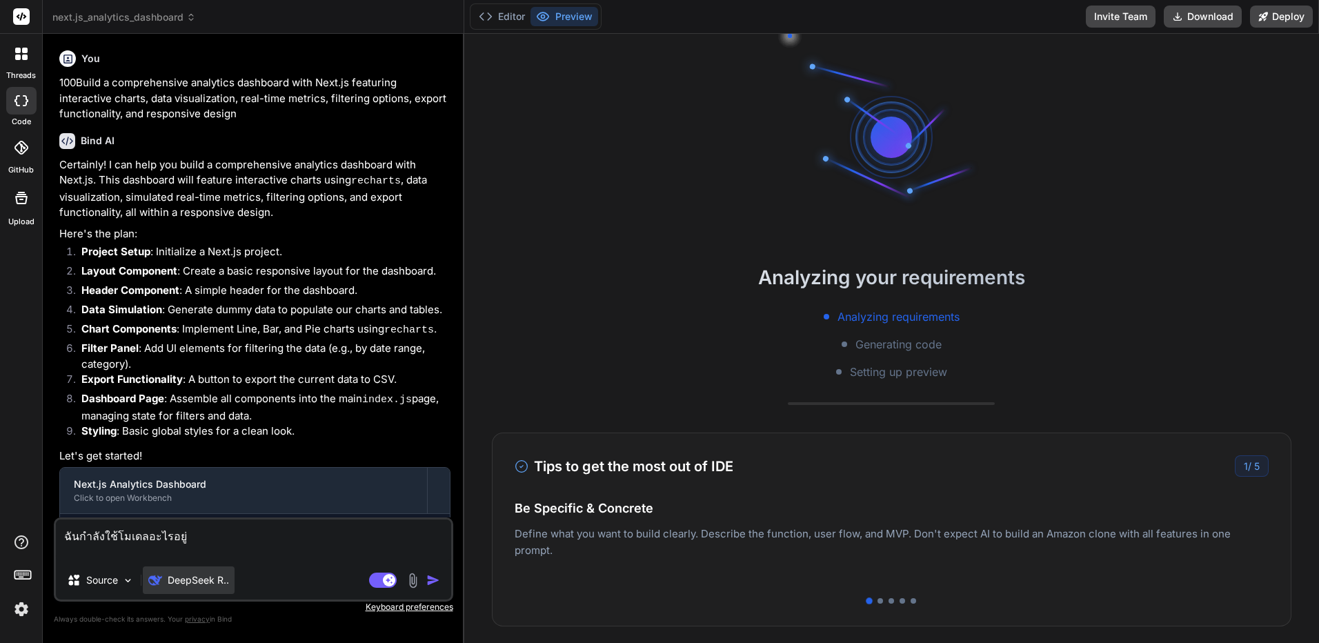
click at [206, 576] on p "DeepSeek R.." at bounding box center [198, 580] width 61 height 14
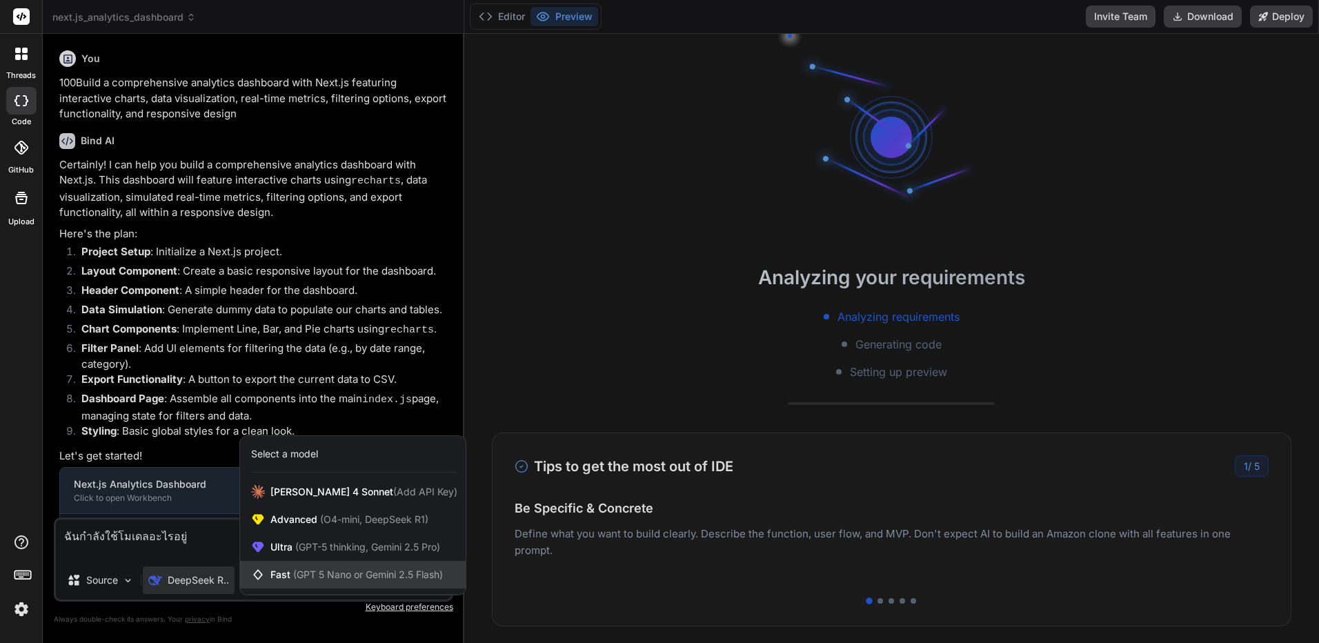
click at [343, 579] on span "(GPT 5 Nano or Gemini 2.5 Flash)" at bounding box center [368, 574] width 150 height 12
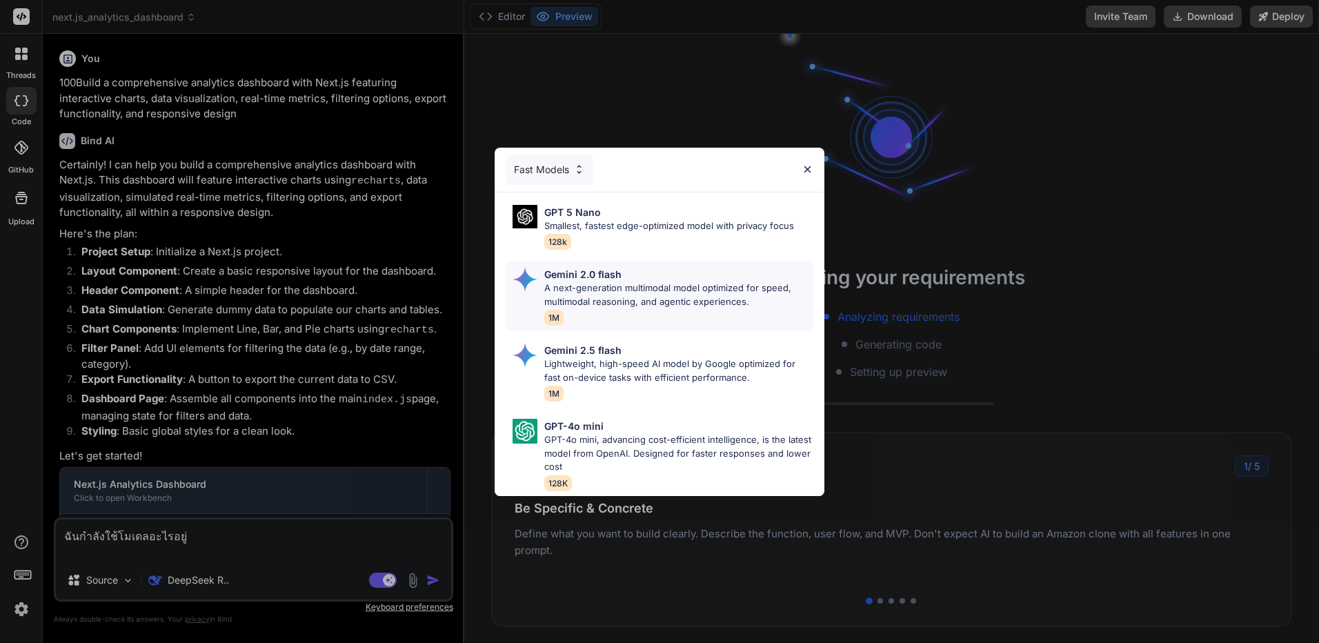
click at [634, 317] on div "Gemini 2.0 flash A next-generation multimodal model optimized for speed, multim…" at bounding box center [678, 296] width 269 height 58
type textarea "x"
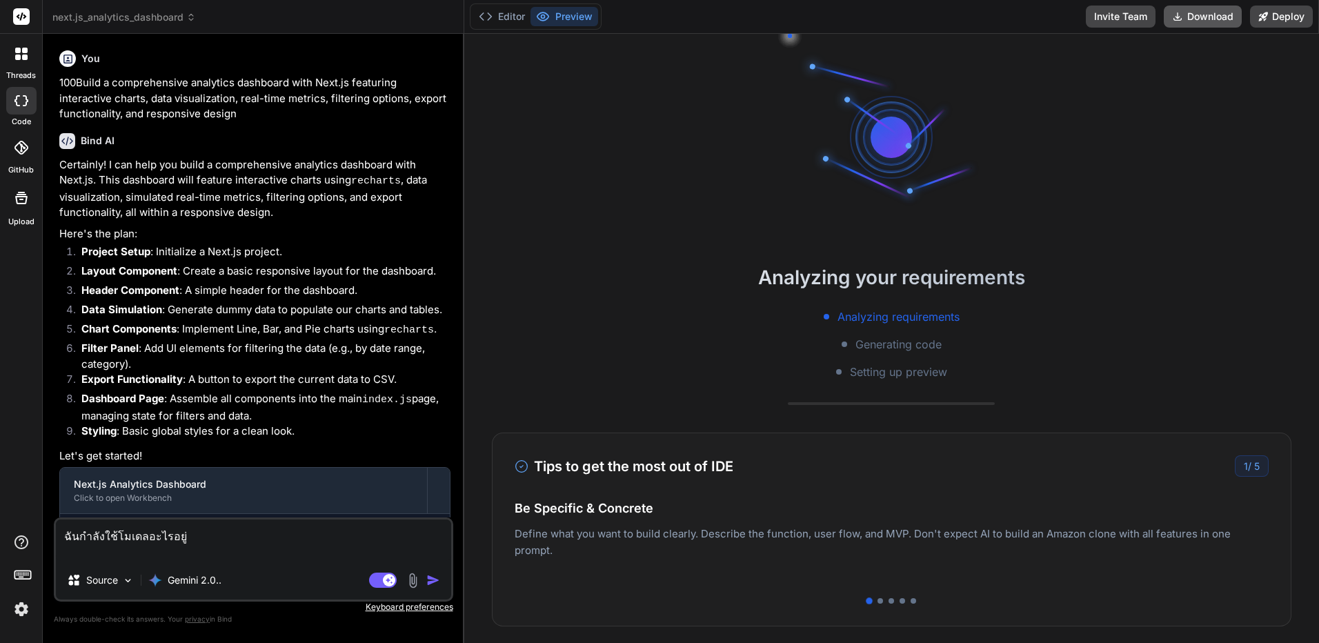
click at [1220, 20] on button "Download" at bounding box center [1202, 17] width 78 height 22
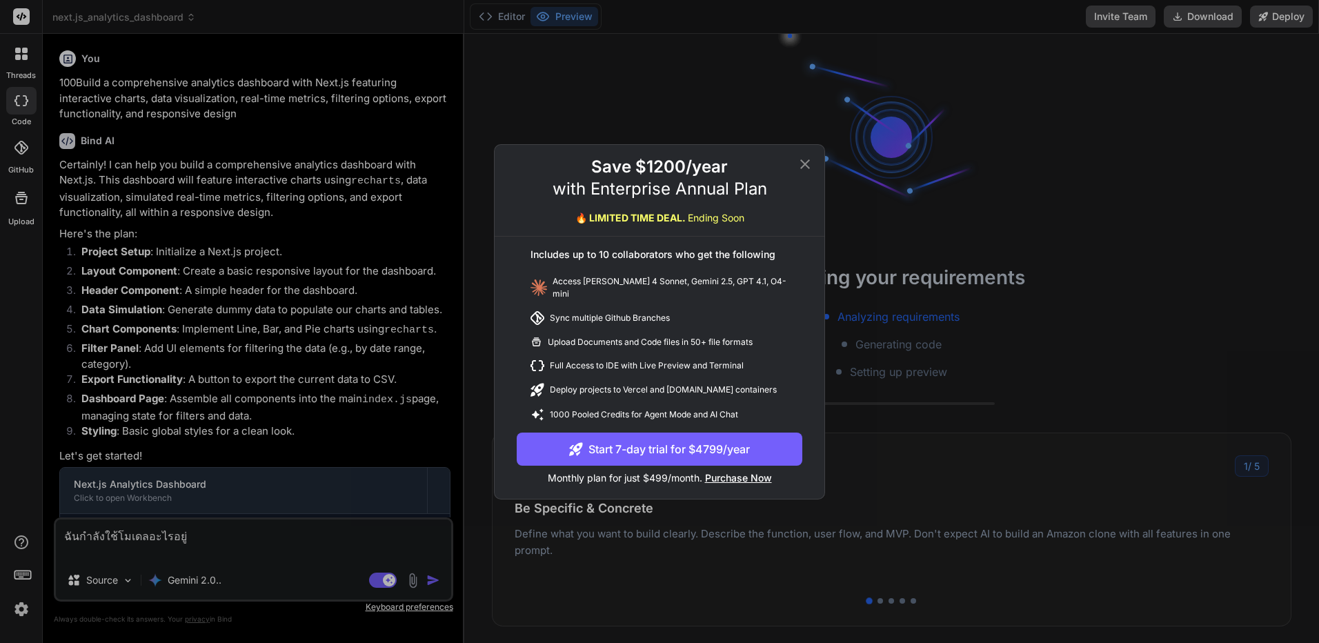
click at [809, 163] on icon at bounding box center [805, 164] width 17 height 17
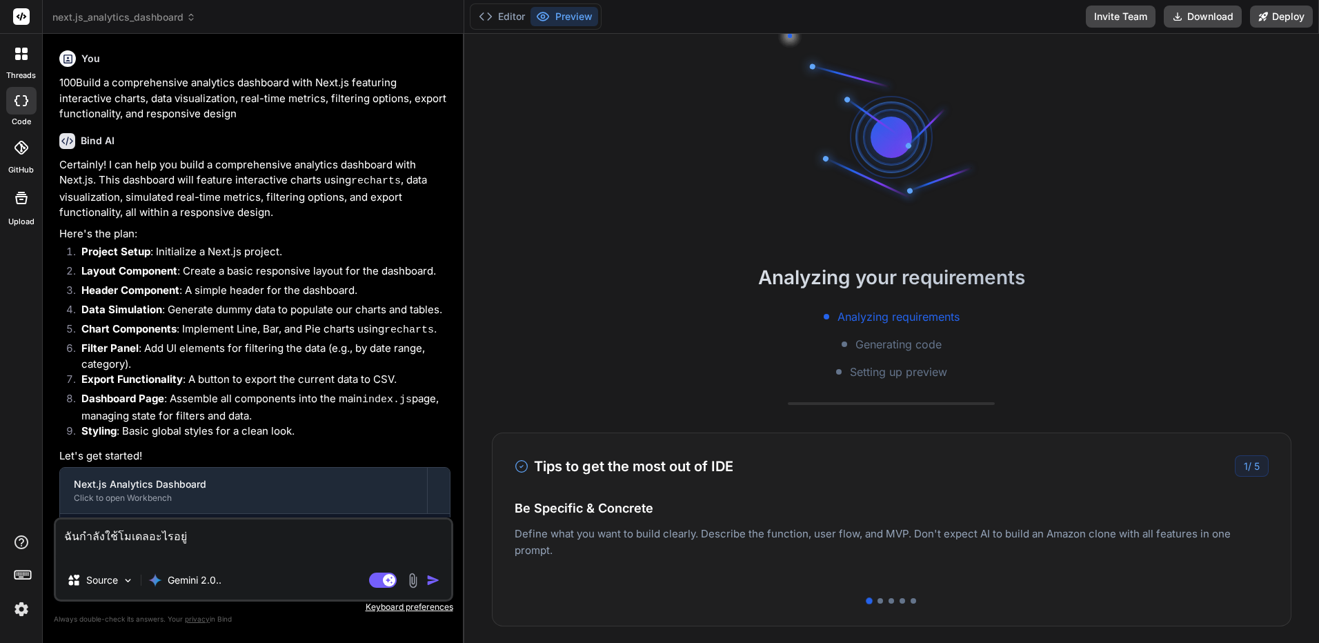
click at [402, 609] on p "Keyboard preferences" at bounding box center [253, 606] width 399 height 11
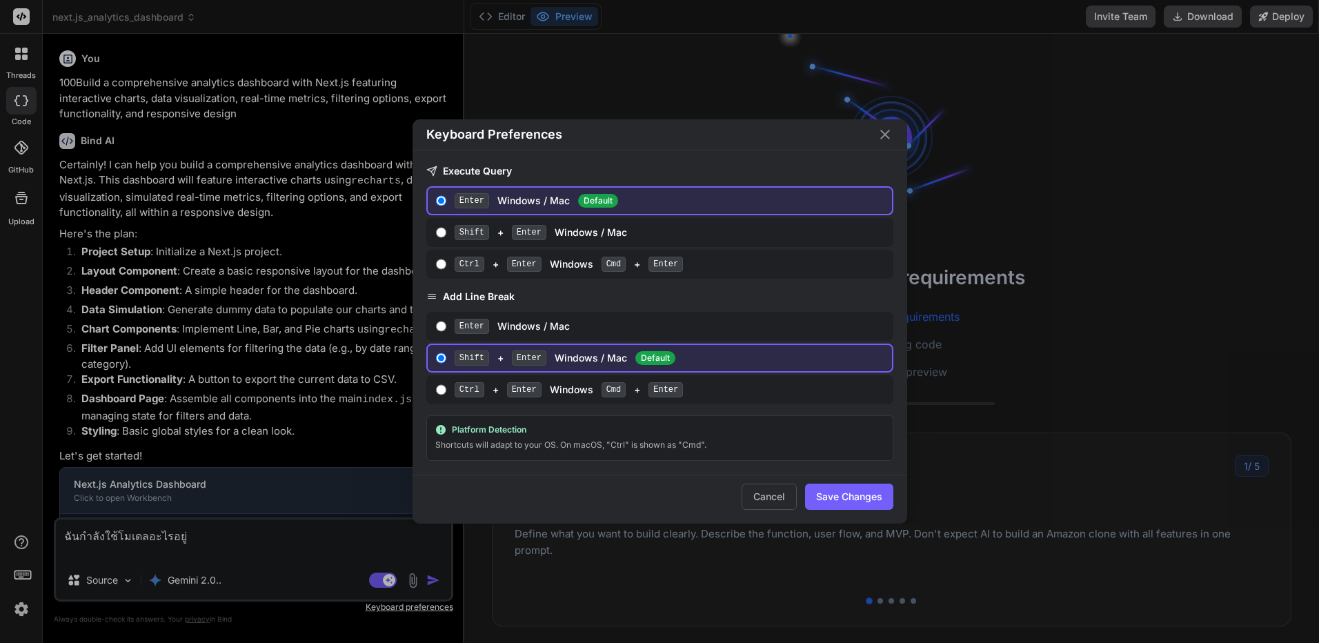
drag, startPoint x: 323, startPoint y: 539, endPoint x: 306, endPoint y: 539, distance: 16.6
click at [321, 539] on div "Keyboard Preferences Execute Query Enter Windows / Mac Default Shift + Enter Wi…" at bounding box center [659, 321] width 1319 height 643
